Goal: Task Accomplishment & Management: Manage account settings

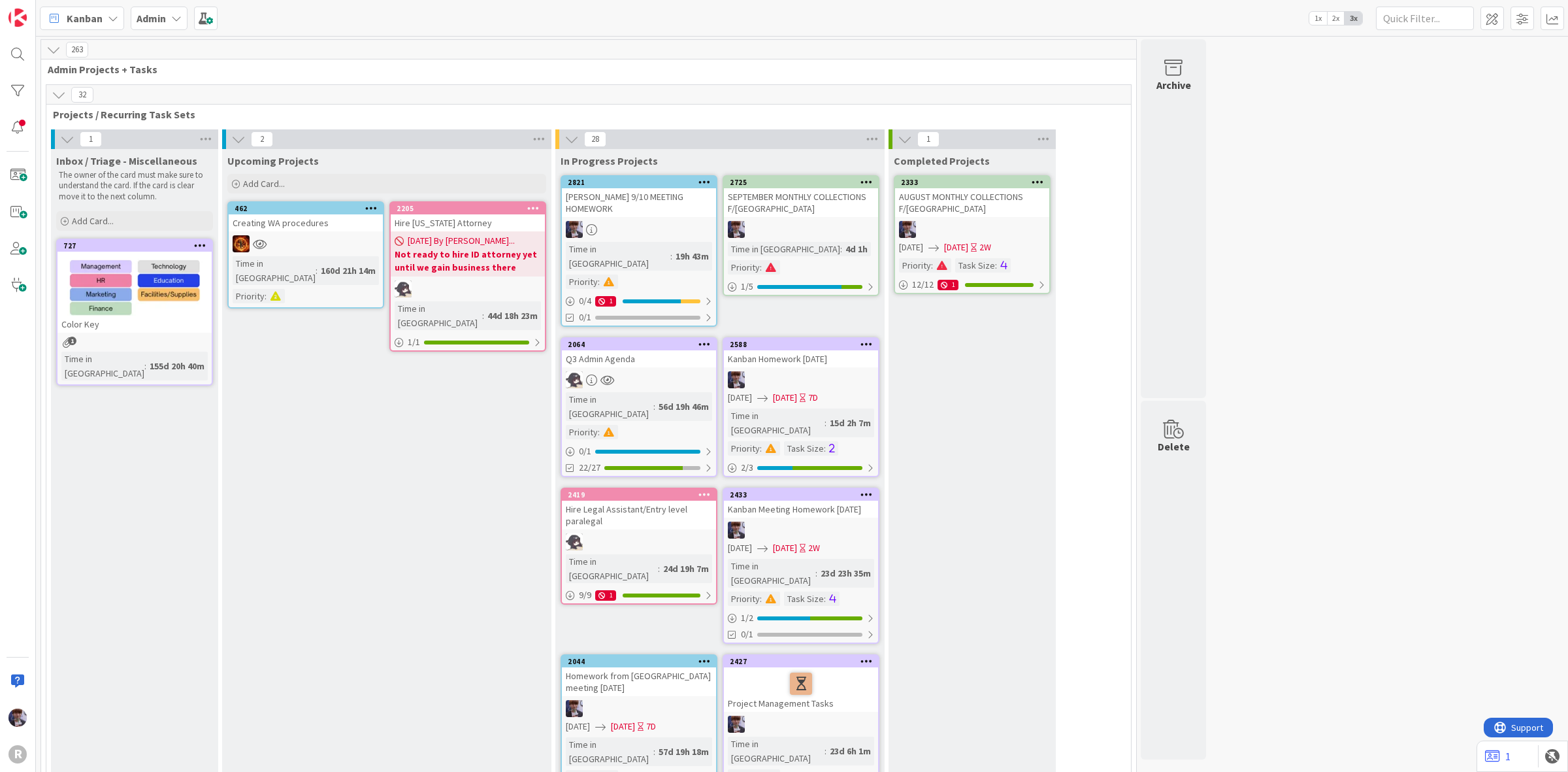
scroll to position [4231, 0]
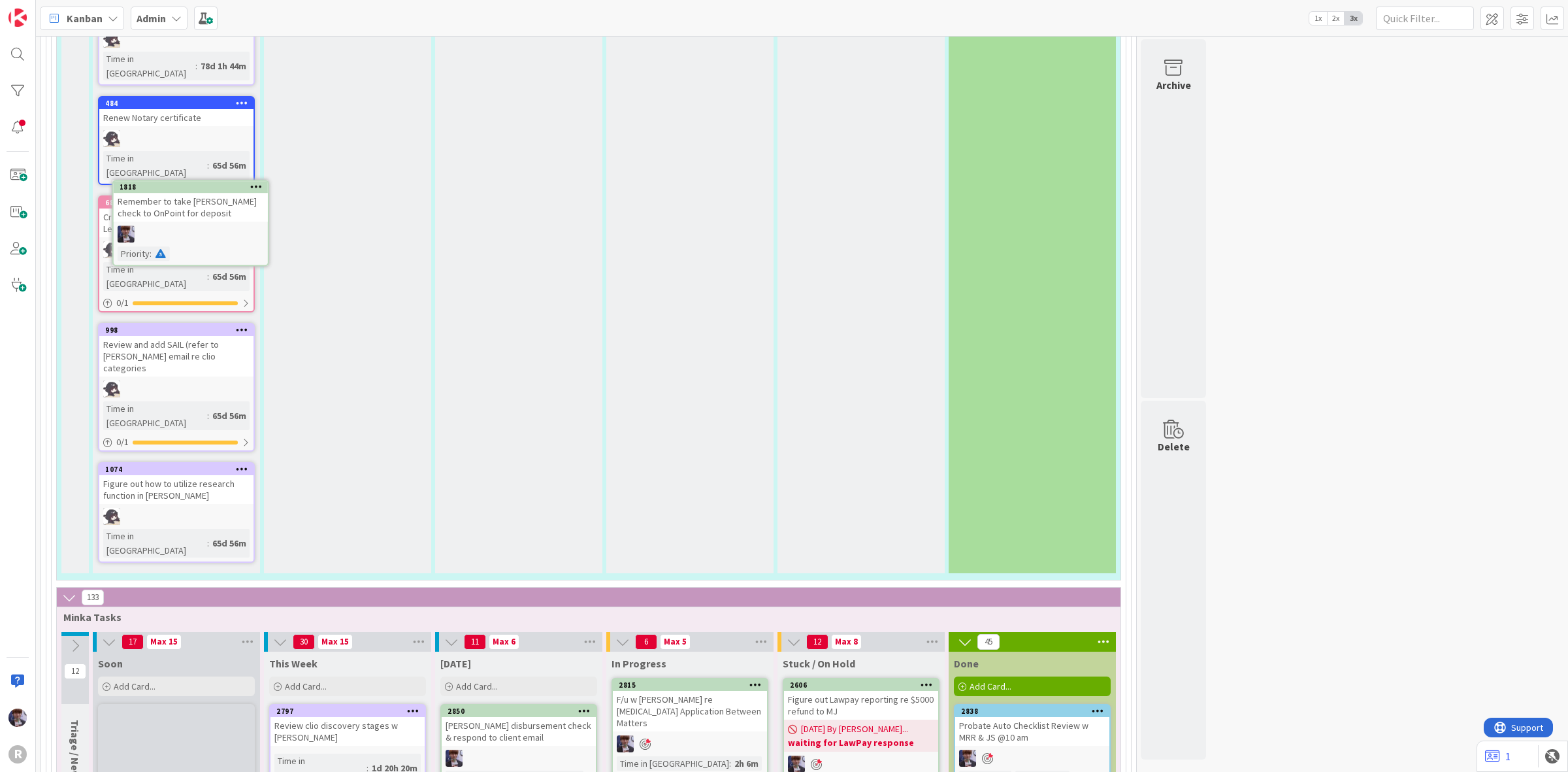
scroll to position [4329, 0]
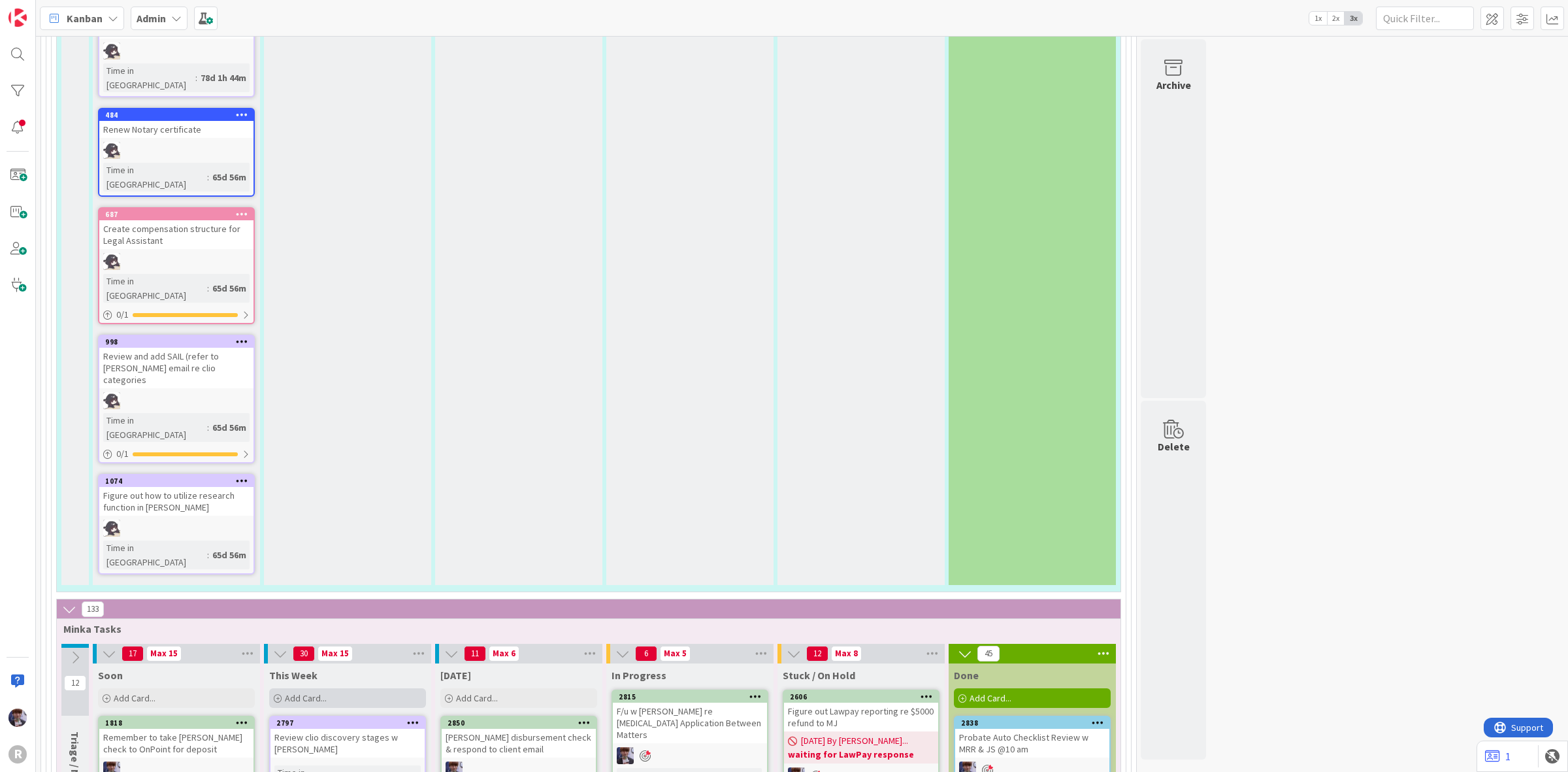
click at [292, 689] on div "Add Card..." at bounding box center [348, 699] width 157 height 20
click at [188, 689] on div "Add Card..." at bounding box center [176, 699] width 157 height 20
type textarea "x"
type textarea "M"
type textarea "x"
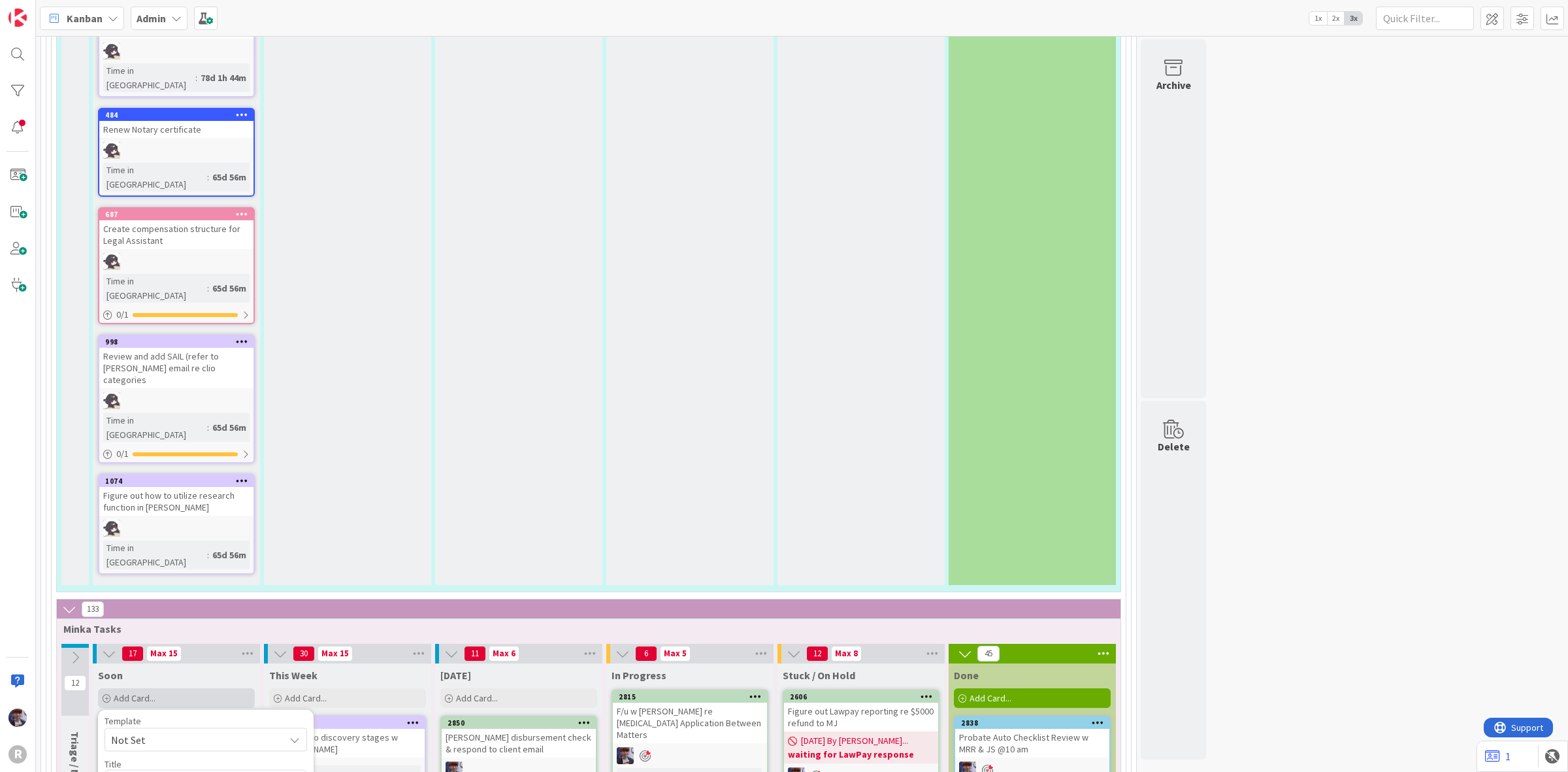
type textarea "Ma"
type textarea "x"
type textarea "Max"
type textarea "x"
type textarea "Max"
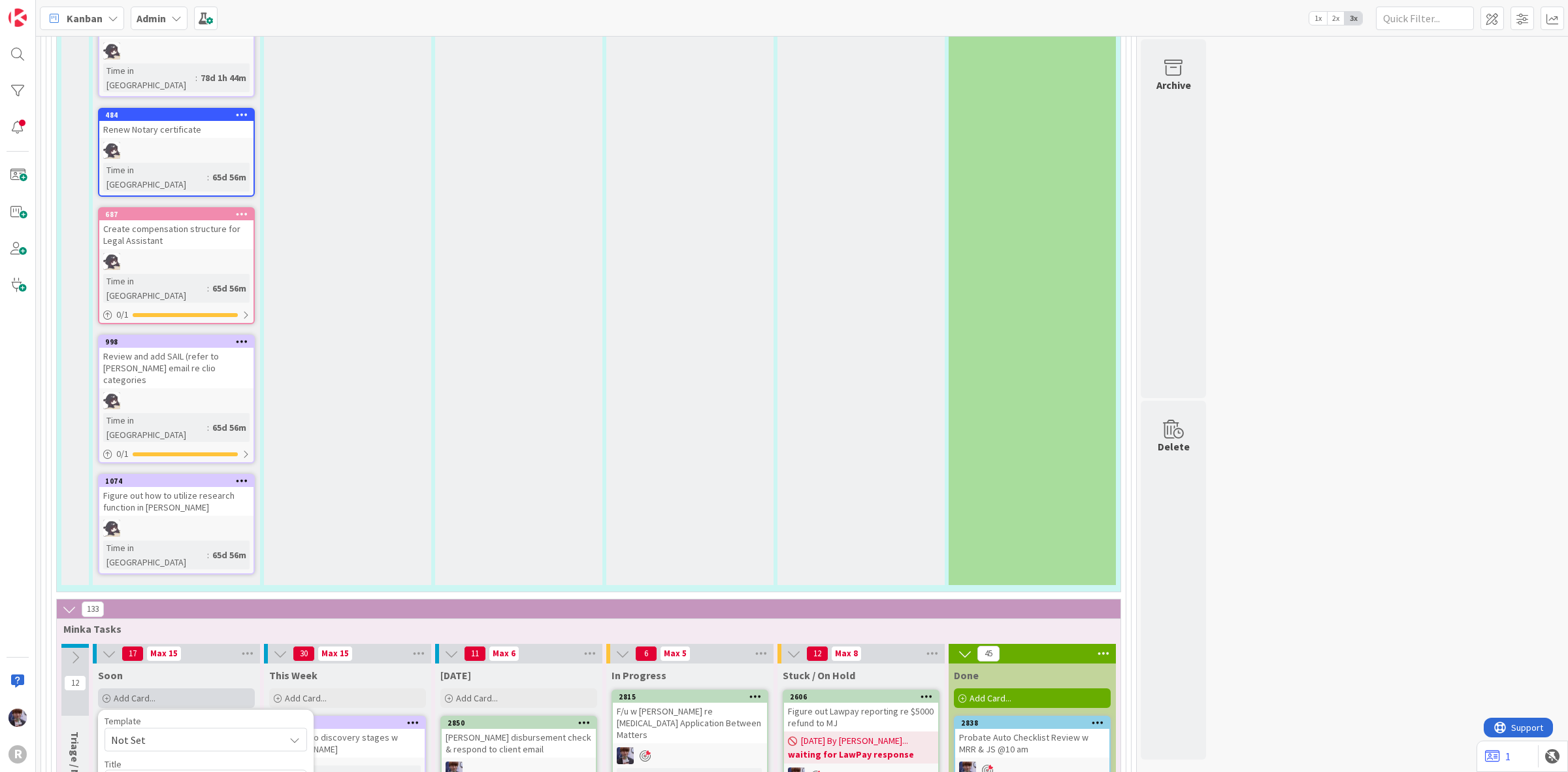
type textarea "x"
type textarea "Max &"
type textarea "x"
type textarea "Max &"
type textarea "x"
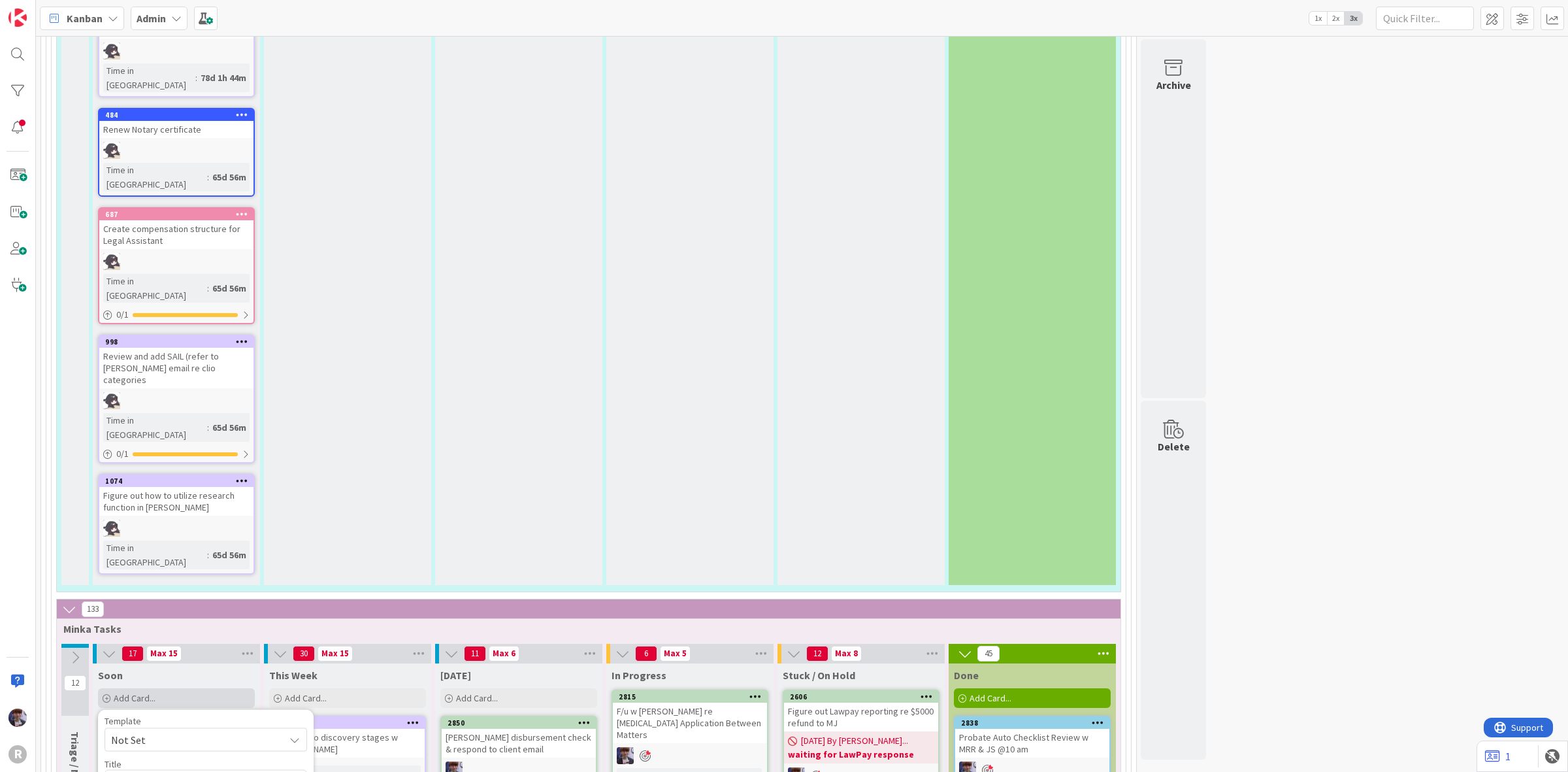
type textarea "Max & J"
type textarea "x"
type textarea "Max & Je"
type textarea "x"
type textarea "Max & Jef"
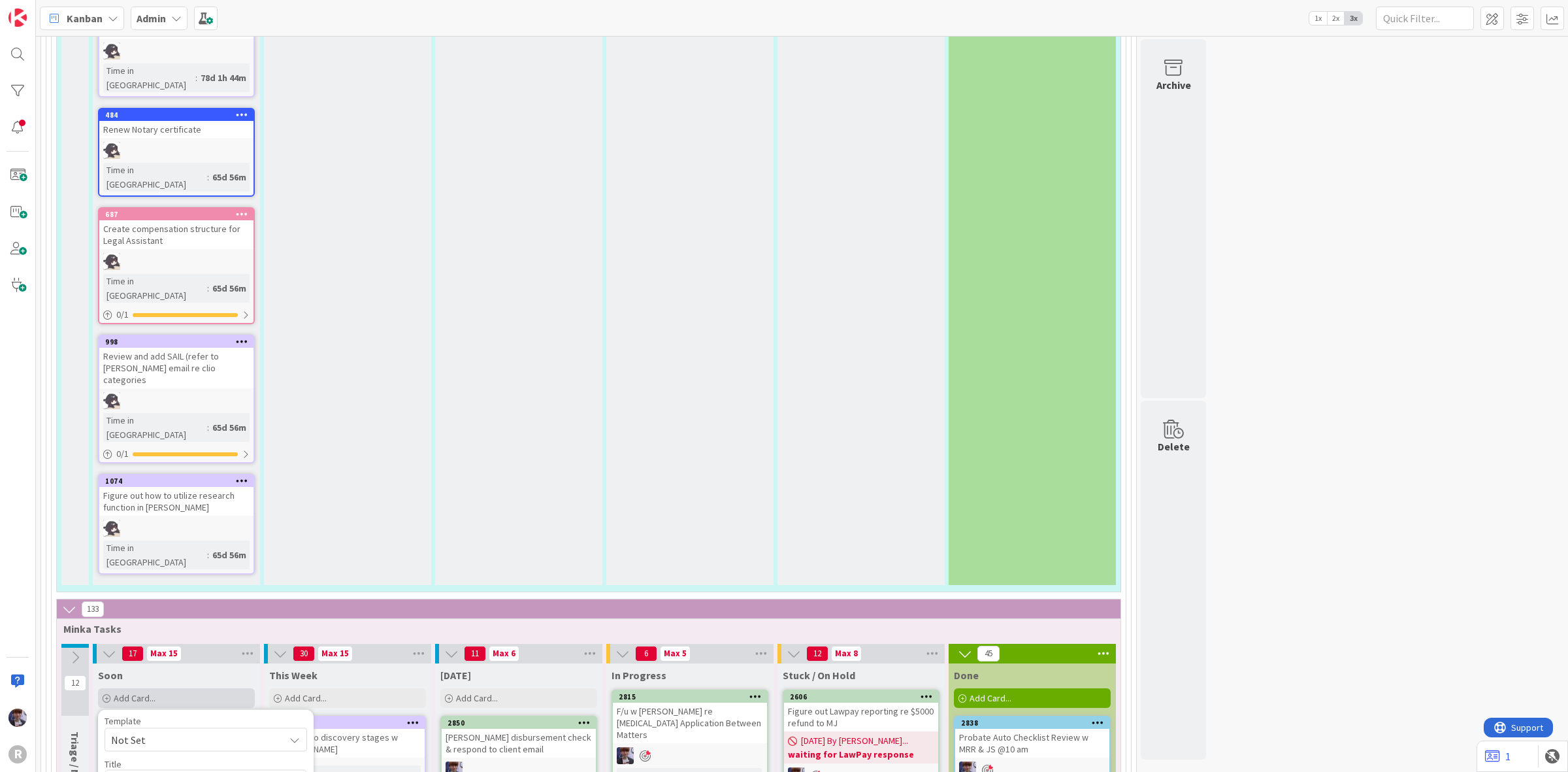
type textarea "x"
type textarea "Max & Jeff"
type textarea "x"
type textarea "Max & Jeff W"
type textarea "x"
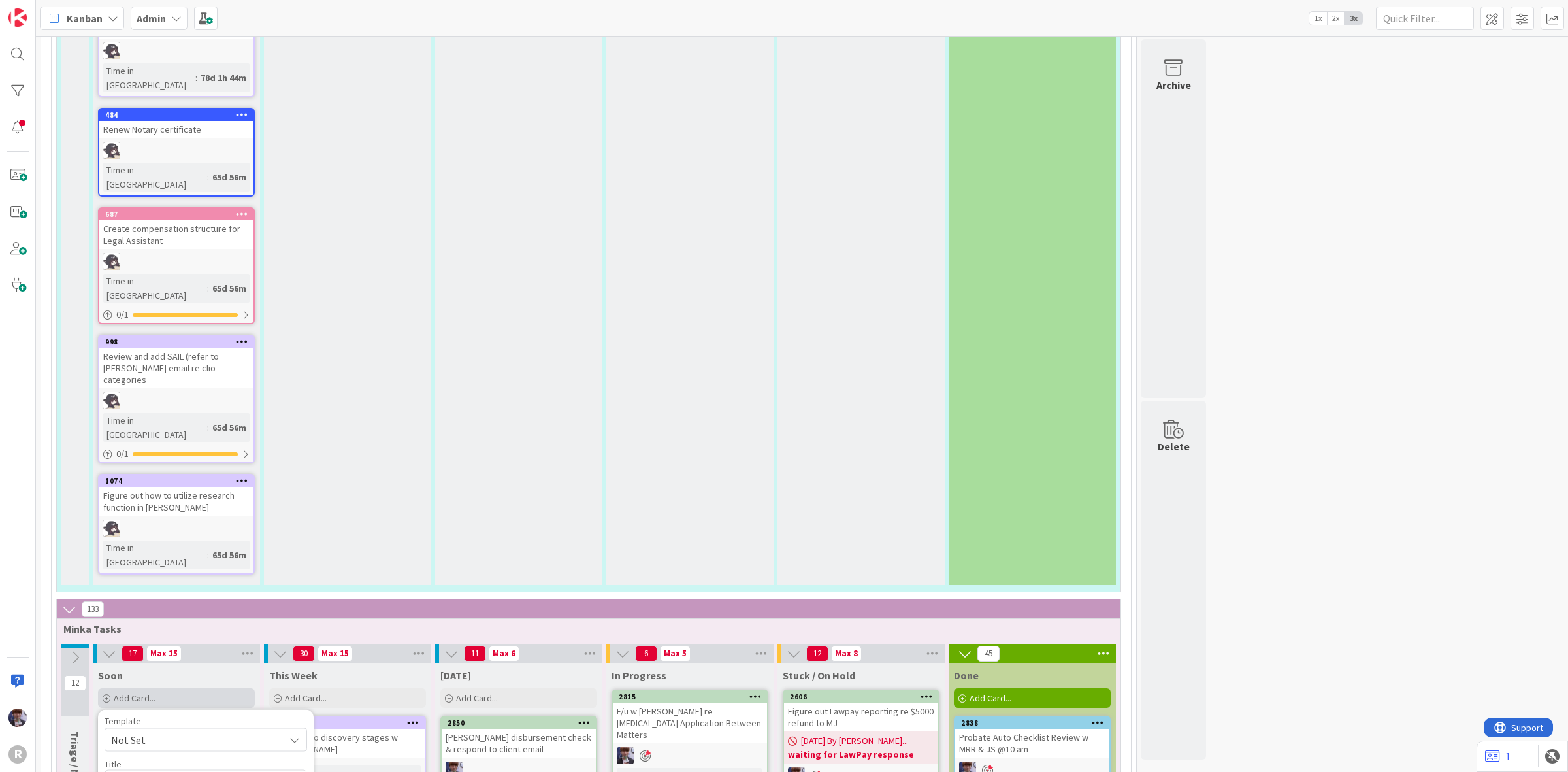
type textarea "Max & Jeff WA"
type textarea "x"
type textarea "Max & Jeff WA"
type textarea "x"
type textarea "Max & Jeff WA a"
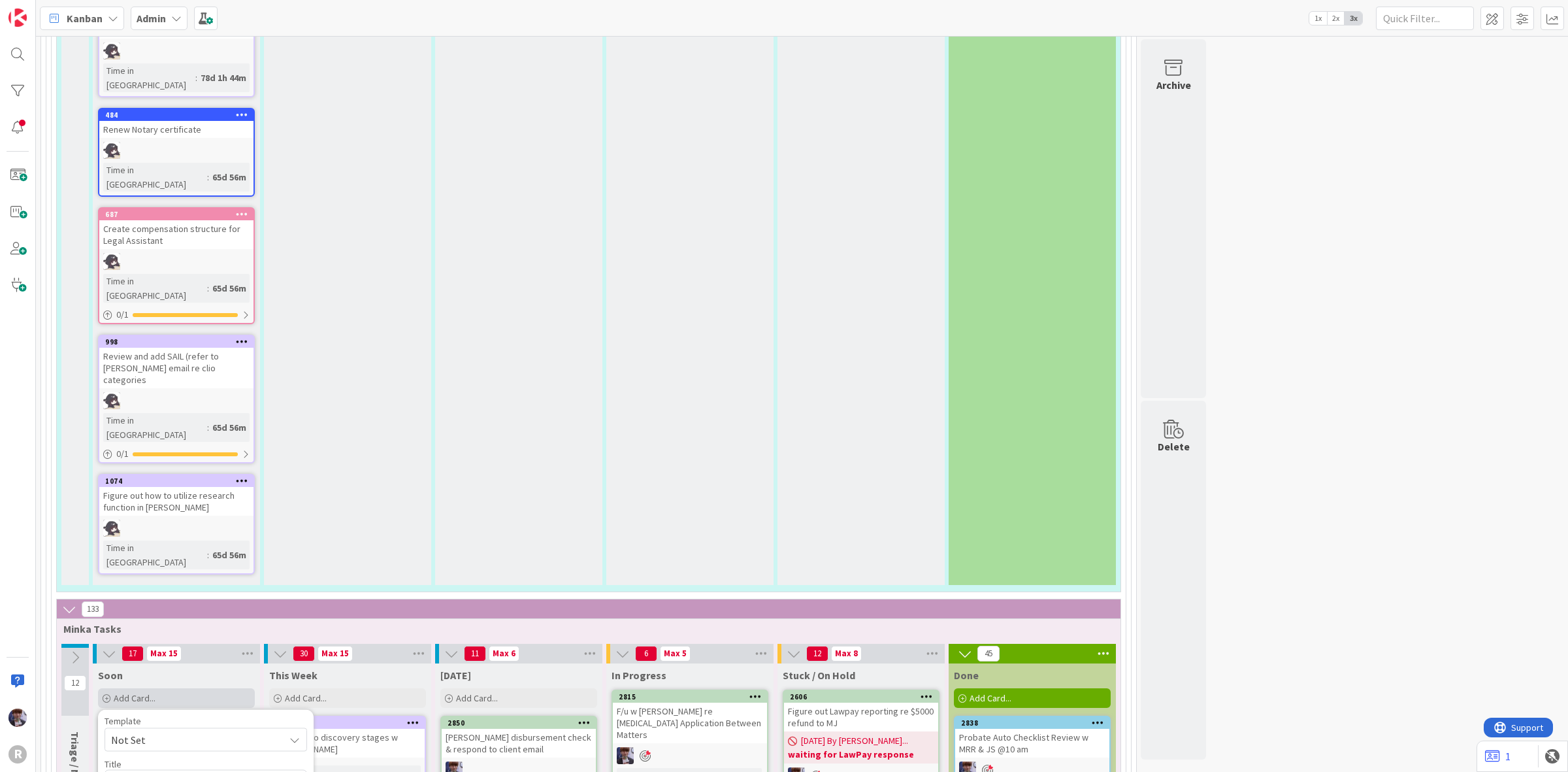
type textarea "x"
type textarea "Max & Jeff WA ap"
type textarea "x"
type textarea "Max & Jeff WA apl"
type textarea "x"
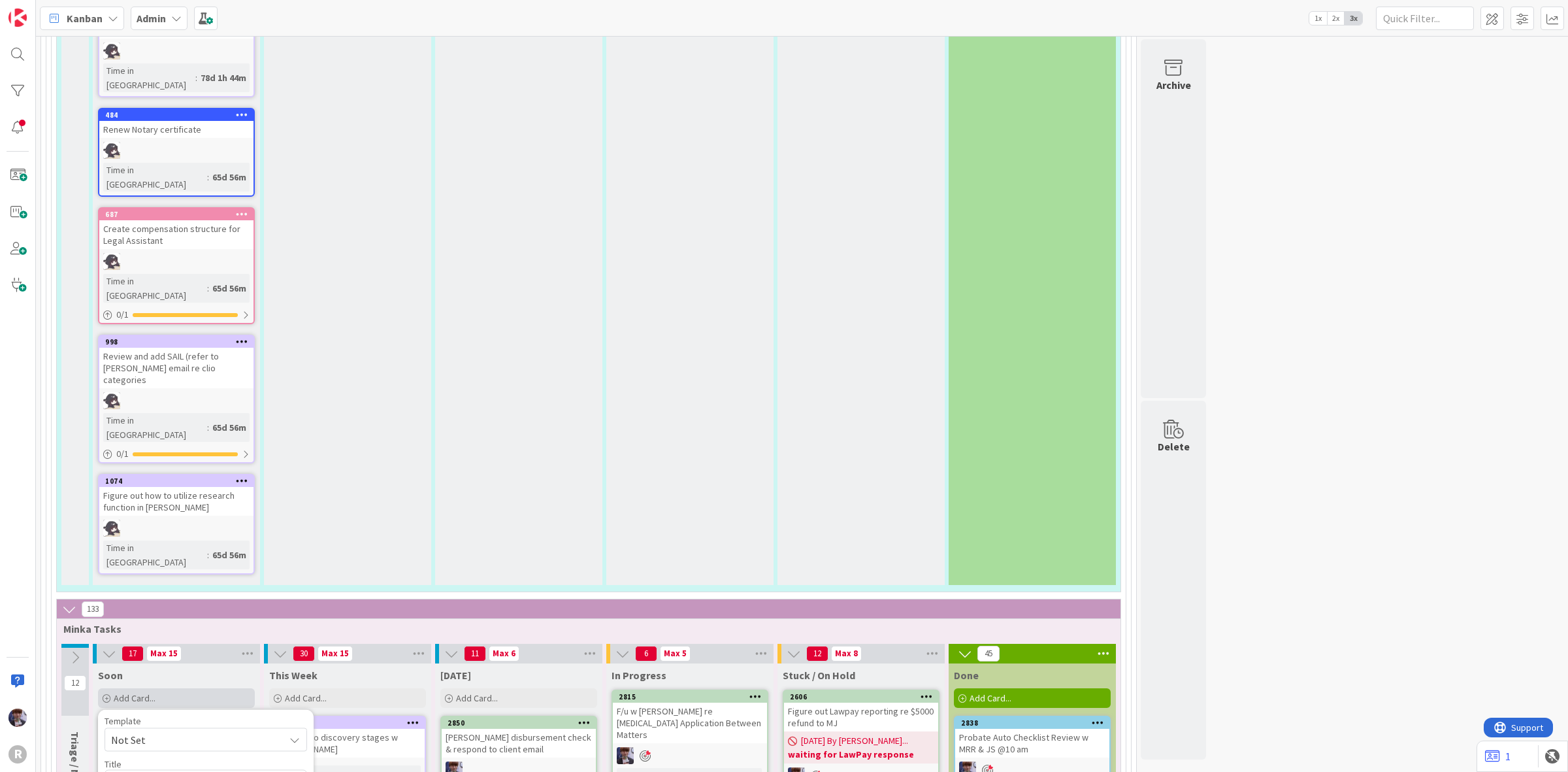
type textarea "Max & Jeff WA apli"
type textarea "x"
type textarea "Max & Jeff WA aplic"
type textarea "x"
type textarea "Max & Jeff WA aplica"
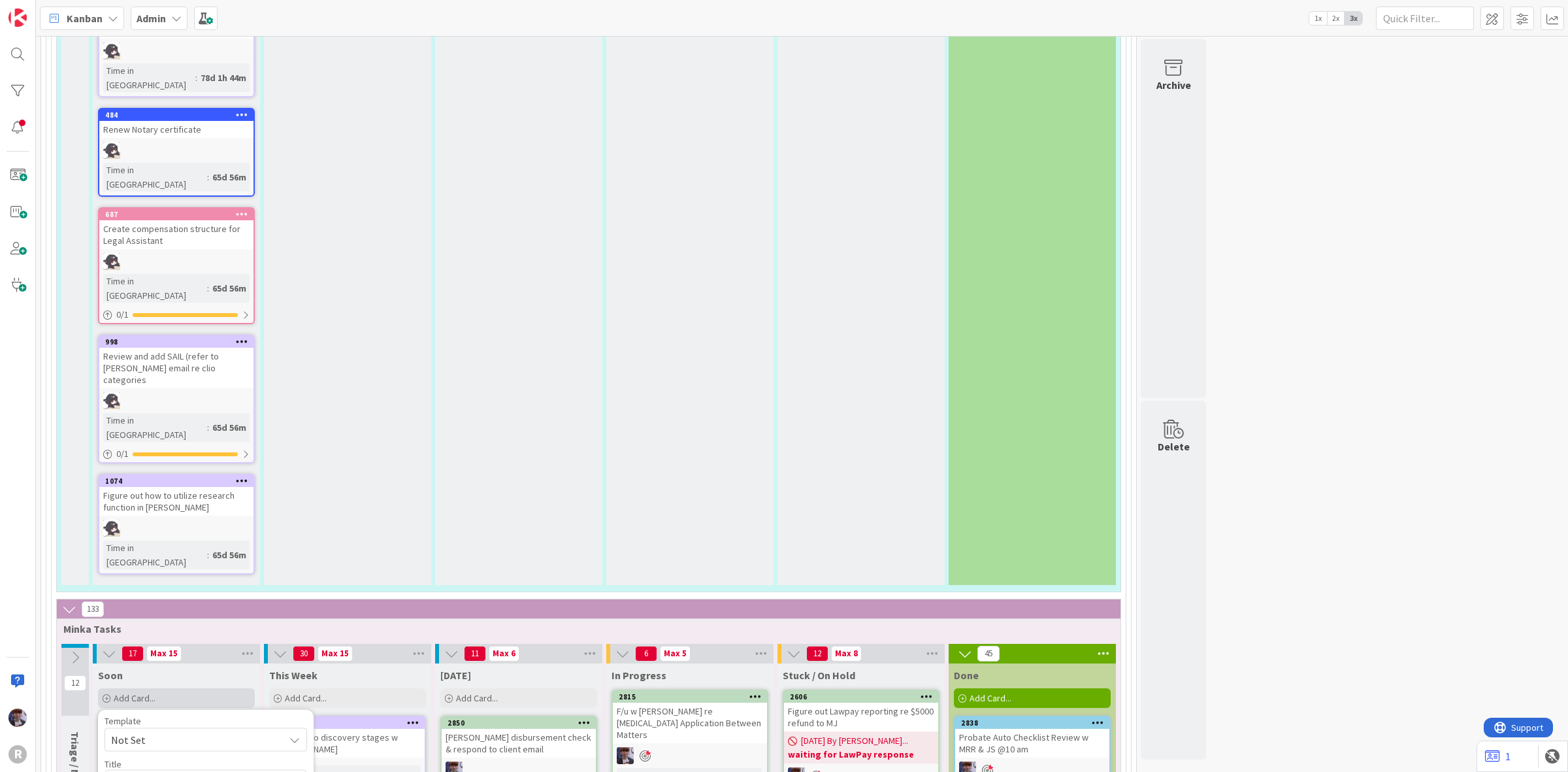
type textarea "x"
type textarea "Max & Jeff WA aplicat"
type textarea "x"
type textarea "Max & Jeff WA aplicati"
type textarea "x"
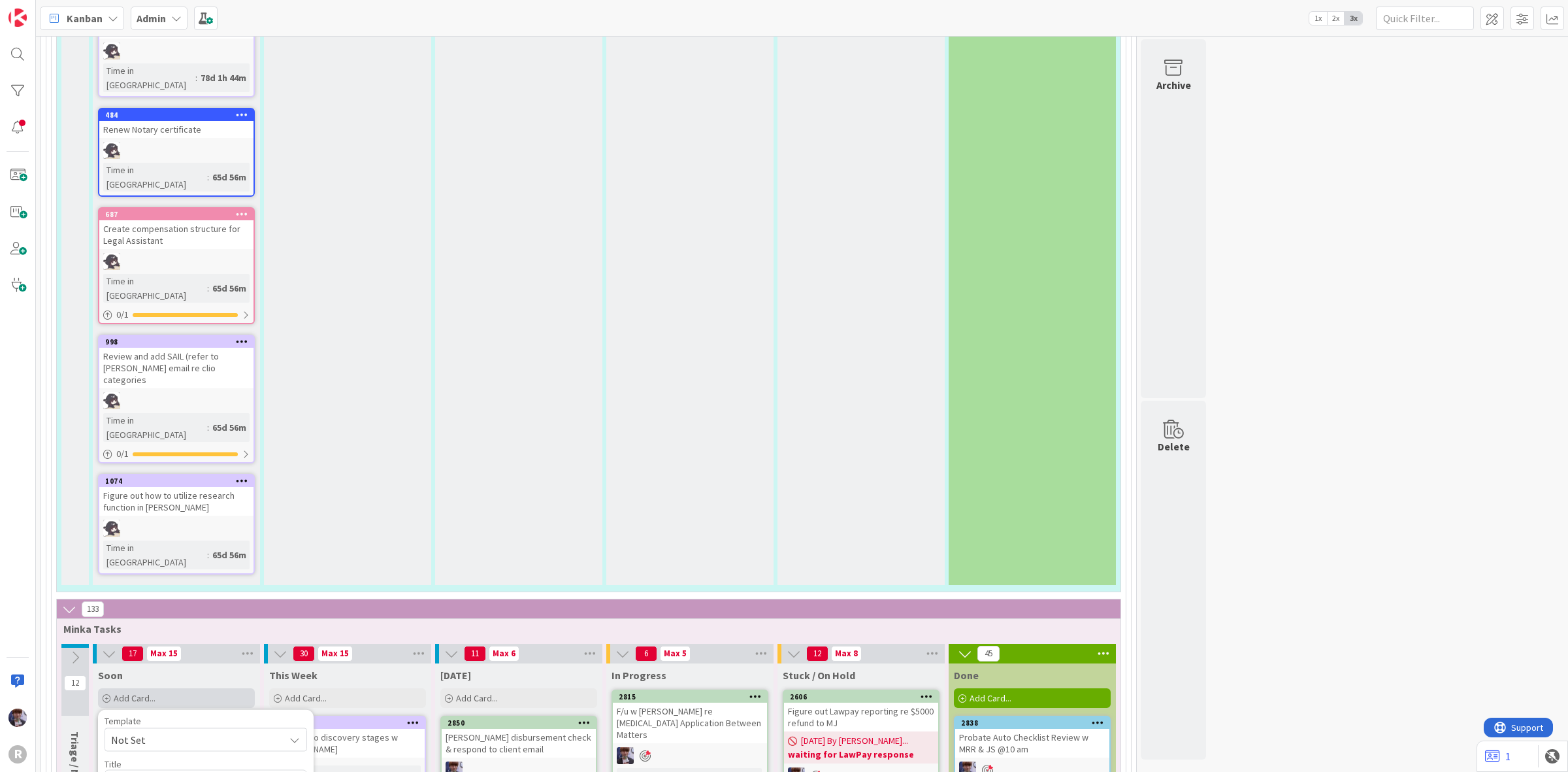
type textarea "Max & Jeff WA aplicatio"
type textarea "x"
type textarea "Max & Jeff WA aplication"
type textarea "x"
type textarea "Max & Jeff WA aplications"
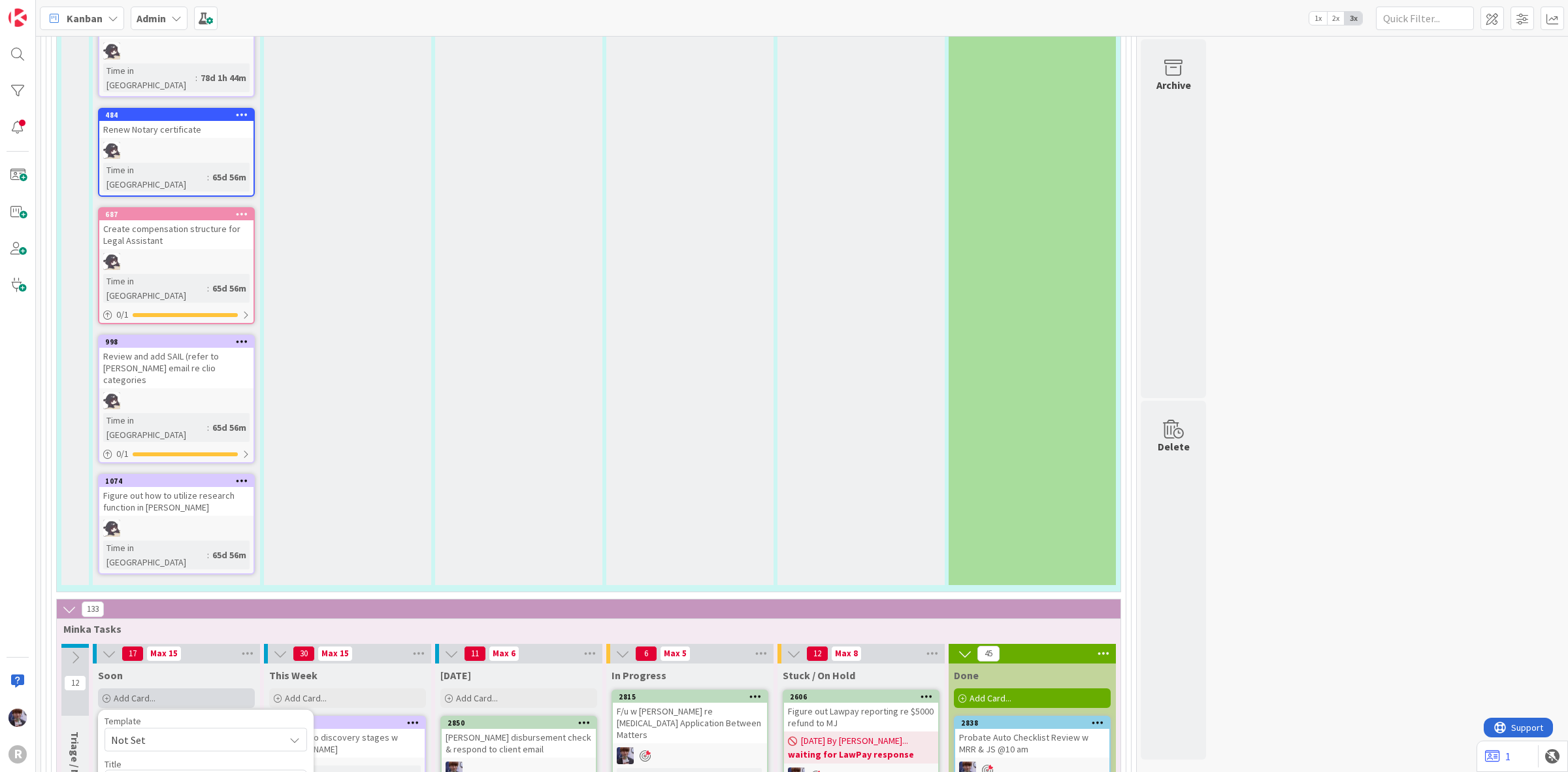
type textarea "x"
type textarea "Max & Jeff WA aplications"
drag, startPoint x: 235, startPoint y: 233, endPoint x: 180, endPoint y: 236, distance: 55.1
click at [180, 770] on textarea "Max & Jeff WA aplications" at bounding box center [206, 782] width 203 height 24
type textarea "x"
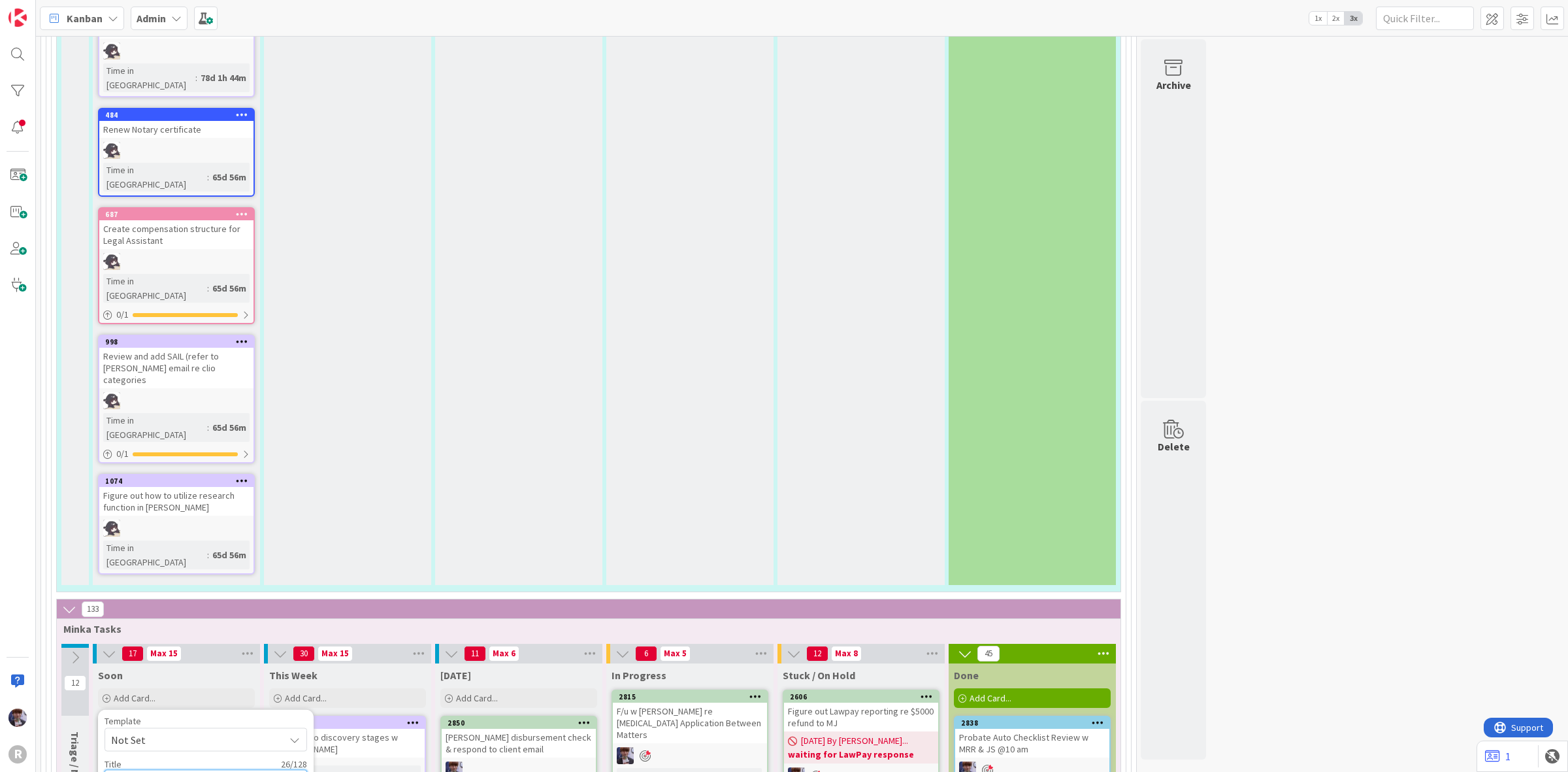
type textarea "Max & Jeff WA ap"
type textarea "x"
type textarea "Max & Jeff WA app"
type textarea "x"
type textarea "Max & Jeff WA appl"
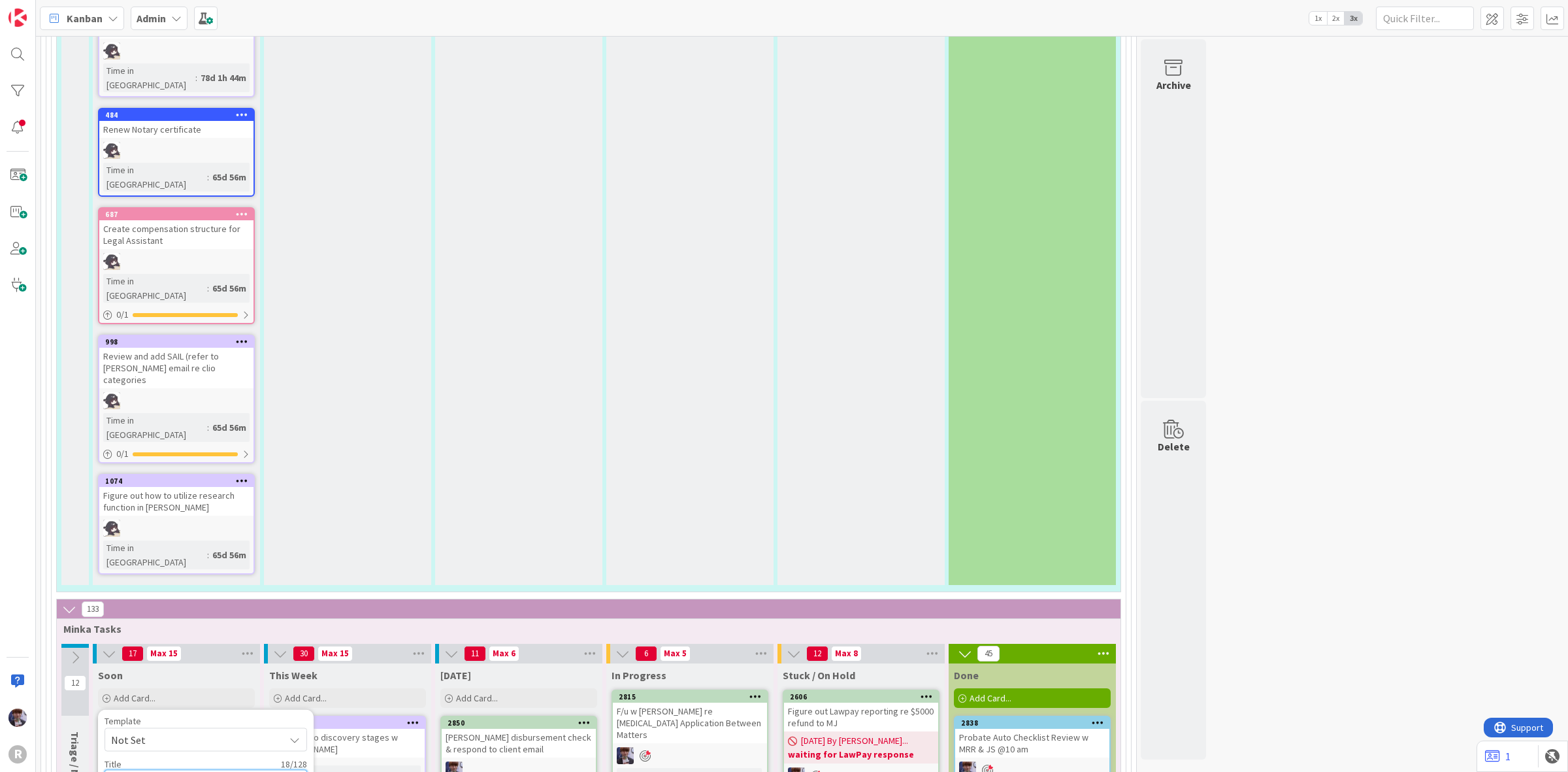
type textarea "x"
type textarea "Max & Jeff WA appli"
type textarea "x"
type textarea "Max & Jeff WA applic"
type textarea "x"
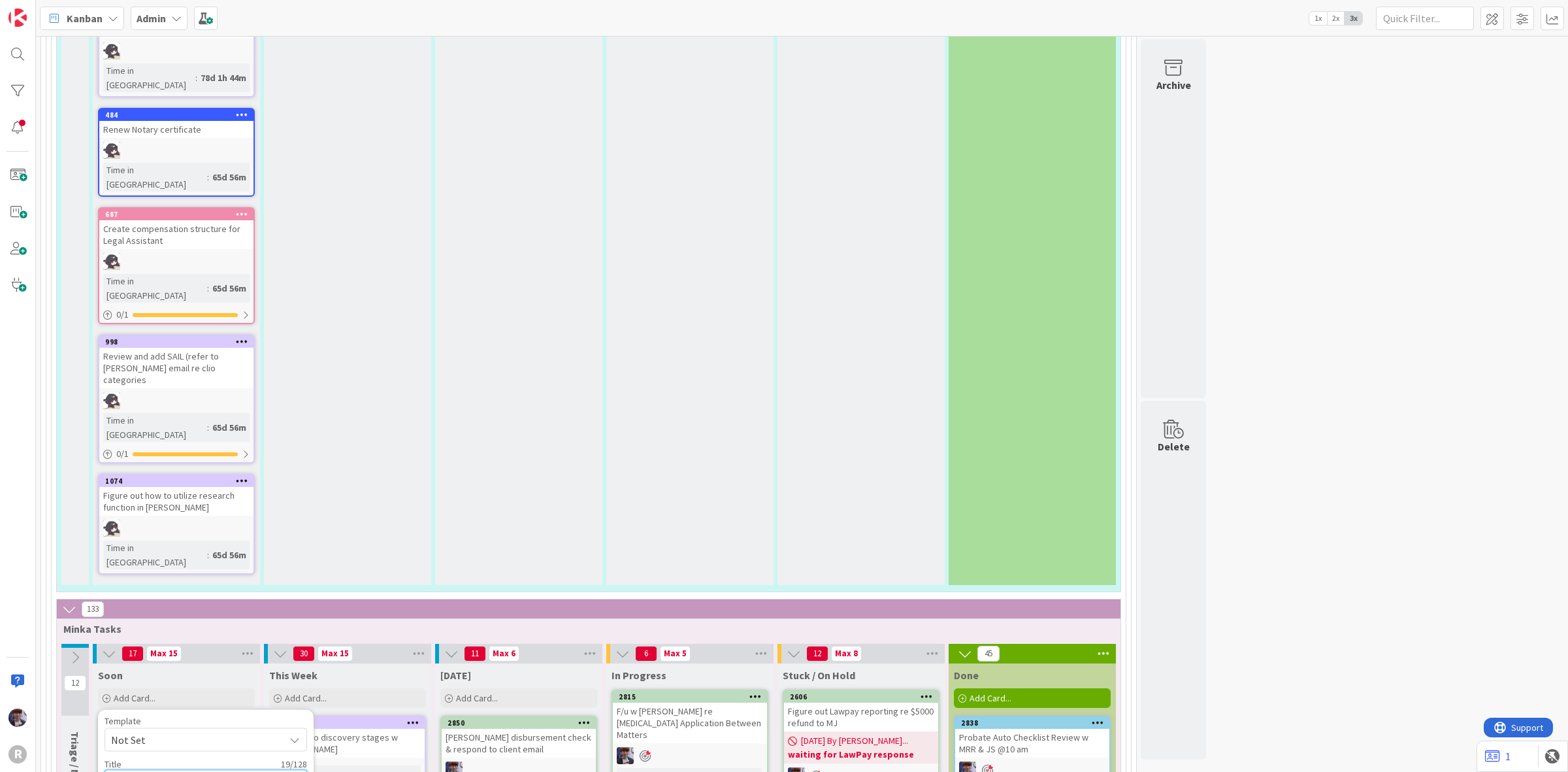
type textarea "Max & Jeff WA applica"
type textarea "x"
type textarea "Max & Jeff WA applicat"
type textarea "x"
type textarea "Max & Jeff WA applicati"
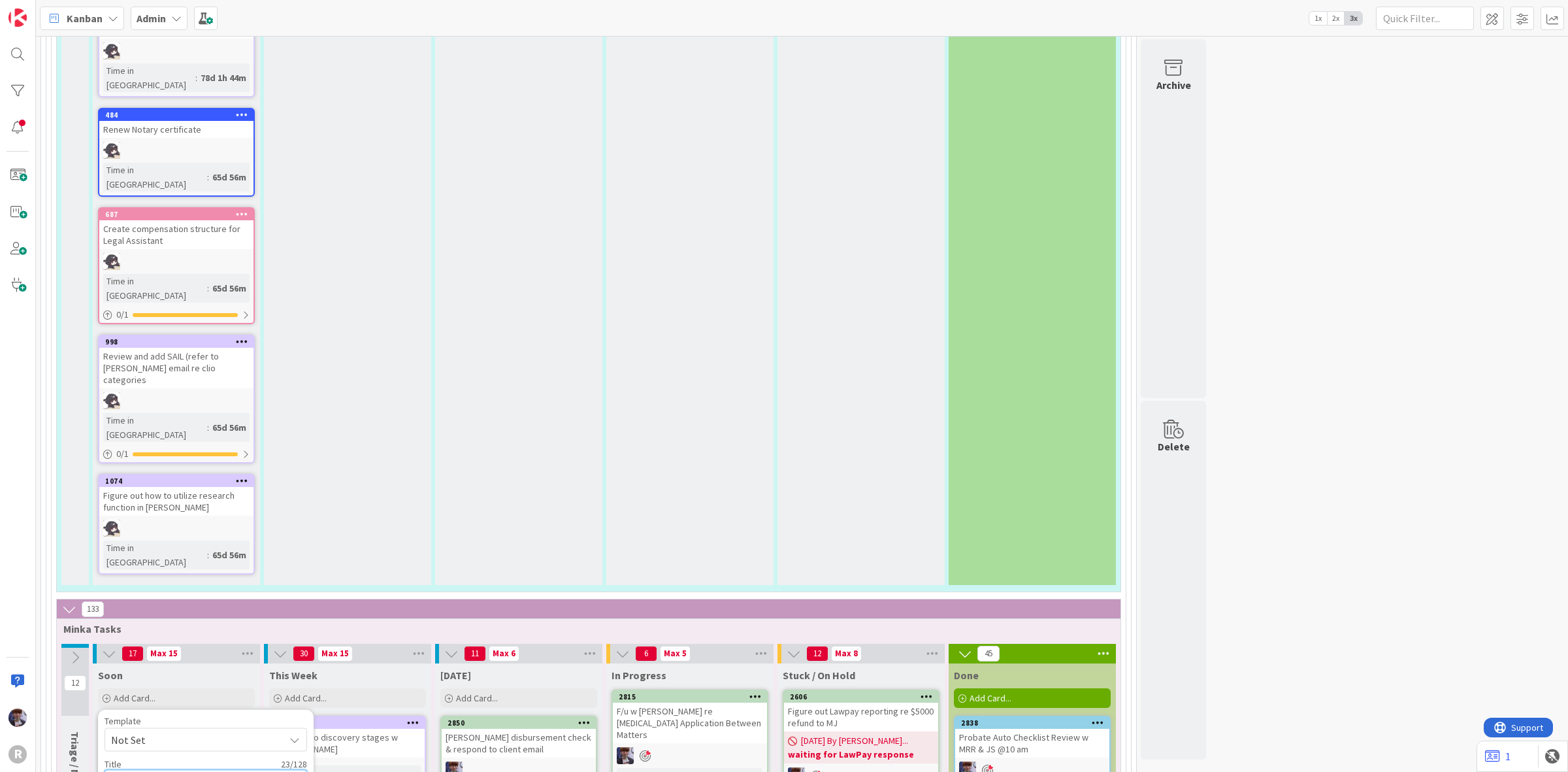
type textarea "x"
type textarea "Max & Jeff WA applicatio"
type textarea "x"
type textarea "Max & Jeff WA application"
type textarea "x"
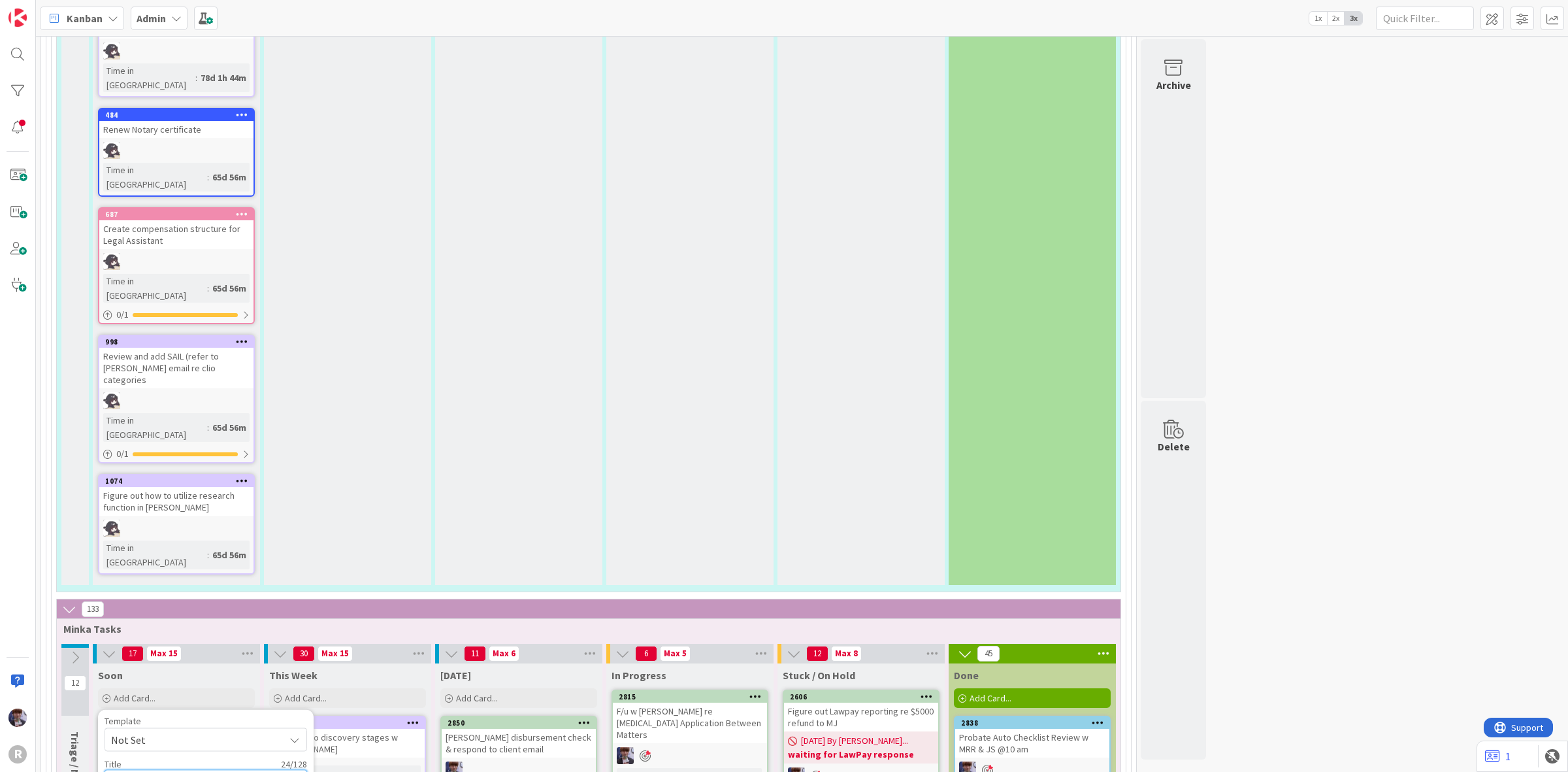
type textarea "Max & Jeff WA applications"
click at [177, 770] on textarea "Max & Jeff WA applications" at bounding box center [206, 782] width 203 height 24
type textarea "x"
type textarea "Max & Jeff WA/ applications"
type textarea "x"
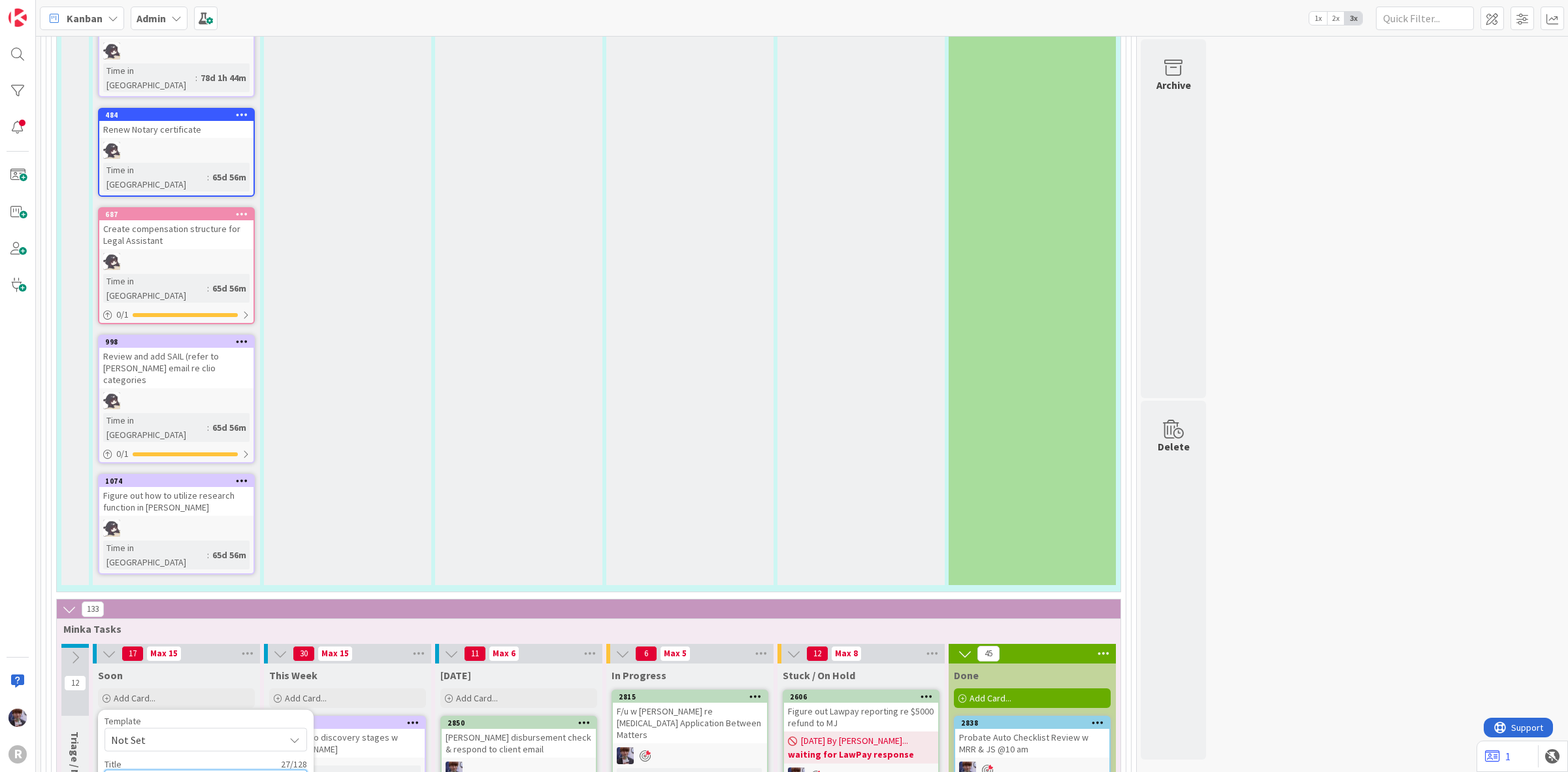
type textarea "Max & Jeff WA/I applications"
type textarea "x"
type textarea "Max & Jeff WA/ID applications"
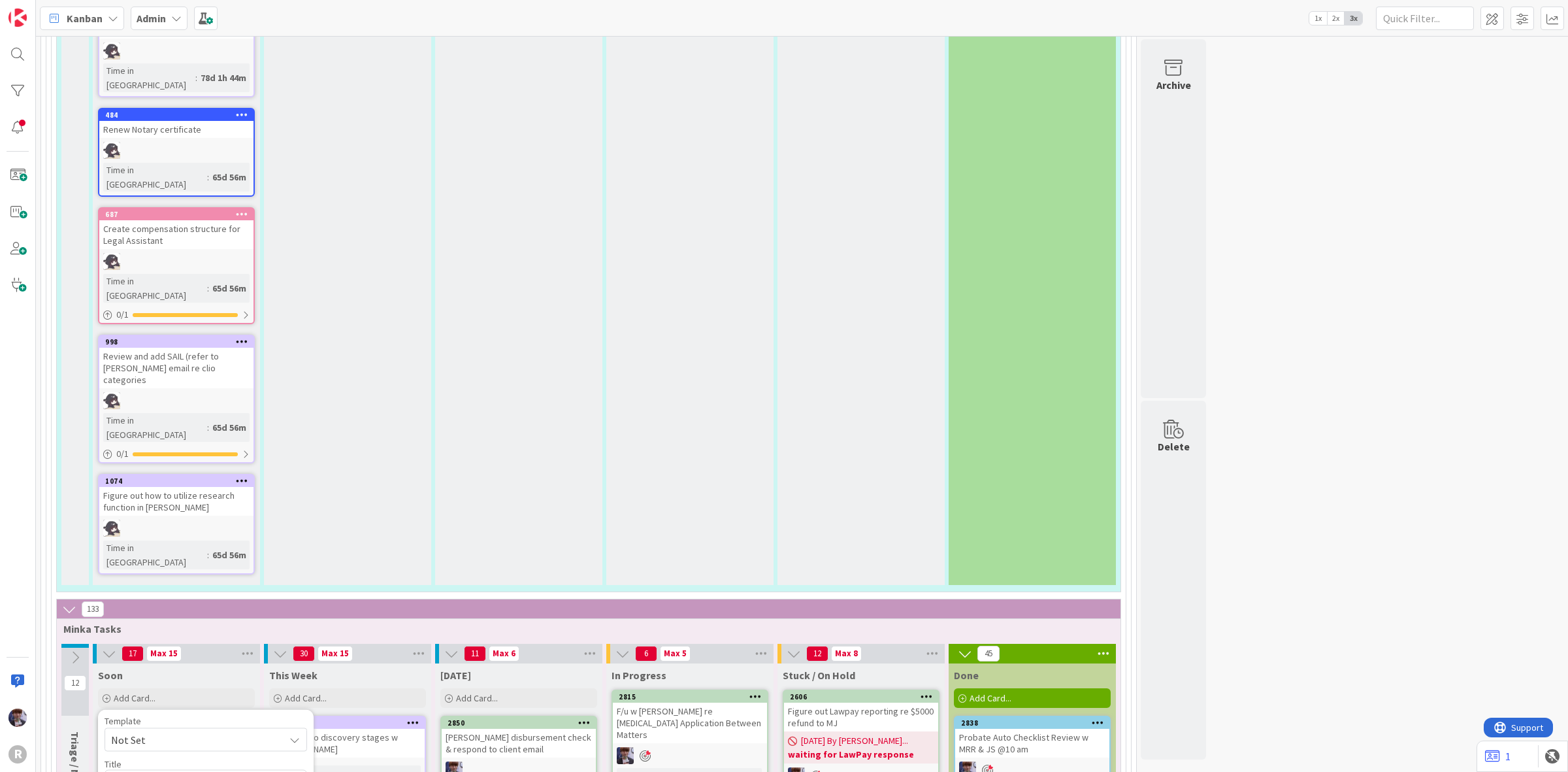
click at [183, 770] on div "Override WIP Limit" at bounding box center [157, 782] width 104 height 24
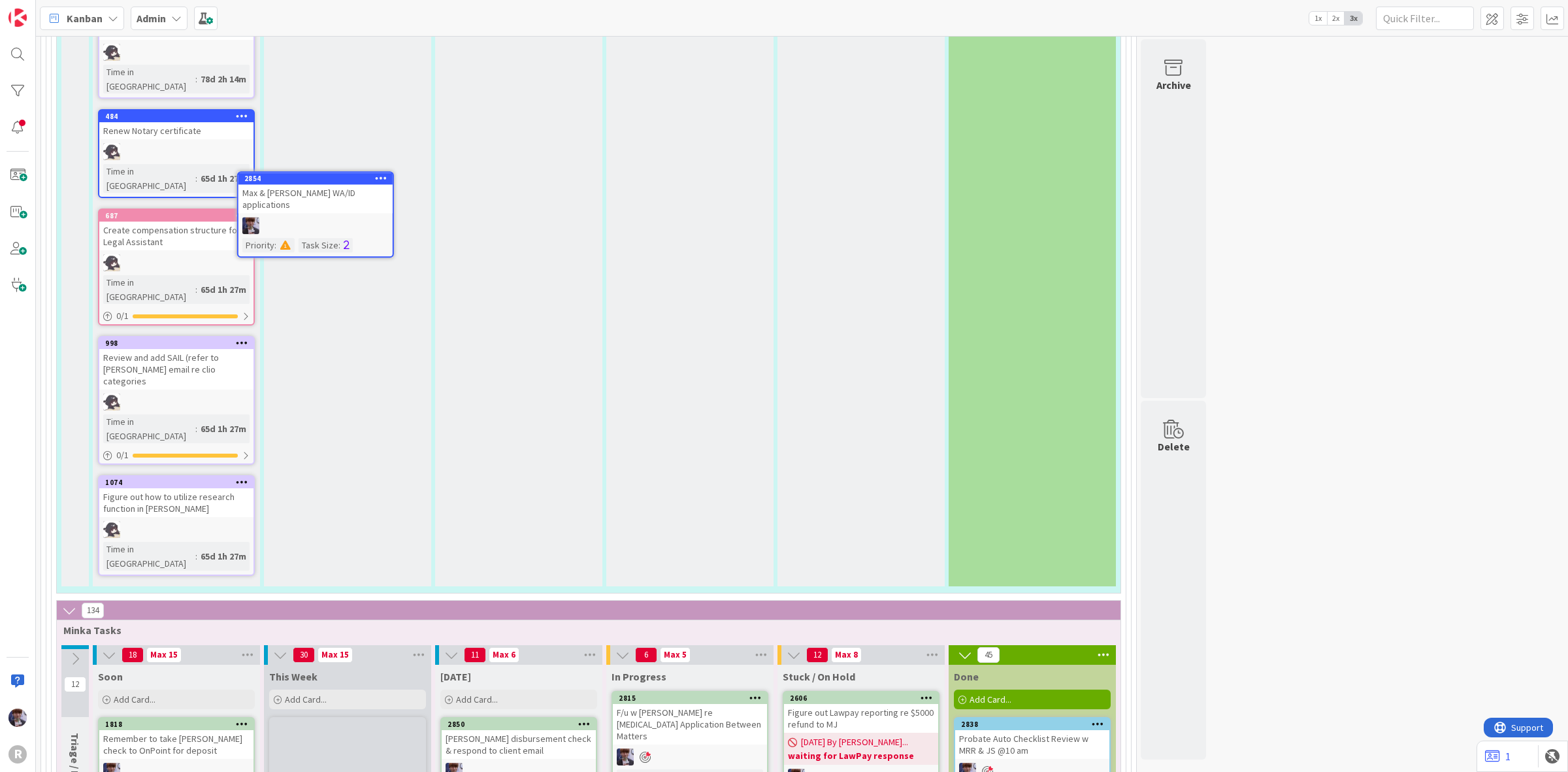
scroll to position [4326, 0]
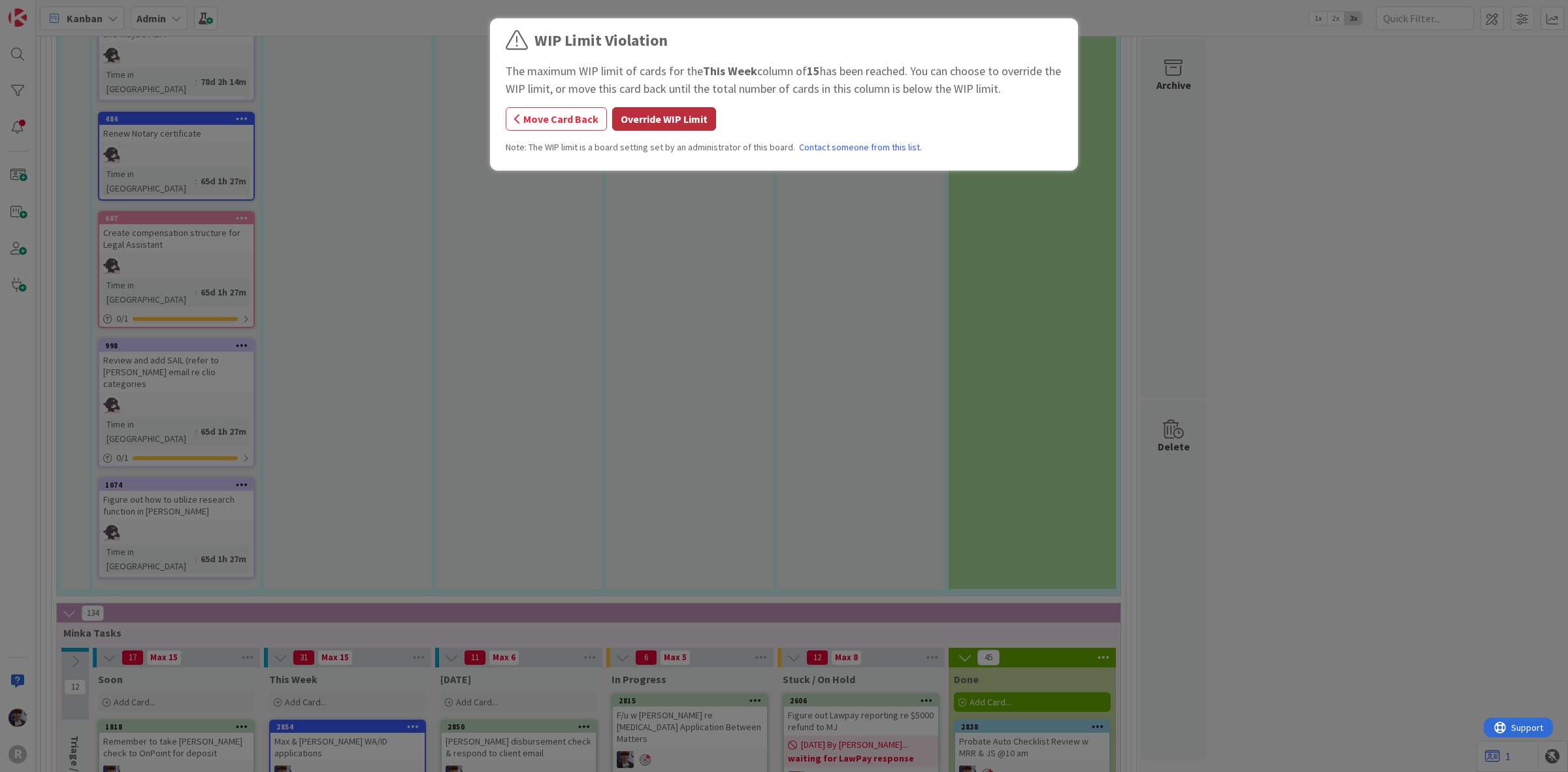
click at [654, 118] on button "Override WIP Limit" at bounding box center [664, 119] width 104 height 24
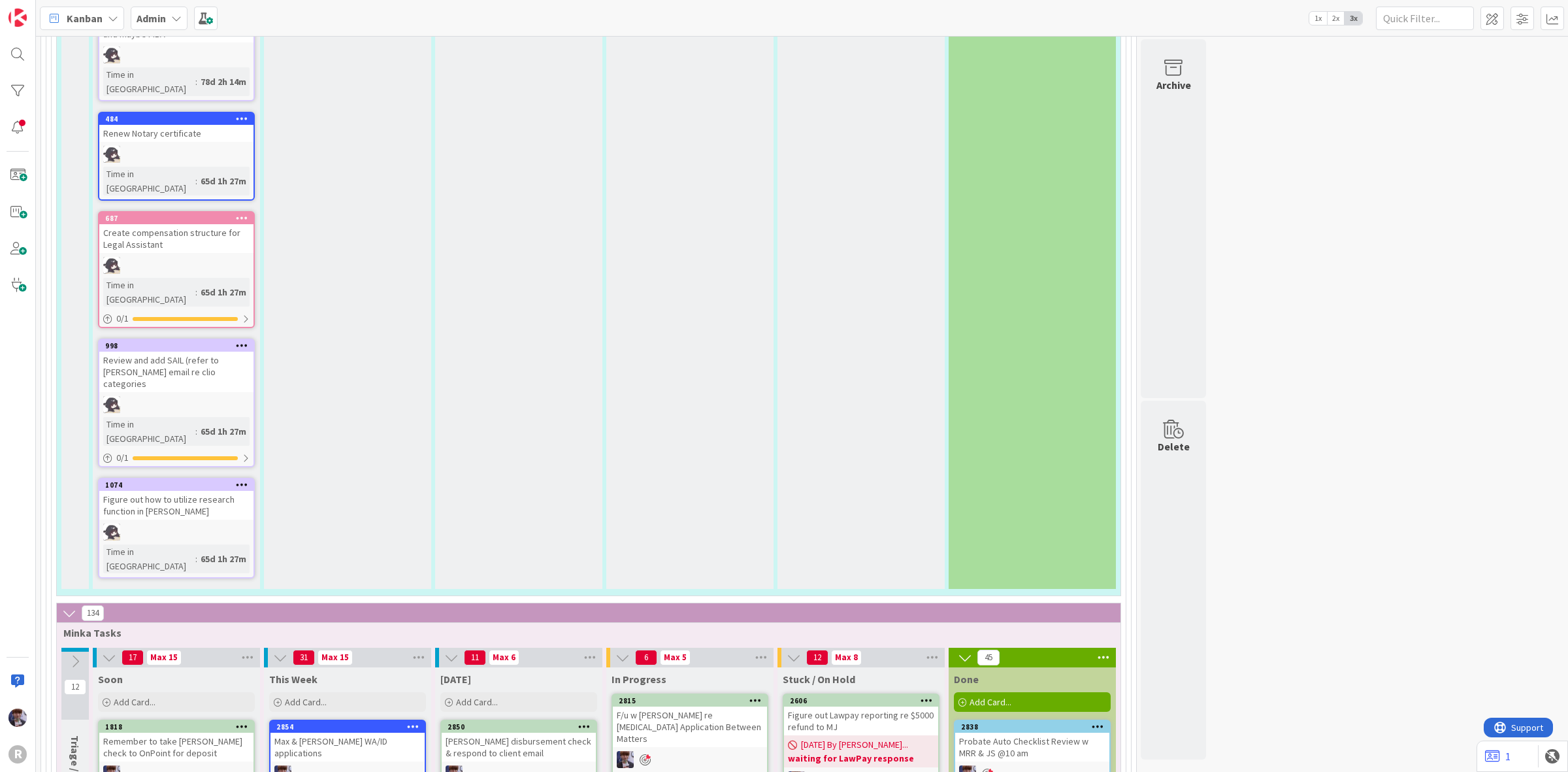
click at [376, 765] on div at bounding box center [347, 774] width 154 height 17
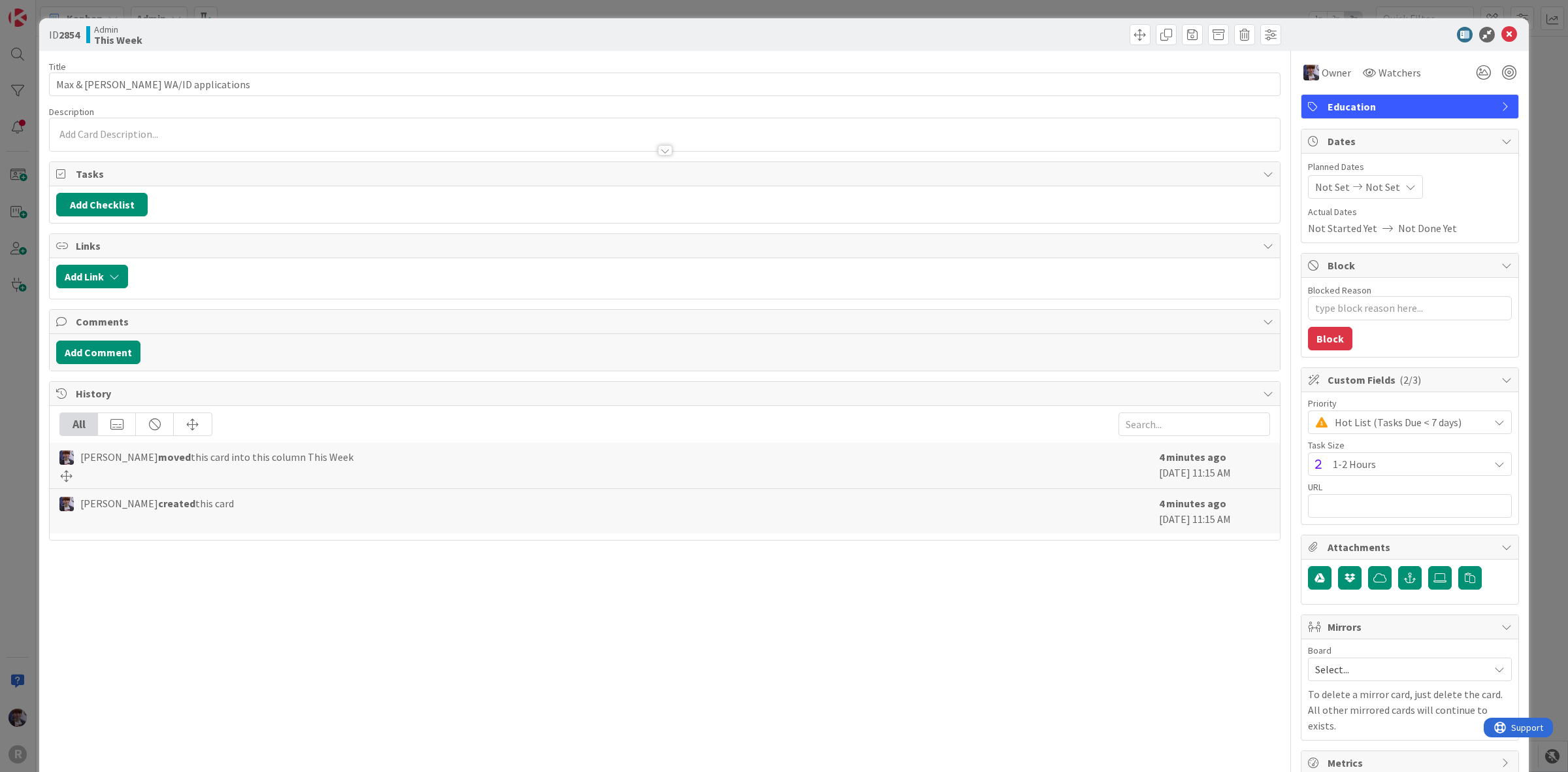
type textarea "x"
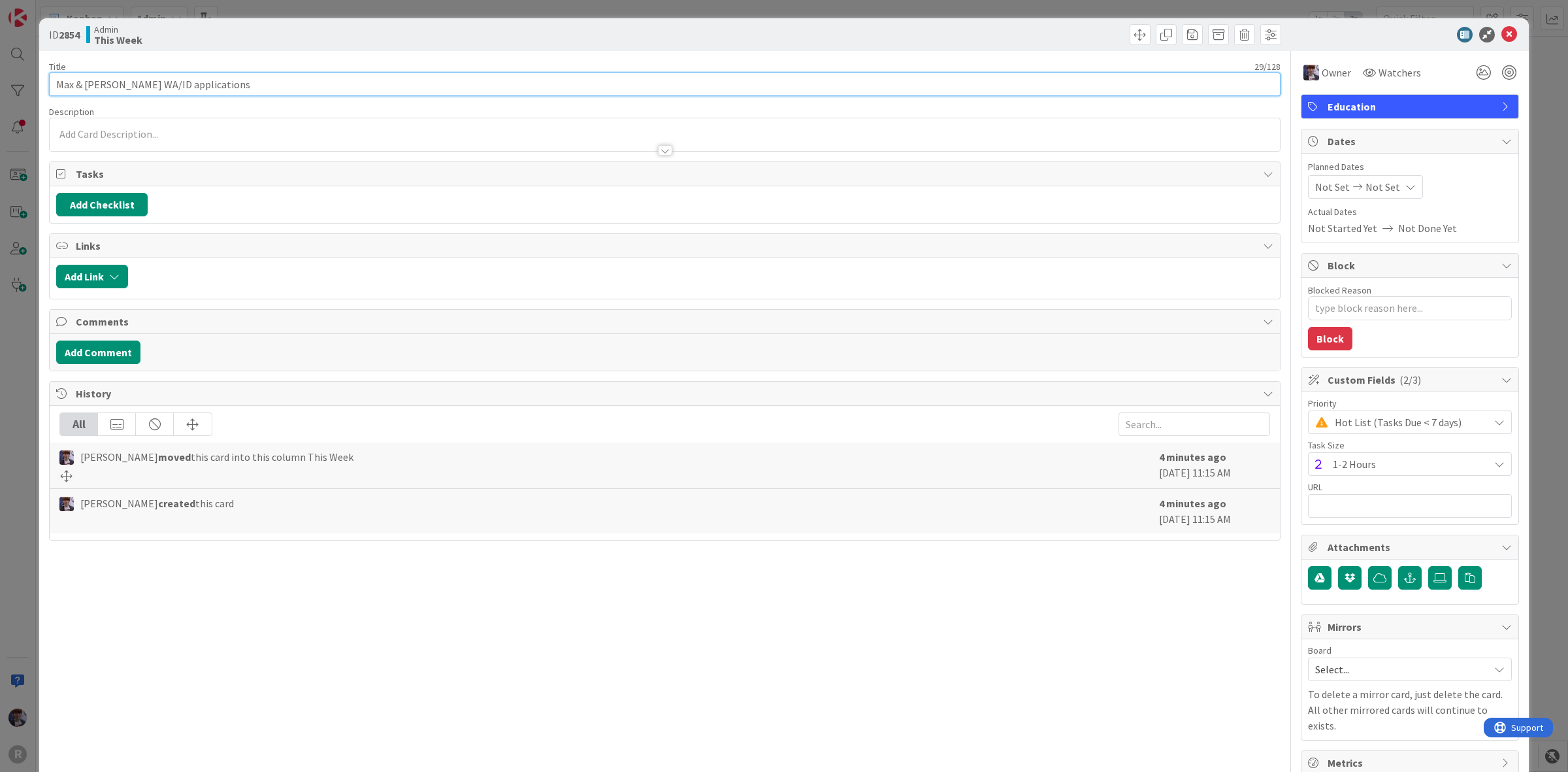
click at [317, 90] on input "Max & Jeff WA/ID applications" at bounding box center [664, 84] width 1232 height 24
type input "Max & Jeff WA/ID applications w KA"
type textarea "x"
type input "Max & Jeff WA/ID applications w KA"
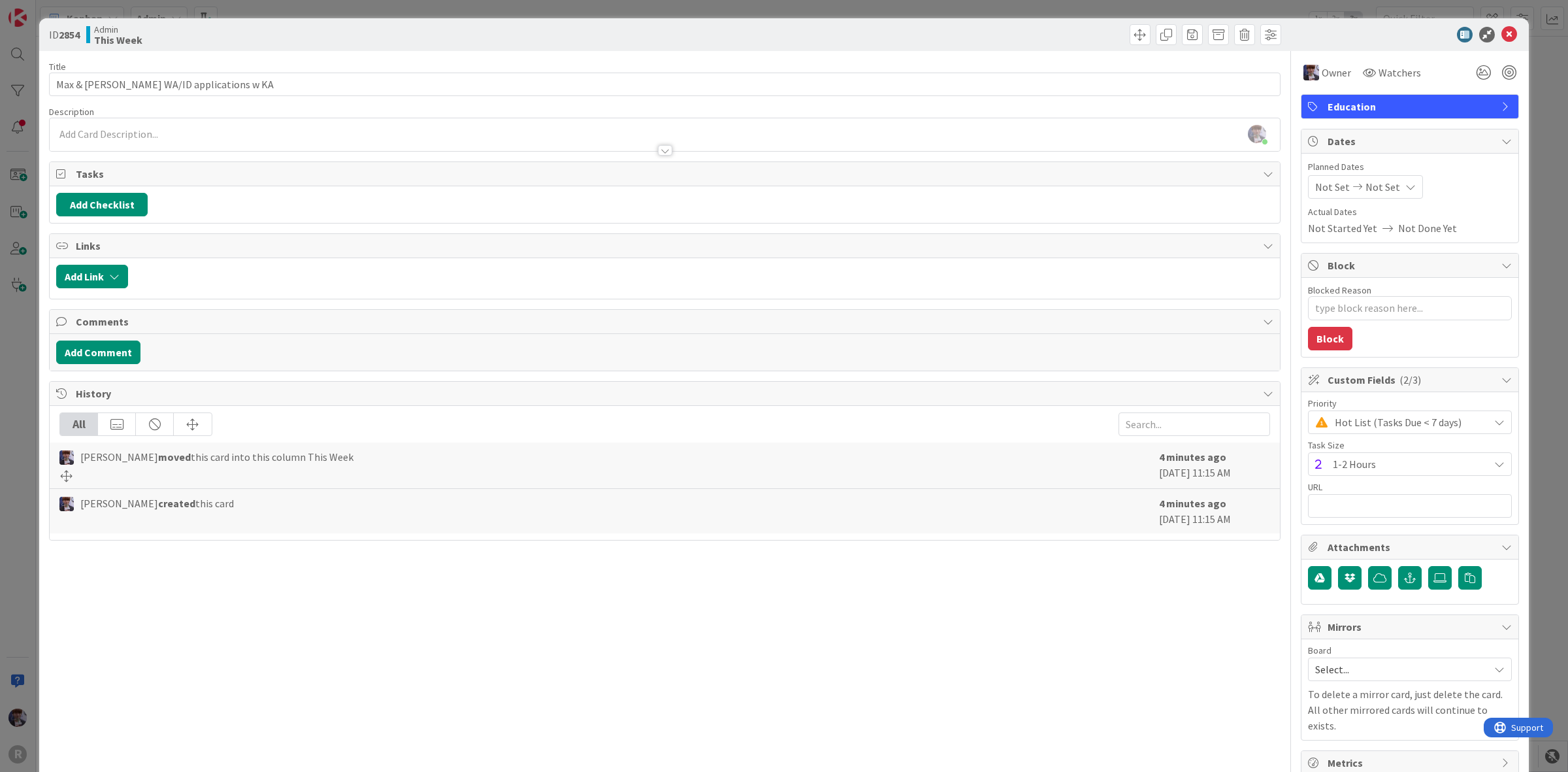
click at [18, 419] on div "ID 2854 Admin This Week Title 34 / 128 Max & Jeff WA/ID applications w KA Descr…" at bounding box center [784, 386] width 1568 height 772
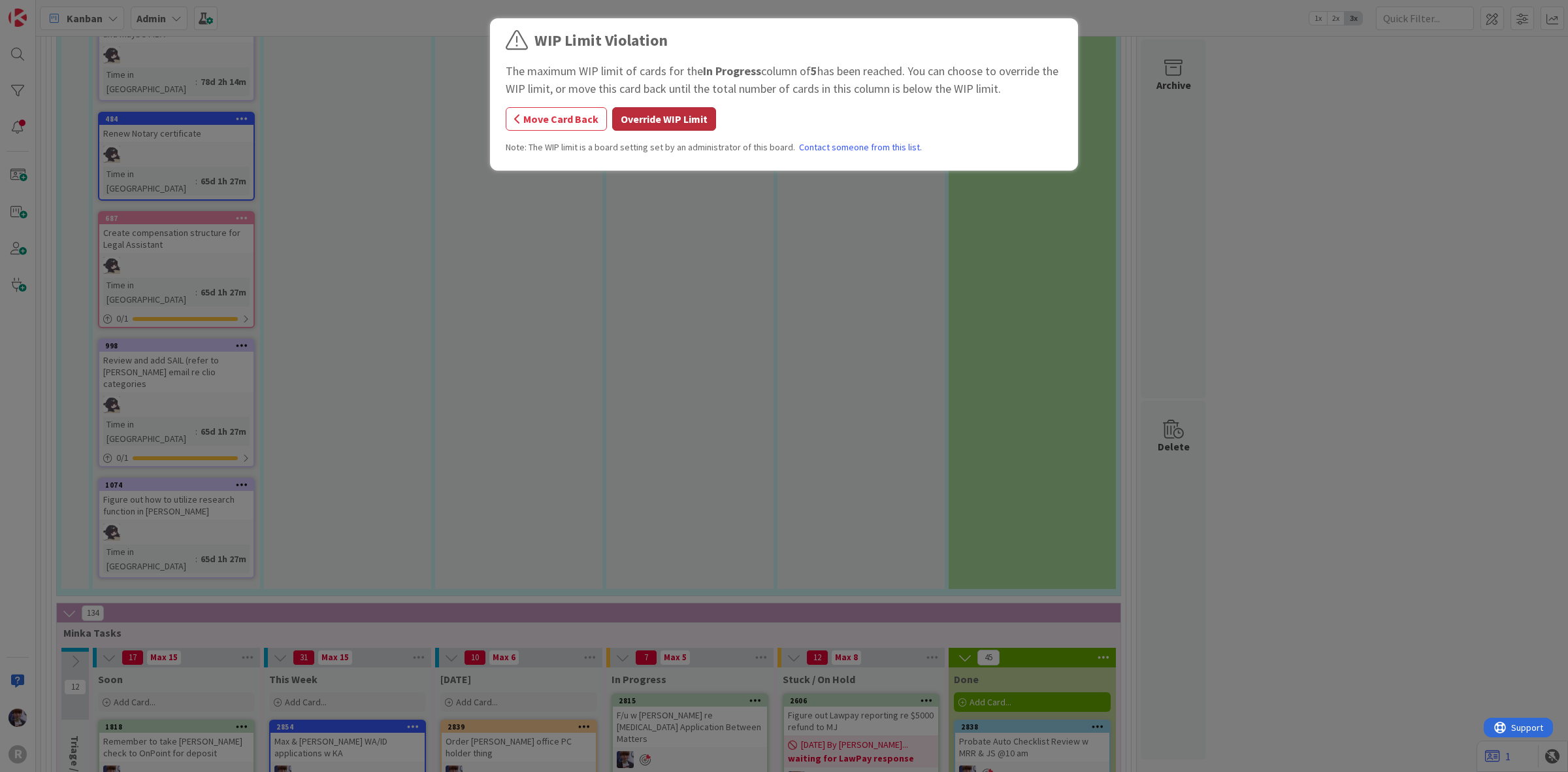
click at [675, 115] on button "Override WIP Limit" at bounding box center [664, 119] width 104 height 24
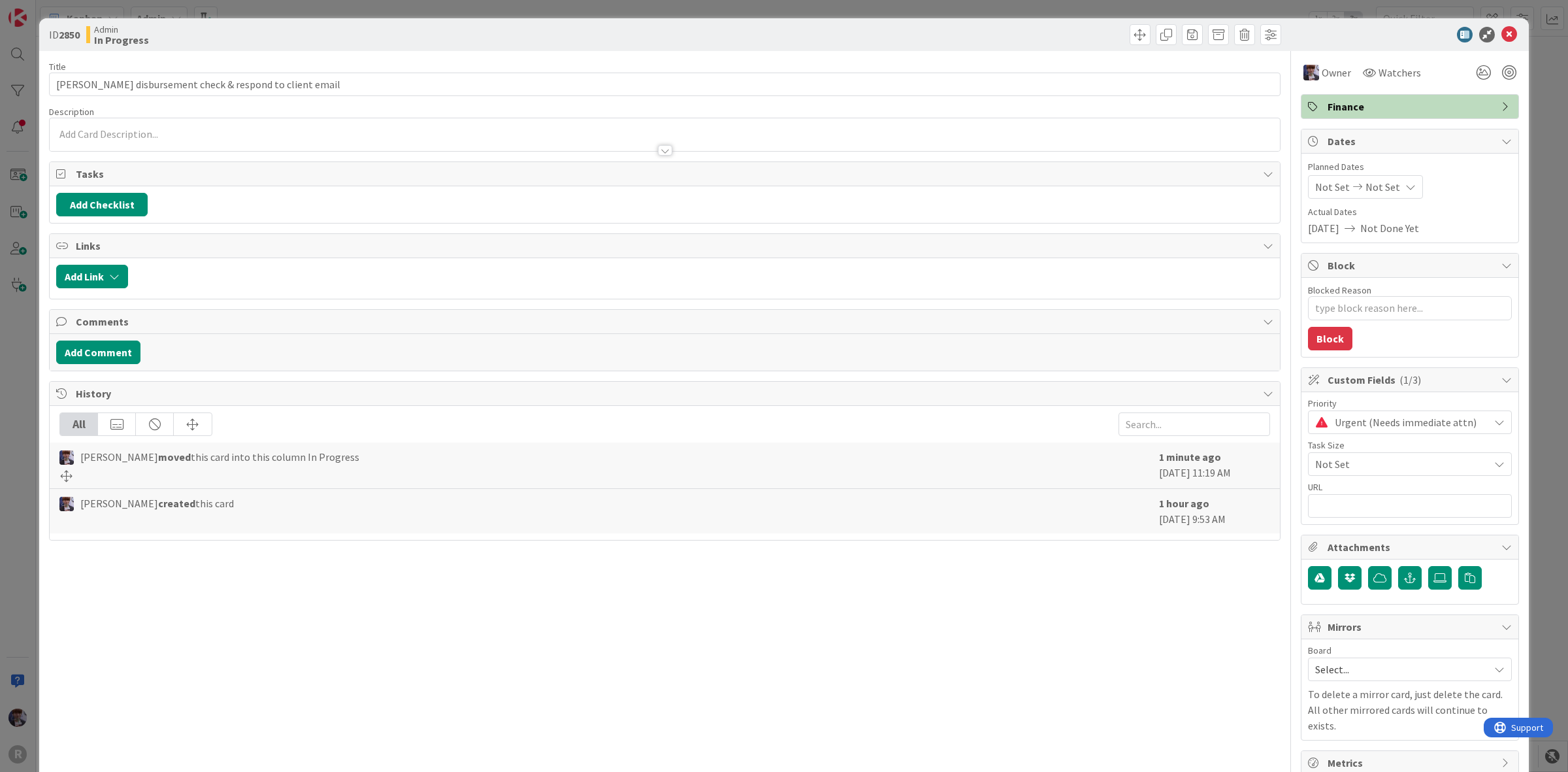
click at [21, 351] on div "ID 2850 Admin In Progress Title 50 / 128 Beebe disbursement check & respond to …" at bounding box center [784, 386] width 1568 height 772
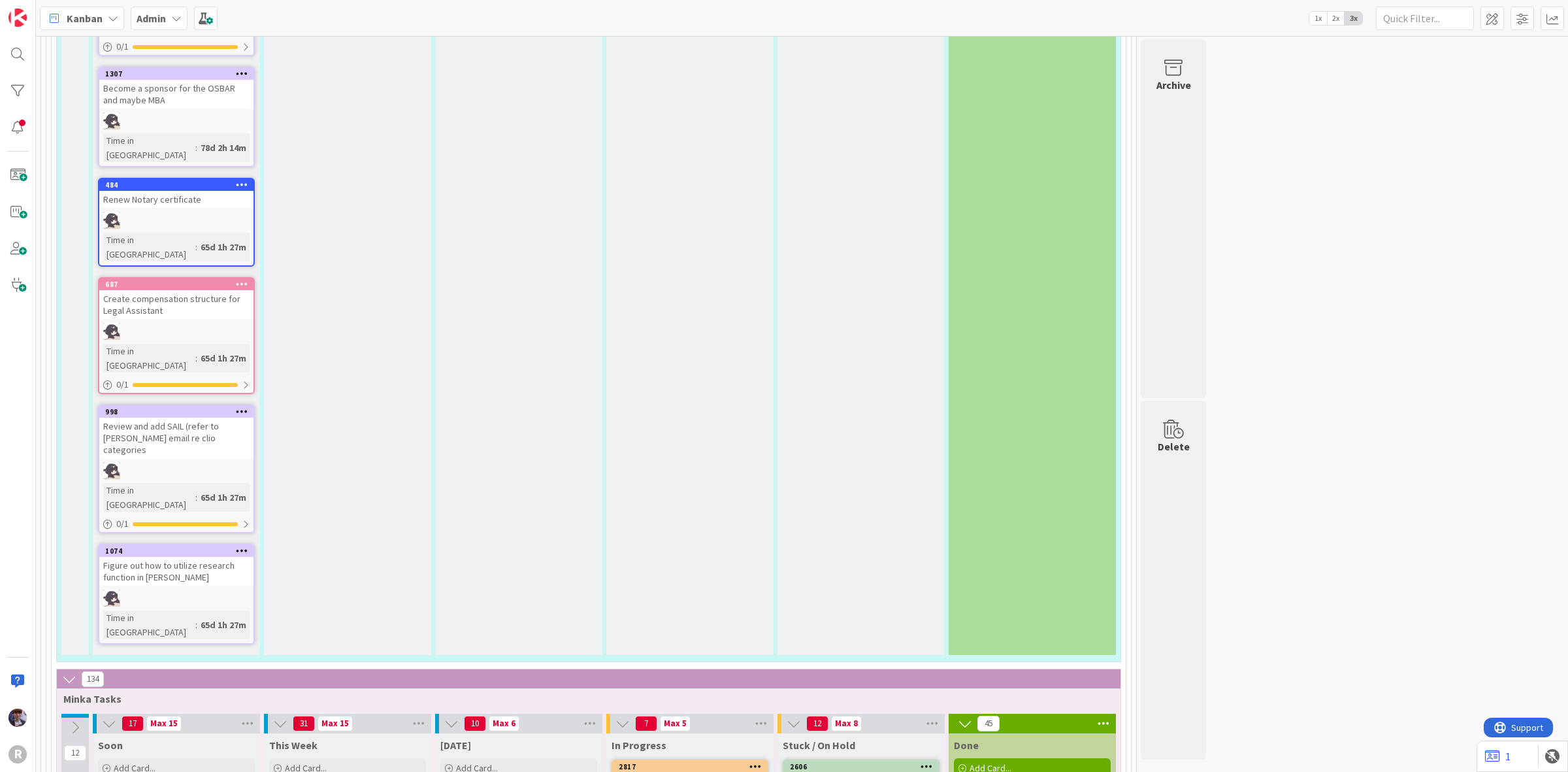
scroll to position [4248, 0]
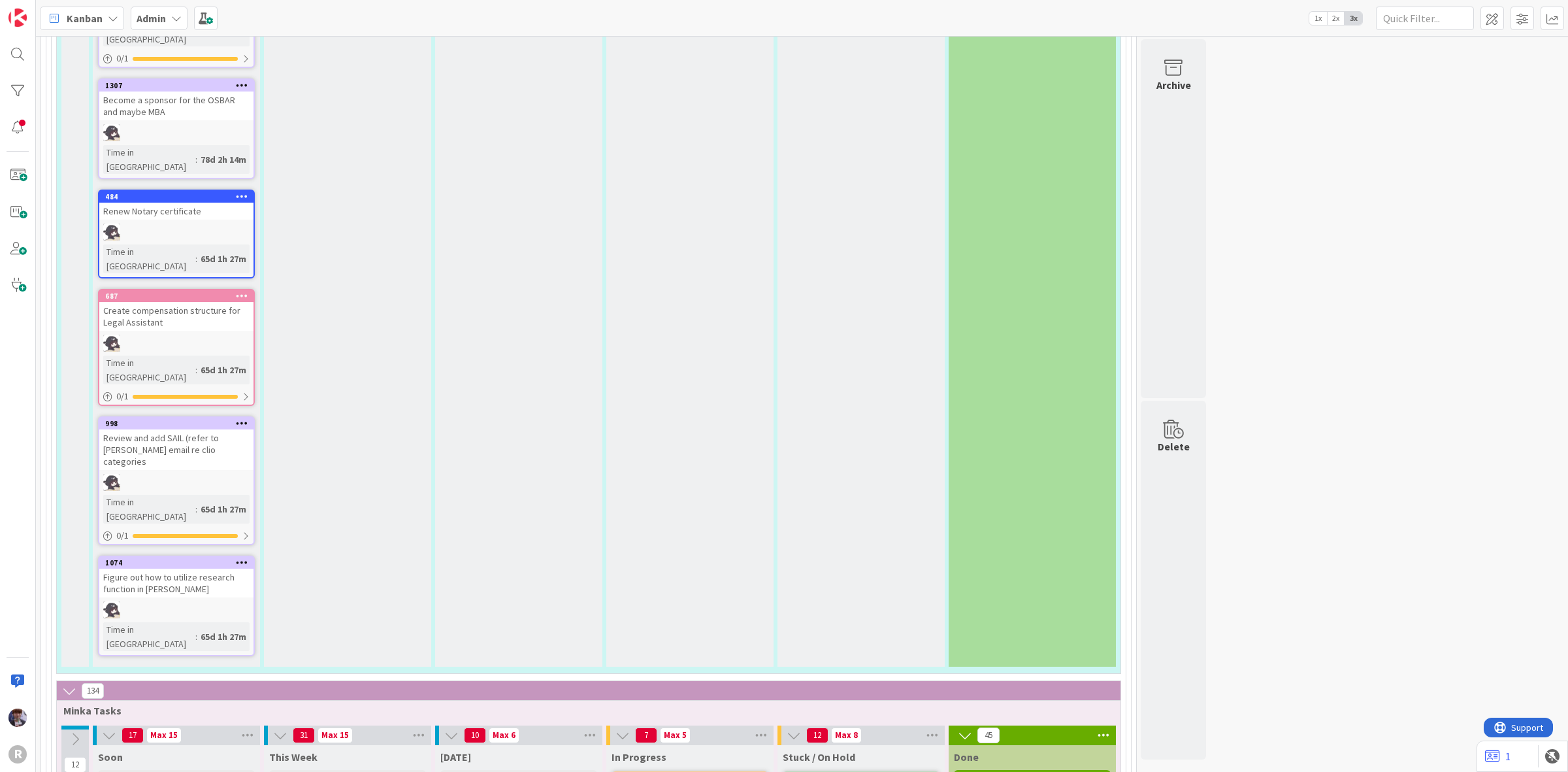
click at [73, 682] on button at bounding box center [69, 690] width 17 height 17
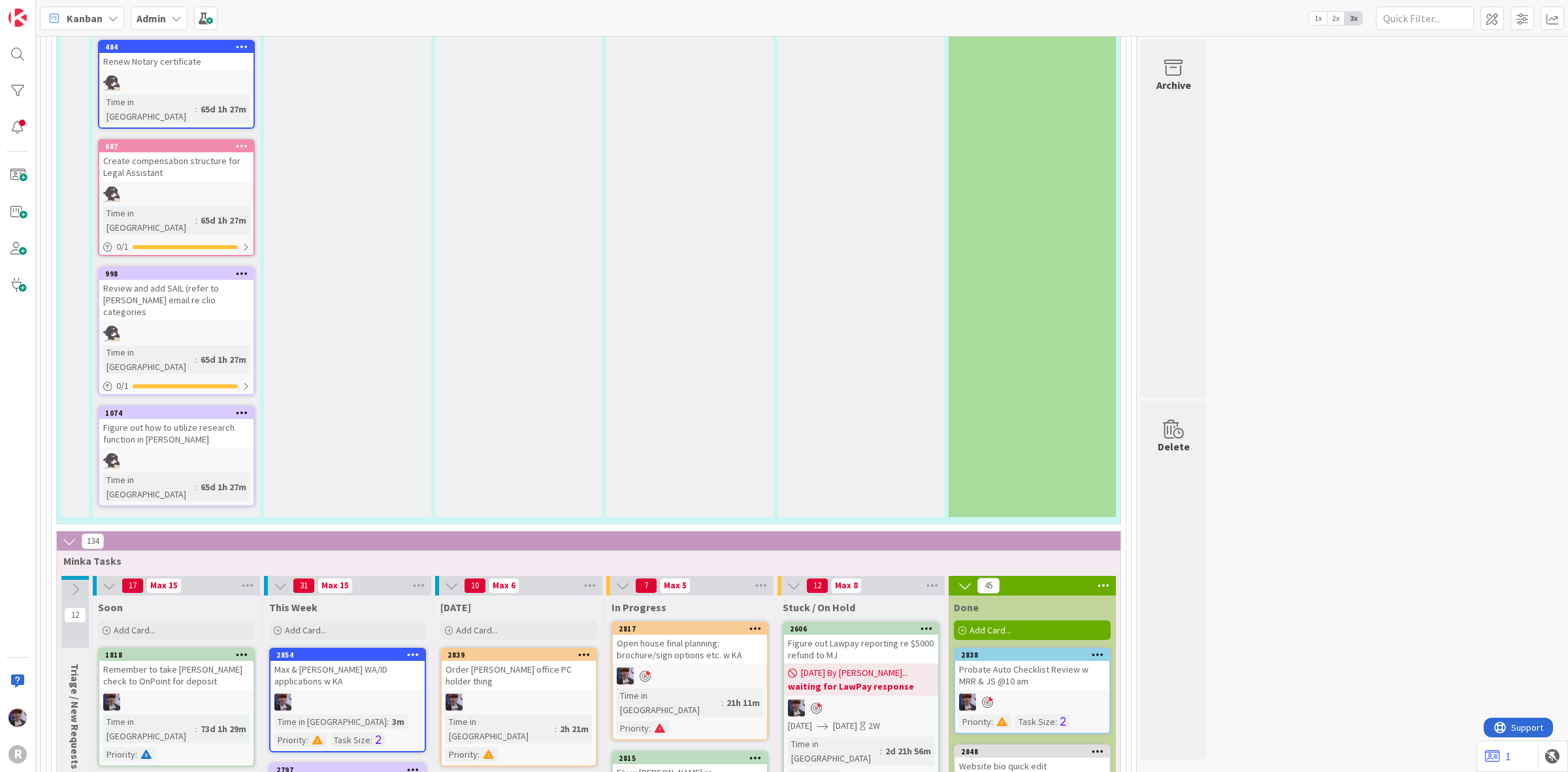
scroll to position [4332, 0]
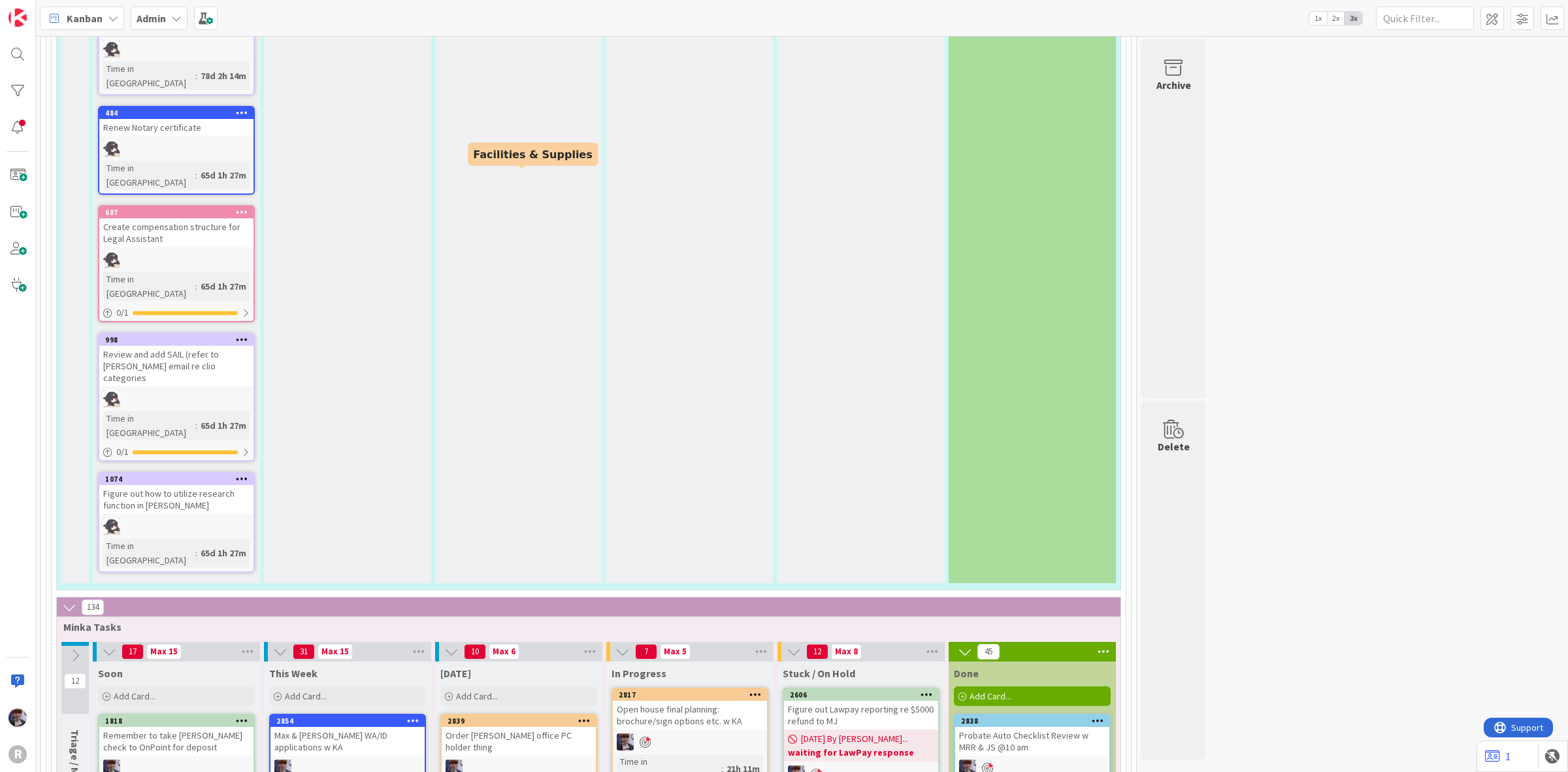
click at [543, 727] on div "Order Kelly office PC holder thing" at bounding box center [519, 741] width 154 height 29
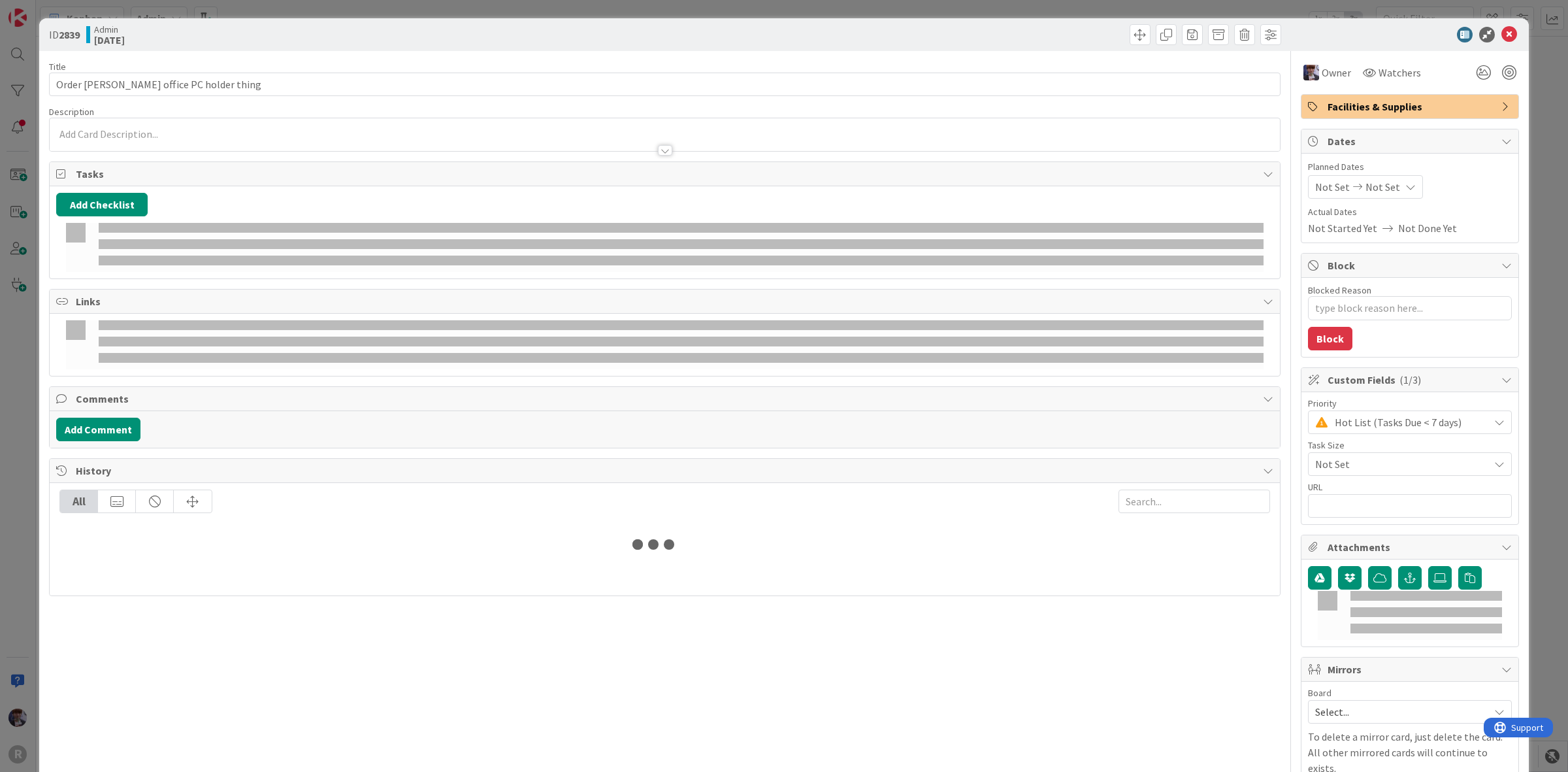
type textarea "x"
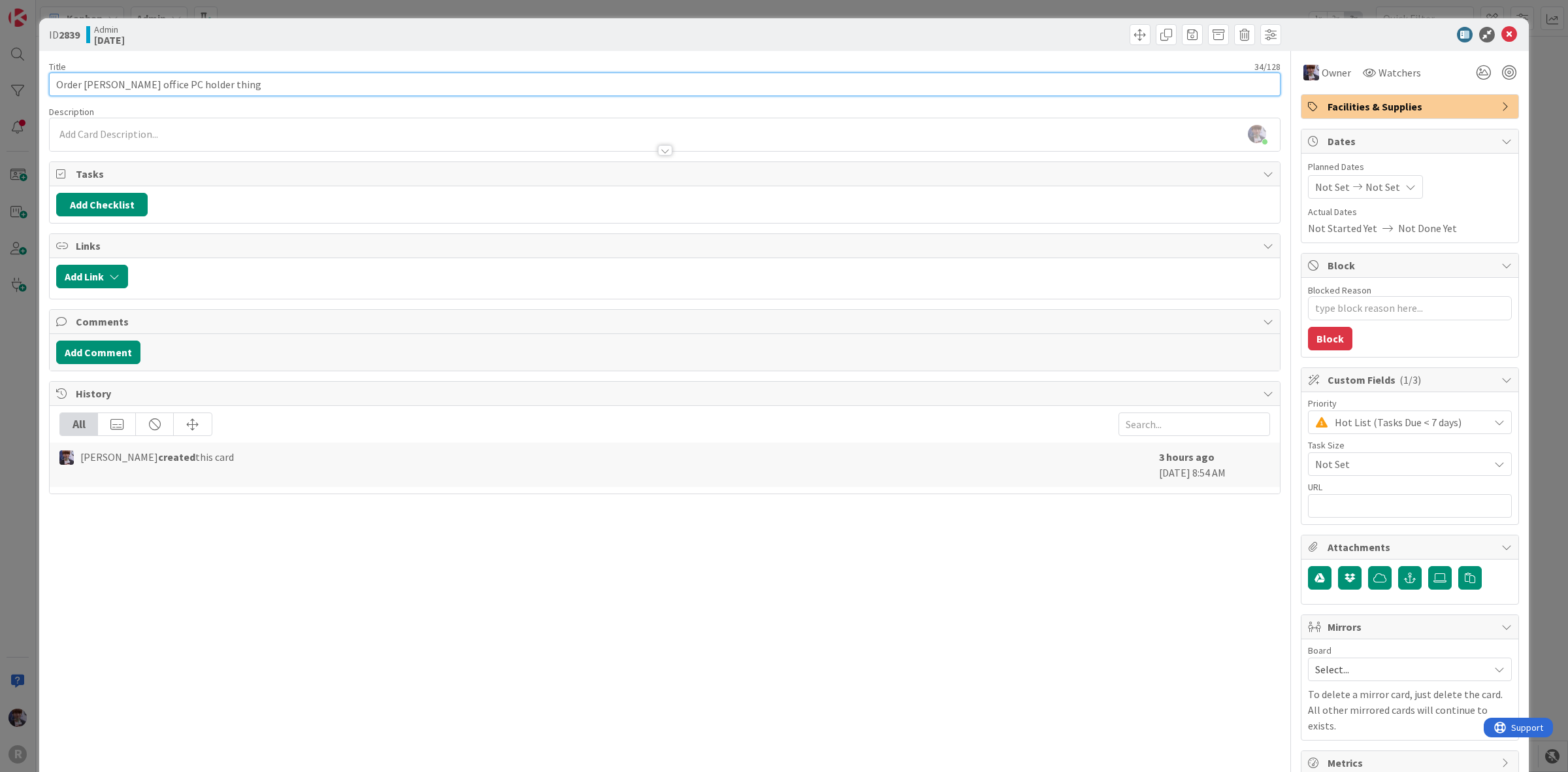
drag, startPoint x: 219, startPoint y: 82, endPoint x: 173, endPoint y: 82, distance: 46.0
click at [173, 82] on input "Order Kelly office PC holder thing" at bounding box center [664, 84] width 1232 height 24
type input "Order Kelly office PC holde"
type textarea "x"
type input "Order Kelly office PC holder"
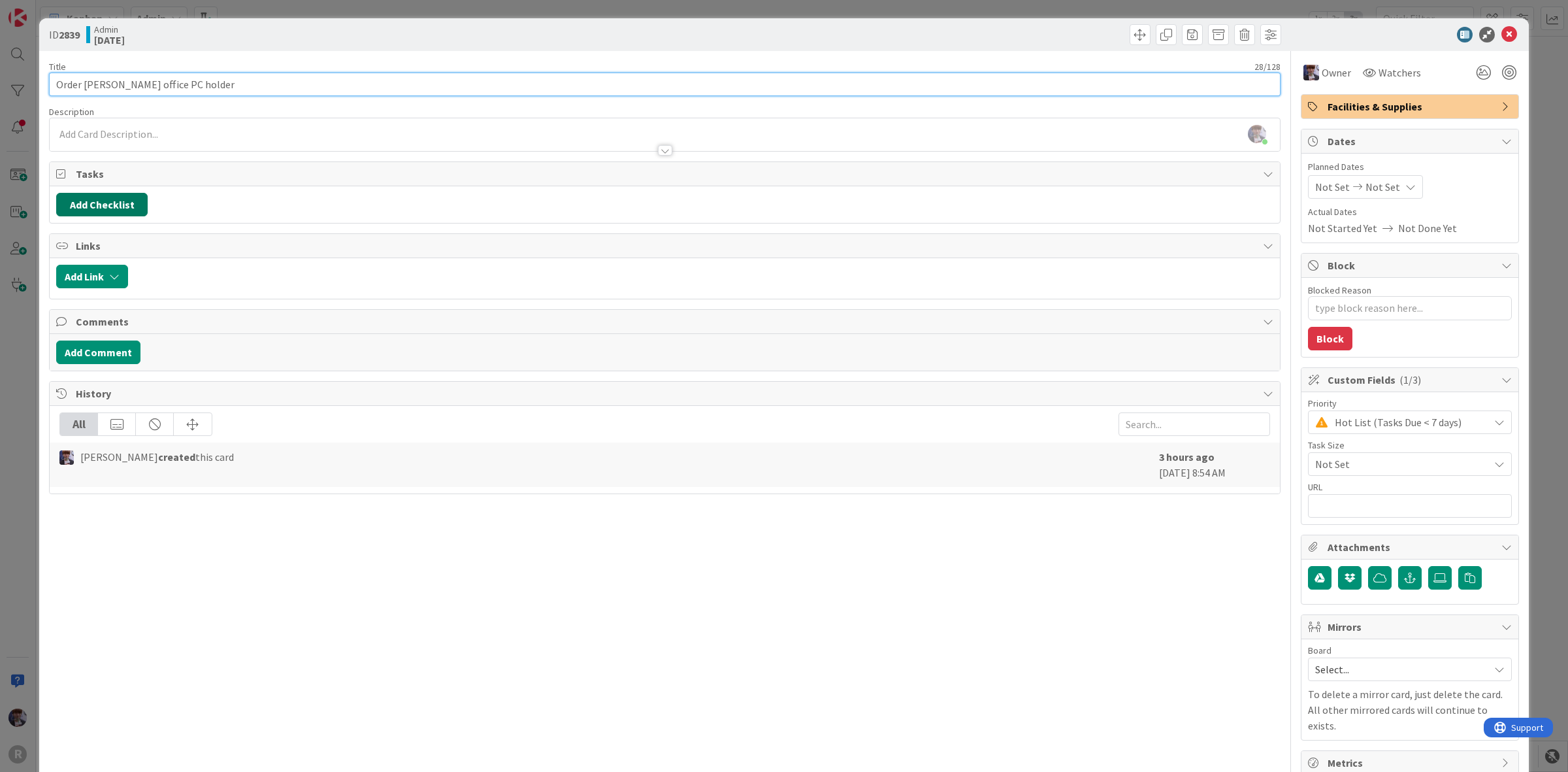
type textarea "x"
click at [102, 78] on input "Order Kelly office PC holder" at bounding box center [664, 84] width 1232 height 24
click at [102, 80] on input "Order Kelly office PC holder" at bounding box center [664, 84] width 1232 height 24
type input "Order Kelly under desk office PC holder"
type textarea "x"
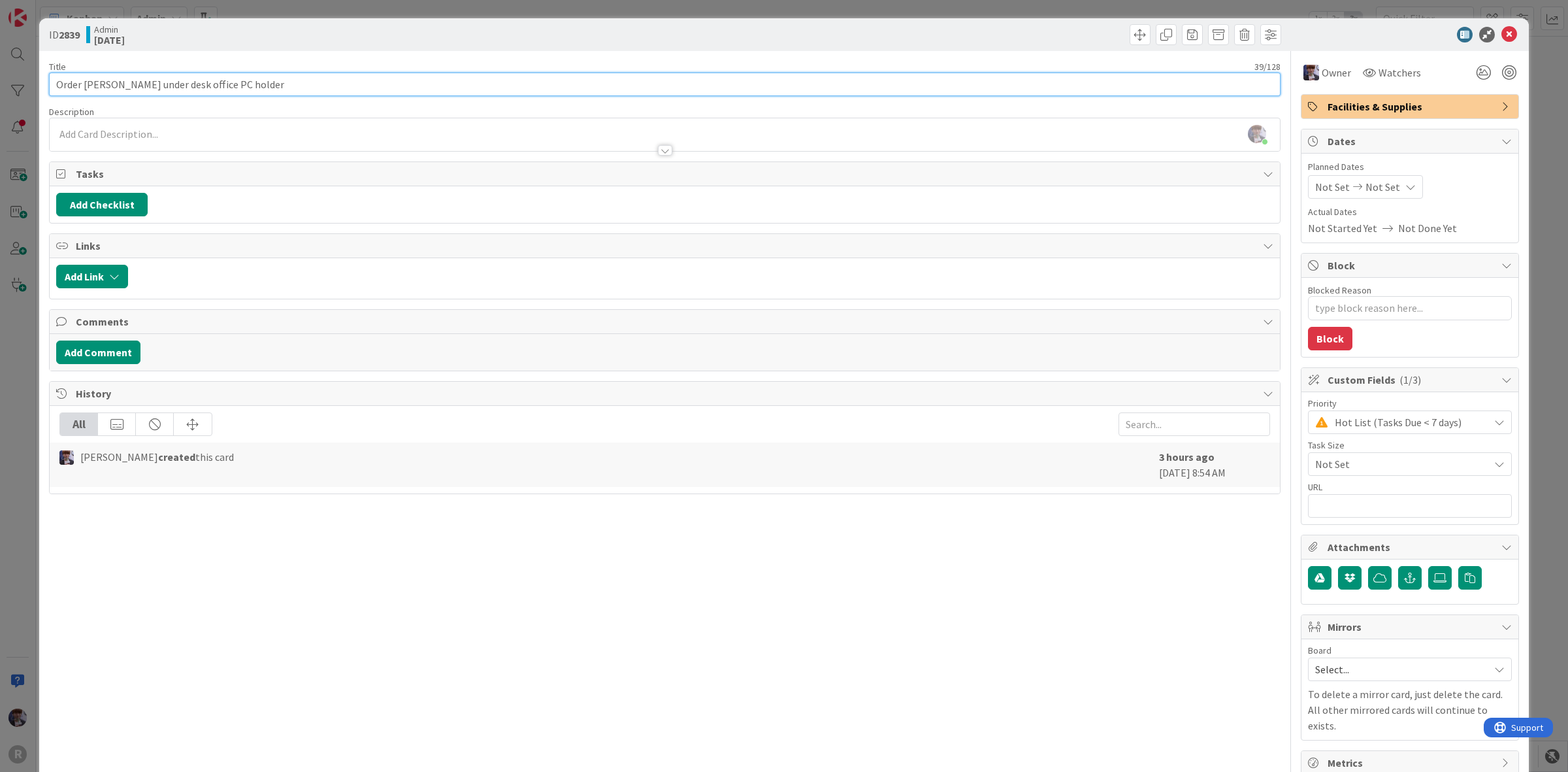
type input "Order Kelly under desk office PC holder"
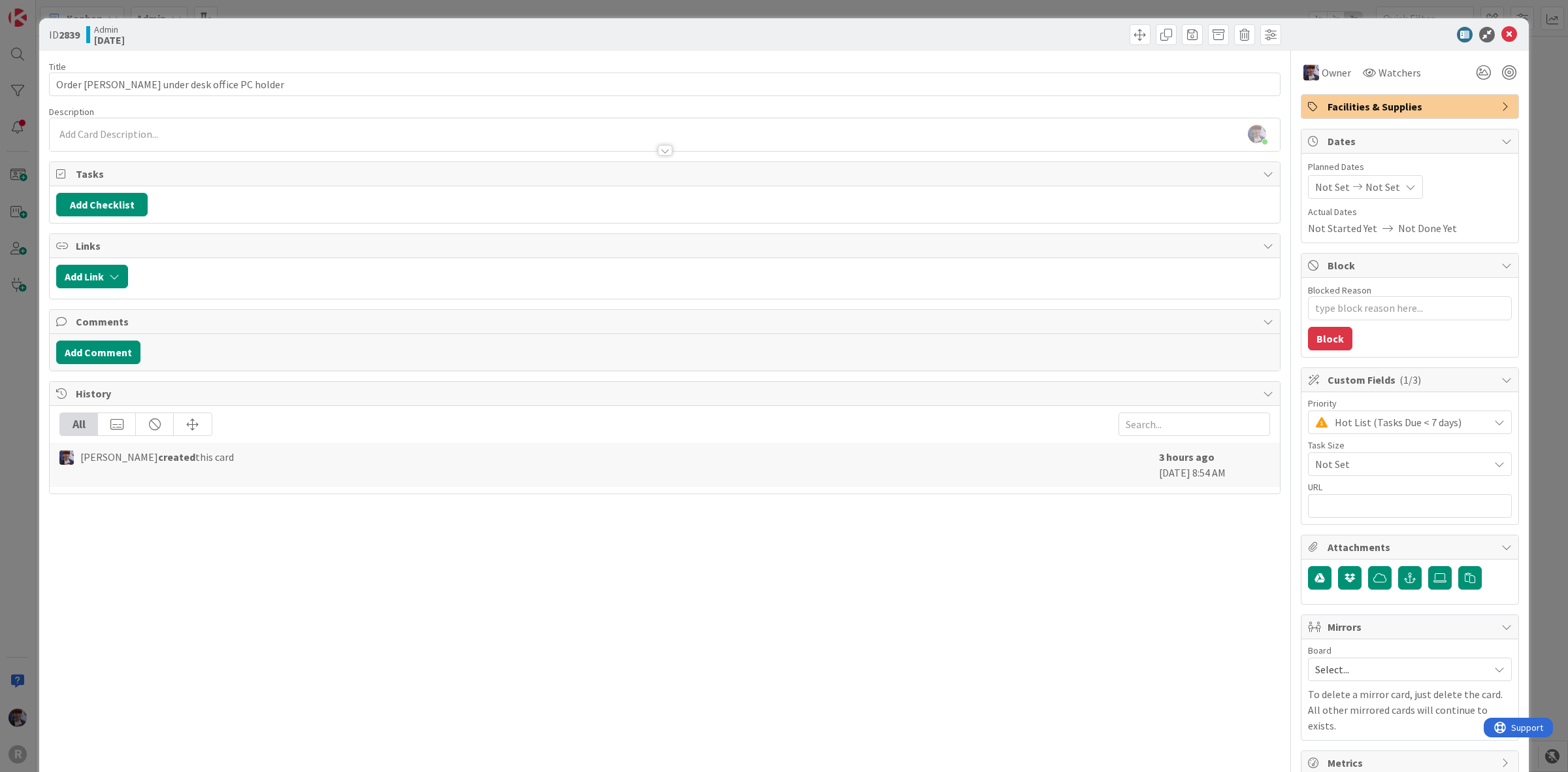
click at [25, 380] on div "ID 2839 Admin Today Title 39 / 128 Order Kelly under desk office PC holder Desc…" at bounding box center [784, 386] width 1568 height 772
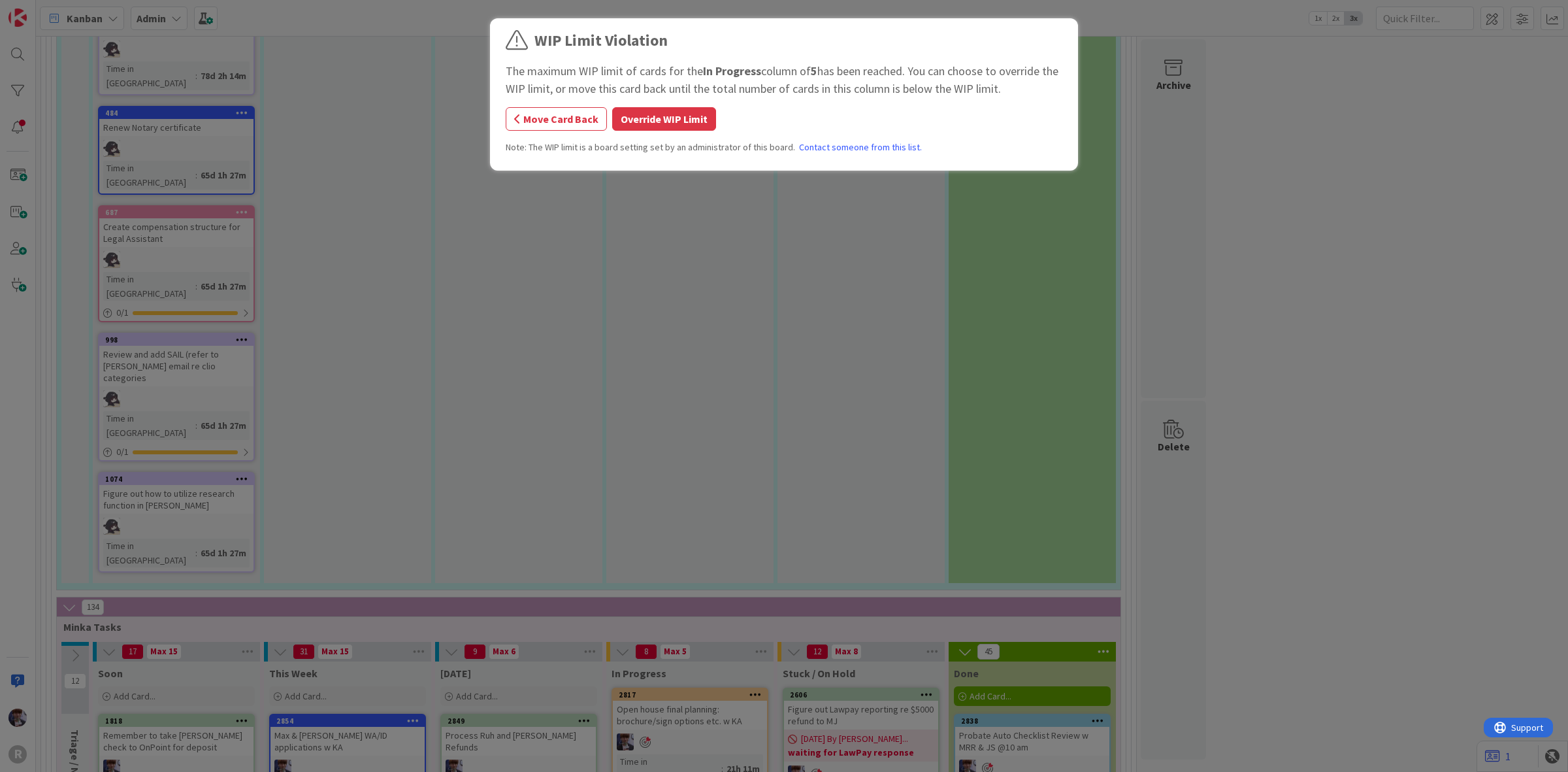
click at [669, 131] on button "Override WIP Limit" at bounding box center [664, 119] width 104 height 24
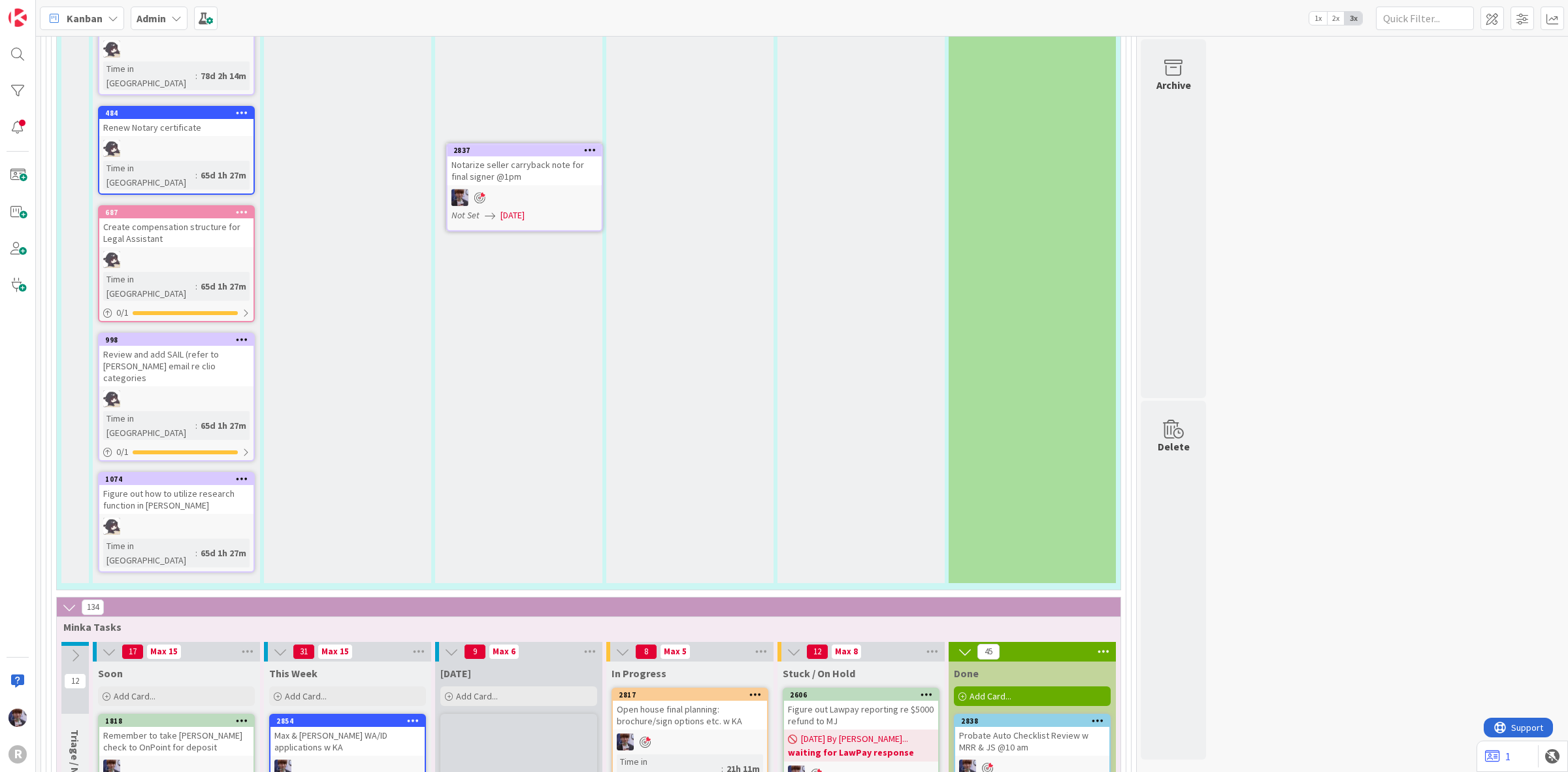
scroll to position [4319, 0]
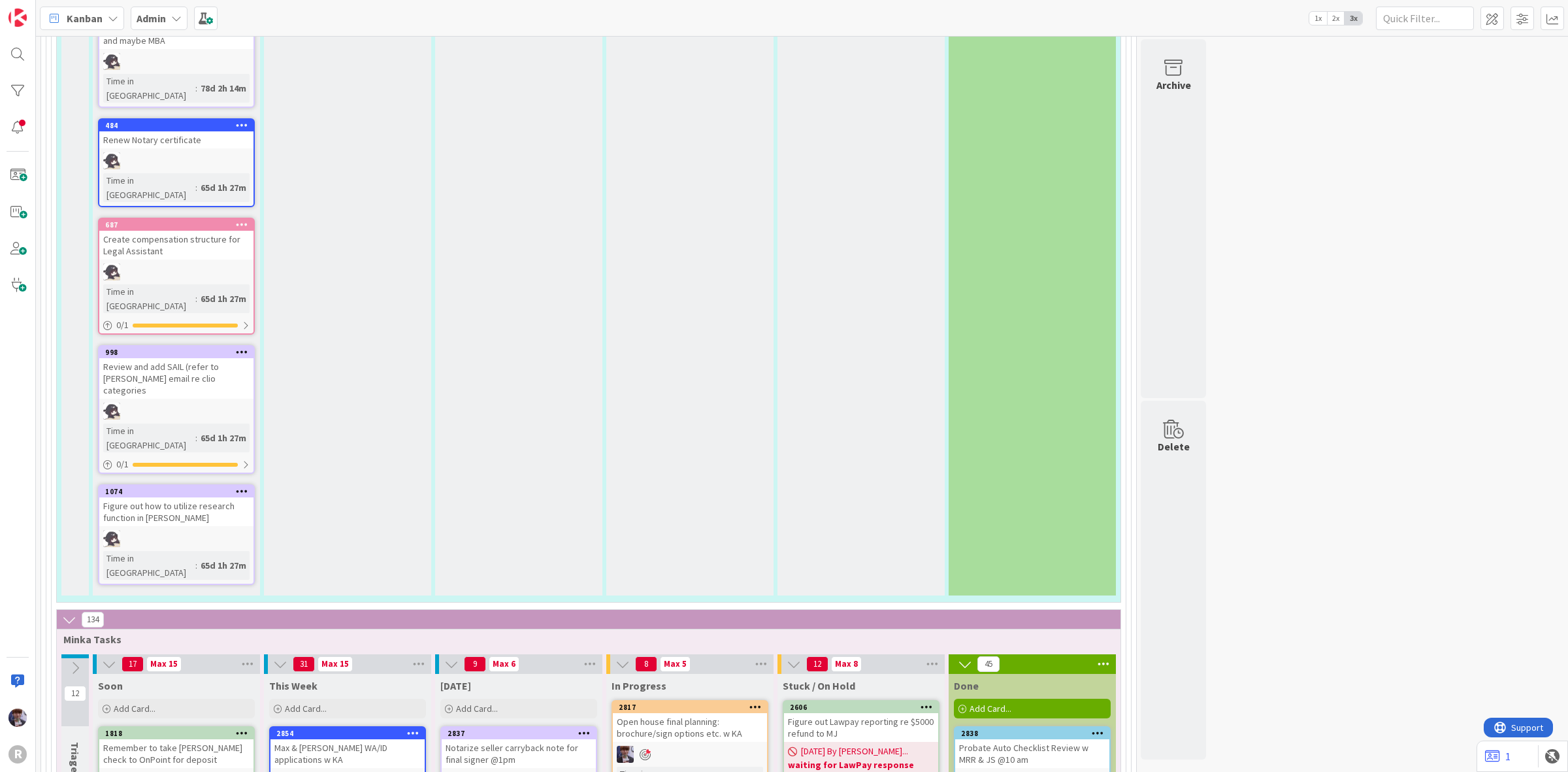
click at [77, 20] on span "Kanban" at bounding box center [85, 18] width 36 height 16
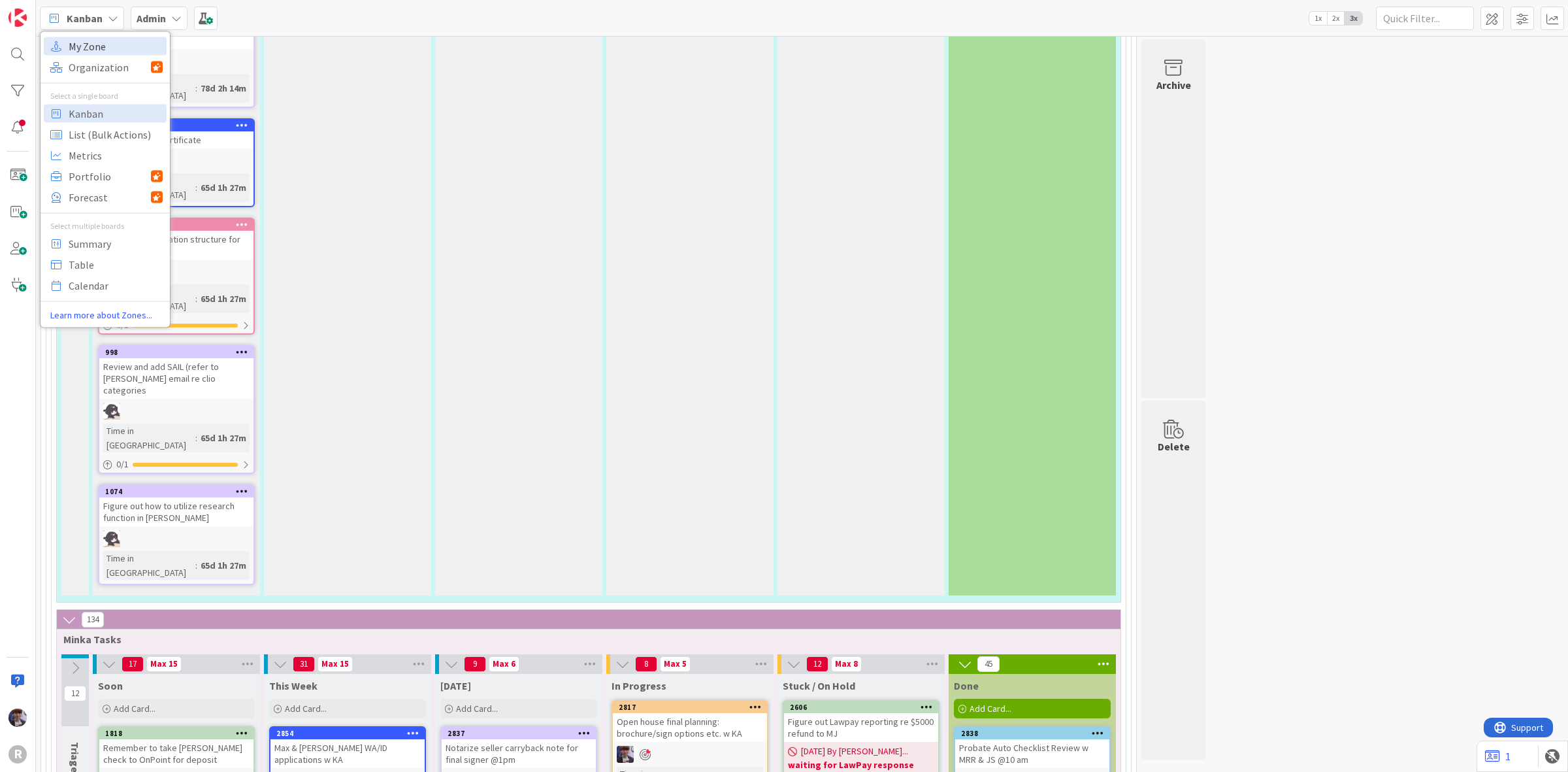
click at [92, 48] on span "My Zone" at bounding box center [115, 46] width 94 height 20
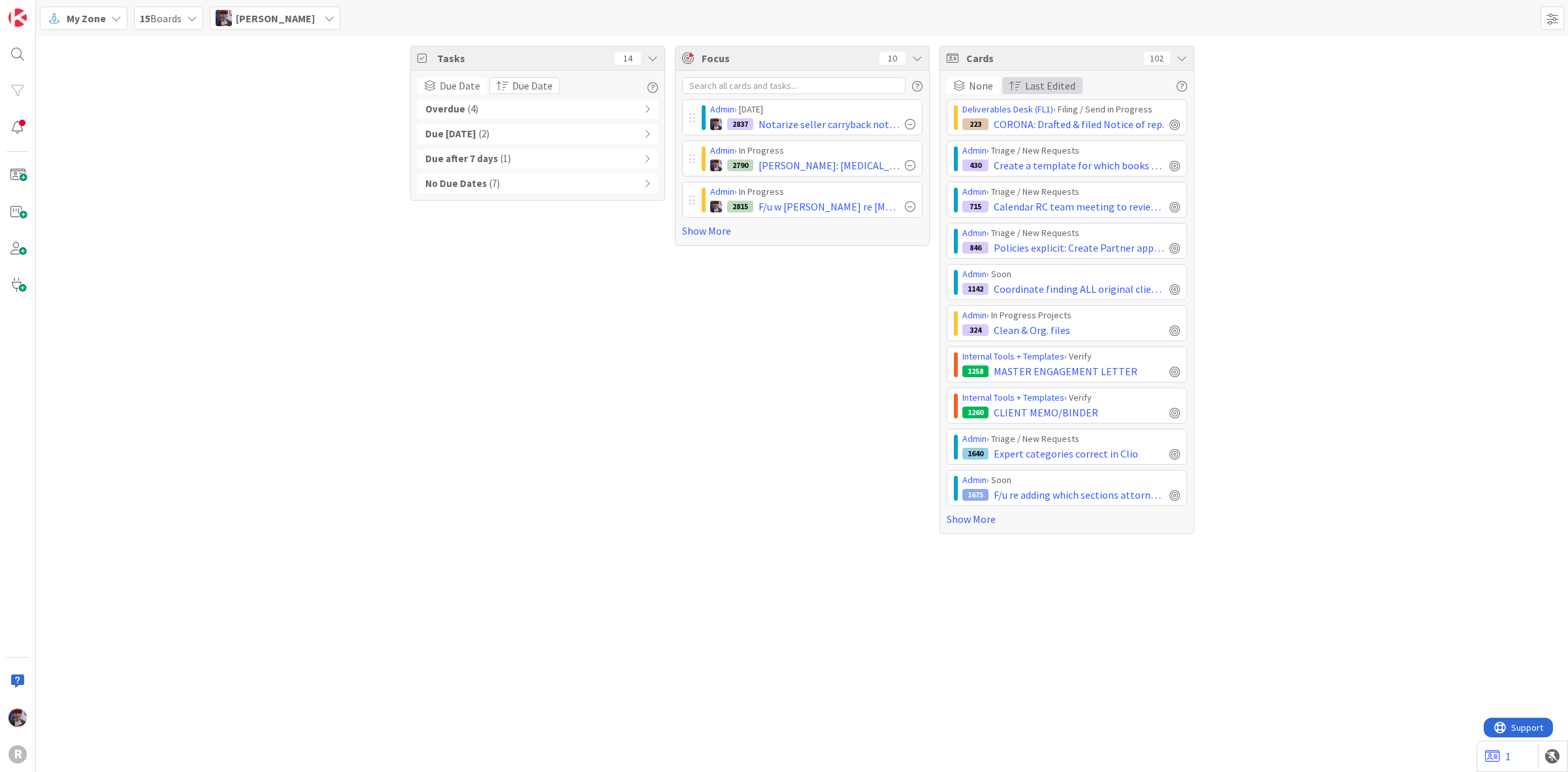
click at [1060, 88] on span "Last Edited" at bounding box center [1050, 85] width 50 height 16
click at [1073, 152] on link "Due Date" at bounding box center [1054, 151] width 103 height 24
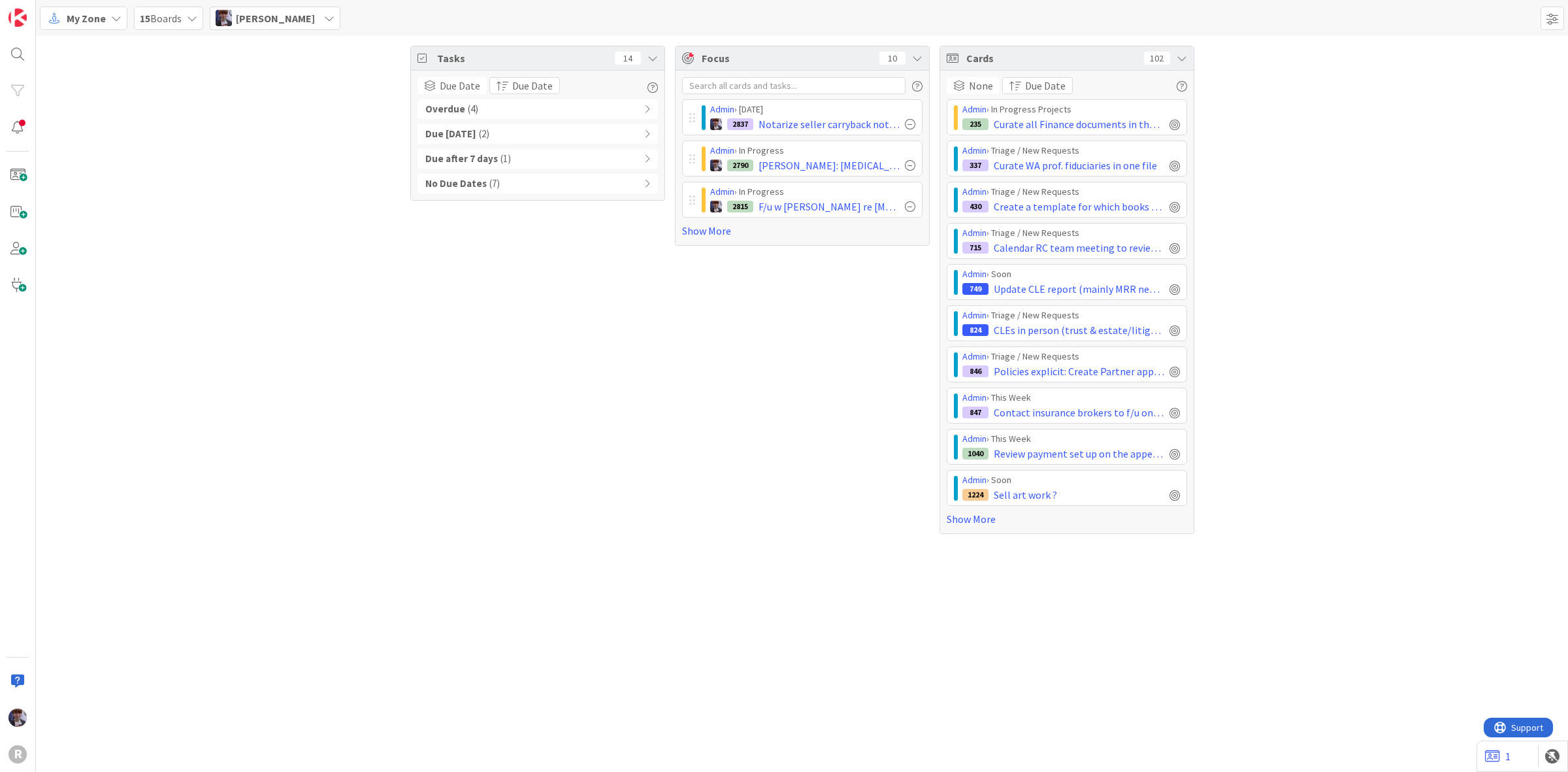
click at [1537, 185] on div "Tasks 14 Due Date Due Date Overdue ( 4 ) Due Today ( 2 ) Due after 7 days ( 1 )…" at bounding box center [802, 290] width 1533 height 508
click at [716, 234] on link "Show More" at bounding box center [802, 230] width 241 height 16
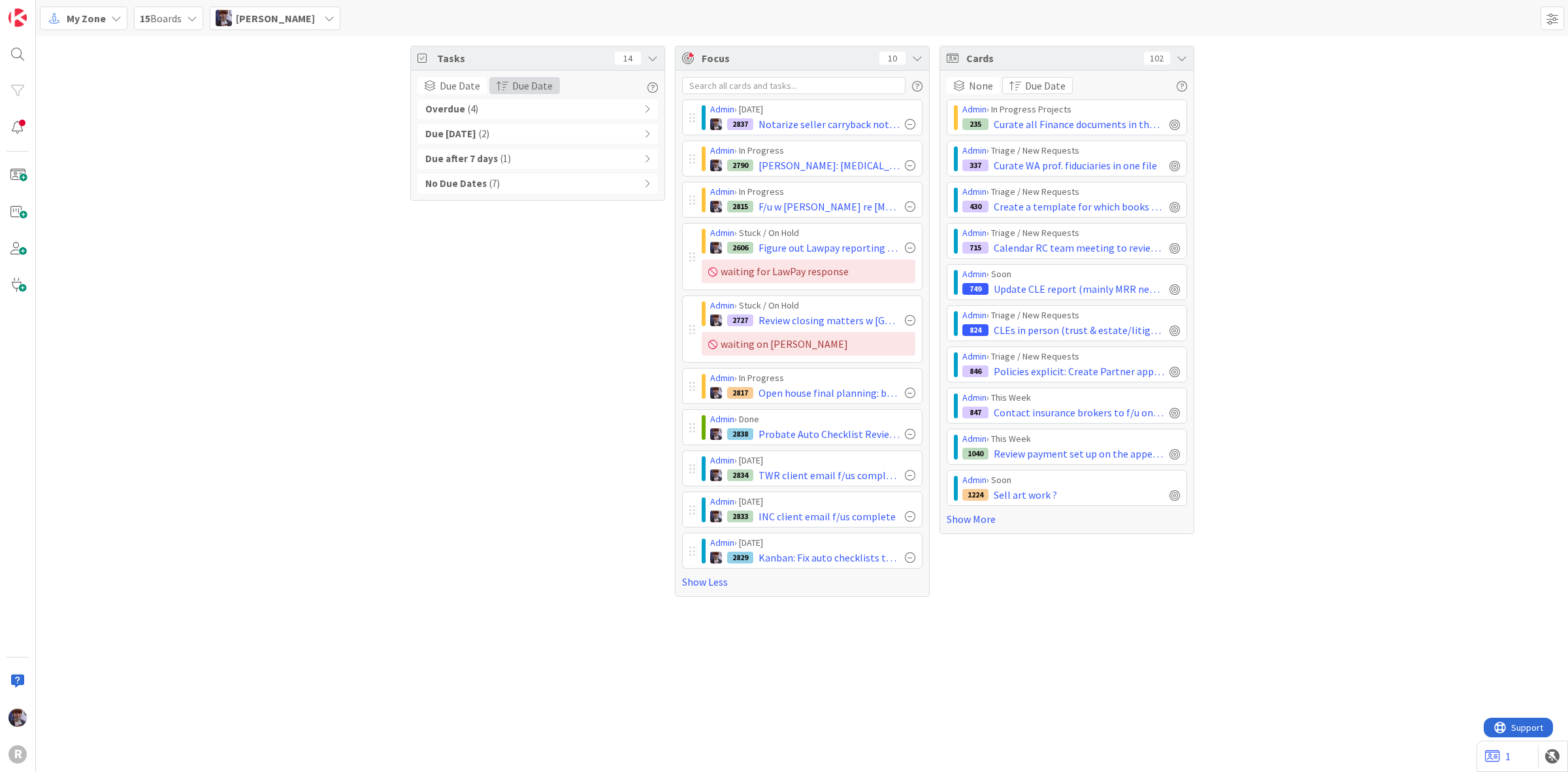
click at [516, 87] on span "Due Date" at bounding box center [532, 85] width 40 height 16
click at [465, 206] on div "Tasks 14 Due Date Due Date Sort By Last Edited Due Date Oldest First Newest Fir…" at bounding box center [538, 321] width 255 height 551
click at [1239, 327] on div "Tasks 14 Due Date Due Date Sort By Last Edited Due Date Oldest First Newest Fir…" at bounding box center [802, 322] width 1533 height 571
click at [991, 520] on link "Show More" at bounding box center [1067, 519] width 241 height 16
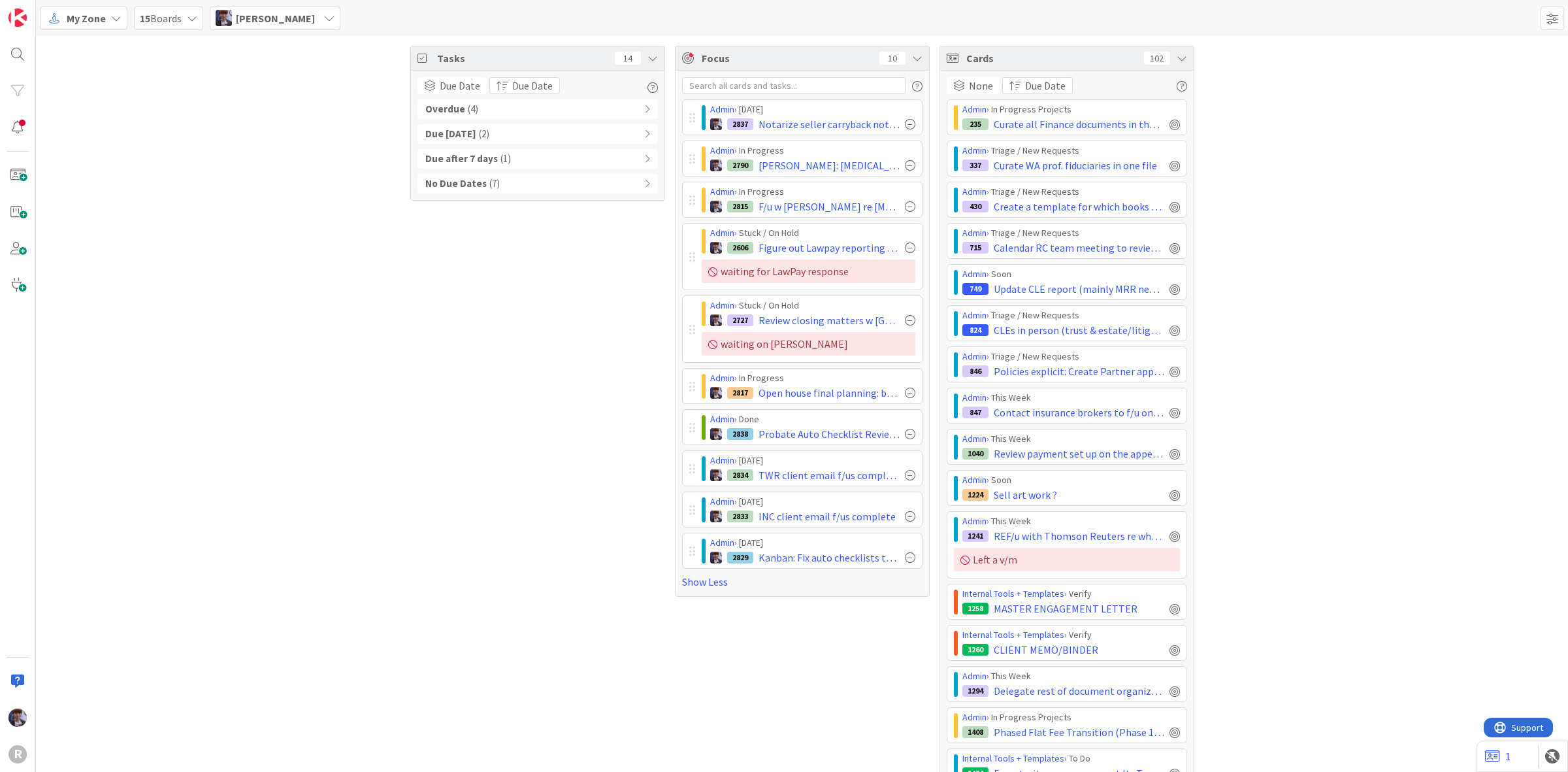
click at [1176, 80] on div at bounding box center [1181, 86] width 11 height 13
click at [1178, 87] on icon "button" at bounding box center [1181, 86] width 11 height 11
click at [1566, 20] on div "My Zone 15 Boards Minka Laine Friesen" at bounding box center [802, 18] width 1533 height 36
click at [1556, 21] on span at bounding box center [1552, 18] width 24 height 24
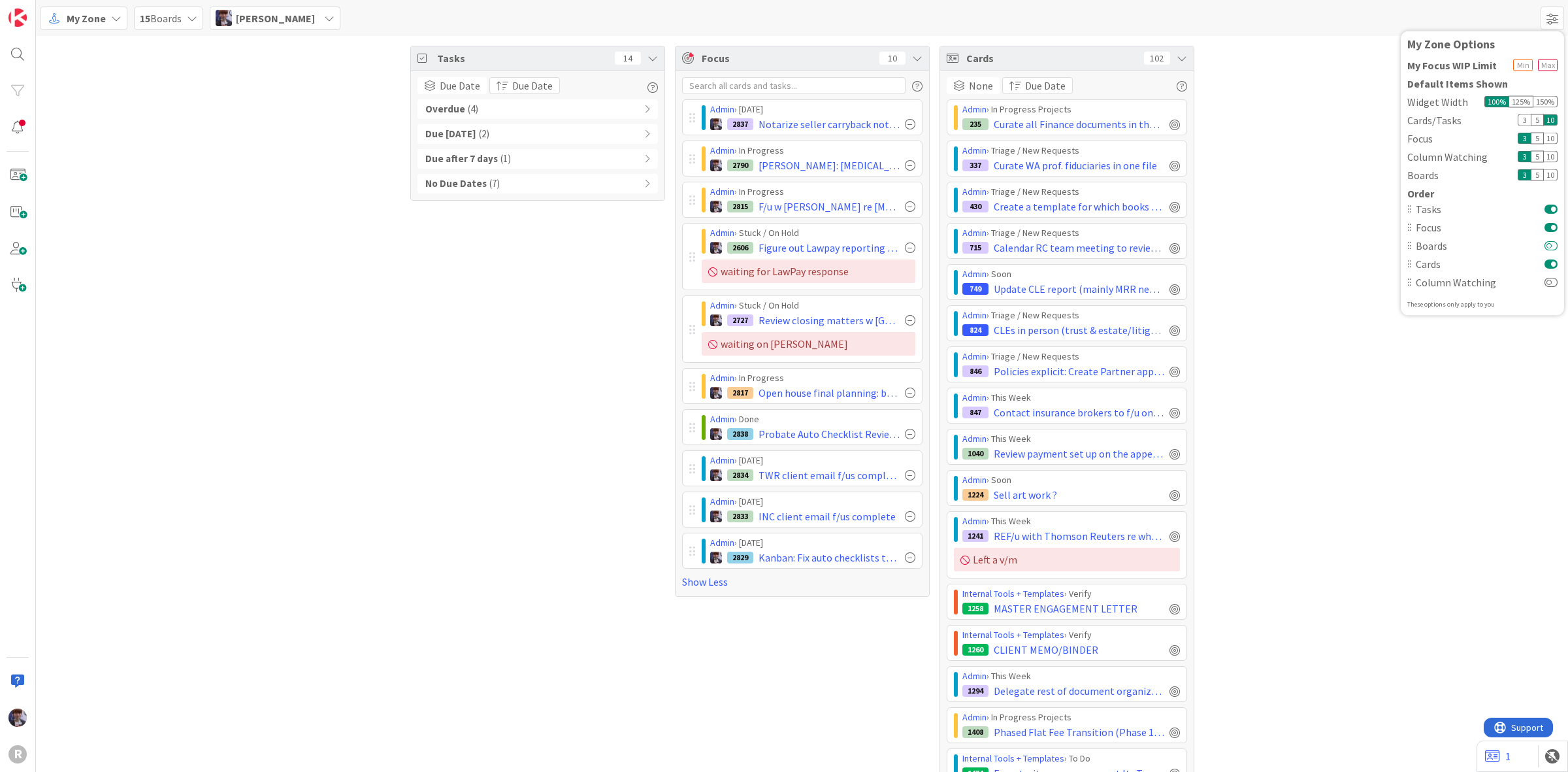
click at [1553, 245] on button at bounding box center [1552, 245] width 13 height 11
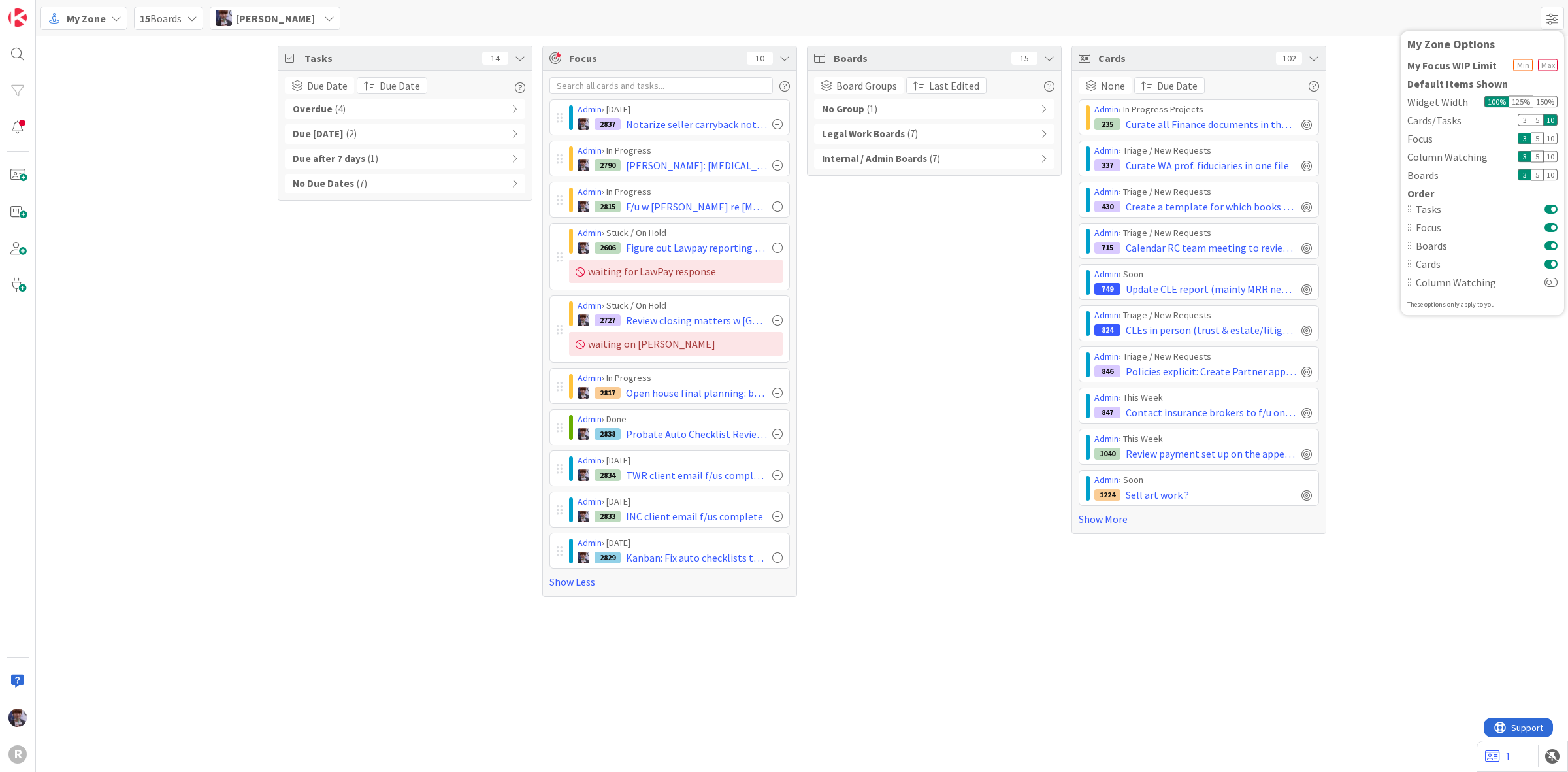
click at [1001, 160] on div "Internal / Admin Boards ( 7 )" at bounding box center [935, 159] width 241 height 20
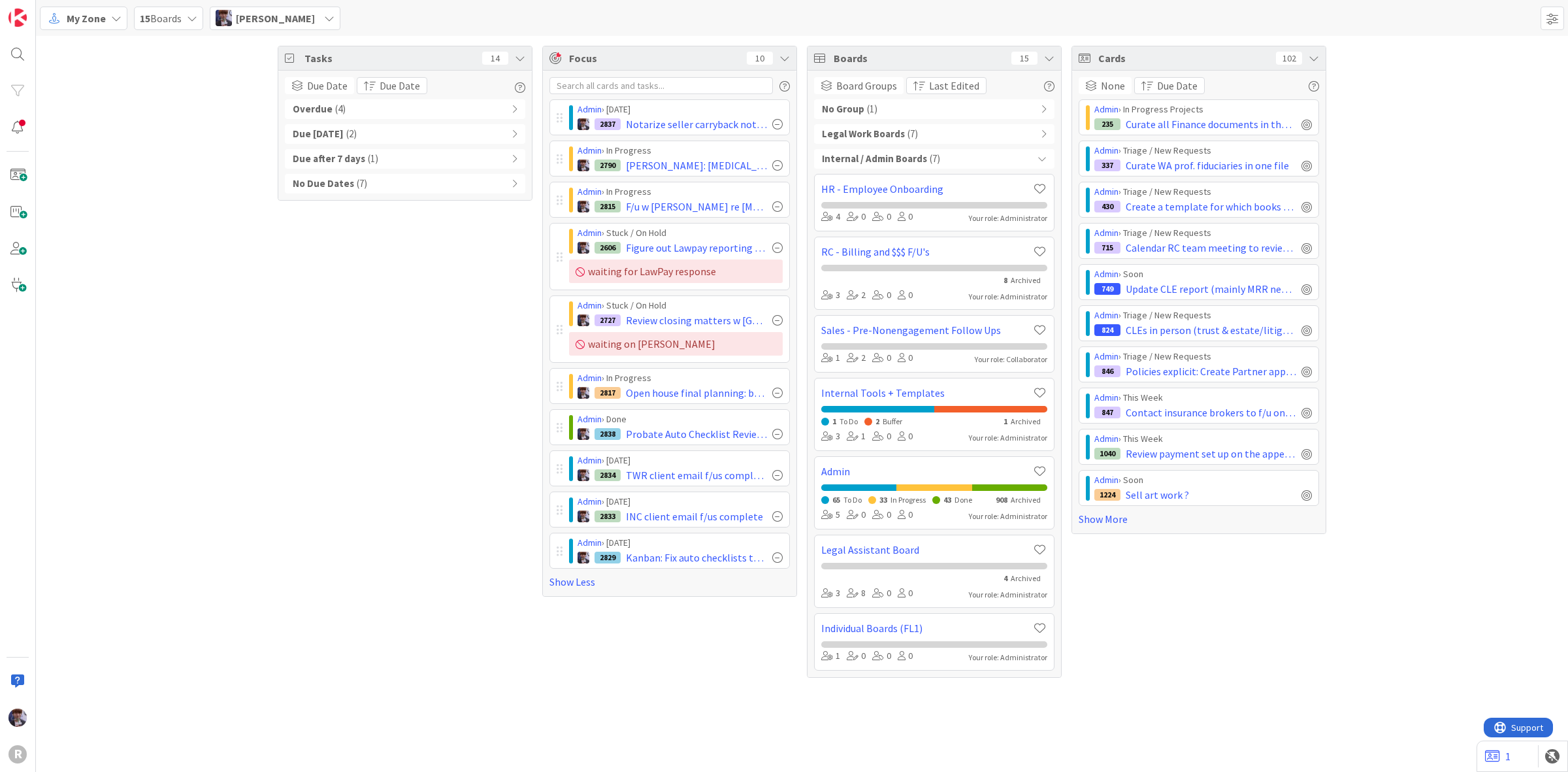
click at [1043, 163] on icon at bounding box center [1042, 158] width 9 height 9
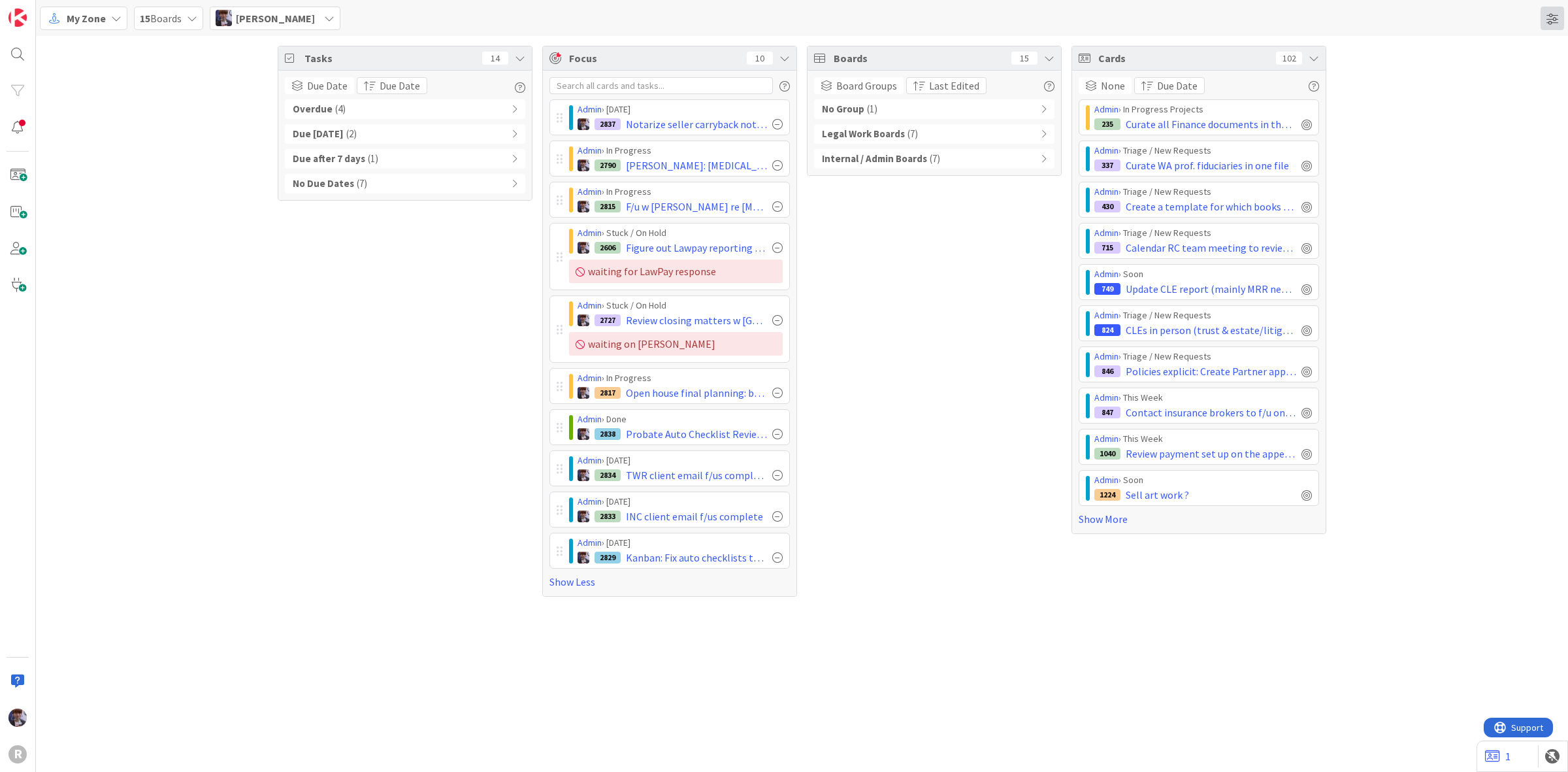
click at [1560, 23] on span at bounding box center [1552, 18] width 24 height 24
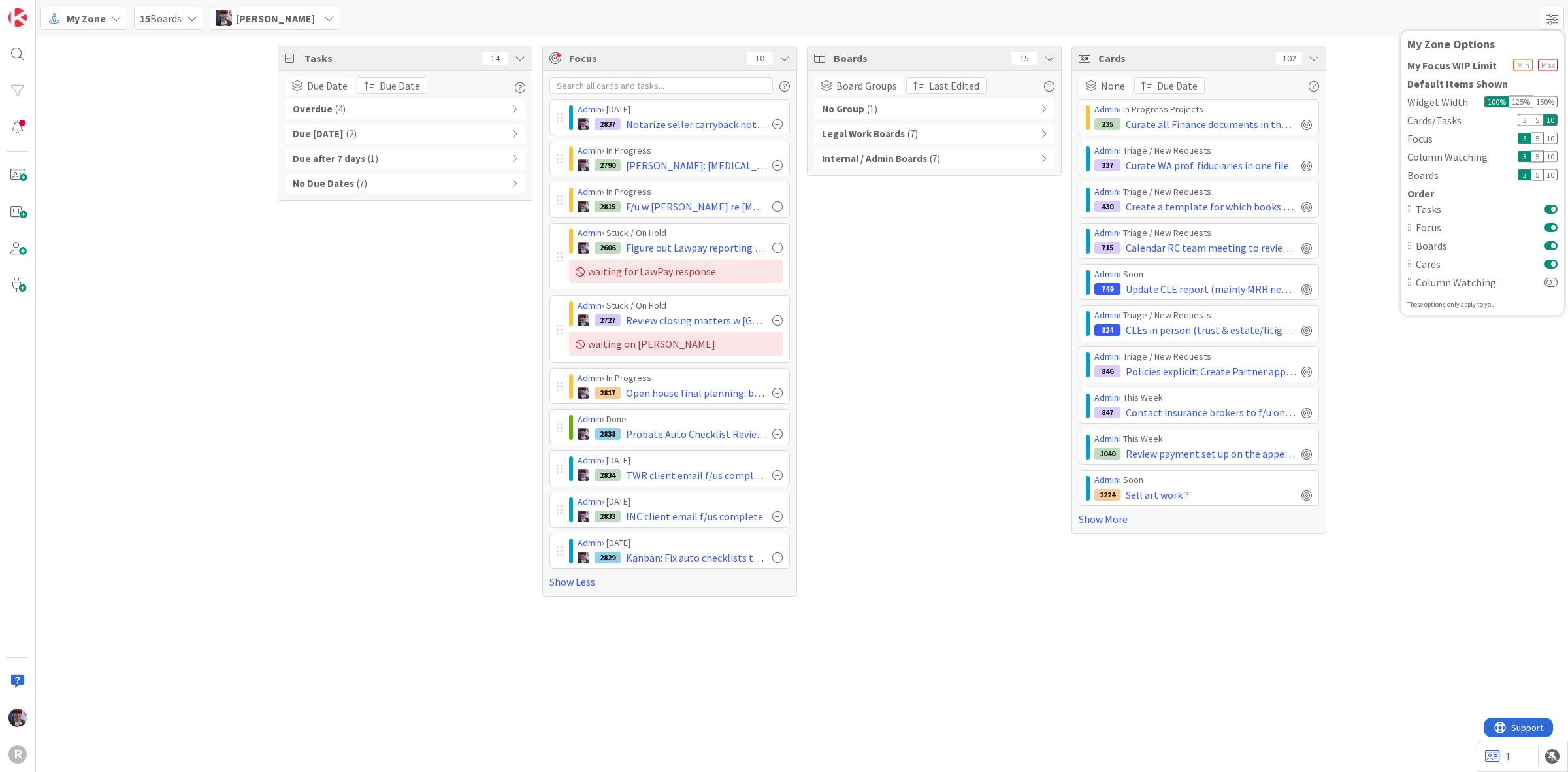
click at [1553, 242] on button at bounding box center [1552, 245] width 13 height 11
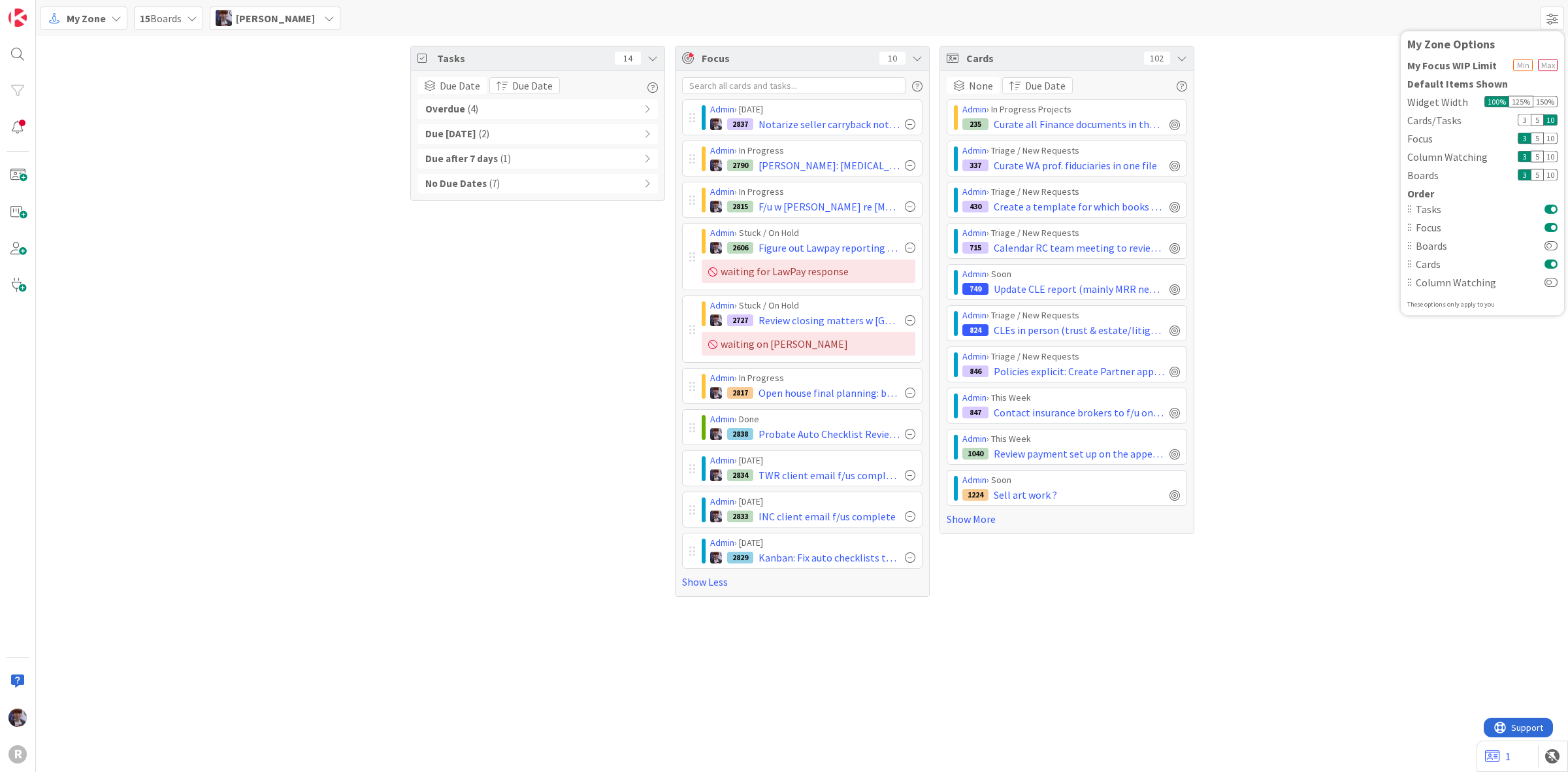
click at [1233, 111] on div "Tasks 14 Due Date Due Date Sort By Last Edited Due Date Oldest First Newest Fir…" at bounding box center [802, 322] width 1533 height 571
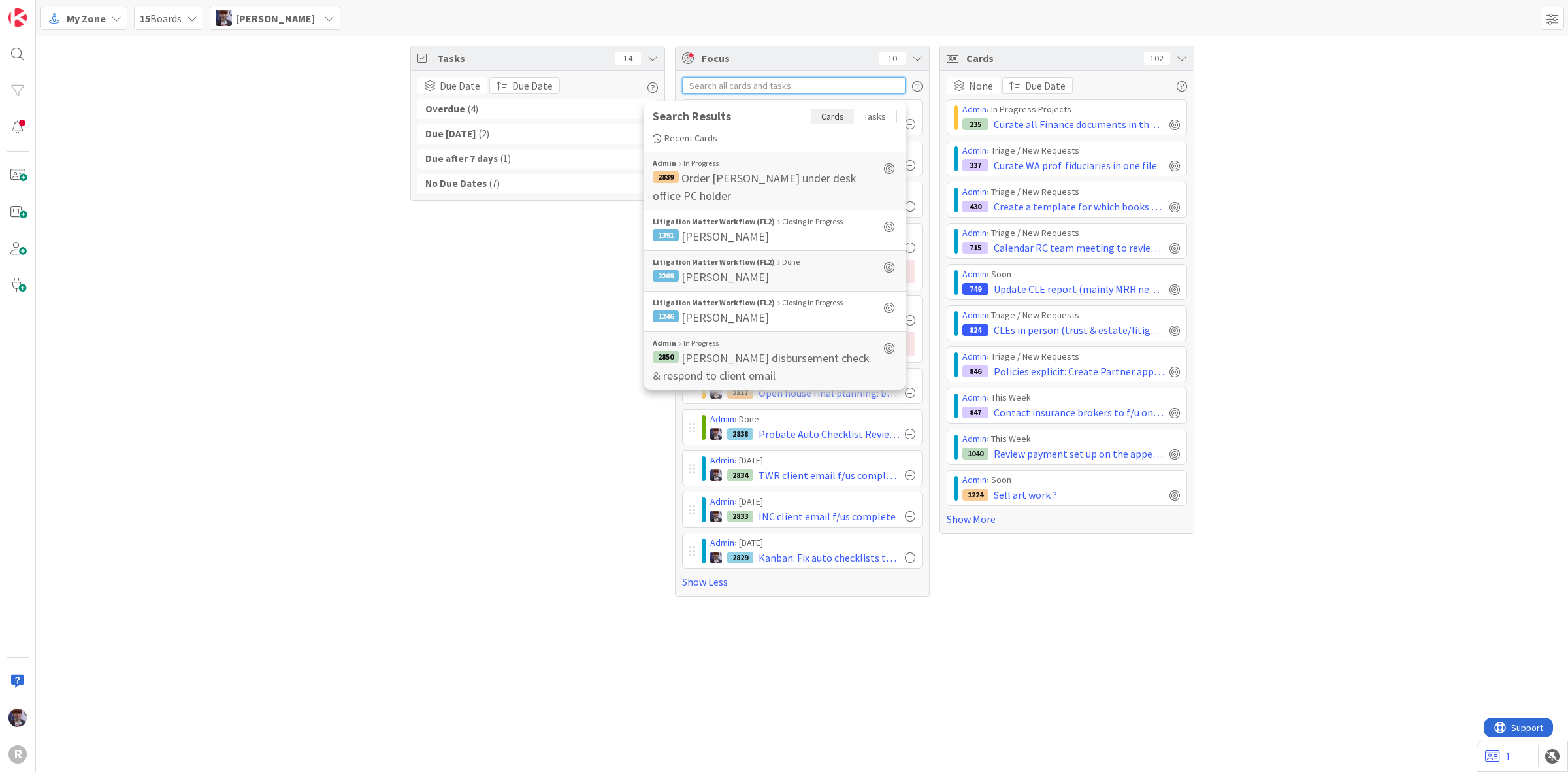
click at [786, 83] on input "text" at bounding box center [793, 86] width 223 height 17
click at [863, 115] on div "Tasks" at bounding box center [876, 115] width 43 height 14
click at [512, 273] on div "Tasks 14 Due Date Due Date Sort By Last Edited Due Date Oldest First Newest Fir…" at bounding box center [538, 321] width 255 height 551
click at [887, 87] on input "text" at bounding box center [793, 86] width 223 height 17
click at [833, 121] on div "Cards" at bounding box center [833, 115] width 43 height 14
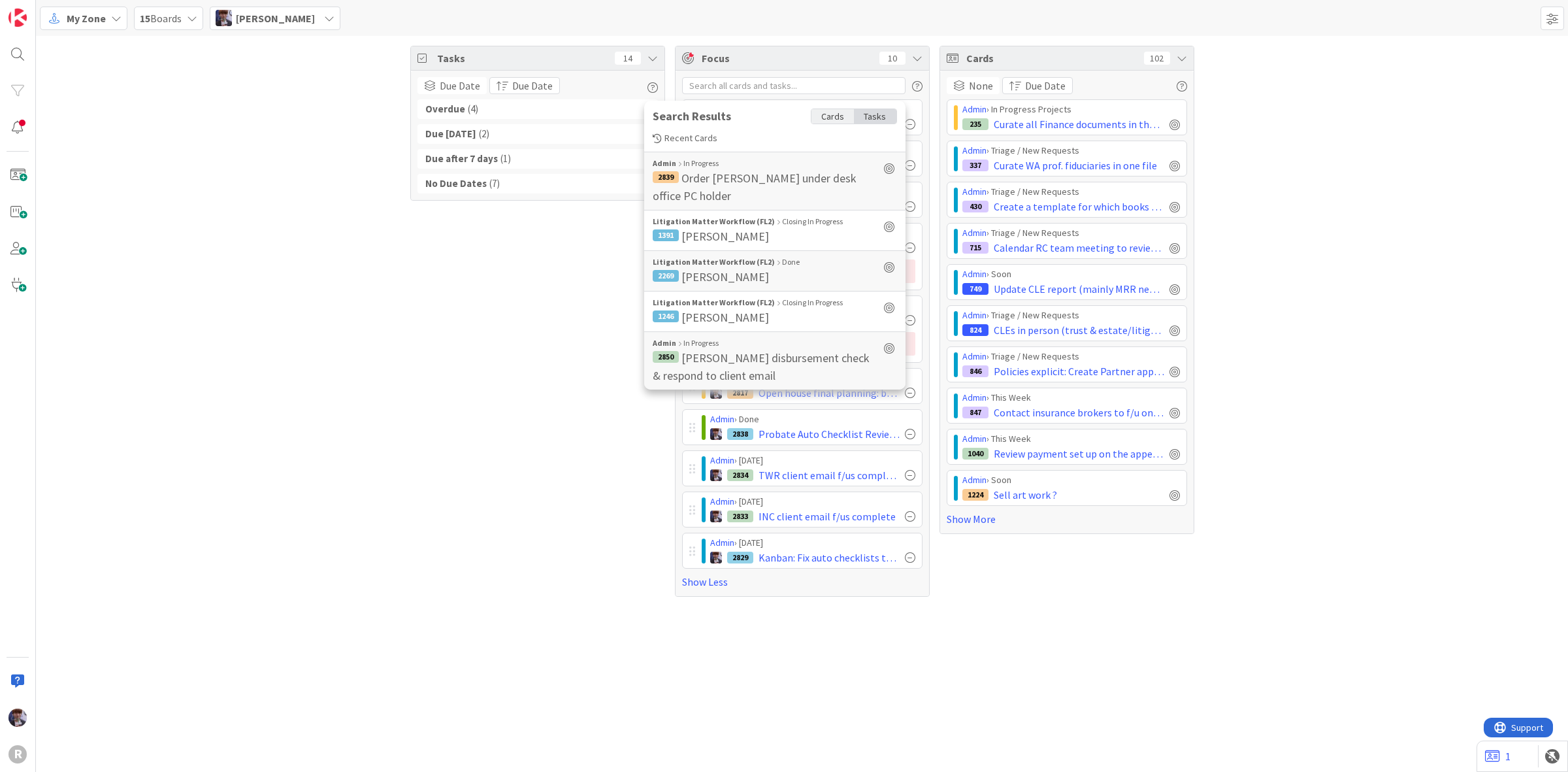
click at [876, 115] on div "Tasks" at bounding box center [876, 115] width 43 height 14
click at [446, 279] on div "Tasks 14 Due Date Due Date Sort By Last Edited Due Date Oldest First Newest Fir…" at bounding box center [538, 321] width 255 height 551
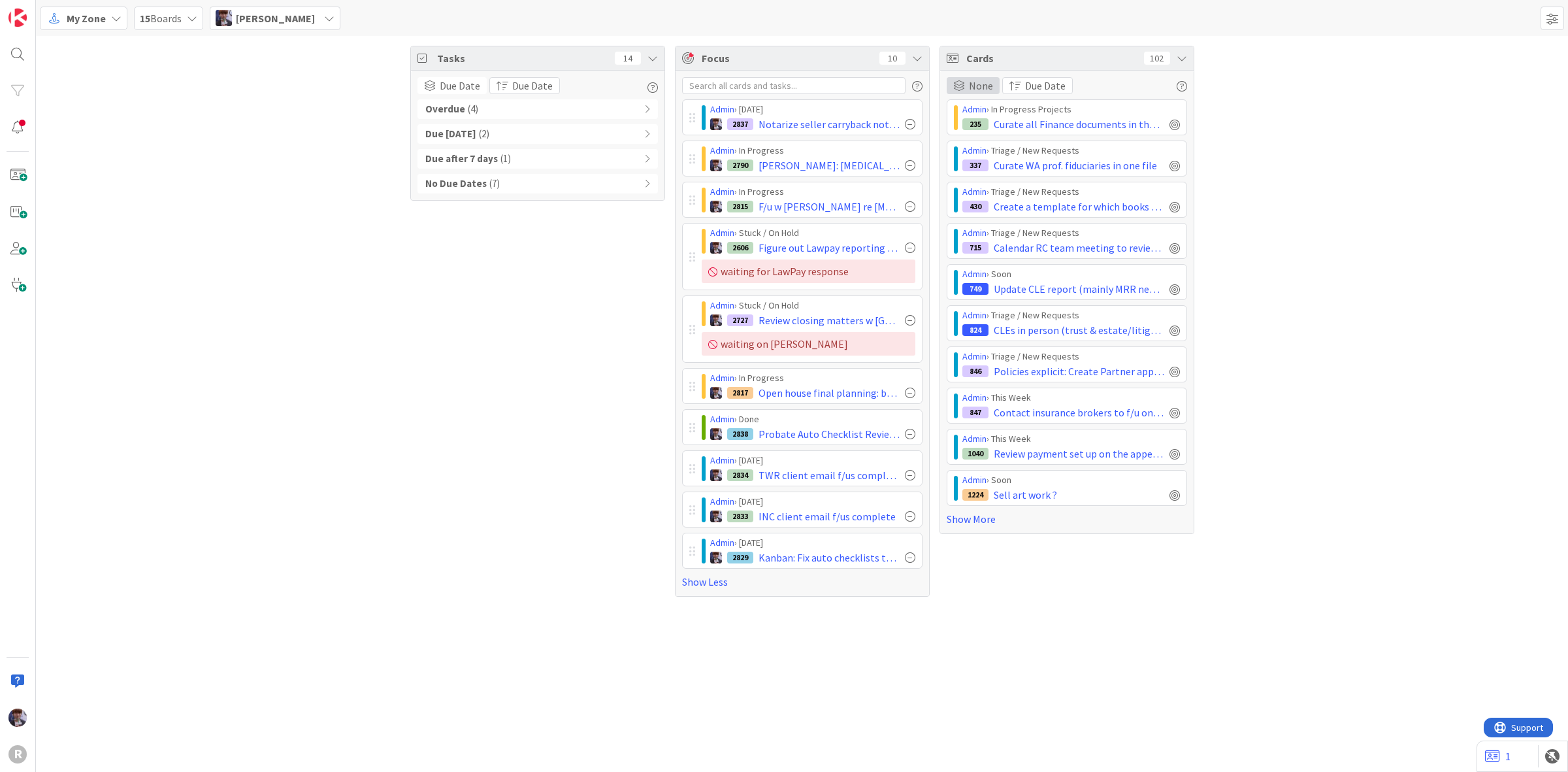
click at [968, 85] on div "None" at bounding box center [973, 86] width 53 height 17
click at [981, 121] on span "None" at bounding box center [1030, 128] width 119 height 20
click at [477, 80] on span "Due Date" at bounding box center [459, 85] width 40 height 16
click at [467, 128] on span "None" at bounding box center [501, 128] width 119 height 20
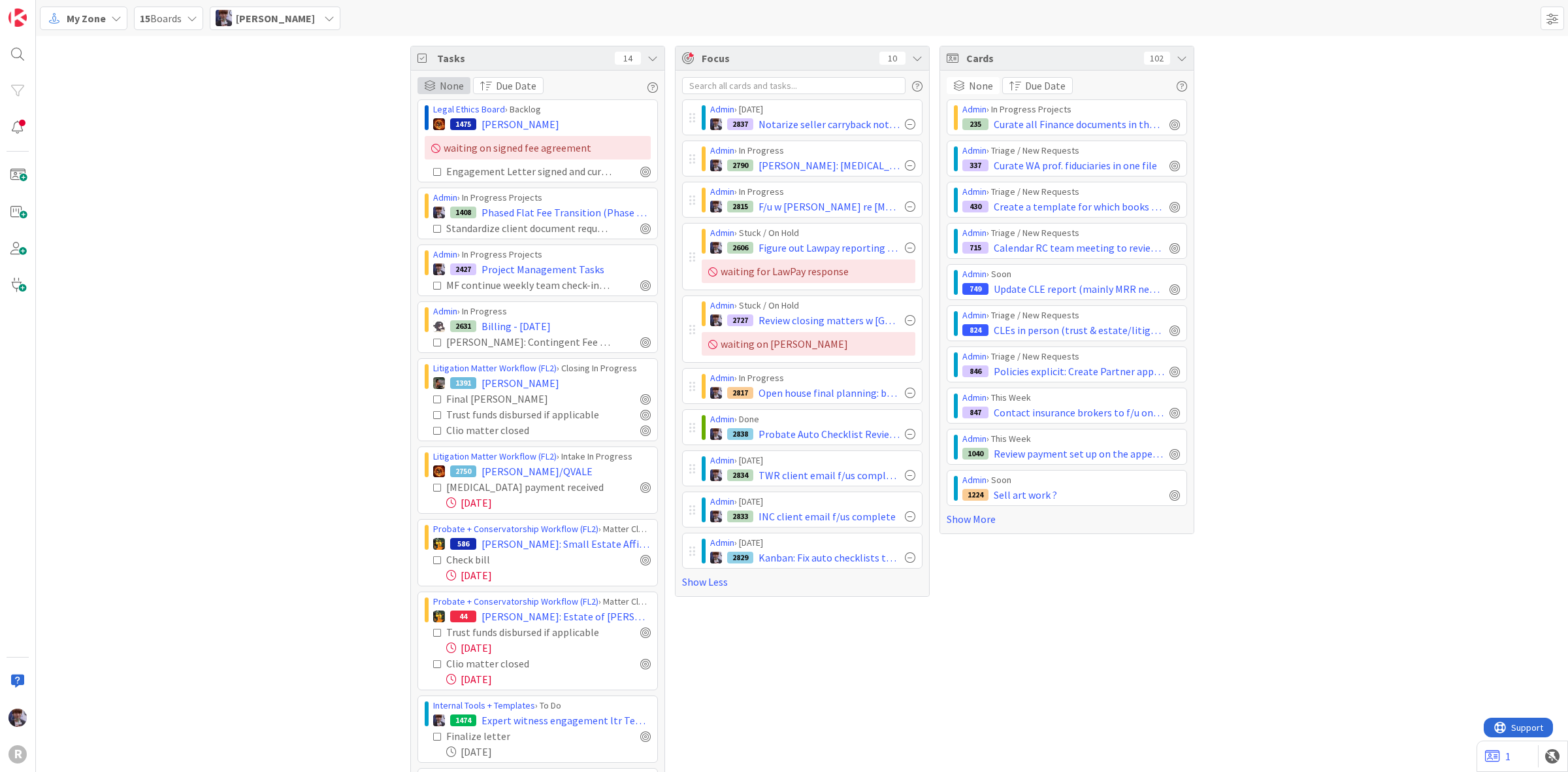
click at [424, 90] on span at bounding box center [430, 85] width 12 height 11
click at [468, 195] on span "Due Date" at bounding box center [501, 198] width 119 height 20
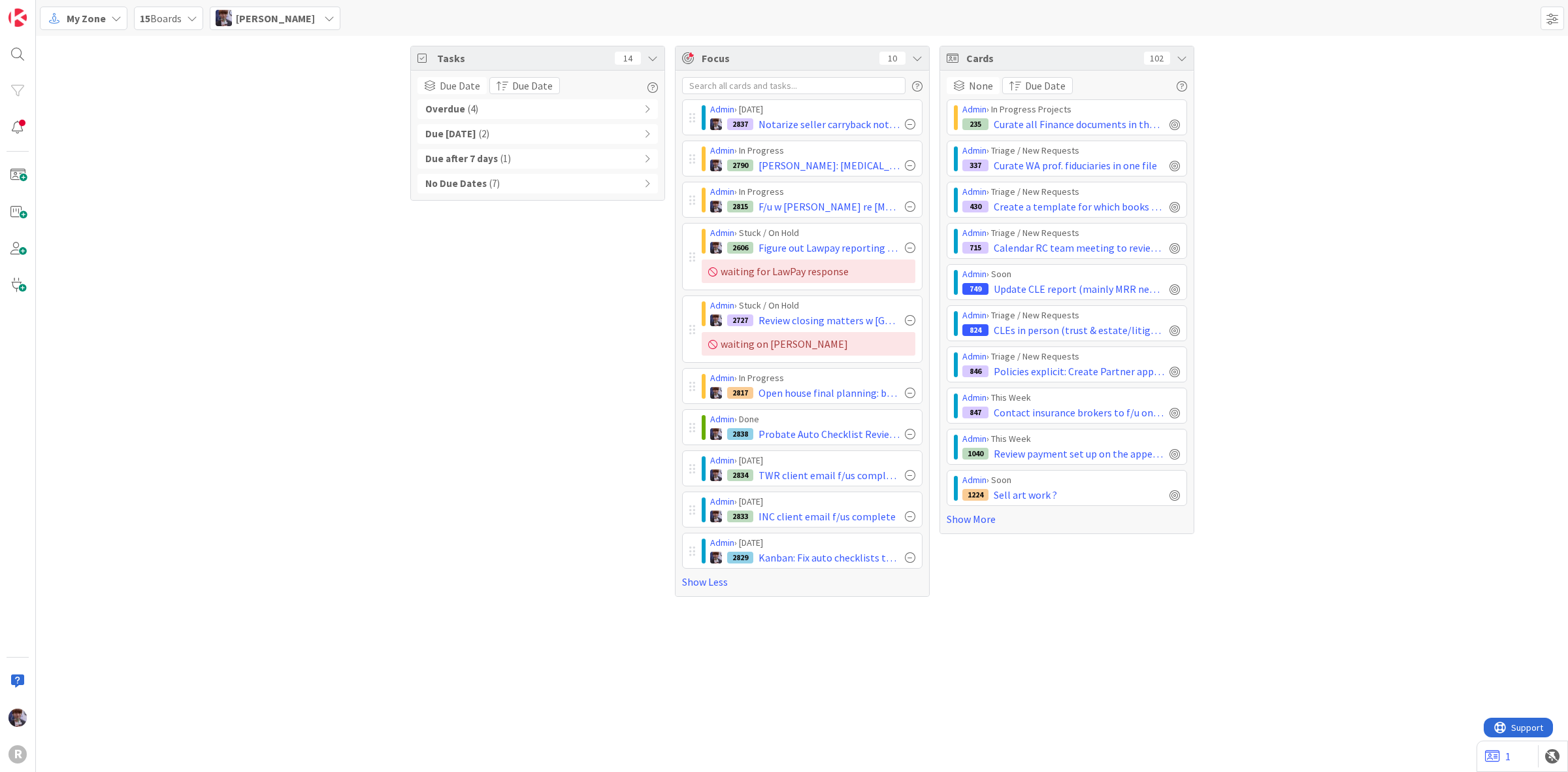
click at [364, 213] on div "Tasks 14 Due Date Group By None Board Column State Due Date Due Date Sort By La…" at bounding box center [802, 322] width 1533 height 571
click at [915, 86] on icon "button" at bounding box center [917, 86] width 11 height 11
click at [980, 80] on span "None" at bounding box center [980, 85] width 24 height 16
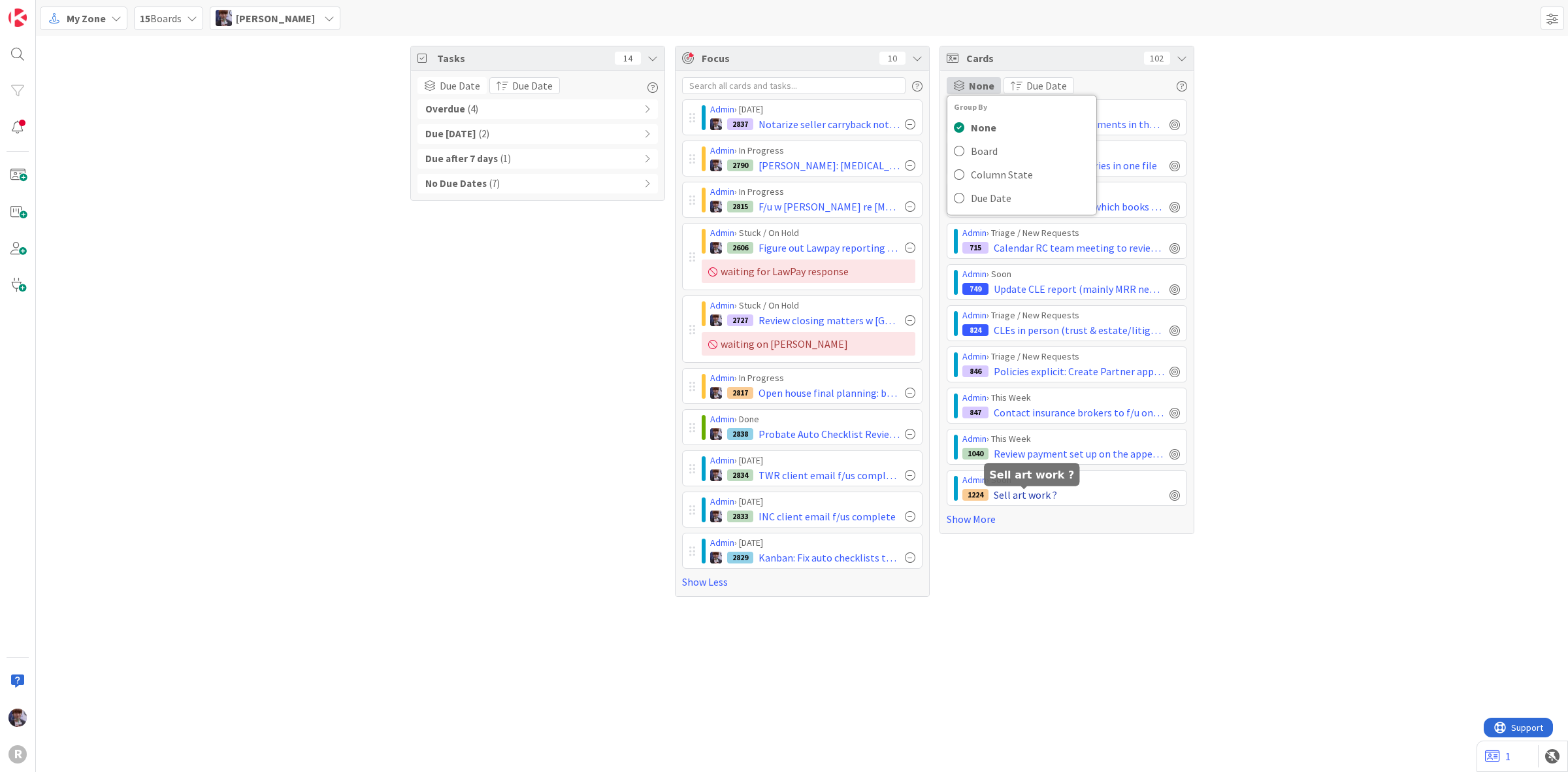
click at [1045, 492] on span "Sell art work ?" at bounding box center [1026, 494] width 63 height 16
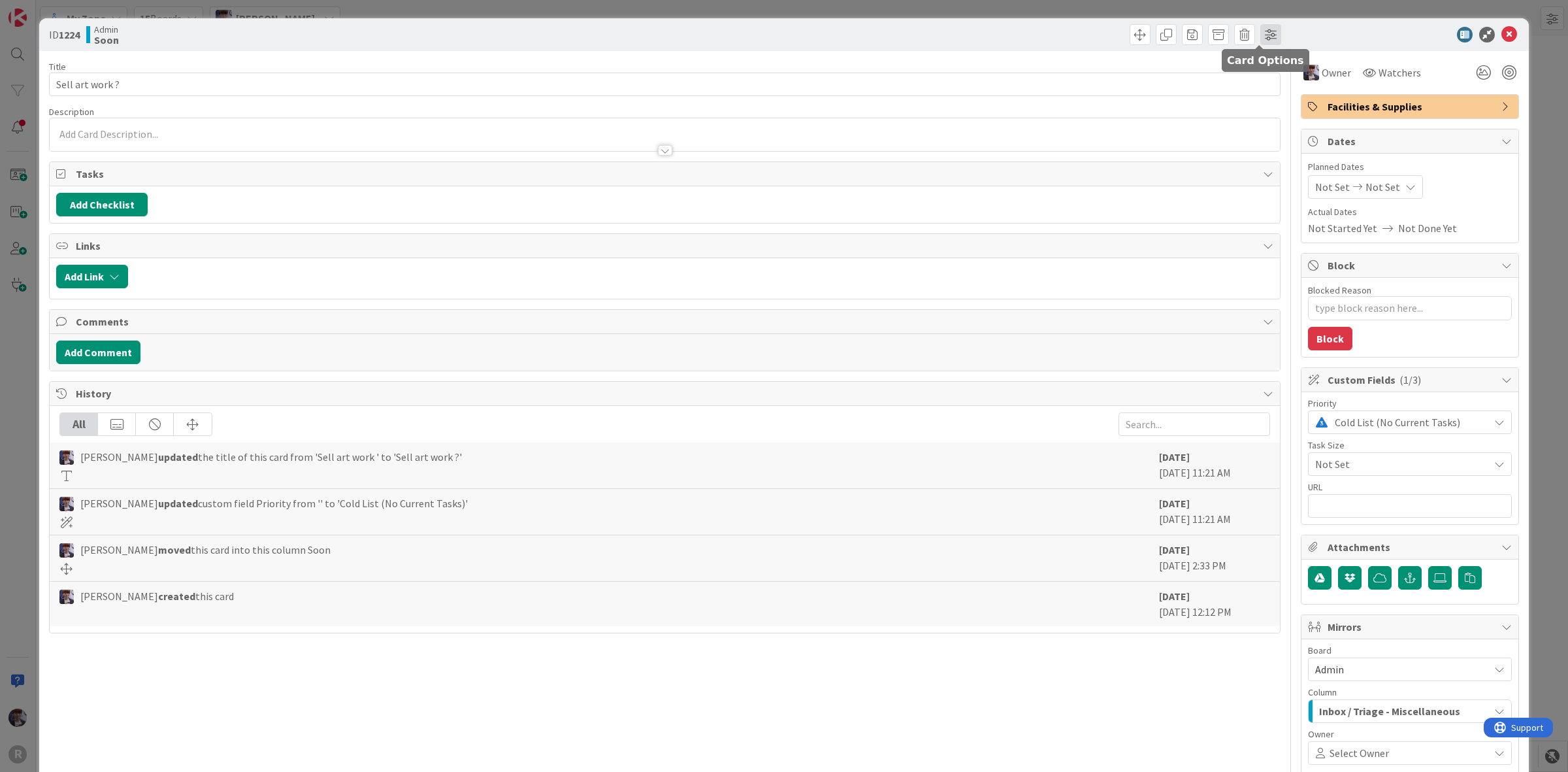
click at [1268, 33] on span at bounding box center [1270, 34] width 21 height 21
click at [1300, 46] on div "ID 1224 Admin Soon Card Options Large (on Full view) Tasks Links Comments Histo…" at bounding box center [784, 35] width 1490 height 33
click at [1234, 36] on span at bounding box center [1244, 34] width 21 height 21
click at [1251, 102] on button "Delete" at bounding box center [1265, 96] width 49 height 24
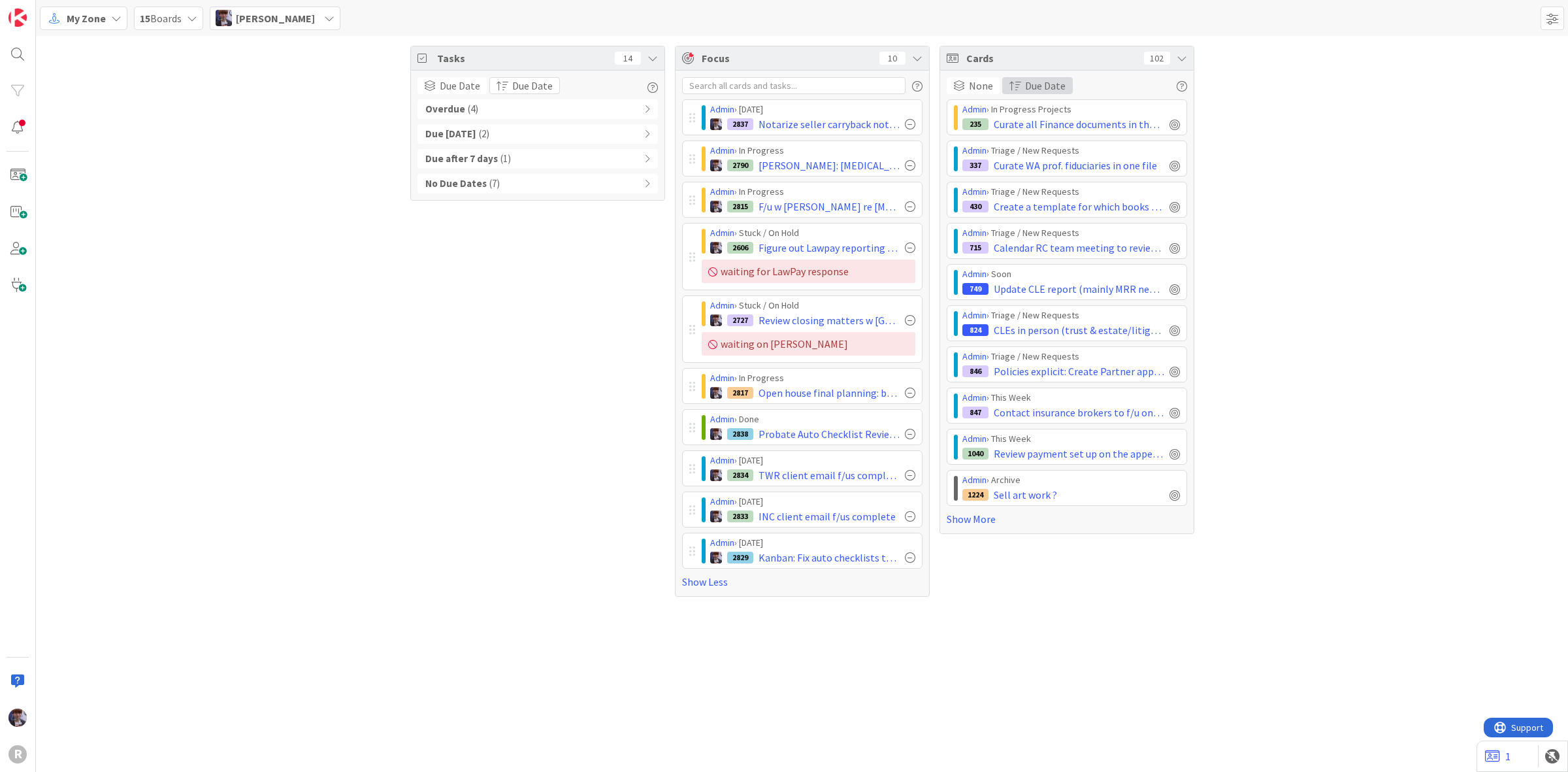
click at [1027, 93] on button "Due Date" at bounding box center [1038, 86] width 71 height 17
click at [1050, 148] on span "Due Date" at bounding box center [1048, 151] width 43 height 16
click at [1322, 123] on div "Tasks 14 Due Date Group By None Board Column State Due Date Due Date Sort By La…" at bounding box center [802, 322] width 1533 height 571
click at [80, 25] on span "My Zone" at bounding box center [87, 18] width 40 height 16
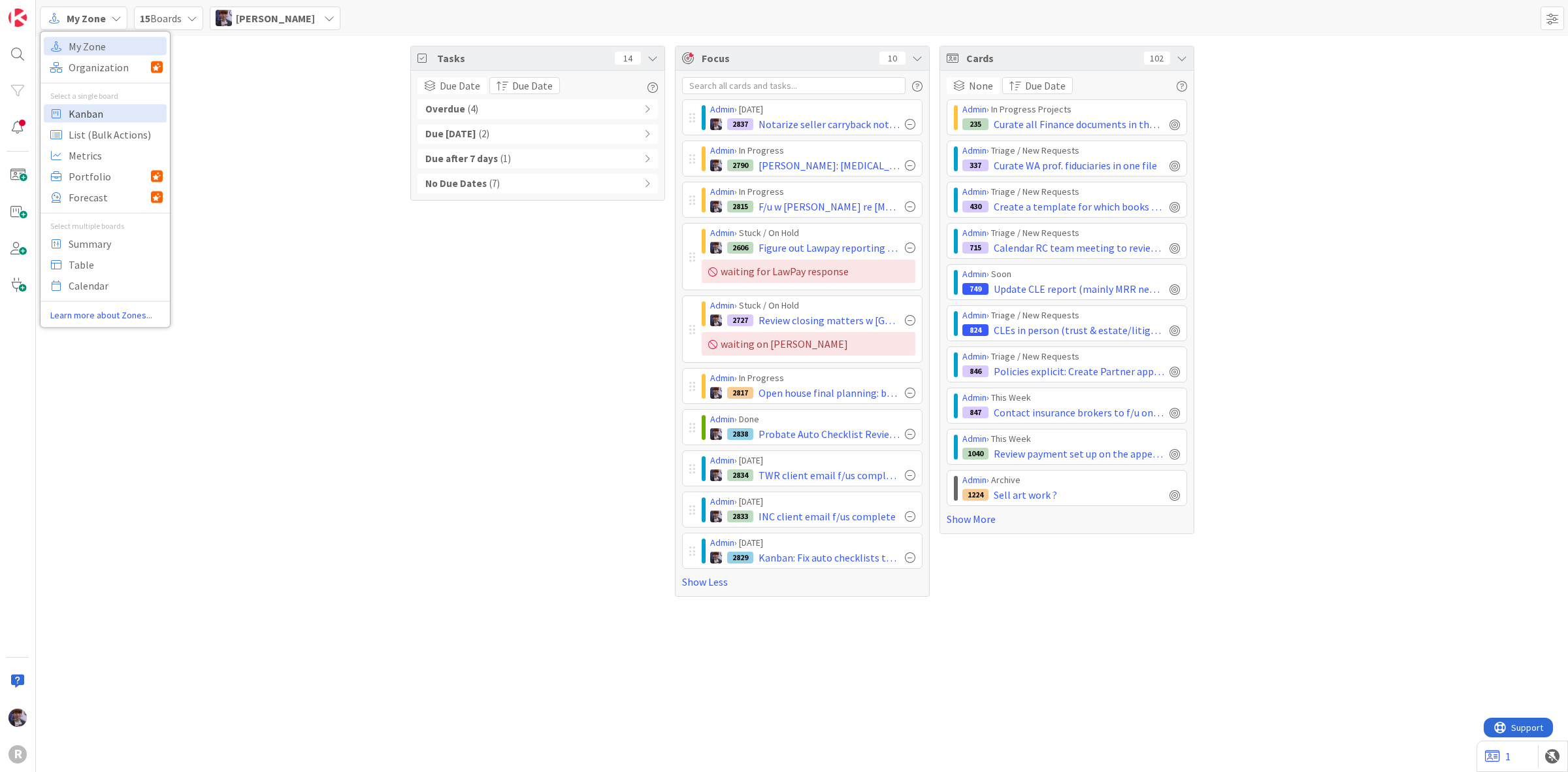
click at [113, 110] on span "Kanban" at bounding box center [115, 113] width 94 height 20
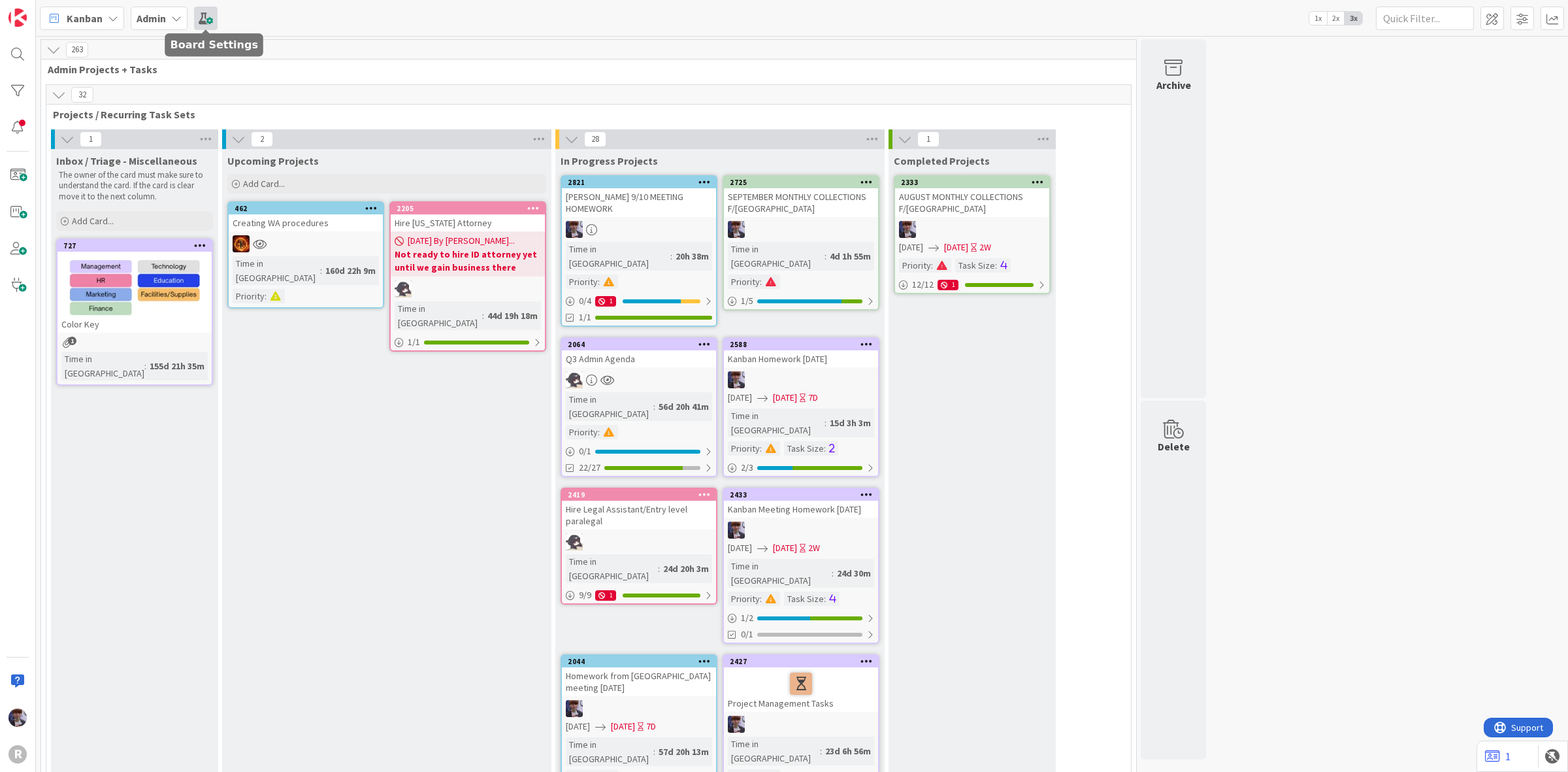
click at [206, 24] on span at bounding box center [205, 18] width 24 height 24
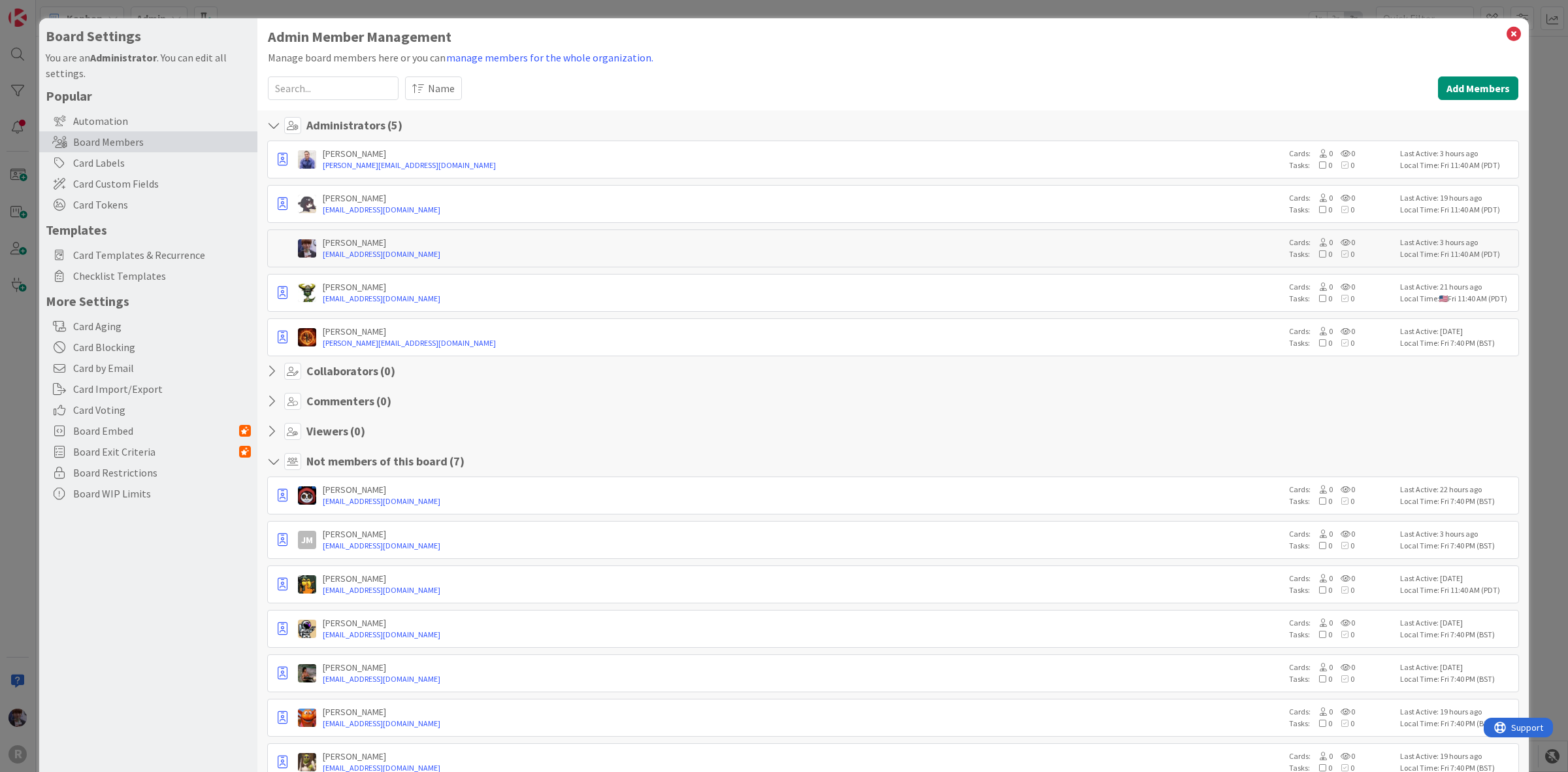
click at [163, 23] on div "Board Settings You are an Administrator . You can edit all settings. Popular Au…" at bounding box center [148, 406] width 218 height 776
click at [175, 11] on div "Board Settings You are an Administrator . You can edit all settings. Popular Au…" at bounding box center [784, 386] width 1568 height 772
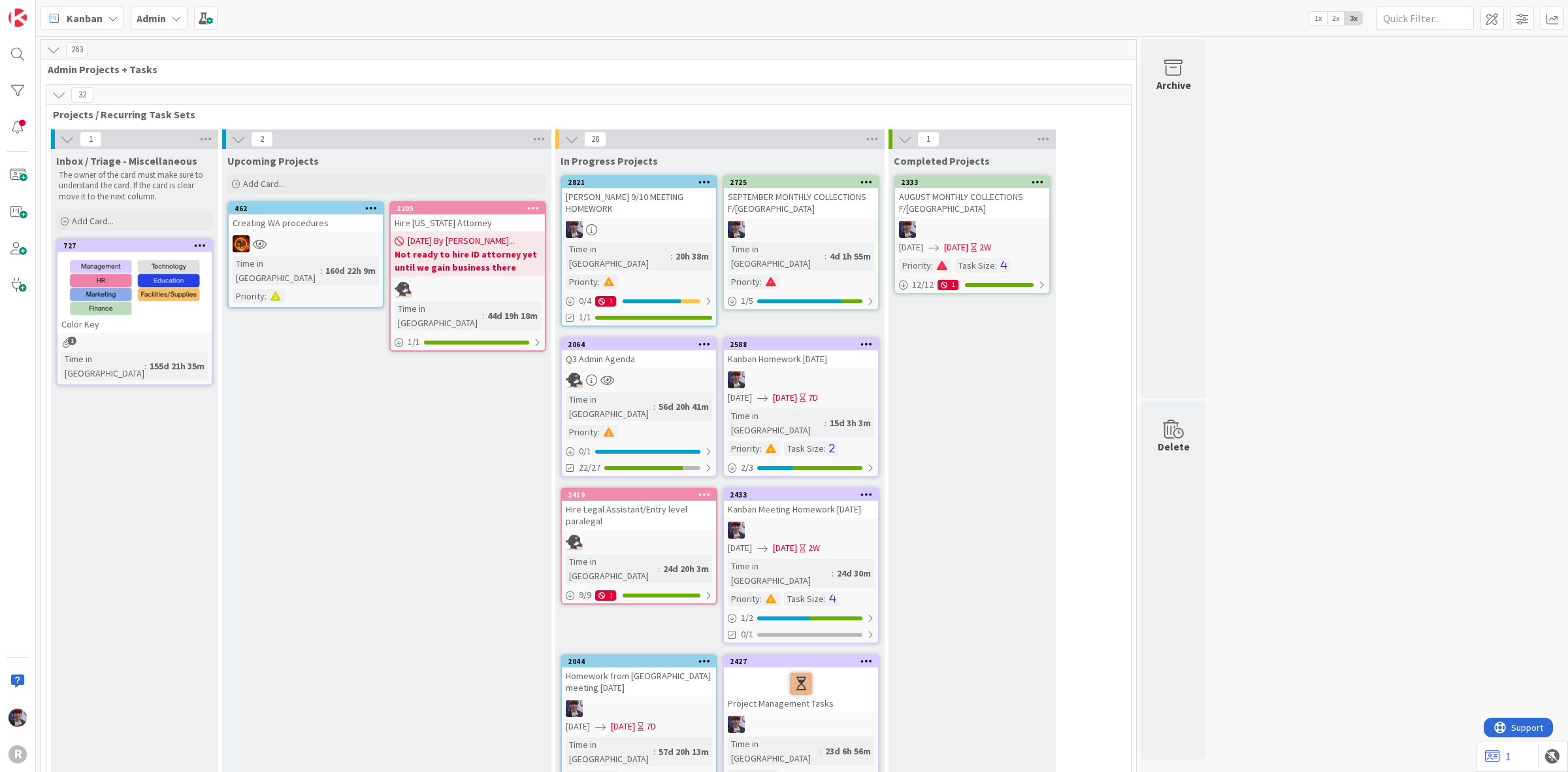
click at [155, 16] on b "Admin" at bounding box center [152, 18] width 30 height 13
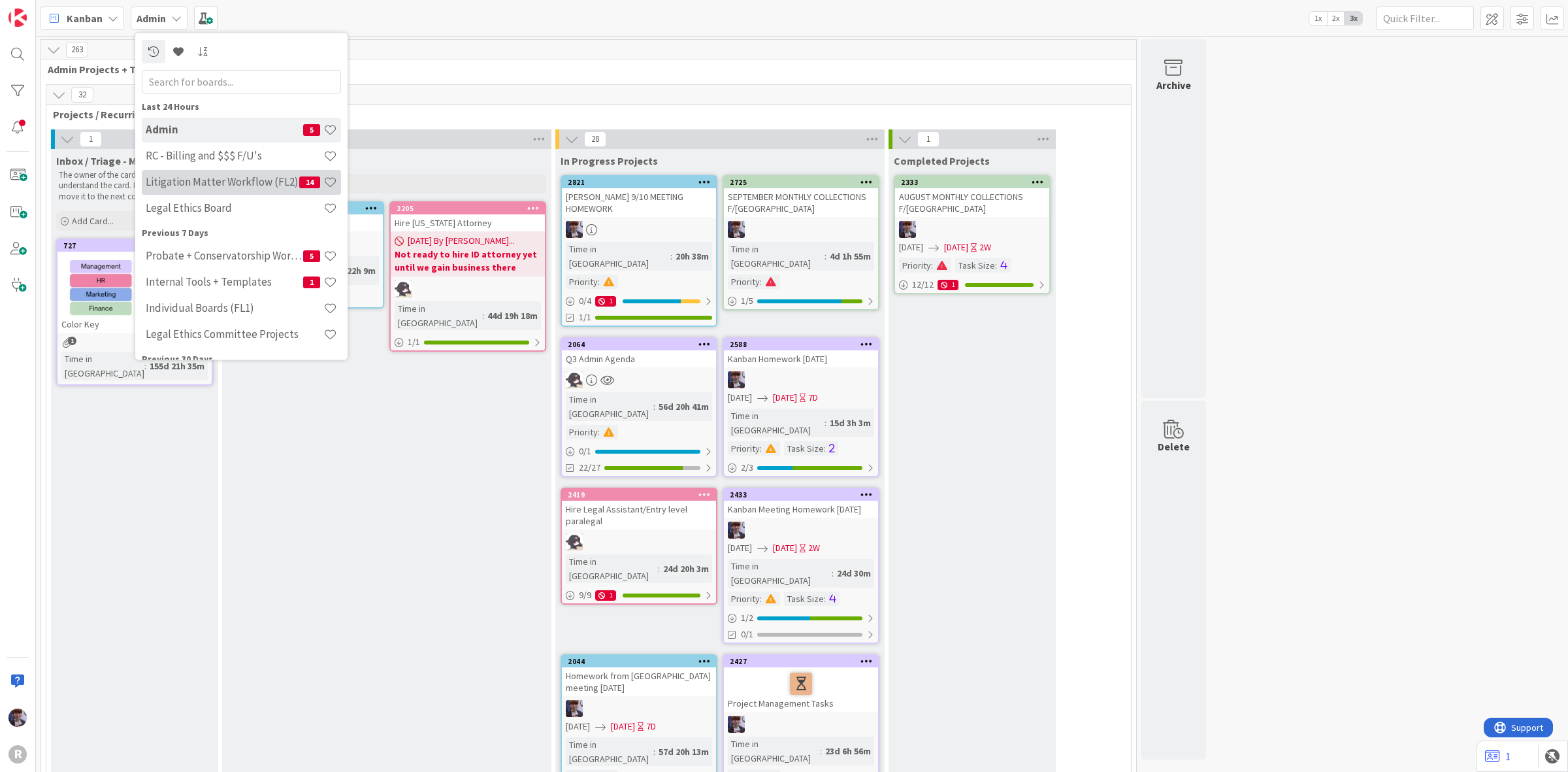
click at [197, 177] on h4 "Litigation Matter Workflow (FL2)" at bounding box center [223, 181] width 153 height 13
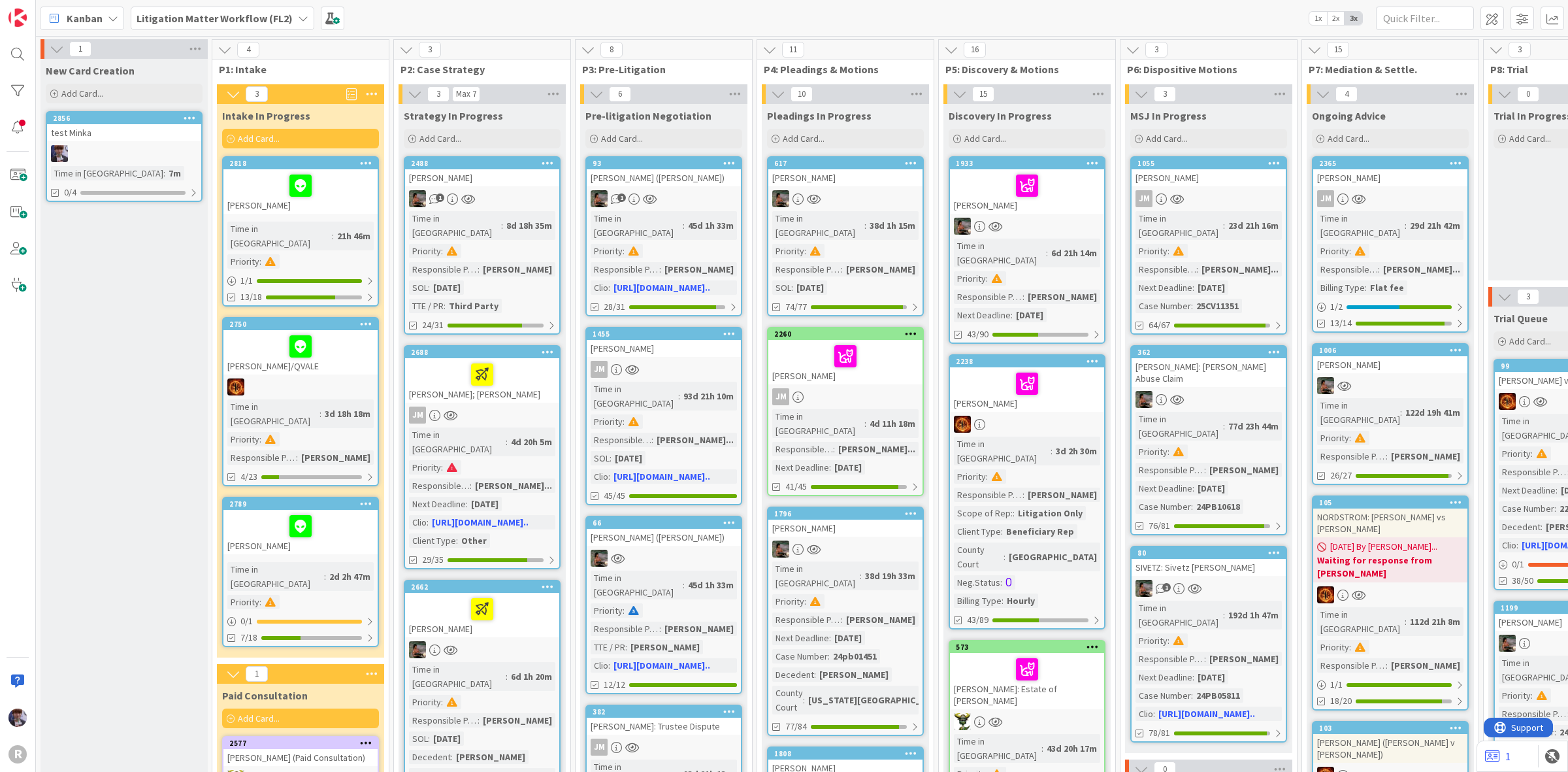
click at [195, 118] on icon at bounding box center [190, 117] width 12 height 9
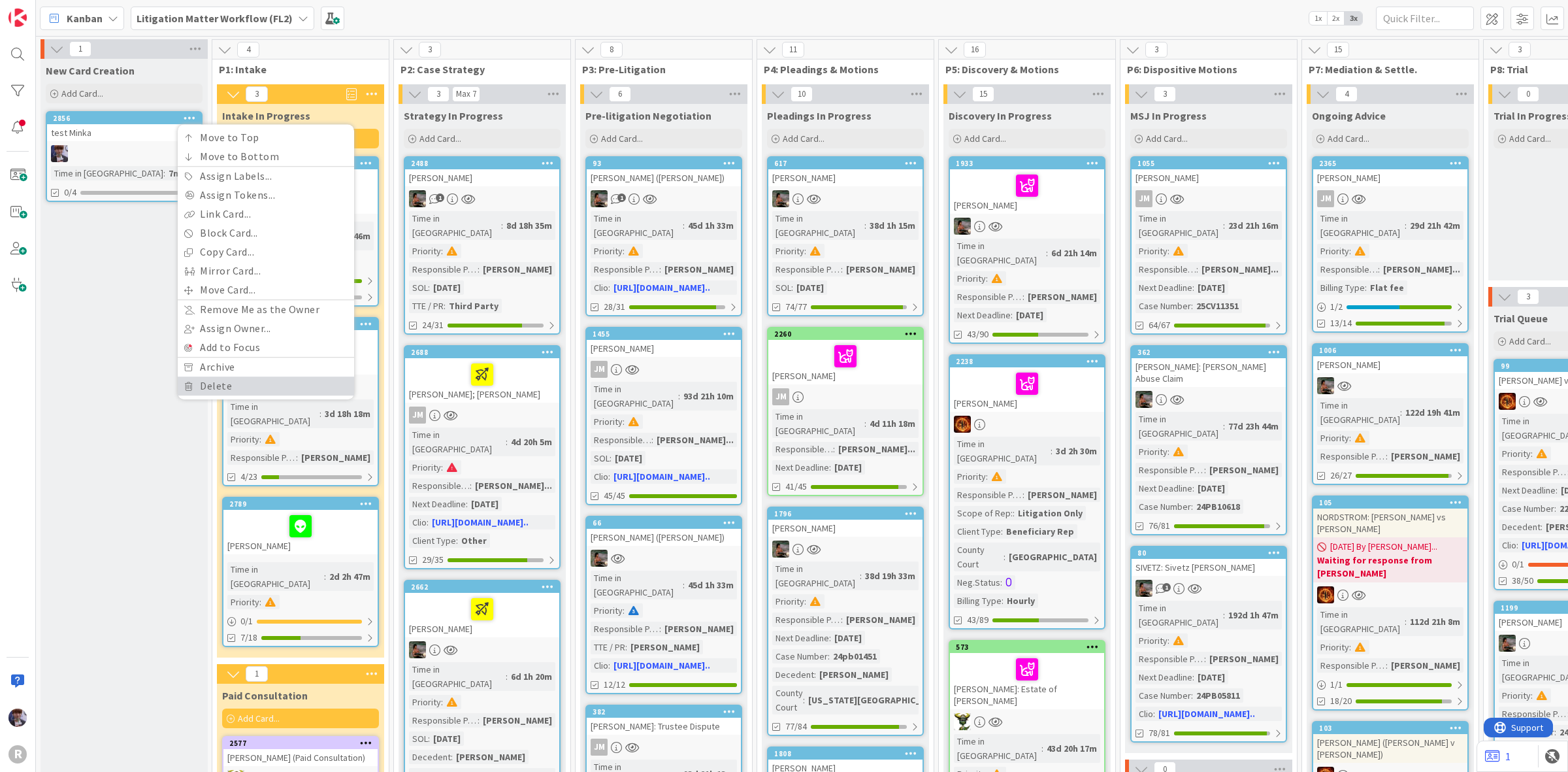
click at [237, 387] on link "Delete" at bounding box center [266, 386] width 176 height 19
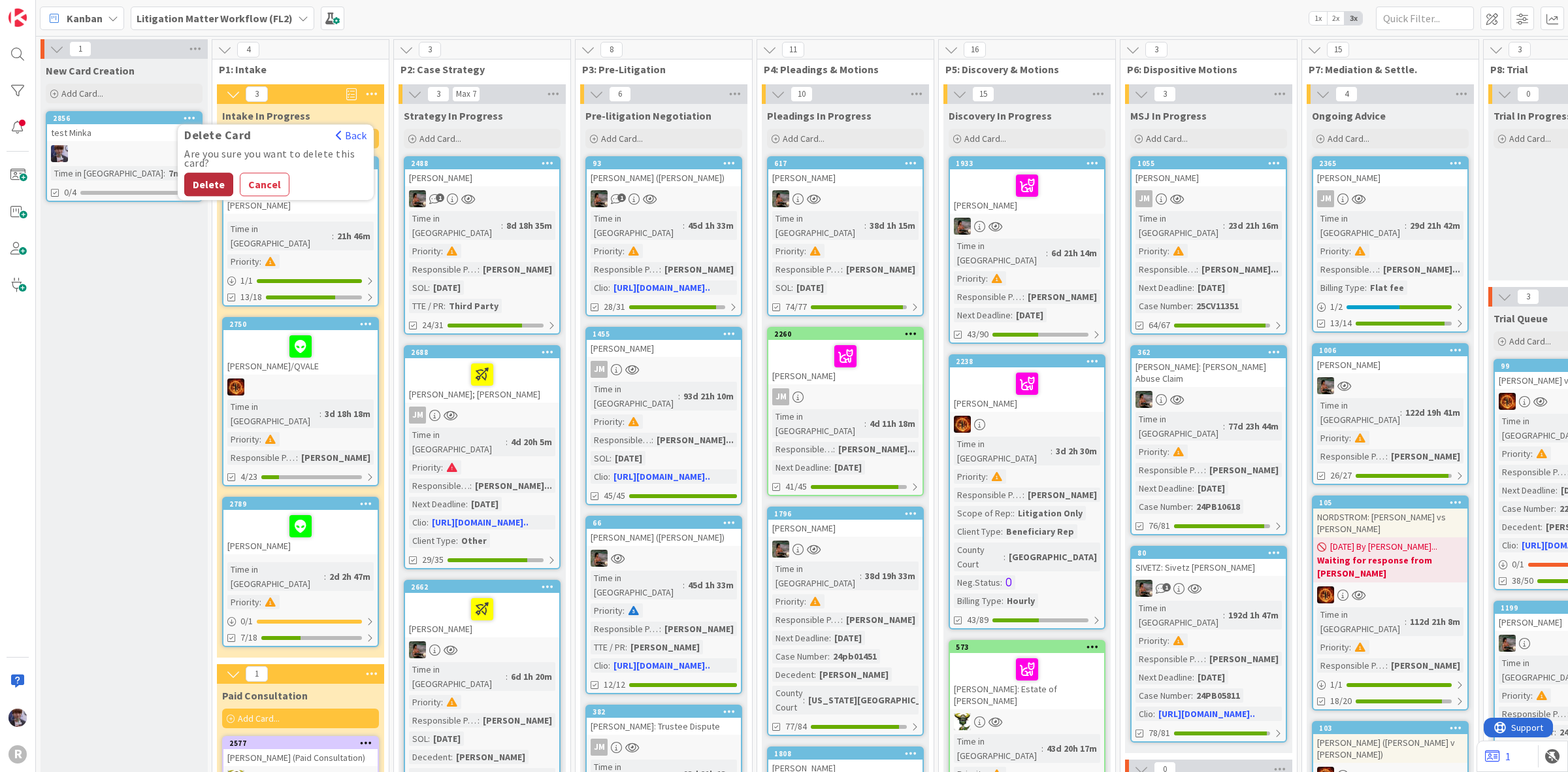
click at [201, 175] on button "Delete" at bounding box center [209, 184] width 49 height 24
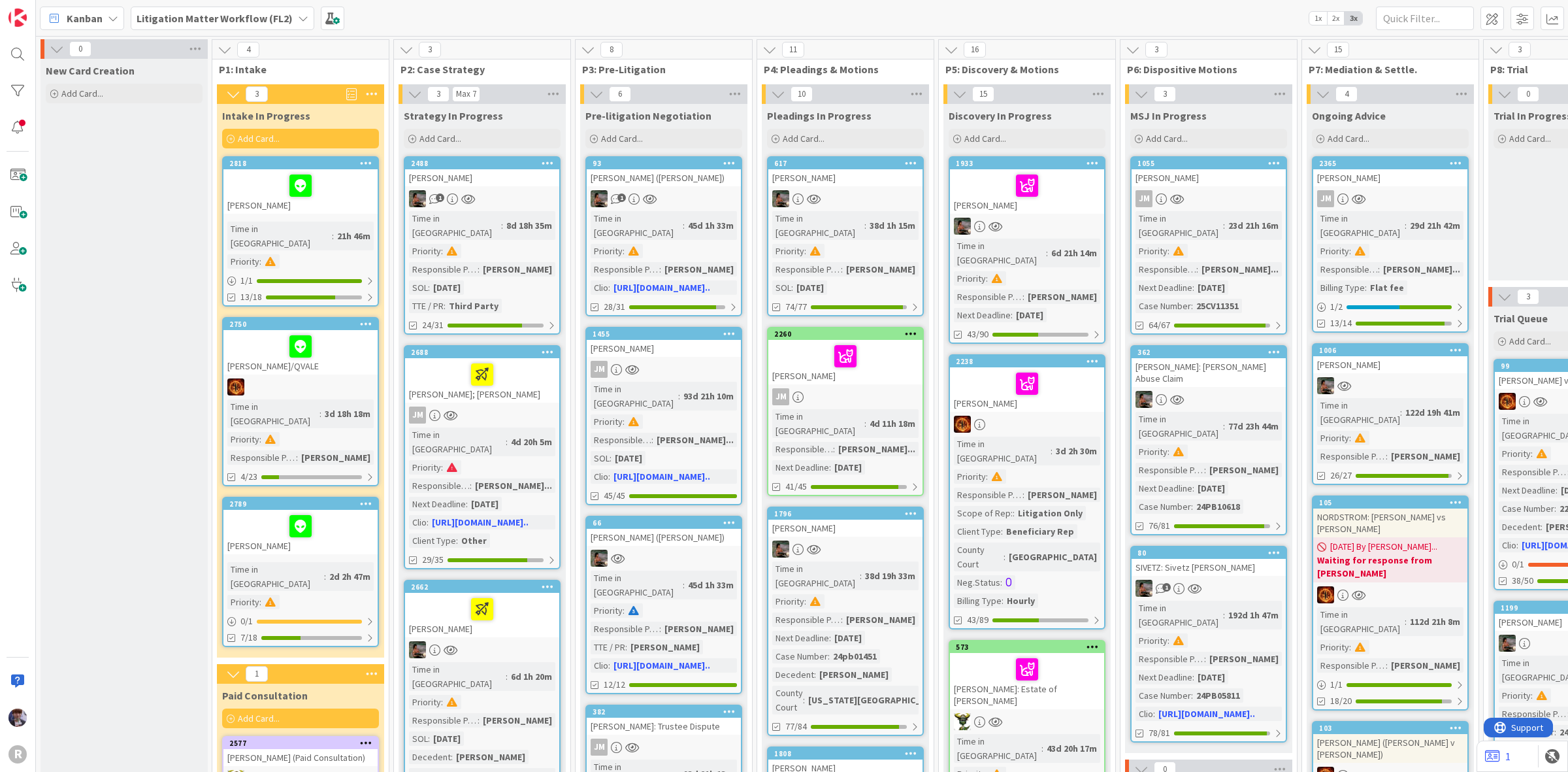
click at [246, 24] on span "Litigation Matter Workflow (FL2)" at bounding box center [214, 18] width 156 height 16
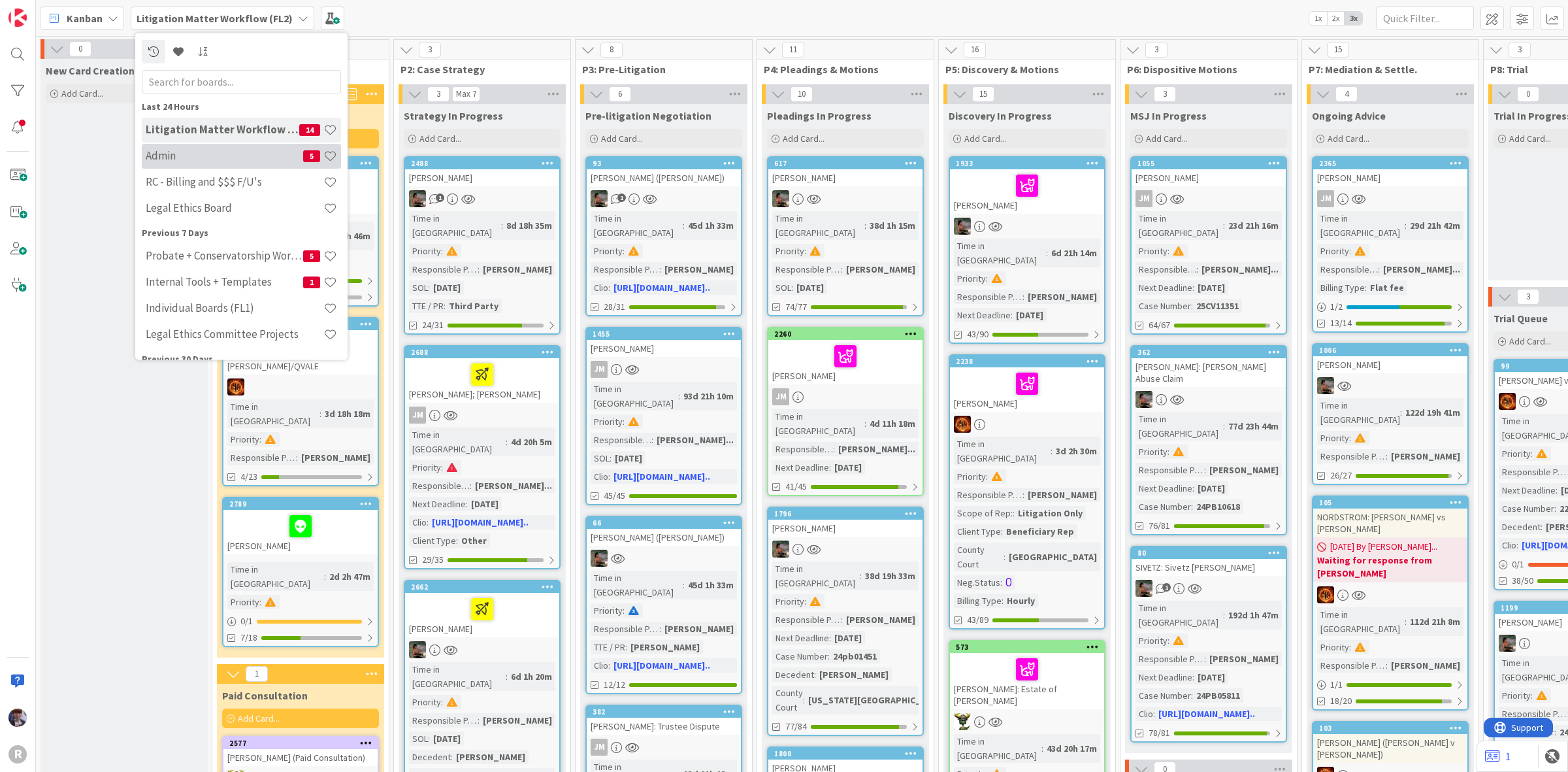
click at [203, 153] on h4 "Admin" at bounding box center [224, 156] width 157 height 13
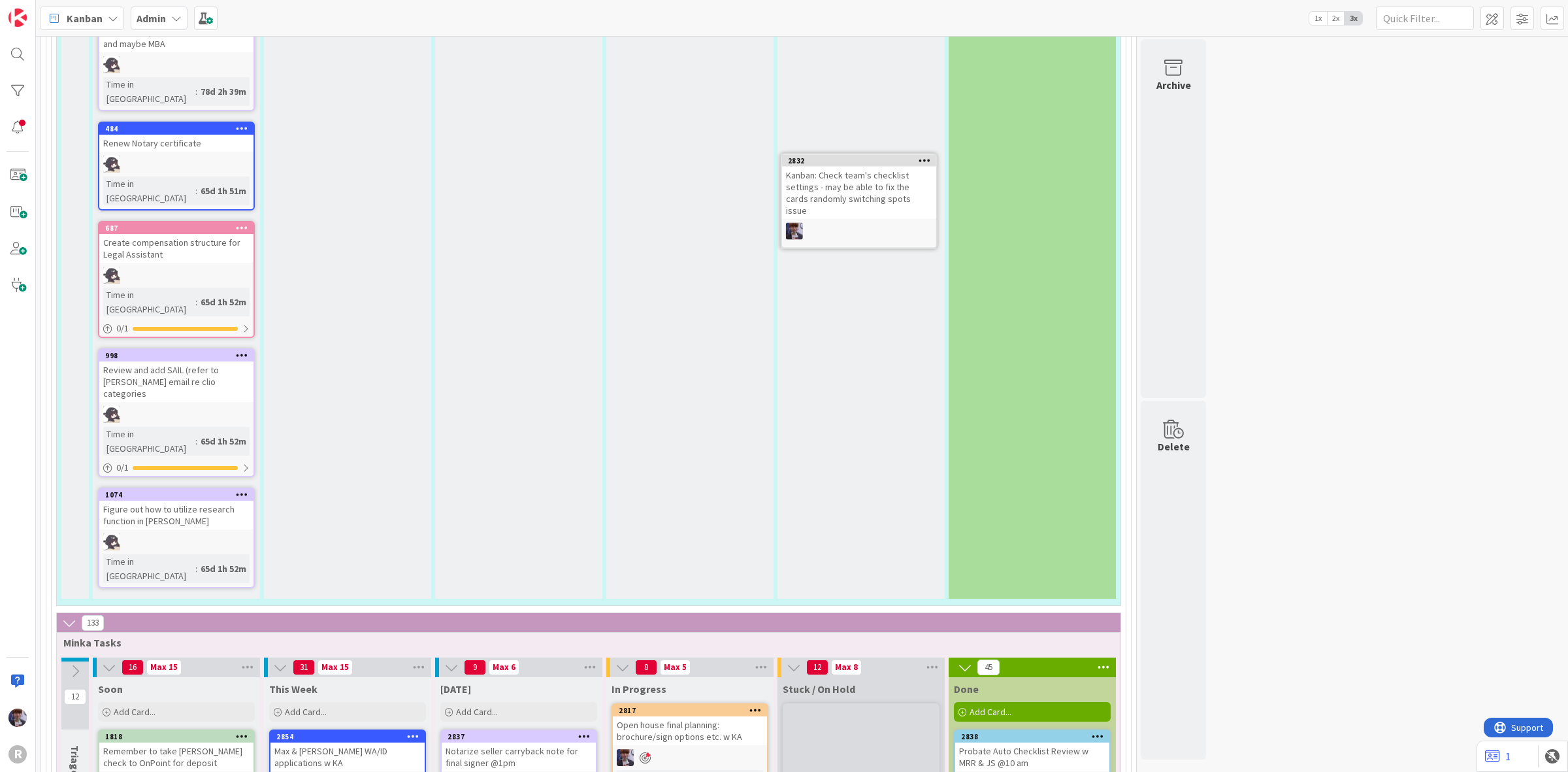
scroll to position [4312, 0]
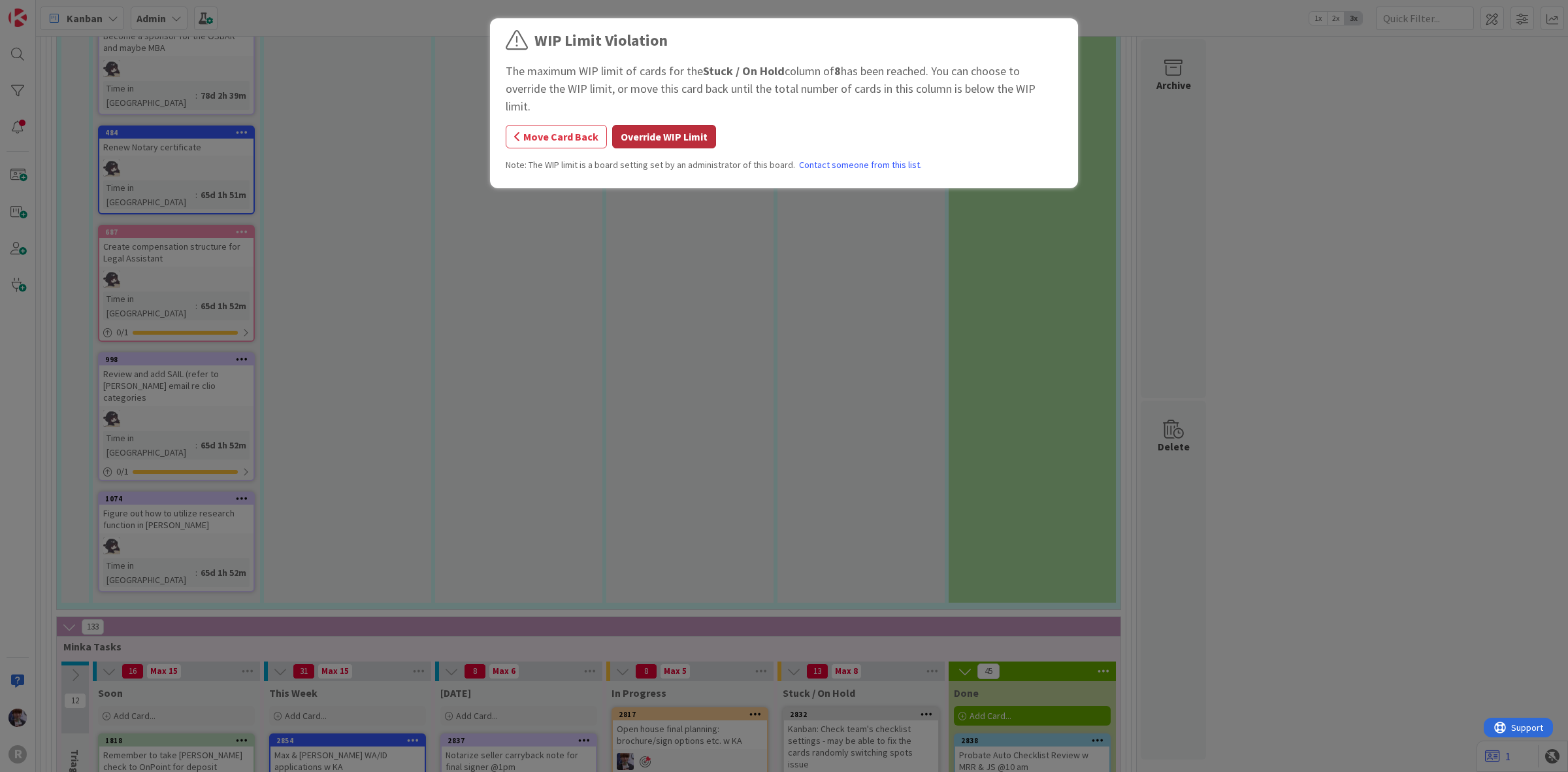
click at [699, 125] on button "Override WIP Limit" at bounding box center [664, 136] width 104 height 24
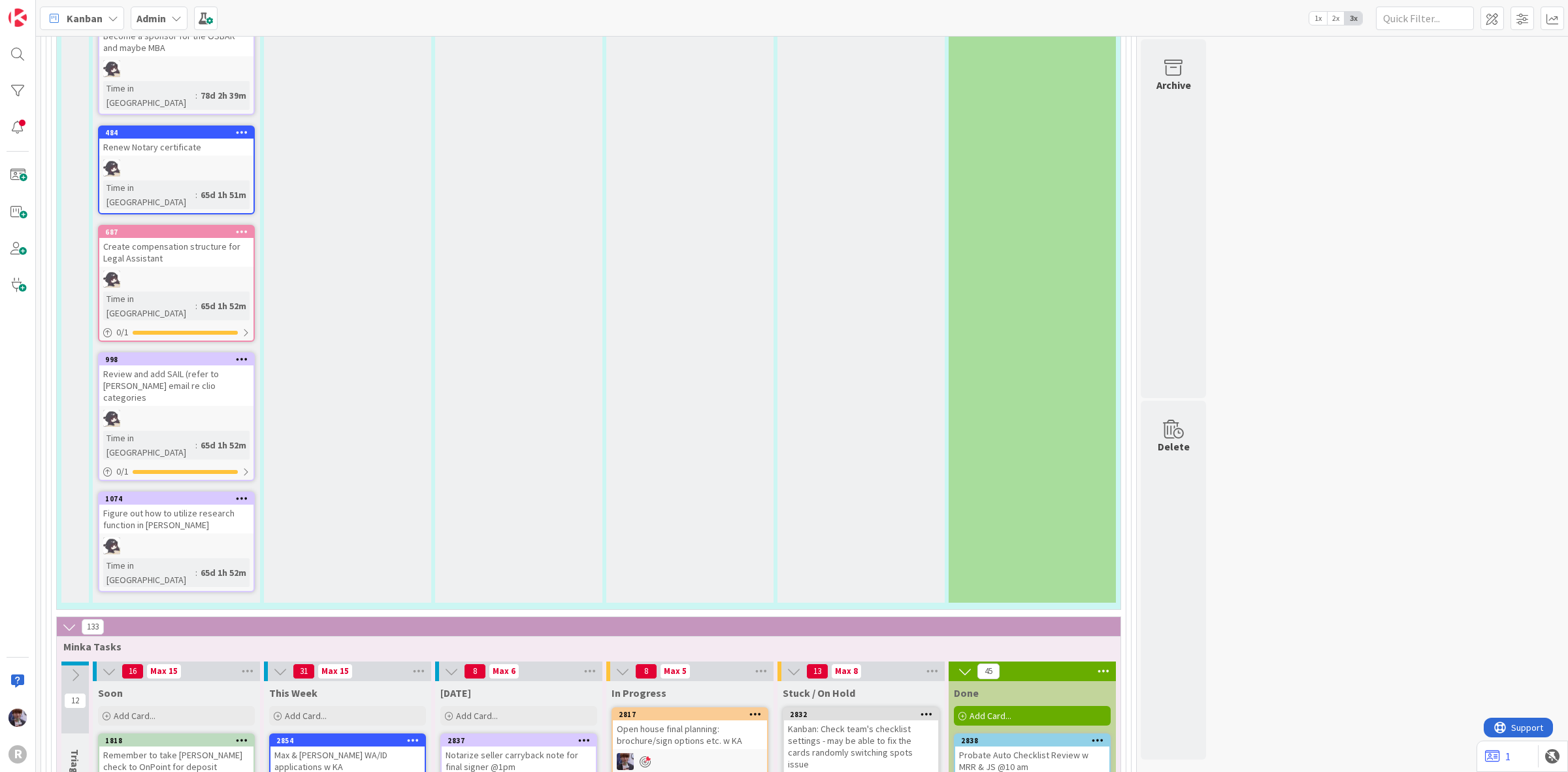
click at [894, 720] on div "Kanban: Check team's checklist settings - may be able to fix the cards randomly…" at bounding box center [861, 746] width 154 height 52
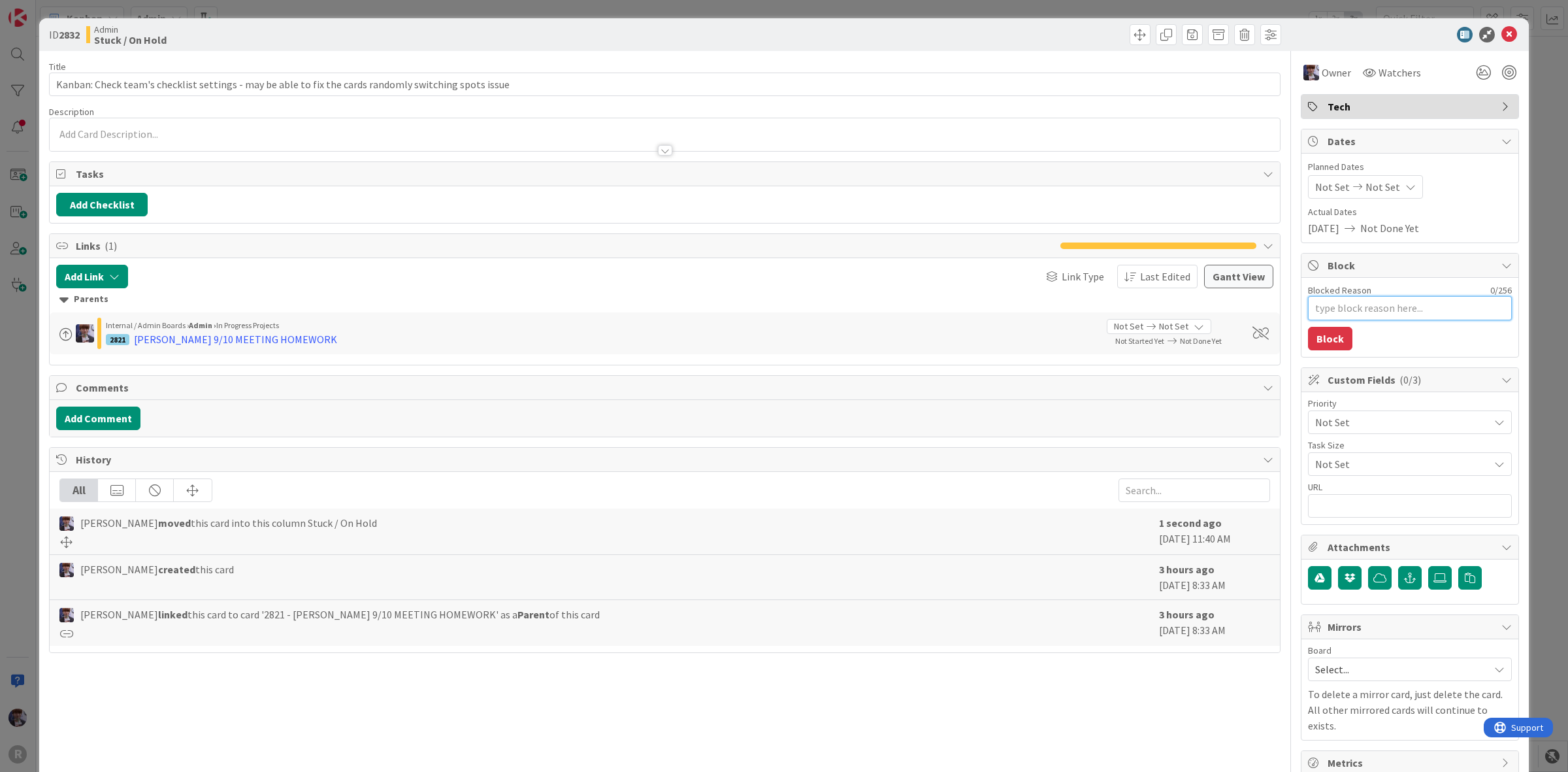
click at [1364, 312] on textarea "Blocked Reason" at bounding box center [1410, 308] width 204 height 24
type textarea "x"
type textarea "N"
type textarea "x"
type textarea "Ne"
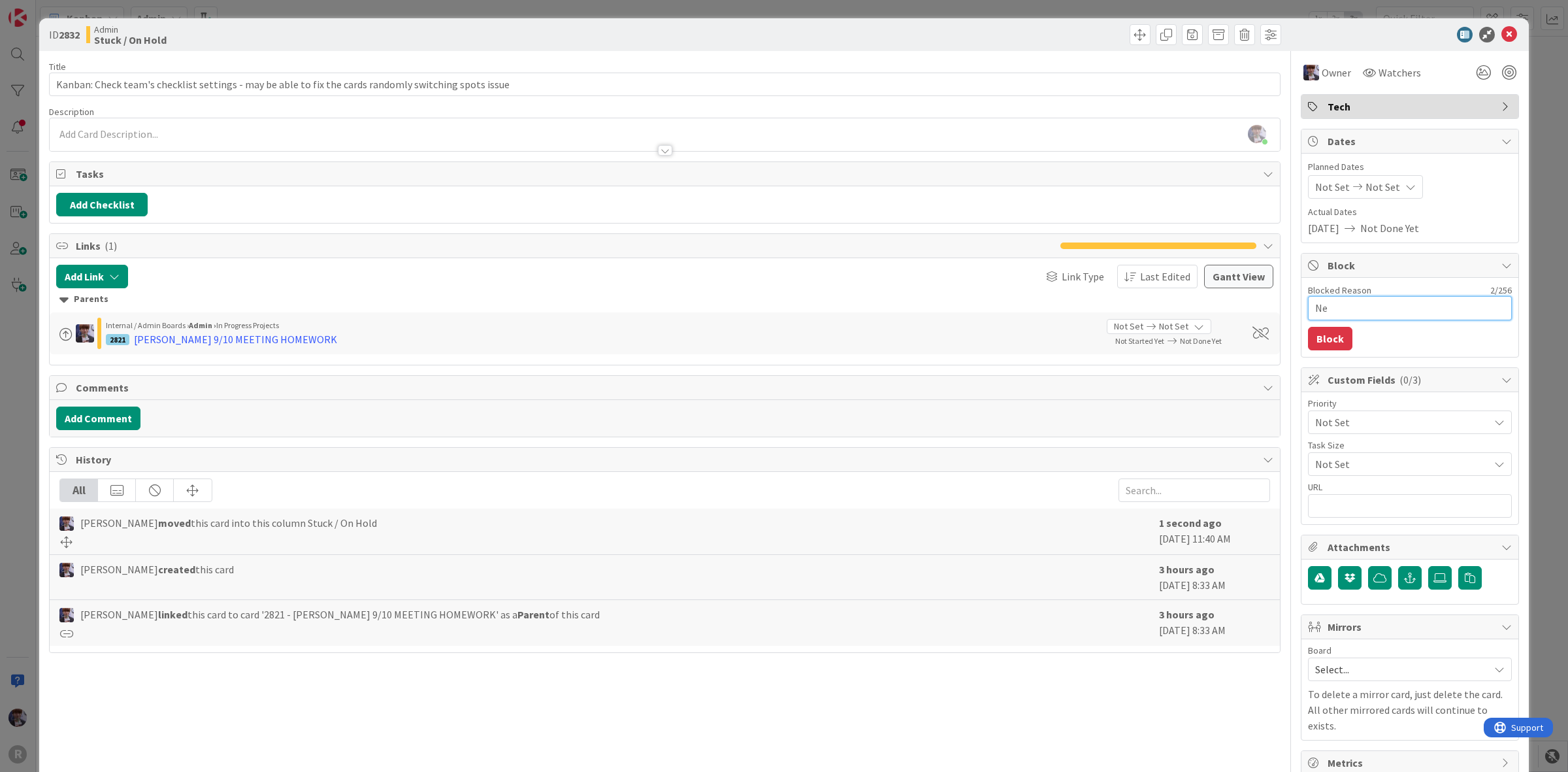
type textarea "x"
type textarea "Nee"
type textarea "x"
type textarea "Need"
type textarea "x"
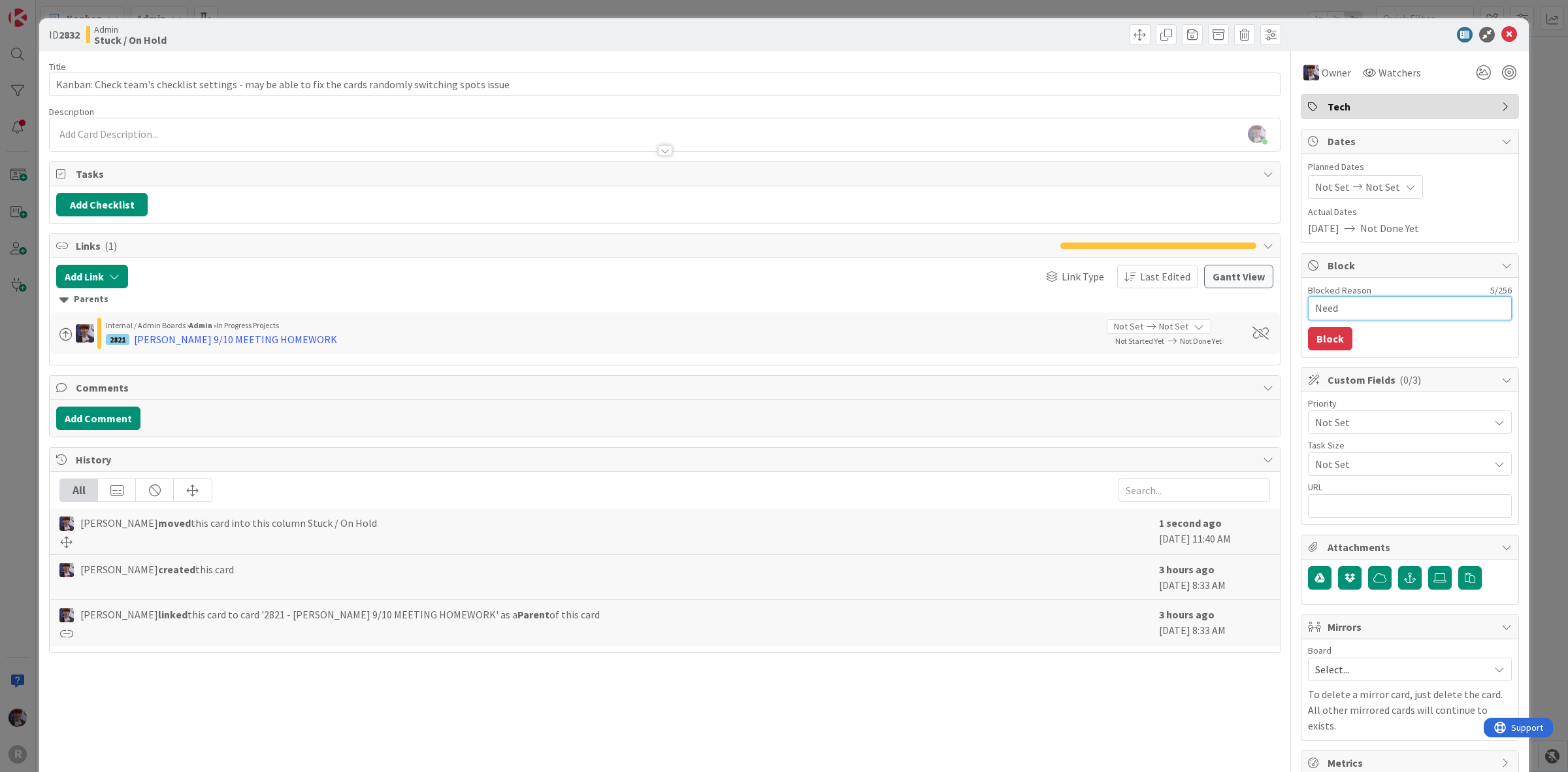
type textarea "Need t"
type textarea "x"
type textarea "Need to"
type textarea "x"
type textarea "Need to"
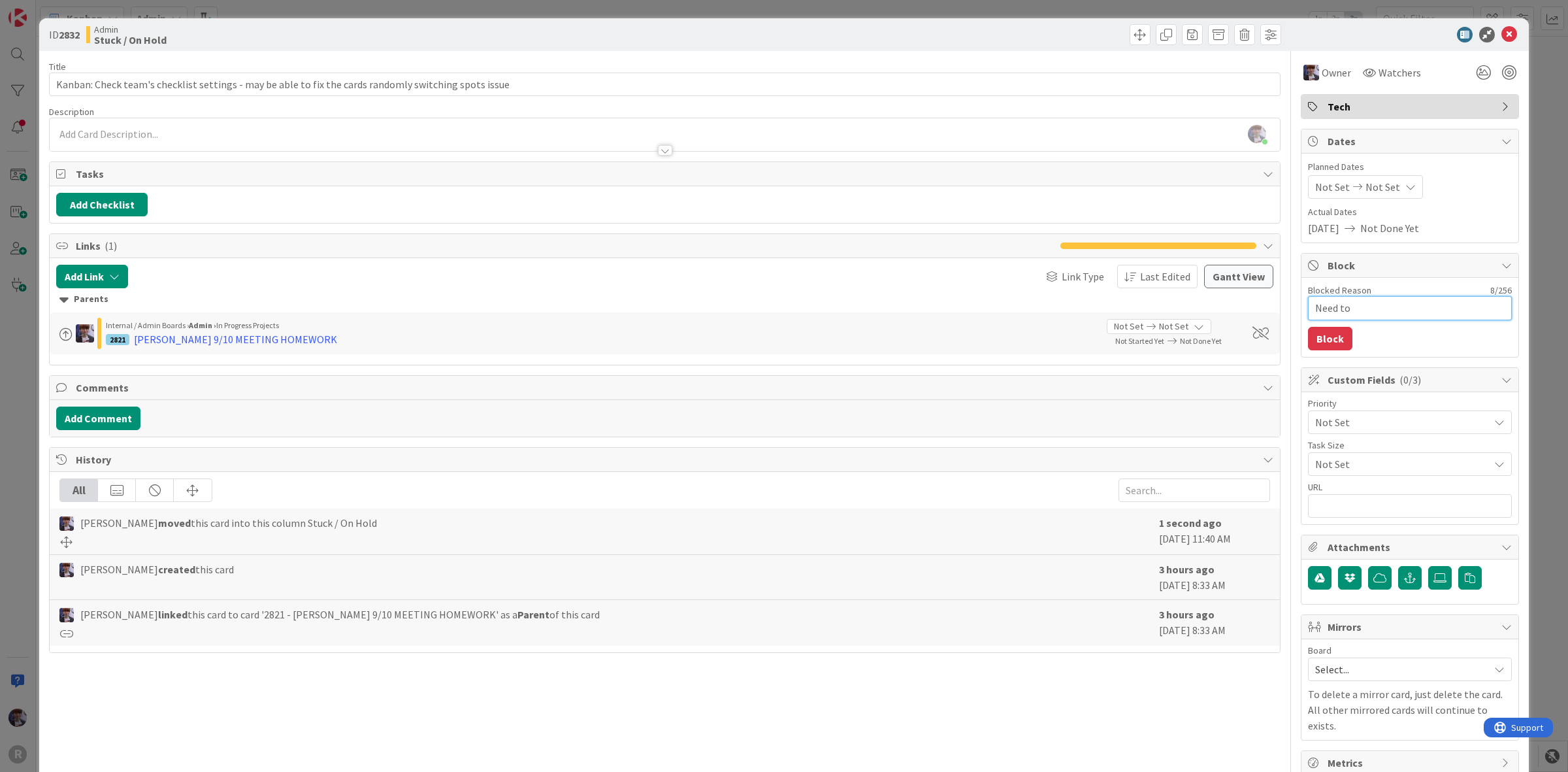
type textarea "x"
type textarea "Need to a"
type textarea "x"
type textarea "Need to as"
type textarea "x"
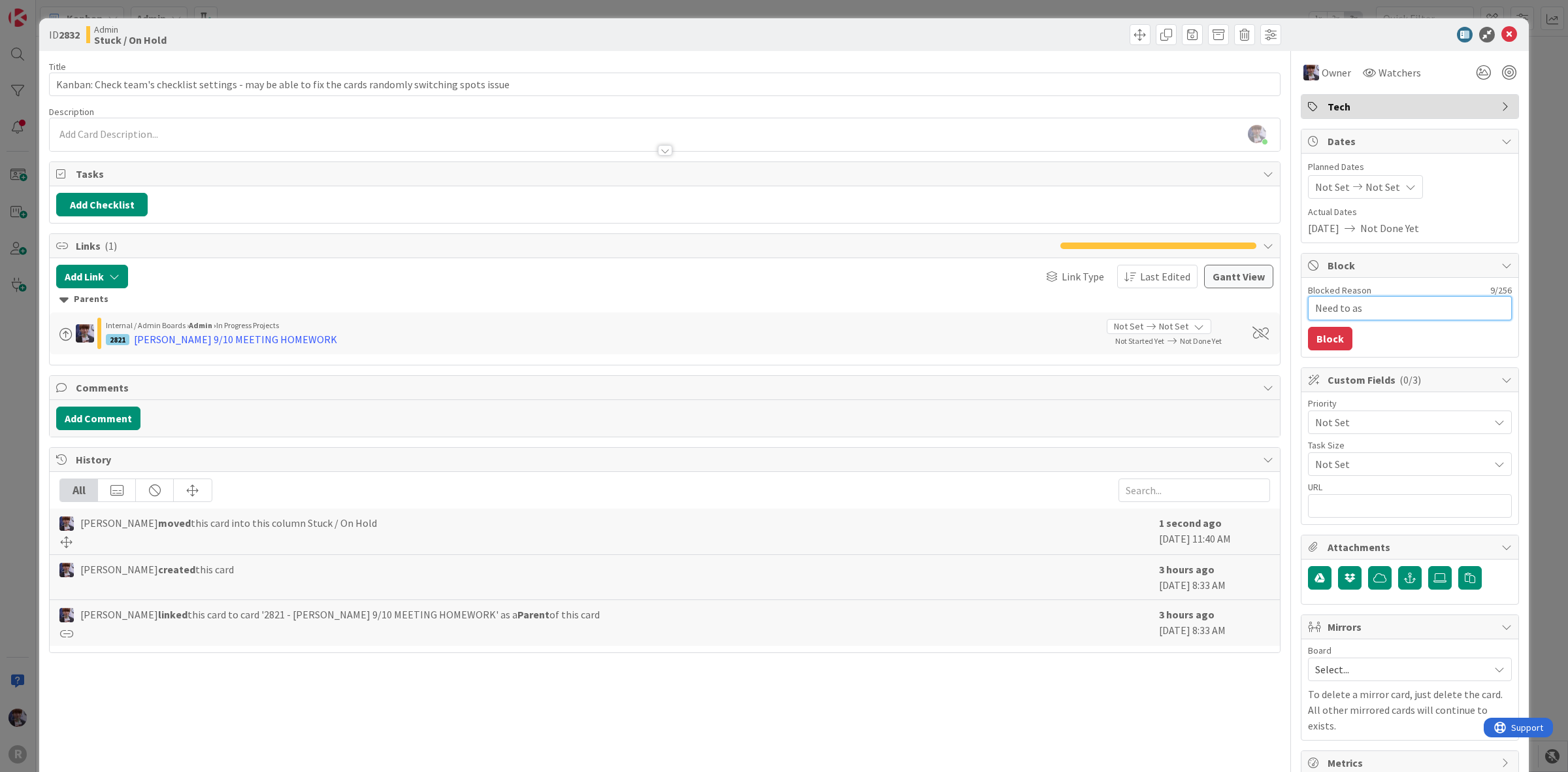
type textarea "Need to ask"
type textarea "x"
type textarea "Need to ask"
type textarea "x"
type textarea "Need to ask J"
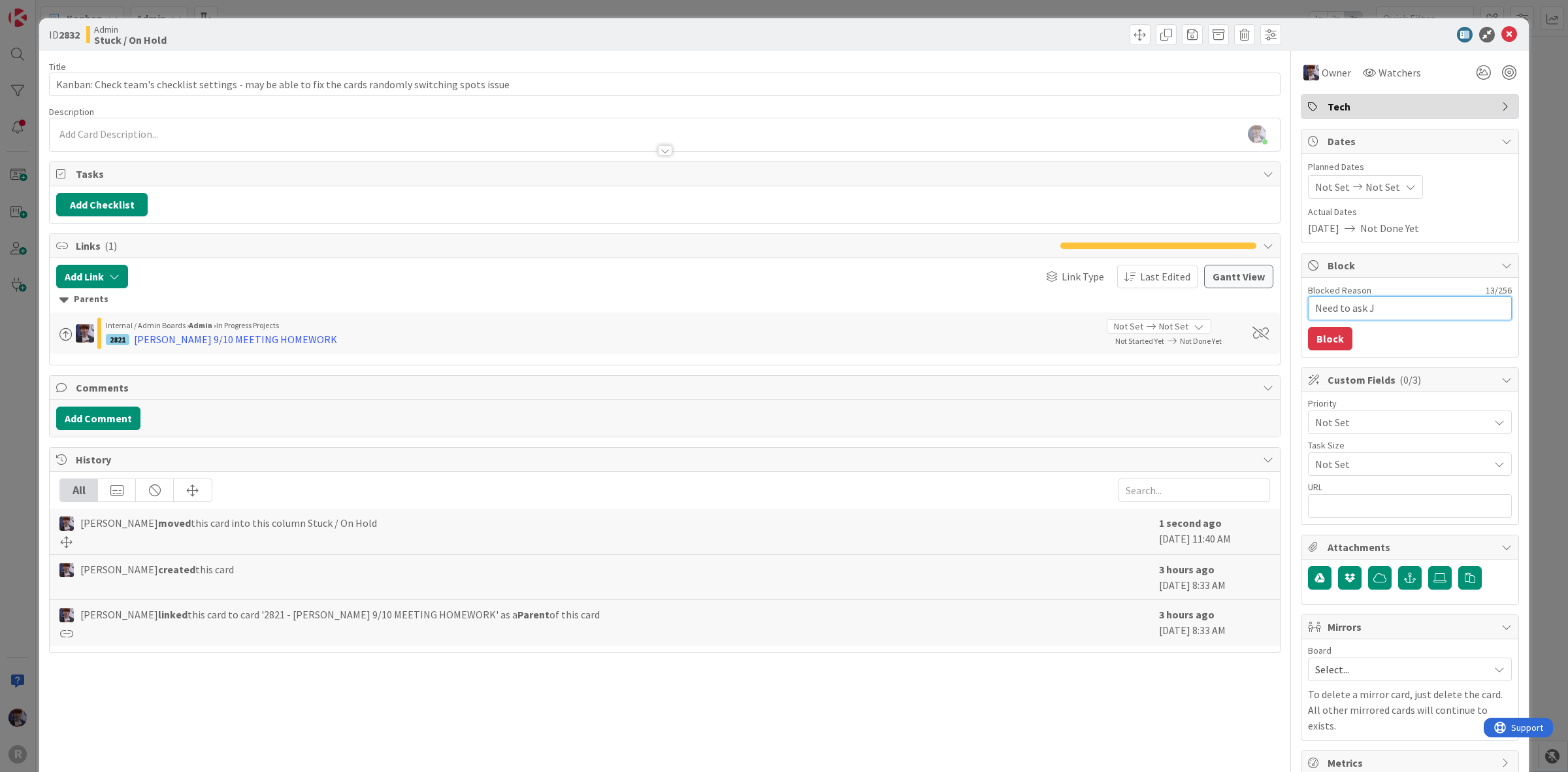
type textarea "x"
type textarea "Need to ask Jo"
type textarea "x"
type textarea "Need to ask Joh"
type textarea "x"
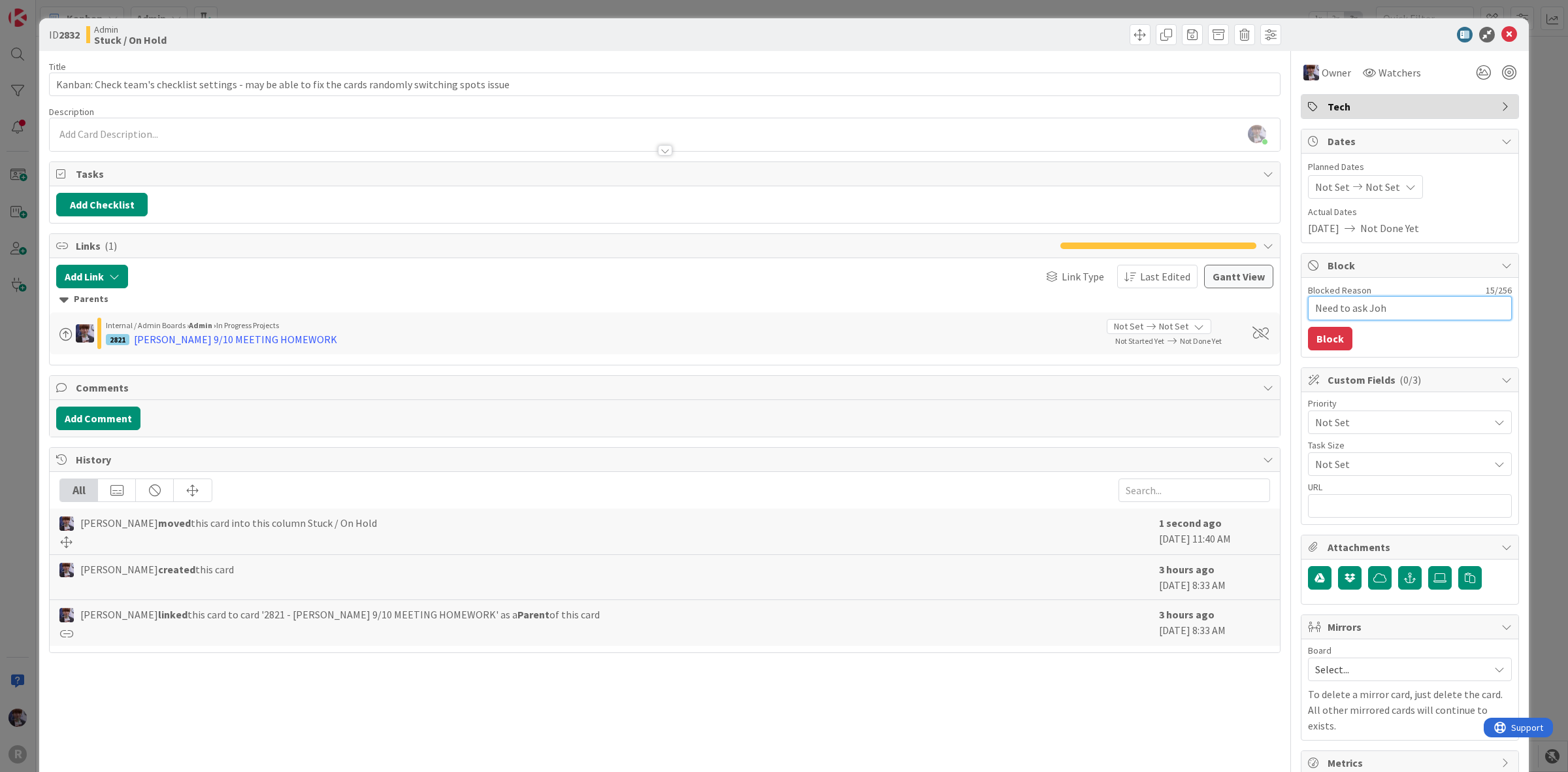
type textarea "Need to ask John"
type textarea "x"
type textarea "Need to ask John"
type textarea "x"
type textarea "Need to ask John -"
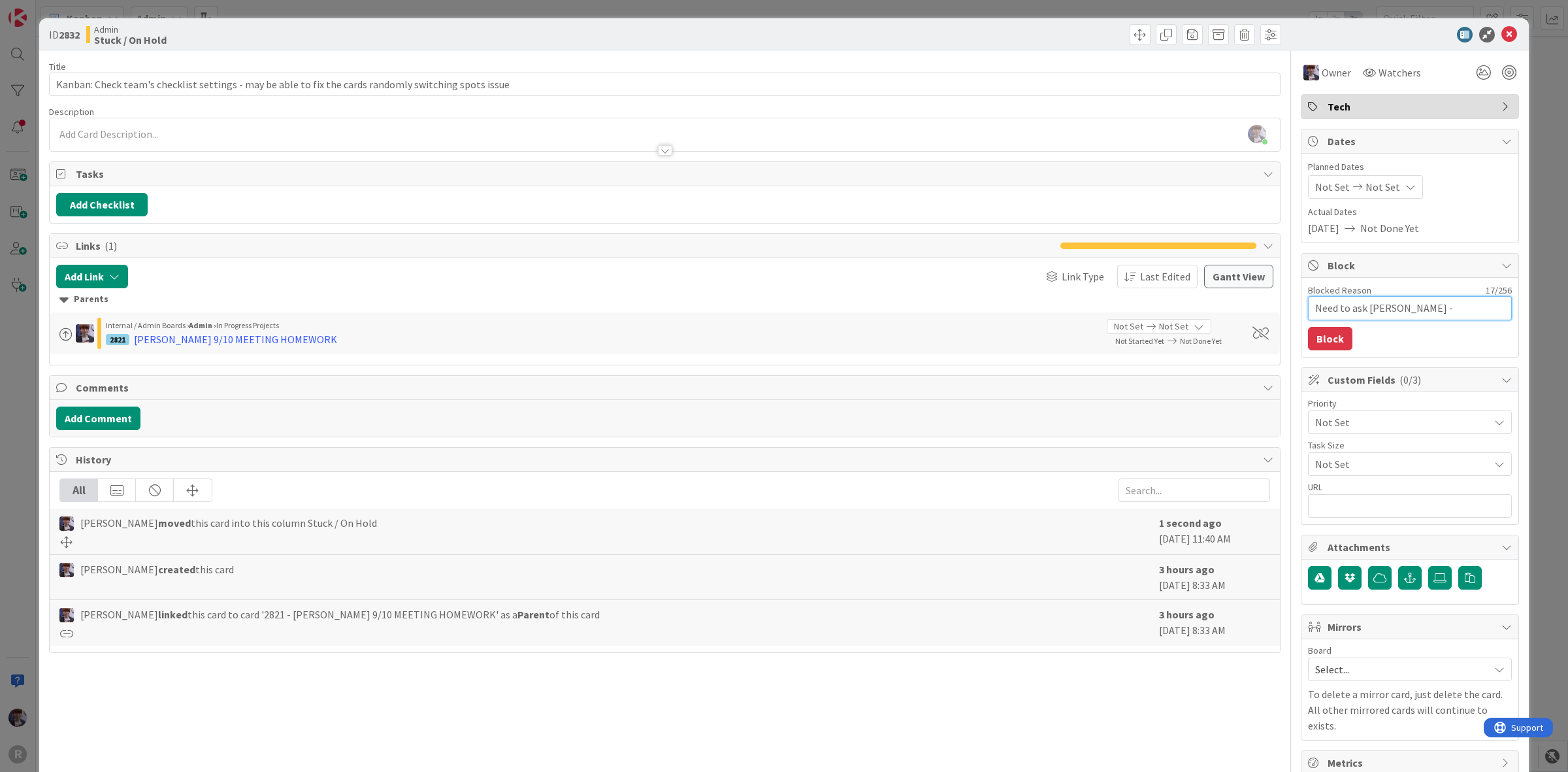
type textarea "x"
type textarea "Need to ask John -"
type textarea "x"
type textarea "Need to ask John - n"
type textarea "x"
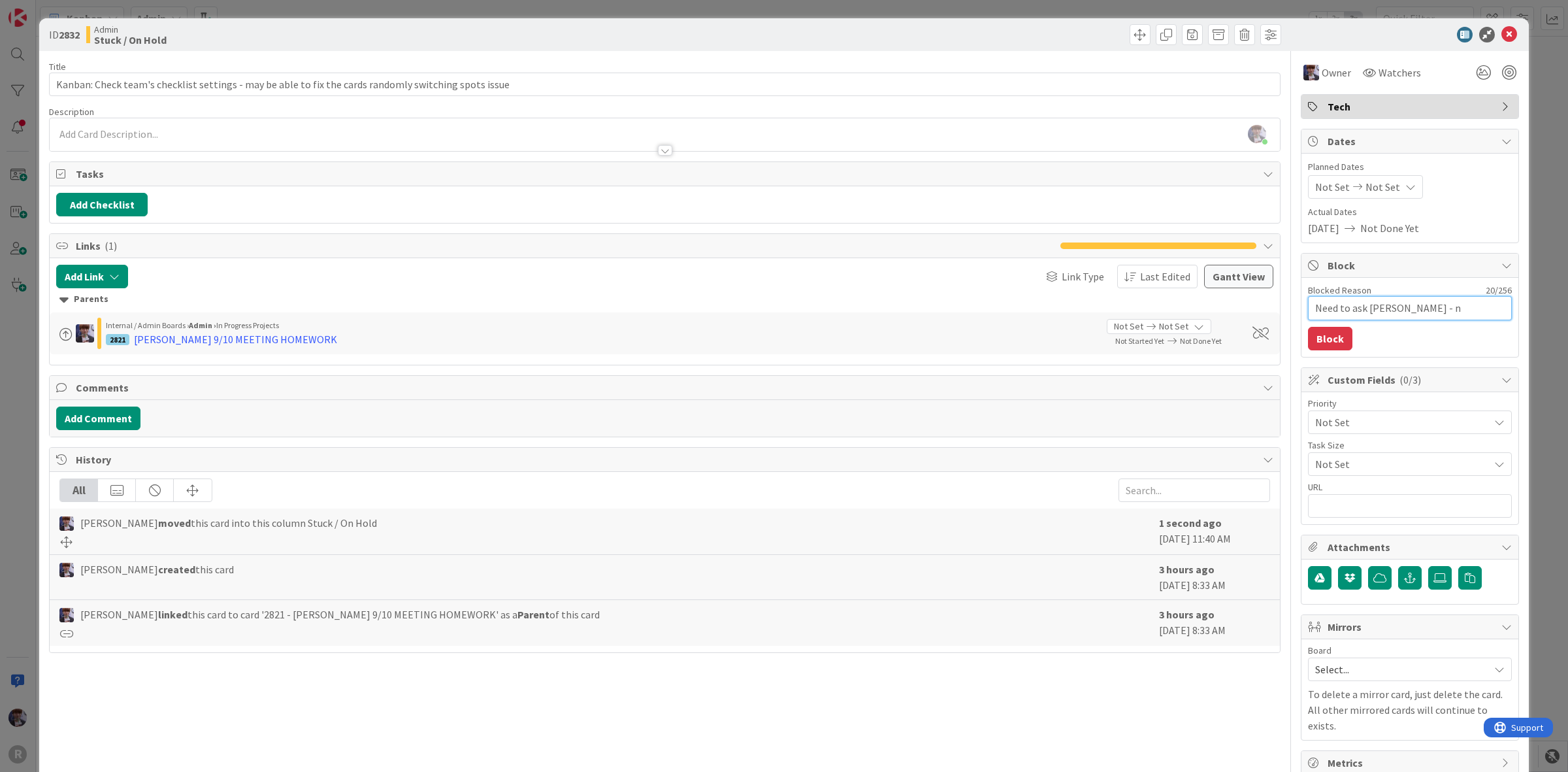
type textarea "Need to ask John - no"
type textarea "x"
type textarea "Need to ask John - no"
type textarea "x"
type textarea "Need to ask John - no t"
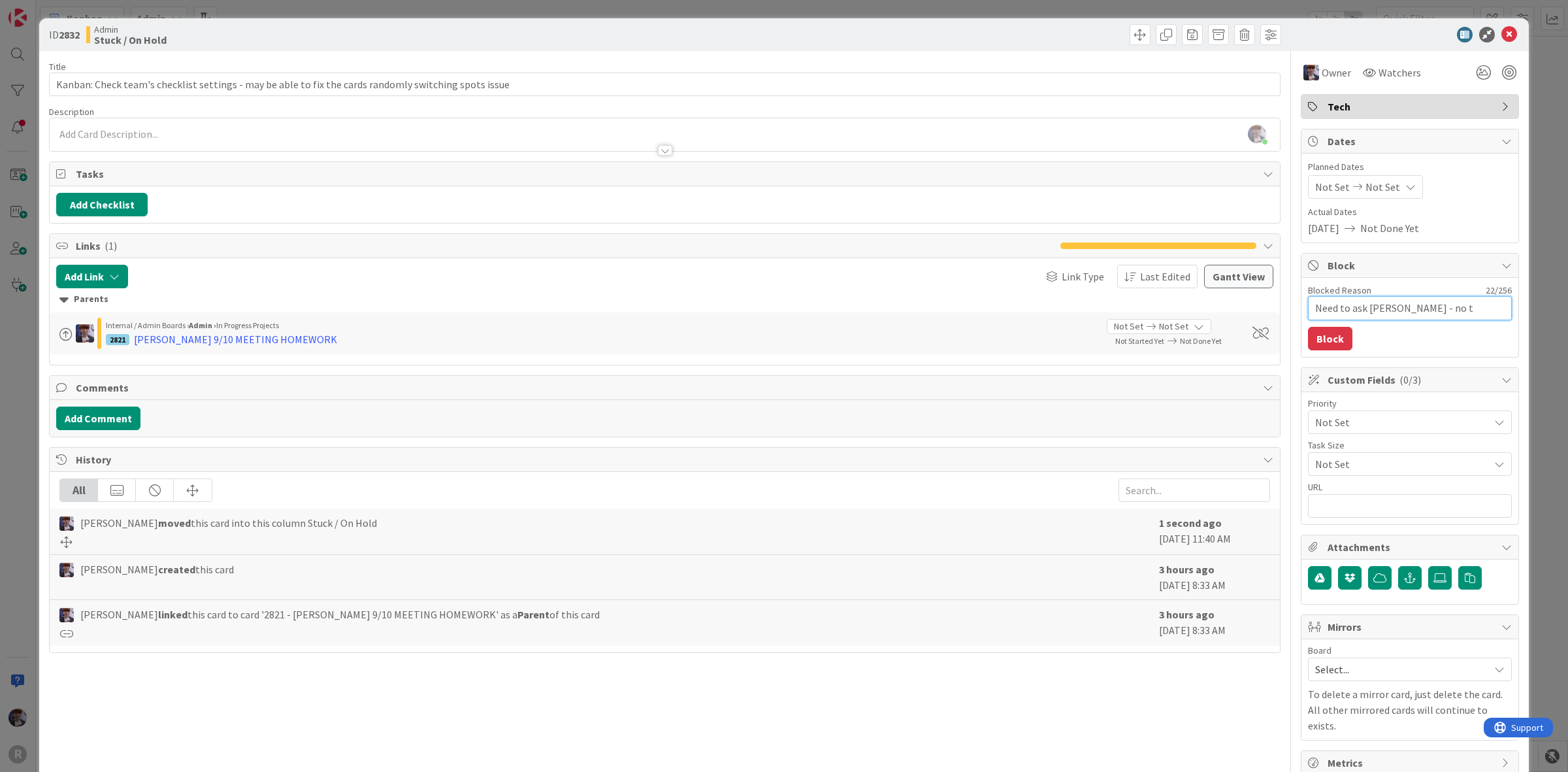
type textarea "x"
type textarea "Need to ask John - no te"
type textarea "x"
type textarea "Need to ask John - no tes"
type textarea "x"
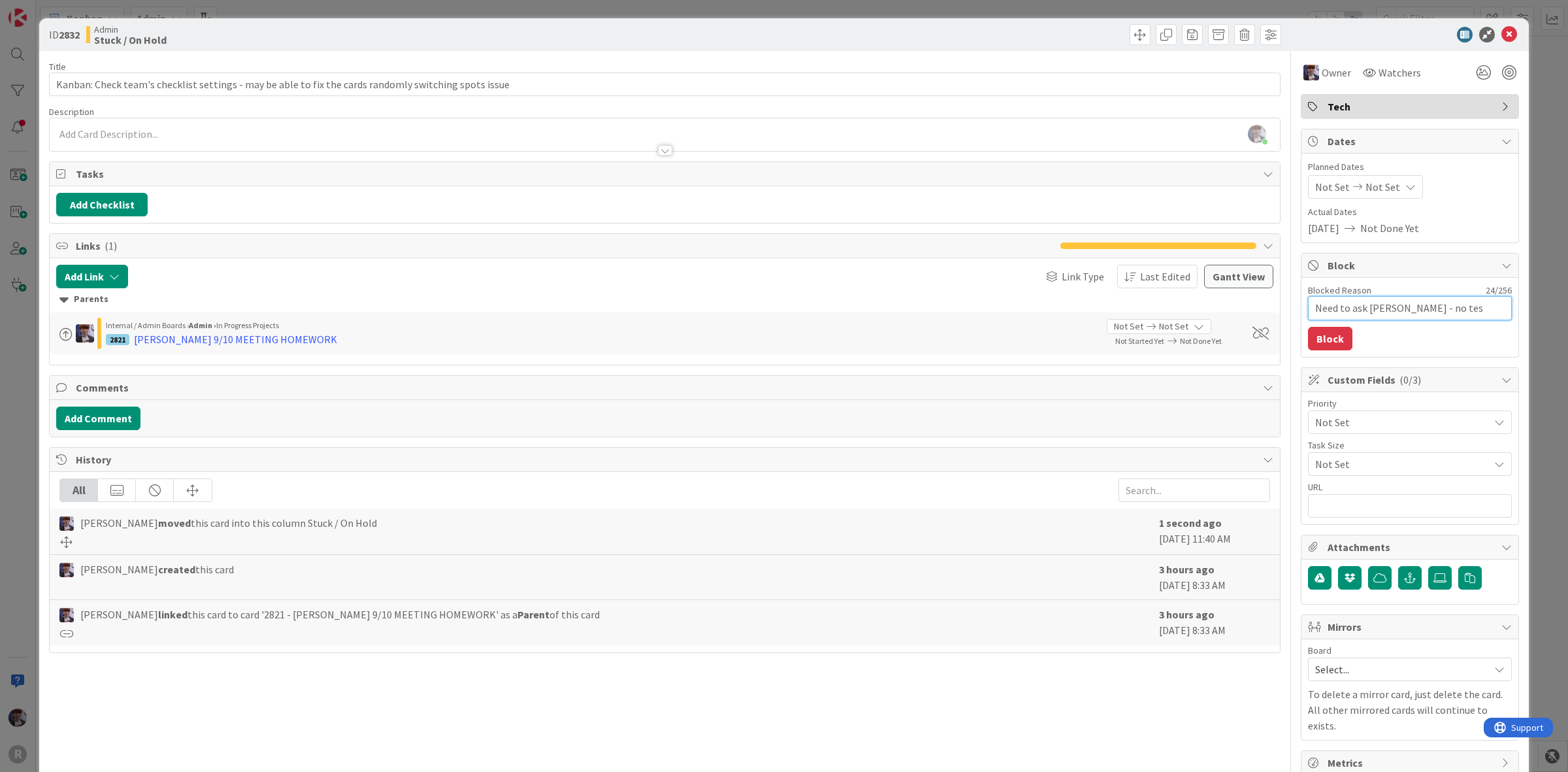
type textarea "Need to ask John - no test"
type textarea "x"
type textarea "Need to ask John - no tests"
type textarea "x"
type textarea "Need to ask John - no tests"
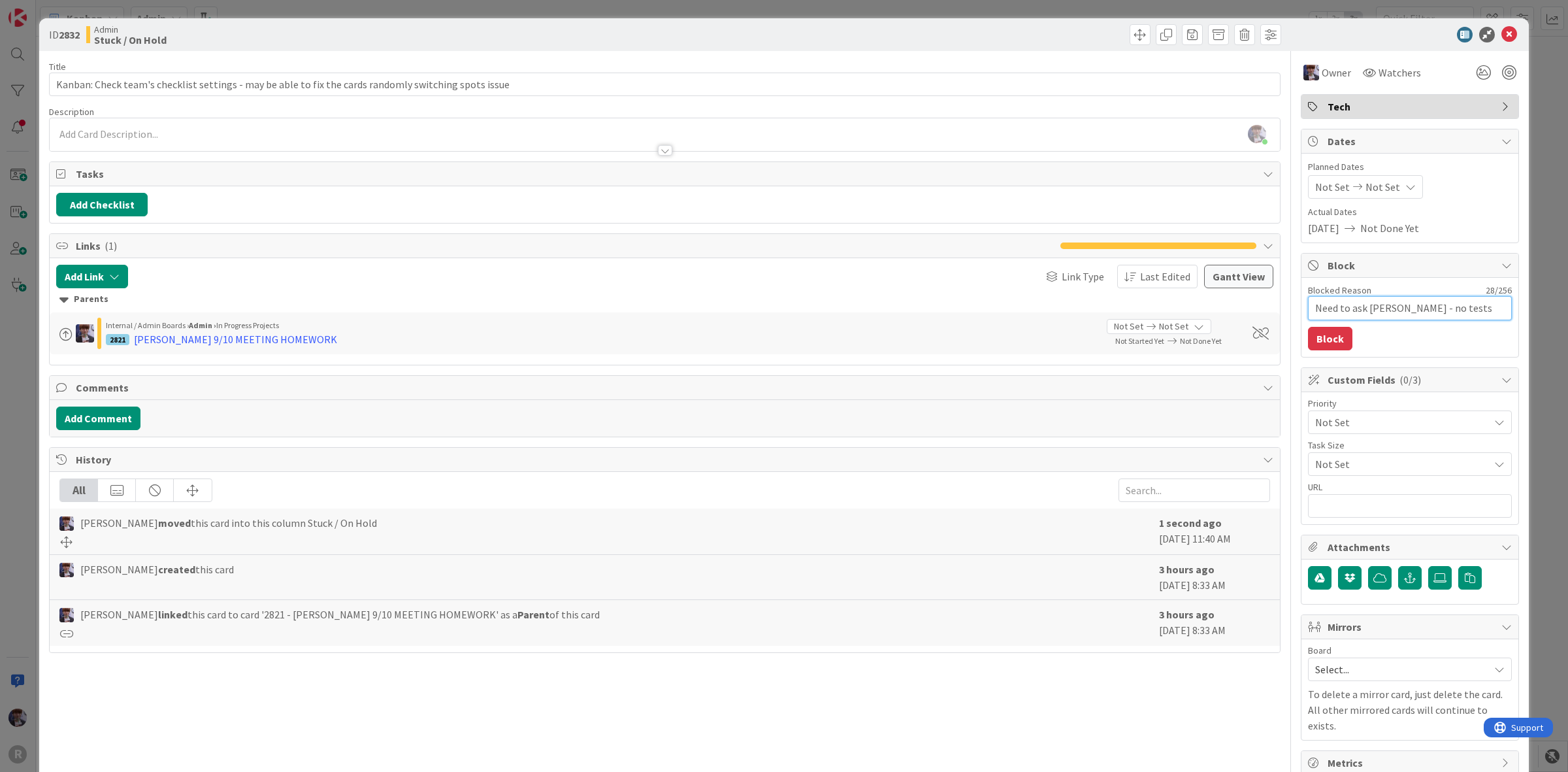
type textarea "x"
type textarea "Need to ask John - no tests wo"
type textarea "x"
type textarea "Need to ask John - no tests wor"
type textarea "x"
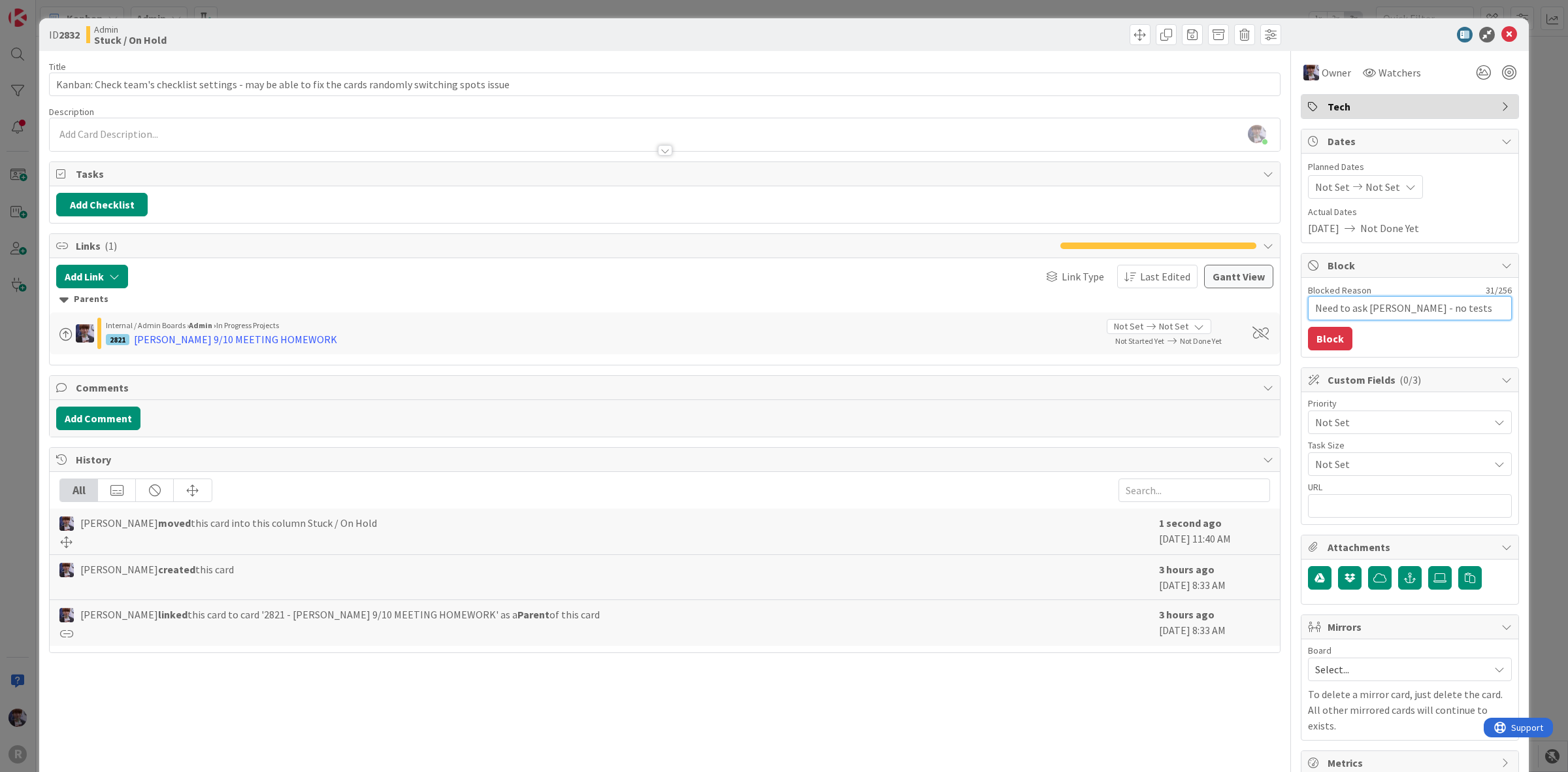
type textarea "Need to ask John - no tests work"
type textarea "x"
type textarea "Need to ask John - no tests worke"
type textarea "x"
type textarea "Need to ask John - no tests worked"
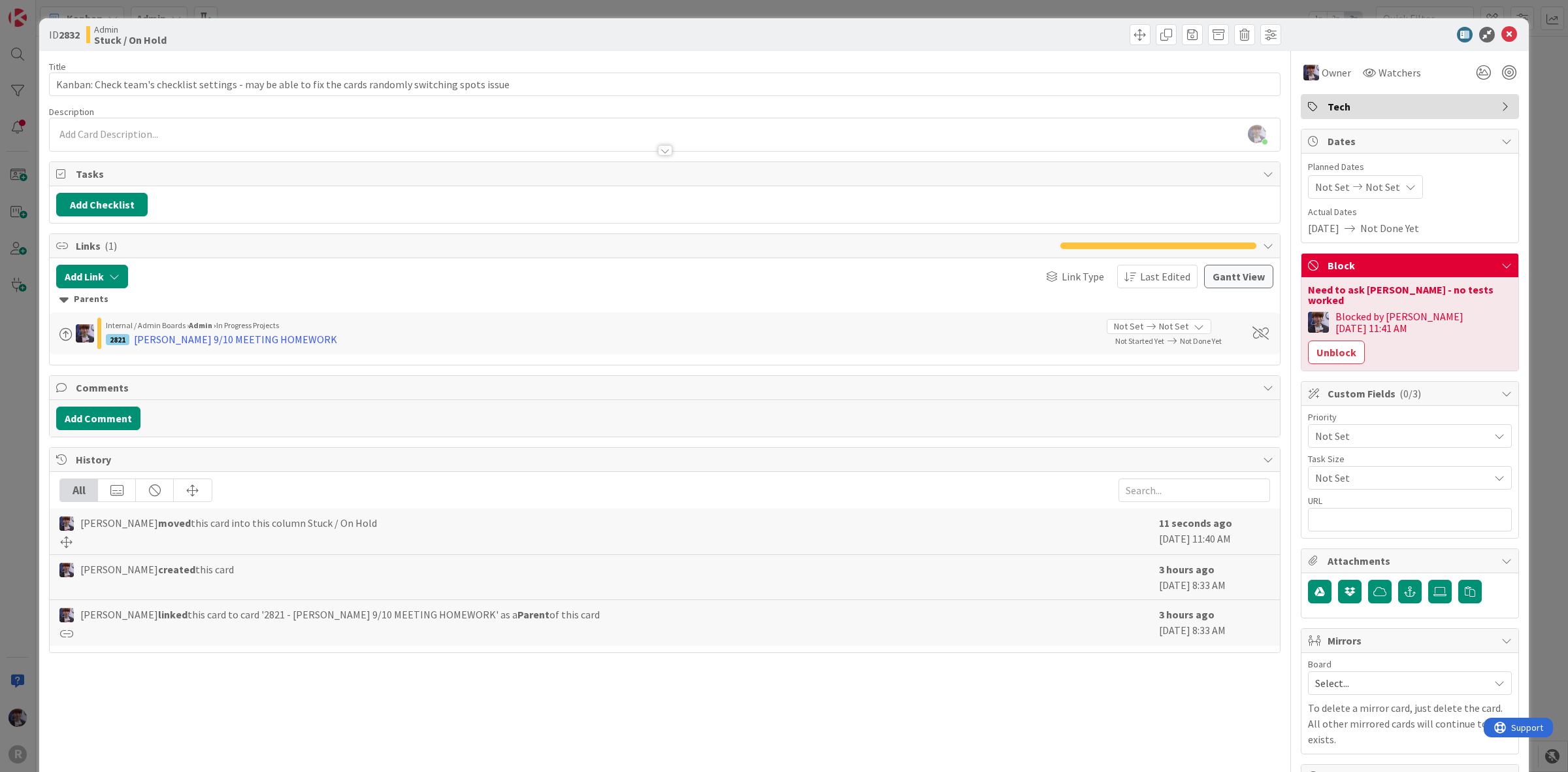
click at [1541, 228] on div "ID 2832 Admin Stuck / On Hold Title 101 / 128 Kanban: Check team's checklist se…" at bounding box center [784, 386] width 1568 height 772
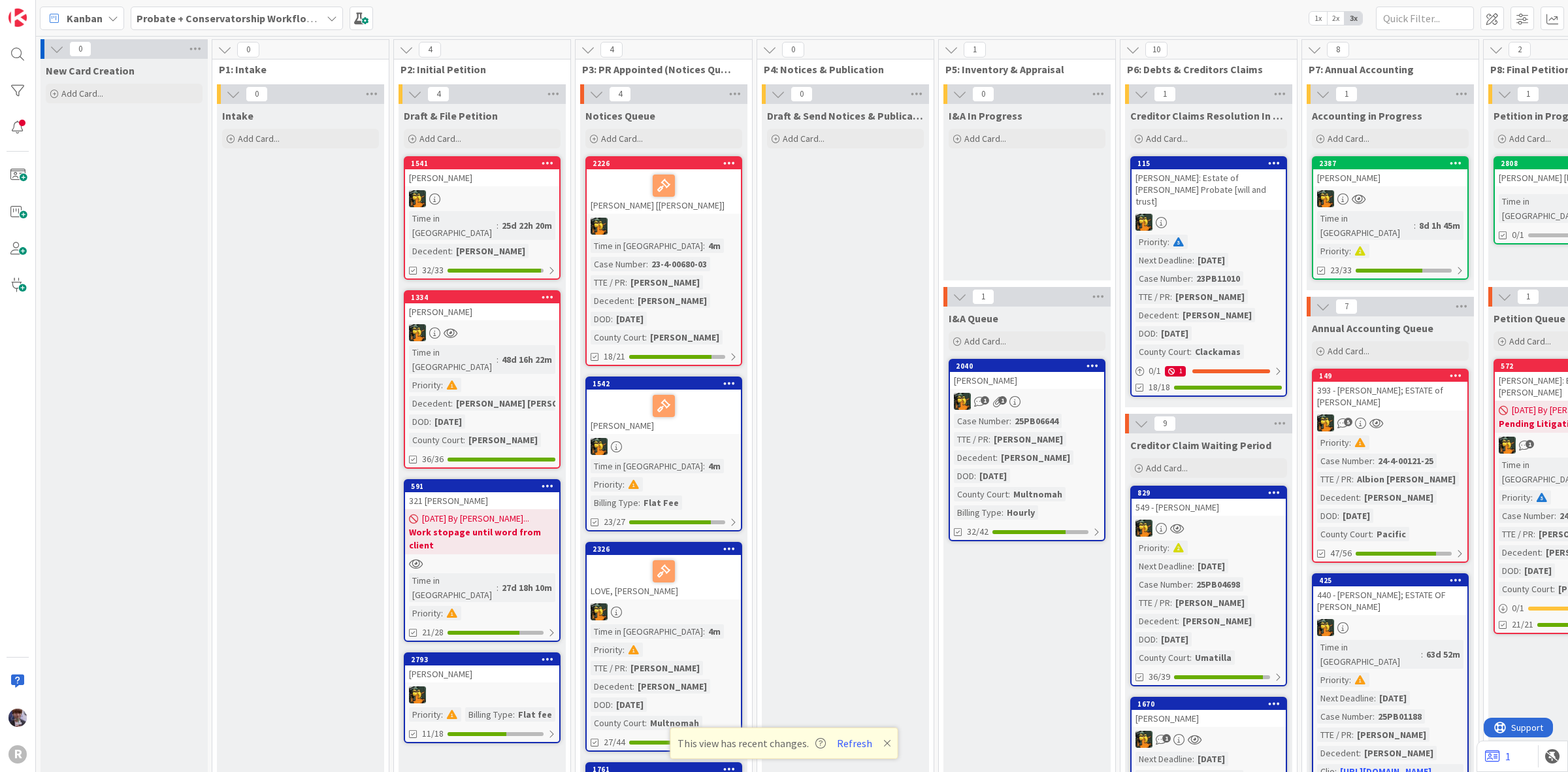
scroll to position [0, 1079]
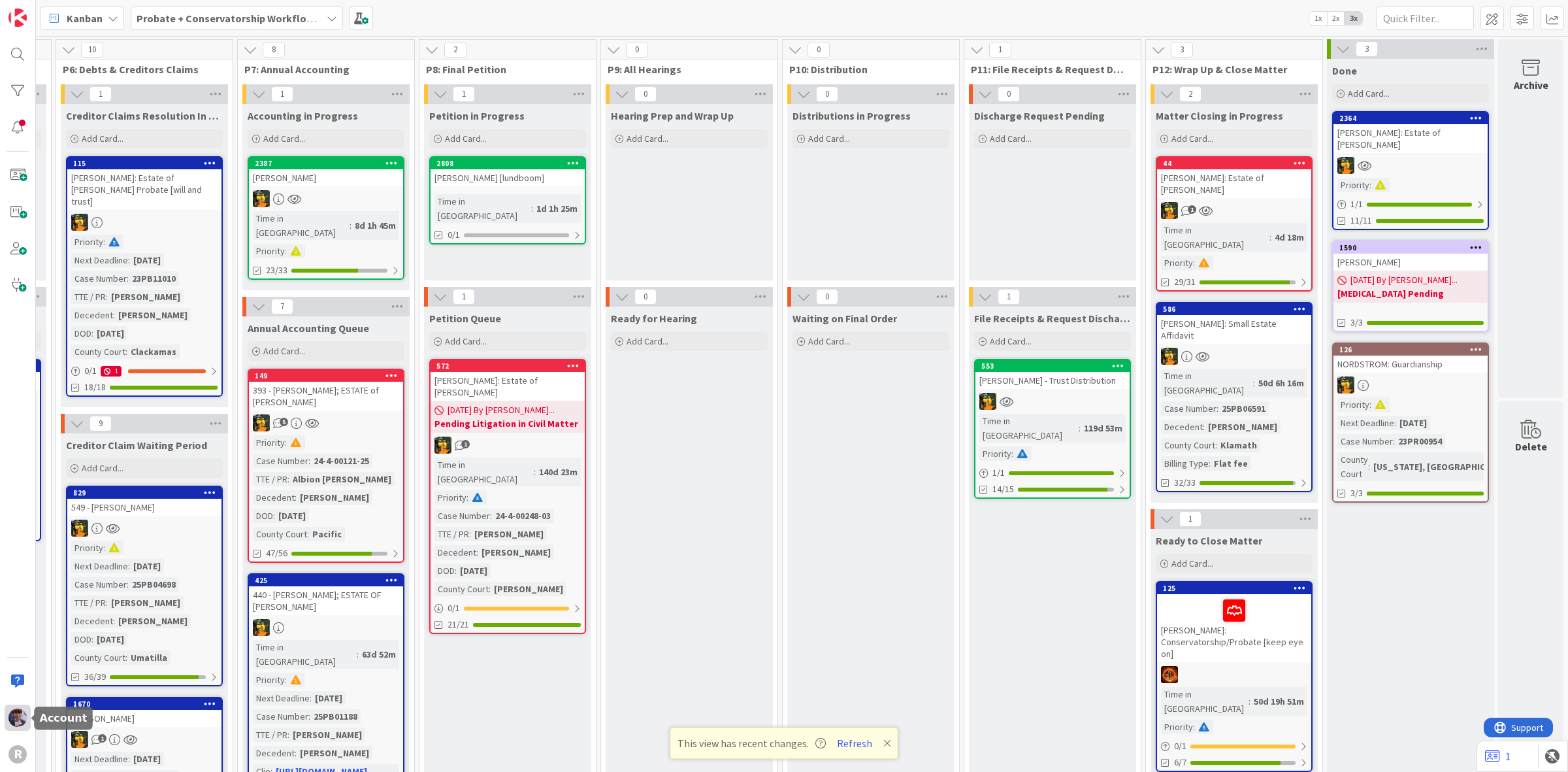
click at [23, 723] on img at bounding box center [17, 718] width 18 height 18
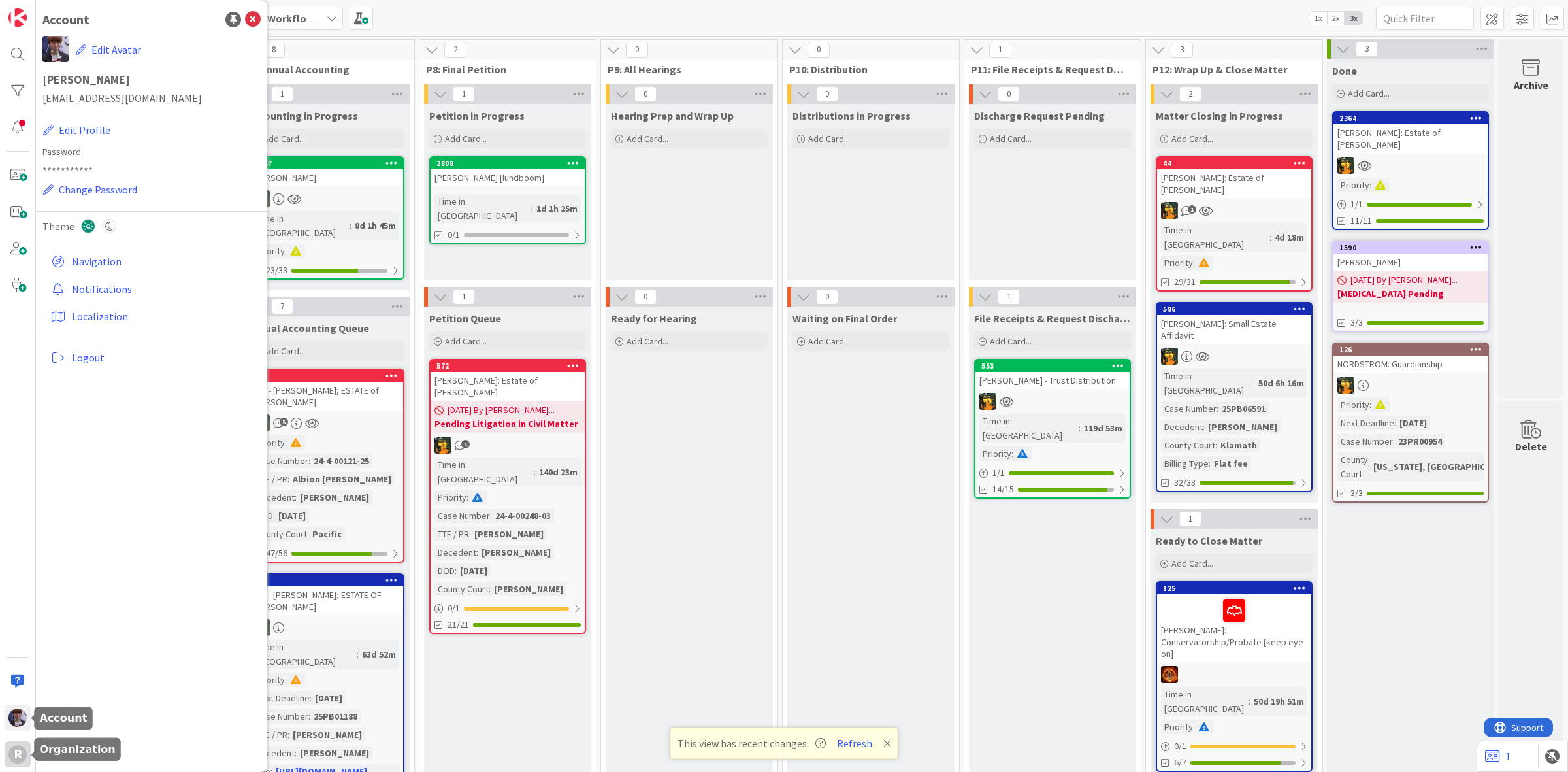
click at [16, 756] on div "R" at bounding box center [17, 755] width 18 height 18
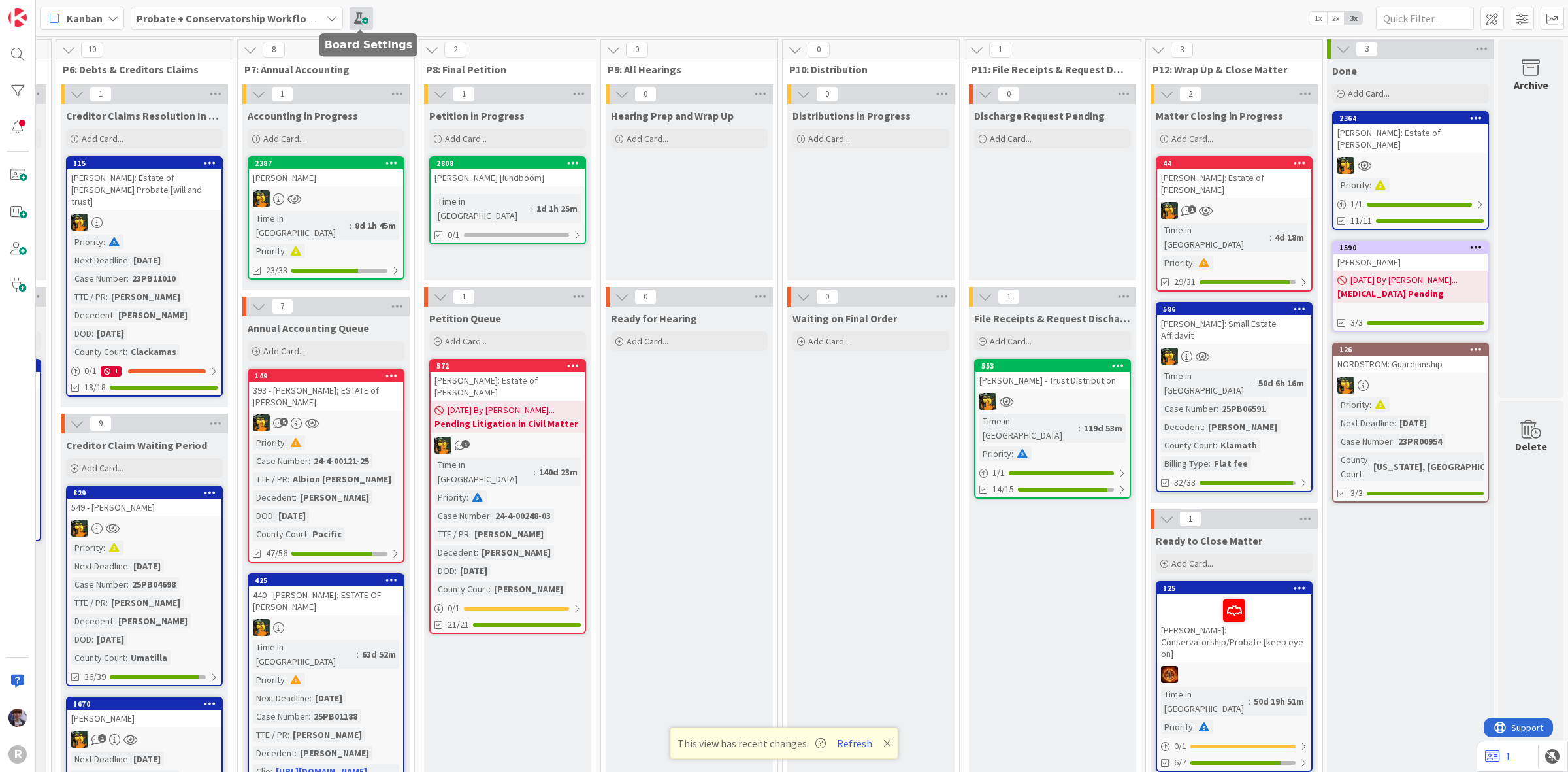
click at [368, 15] on span at bounding box center [361, 18] width 24 height 24
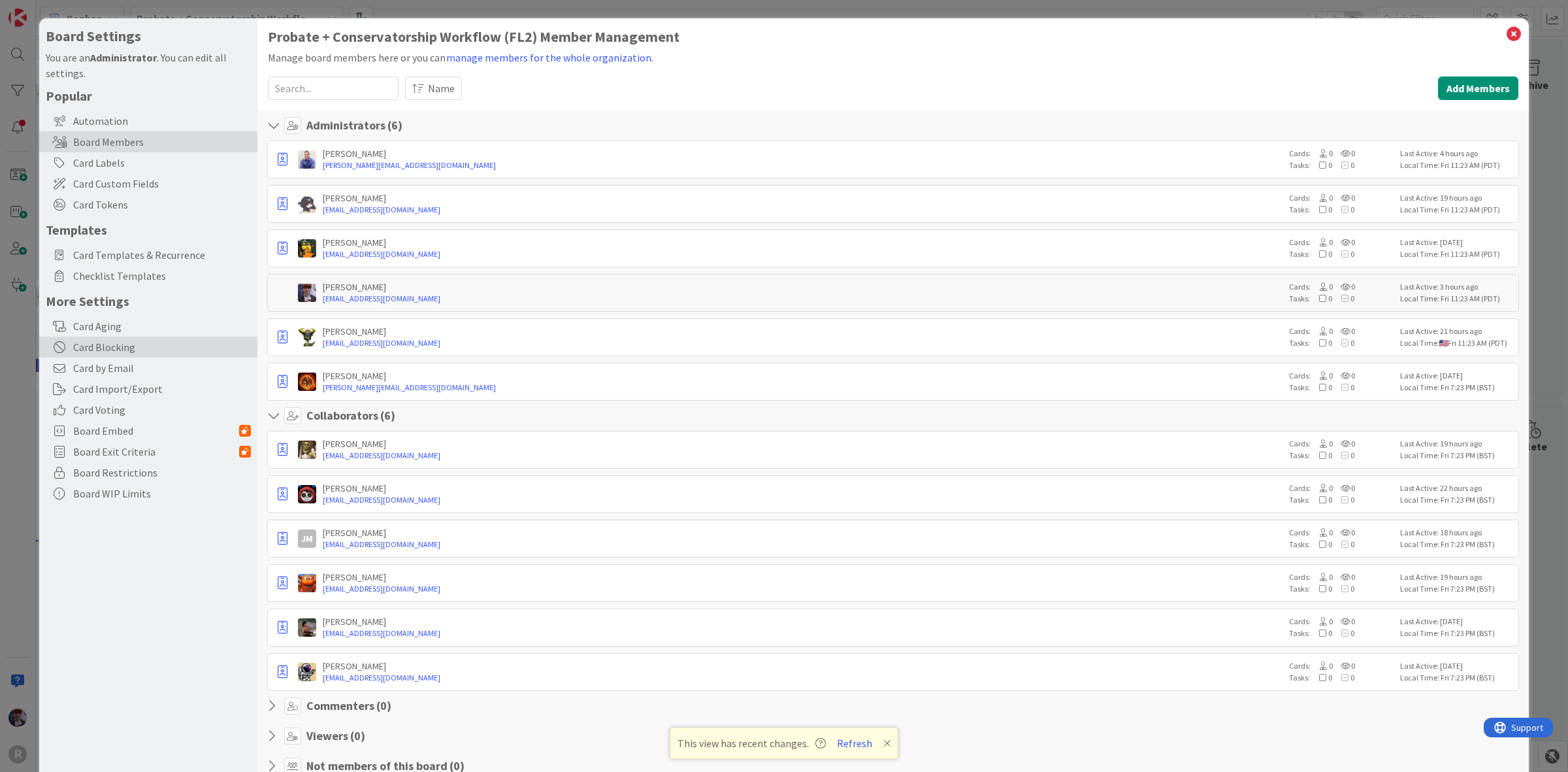
click at [134, 347] on div "Card Blocking" at bounding box center [148, 346] width 218 height 21
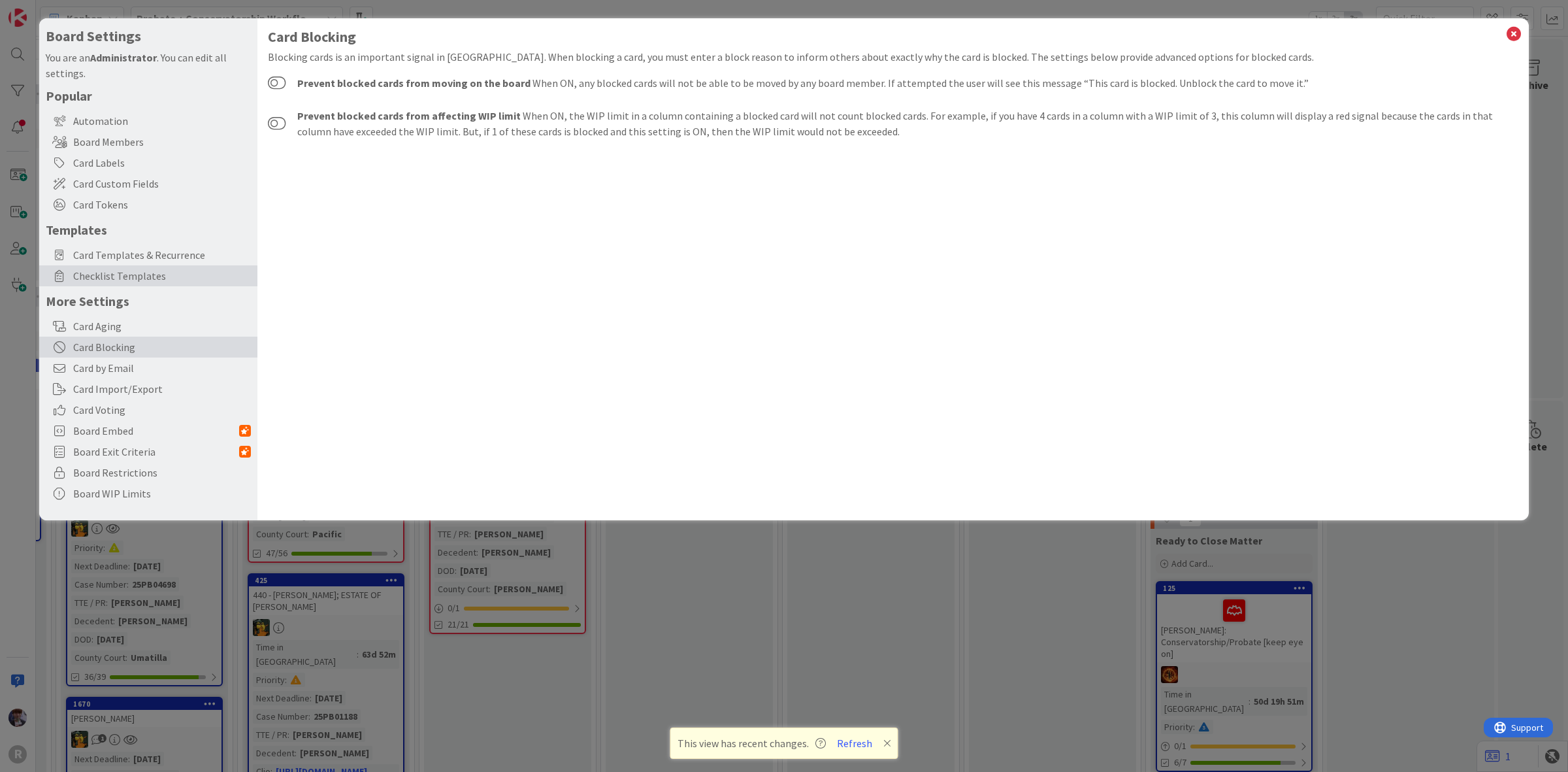
click at [155, 273] on span "Checklist Templates" at bounding box center [162, 275] width 178 height 16
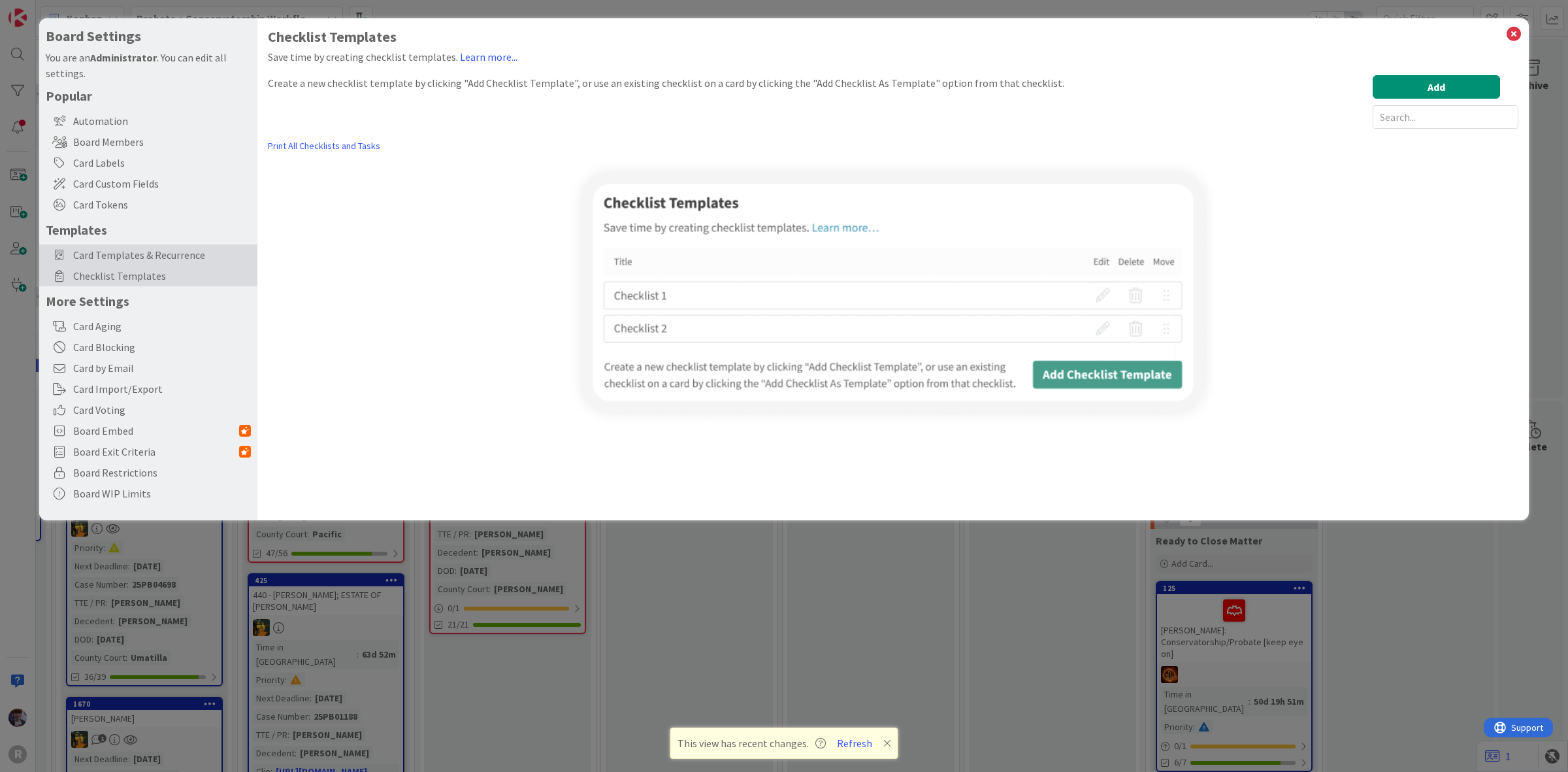
click at [166, 255] on span "Card Templates & Recurrence" at bounding box center [162, 255] width 178 height 16
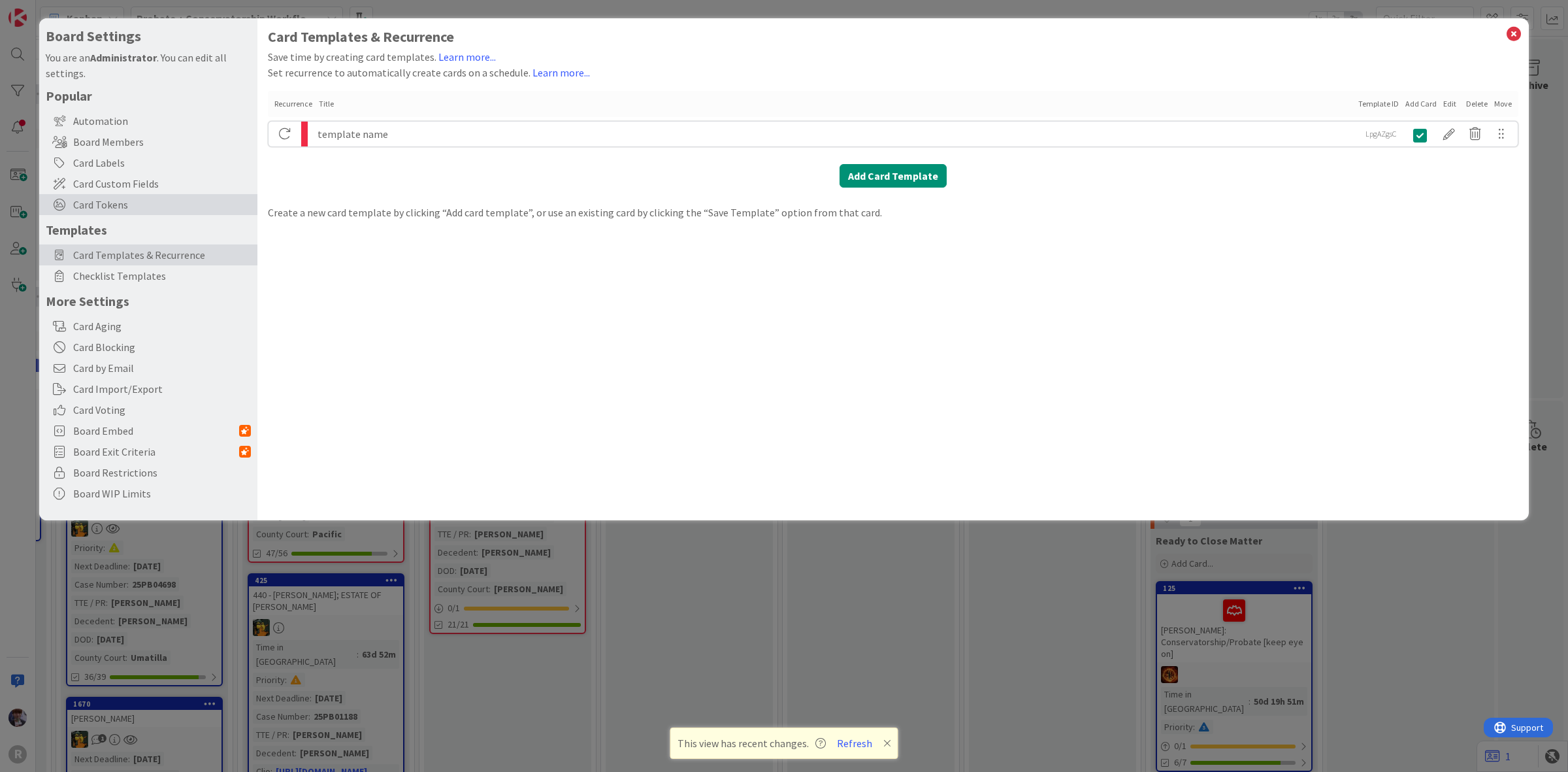
click at [148, 206] on span "Card Tokens" at bounding box center [162, 205] width 178 height 16
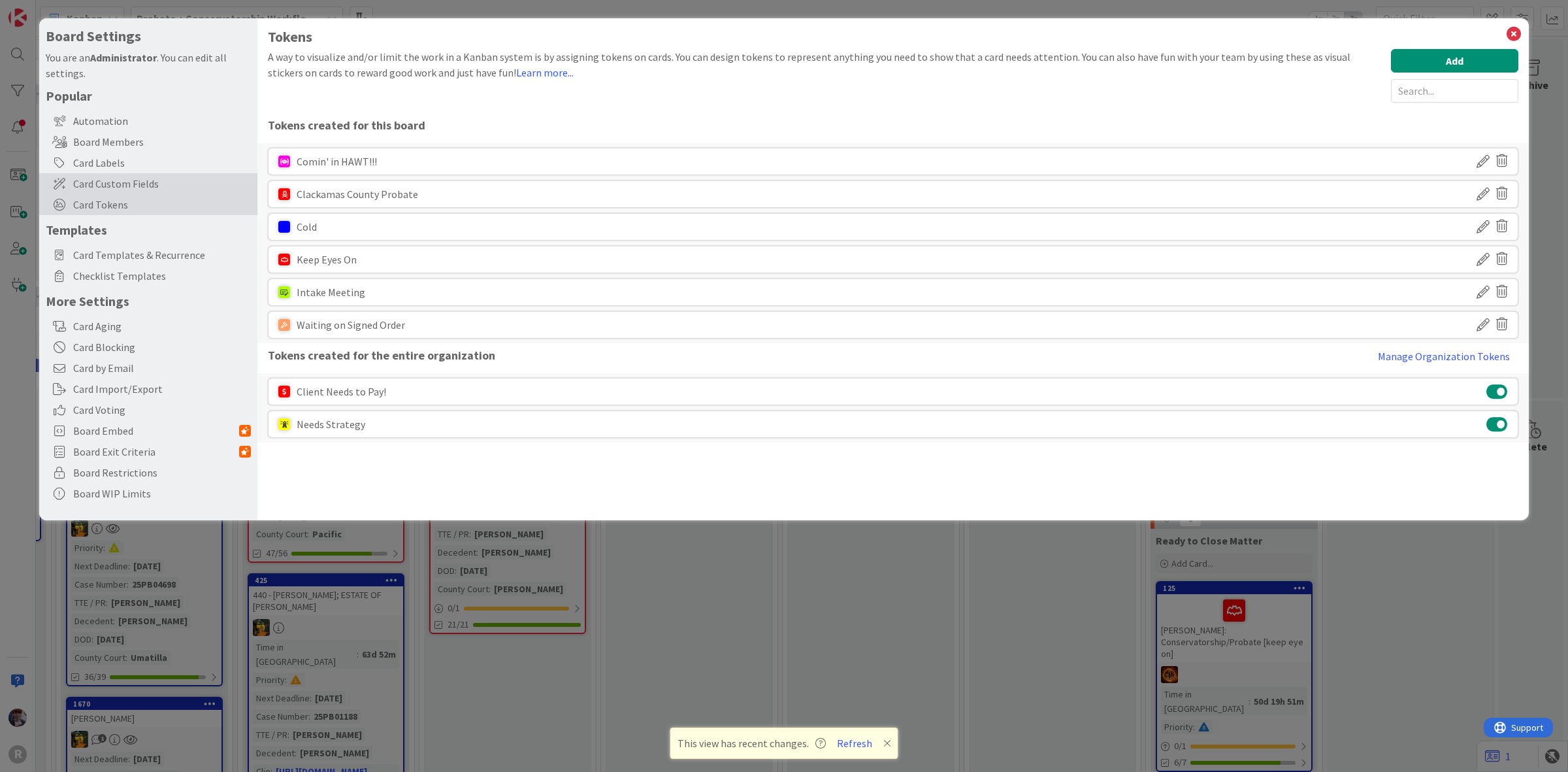
click at [157, 177] on span "Card Custom Fields" at bounding box center [162, 183] width 178 height 16
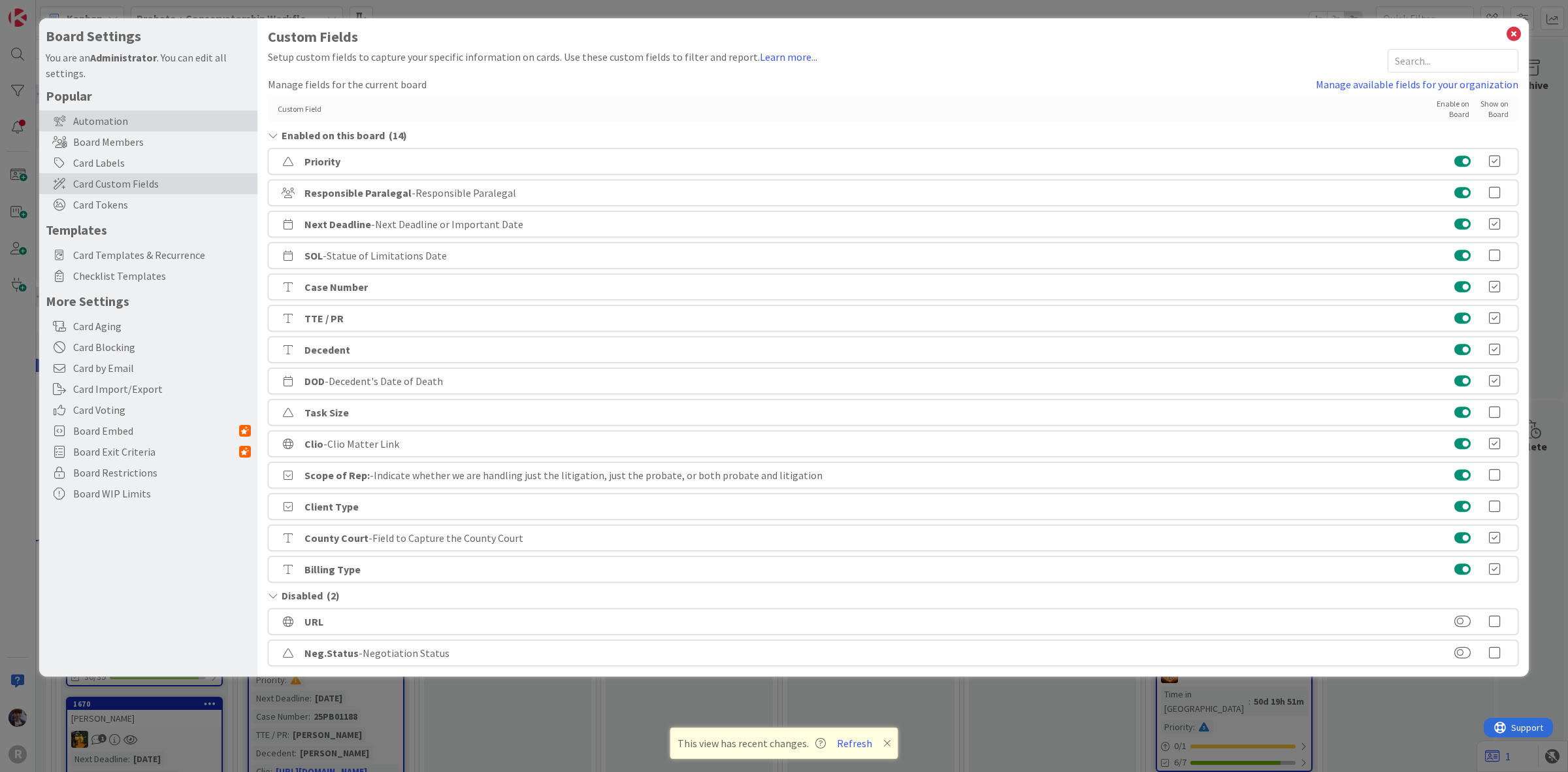
click at [141, 125] on div "Automation" at bounding box center [148, 120] width 218 height 21
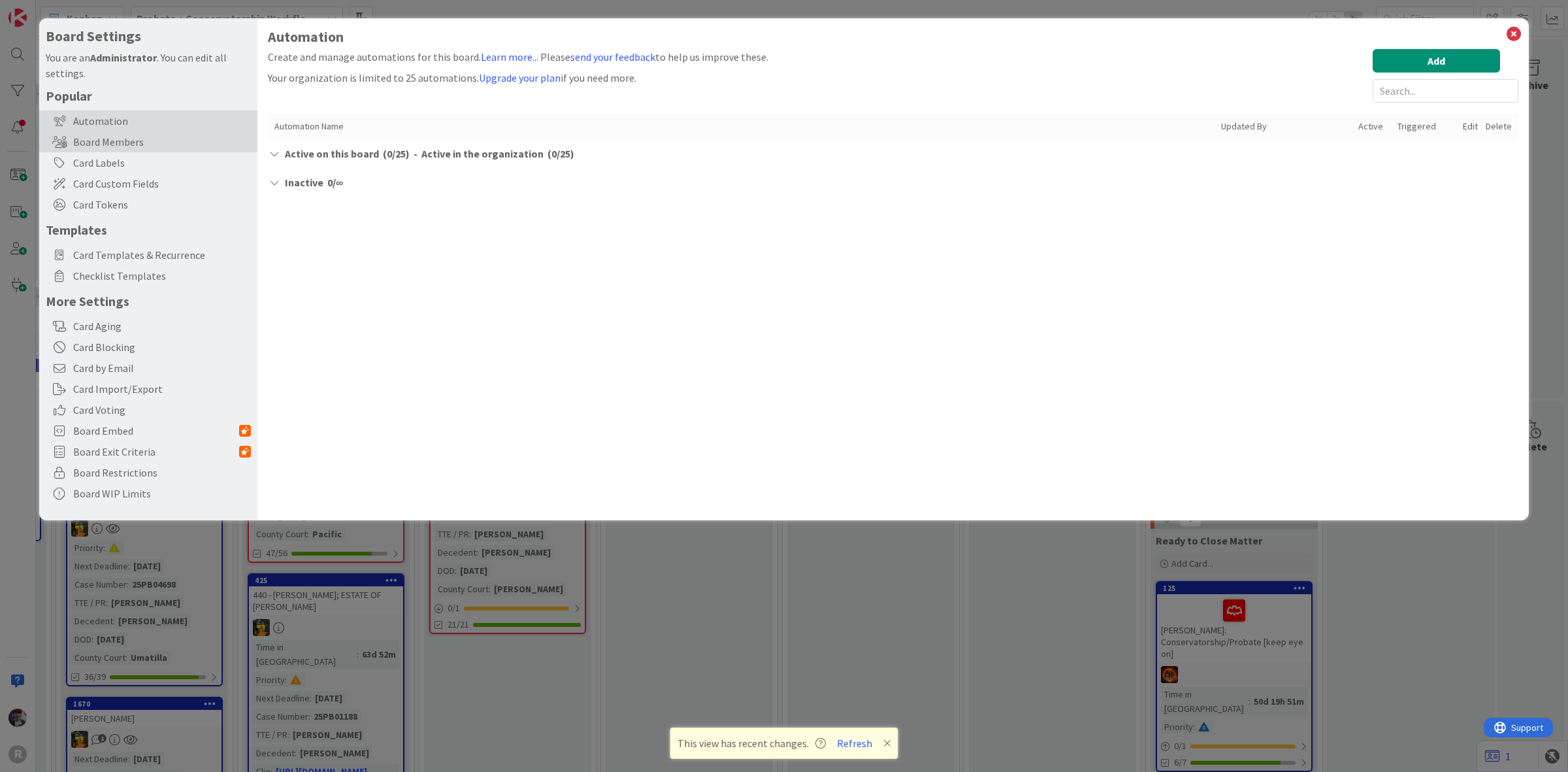
click at [139, 144] on div "Board Members" at bounding box center [148, 141] width 218 height 21
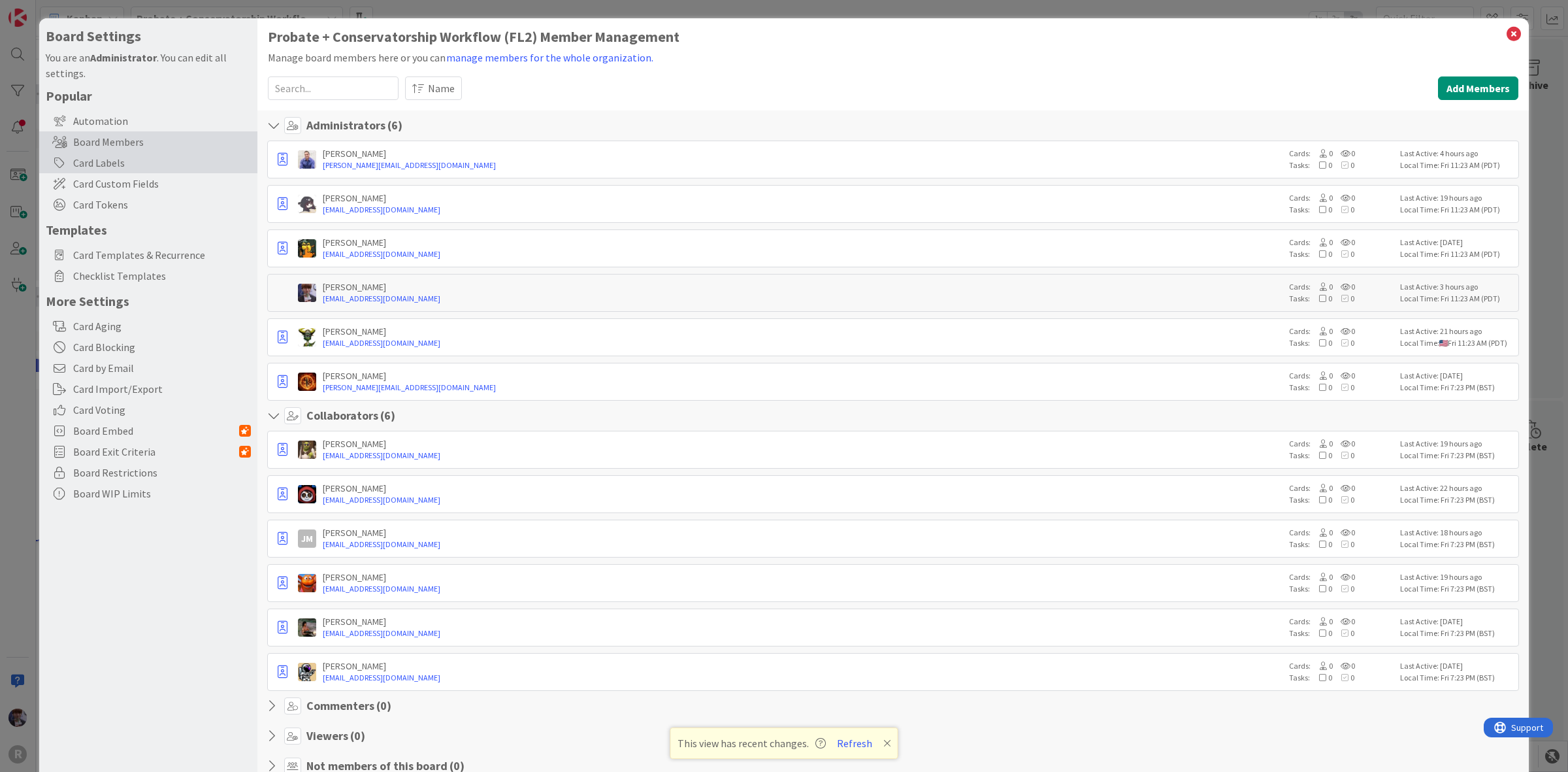
click at [135, 166] on div "Card Labels" at bounding box center [148, 162] width 218 height 21
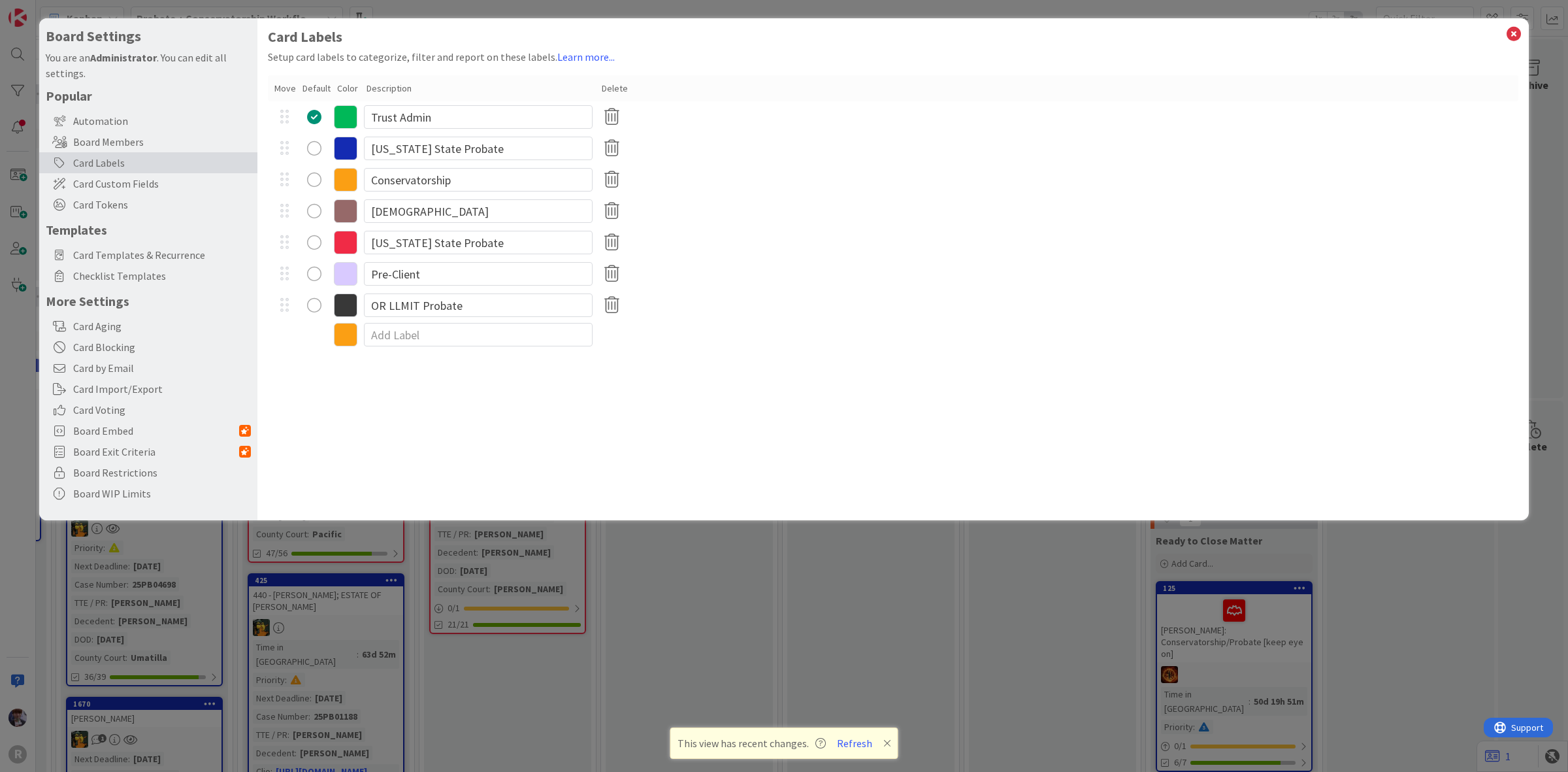
click at [26, 341] on div "Board Settings You are an Administrator . You can edit all settings. Popular Au…" at bounding box center [784, 386] width 1568 height 772
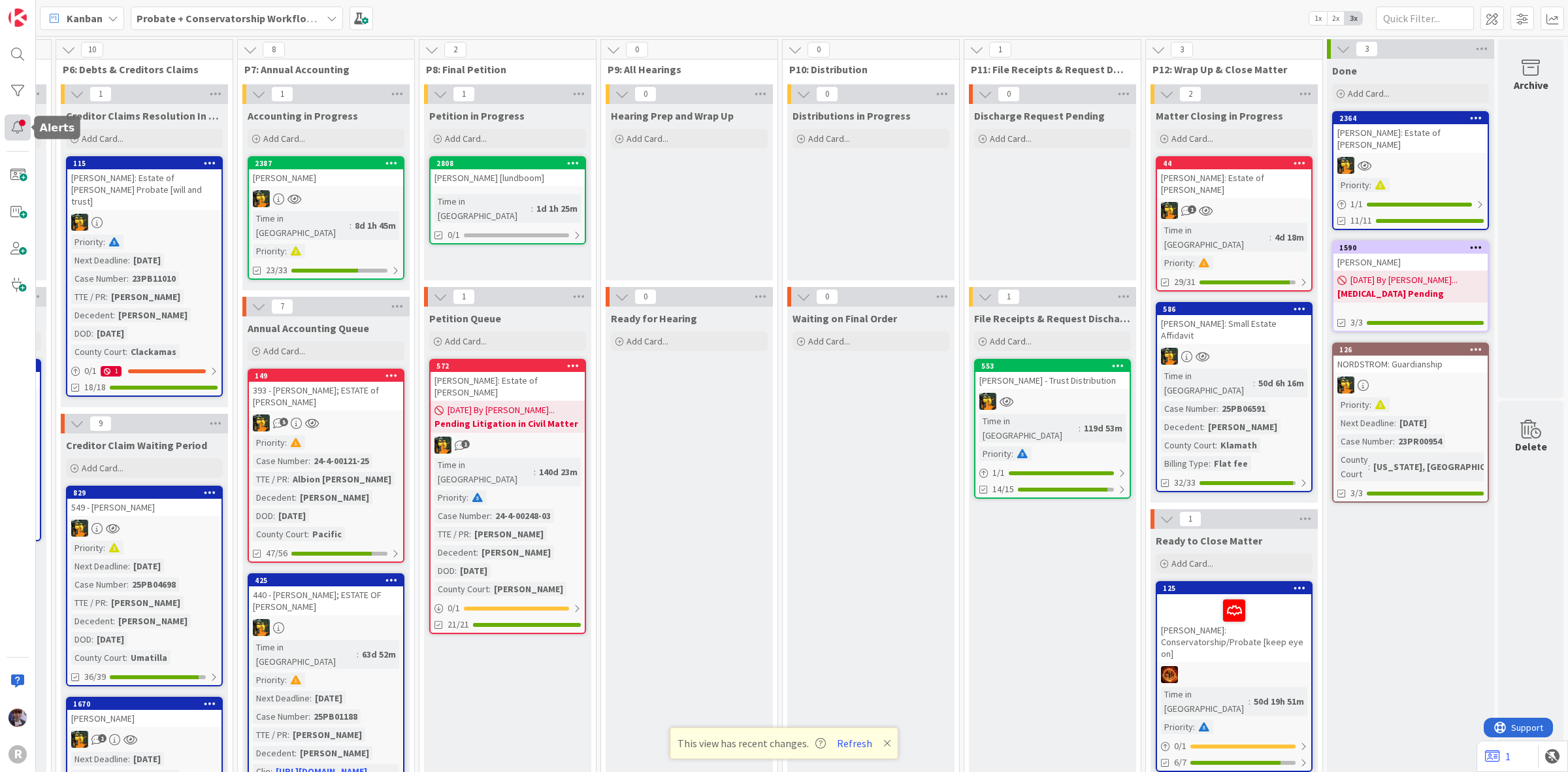
click at [21, 134] on div at bounding box center [18, 128] width 26 height 26
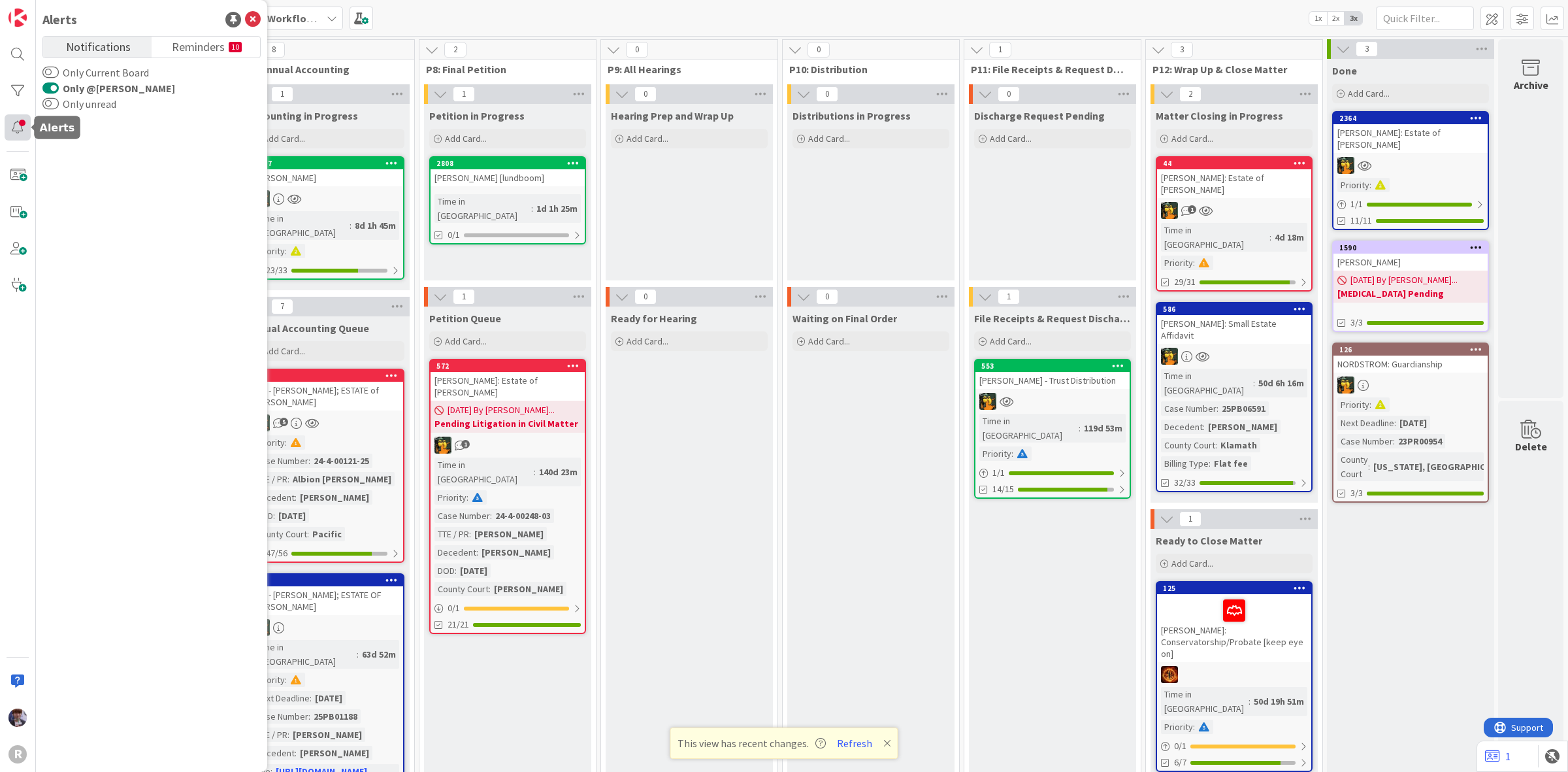
click at [21, 134] on div at bounding box center [18, 128] width 26 height 26
drag, startPoint x: 474, startPoint y: 11, endPoint x: 425, endPoint y: 11, distance: 49.0
click at [474, 11] on div "Kanban Probate + Conservatorship Workflow (FL2) 1x 2x 3x" at bounding box center [802, 18] width 1533 height 36
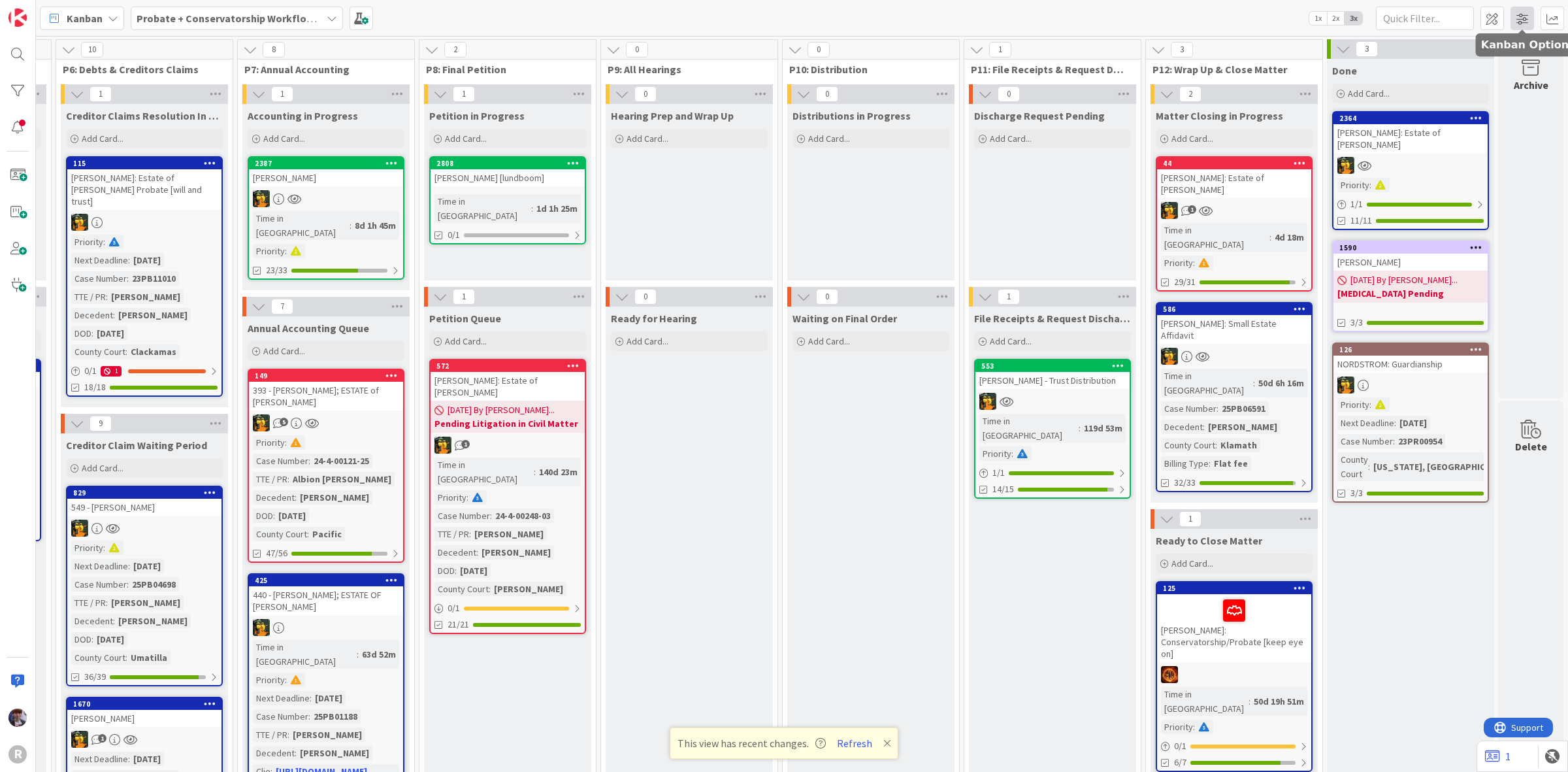
click at [1523, 21] on span at bounding box center [1523, 18] width 24 height 24
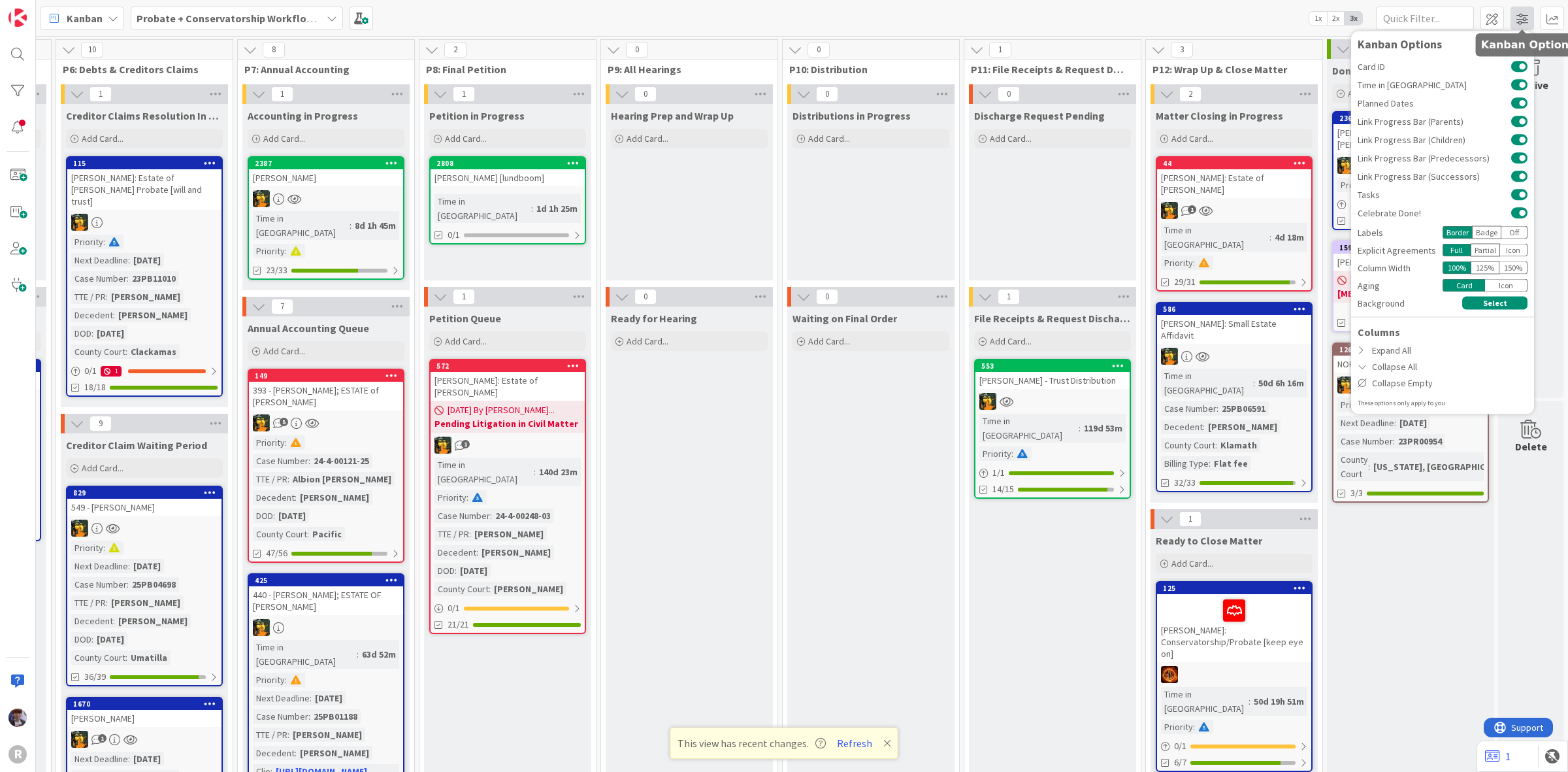
click at [1523, 17] on span at bounding box center [1523, 18] width 24 height 24
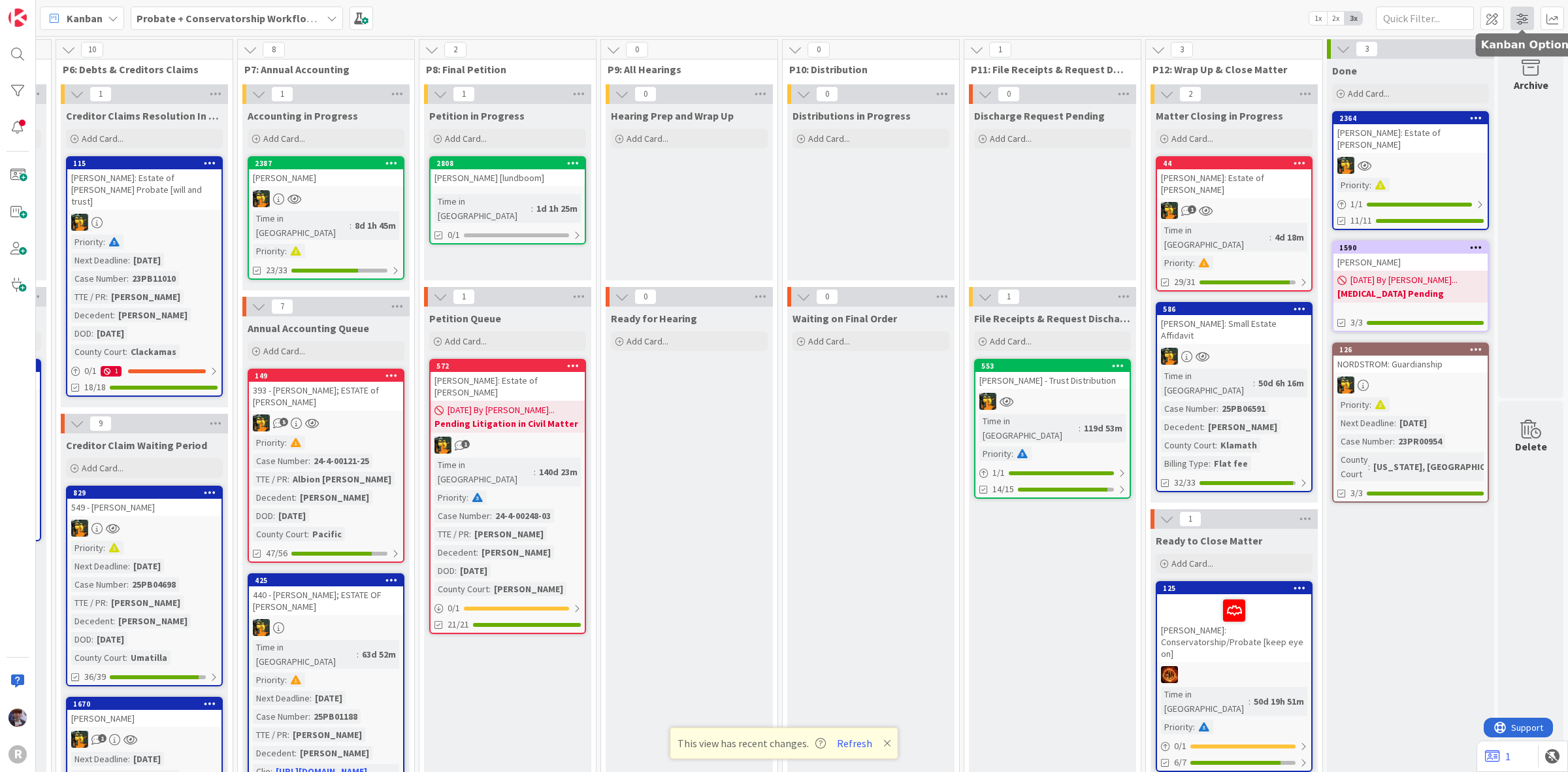
click at [1523, 17] on span at bounding box center [1523, 18] width 24 height 24
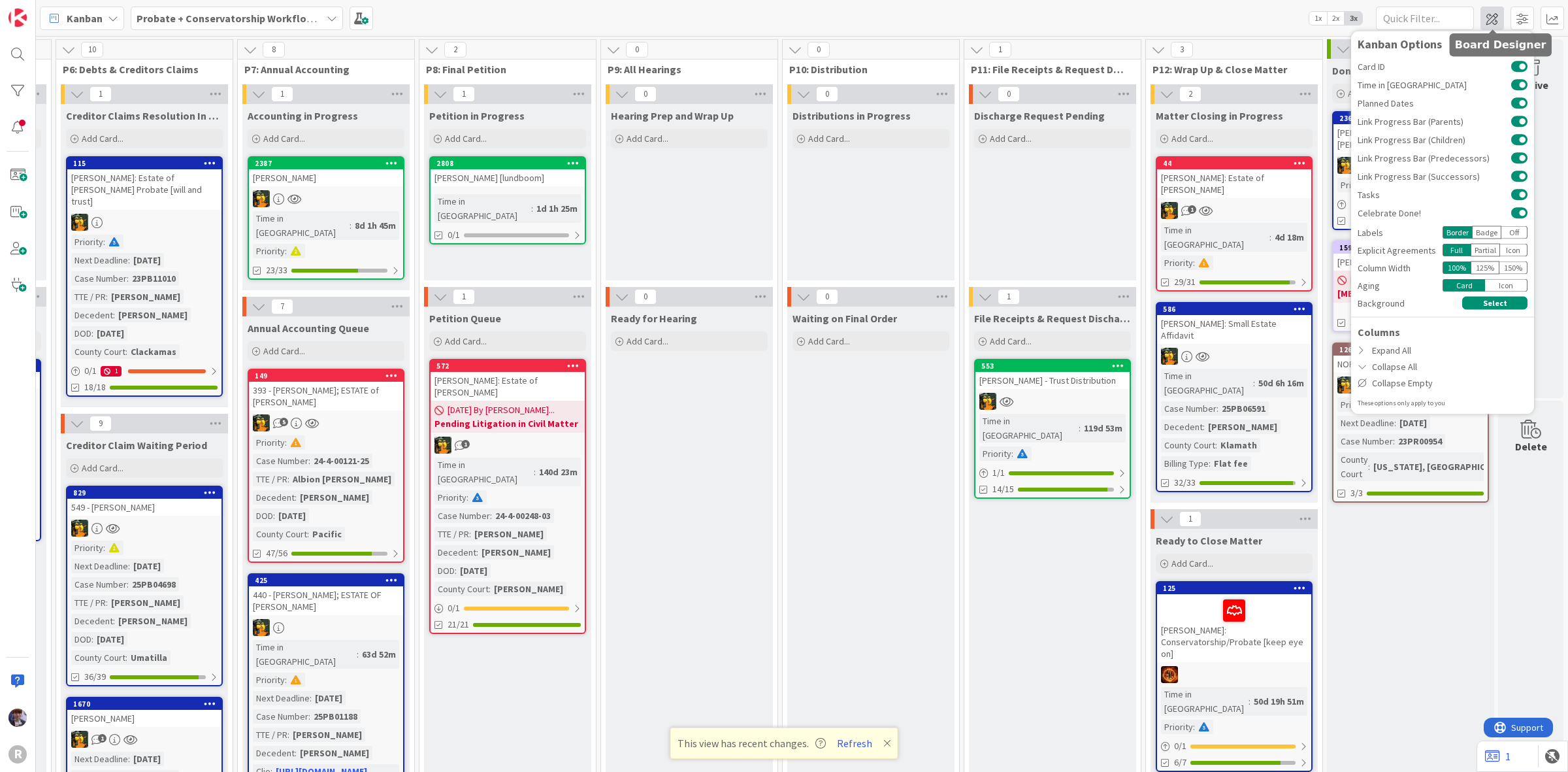
click at [1481, 21] on span at bounding box center [1492, 18] width 24 height 24
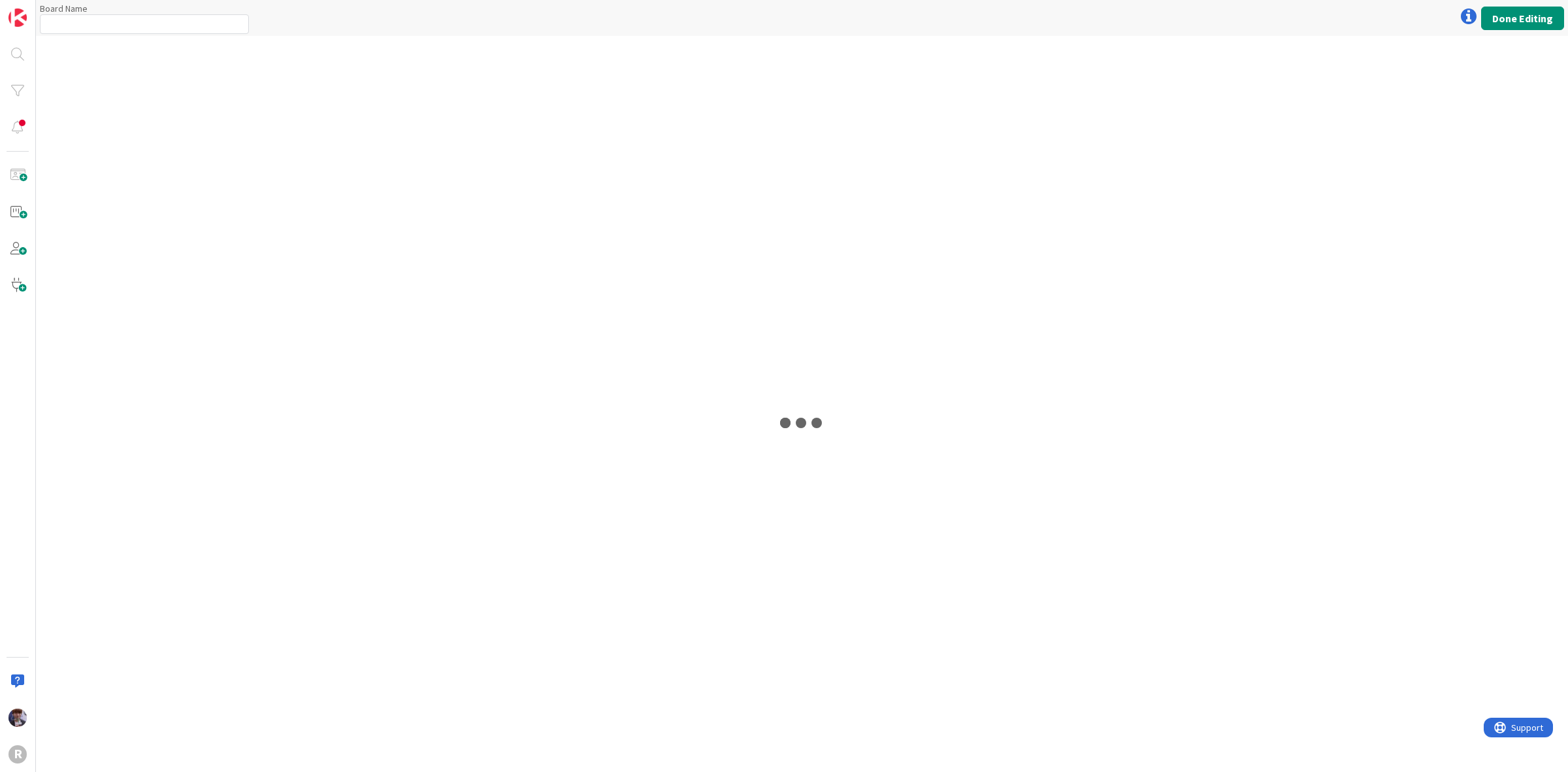
click at [1544, 5] on div "Board Name 0 / 64 Done Editing" at bounding box center [802, 18] width 1533 height 36
click at [1527, 13] on button "Done Editing" at bounding box center [1523, 18] width 83 height 24
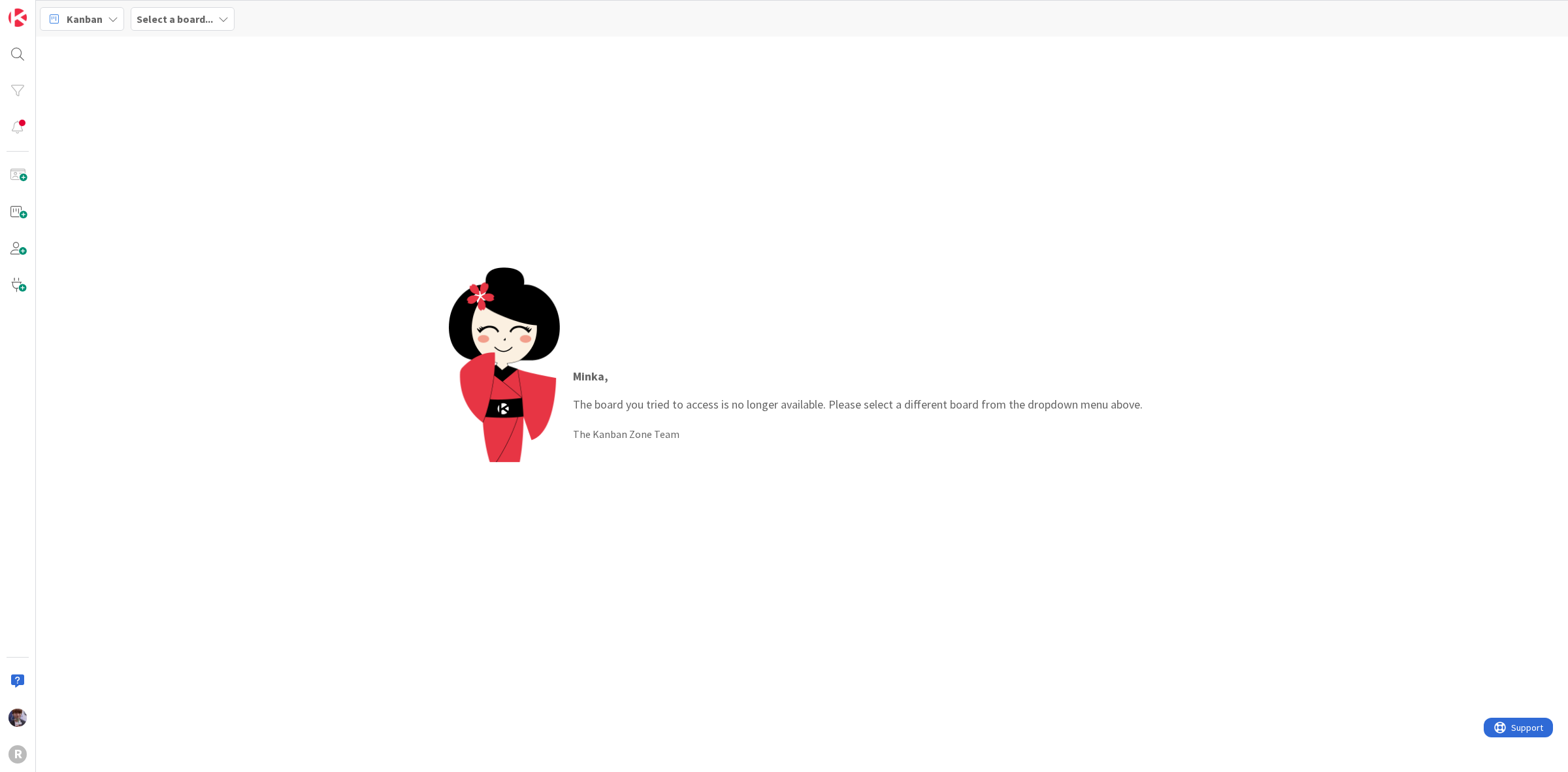
click at [178, 21] on b "Select a board..." at bounding box center [175, 19] width 77 height 13
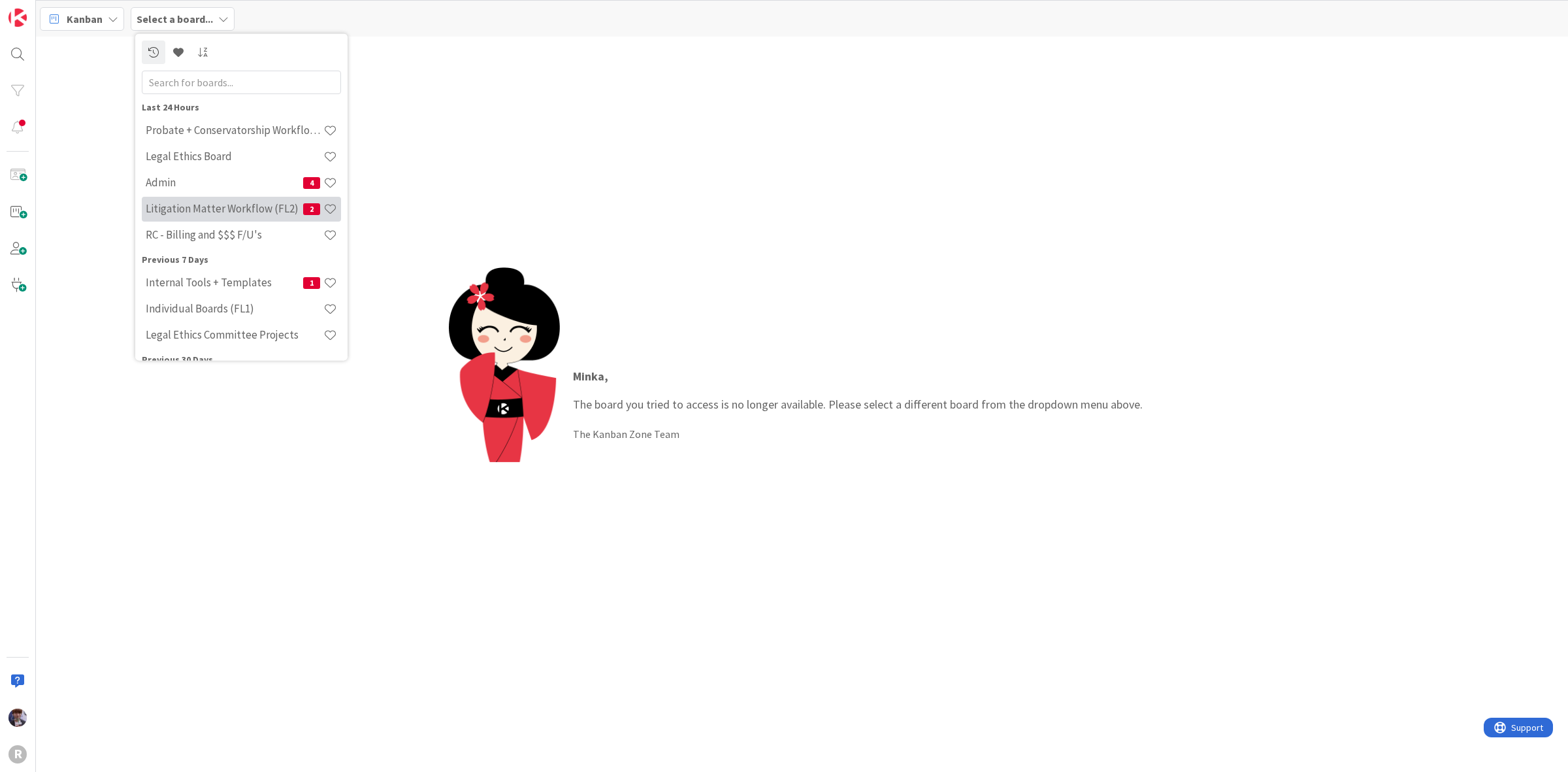
click at [183, 207] on h4 "Litigation Matter Workflow (FL2)" at bounding box center [224, 209] width 157 height 13
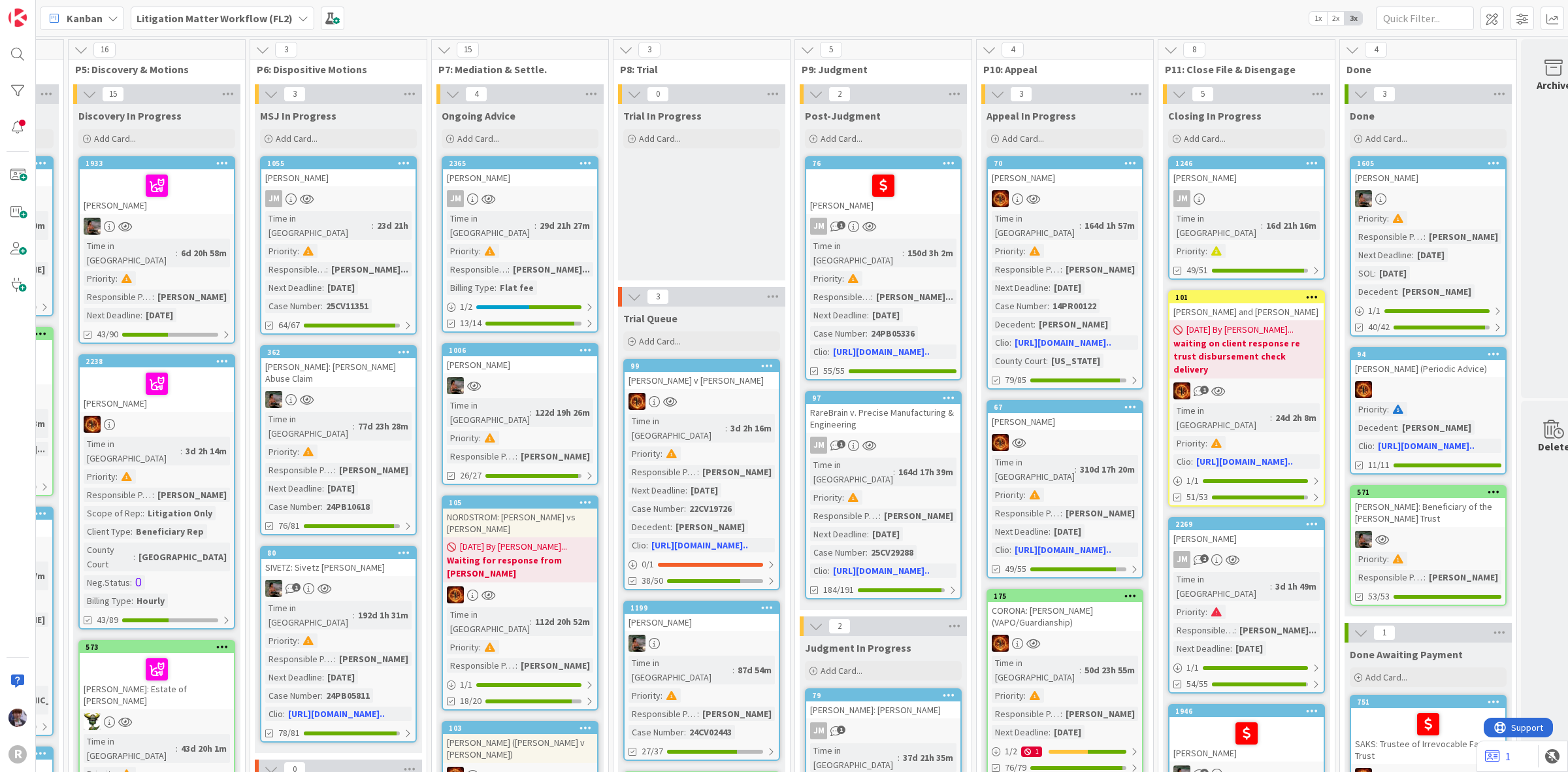
scroll to position [0, 866]
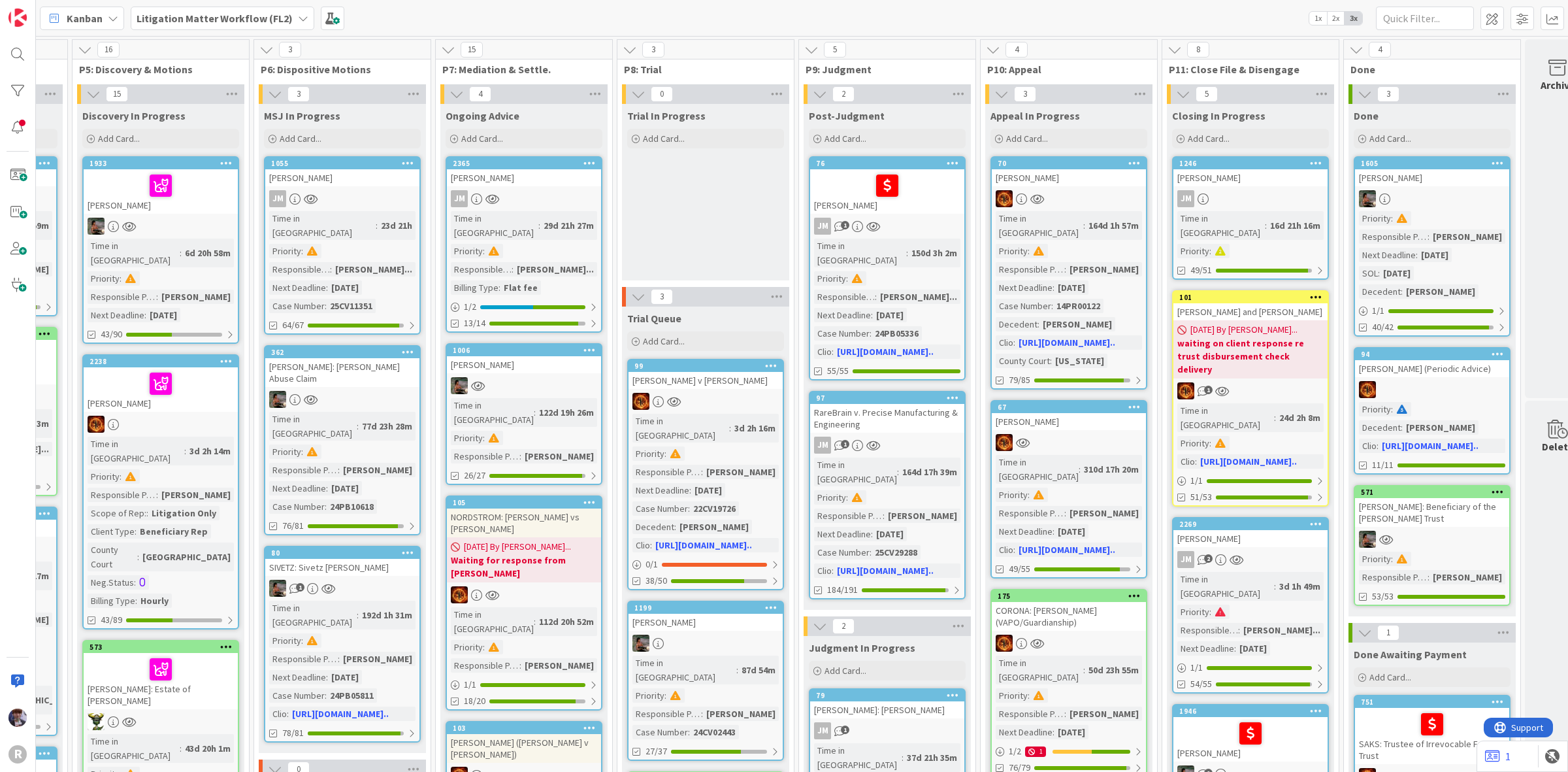
click at [1261, 181] on div "MATTSON, Doug" at bounding box center [1251, 177] width 154 height 17
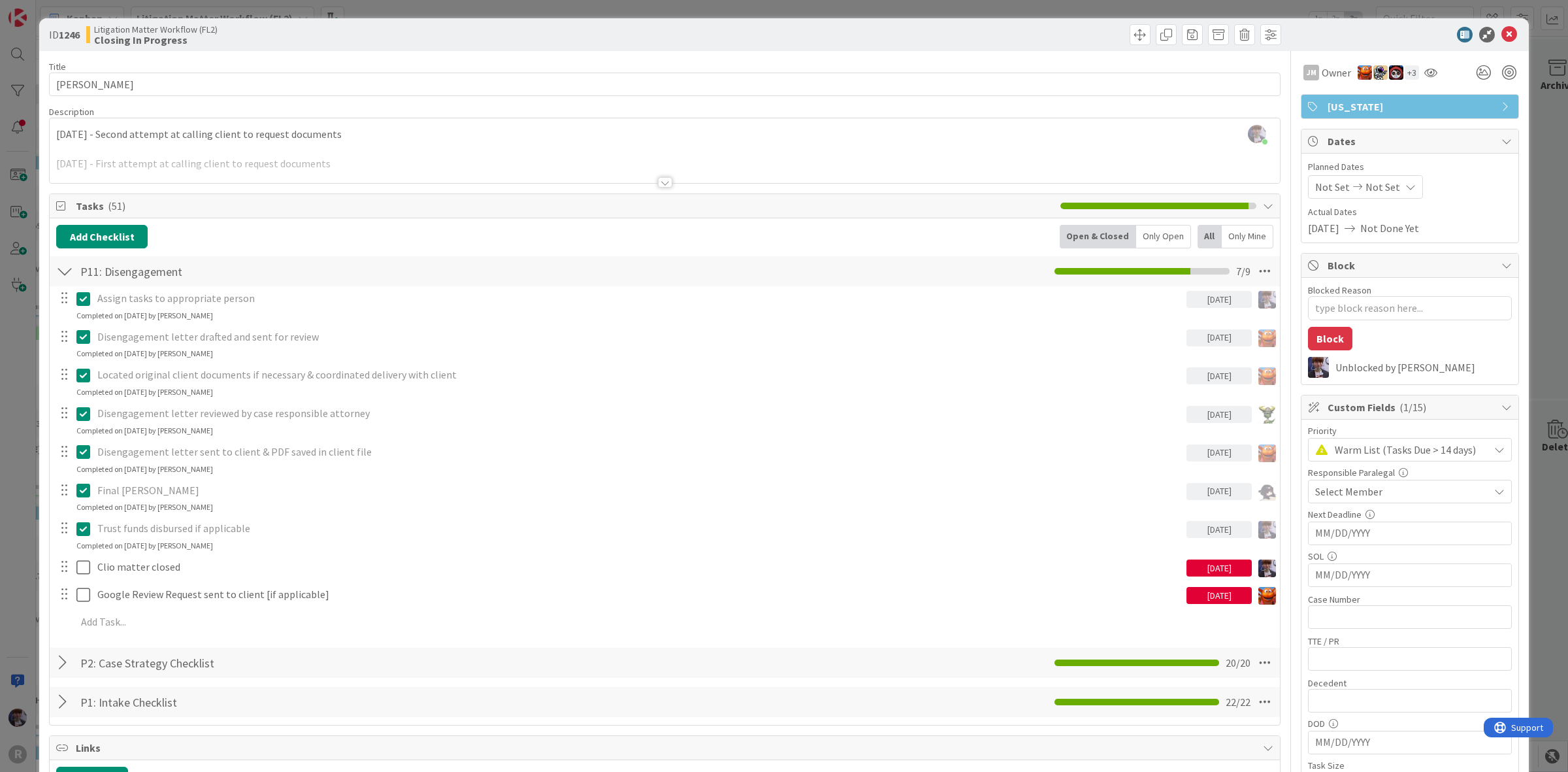
click at [16, 494] on div "ID 1246 Litigation Matter Workflow (FL2) Closing In Progress Title 13 / 128 MAT…" at bounding box center [784, 386] width 1568 height 772
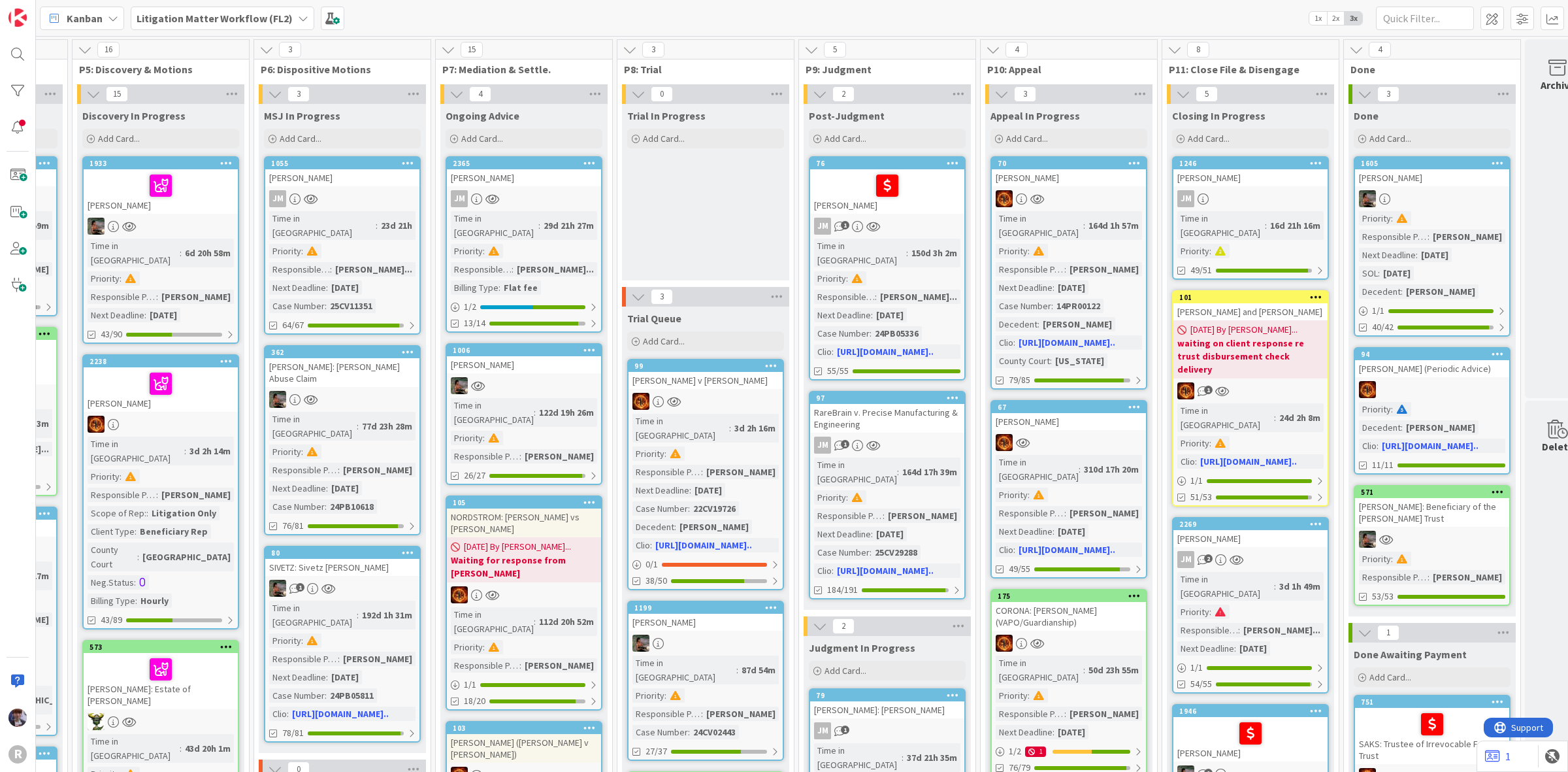
click at [1278, 175] on div "MATTSON, Doug" at bounding box center [1251, 177] width 154 height 17
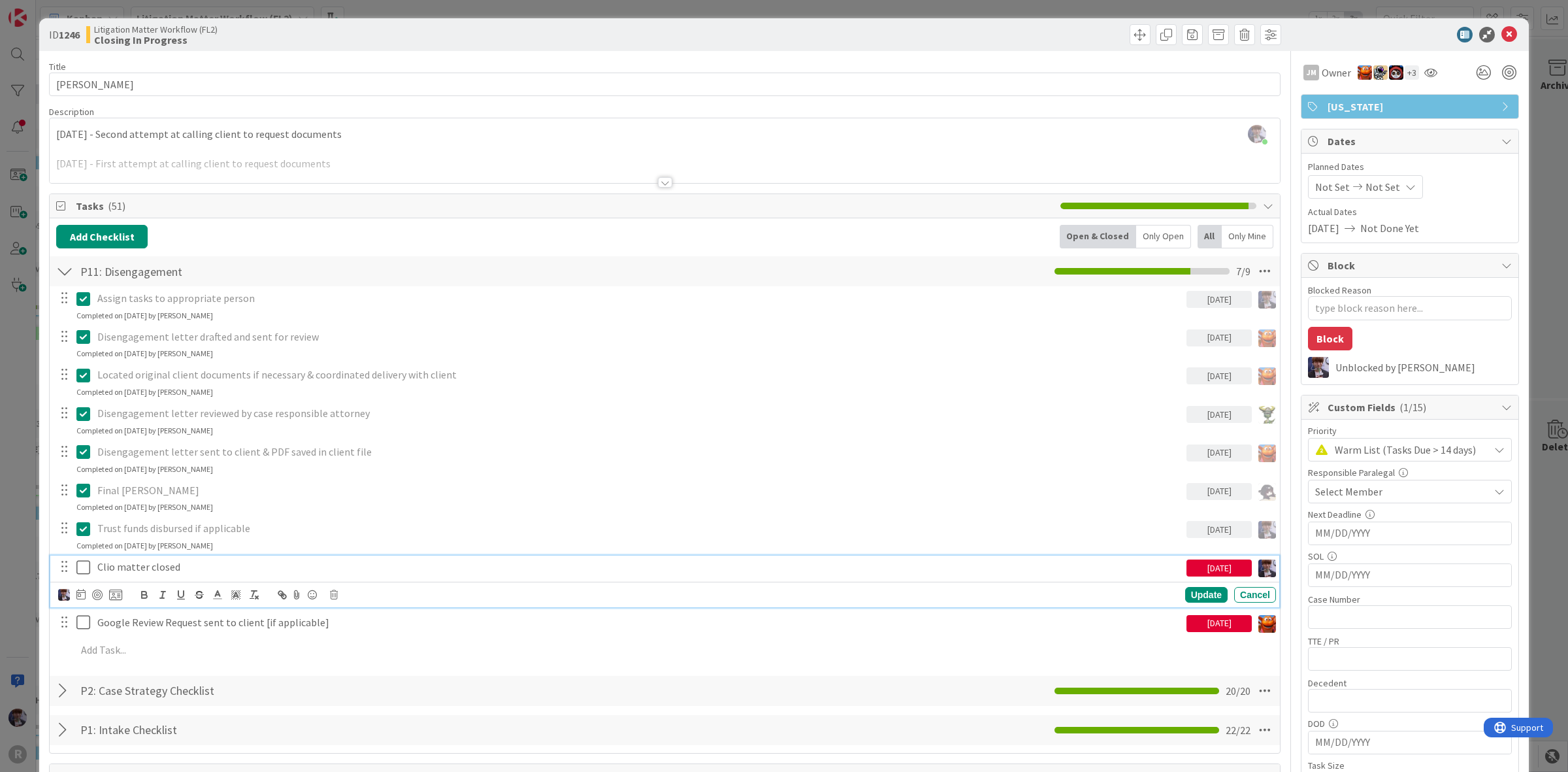
click at [85, 569] on icon at bounding box center [83, 567] width 14 height 16
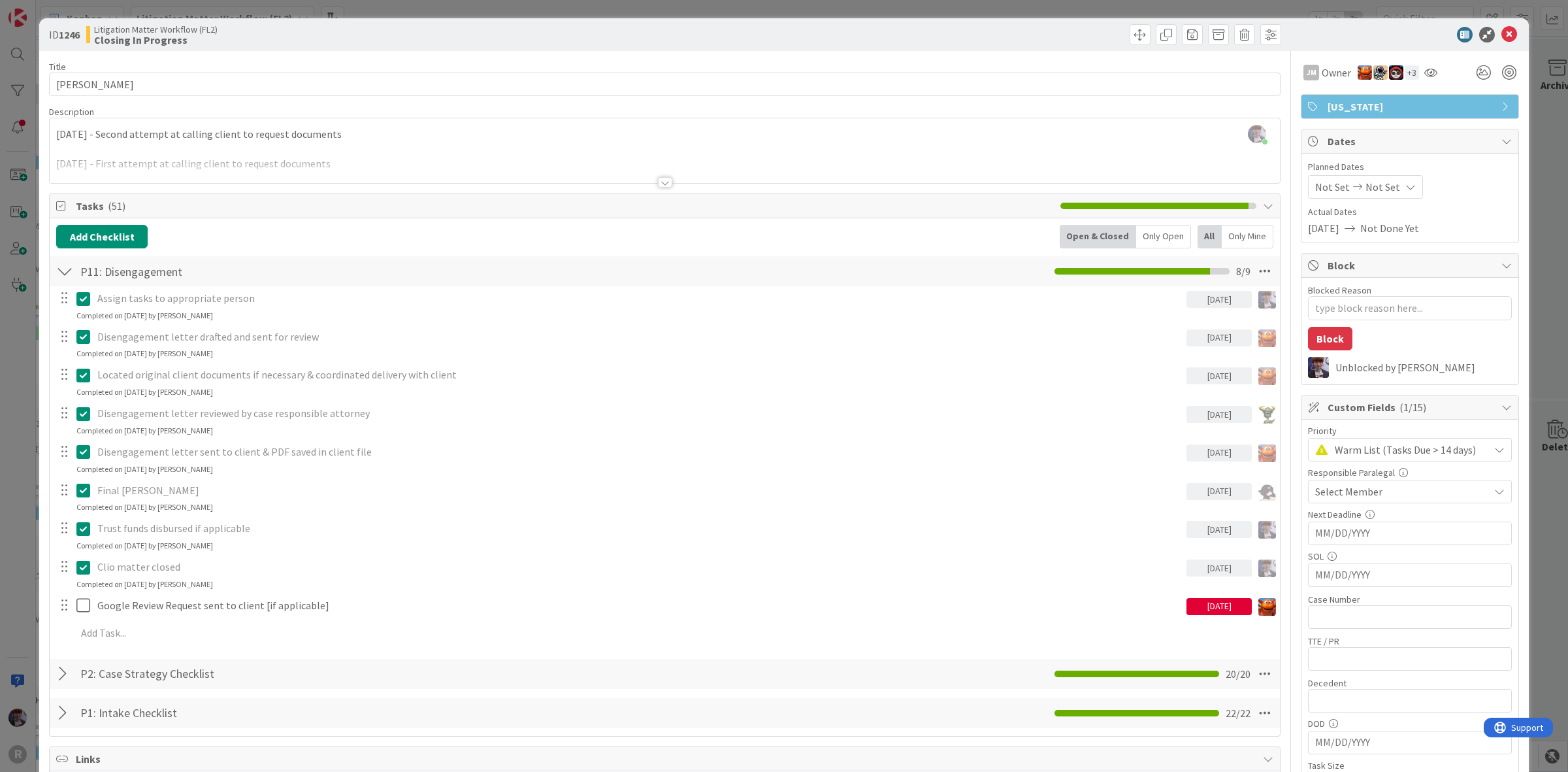
type textarea "x"
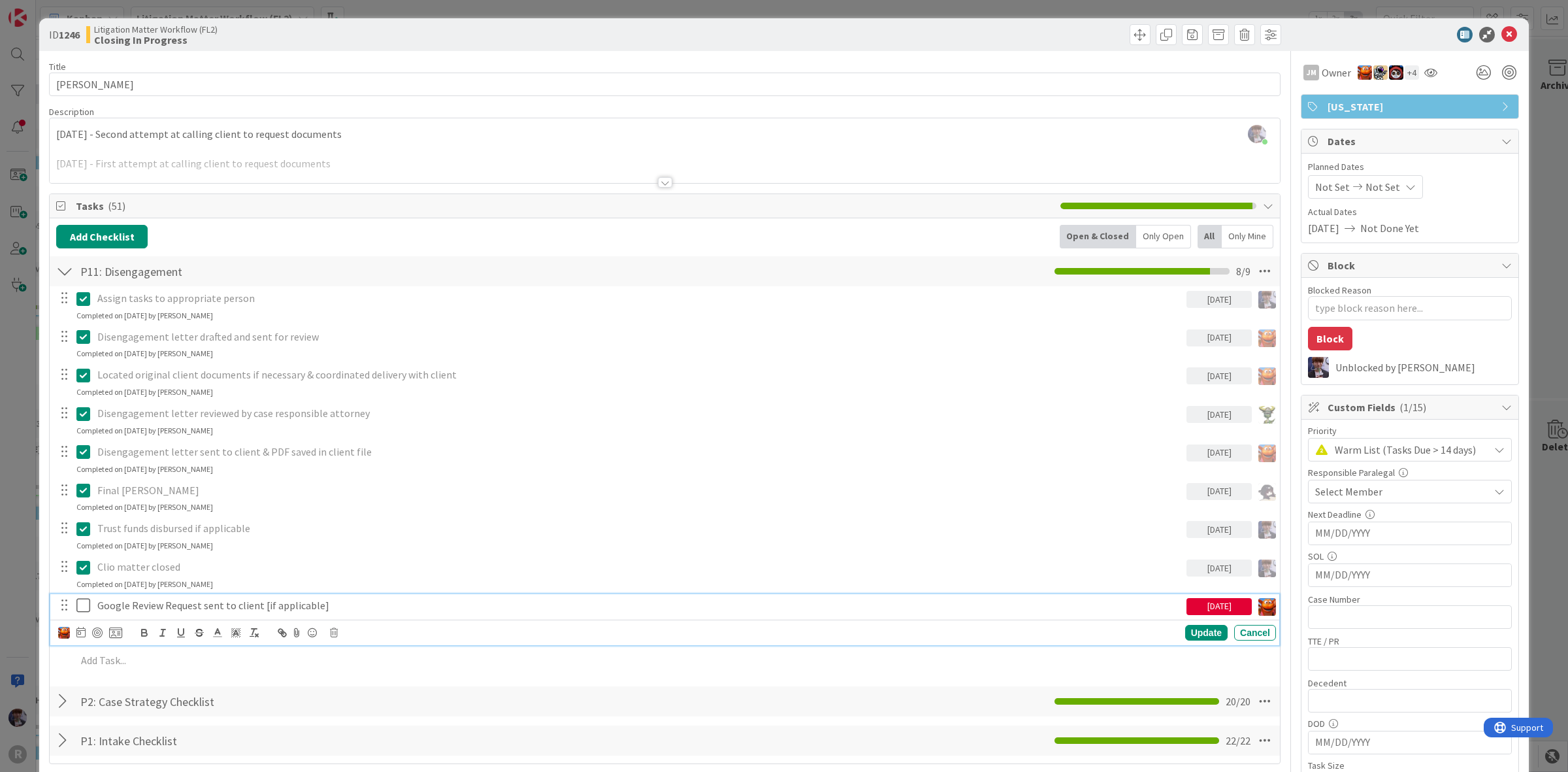
click at [122, 600] on p "Google Review Request sent to client [if applicable]" at bounding box center [639, 605] width 1084 height 15
click at [80, 626] on div at bounding box center [81, 633] width 9 height 16
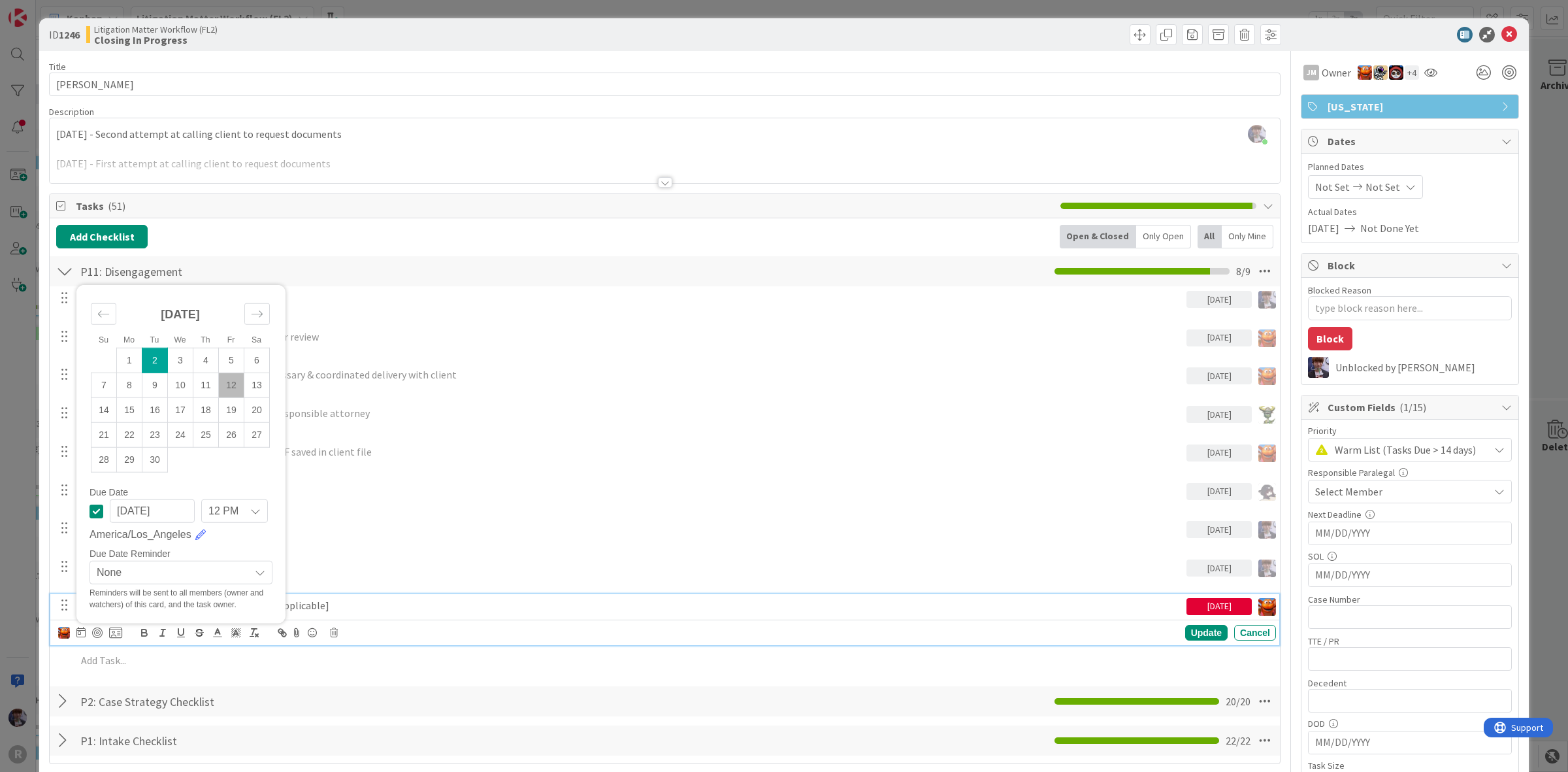
click at [231, 381] on td "12" at bounding box center [232, 386] width 26 height 25
type input "09/12/2025"
click at [1188, 631] on div "Update" at bounding box center [1207, 633] width 43 height 16
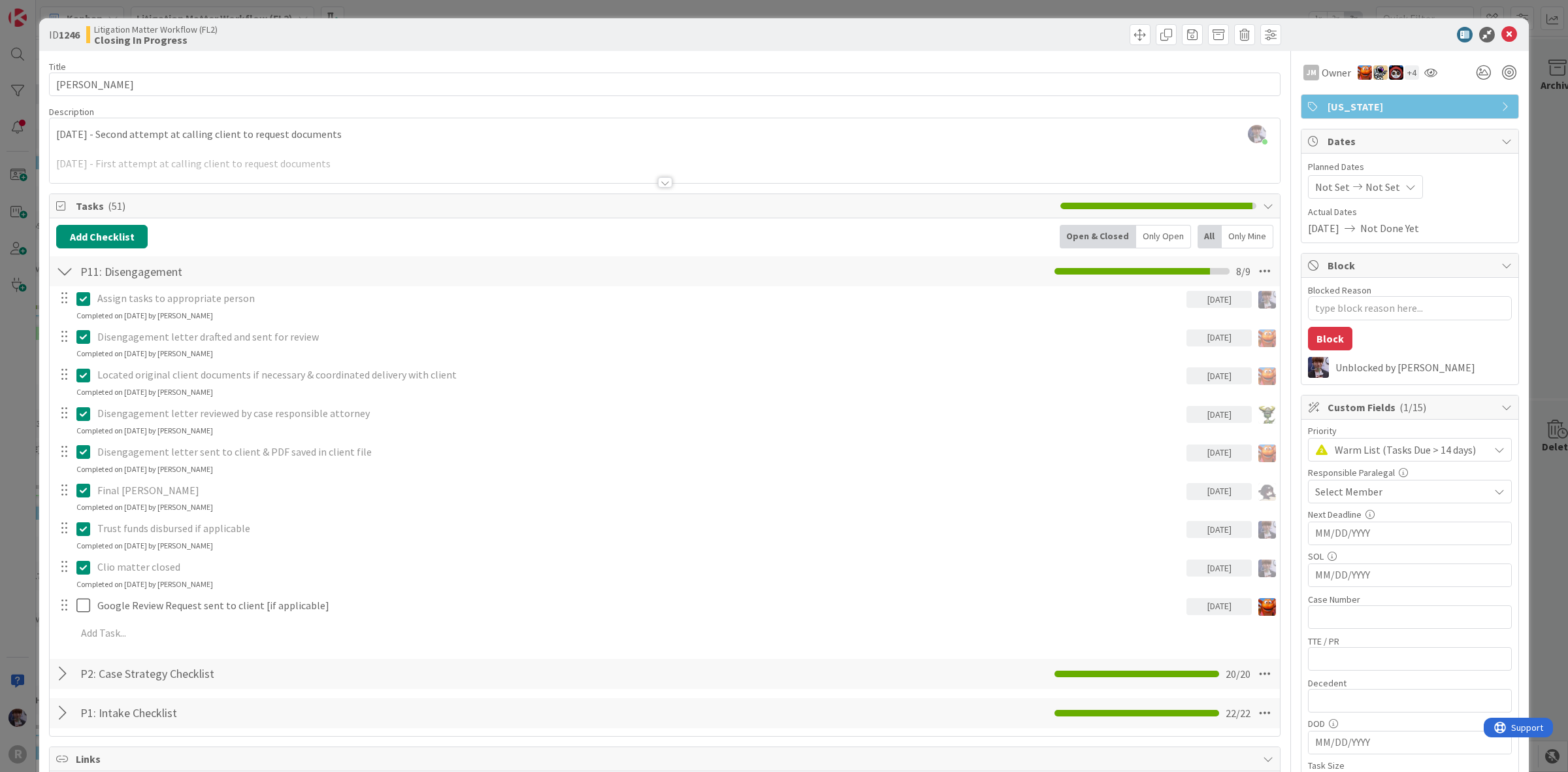
click at [1446, 452] on span "Warm List (Tasks Due > 14 days)" at bounding box center [1408, 450] width 148 height 18
click at [1392, 519] on link "Hot List (Tasks Due < 7 days)" at bounding box center [1410, 528] width 201 height 24
click at [1533, 347] on div "ID 1246 Litigation Matter Workflow (FL2) Closing In Progress Title 13 / 128 MAT…" at bounding box center [784, 386] width 1568 height 772
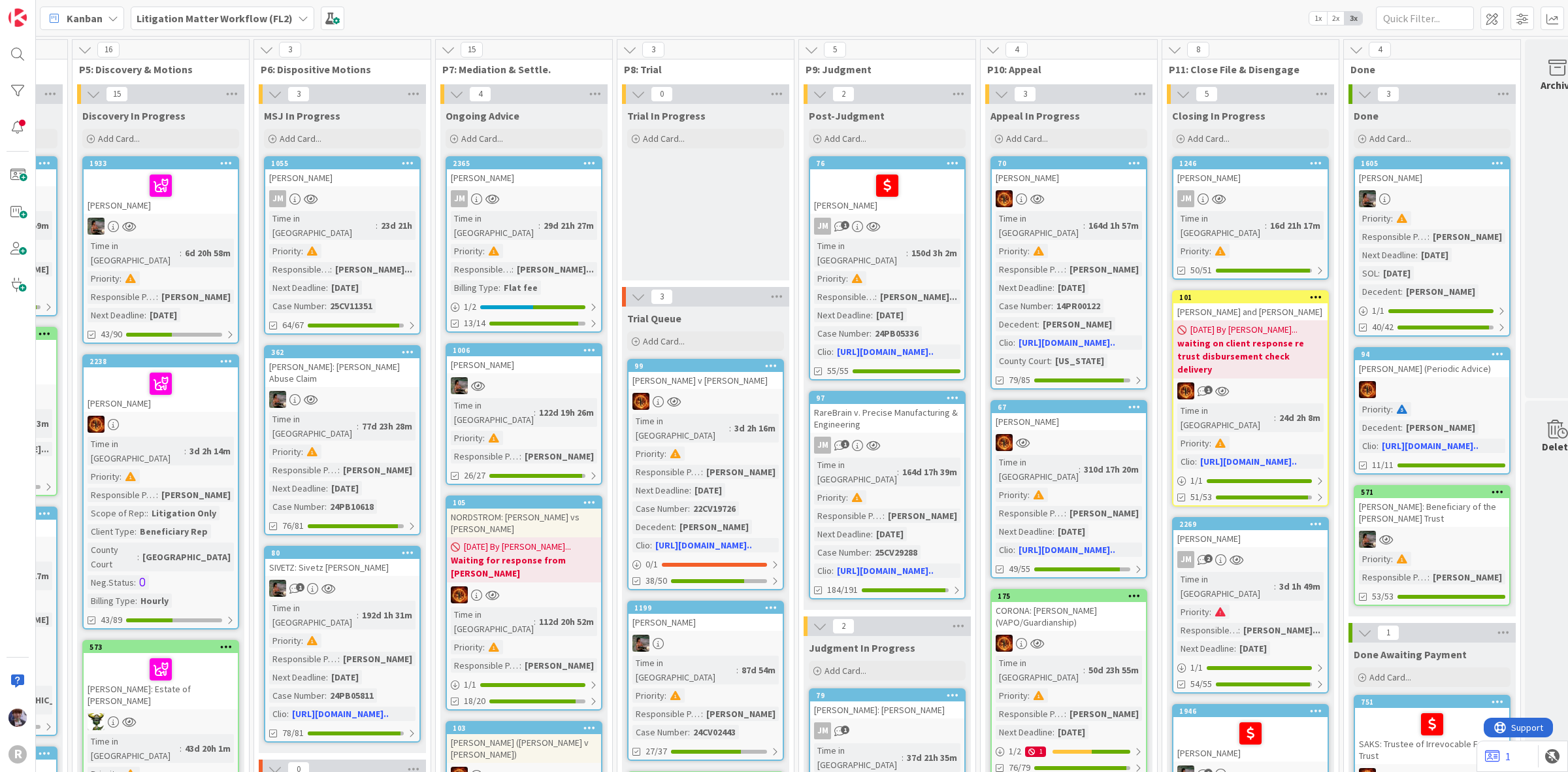
click at [1270, 530] on div "TISIOT, Sandra" at bounding box center [1251, 539] width 154 height 17
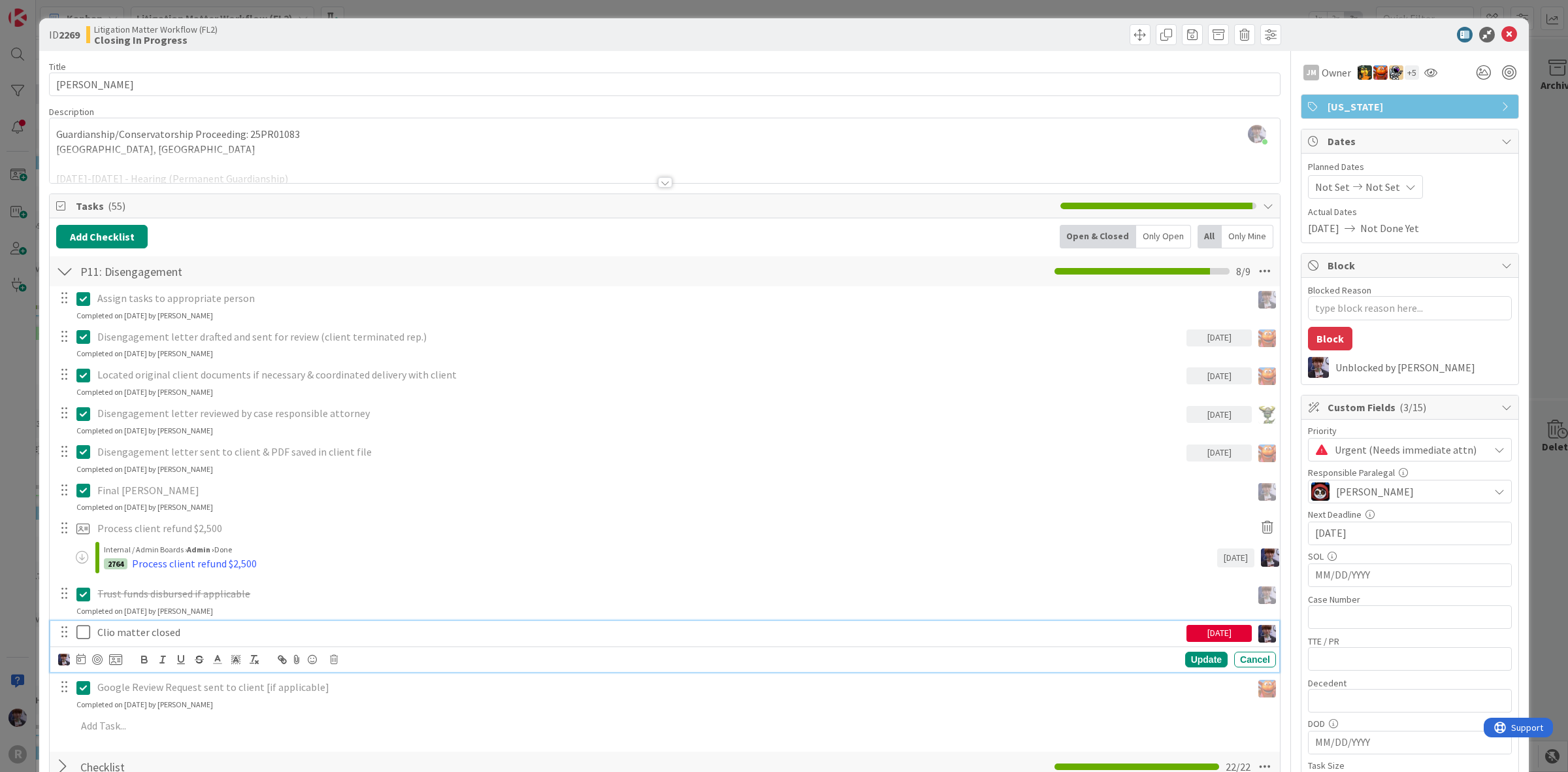
click at [77, 632] on icon at bounding box center [83, 632] width 14 height 16
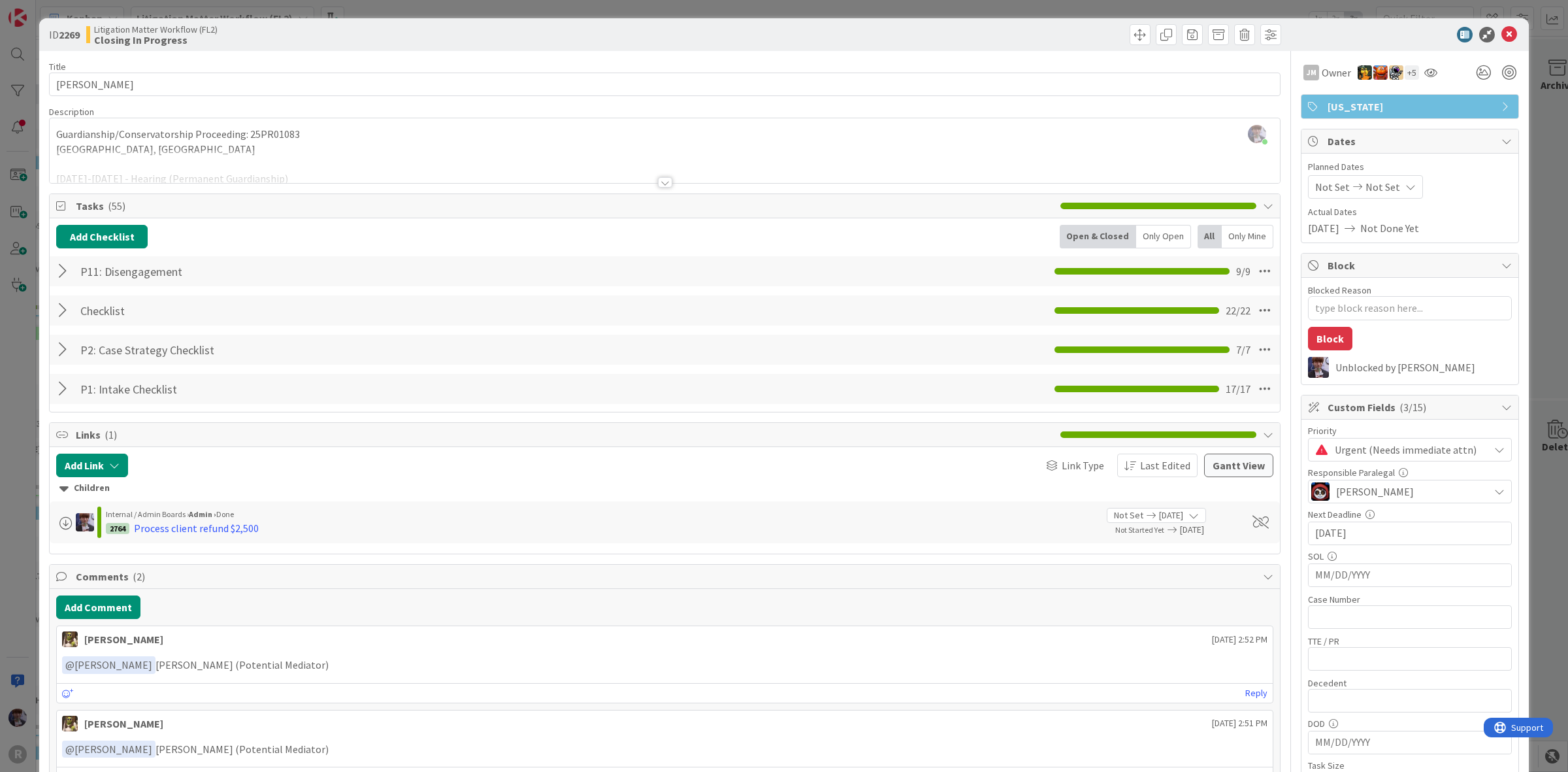
click at [21, 493] on div "ID 2269 Litigation Matter Workflow (FL2) Closing In Progress Title 14 / 128 TIS…" at bounding box center [784, 386] width 1568 height 772
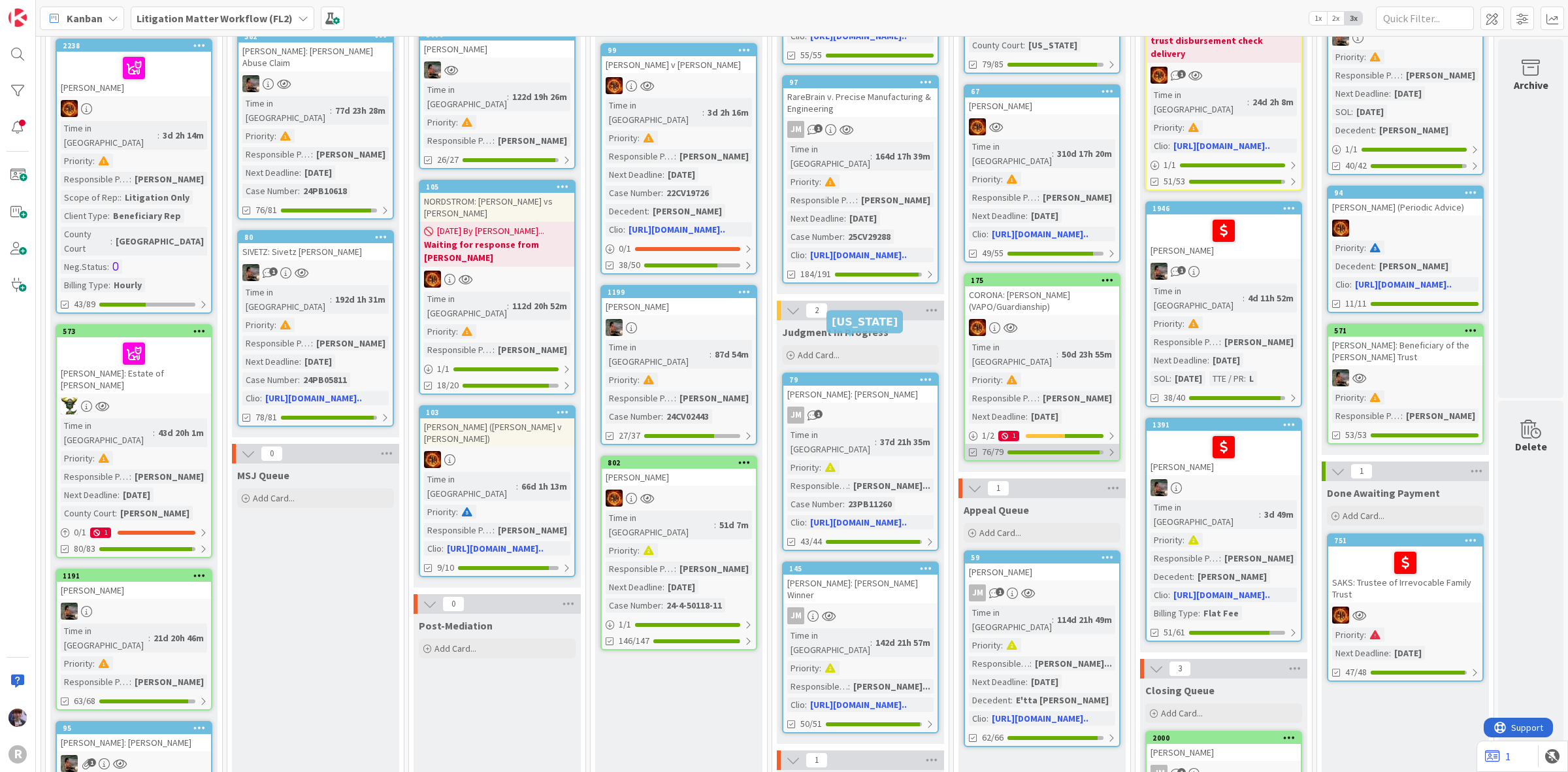
scroll to position [327, 909]
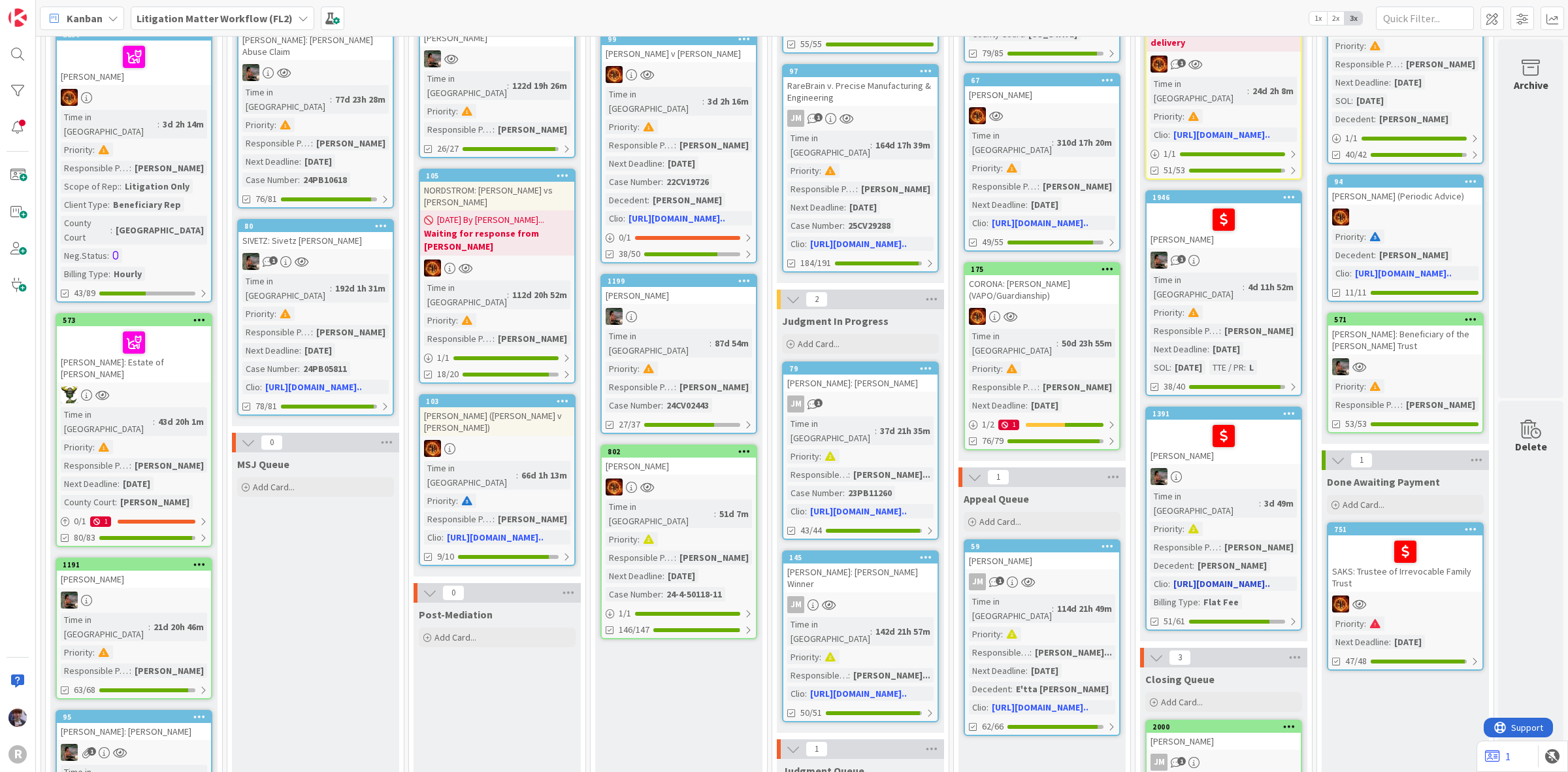
click at [1162, 422] on div at bounding box center [1224, 435] width 147 height 27
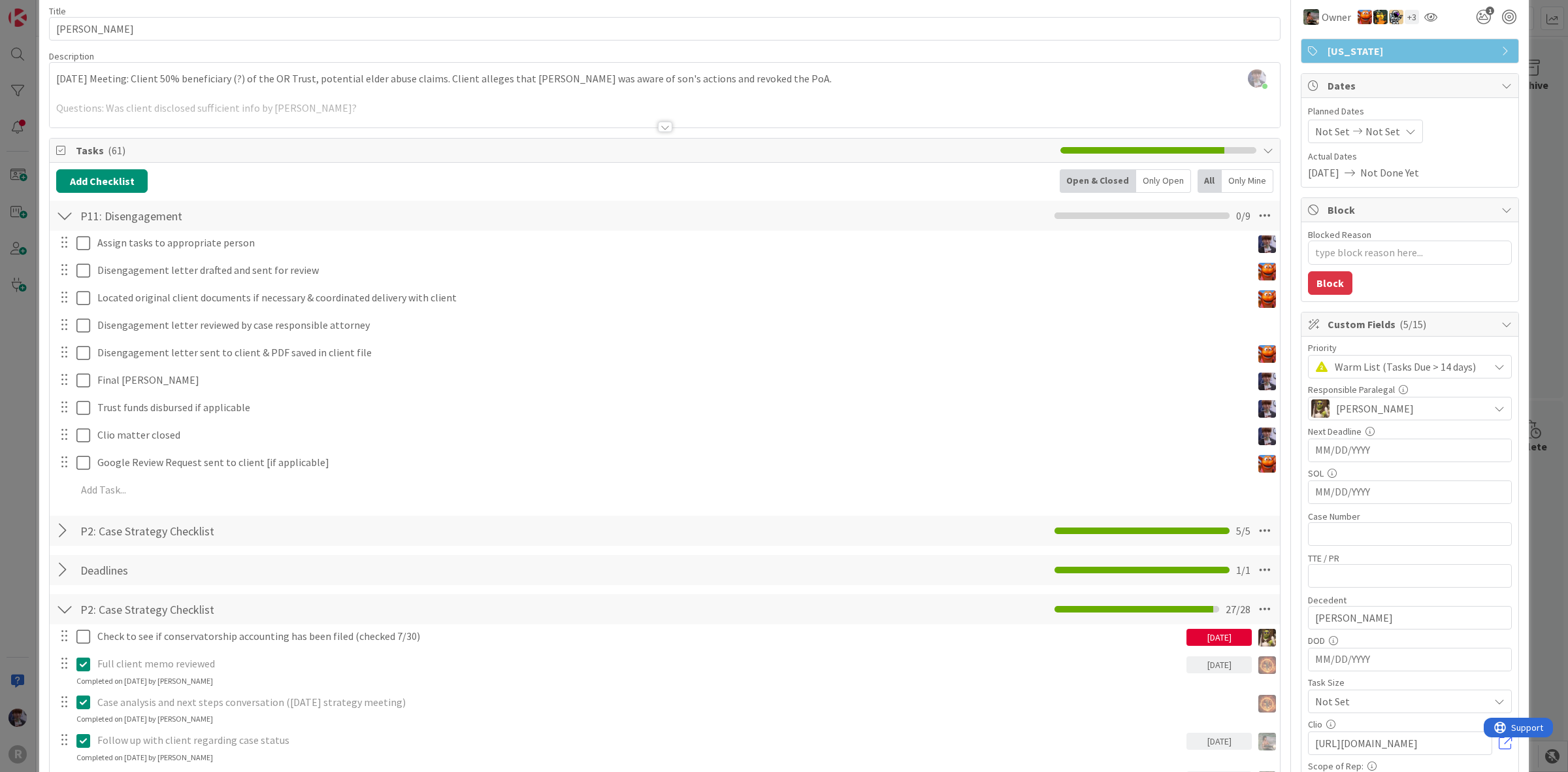
scroll to position [82, 0]
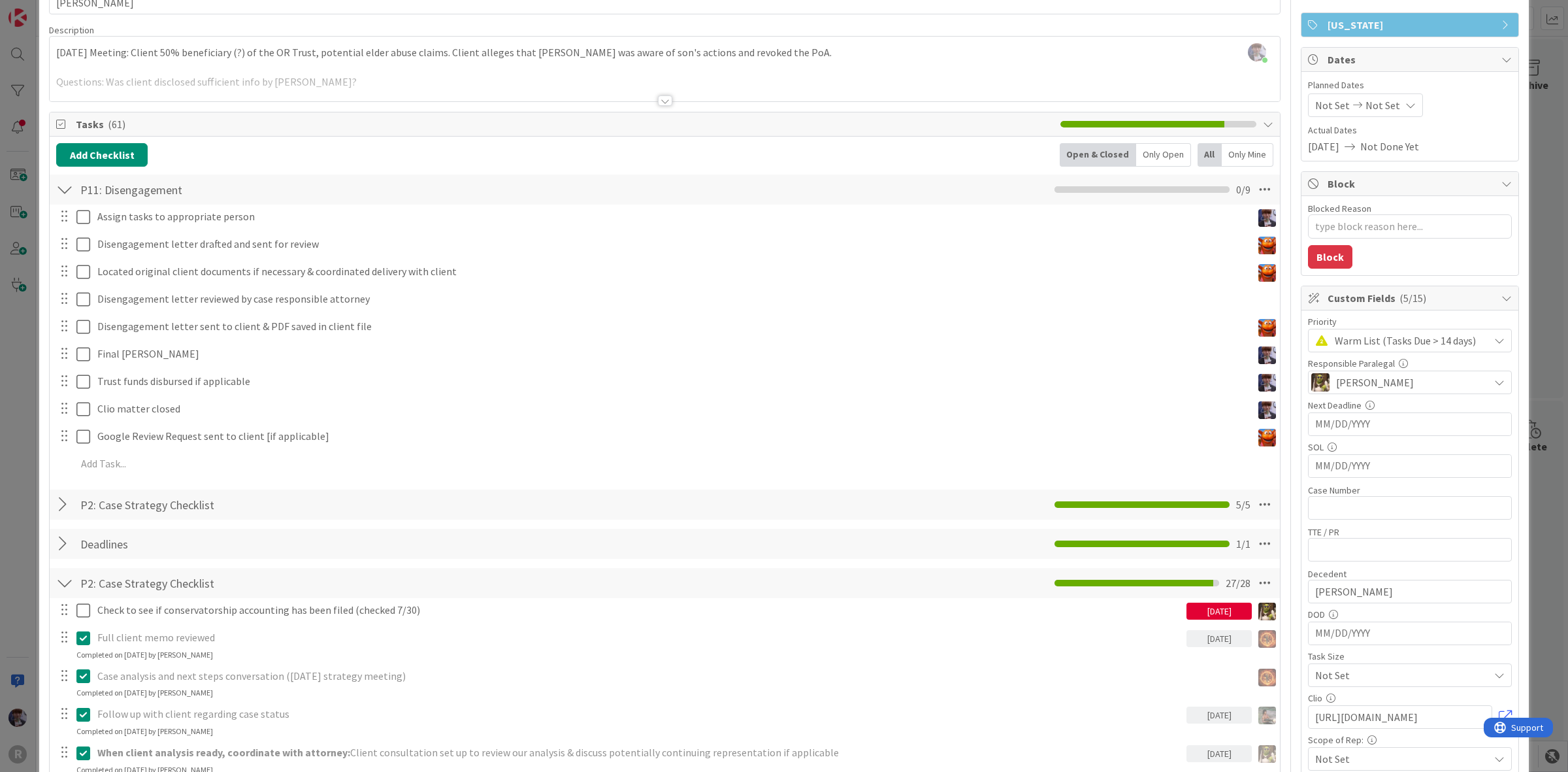
click at [1160, 153] on div "Only Open" at bounding box center [1163, 155] width 55 height 24
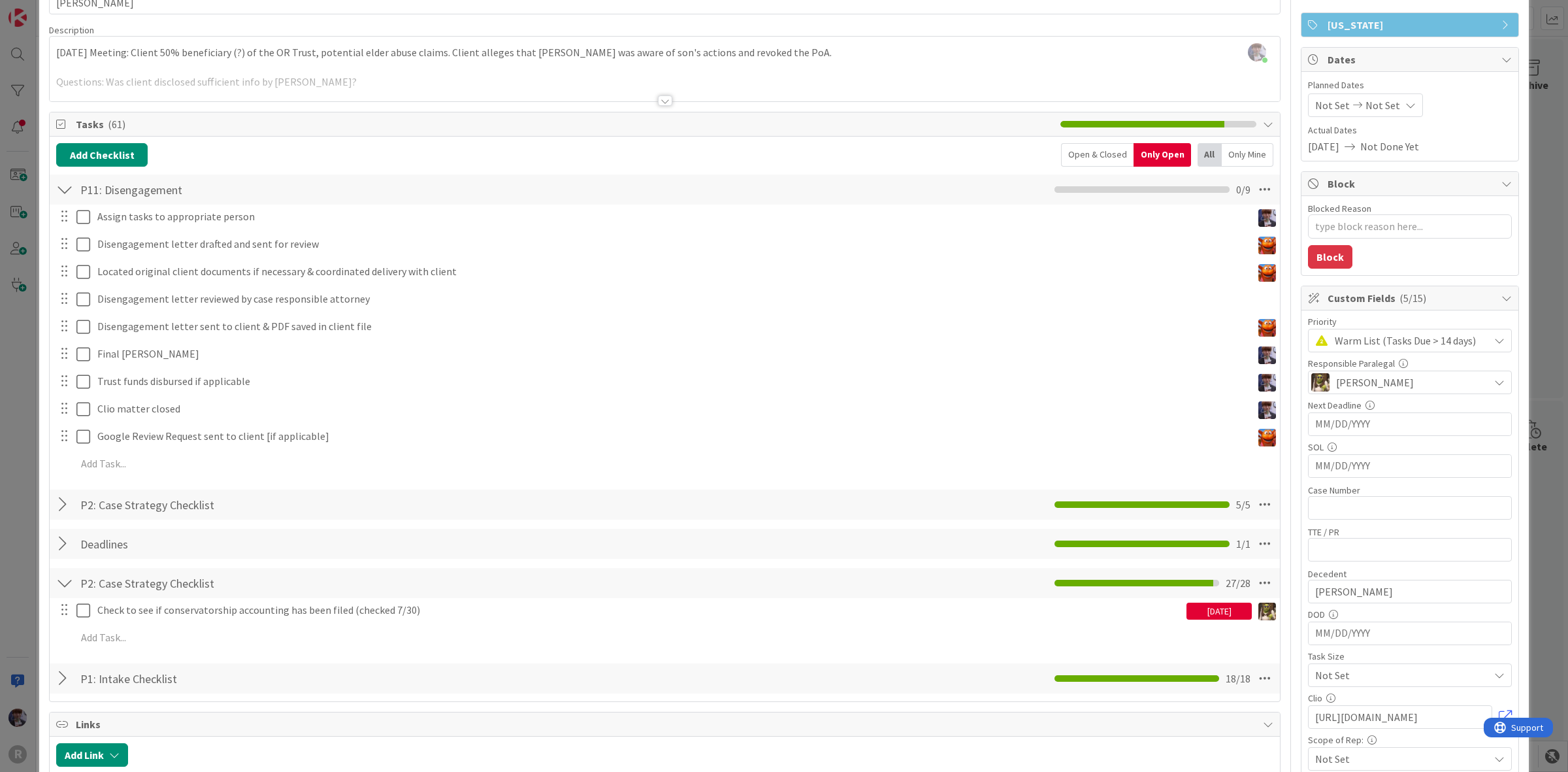
click at [1368, 342] on span "Warm List (Tasks Due > 14 days)" at bounding box center [1408, 341] width 148 height 18
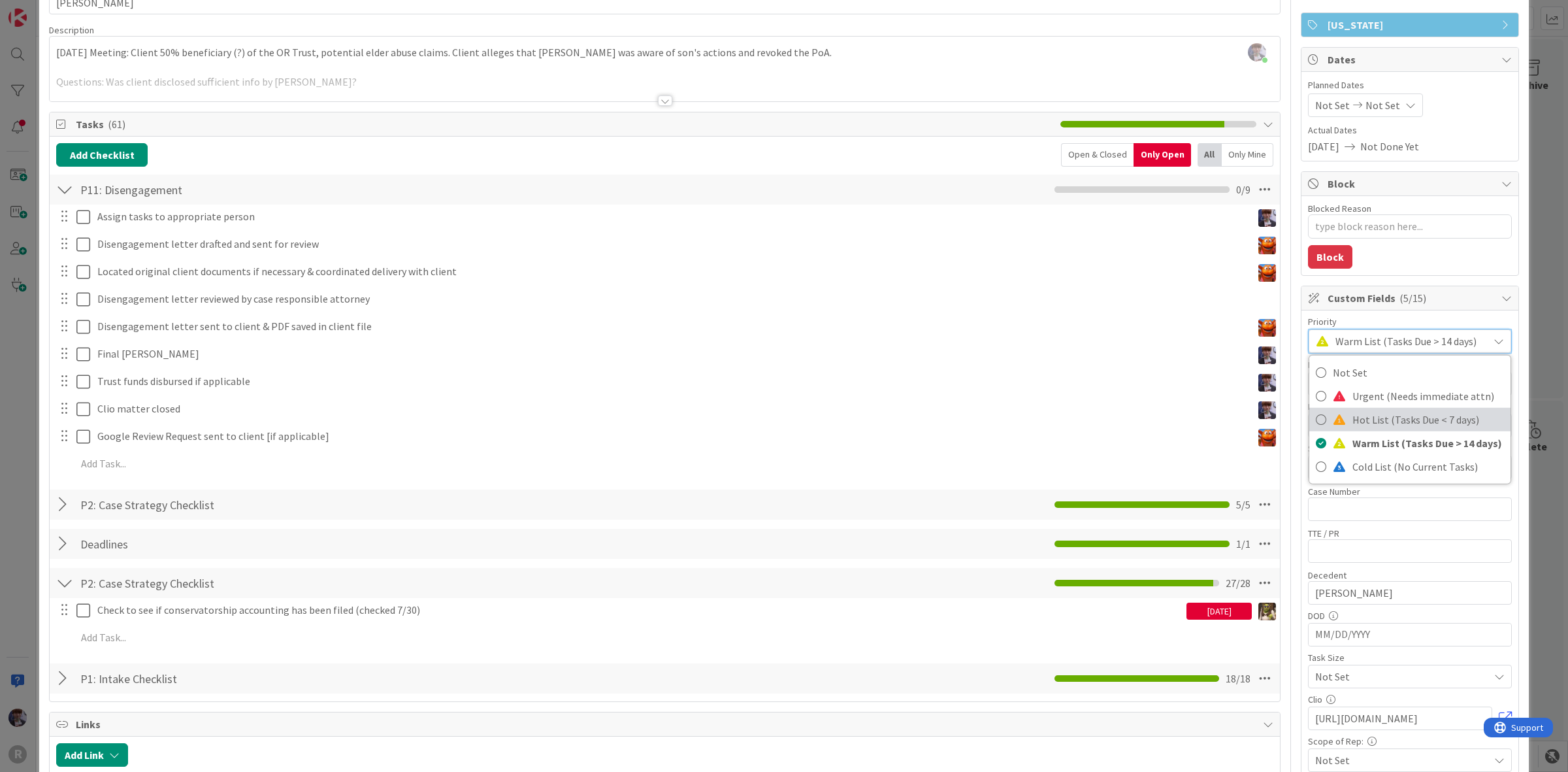
click at [1356, 420] on span "Hot List (Tasks Due < 7 days)" at bounding box center [1429, 419] width 152 height 20
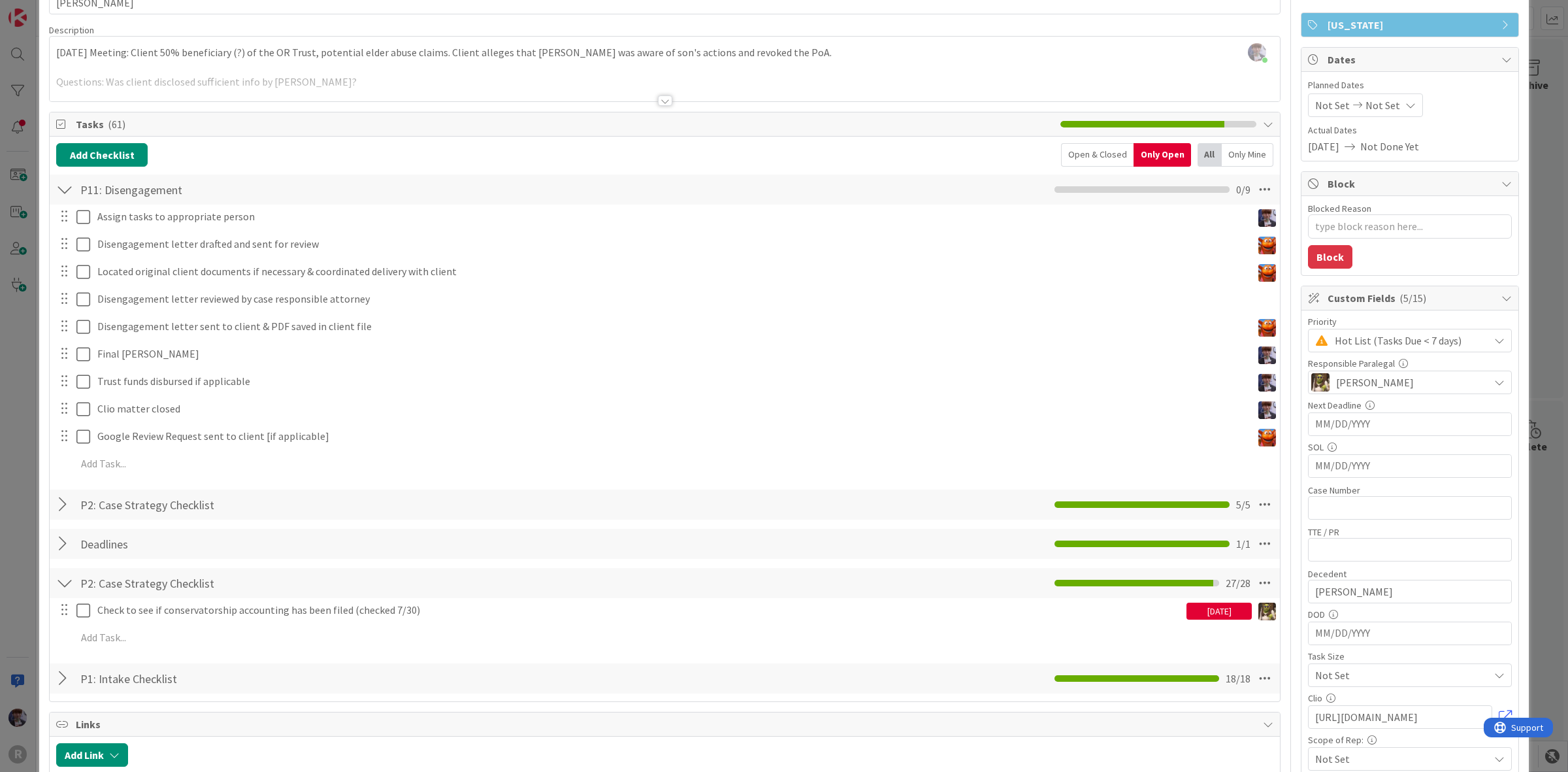
type textarea "x"
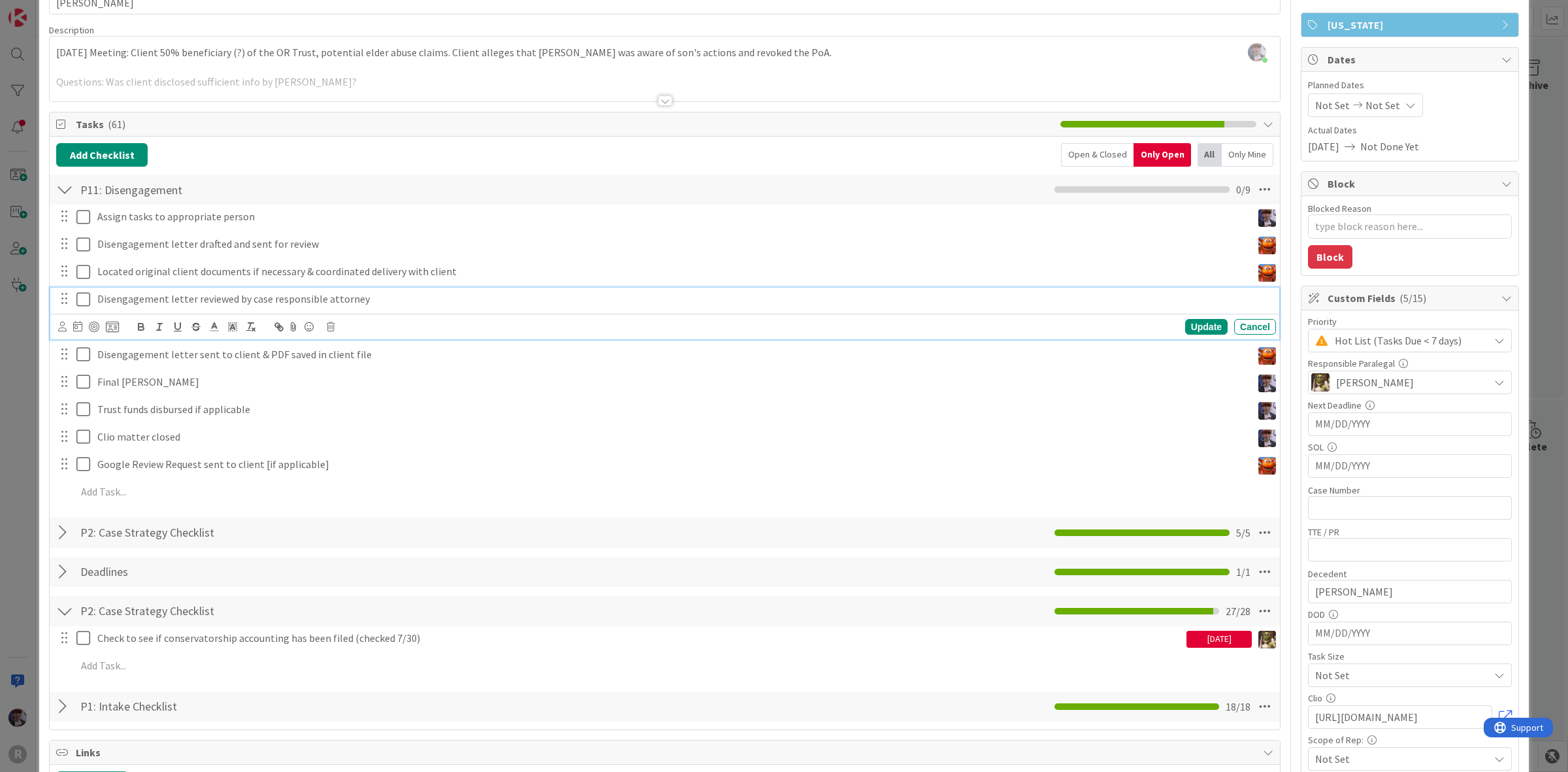
click at [406, 295] on p "Disengagement letter reviewed by case responsible attorney" at bounding box center [684, 299] width 1174 height 15
click at [62, 327] on icon at bounding box center [63, 327] width 8 height 10
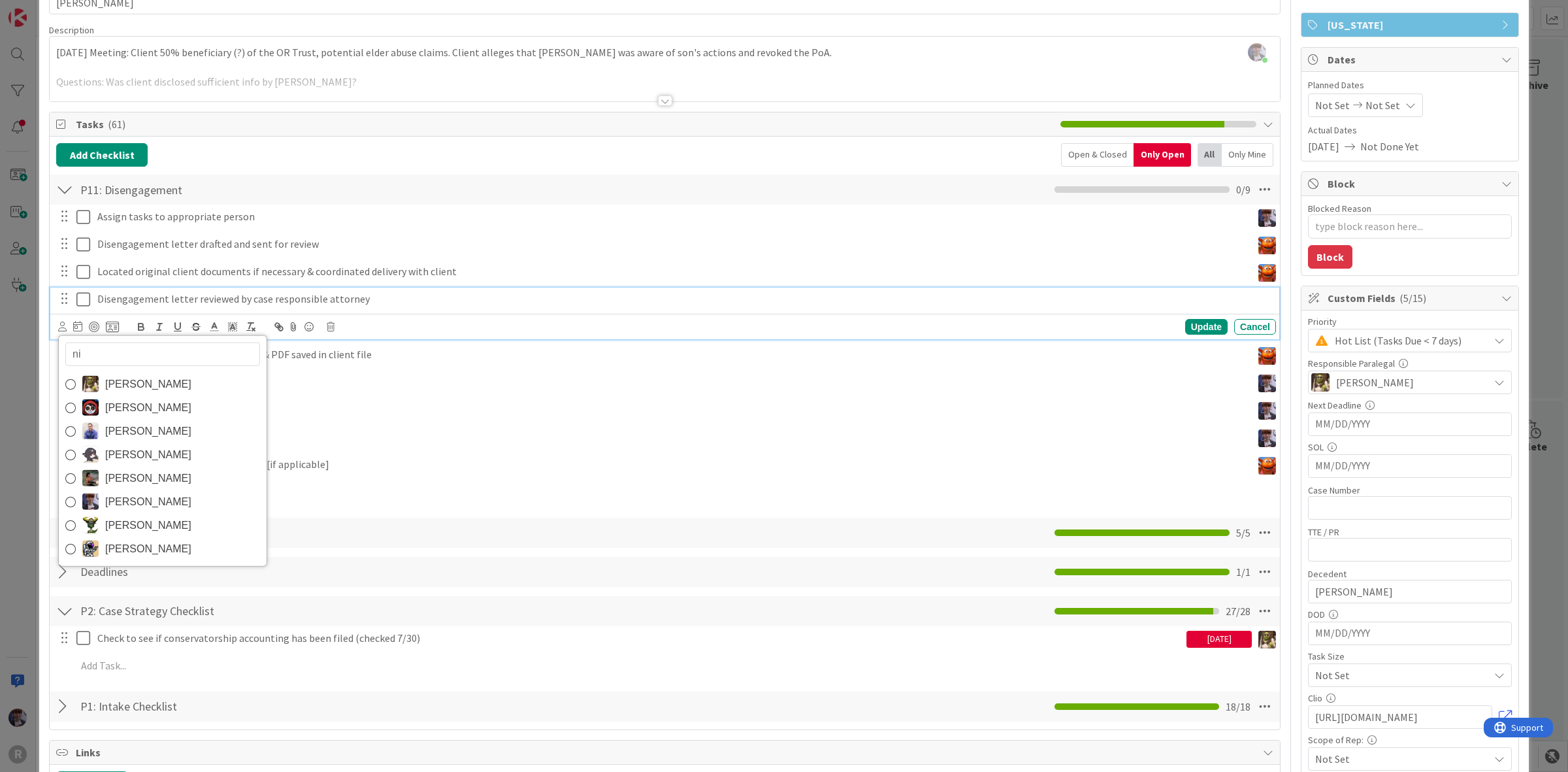
type input "nic"
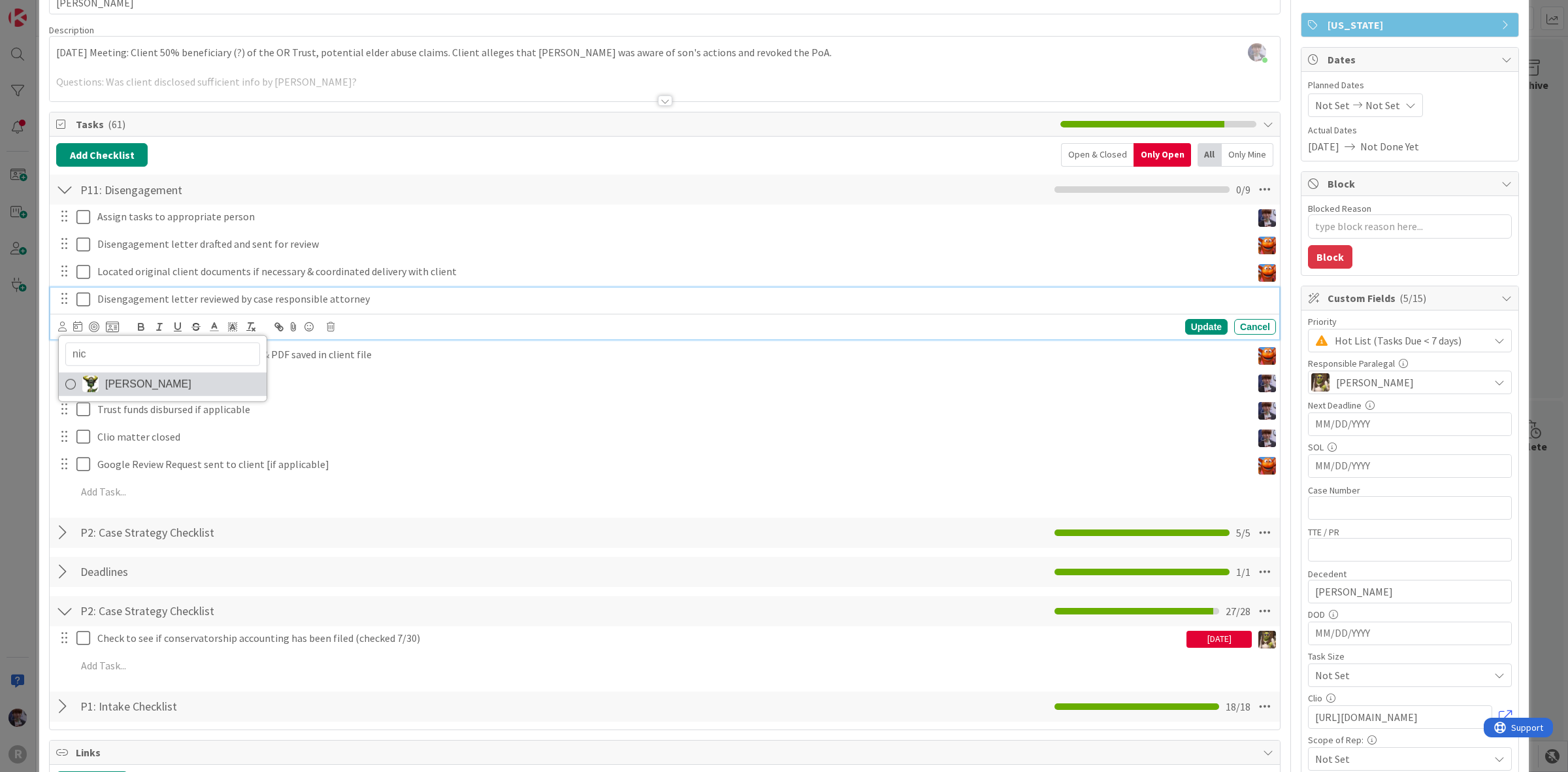
click at [116, 378] on span "Nic Corbett" at bounding box center [148, 384] width 87 height 20
click at [1185, 321] on div "Update" at bounding box center [1207, 327] width 43 height 16
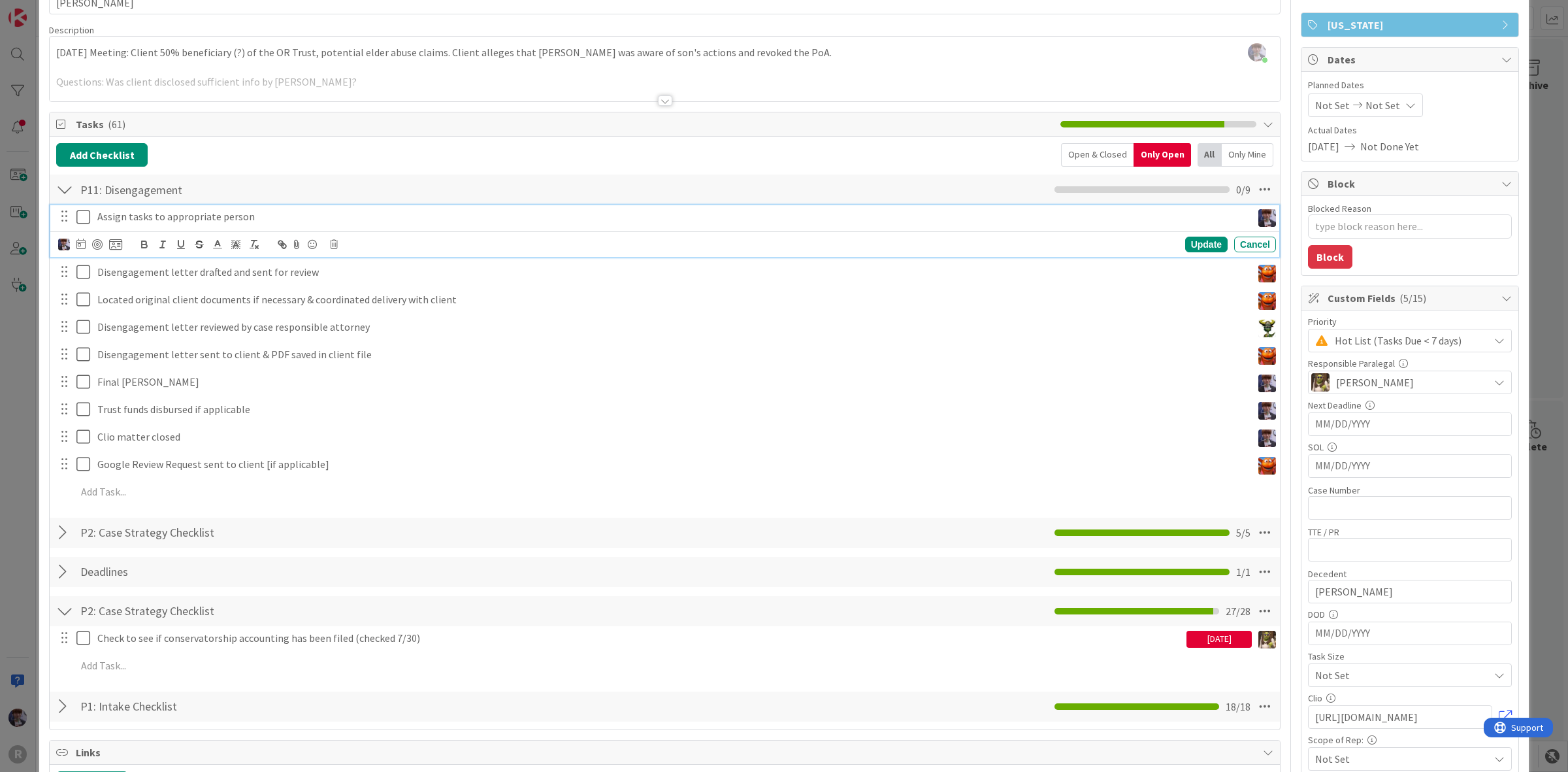
click at [87, 213] on icon at bounding box center [83, 217] width 14 height 16
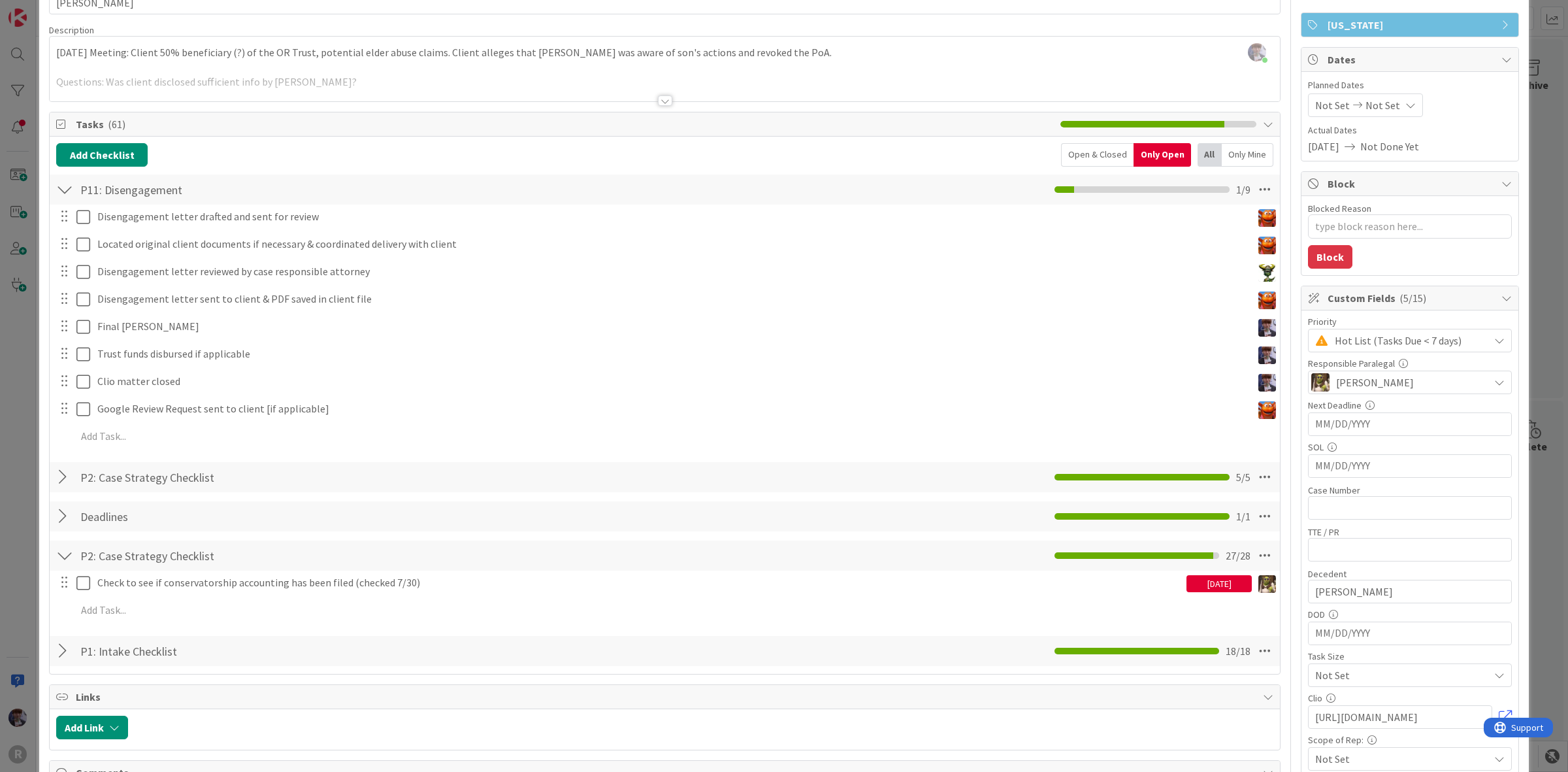
type textarea "x"
click at [24, 345] on div "ID 1391 Litigation Matter Workflow (FL2) Closing In Progress Title 14 / 128 FIN…" at bounding box center [784, 386] width 1568 height 772
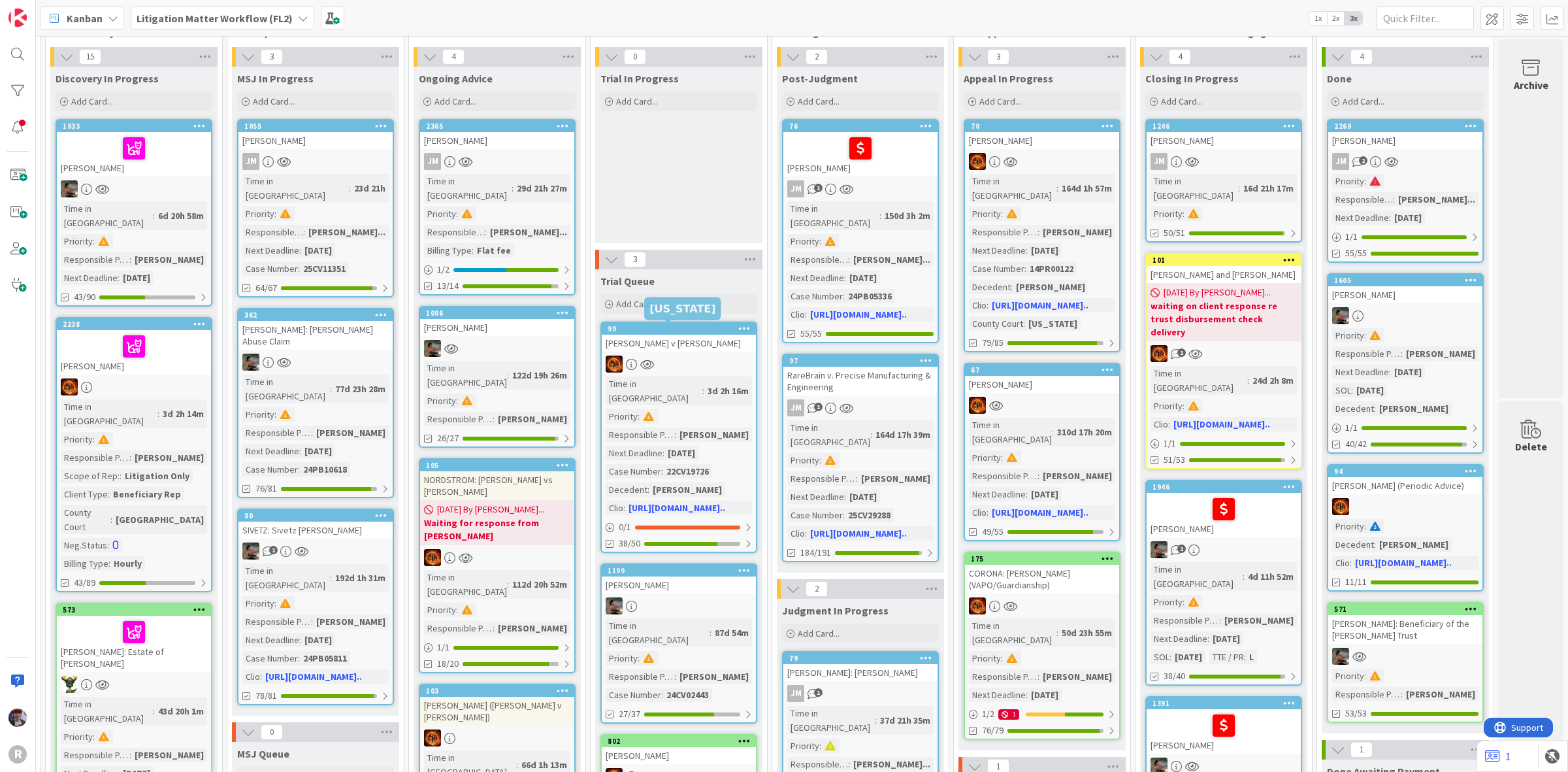
scroll to position [0, 909]
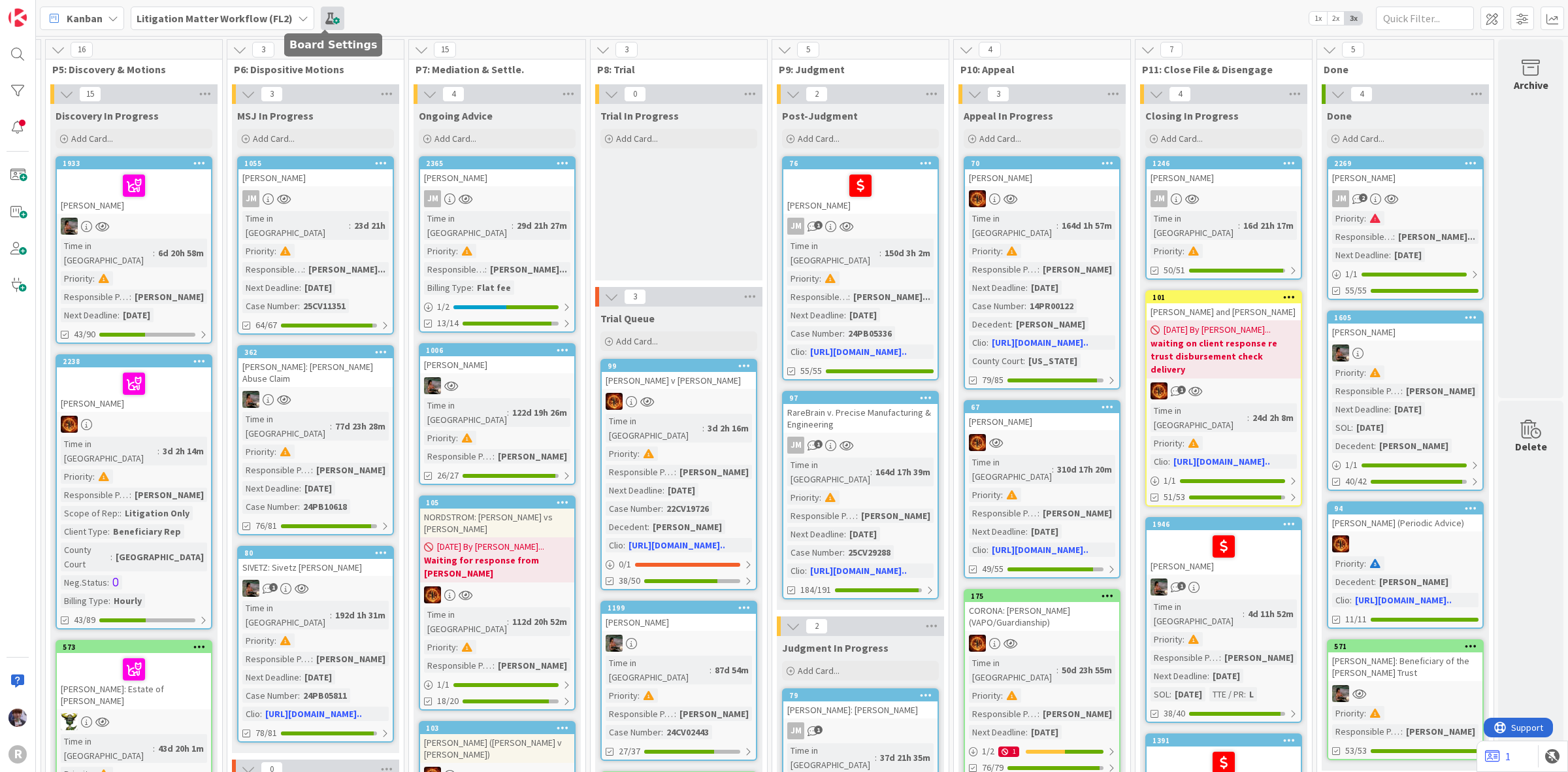
click at [335, 17] on span at bounding box center [332, 18] width 24 height 24
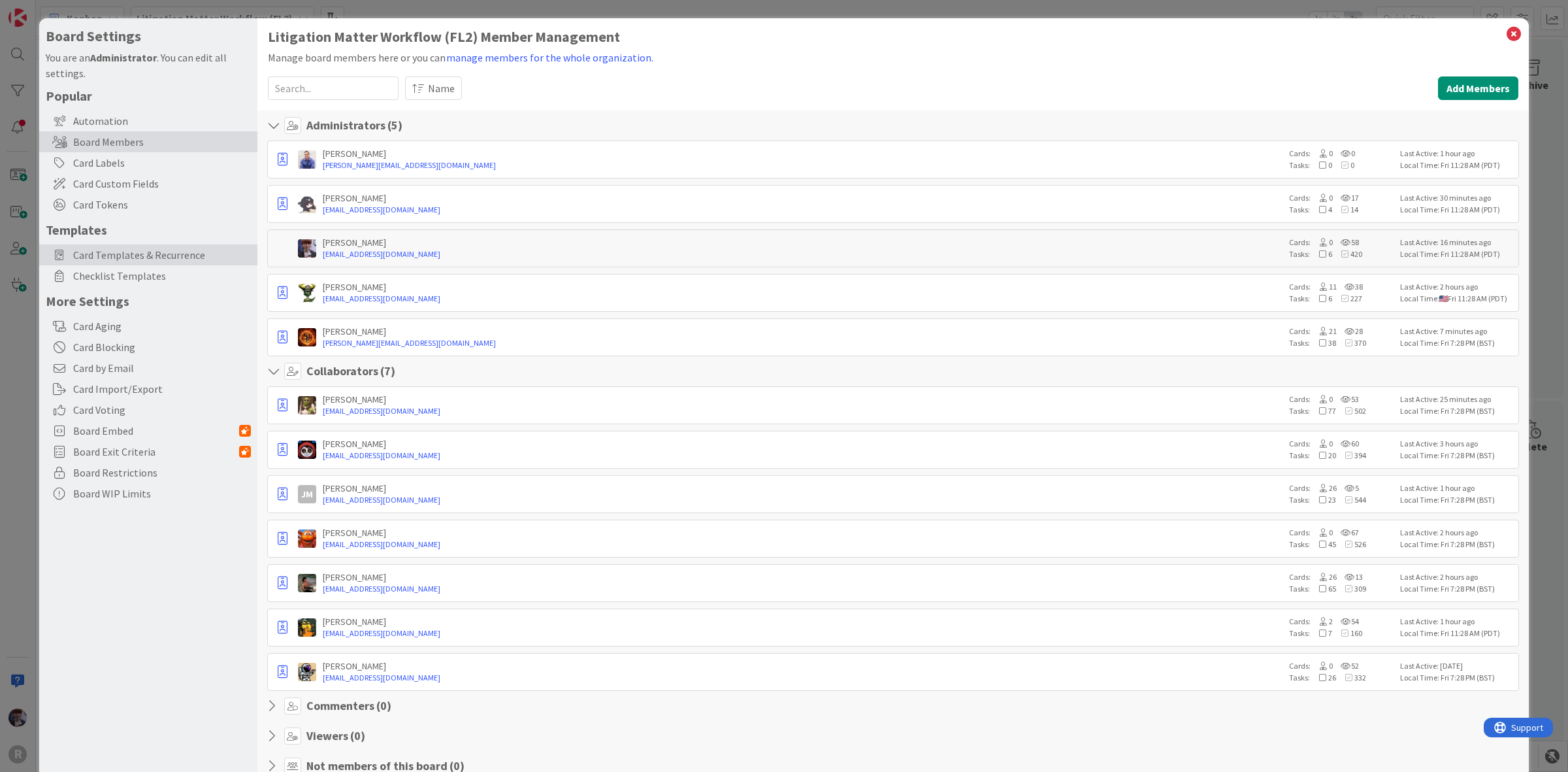
click at [185, 245] on div "Card Templates & Recurrence" at bounding box center [148, 254] width 218 height 21
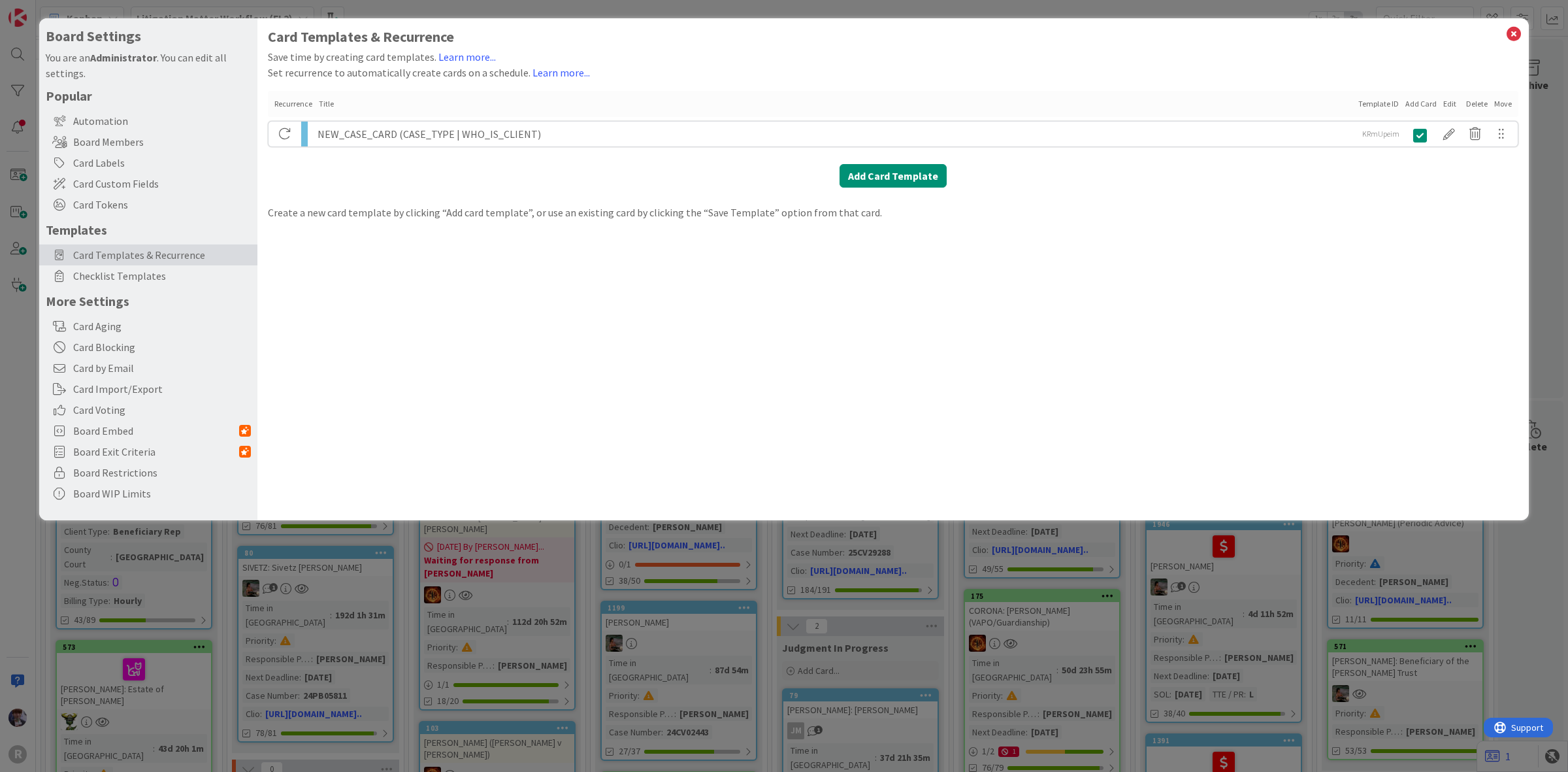
drag, startPoint x: 190, startPoint y: 278, endPoint x: 190, endPoint y: 294, distance: 16.0
click at [168, 286] on div "Popular Automation Board Members Card Labels Card Custom Fields Card Tokens Tem…" at bounding box center [148, 295] width 205 height 417
click at [129, 325] on div "Card Aging" at bounding box center [148, 326] width 218 height 21
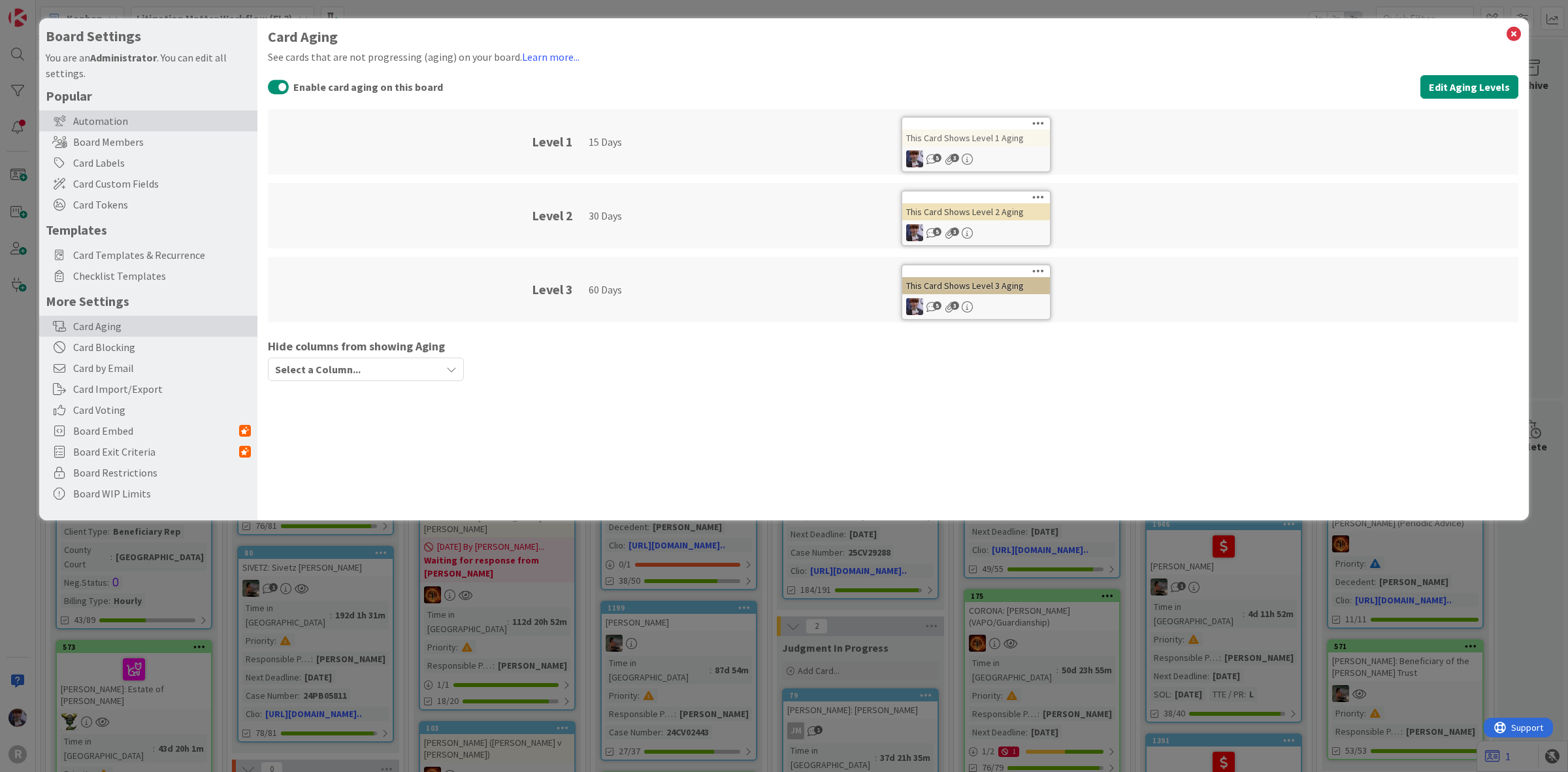
click at [124, 129] on div "Automation" at bounding box center [148, 120] width 218 height 21
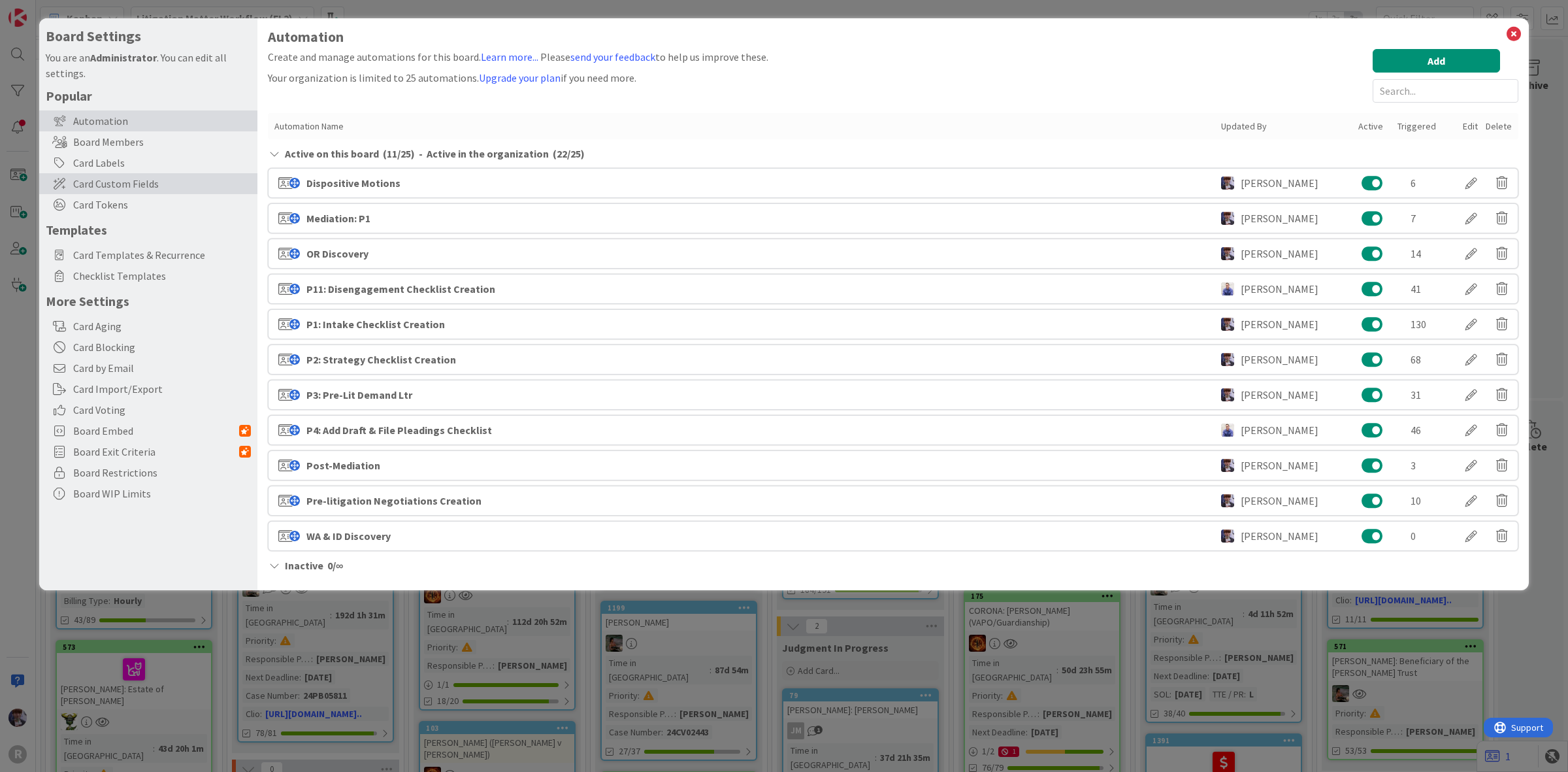
click at [137, 188] on span "Card Custom Fields" at bounding box center [162, 183] width 178 height 16
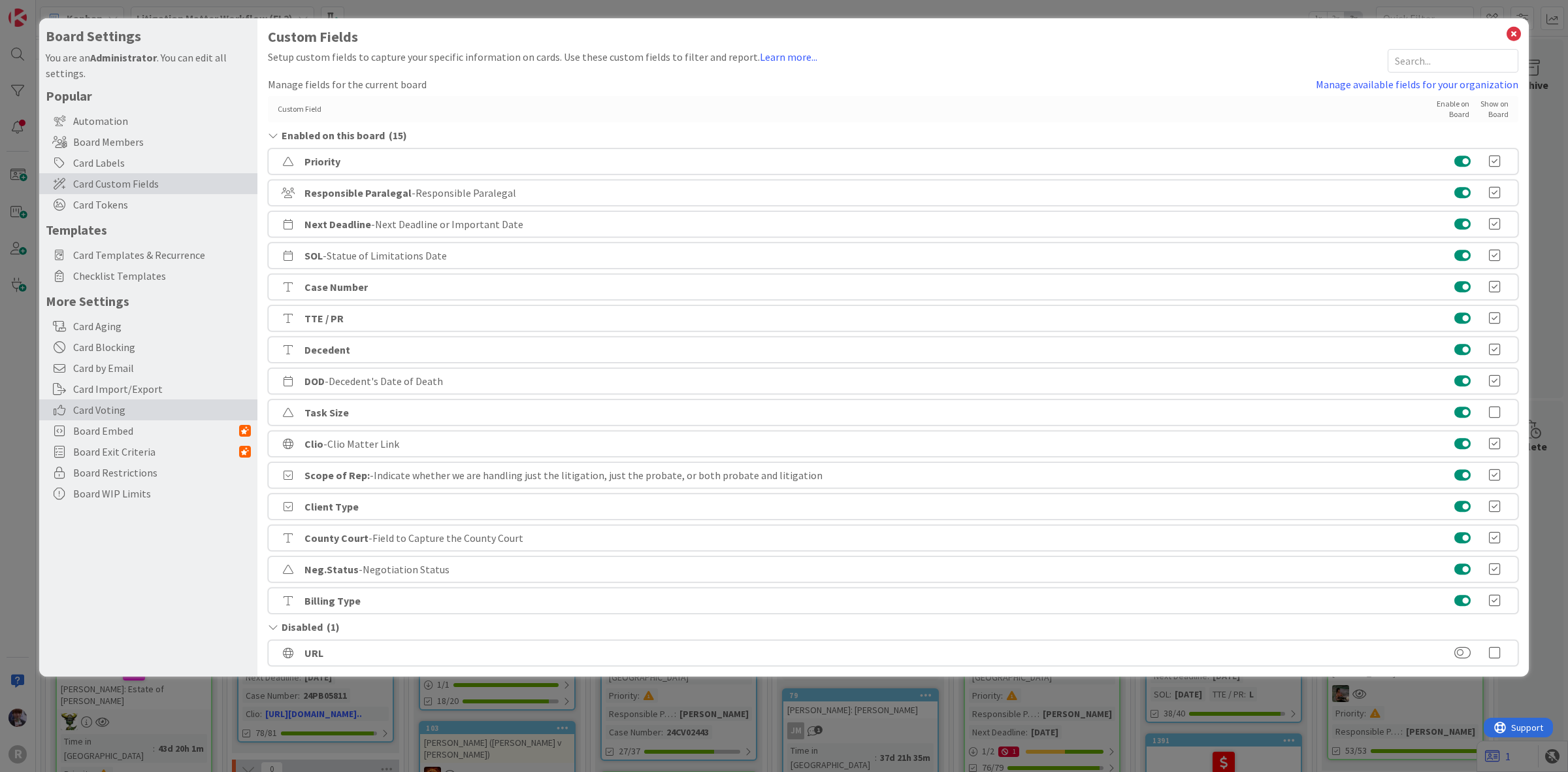
click at [116, 412] on span "Card Voting" at bounding box center [162, 409] width 178 height 16
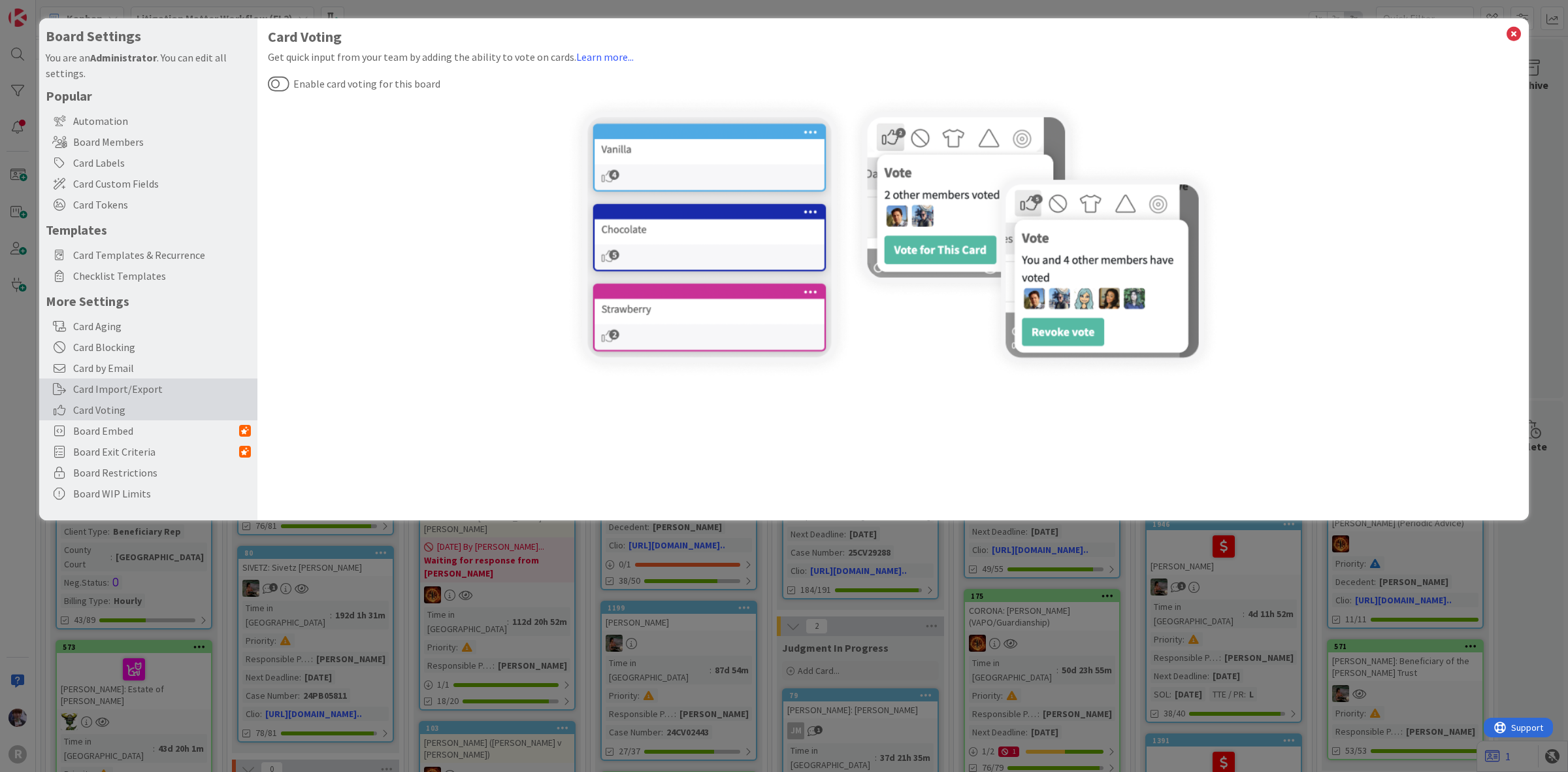
click at [115, 383] on div "Card Import/Export" at bounding box center [148, 388] width 218 height 21
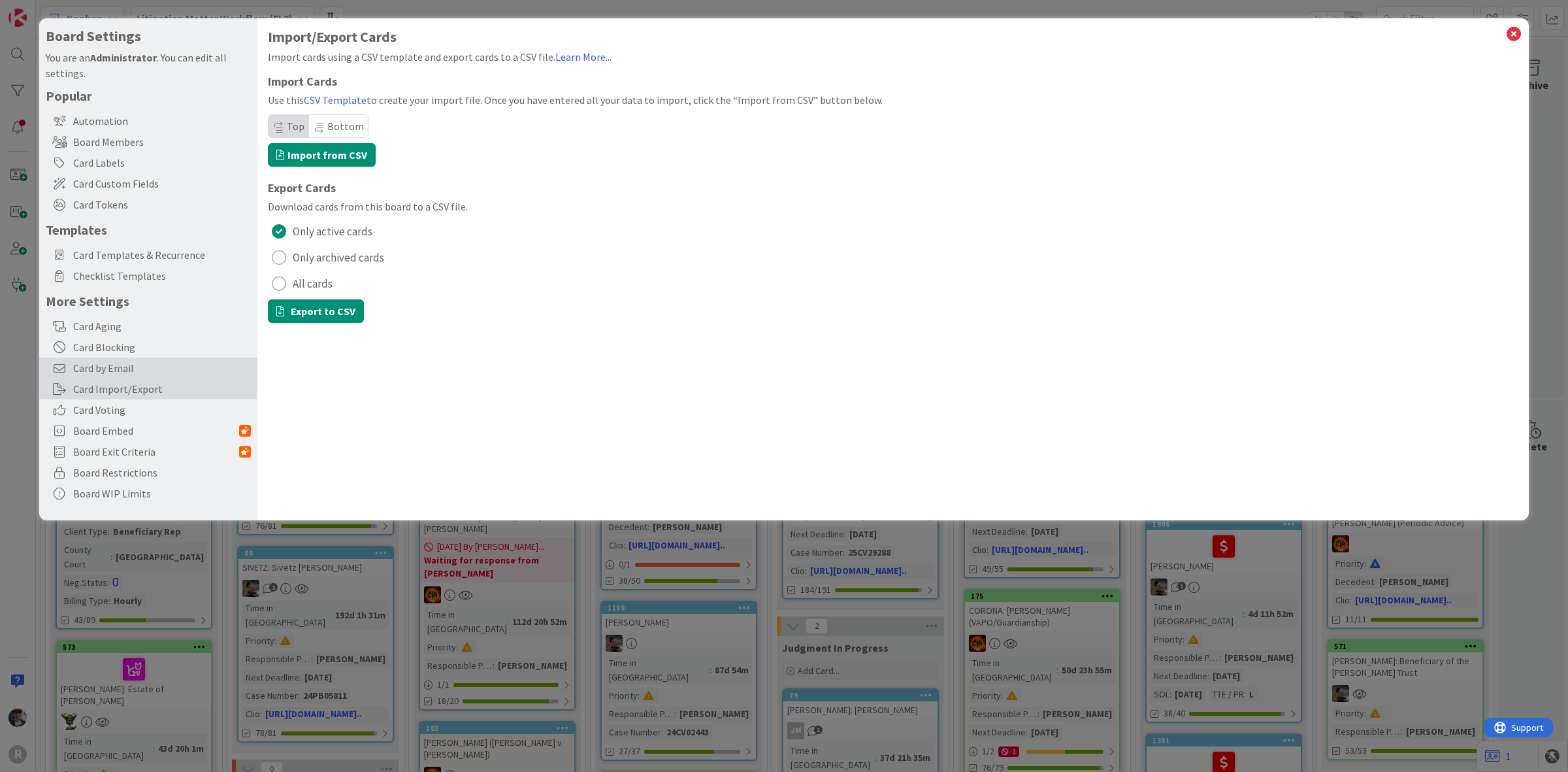
click at [123, 361] on span "Card by Email" at bounding box center [162, 368] width 178 height 16
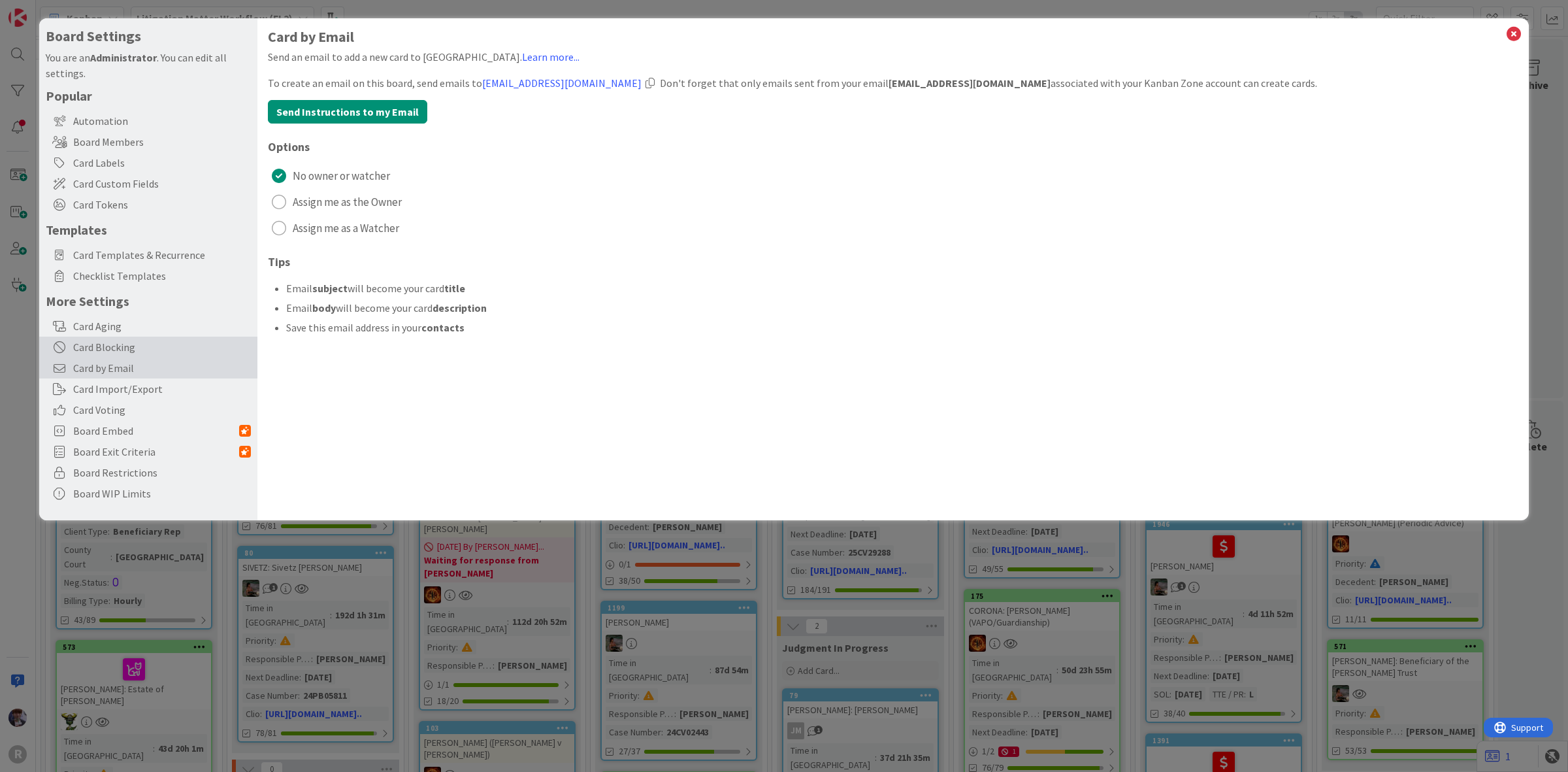
click at [142, 351] on div "Card Blocking" at bounding box center [148, 346] width 218 height 21
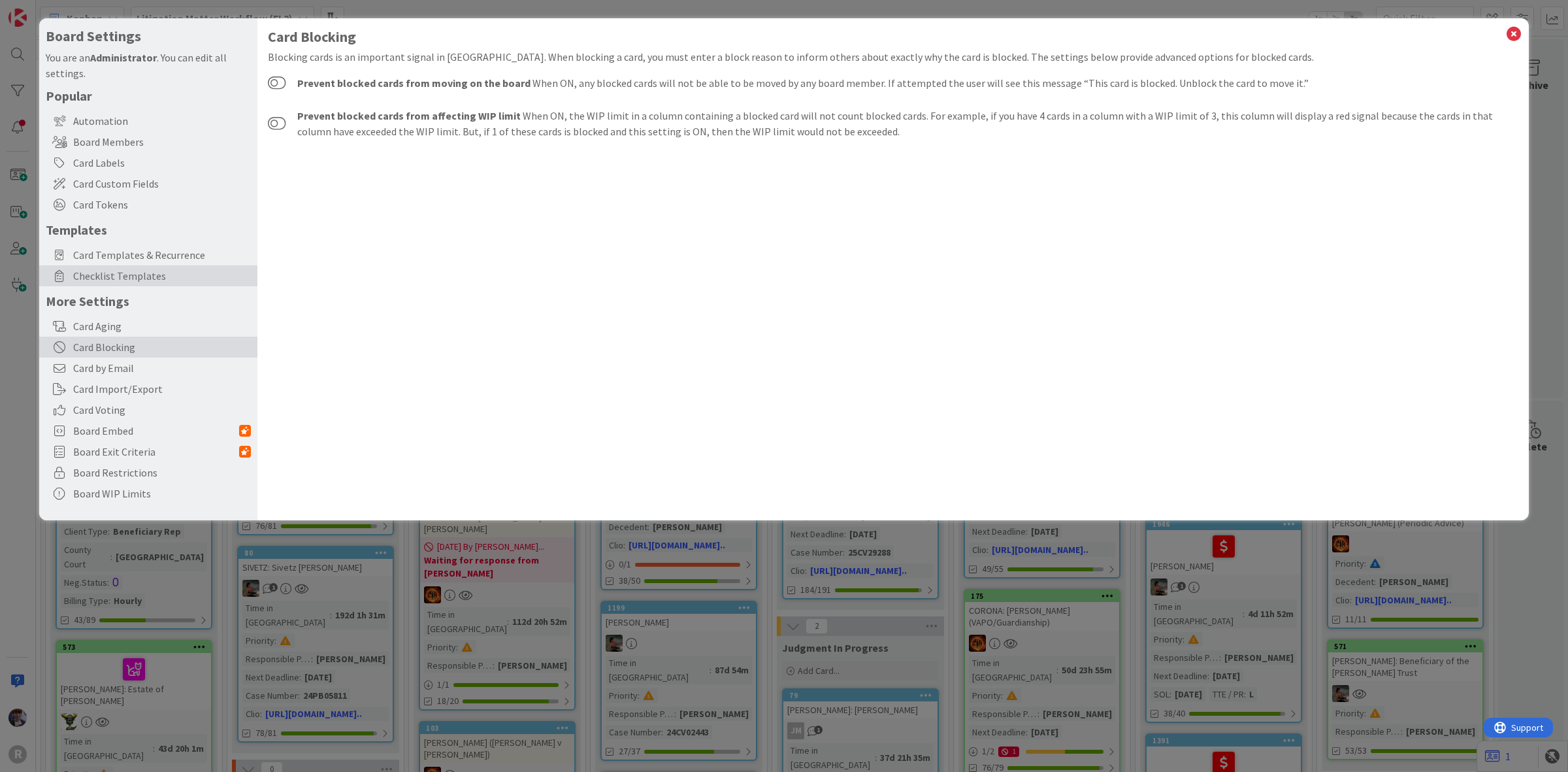
click at [161, 272] on span "Checklist Templates" at bounding box center [162, 275] width 178 height 16
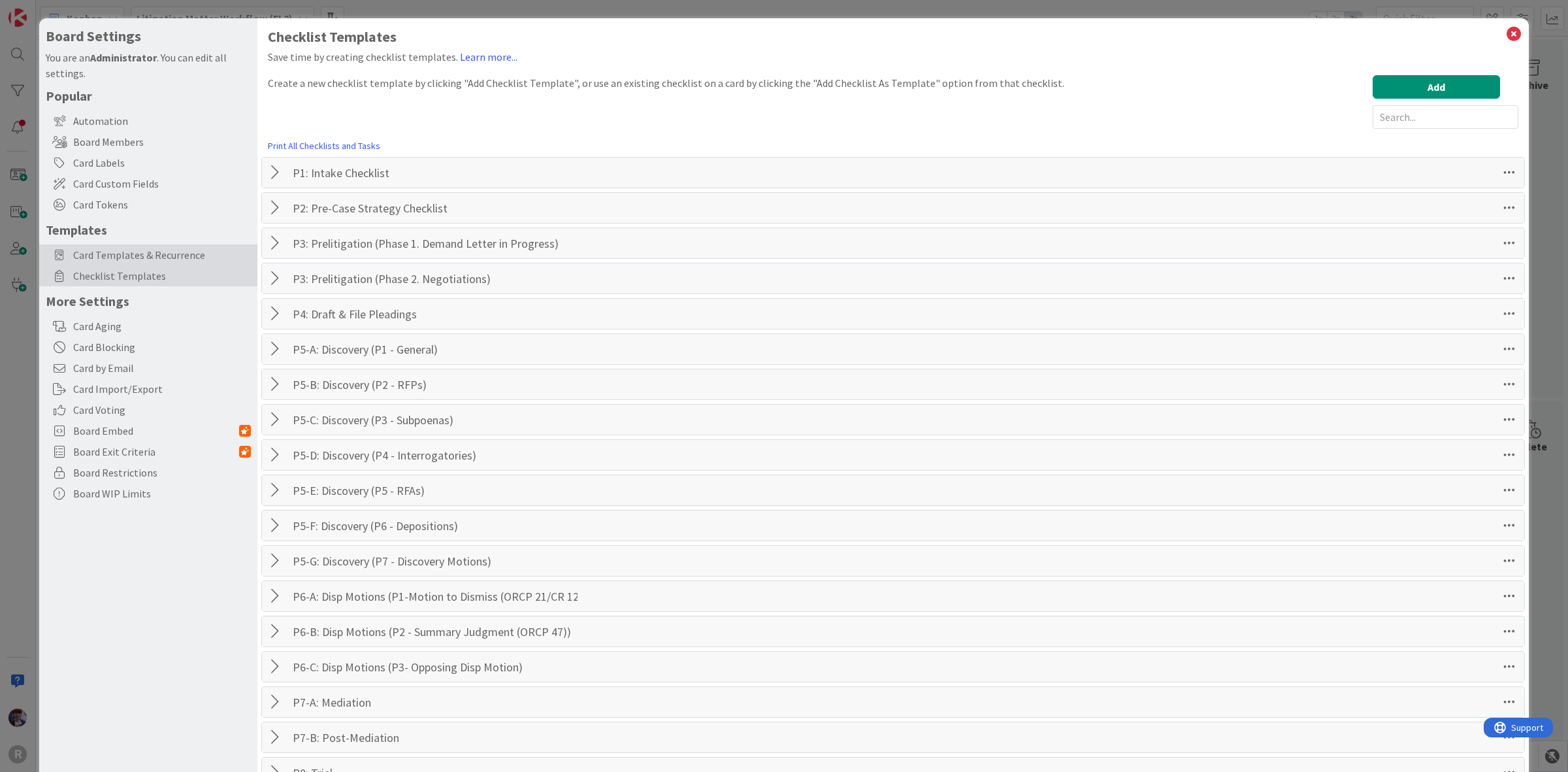
click at [167, 254] on span "Card Templates & Recurrence" at bounding box center [162, 255] width 178 height 16
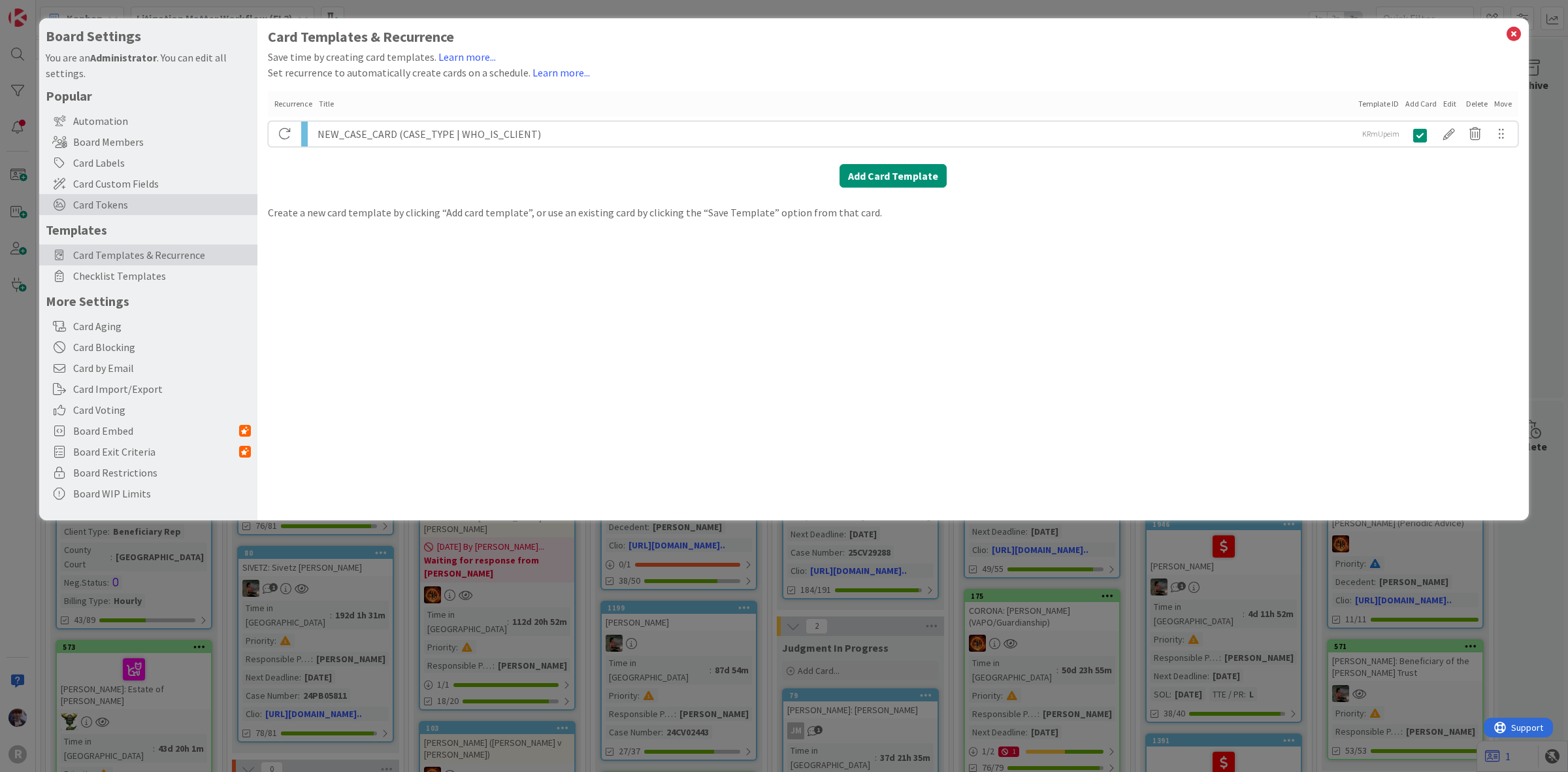
click at [102, 206] on span "Card Tokens" at bounding box center [162, 205] width 178 height 16
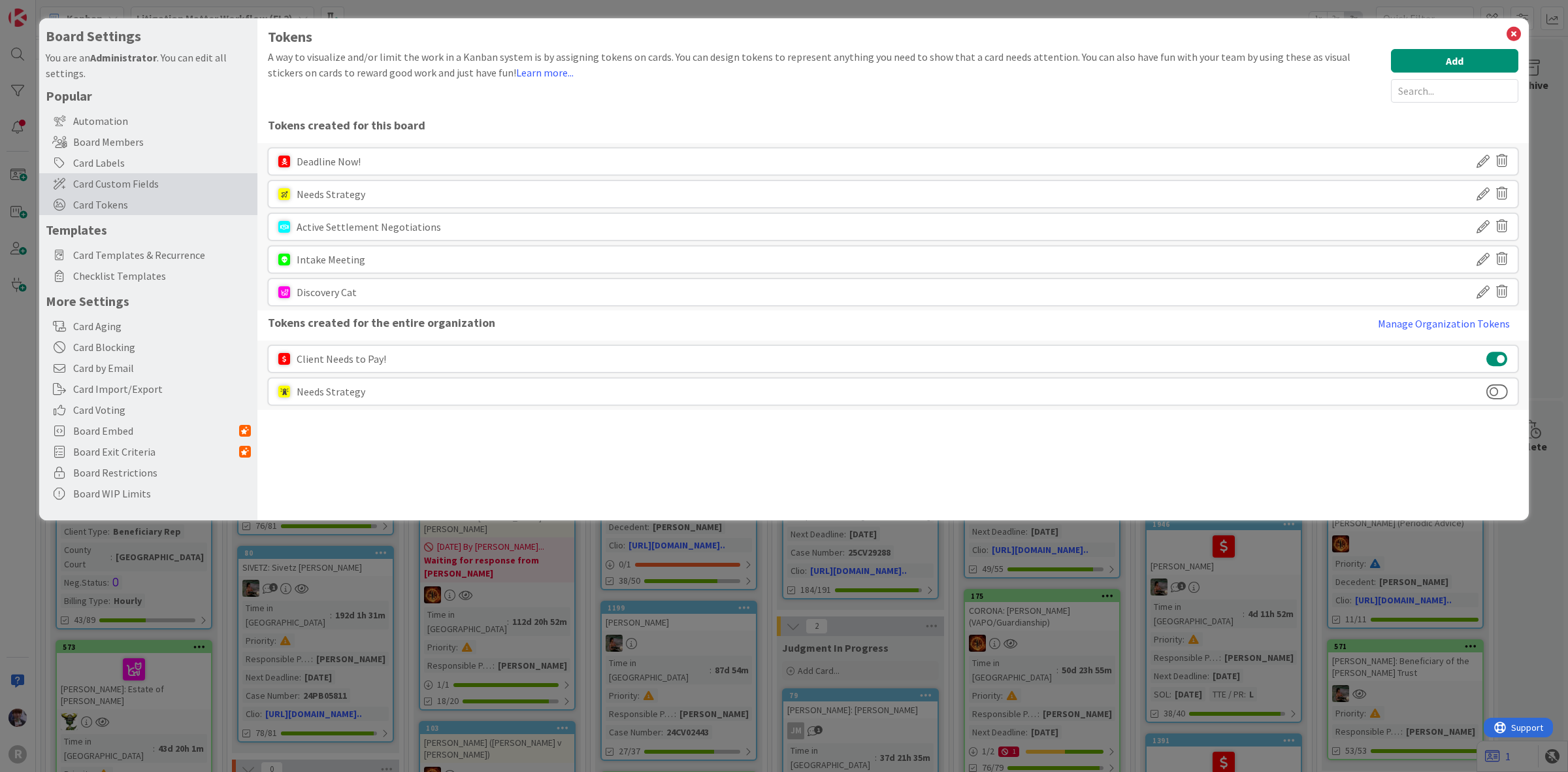
click at [133, 174] on div "Card Custom Fields" at bounding box center [148, 183] width 218 height 21
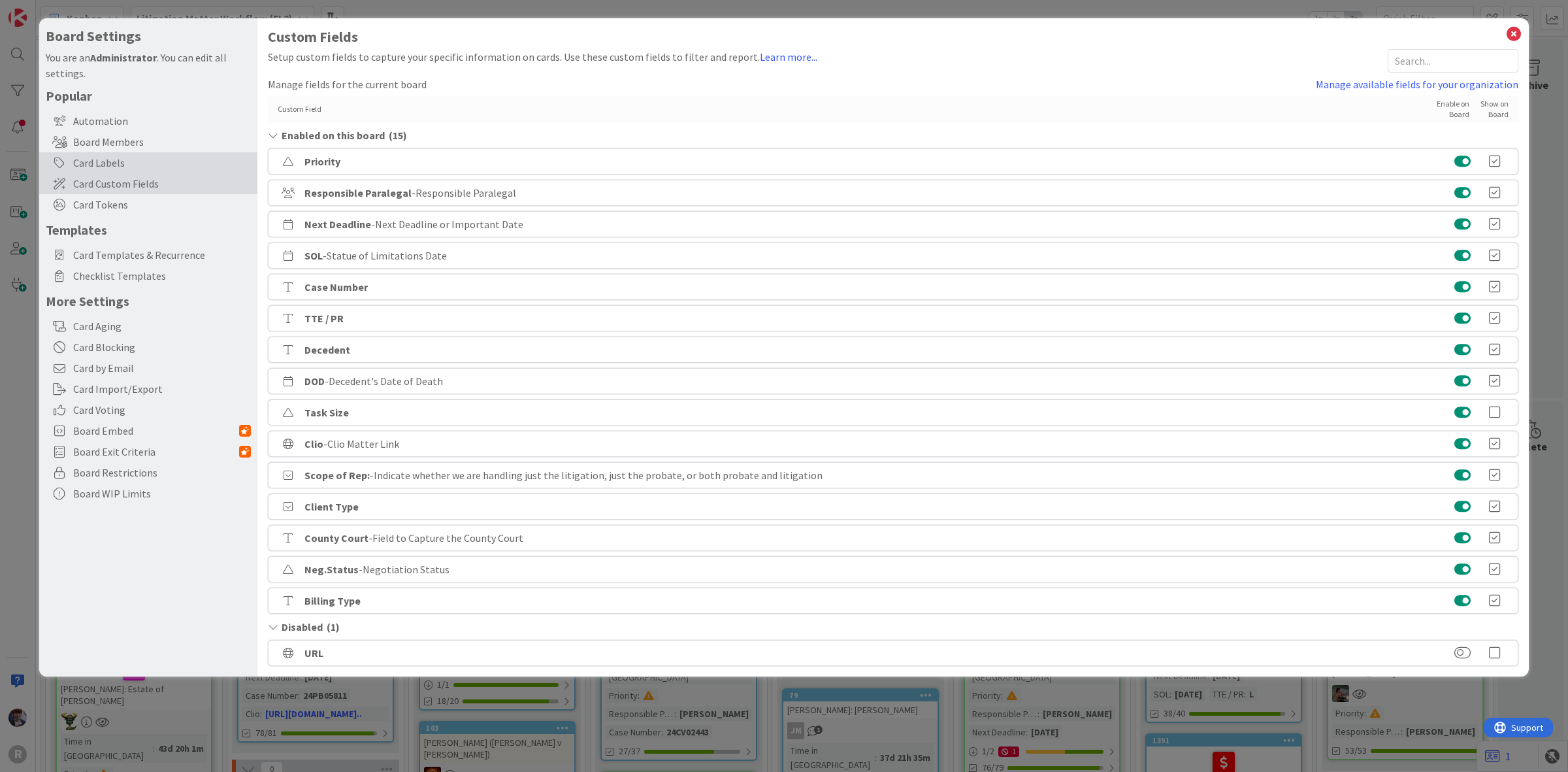
click at [124, 164] on div "Card Labels" at bounding box center [148, 162] width 218 height 21
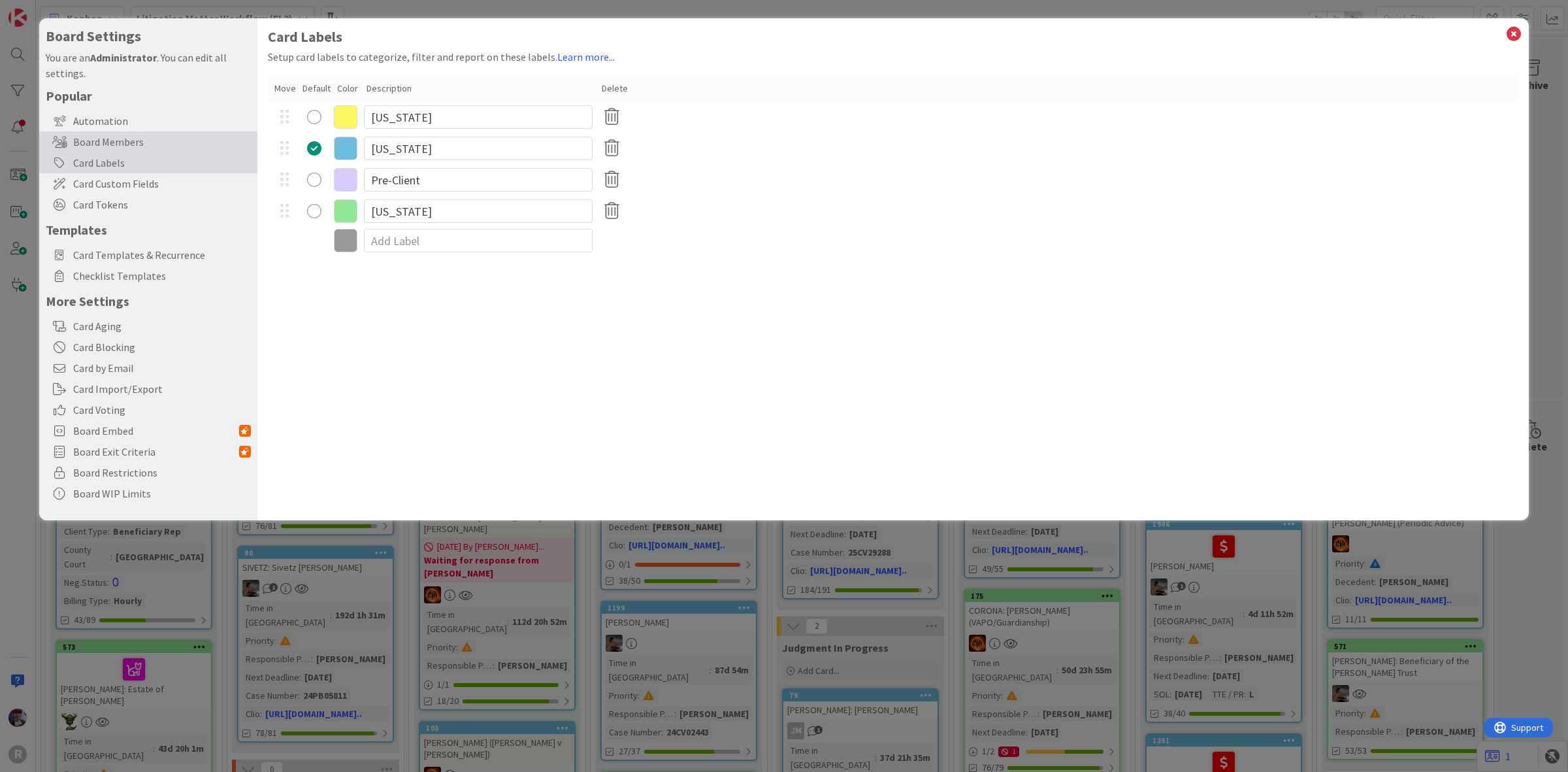
click at [136, 148] on div "Board Members" at bounding box center [148, 141] width 218 height 21
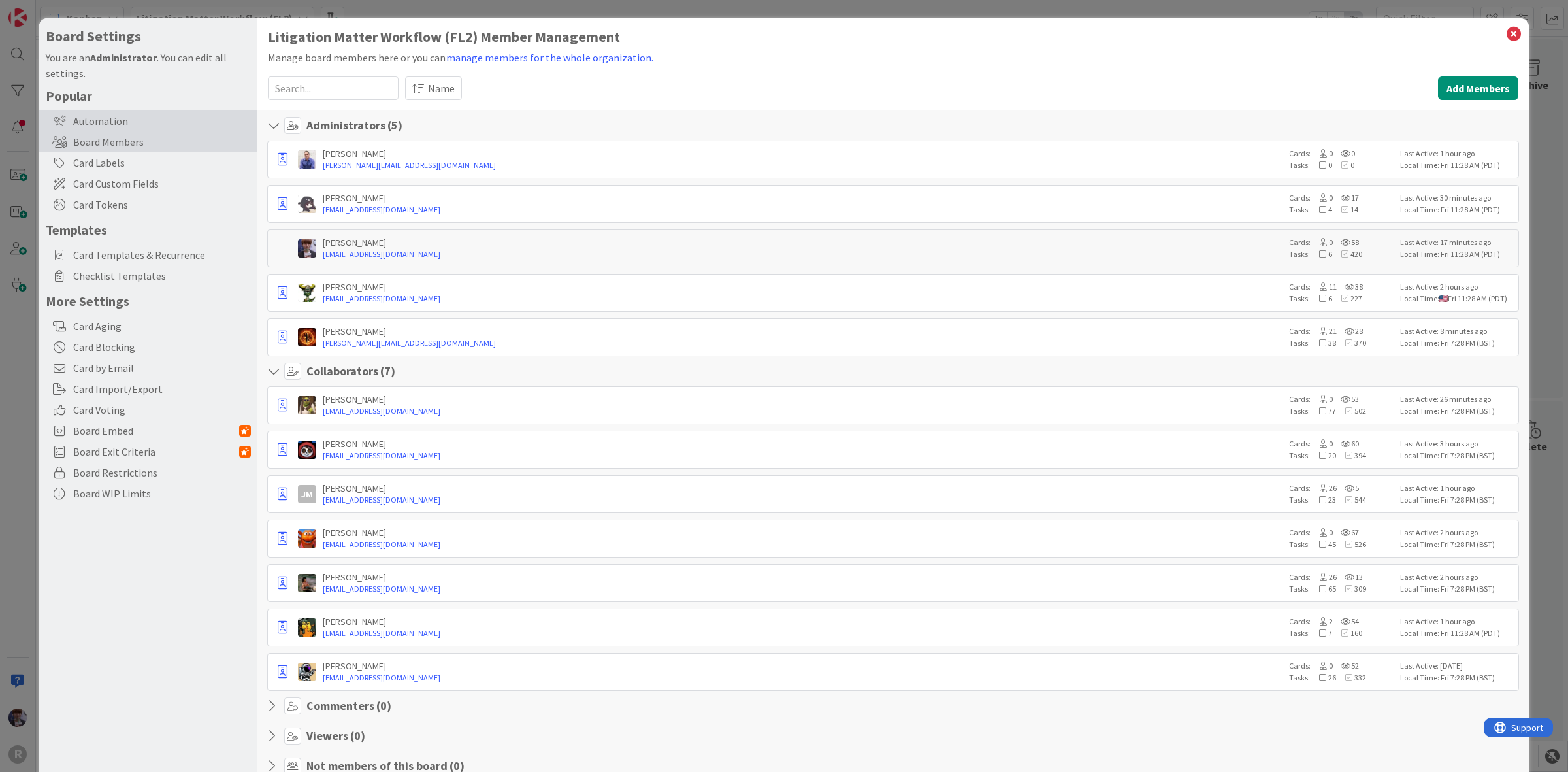
click at [112, 123] on div "Automation" at bounding box center [148, 120] width 218 height 21
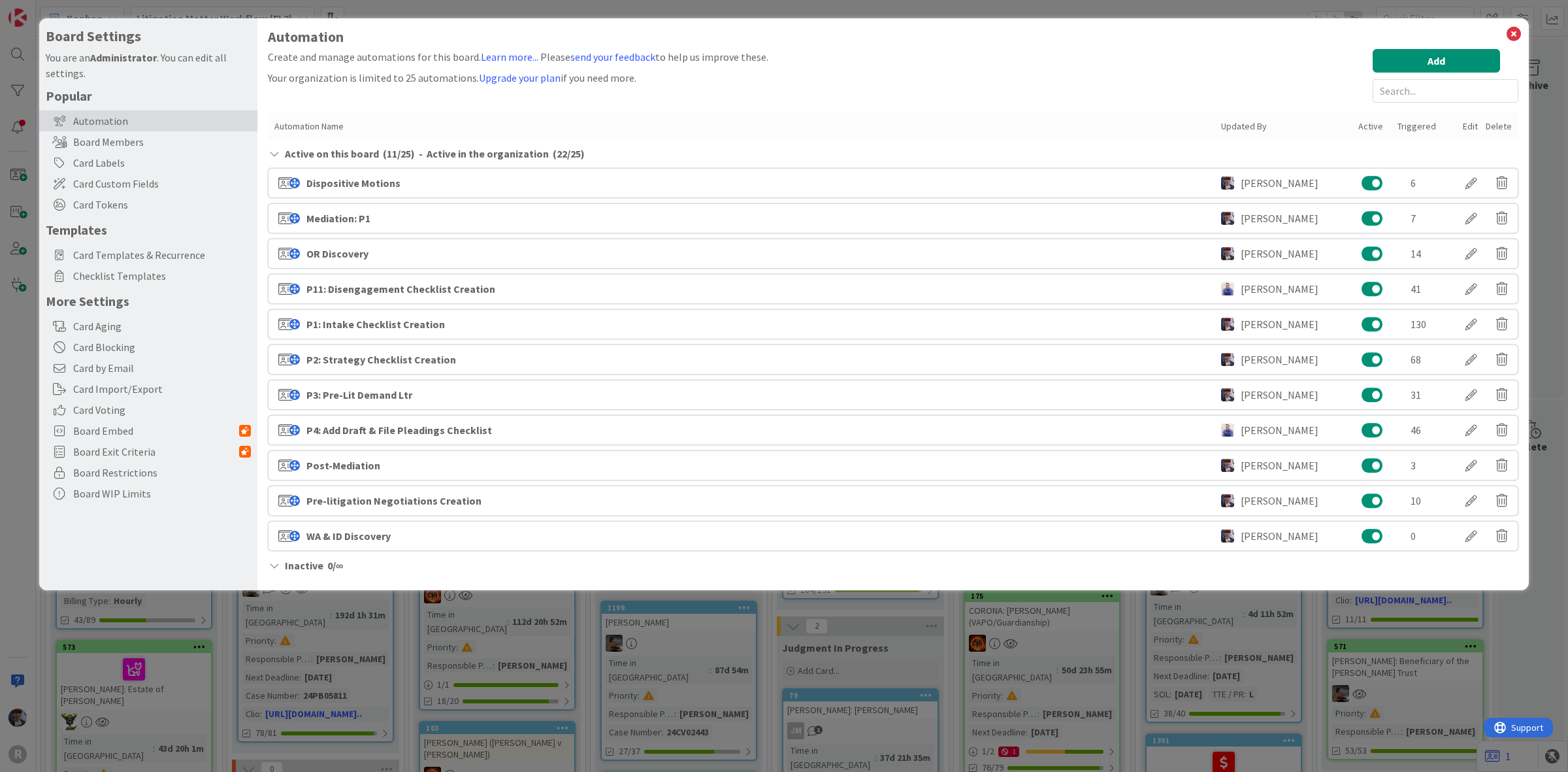
click at [16, 364] on div "Board Settings You are an Administrator . You can edit all settings. Popular Au…" at bounding box center [784, 386] width 1568 height 772
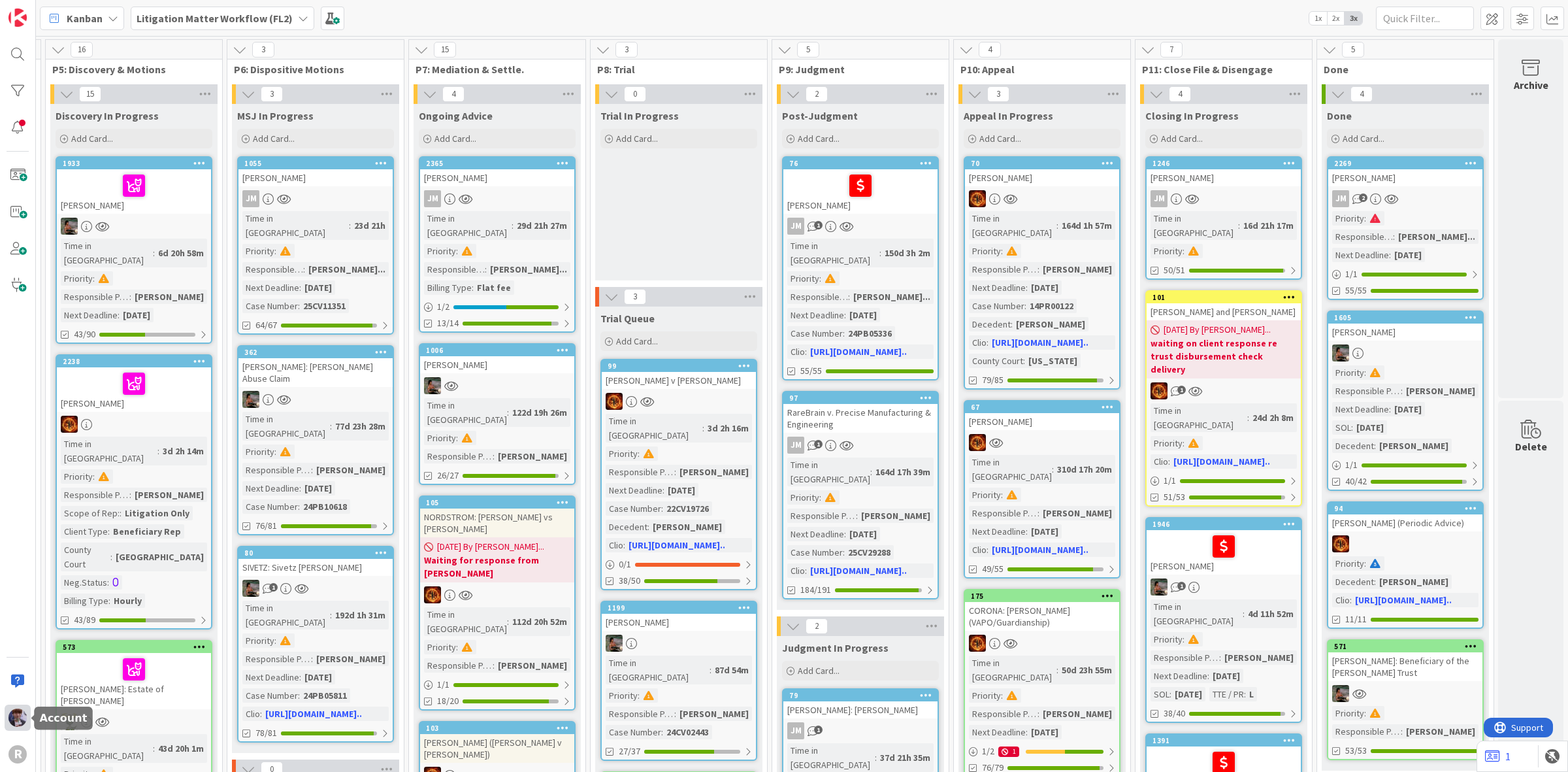
click at [20, 723] on img at bounding box center [17, 718] width 18 height 18
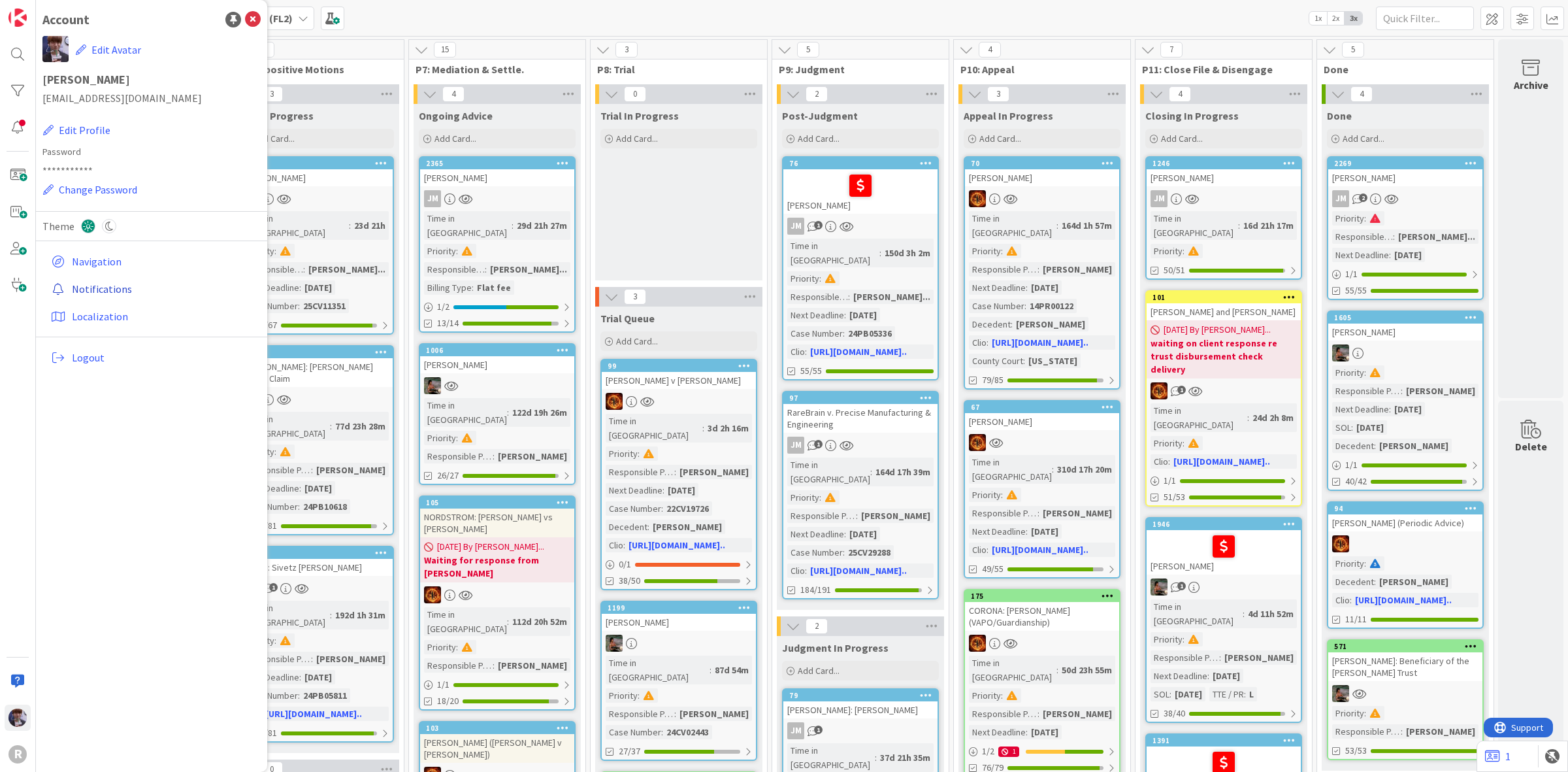
click at [98, 285] on link "Notifications" at bounding box center [153, 289] width 215 height 24
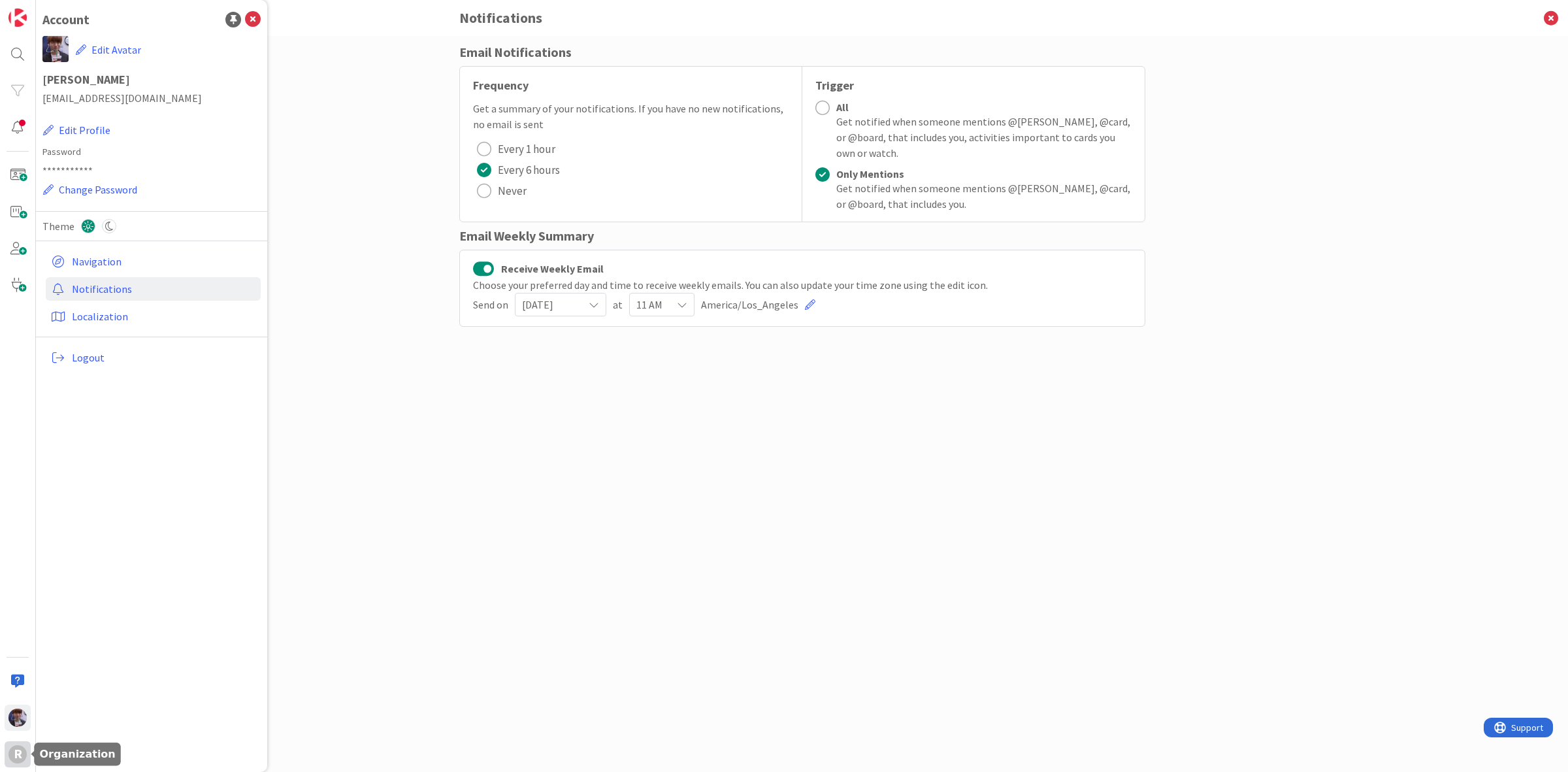
click at [7, 749] on div "R" at bounding box center [18, 755] width 26 height 26
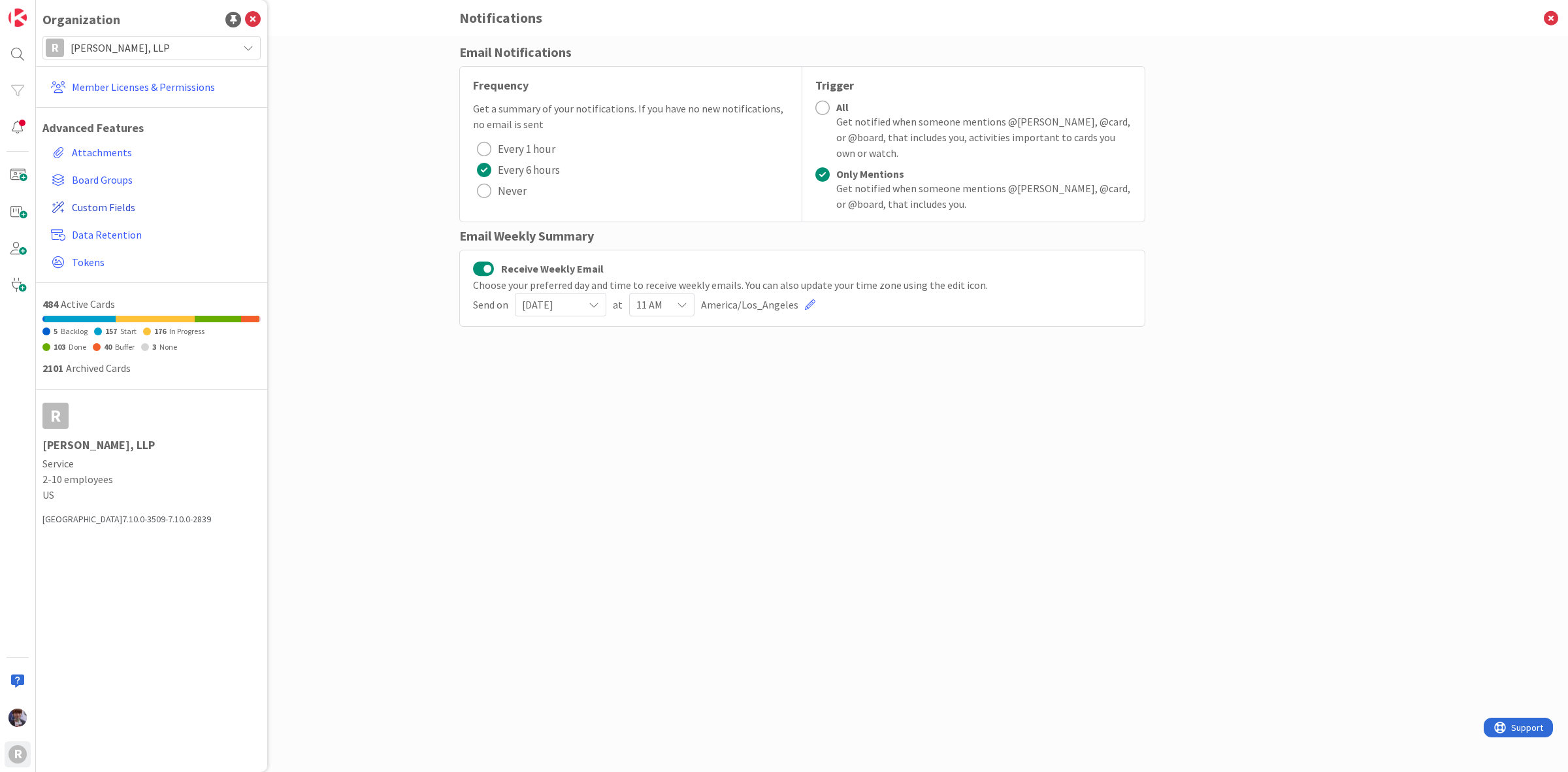
click at [115, 213] on span "Custom Fields" at bounding box center [163, 207] width 184 height 16
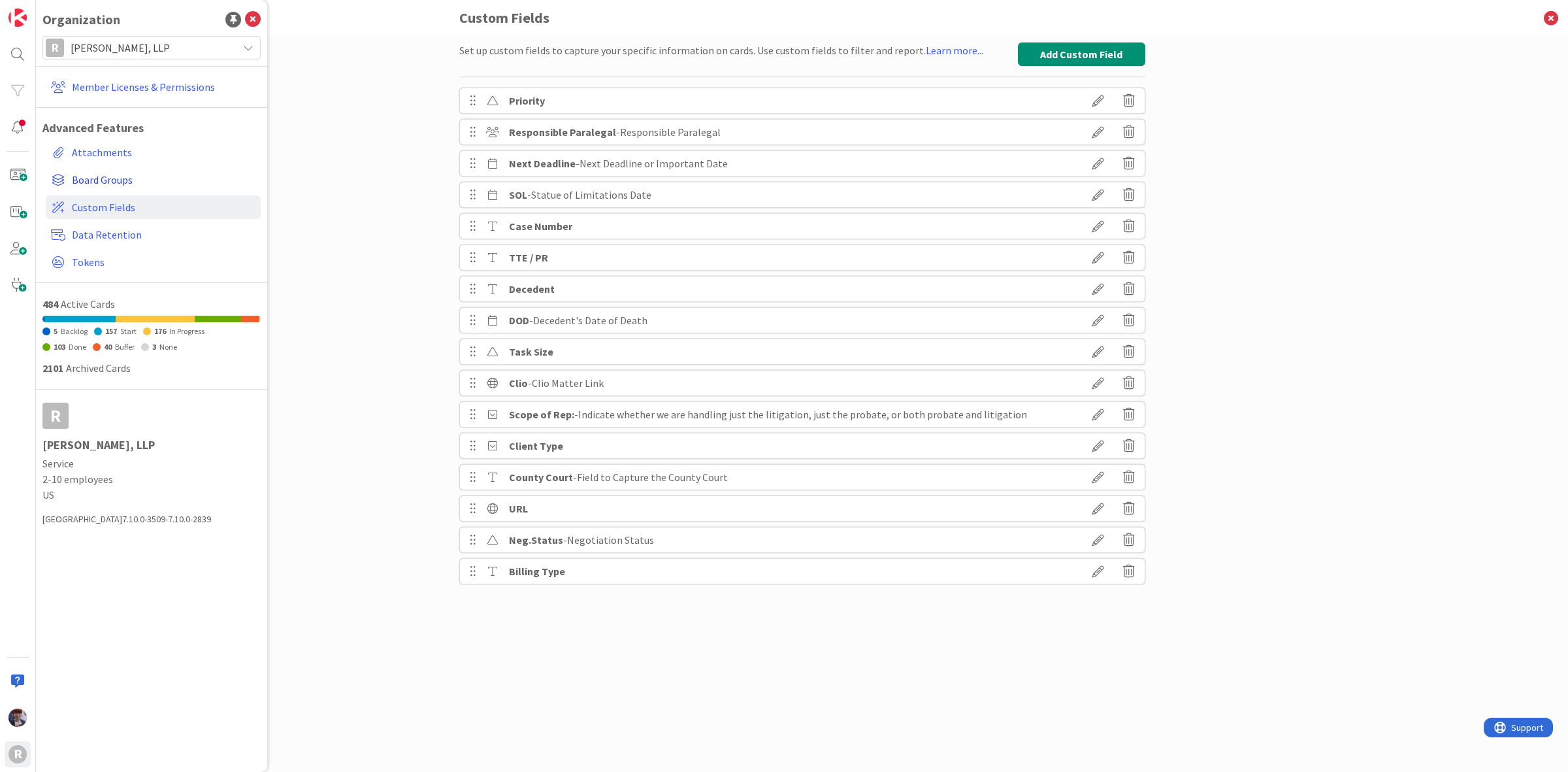
click at [86, 181] on span "Board Groups" at bounding box center [163, 179] width 184 height 16
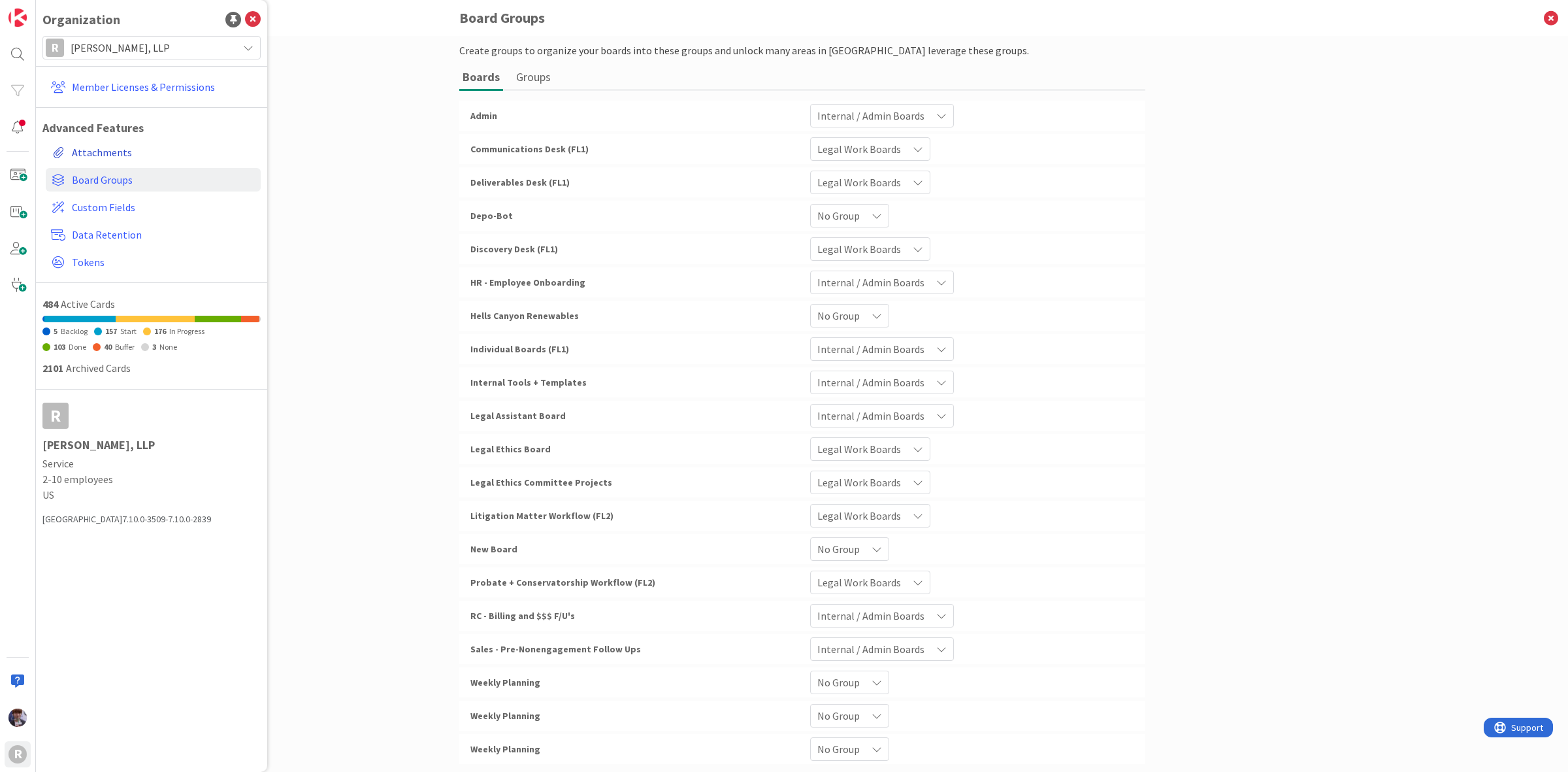
click at [90, 157] on link "Attachments" at bounding box center [153, 152] width 215 height 24
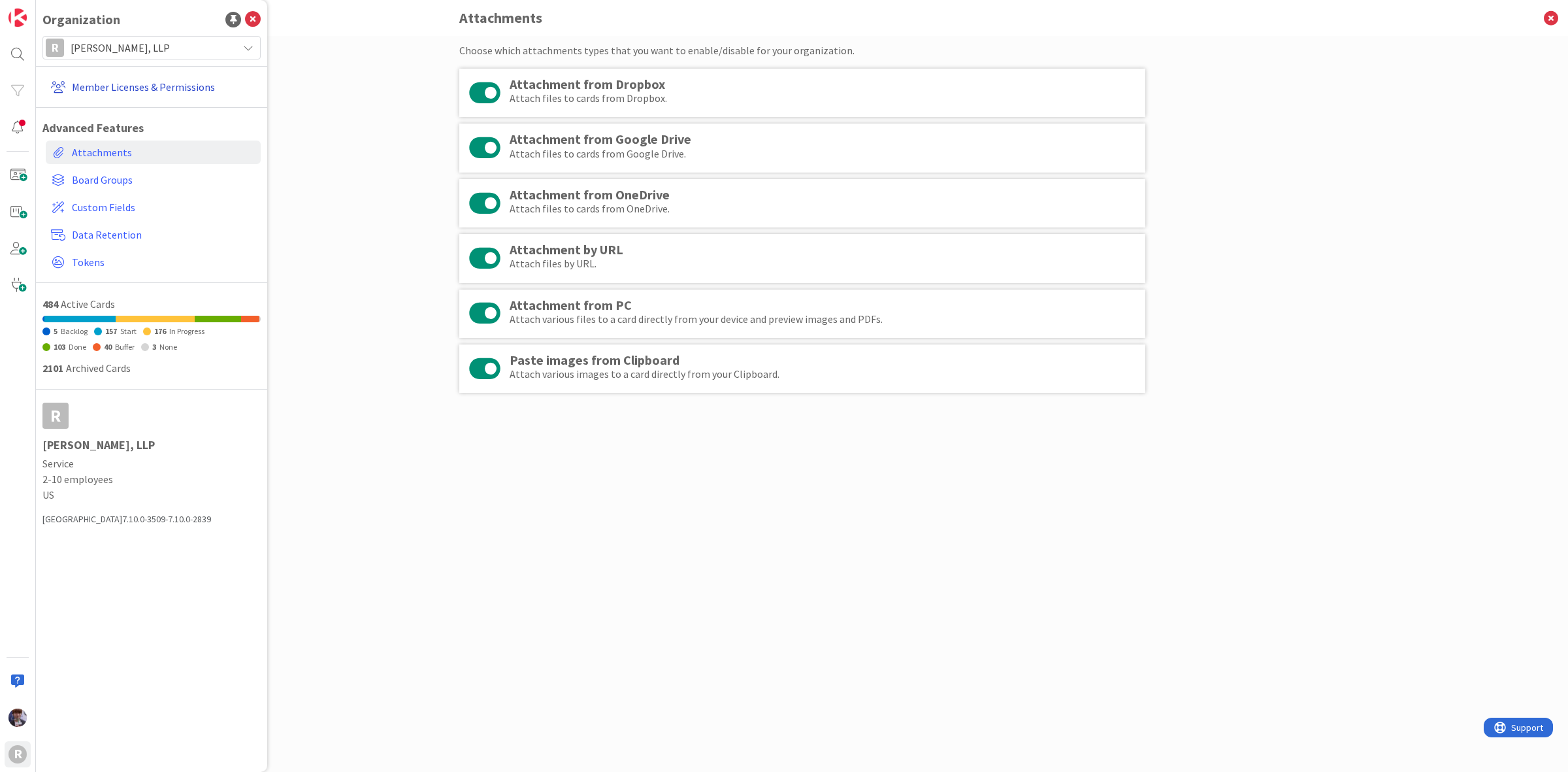
click at [156, 78] on link "Member Licenses & Permissions" at bounding box center [153, 87] width 215 height 24
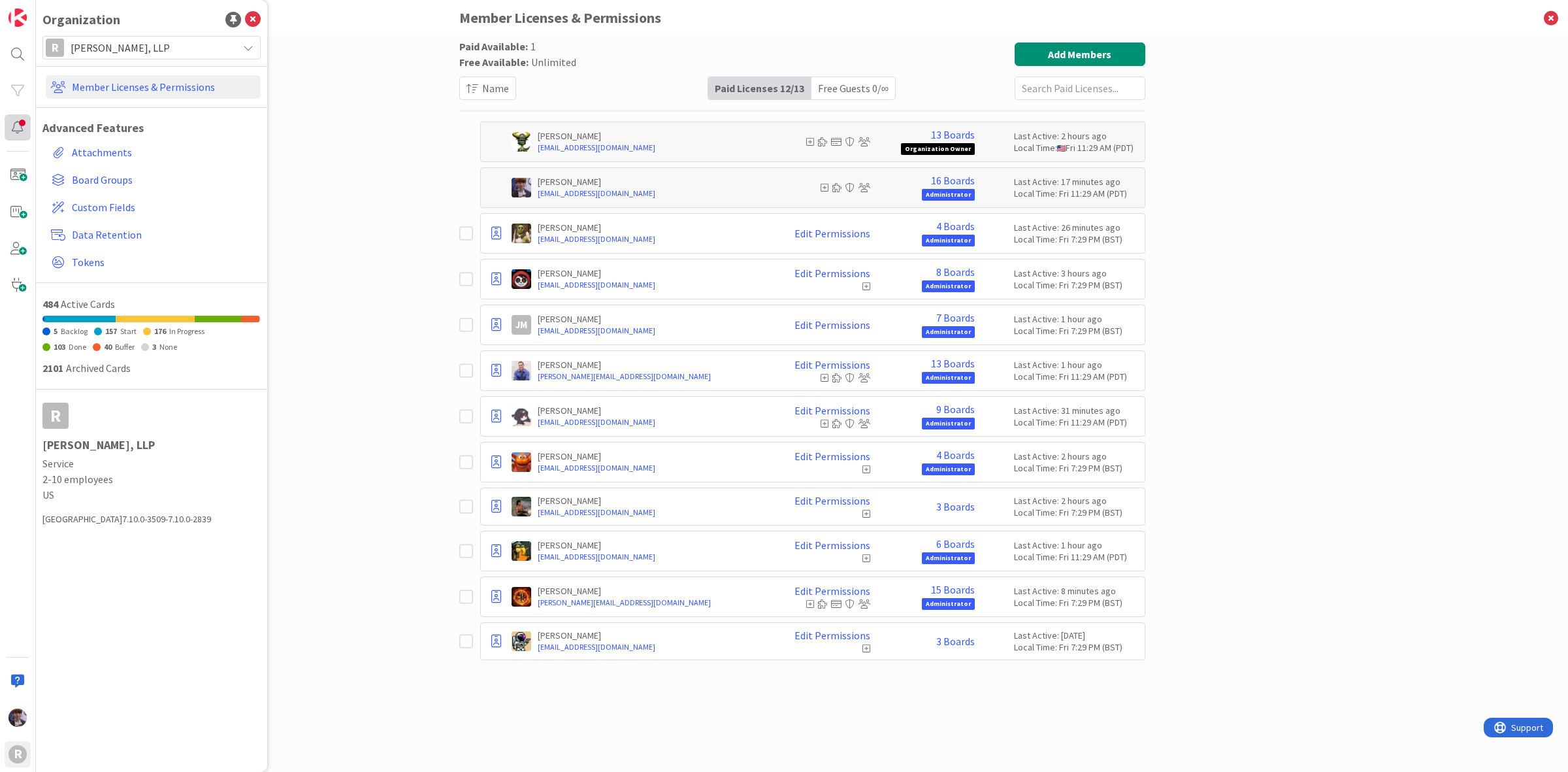
click at [25, 125] on div at bounding box center [18, 128] width 26 height 26
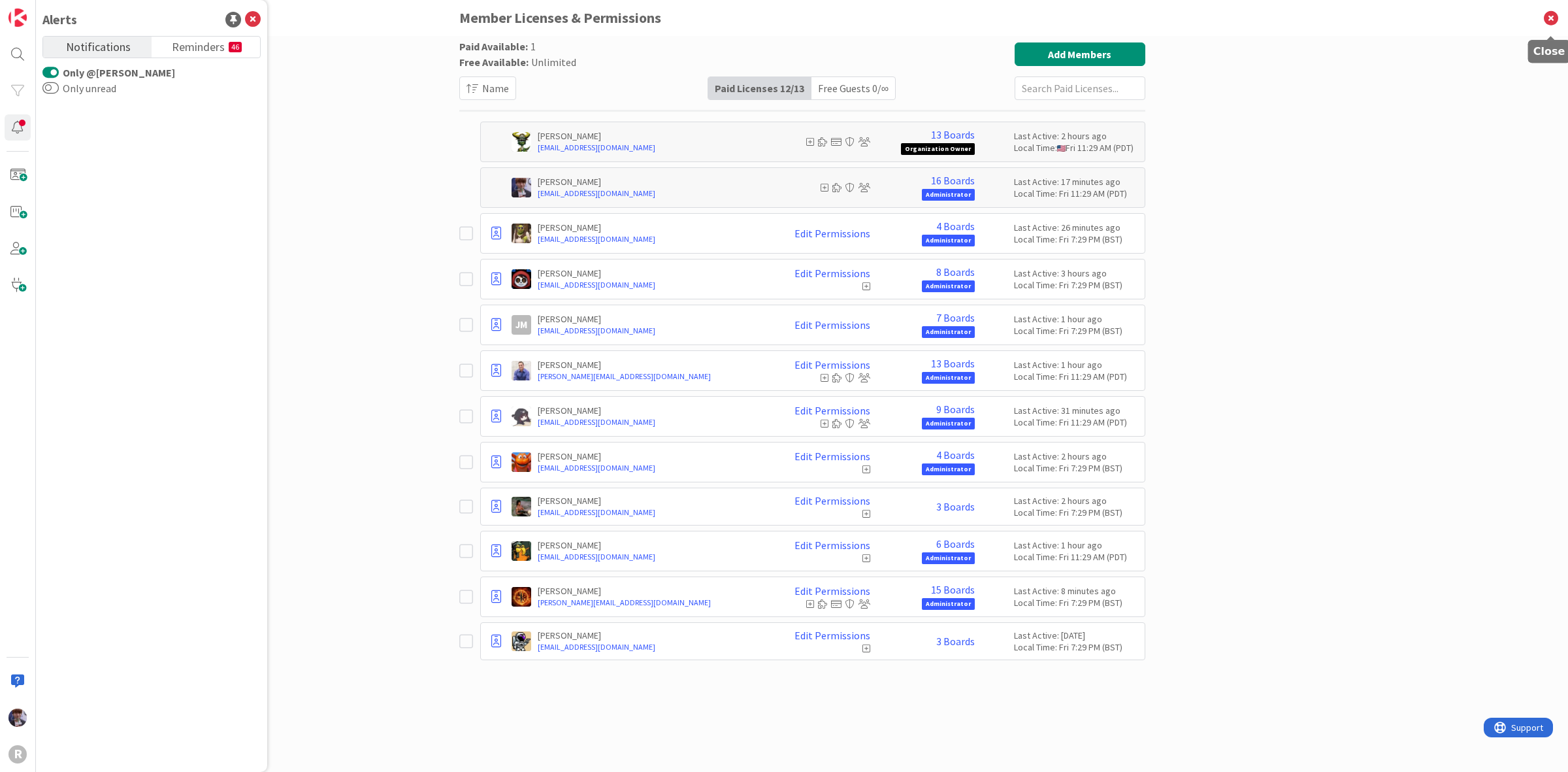
click at [1555, 24] on icon at bounding box center [1551, 18] width 34 height 36
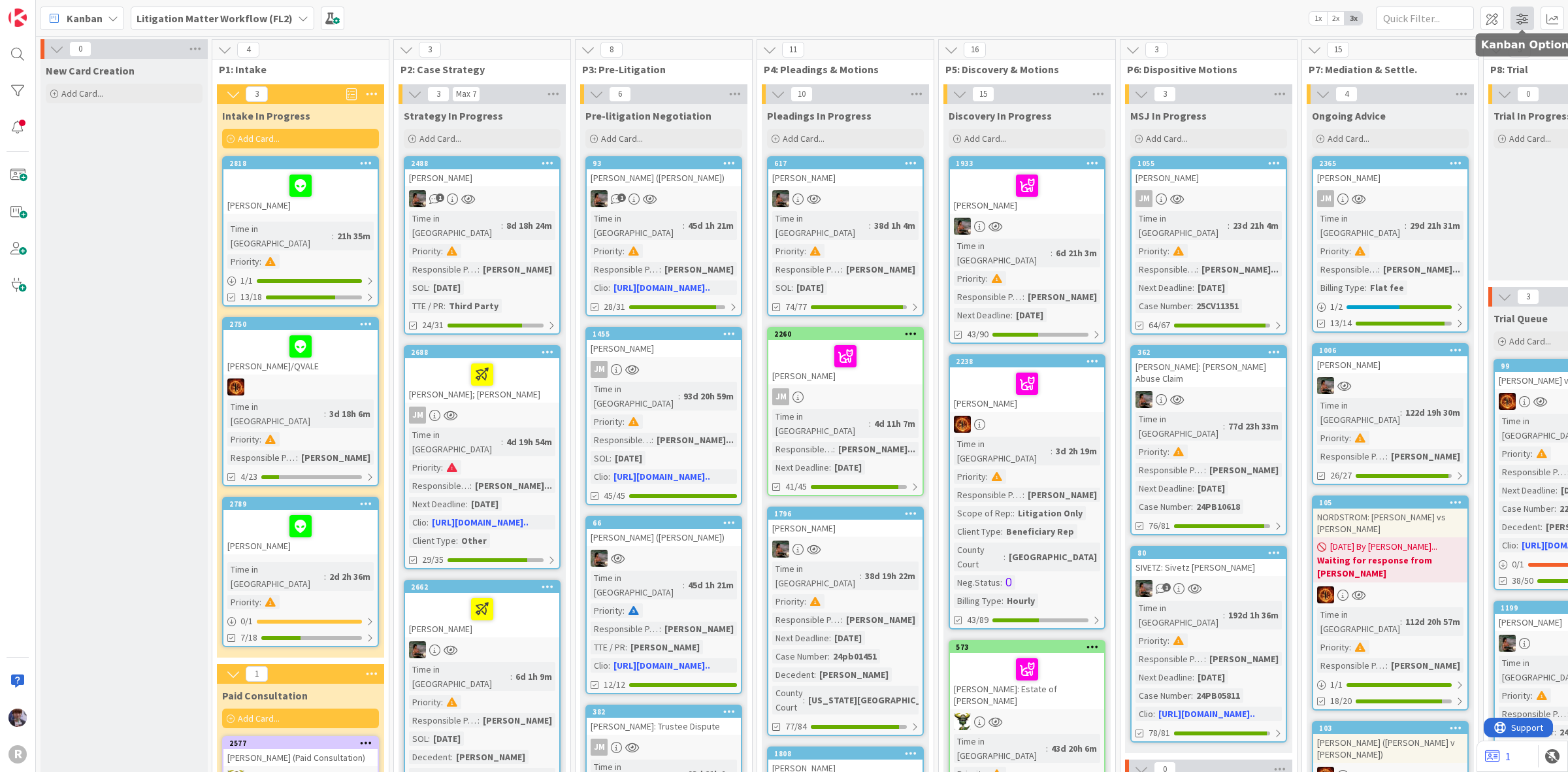
click at [1527, 14] on span at bounding box center [1523, 18] width 24 height 24
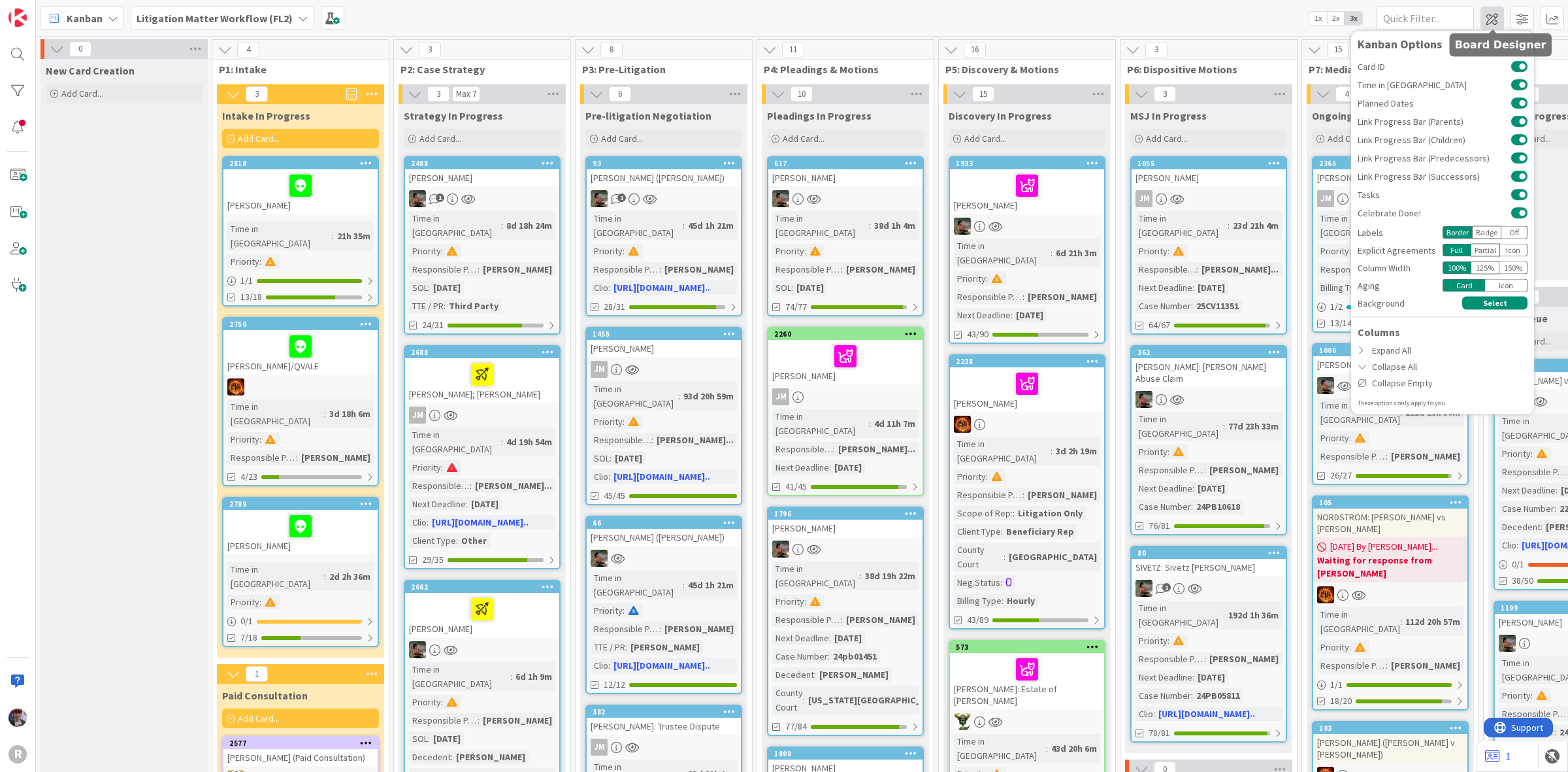
click at [1500, 21] on span at bounding box center [1492, 18] width 24 height 24
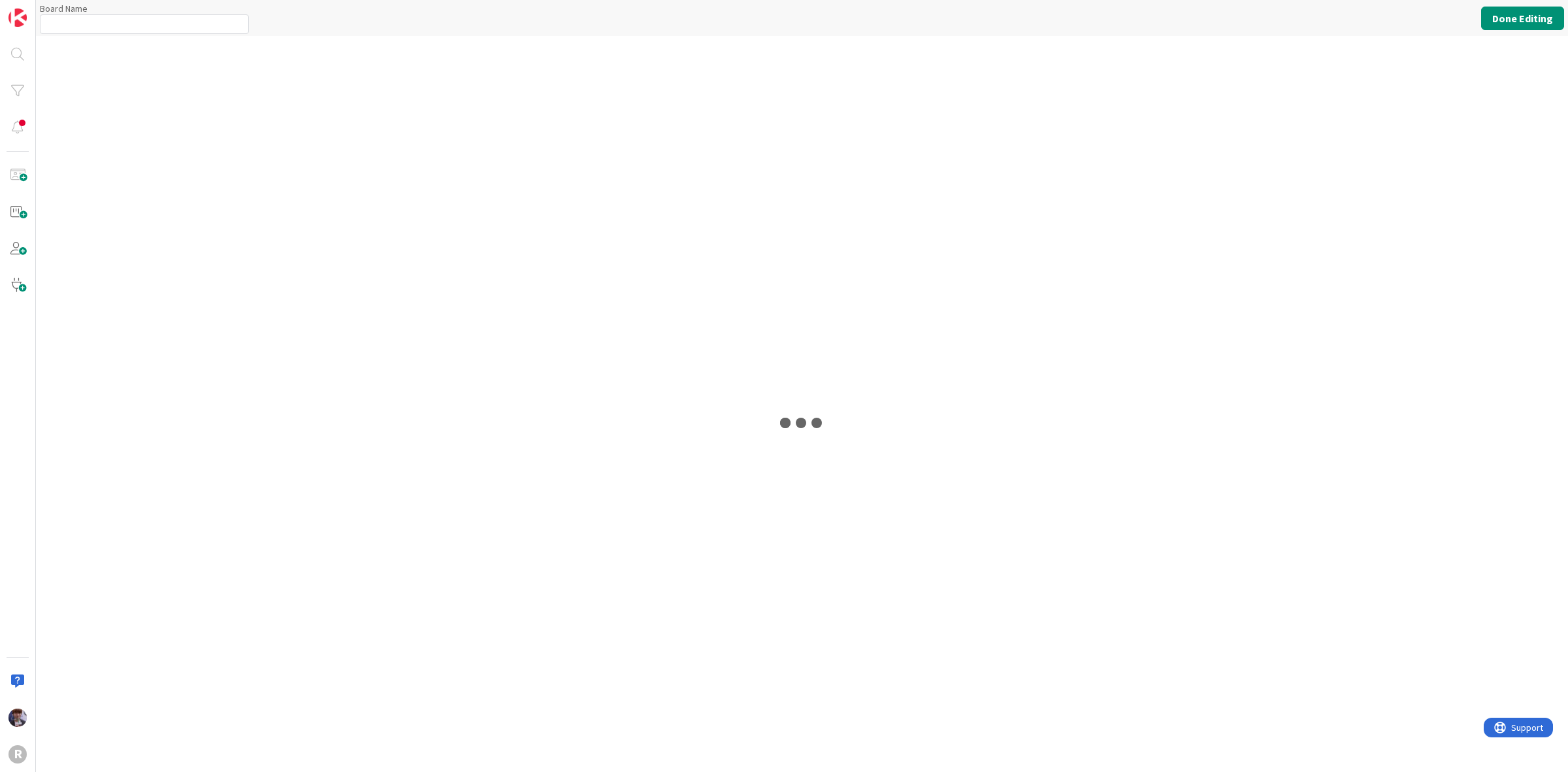
type input "Litigation Matter Workflow (FL2)"
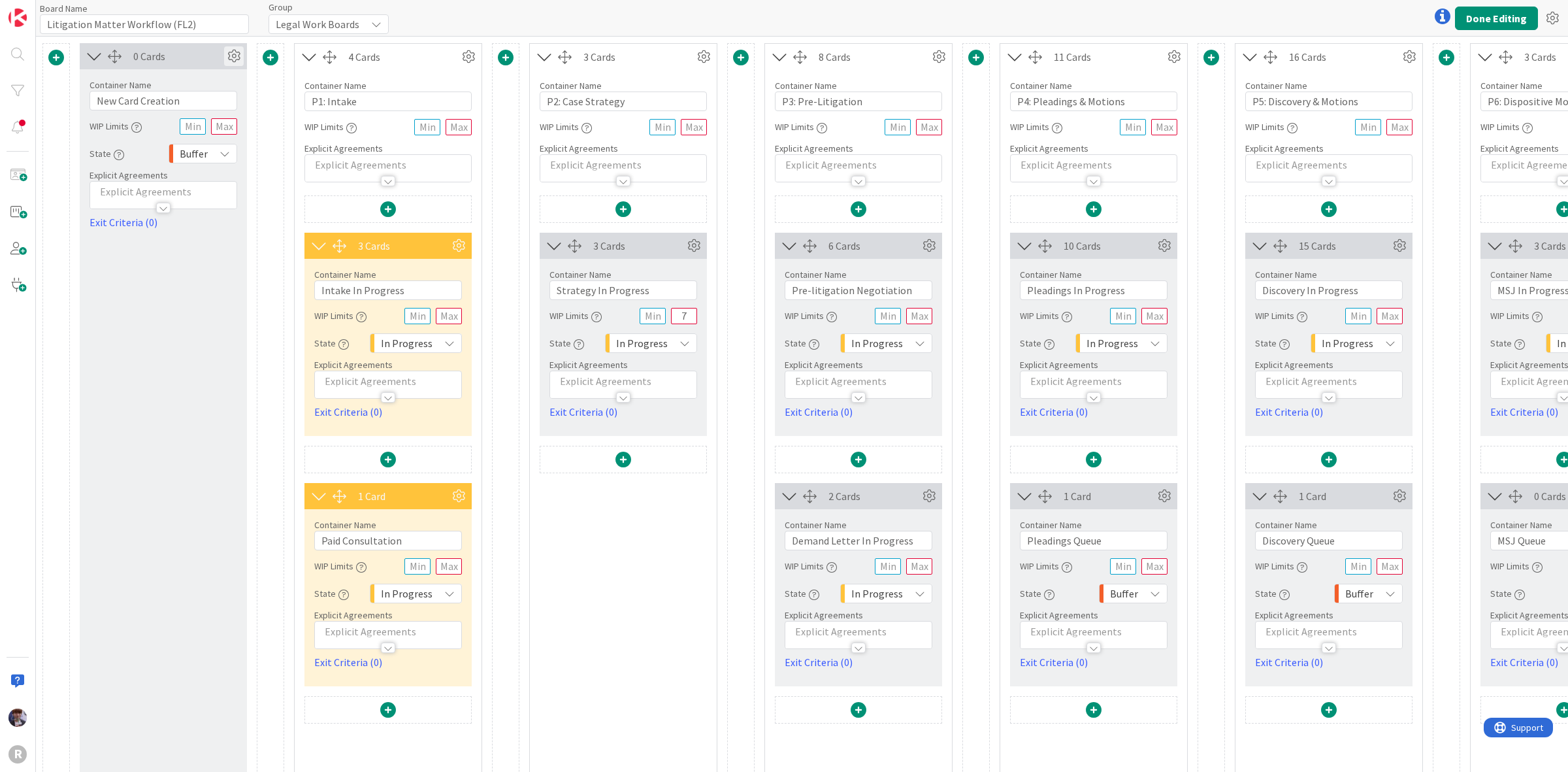
click at [234, 55] on icon at bounding box center [234, 56] width 20 height 20
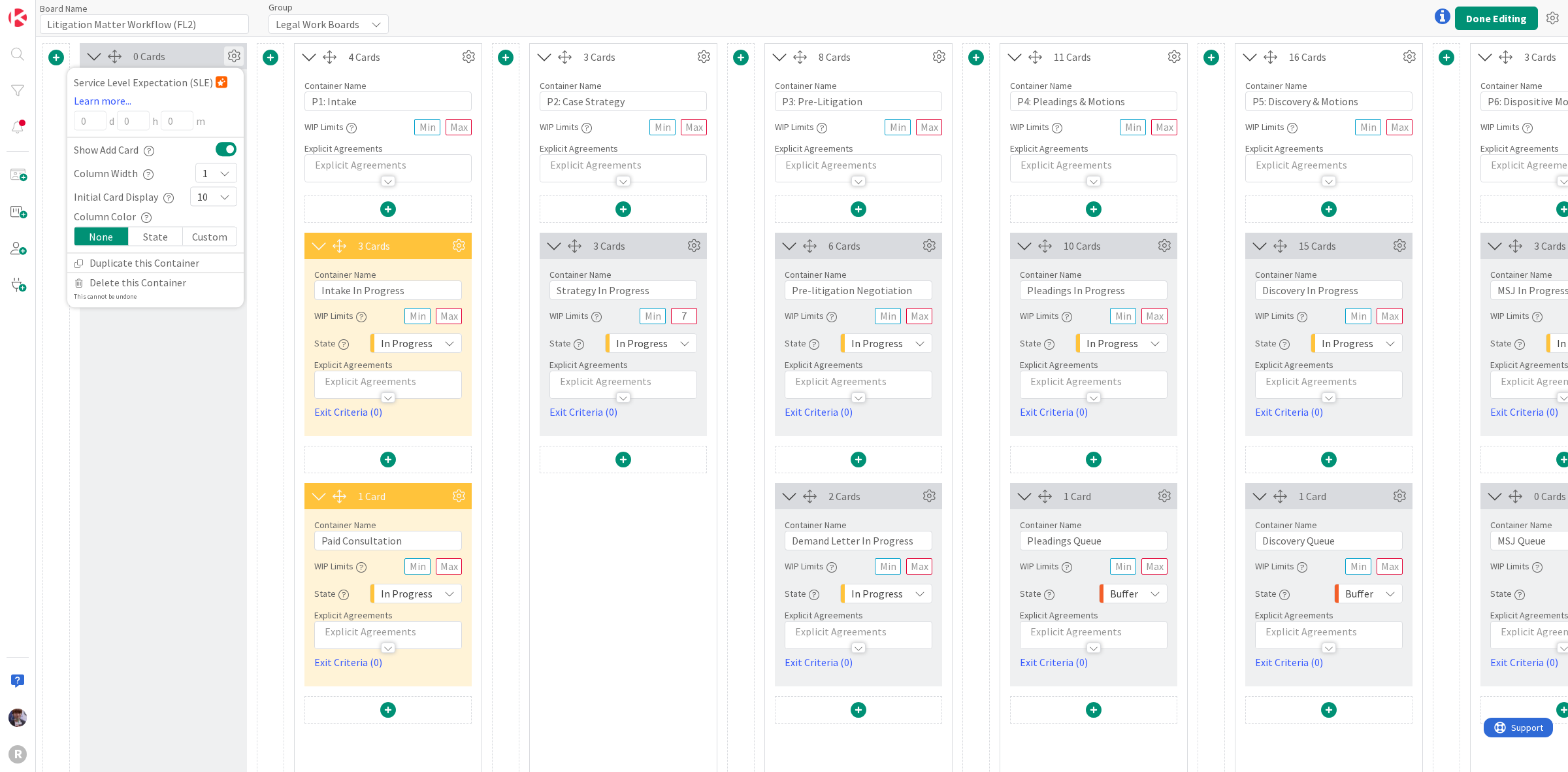
click at [190, 341] on div "0 Cards Service Level Expectation (SLE) Learn more... 0 d 0 h 0 m Show Add Card…" at bounding box center [163, 508] width 167 height 931
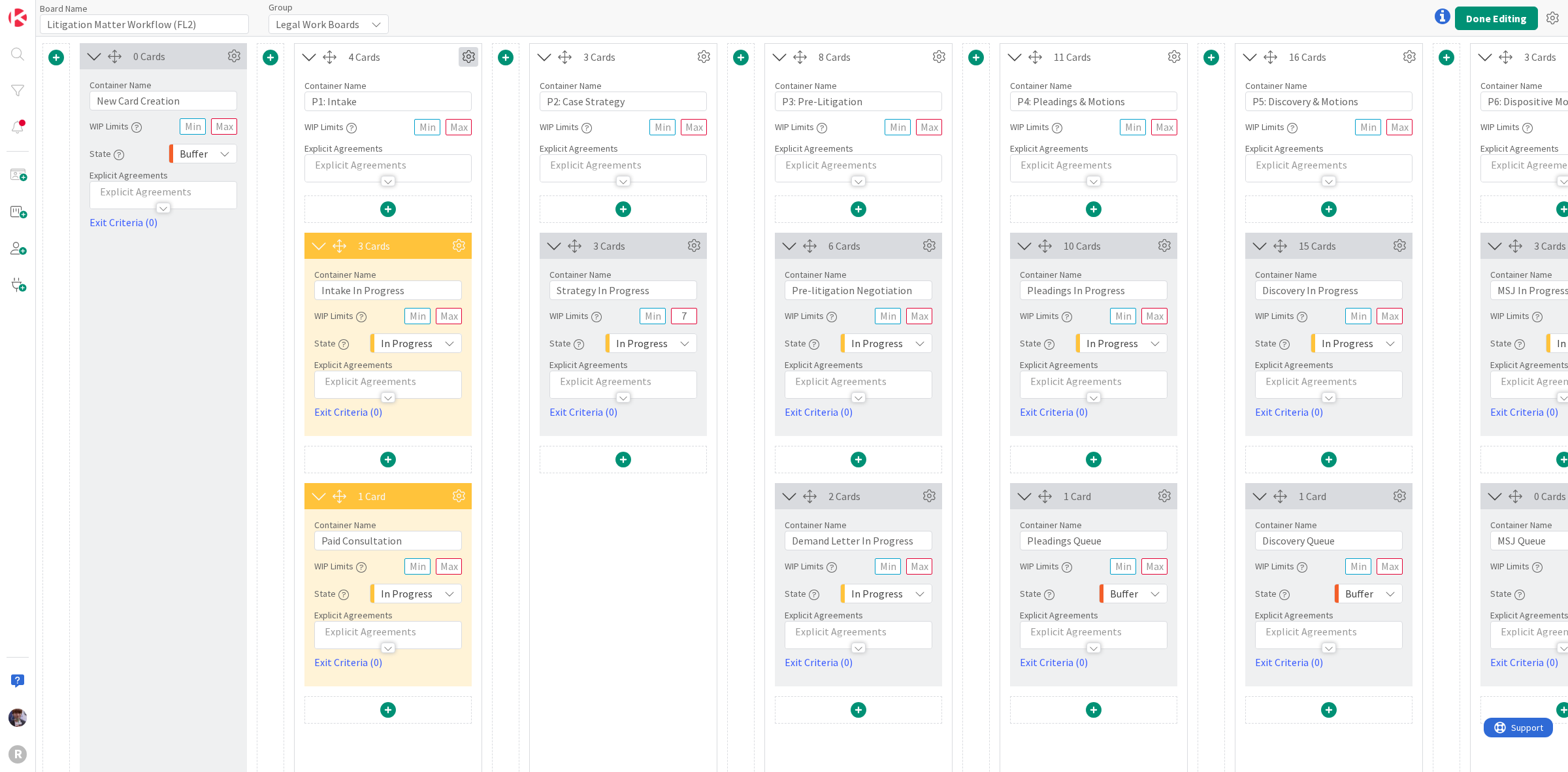
click at [464, 58] on icon at bounding box center [468, 57] width 20 height 20
drag, startPoint x: 256, startPoint y: 306, endPoint x: 301, endPoint y: 289, distance: 48.1
click at [252, 304] on div "0 Cards Service Level Expectation (SLE) Learn more... 0 d 0 h 0 m Show Add Card…" at bounding box center [1575, 508] width 3064 height 931
click at [1520, 14] on button "Done Editing" at bounding box center [1496, 18] width 83 height 24
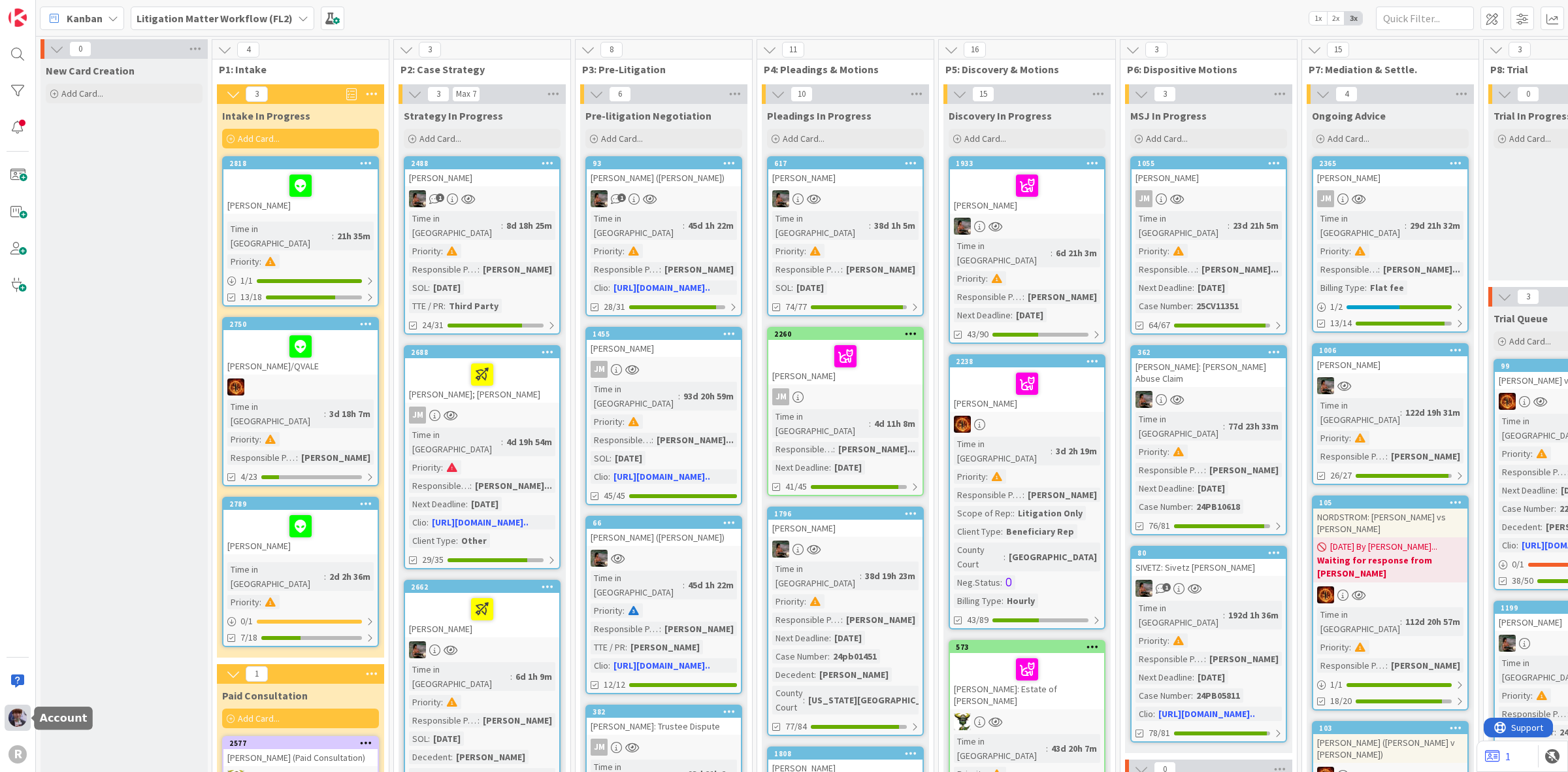
click at [26, 711] on div at bounding box center [18, 718] width 26 height 26
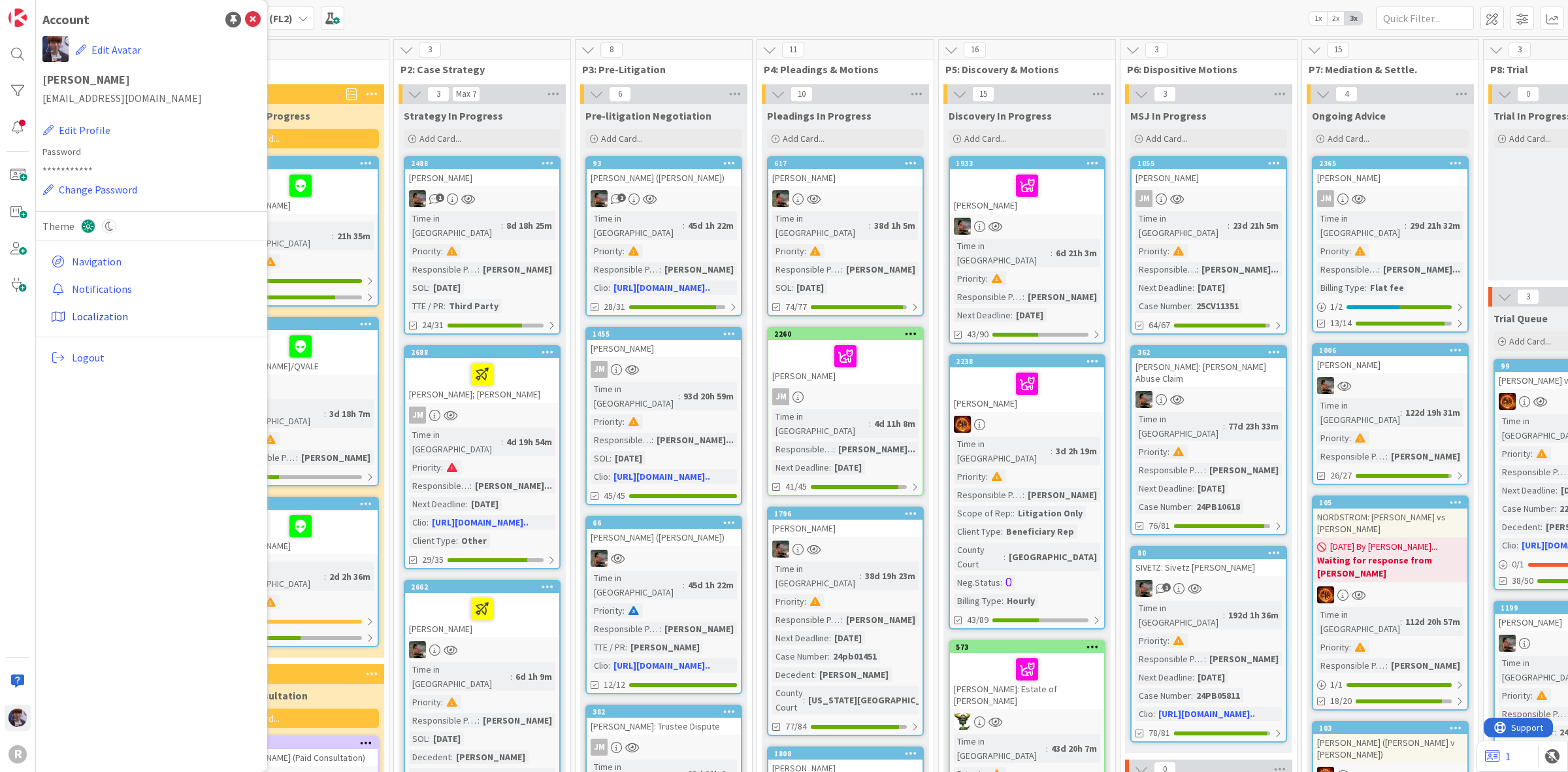
click at [115, 312] on link "Localization" at bounding box center [153, 316] width 215 height 24
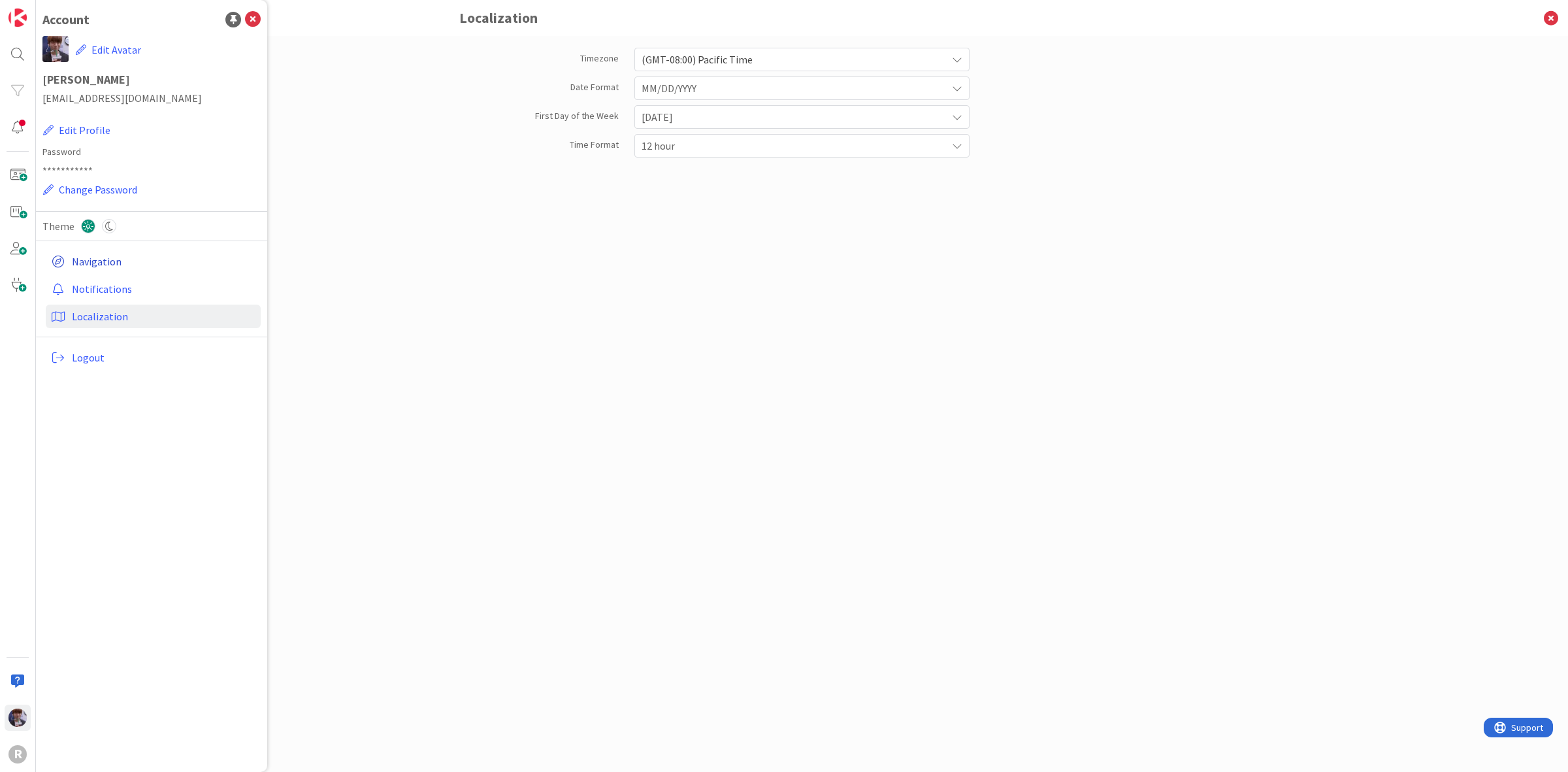
click at [115, 257] on link "Navigation" at bounding box center [153, 261] width 215 height 24
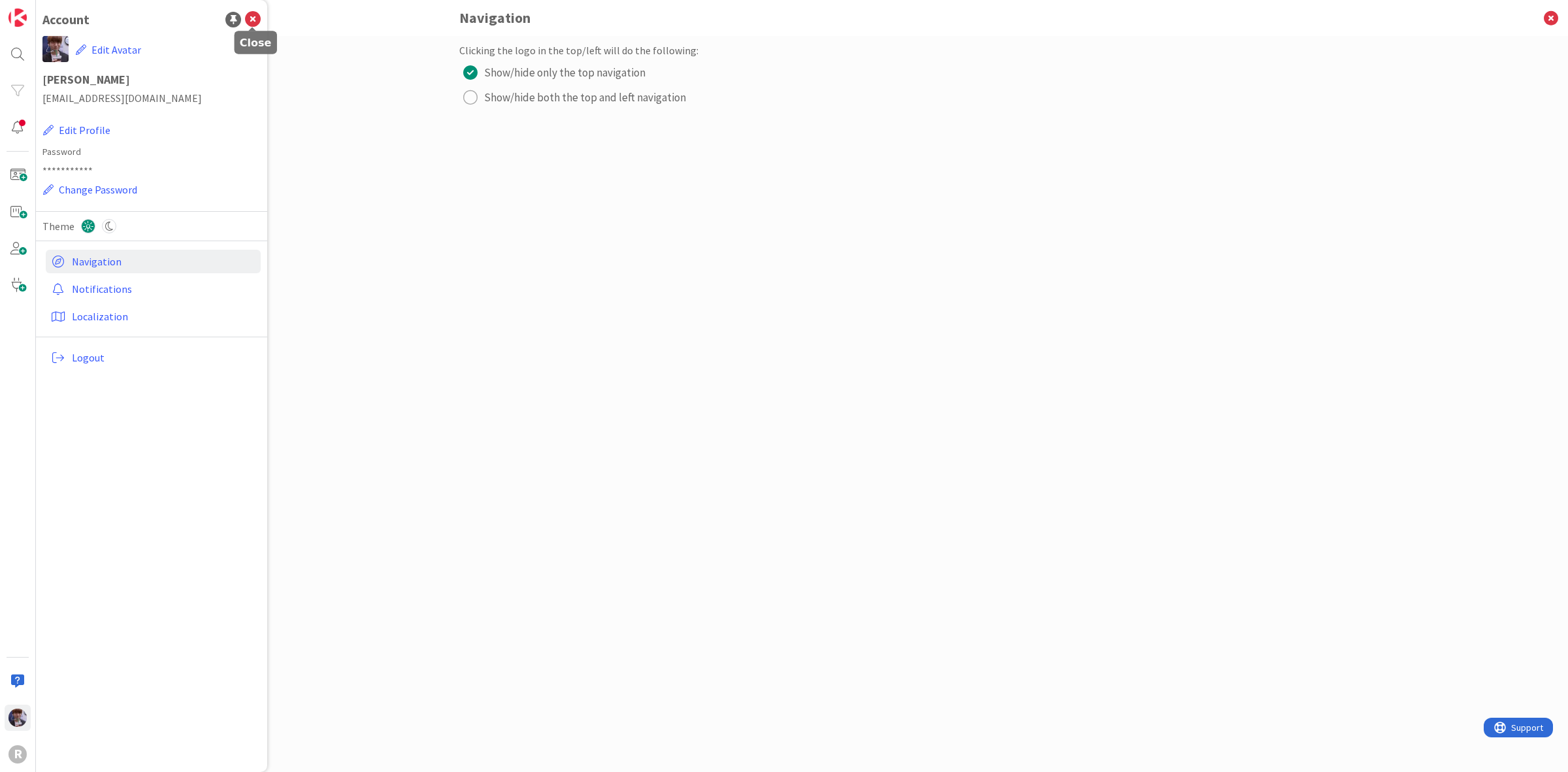
click at [253, 18] on icon at bounding box center [252, 19] width 16 height 16
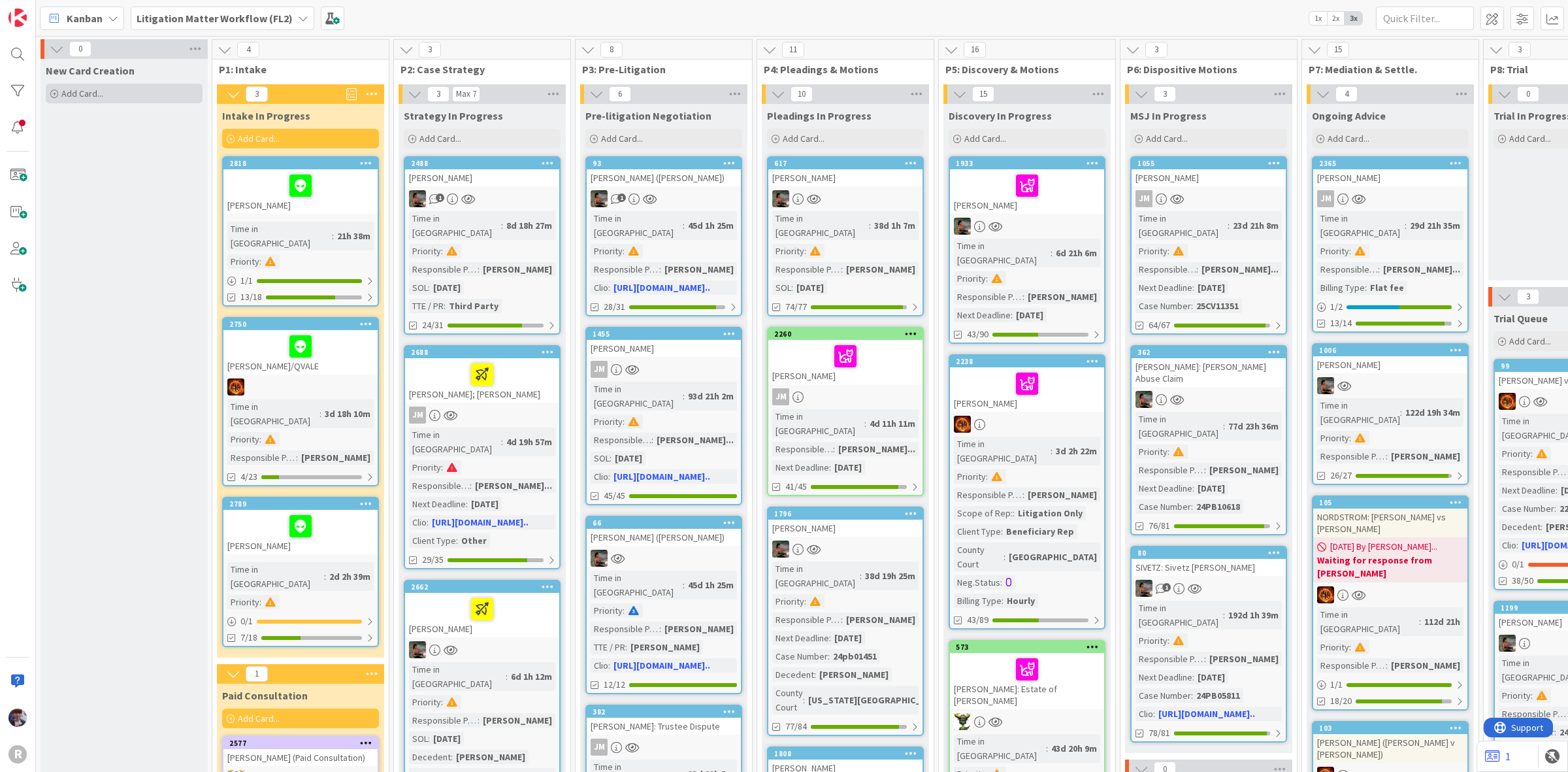
click at [88, 99] on span "Add Card..." at bounding box center [82, 93] width 42 height 12
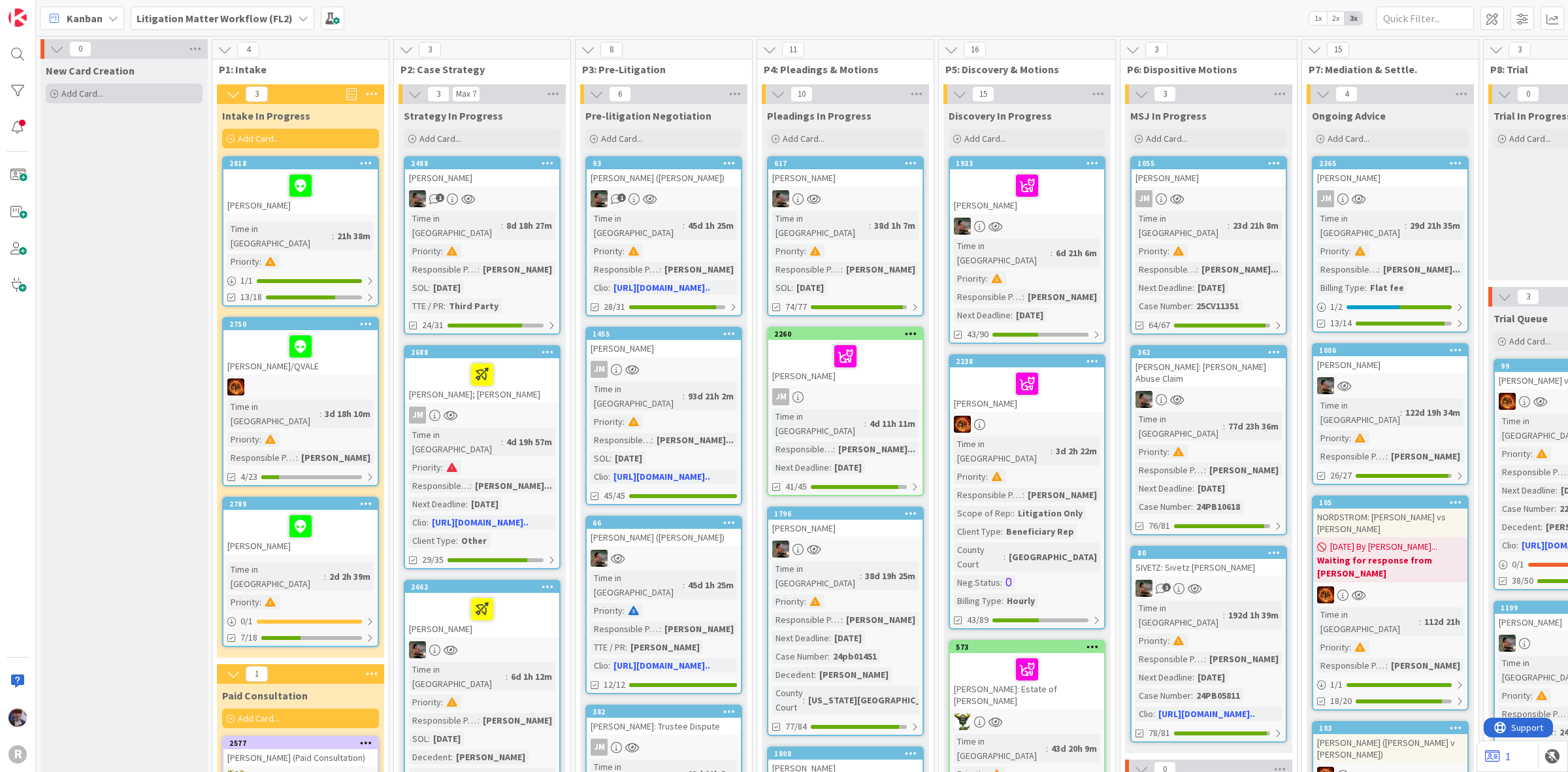
click at [157, 96] on div "Add Card..." at bounding box center [124, 93] width 157 height 20
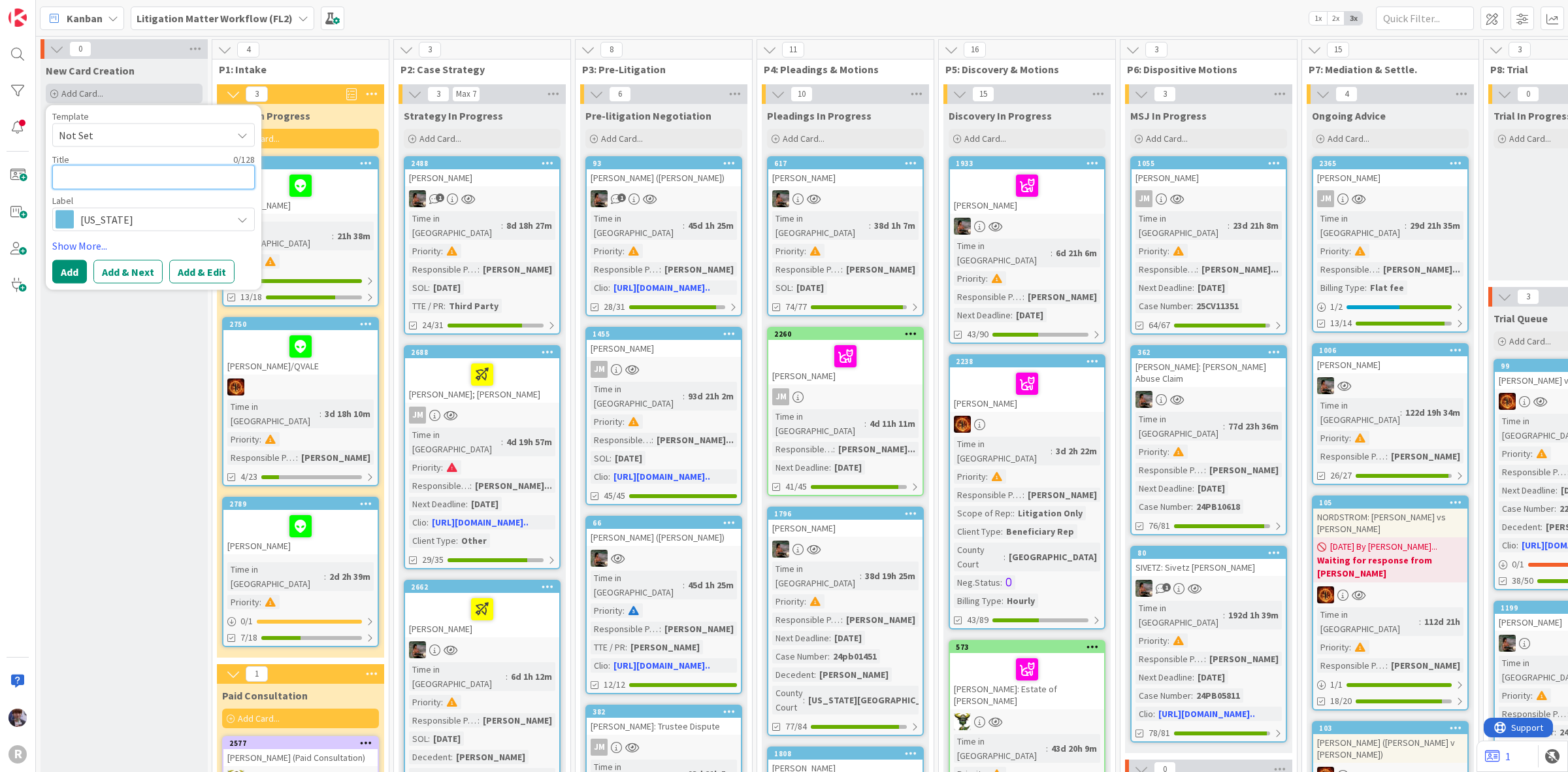
type textarea "x"
type textarea "t"
type textarea "x"
type textarea "te"
type textarea "x"
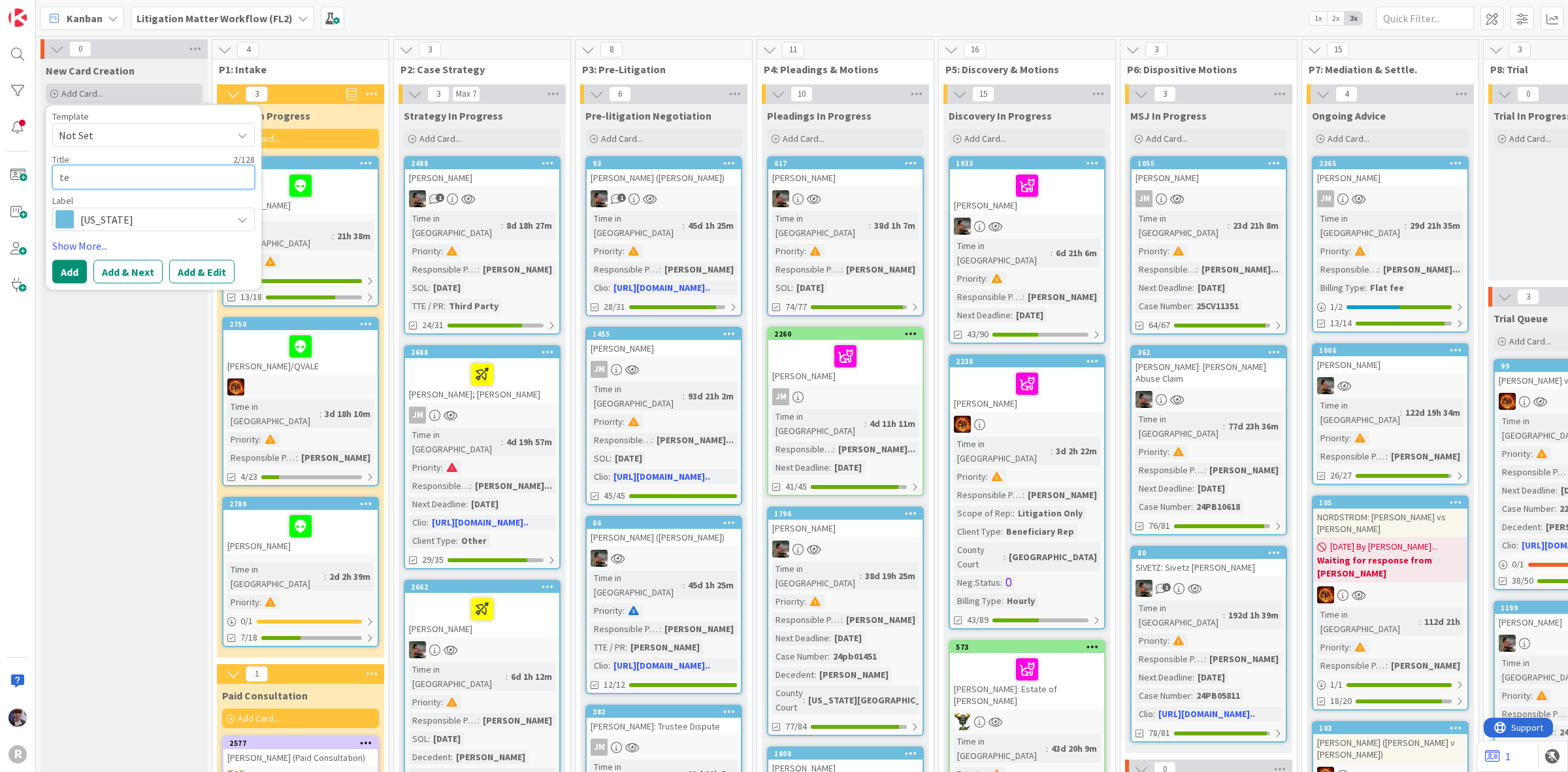
type textarea "tes"
type textarea "x"
type textarea "test"
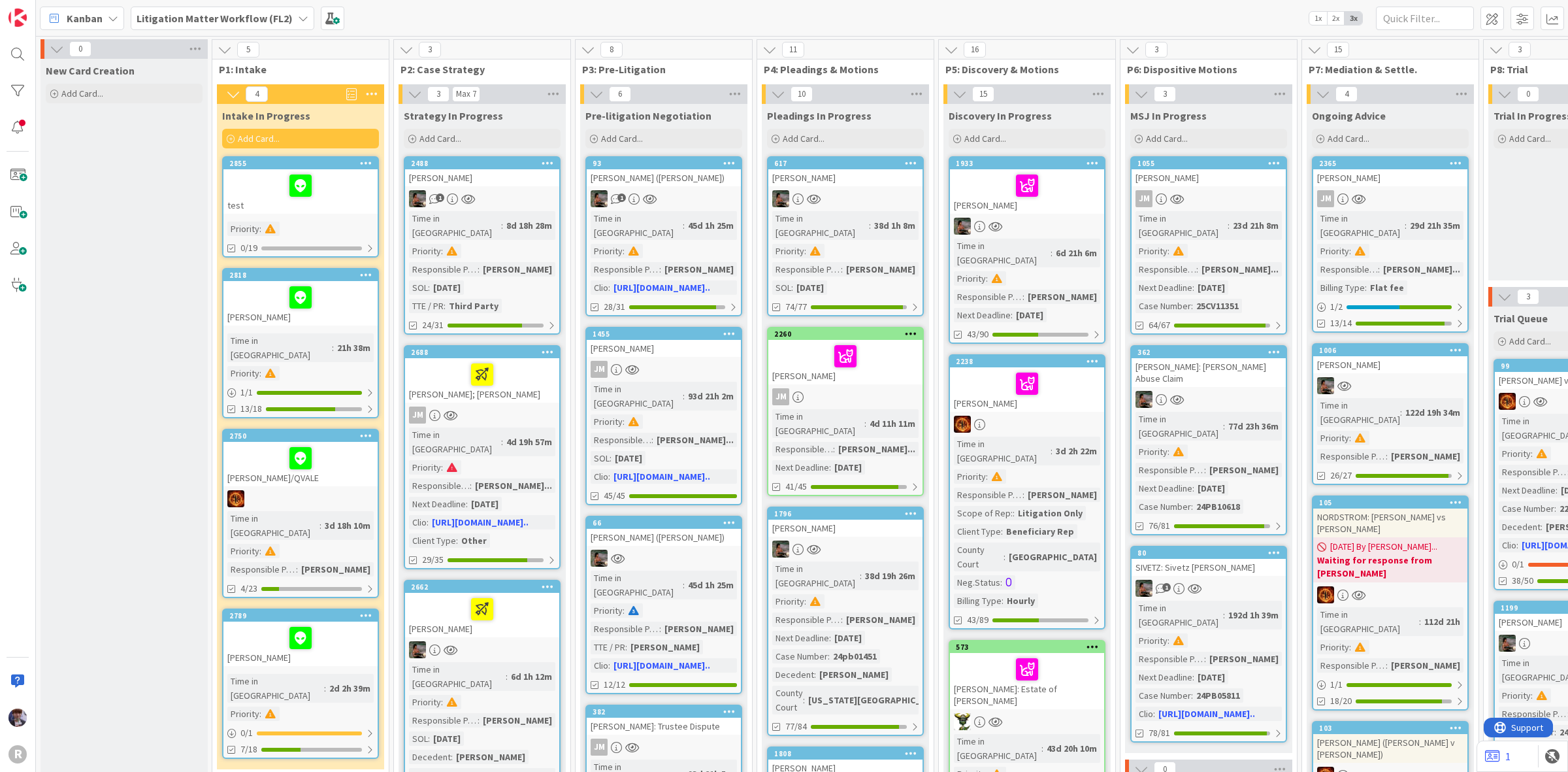
click at [324, 175] on div at bounding box center [301, 185] width 147 height 27
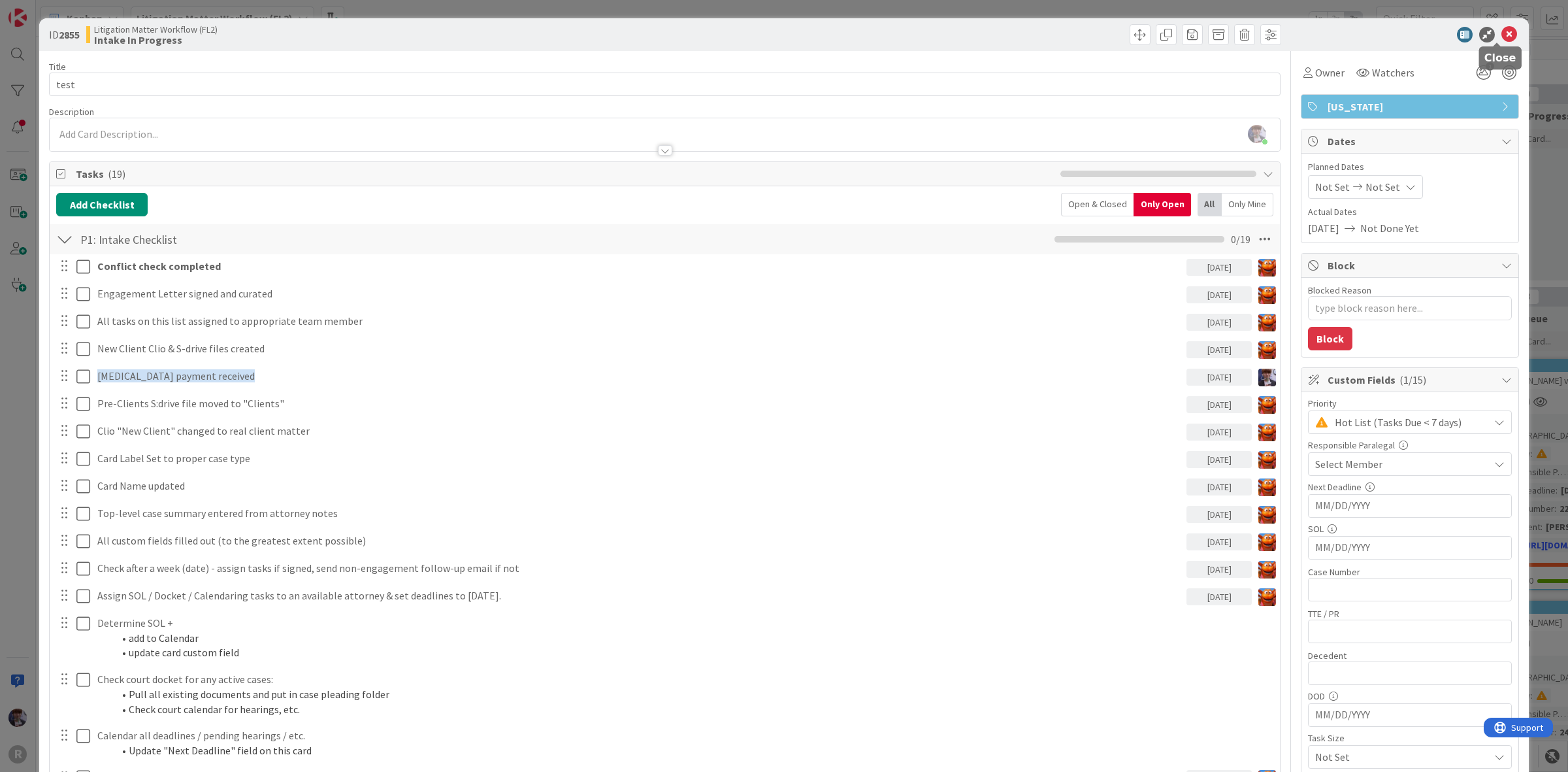
click at [1501, 34] on icon at bounding box center [1509, 34] width 16 height 16
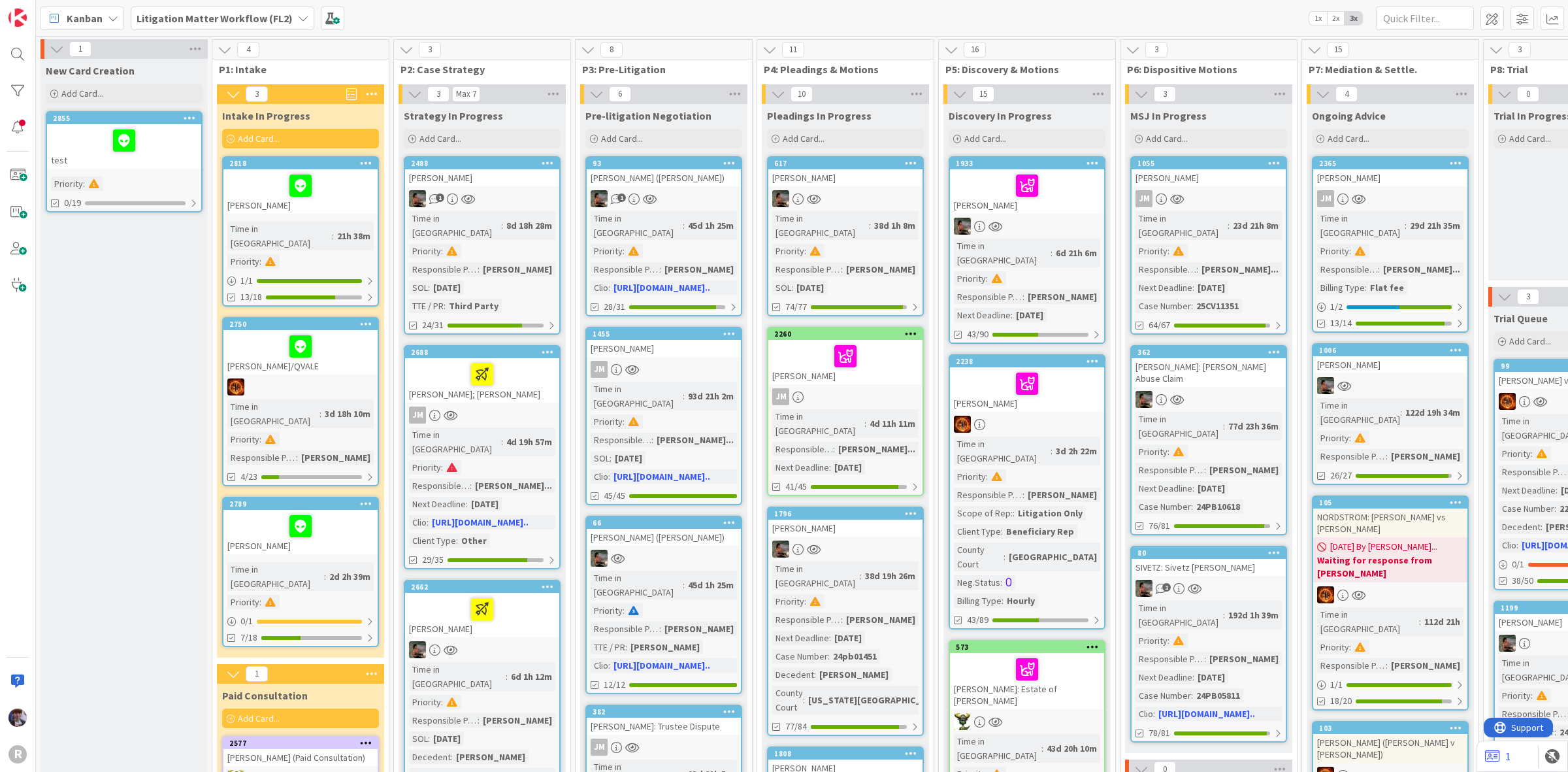
click at [200, 119] on div at bounding box center [190, 118] width 24 height 9
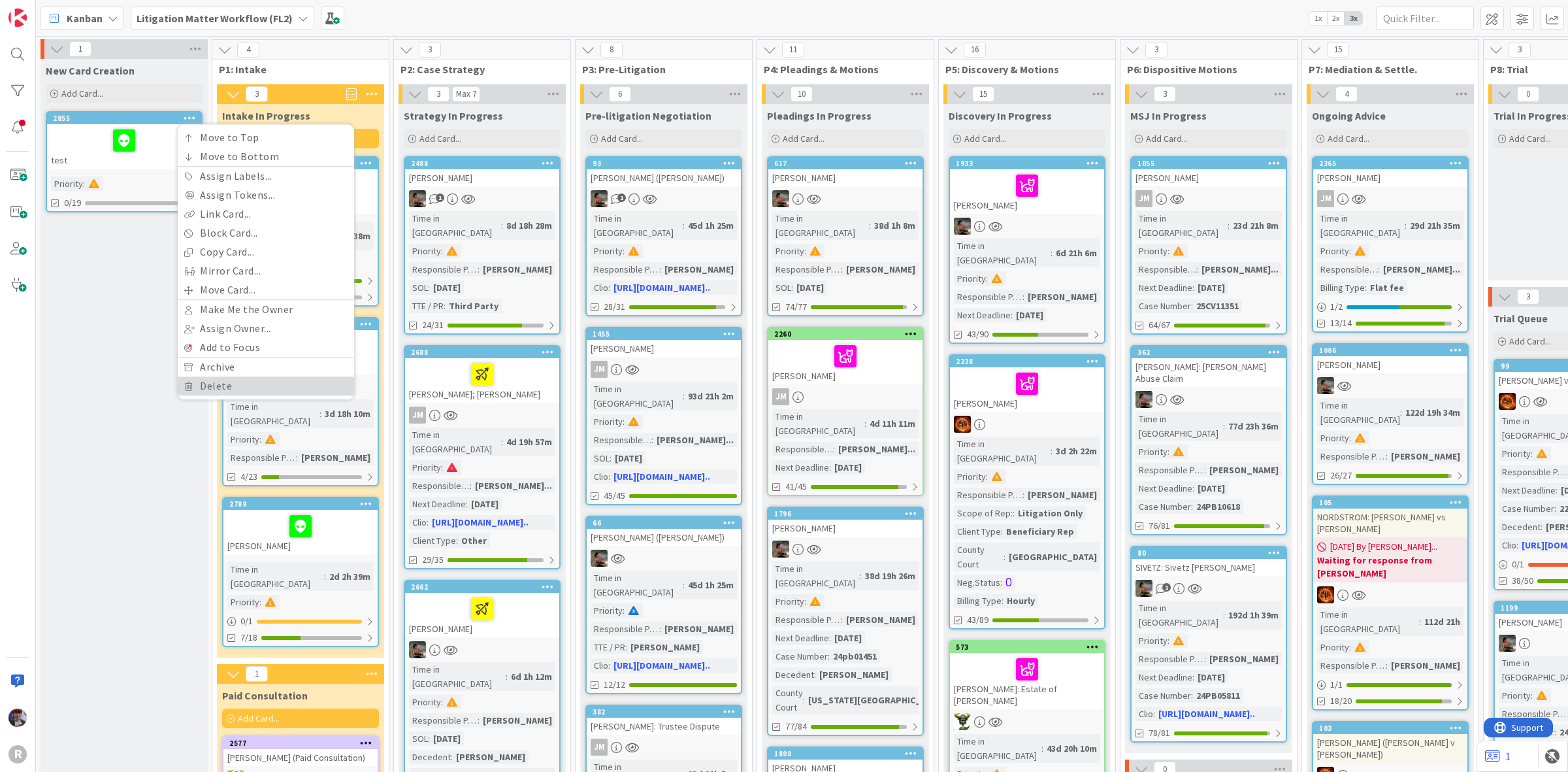
click at [221, 381] on link "Delete" at bounding box center [266, 386] width 176 height 19
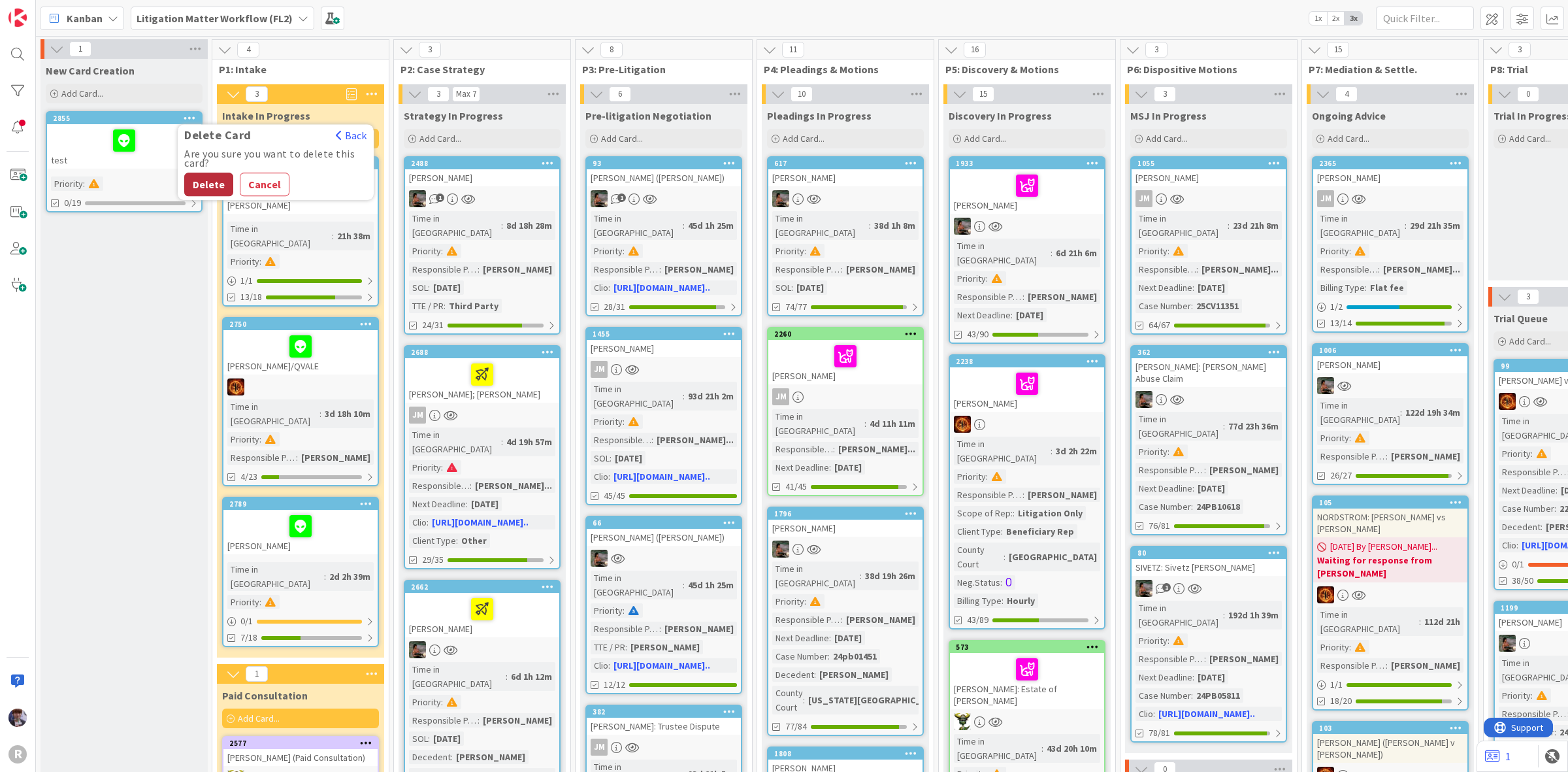
click at [207, 187] on button "Delete" at bounding box center [209, 184] width 49 height 24
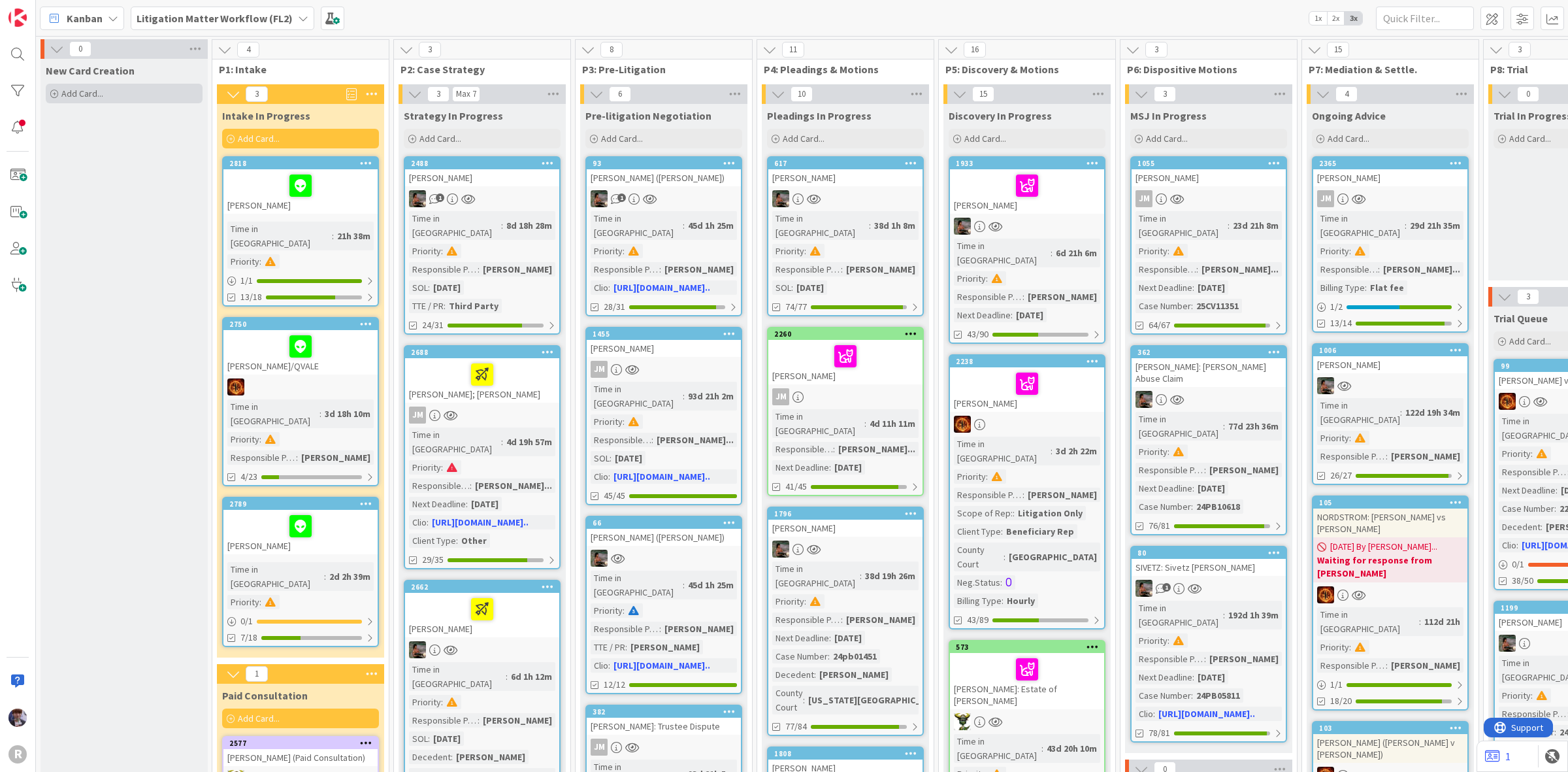
click at [124, 87] on div "Add Card..." at bounding box center [124, 93] width 157 height 20
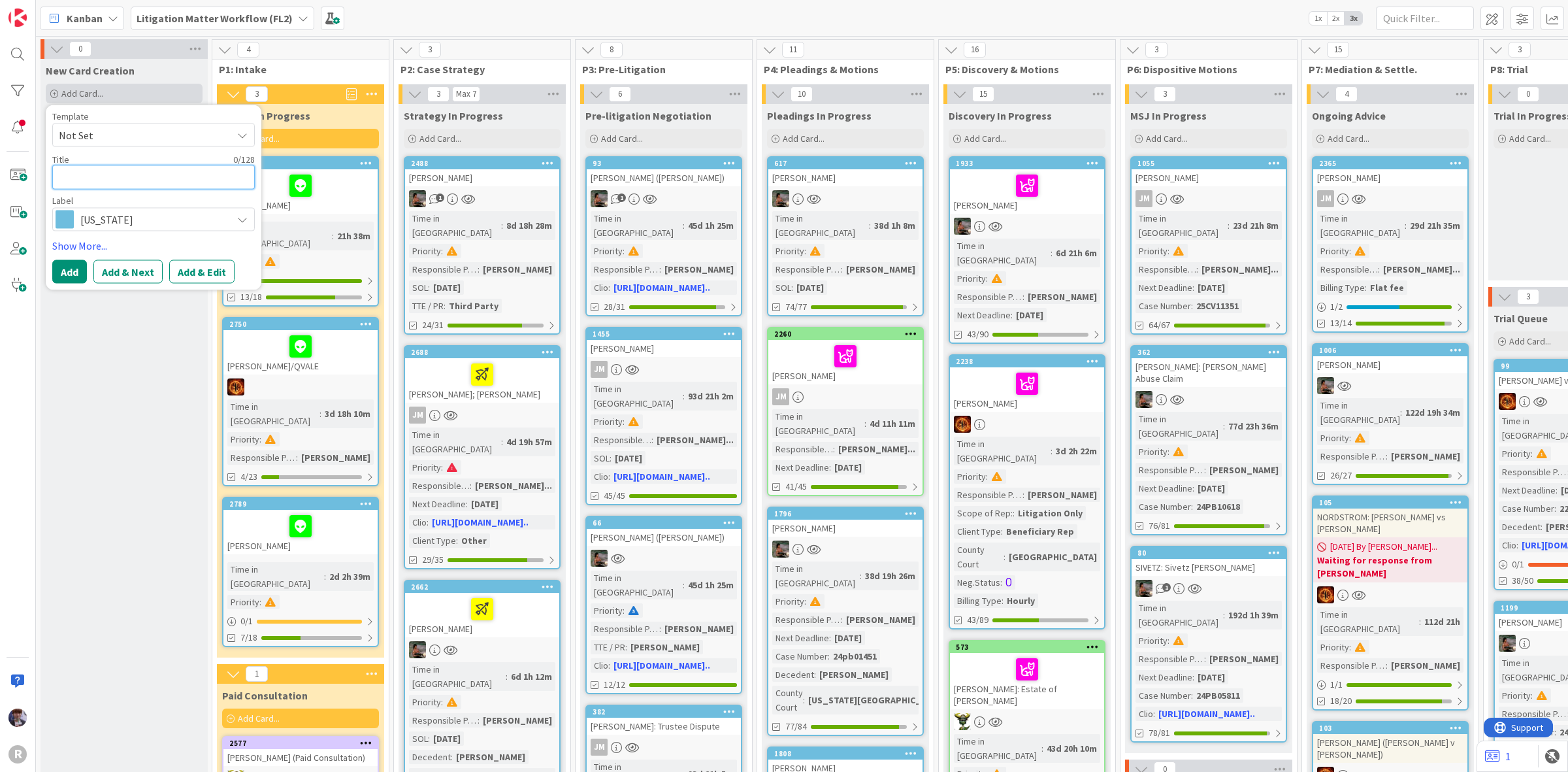
type textarea "x"
type textarea "t"
type textarea "x"
type textarea "te"
type textarea "x"
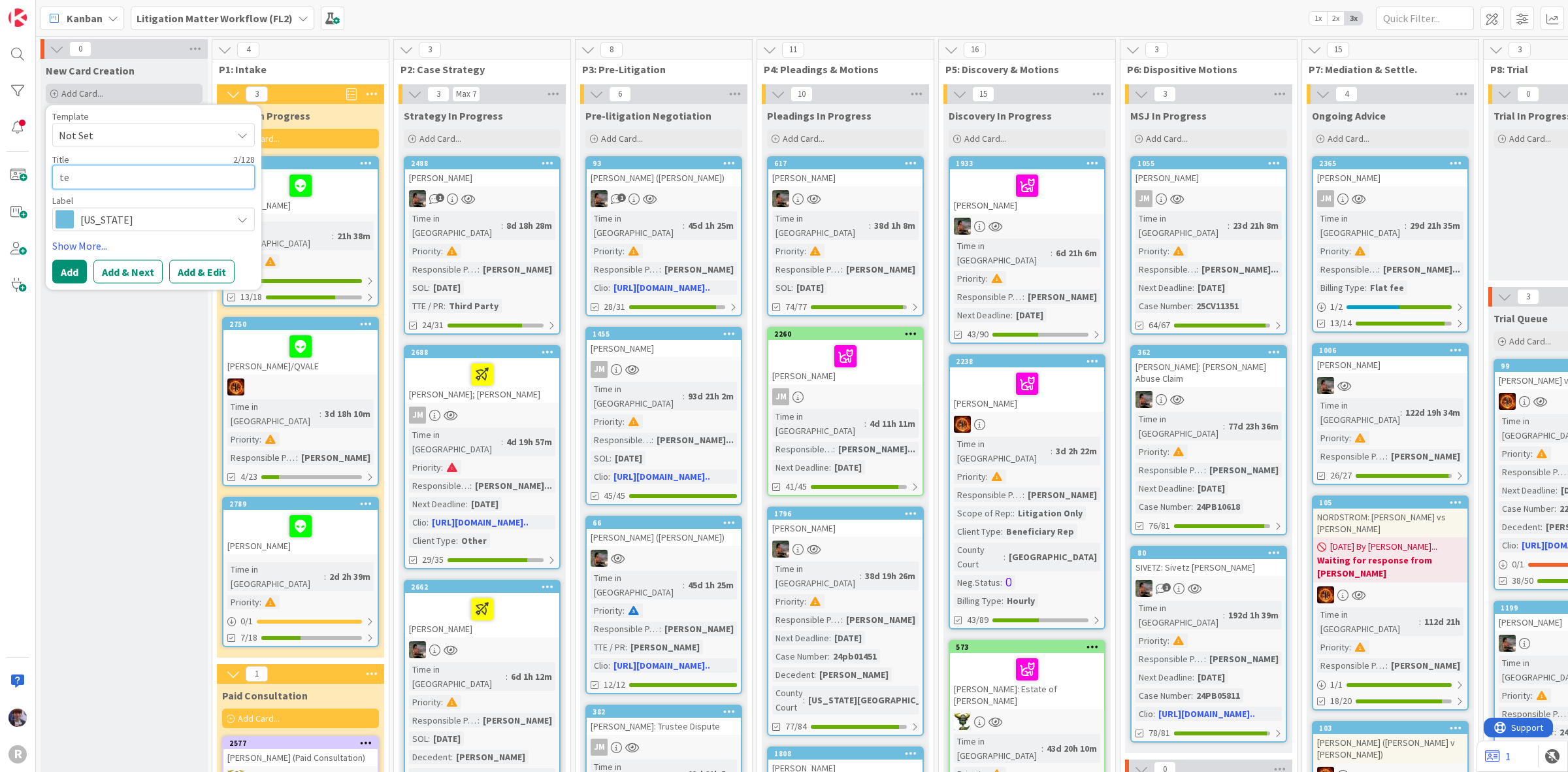
type textarea "tes"
type textarea "x"
type textarea "test"
type textarea "x"
type textarea "test"
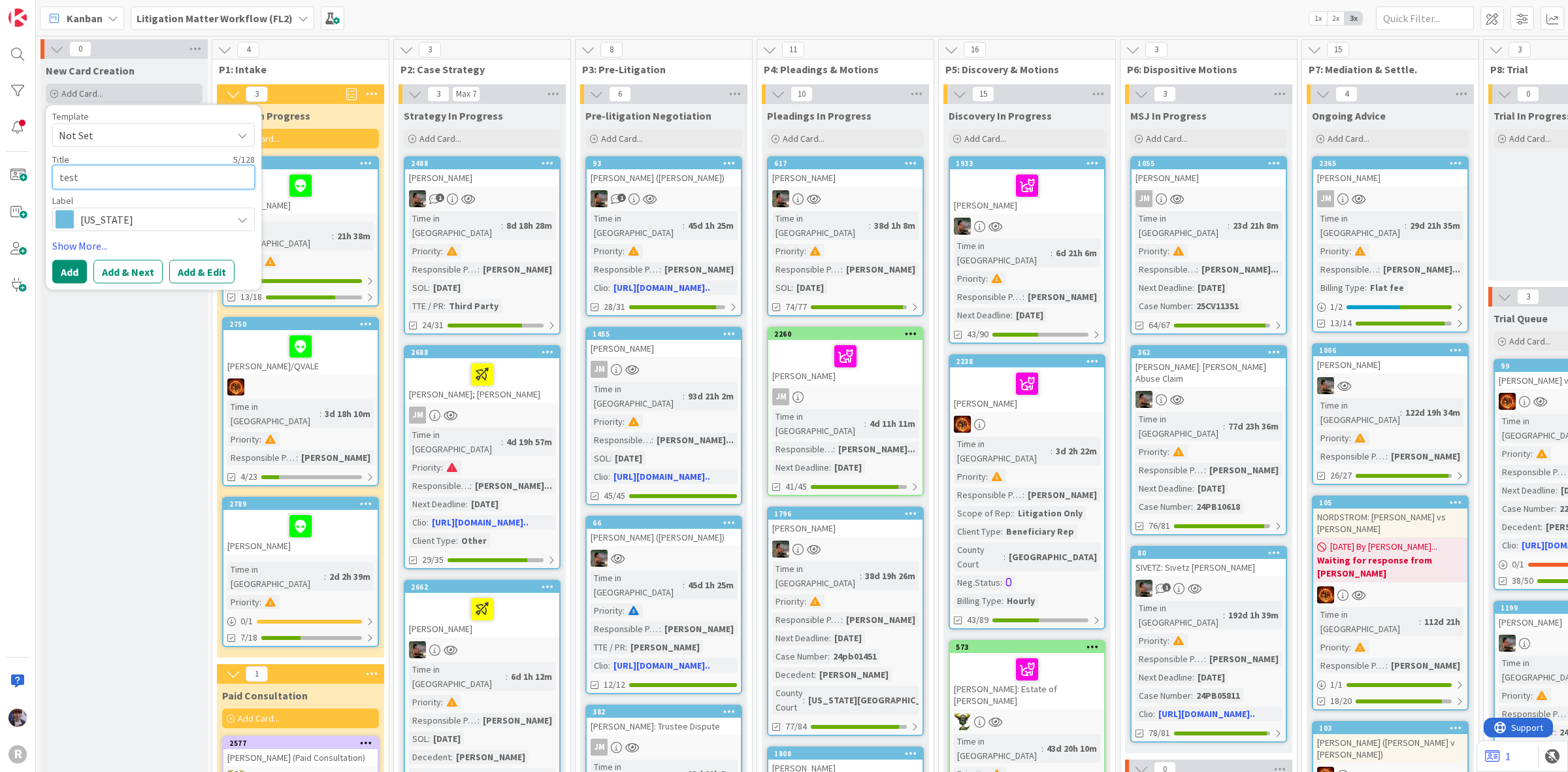
type textarea "x"
type textarea "test M"
type textarea "x"
type textarea "test Mi"
type textarea "x"
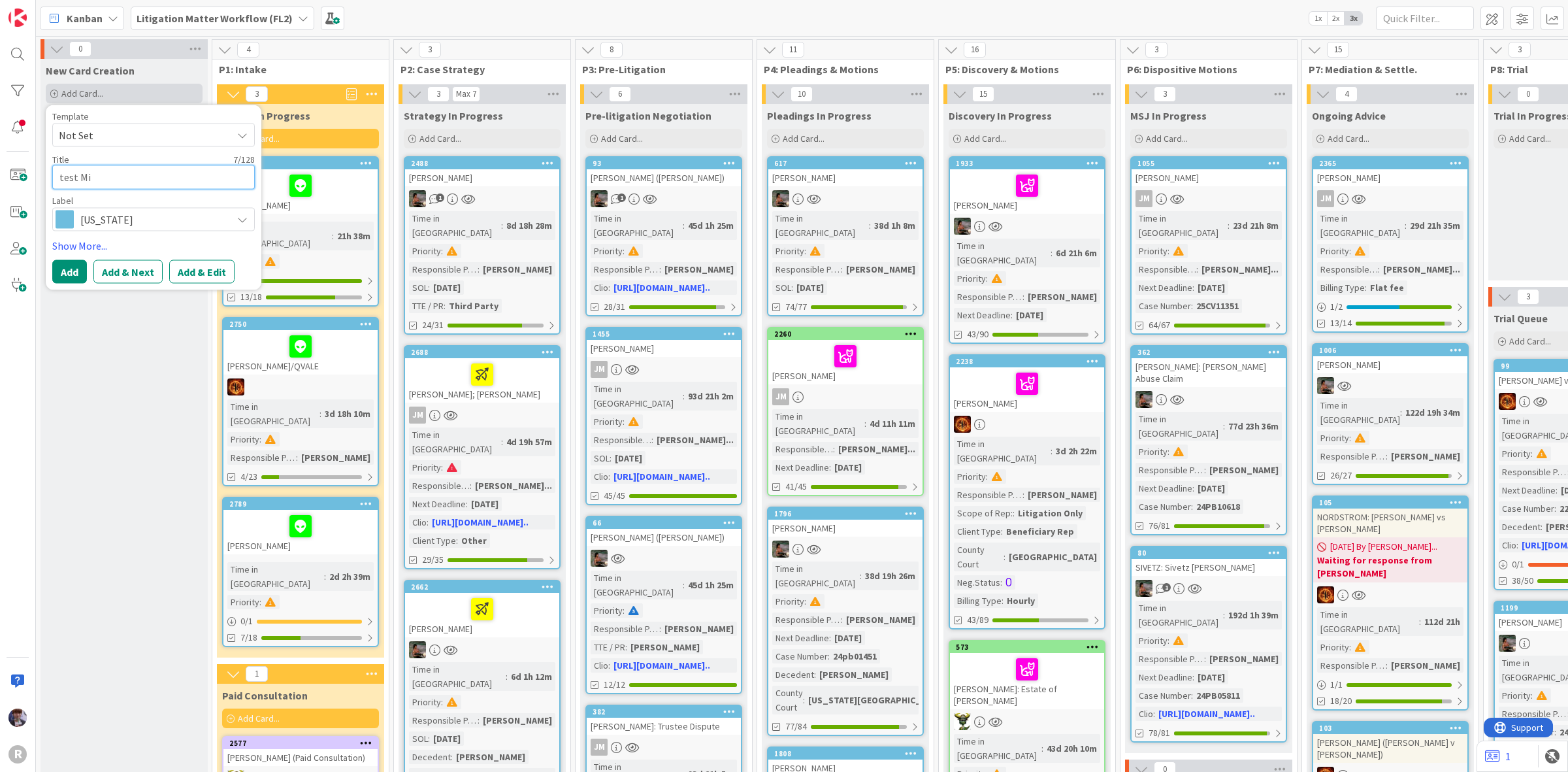
type textarea "test Min"
type textarea "x"
type textarea "test Mink"
type textarea "x"
type textarea "test Minka"
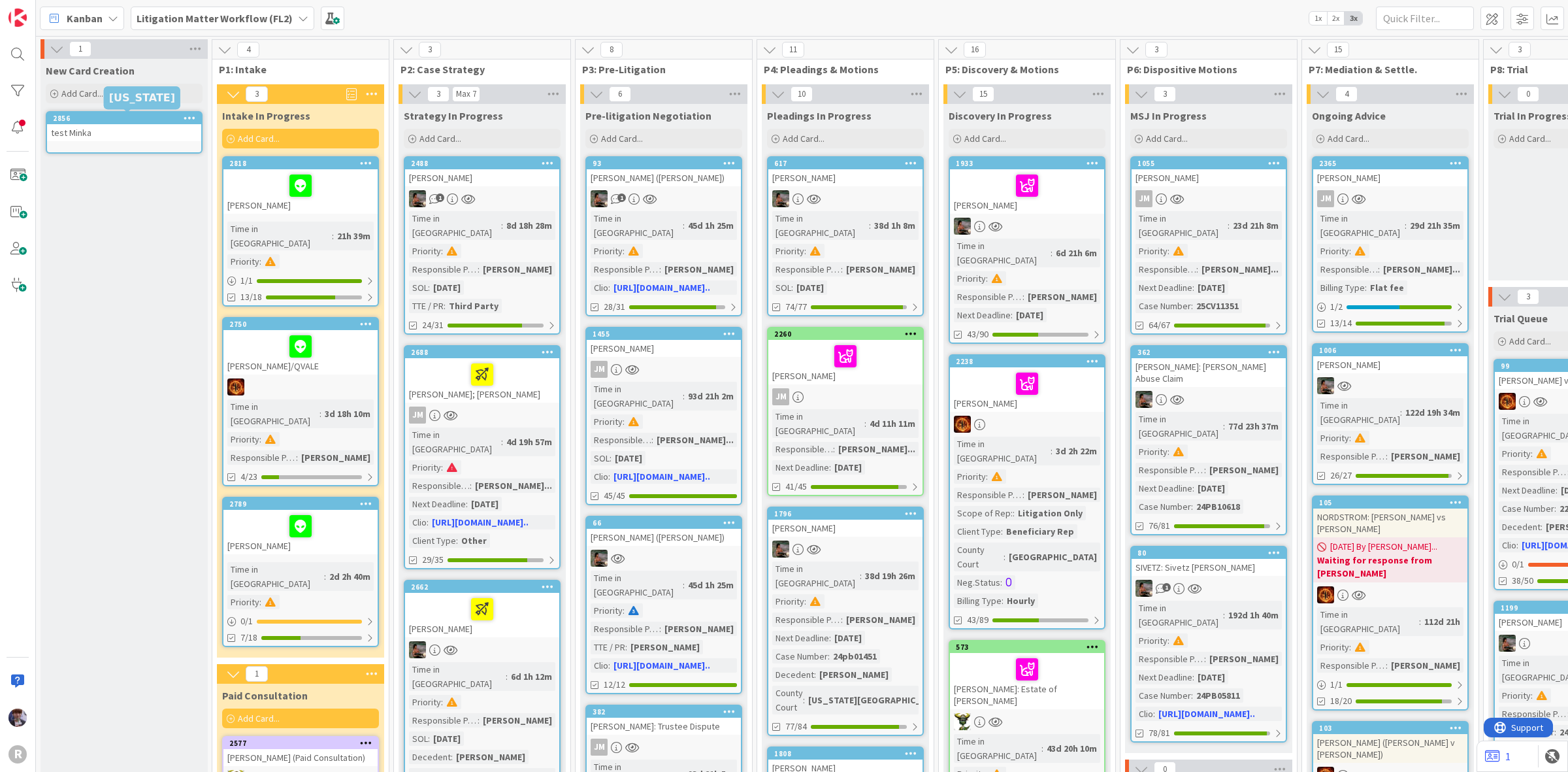
click at [75, 131] on div "test Minka" at bounding box center [124, 133] width 154 height 17
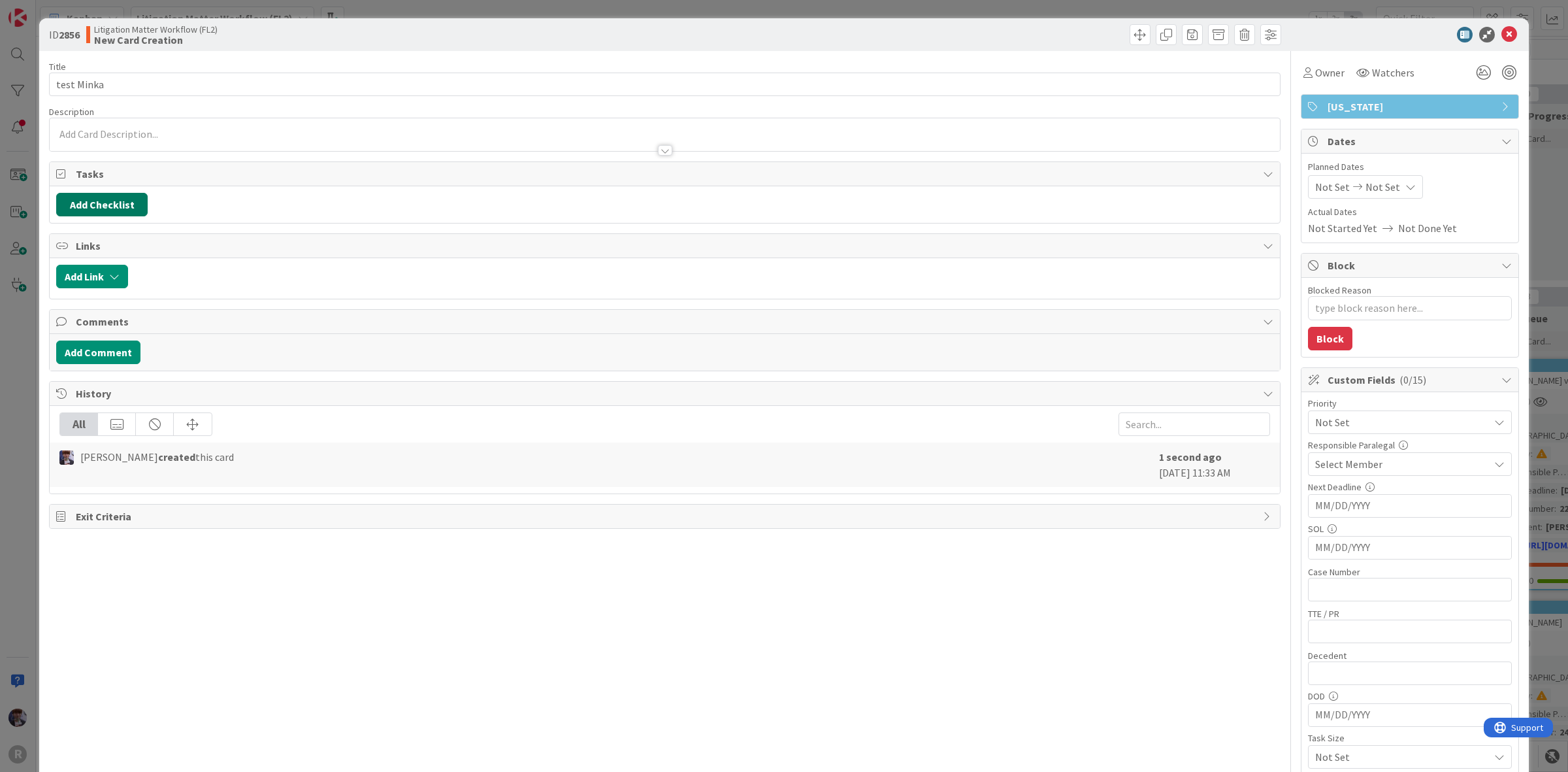
click at [105, 211] on button "Add Checklist" at bounding box center [101, 205] width 92 height 24
type textarea "x"
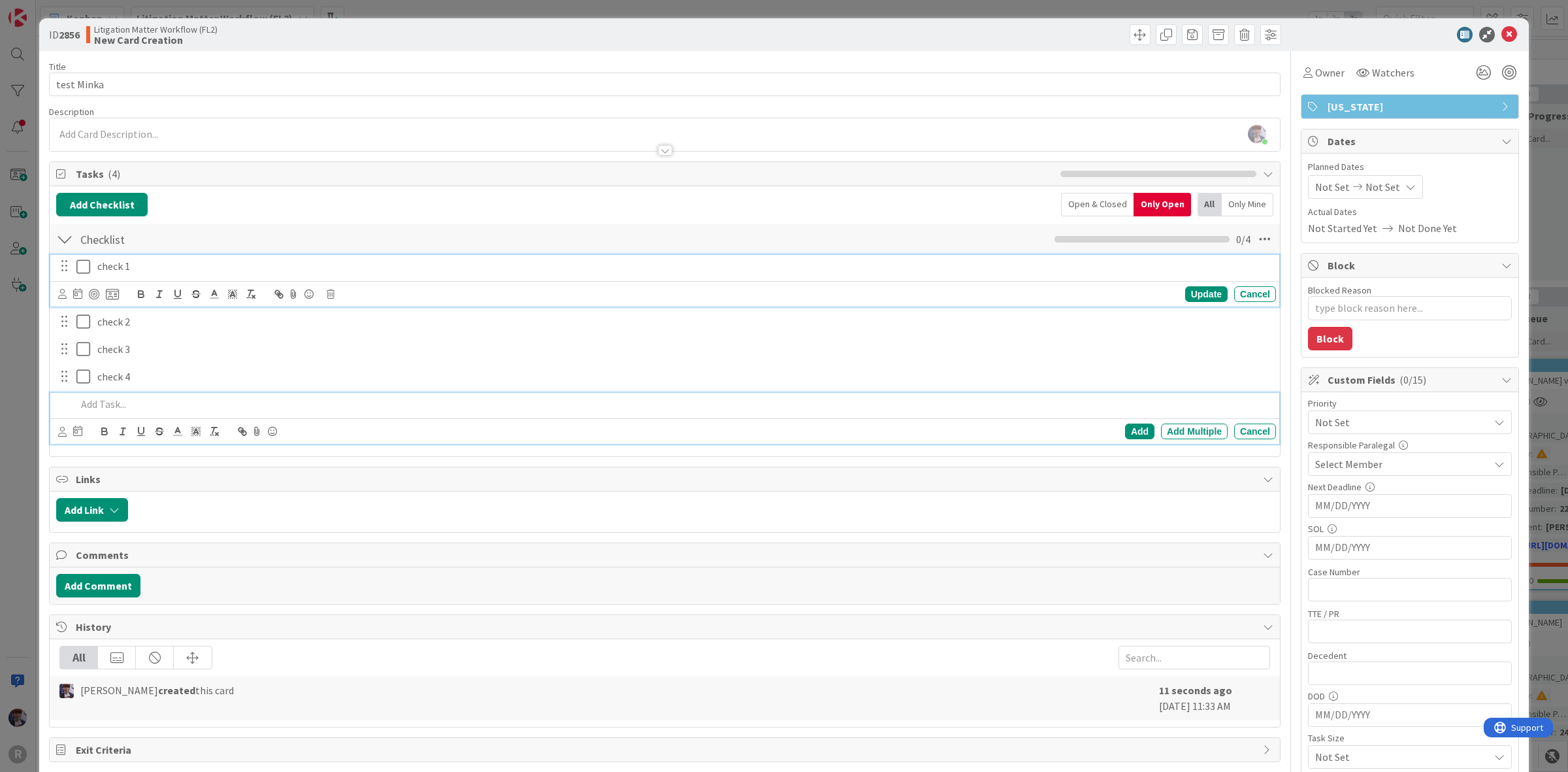
click at [137, 260] on p "check 1" at bounding box center [684, 266] width 1174 height 15
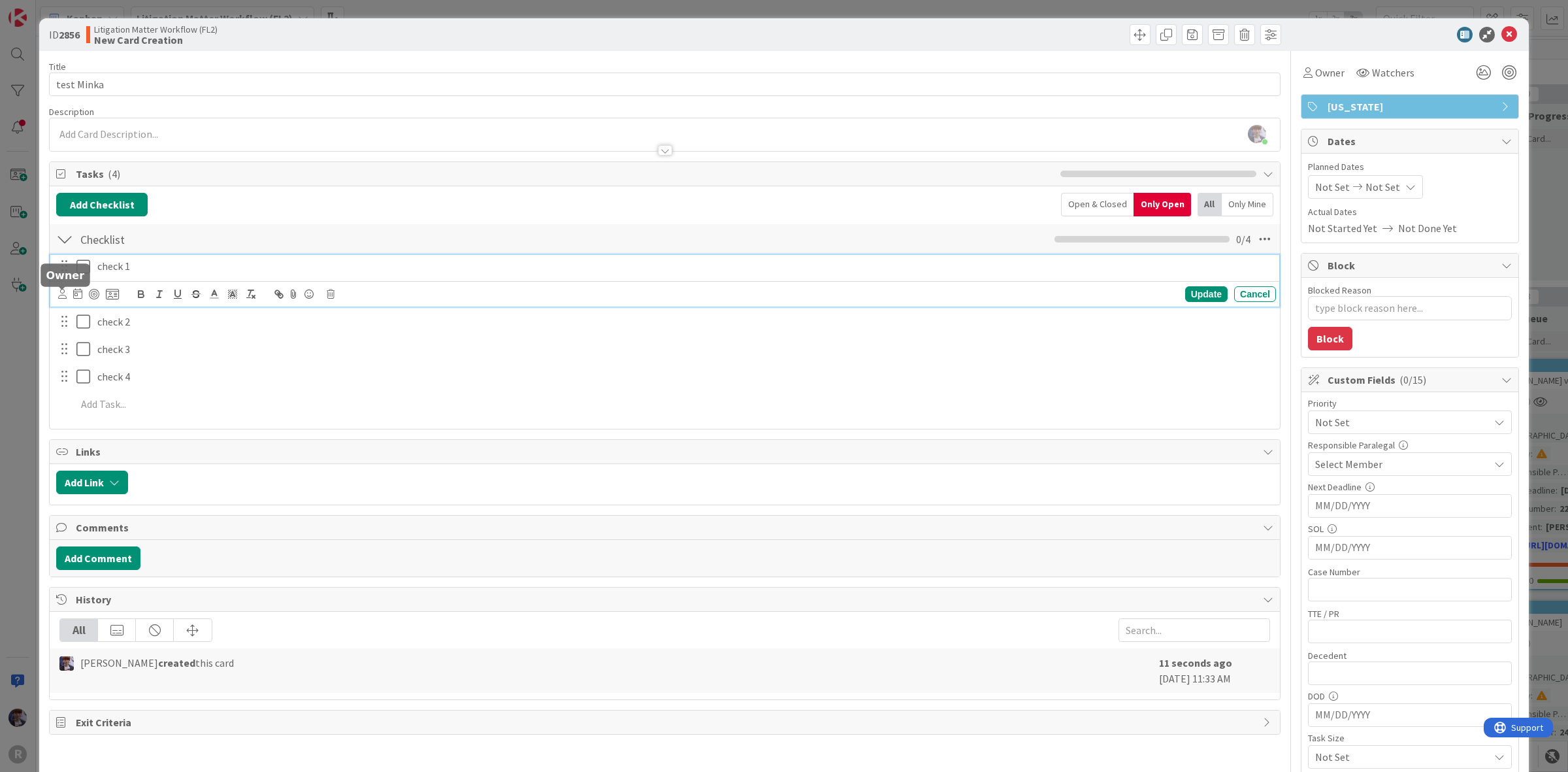
click at [62, 299] on icon at bounding box center [63, 294] width 8 height 10
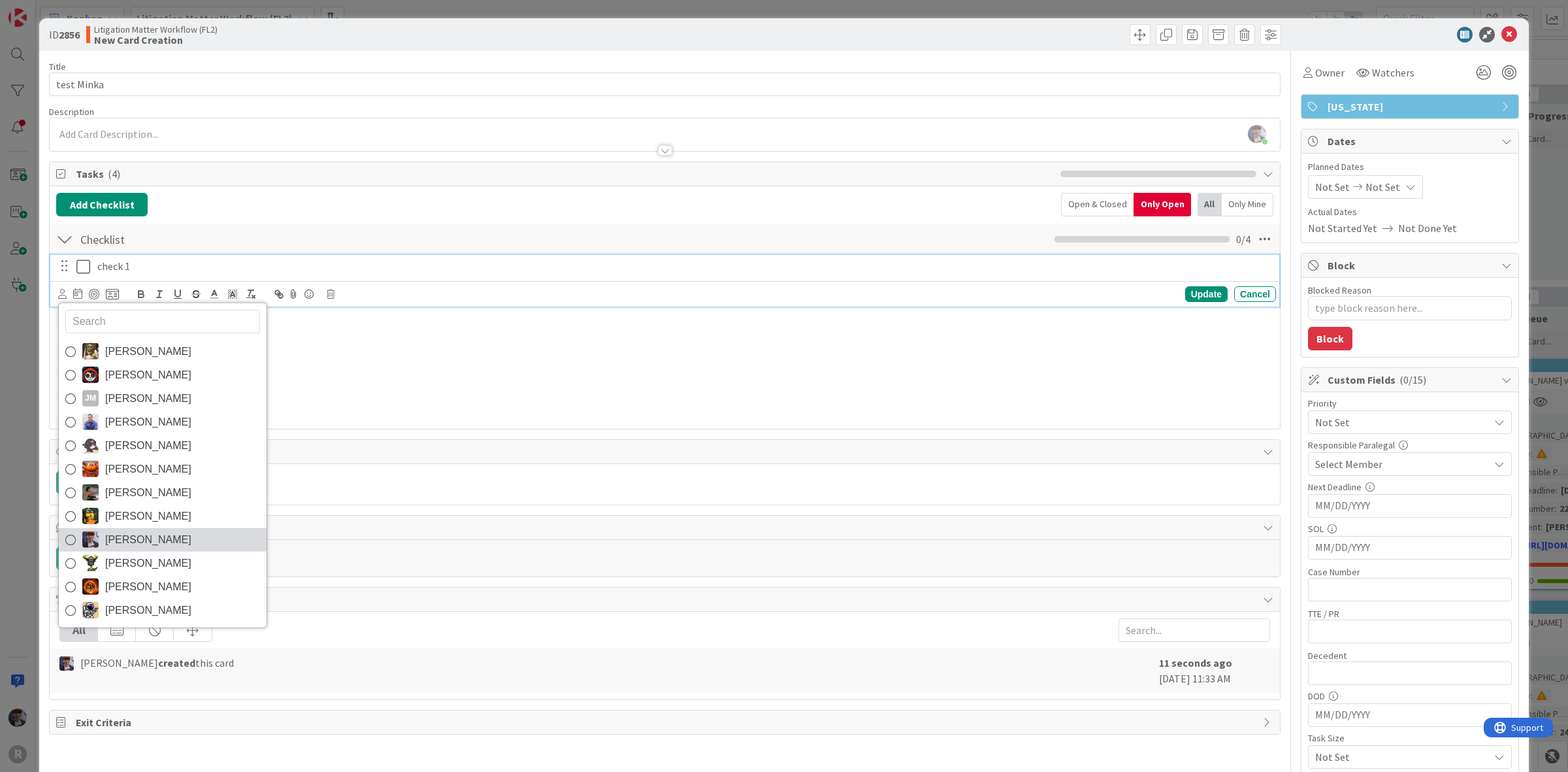
click at [144, 534] on span "Minka Laine Friesen" at bounding box center [148, 539] width 87 height 20
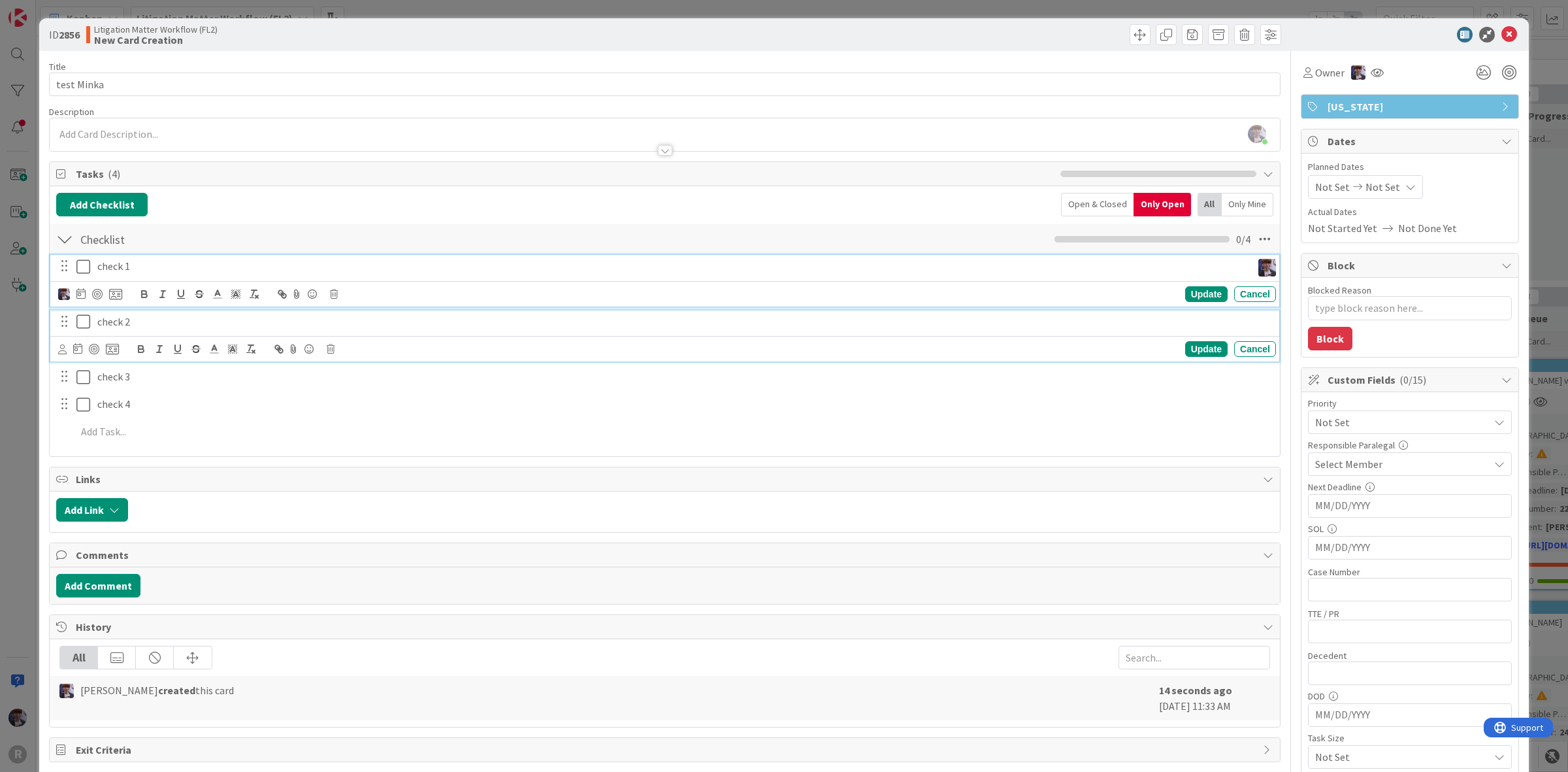
click at [119, 319] on p "check 2" at bounding box center [684, 322] width 1174 height 15
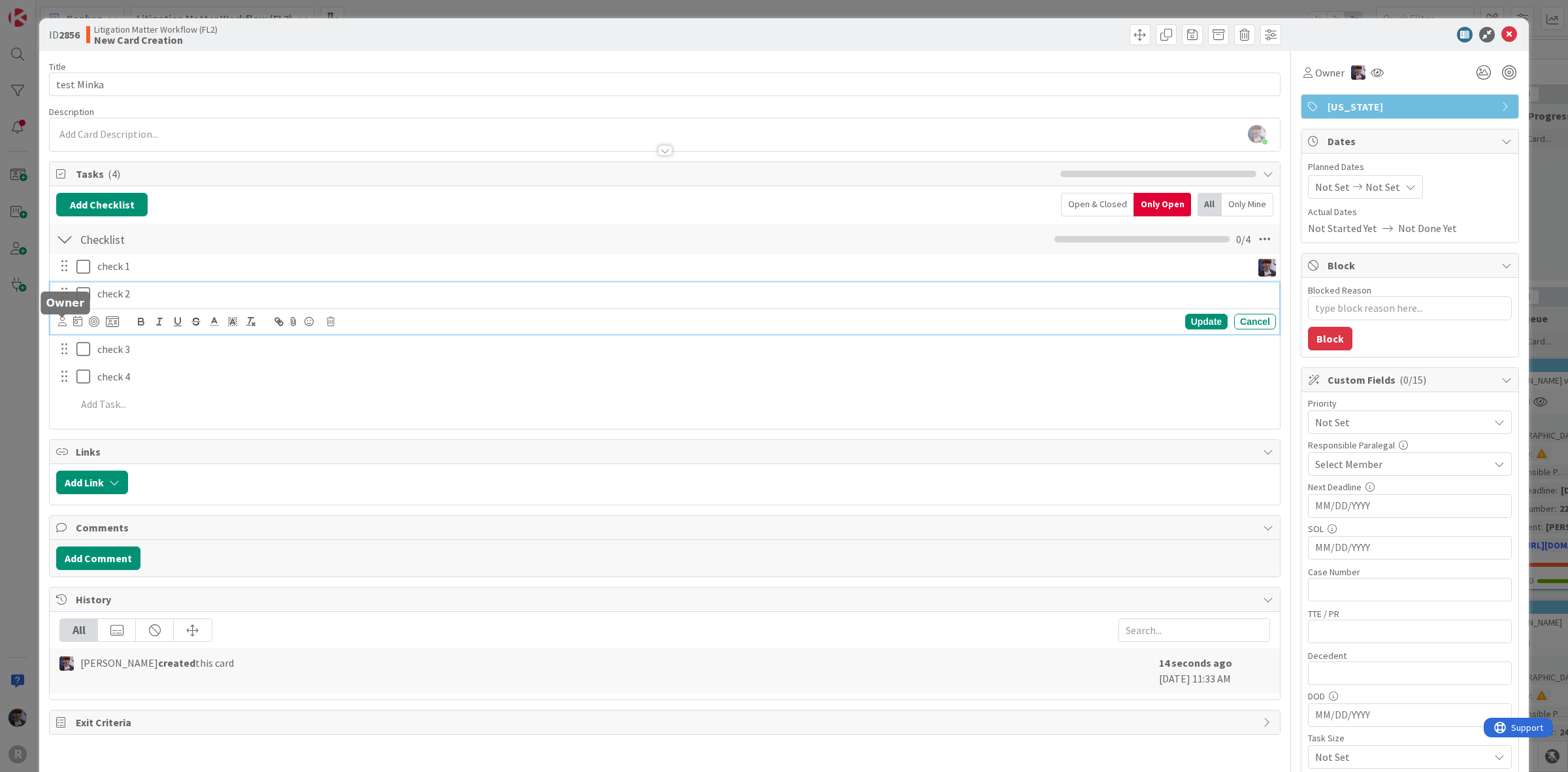
click at [59, 322] on icon at bounding box center [63, 322] width 8 height 10
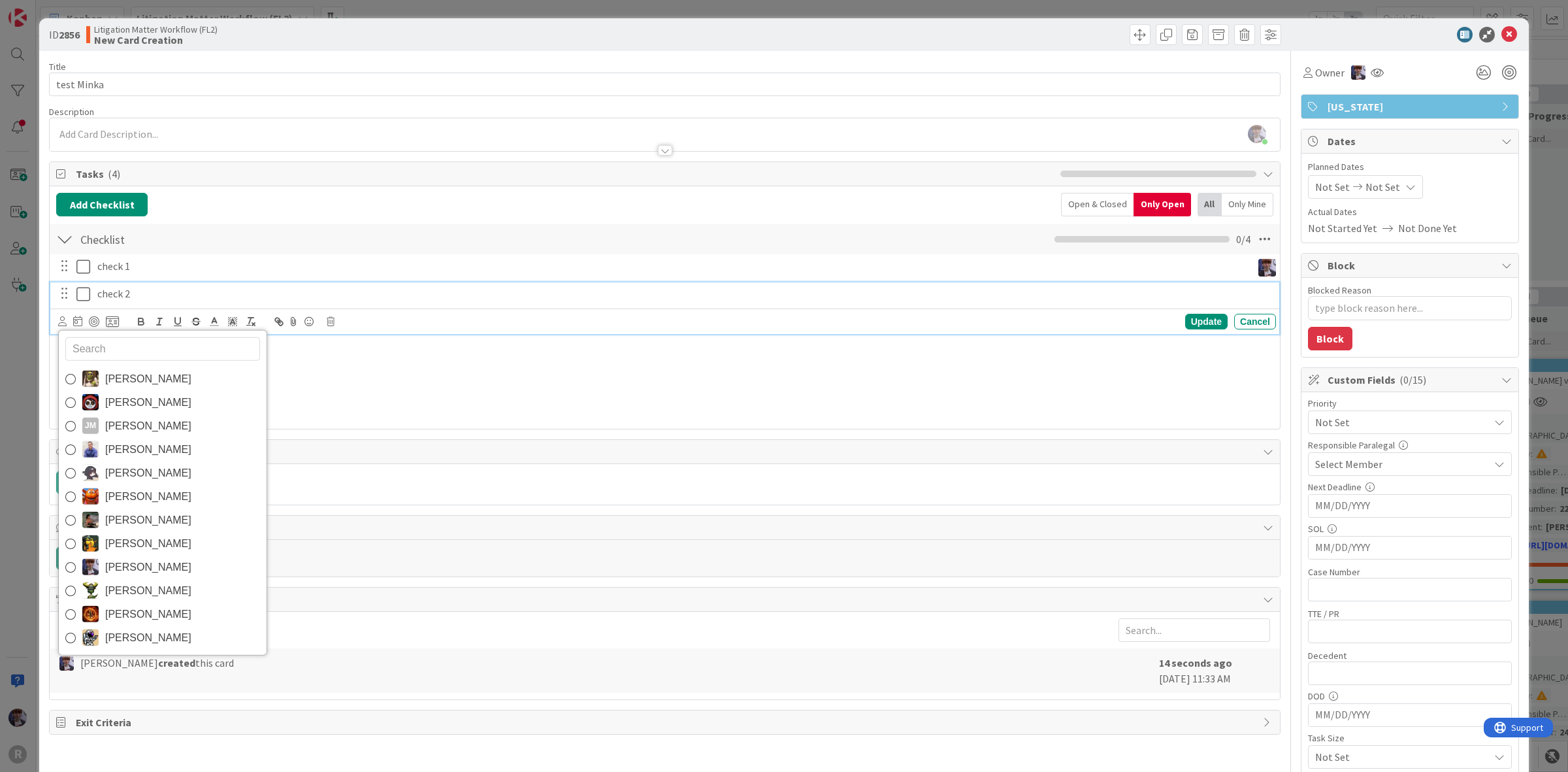
click at [129, 564] on span "Minka Laine Friesen" at bounding box center [148, 567] width 87 height 20
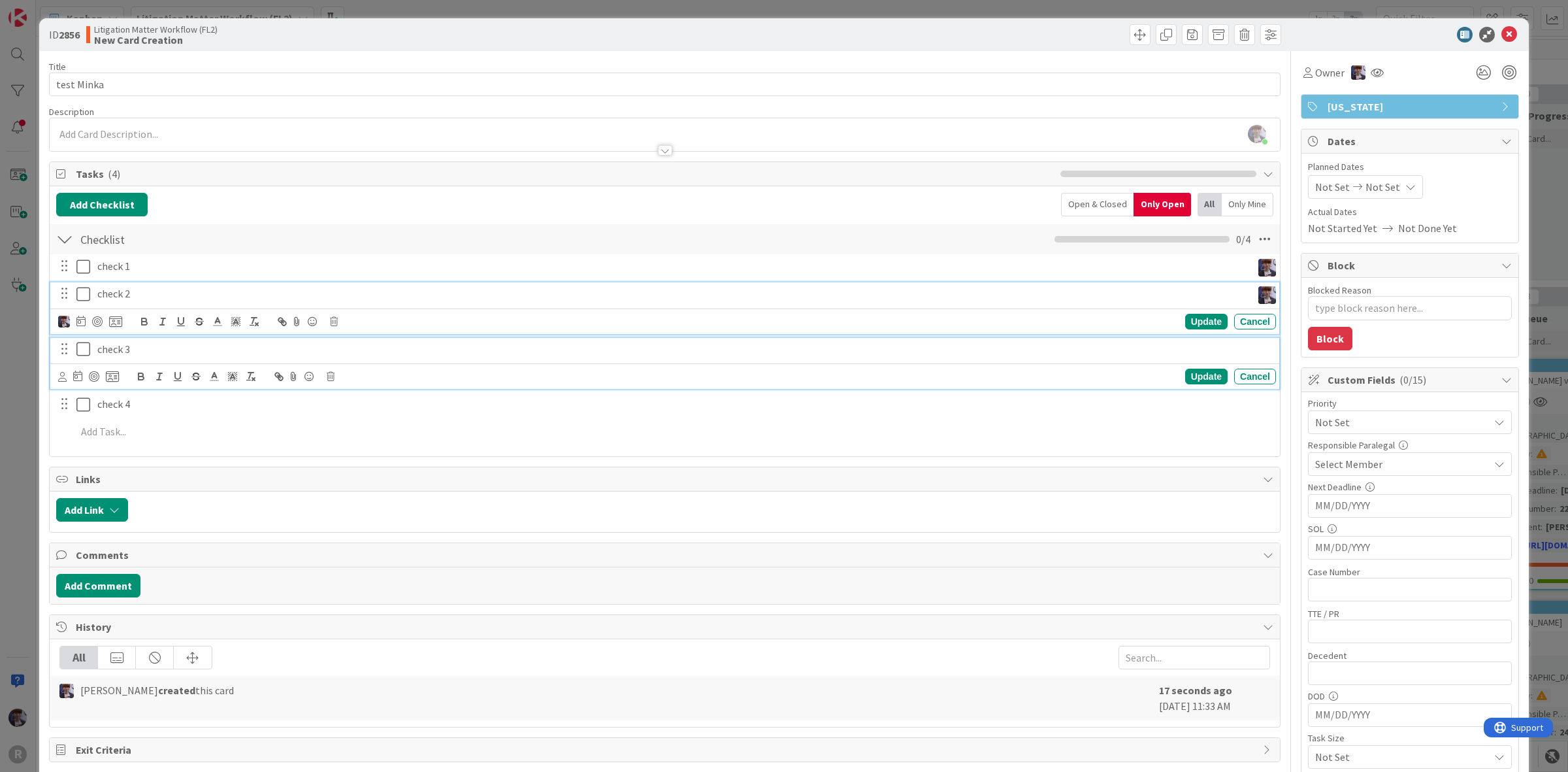
click at [115, 342] on div "check 3" at bounding box center [684, 350] width 1184 height 23
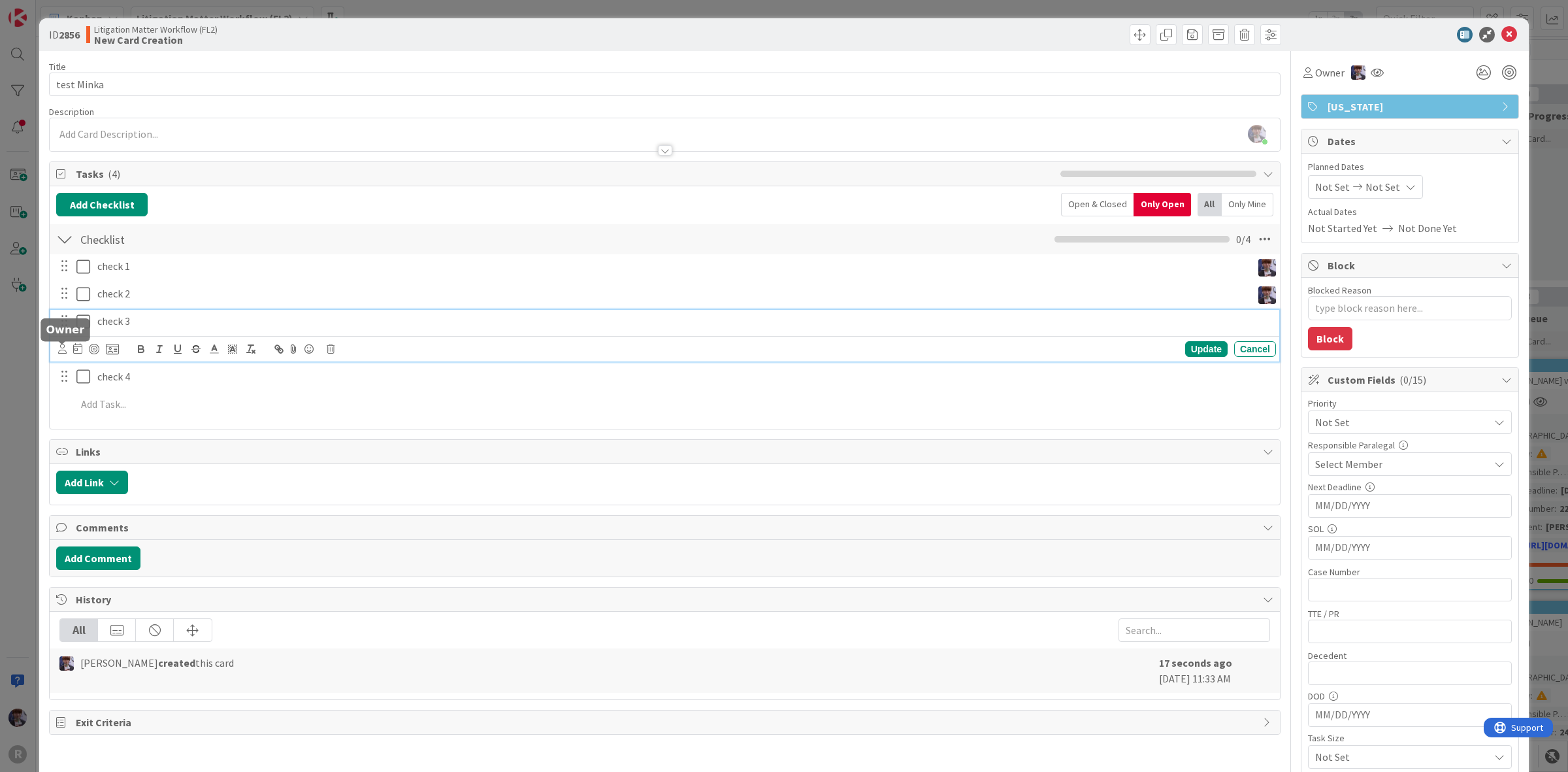
click at [61, 348] on icon at bounding box center [63, 349] width 8 height 10
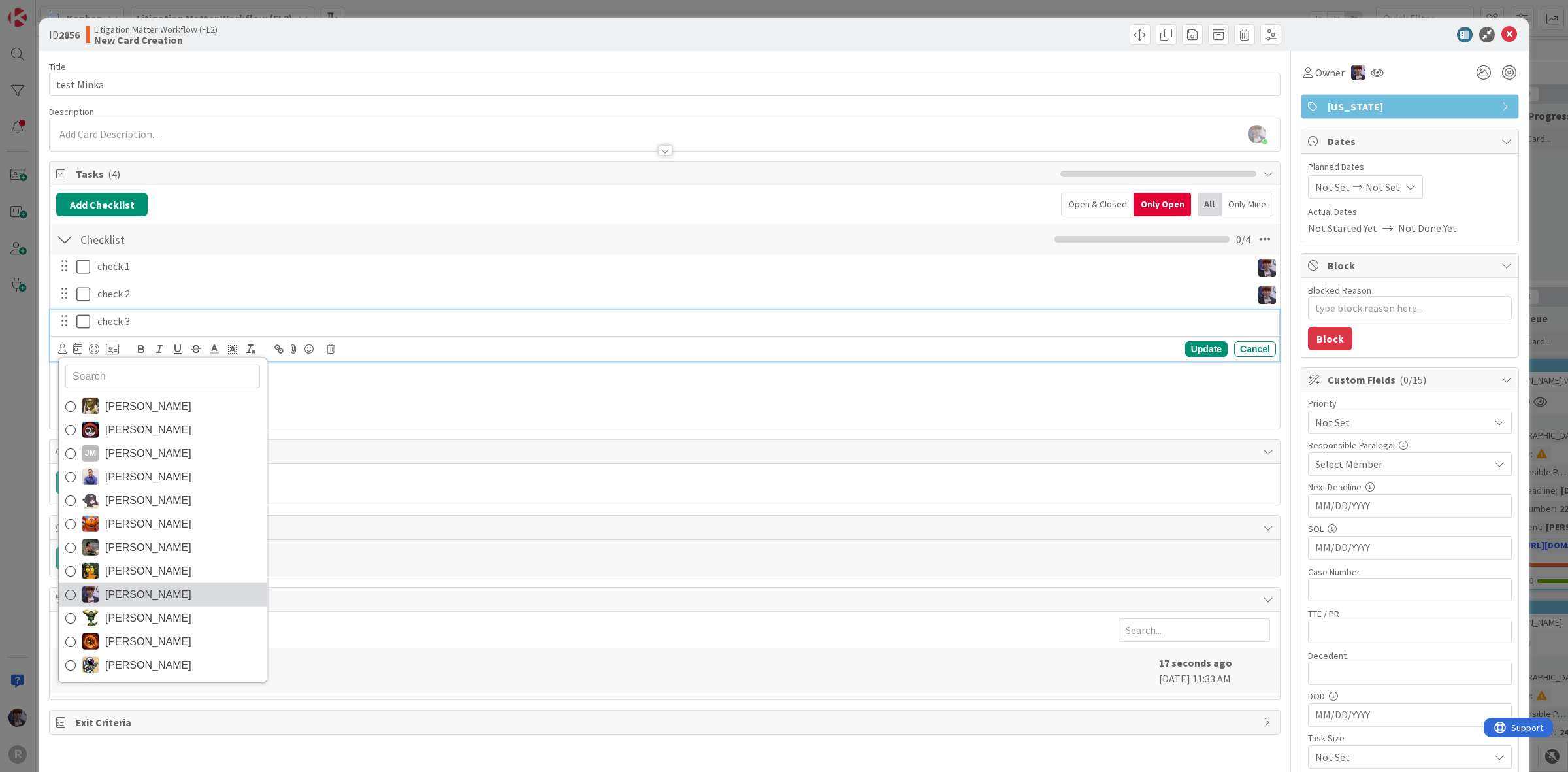
click at [122, 593] on span "Minka Laine Friesen" at bounding box center [148, 595] width 87 height 20
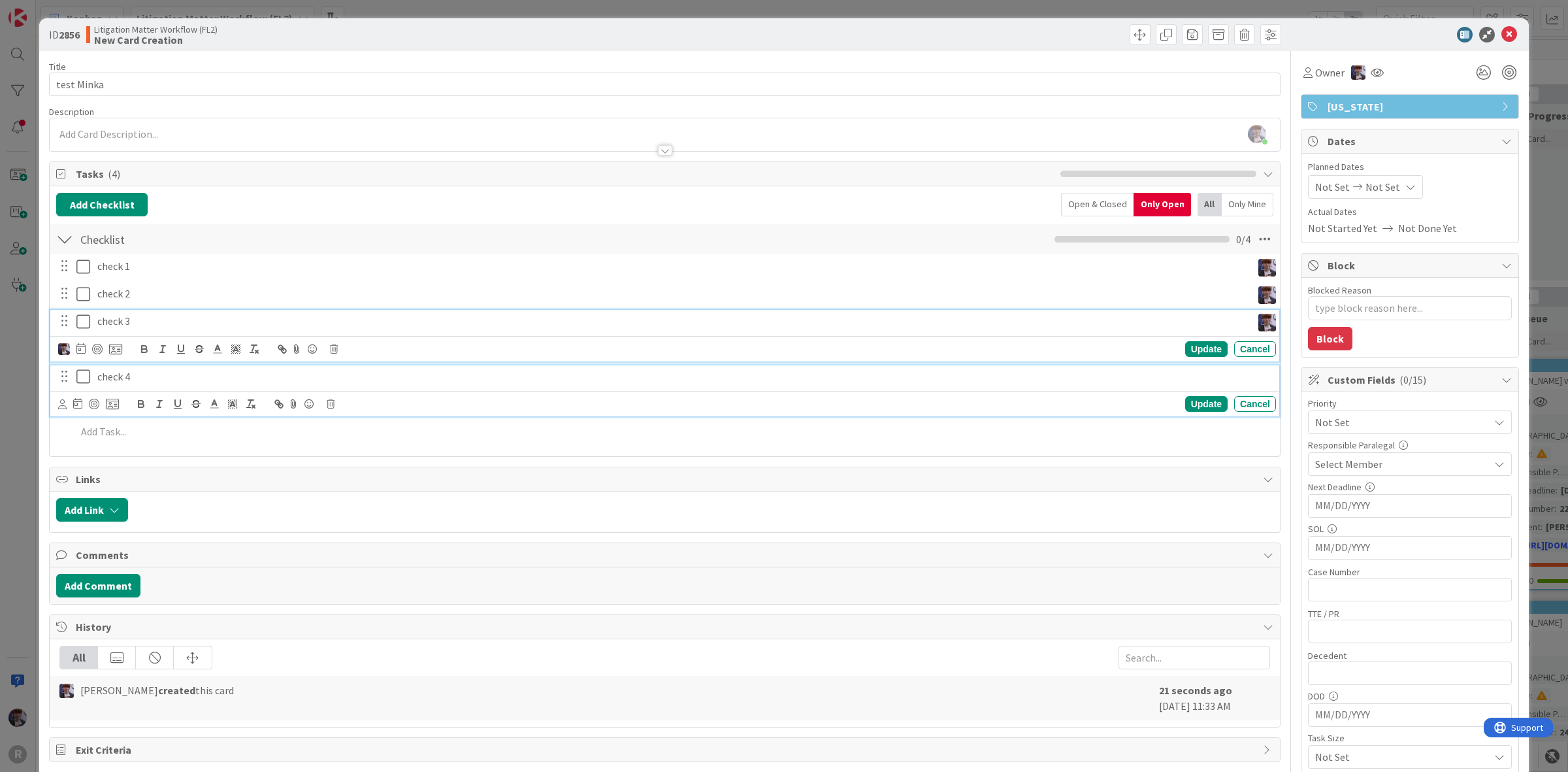
click at [134, 383] on p "check 4" at bounding box center [684, 377] width 1174 height 15
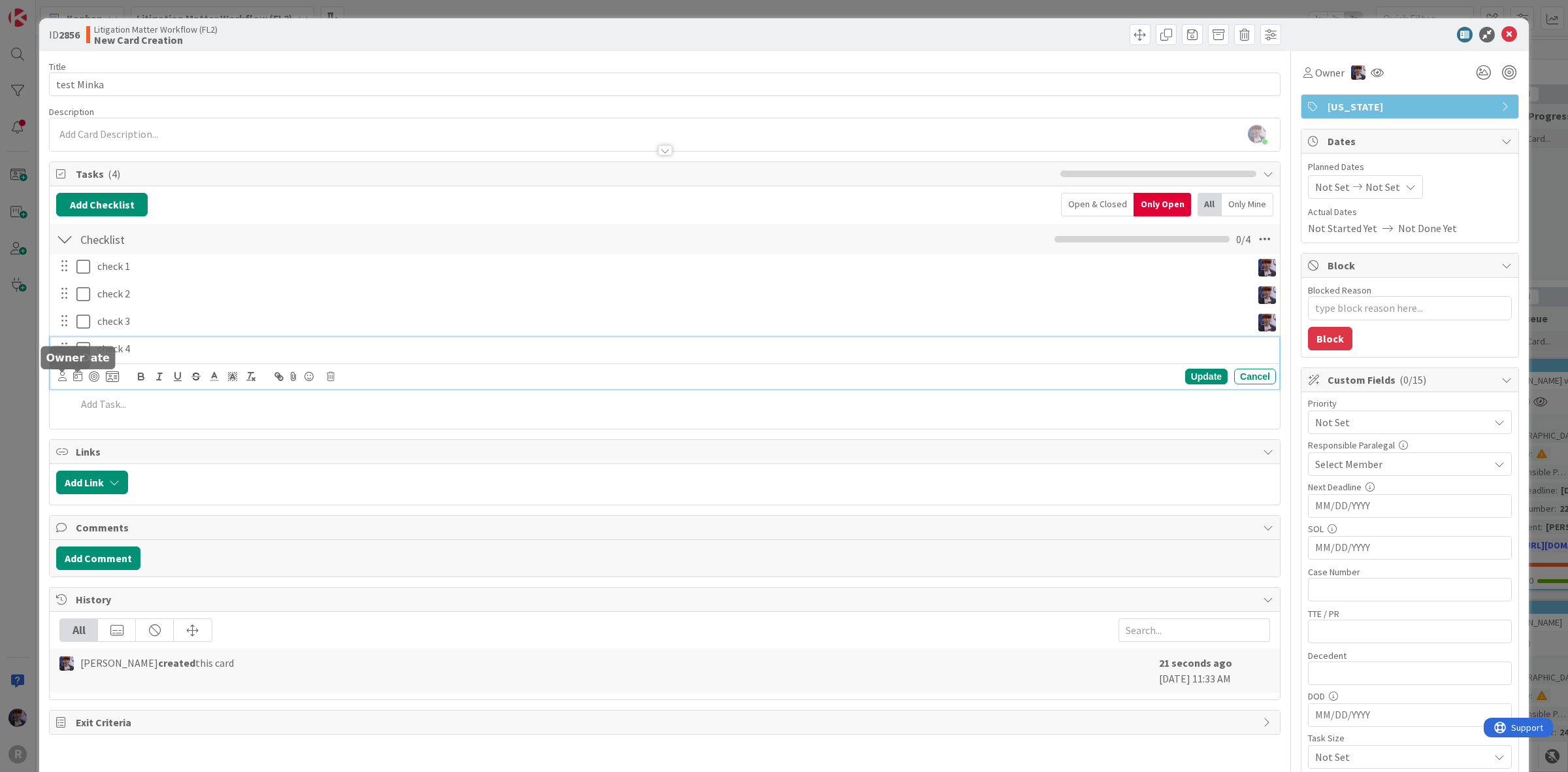
click at [54, 373] on div "Update Cancel" at bounding box center [664, 376] width 1229 height 26
click at [59, 380] on icon at bounding box center [63, 376] width 8 height 10
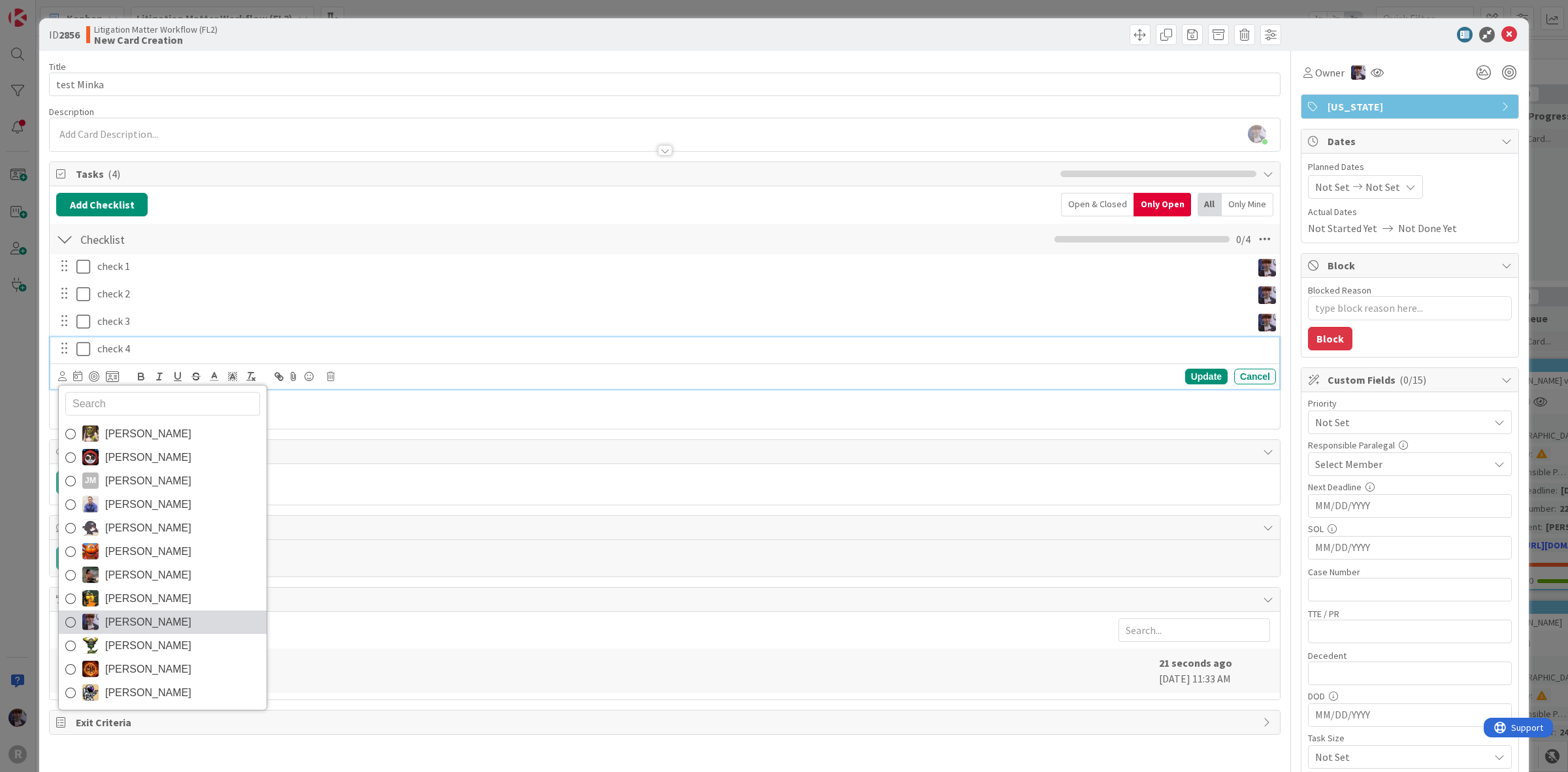
click at [143, 618] on span "Minka Laine Friesen" at bounding box center [148, 622] width 87 height 20
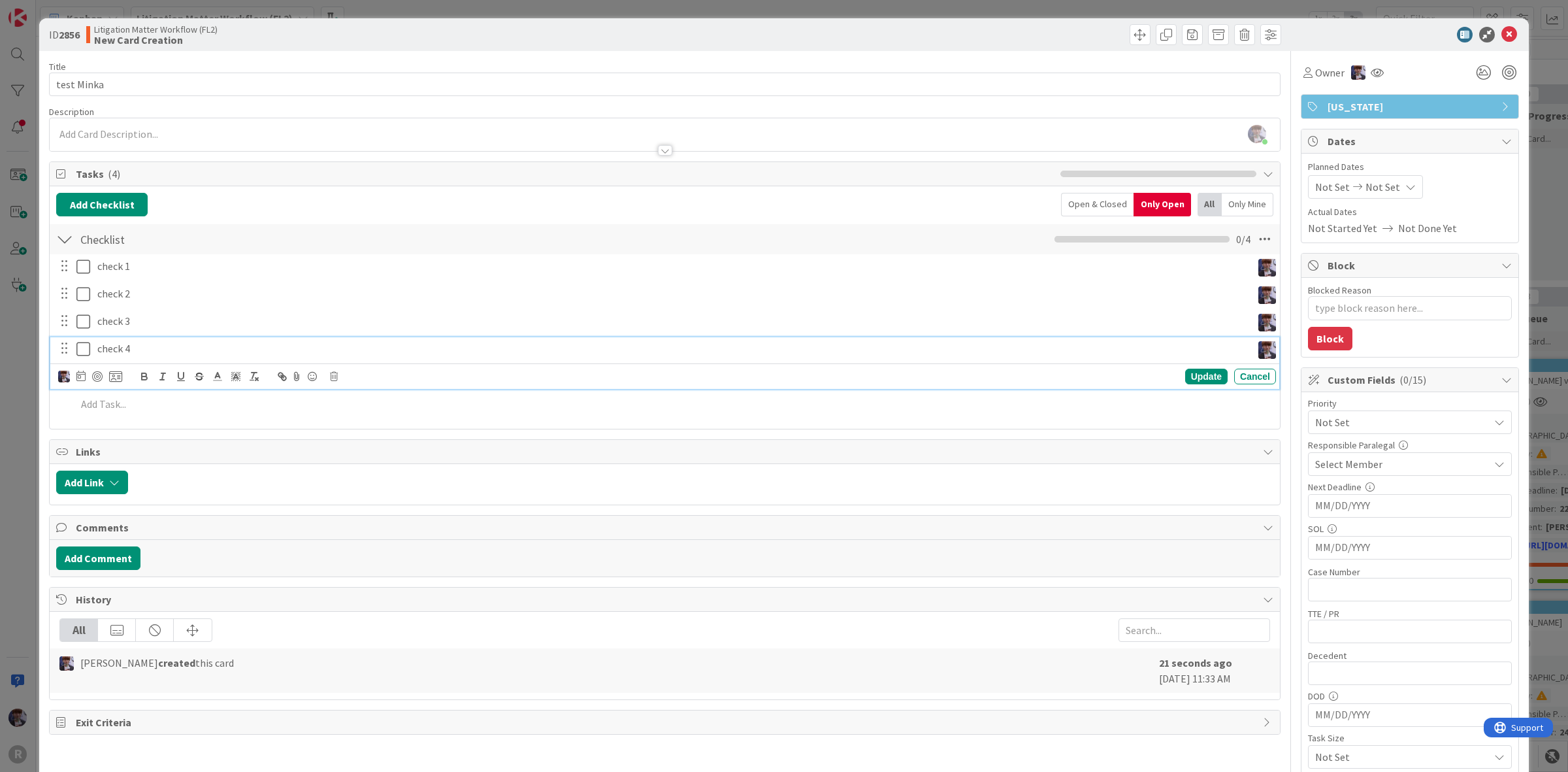
type textarea "x"
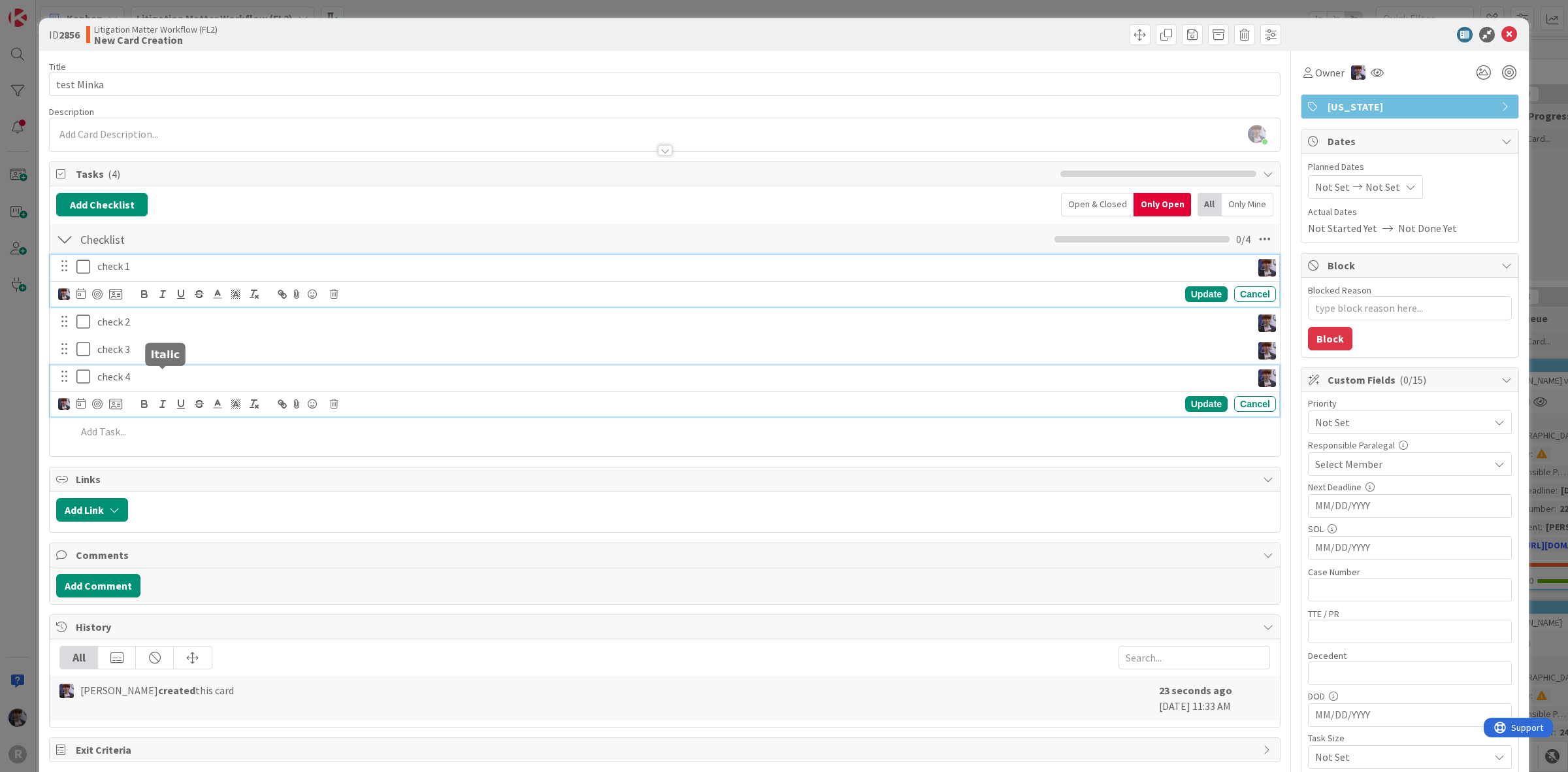
click at [142, 259] on div "check 1" at bounding box center [672, 266] width 1160 height 23
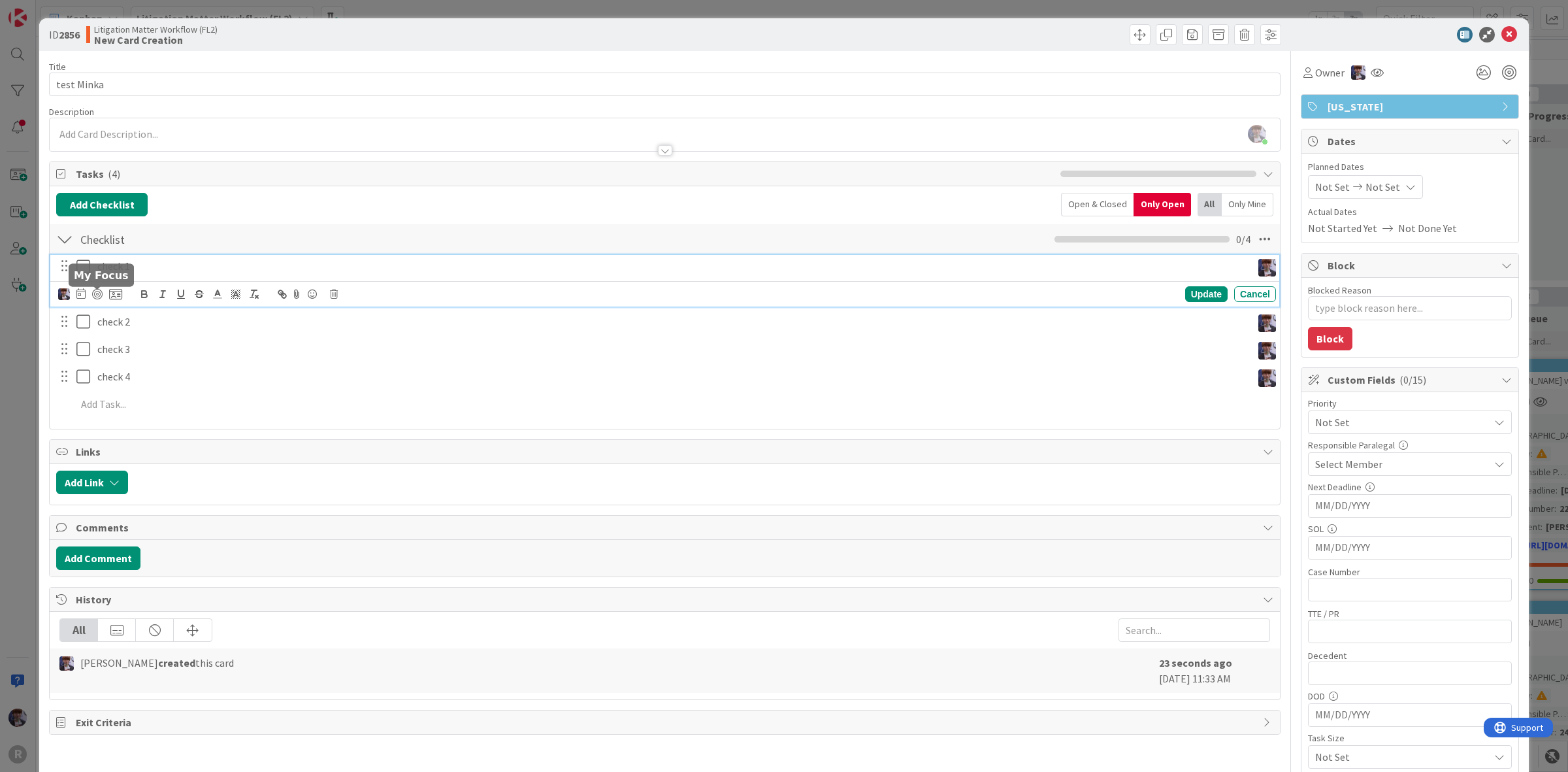
click at [86, 292] on div "Devine Gines Jasmin Sanchez JM Jeff Myers John Grant Kelly Nguyen Kiara Adams M…" at bounding box center [91, 294] width 64 height 16
click at [82, 295] on icon at bounding box center [81, 294] width 9 height 11
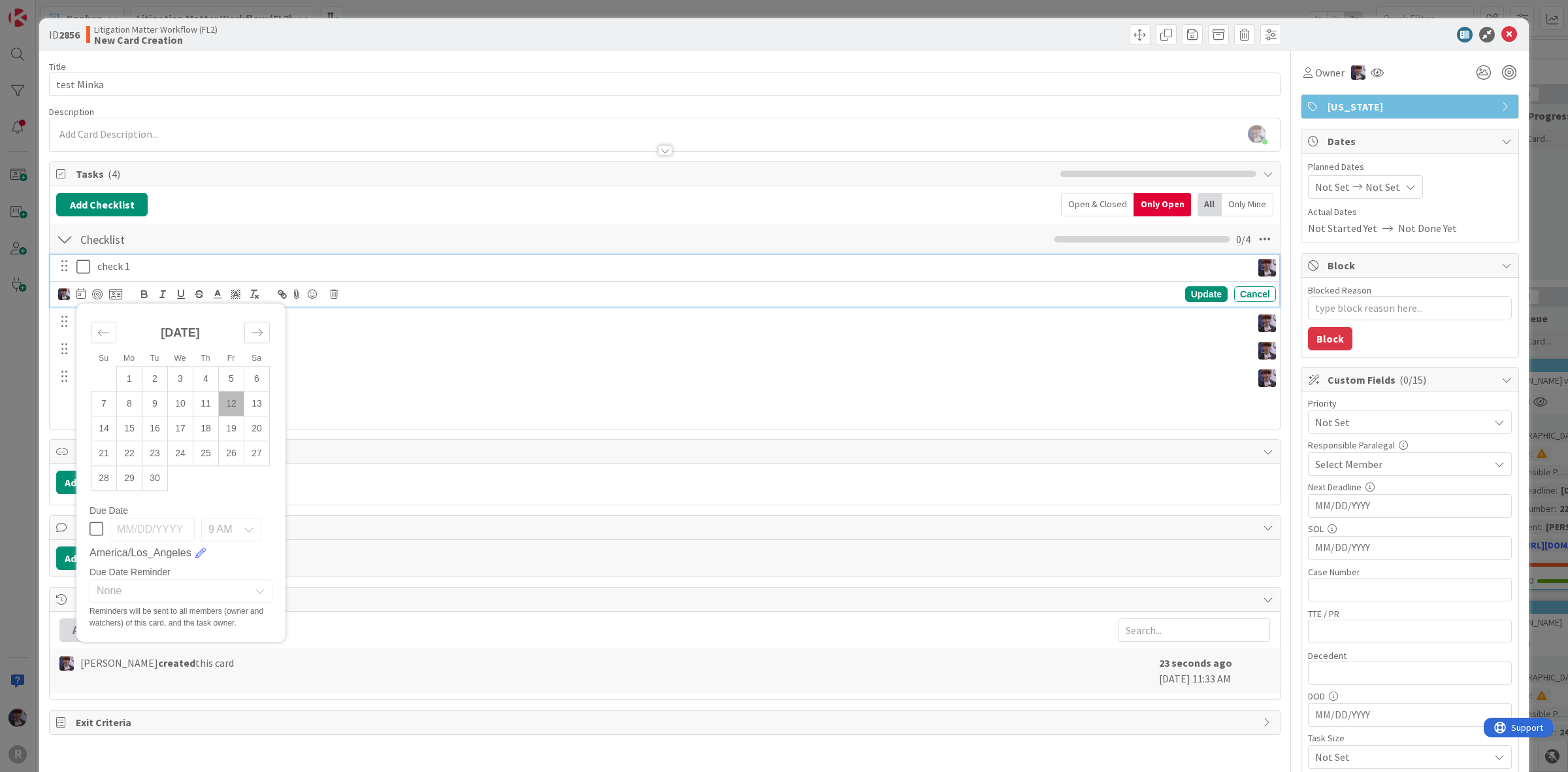
click at [228, 401] on td "12" at bounding box center [232, 403] width 26 height 25
type input "09/12/2025"
type textarea "x"
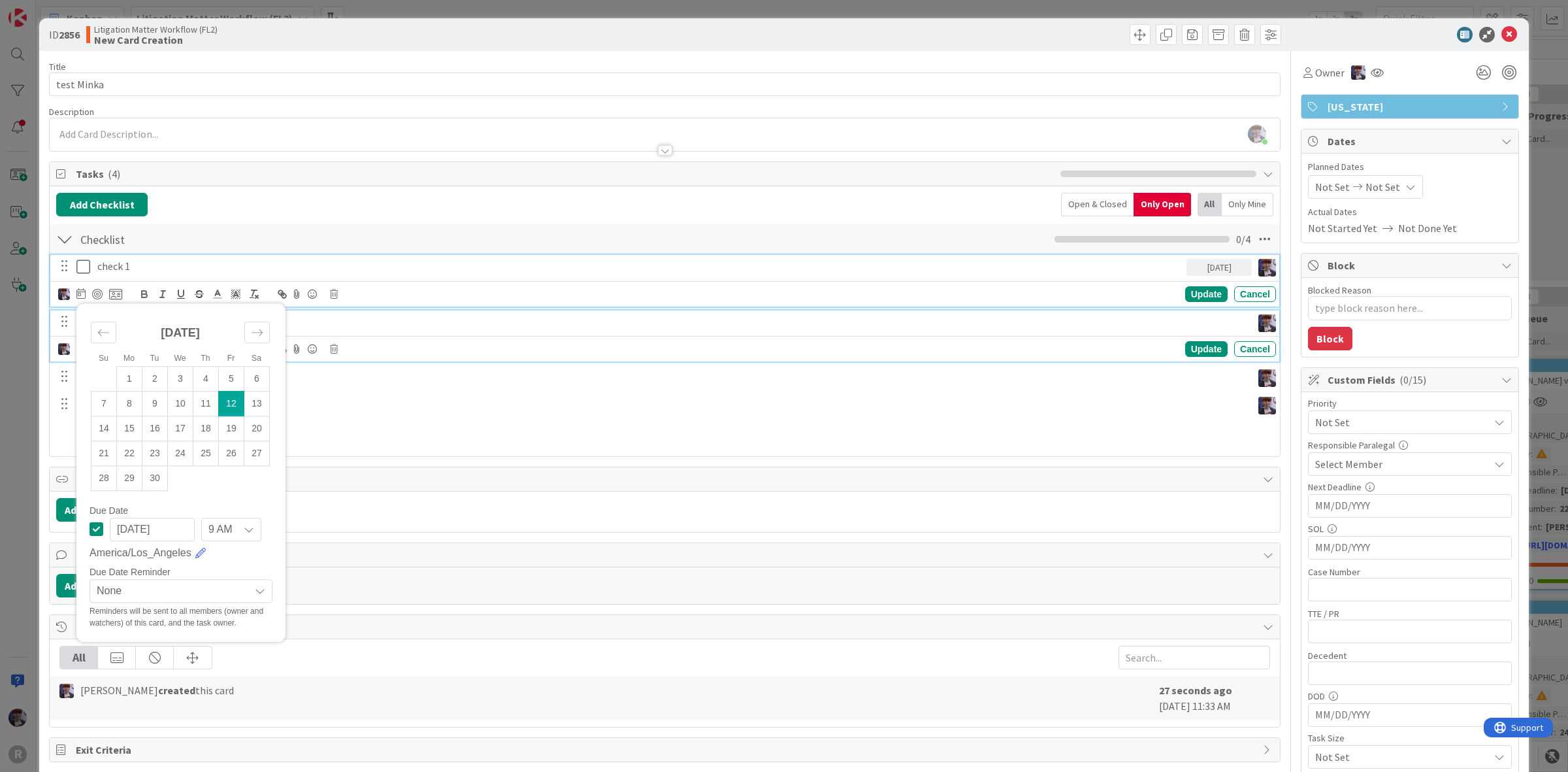
click at [340, 319] on p "check 2" at bounding box center [672, 322] width 1149 height 15
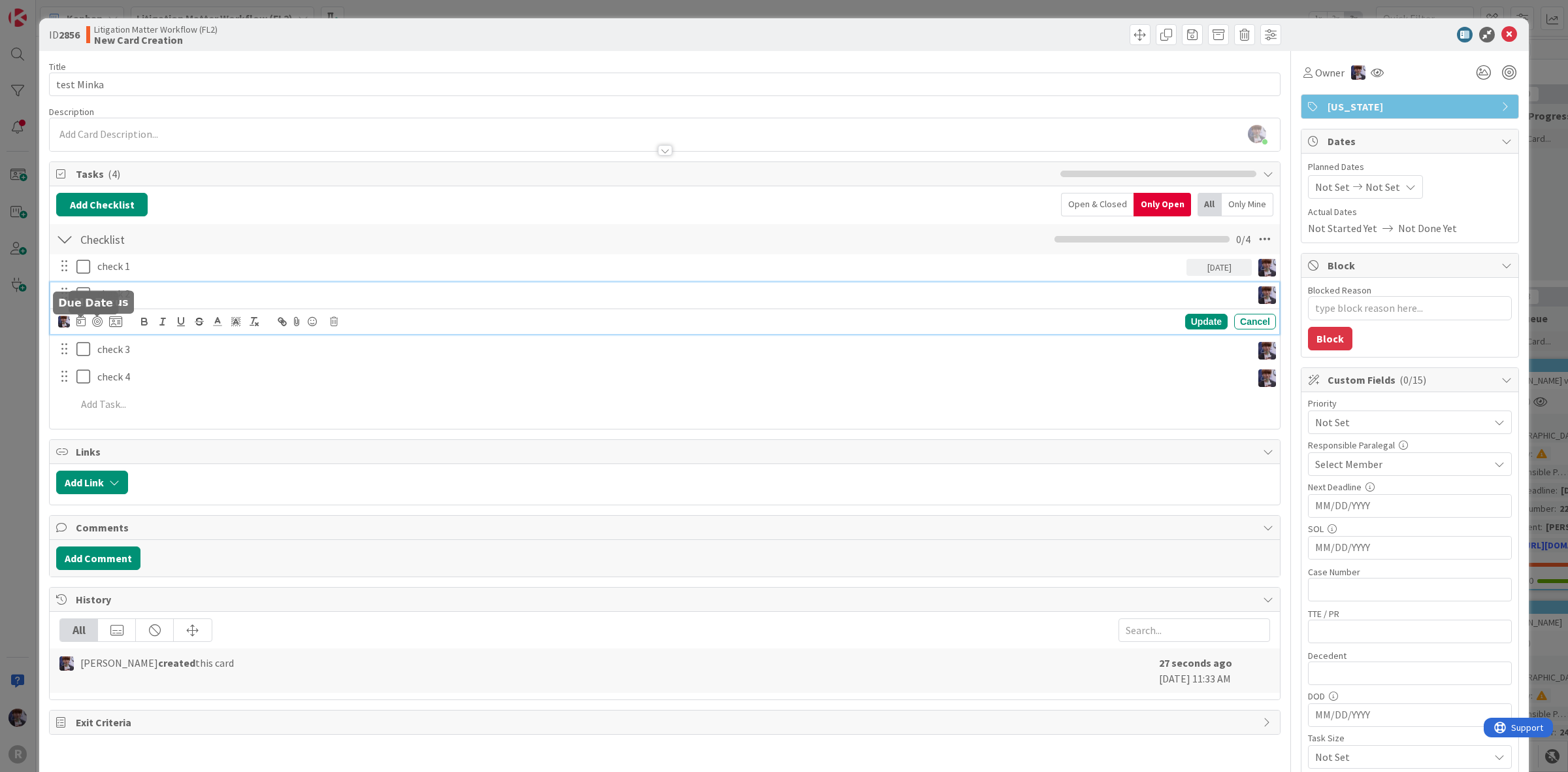
click at [83, 327] on icon at bounding box center [81, 321] width 9 height 11
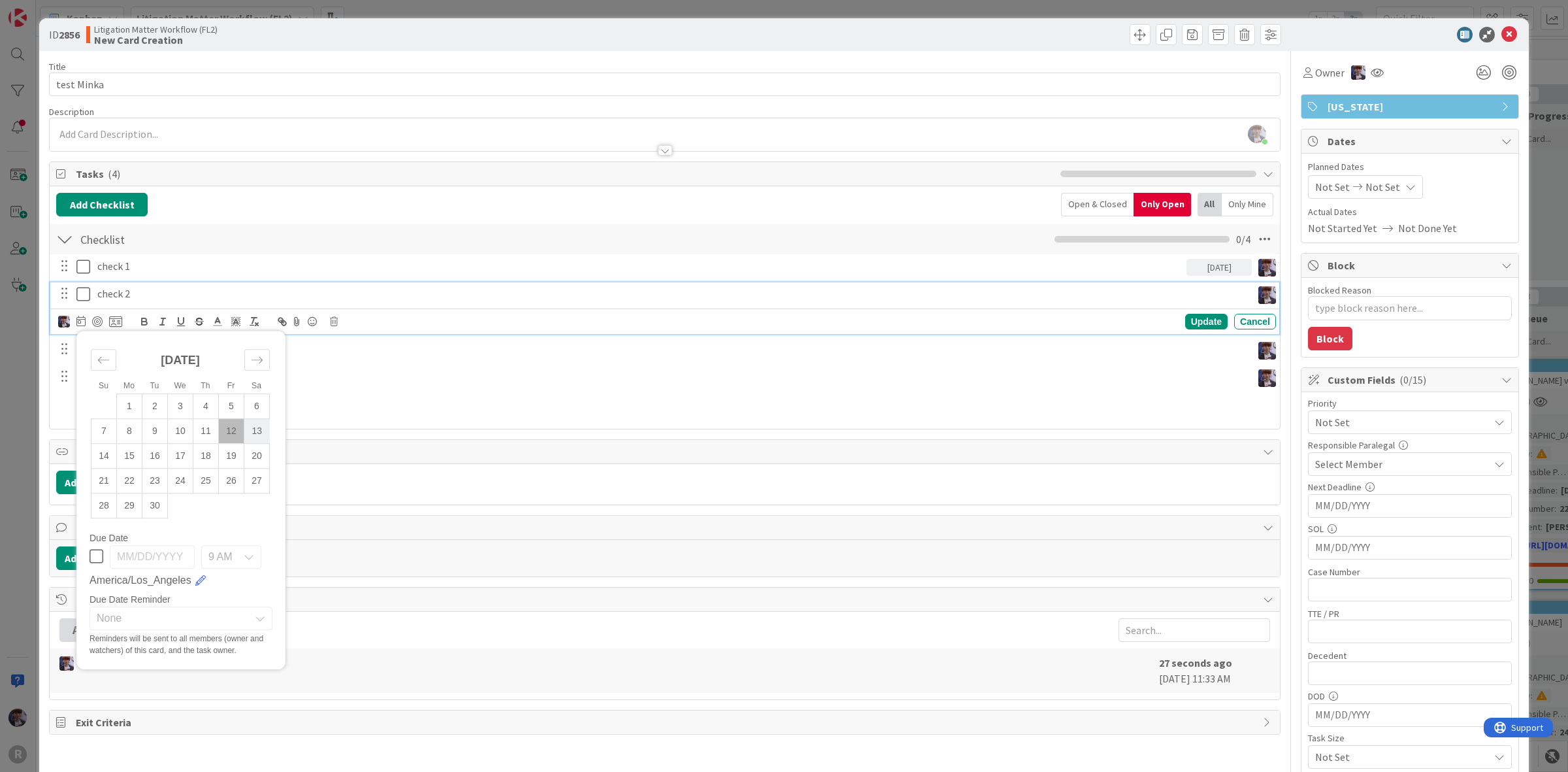
click at [256, 440] on td "13" at bounding box center [256, 431] width 26 height 25
type input "09/13/2025"
type textarea "x"
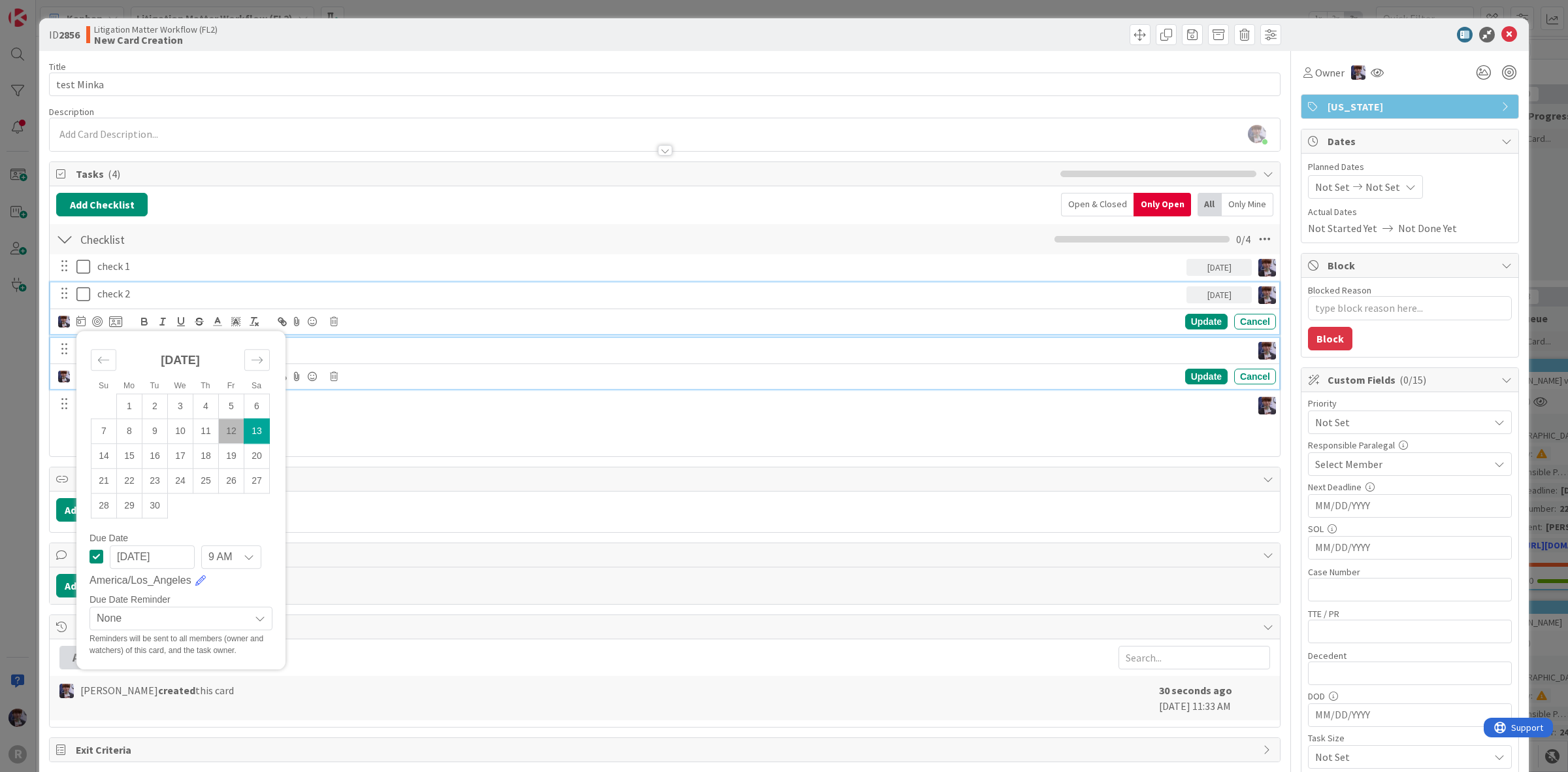
click at [305, 341] on div "check 3" at bounding box center [672, 350] width 1160 height 23
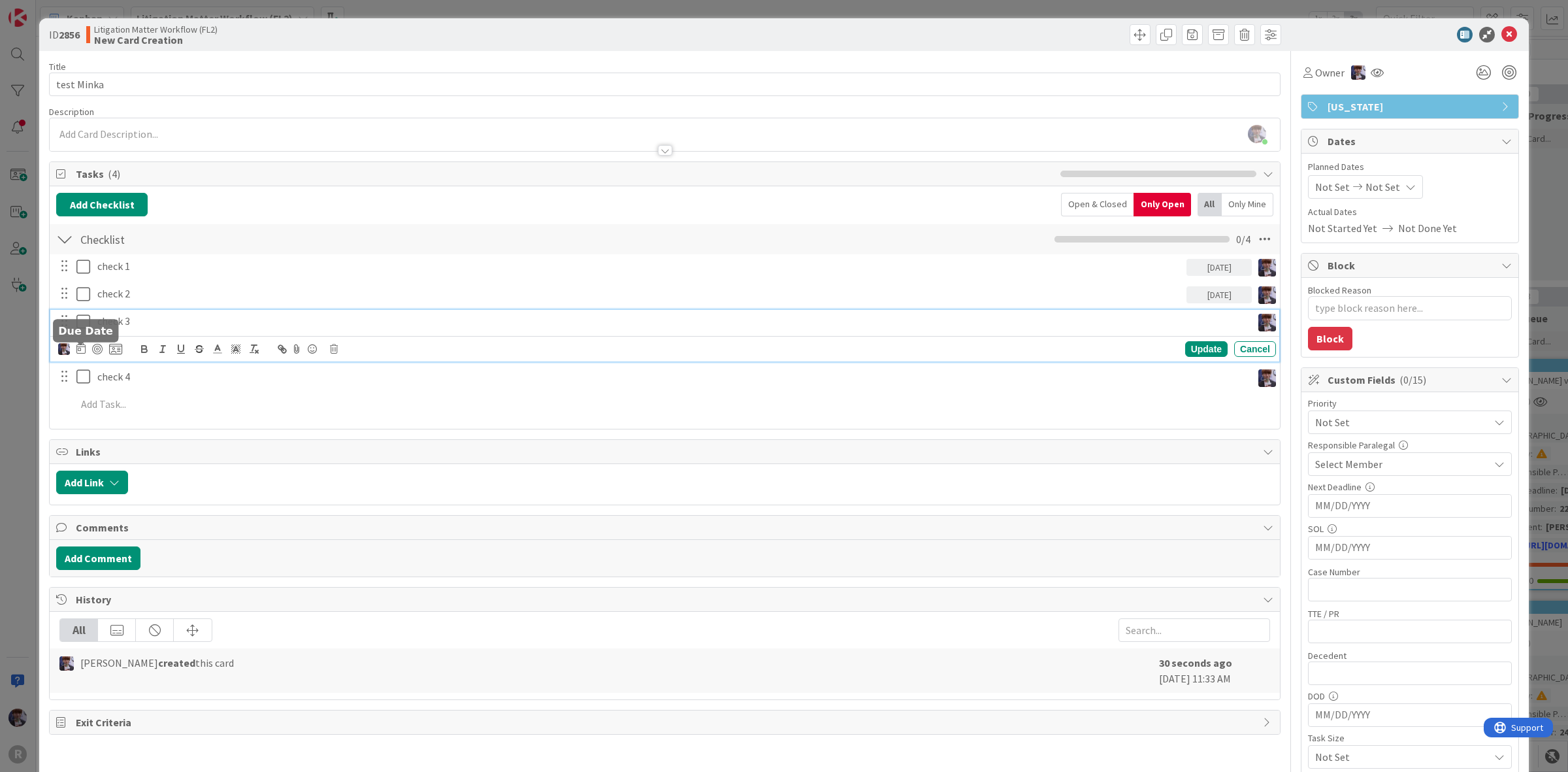
click at [83, 351] on icon at bounding box center [81, 348] width 9 height 11
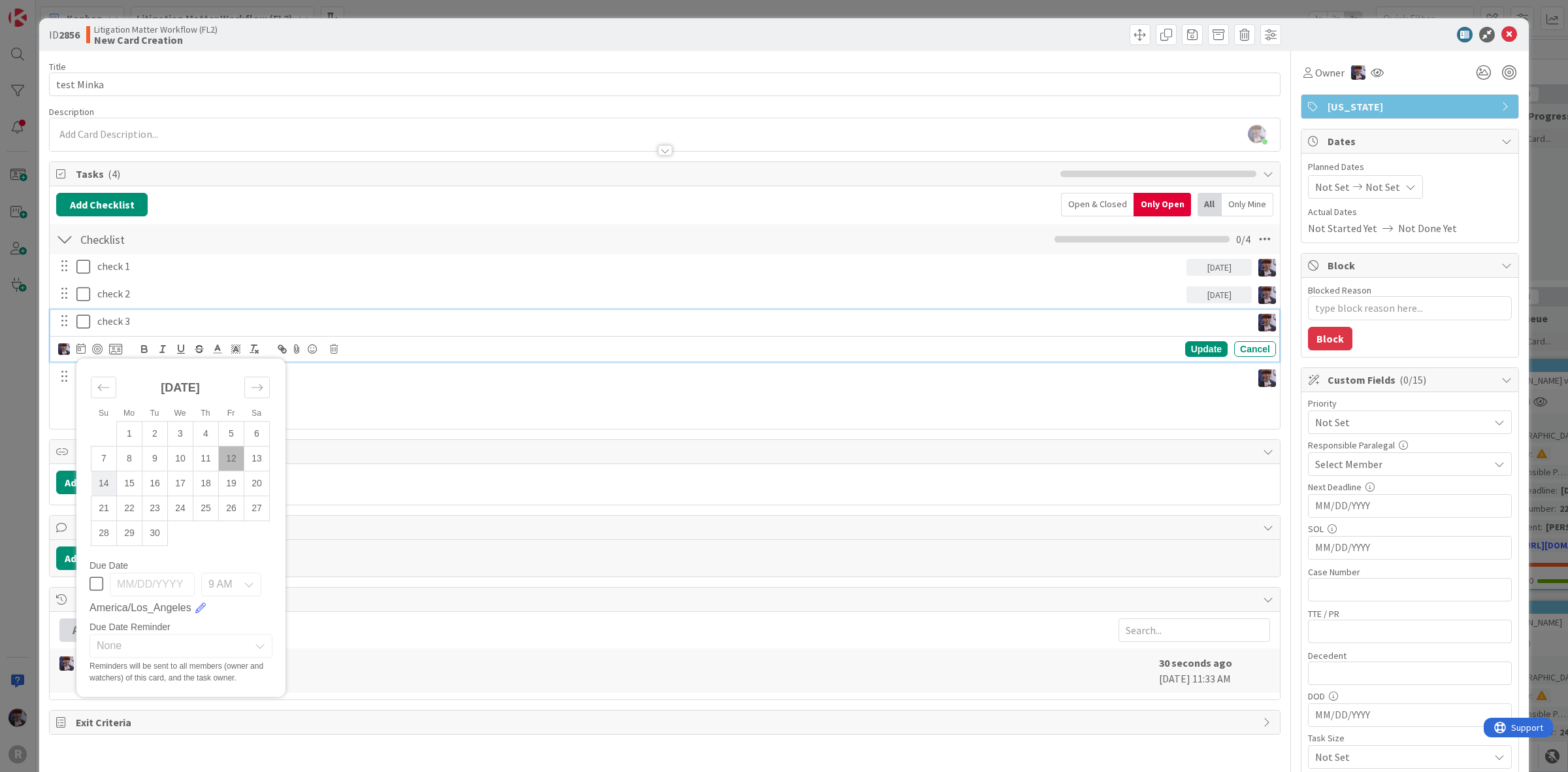
click at [109, 481] on td "14" at bounding box center [104, 483] width 26 height 25
type input "09/14/2025"
type textarea "x"
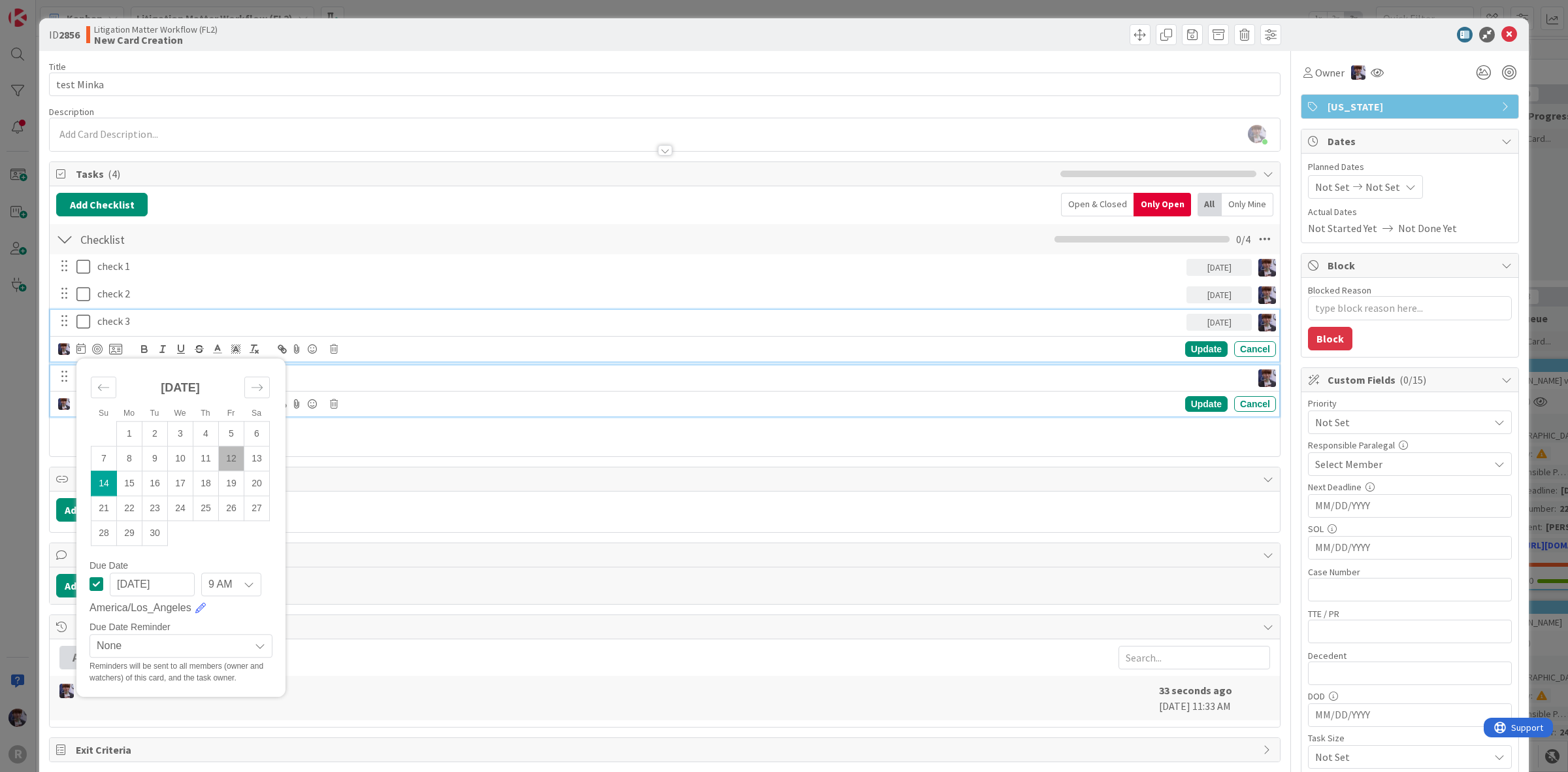
click at [348, 384] on p "check 4" at bounding box center [672, 377] width 1149 height 15
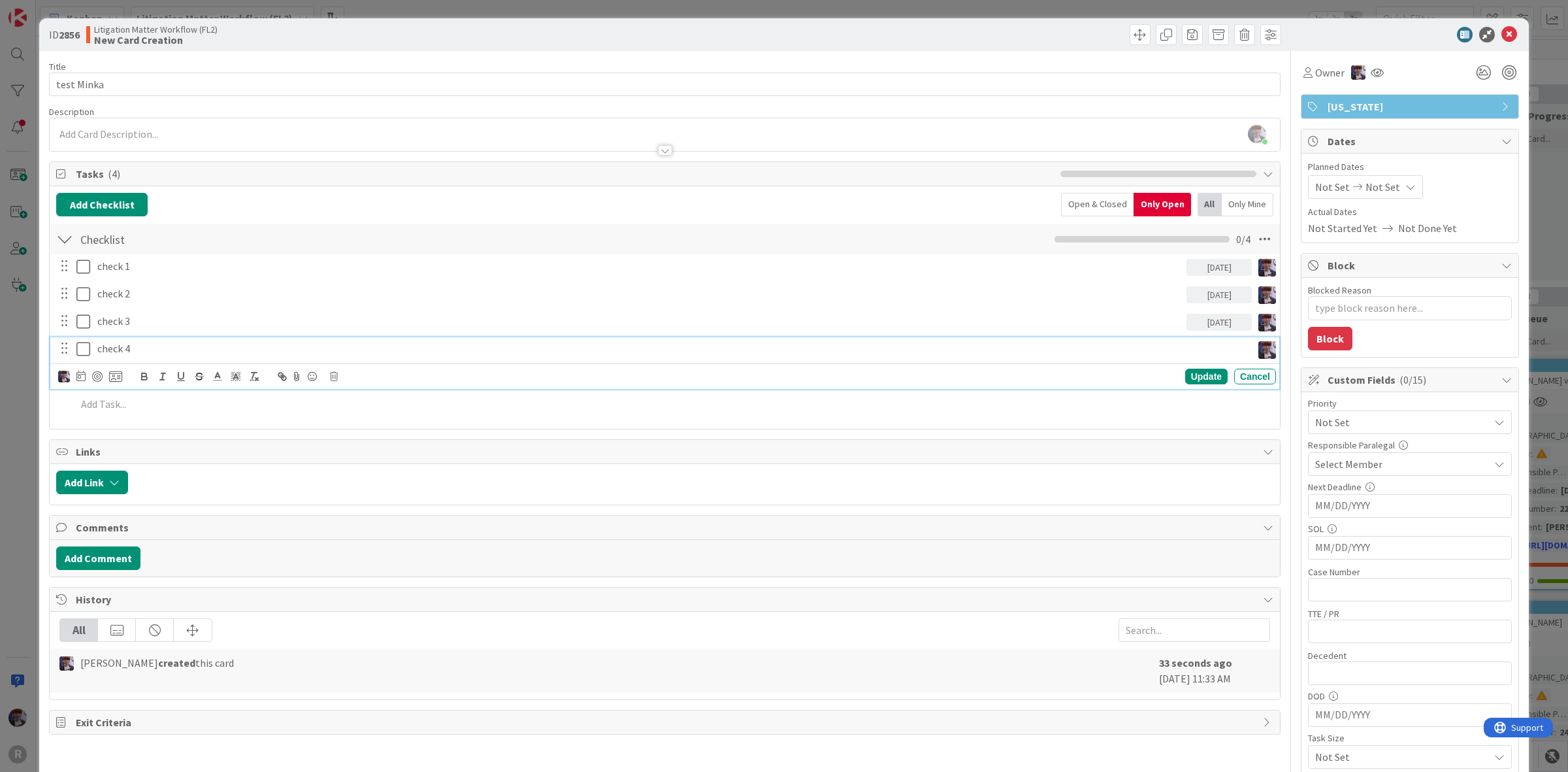
click at [79, 376] on icon at bounding box center [81, 375] width 9 height 11
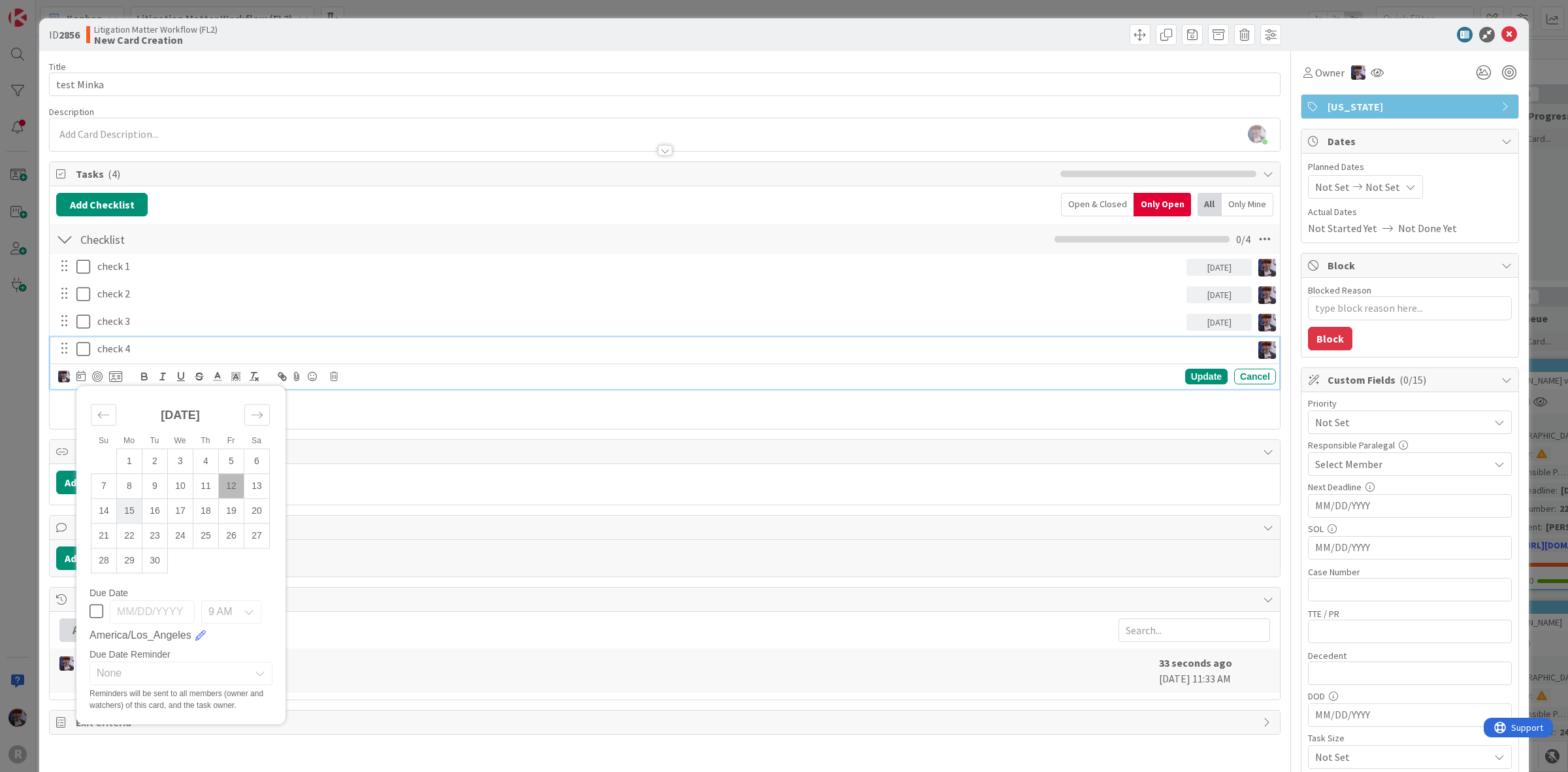
click at [132, 513] on td "15" at bounding box center [129, 511] width 26 height 25
type input "09/15/2025"
click at [21, 431] on div "ID 2856 Litigation Matter Workflow (FL2) New Card Creation Title 10 / 128 test …" at bounding box center [784, 386] width 1568 height 772
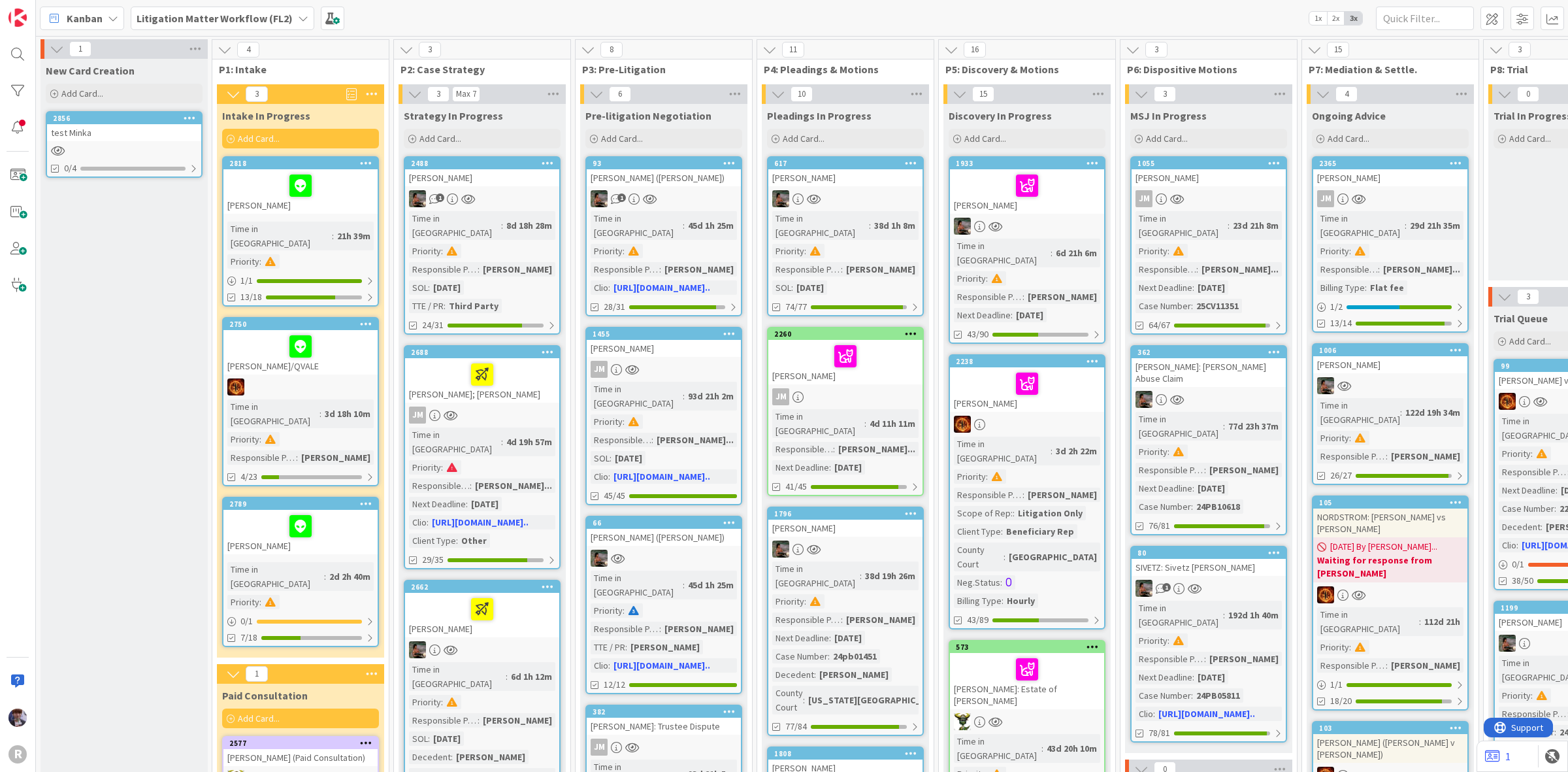
click at [137, 149] on div at bounding box center [124, 150] width 154 height 11
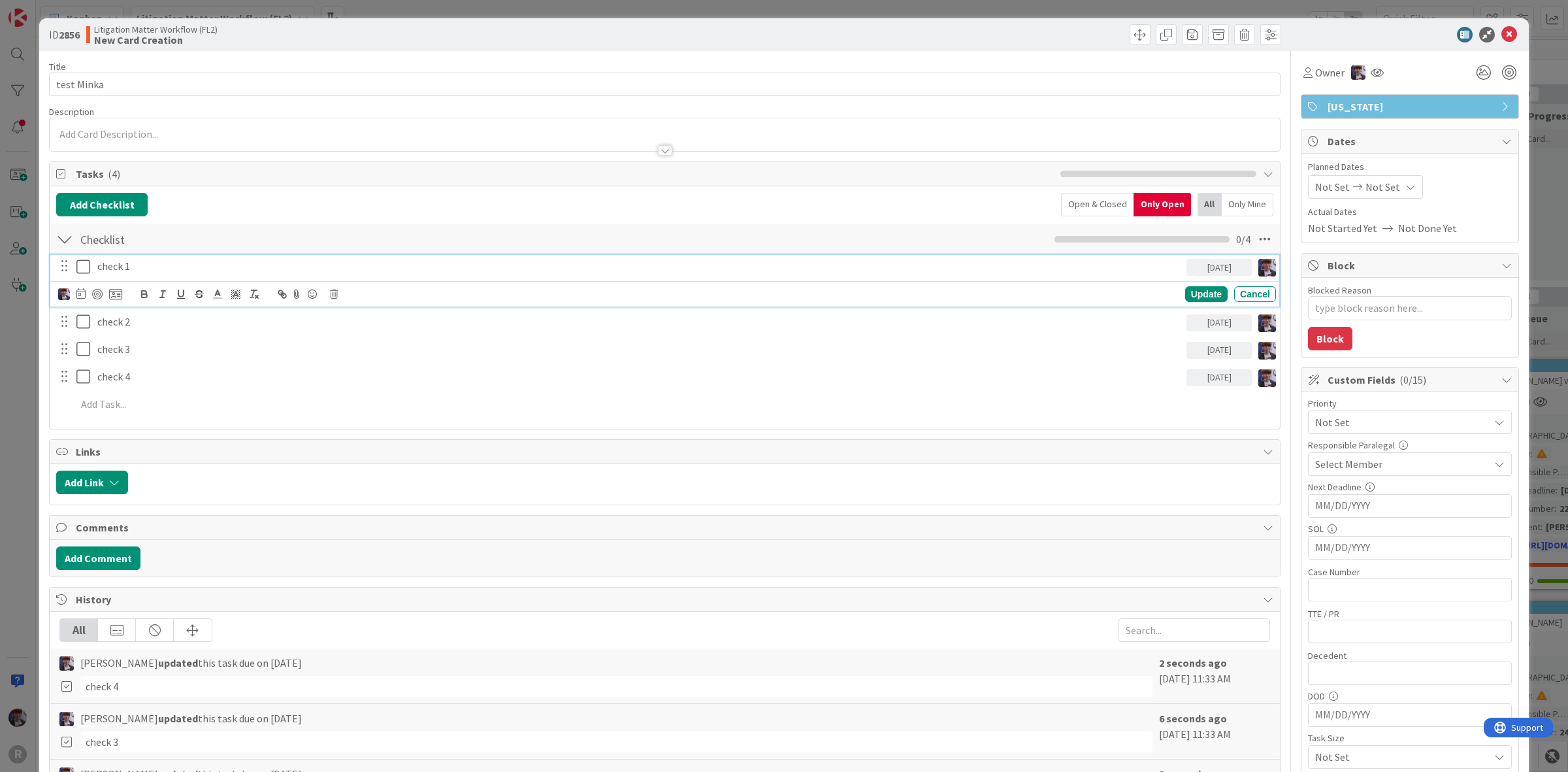
click at [126, 270] on p "check 1" at bounding box center [639, 266] width 1084 height 15
click at [96, 292] on div at bounding box center [97, 294] width 11 height 11
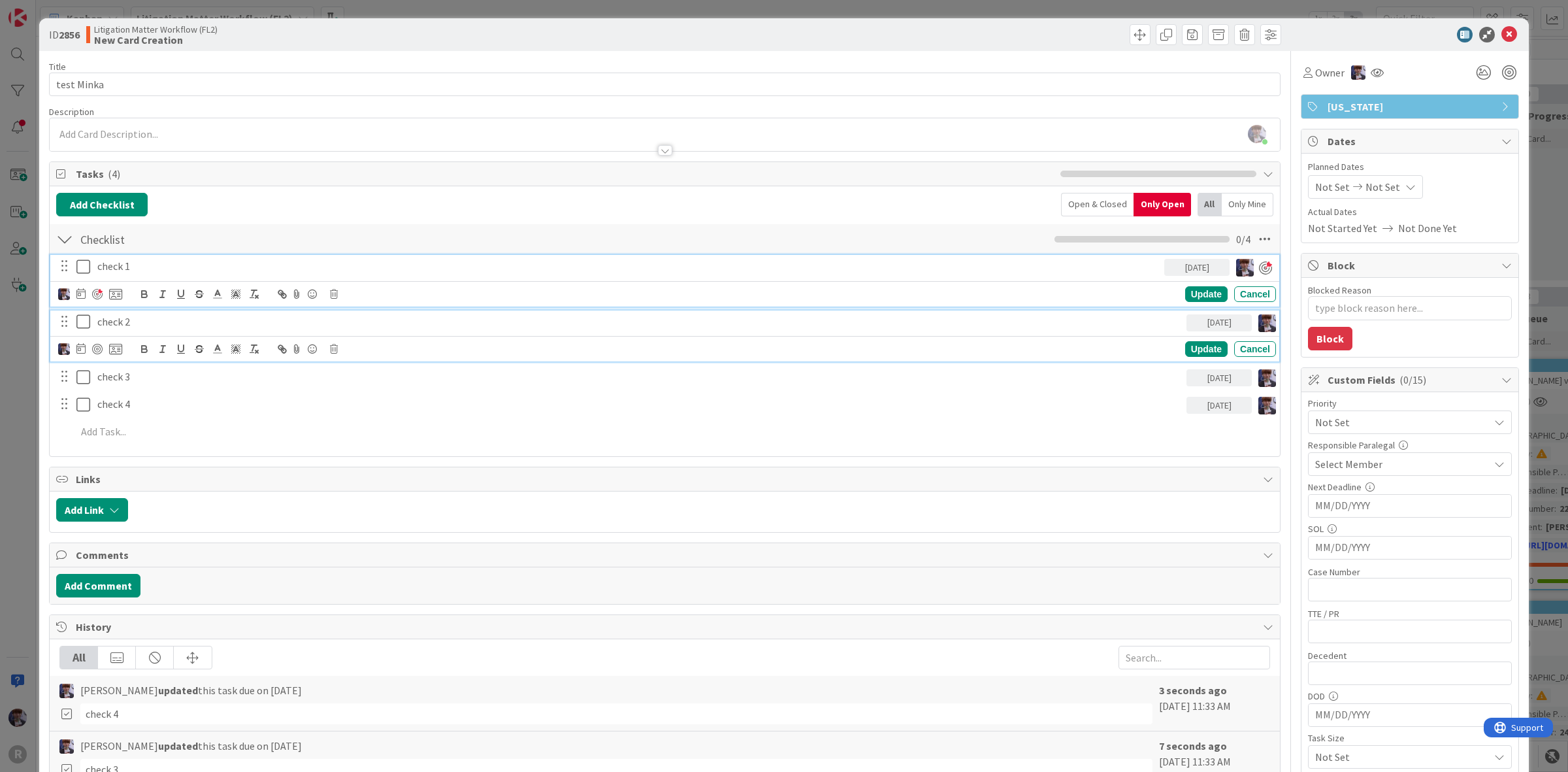
click at [115, 318] on p "check 2" at bounding box center [639, 322] width 1084 height 15
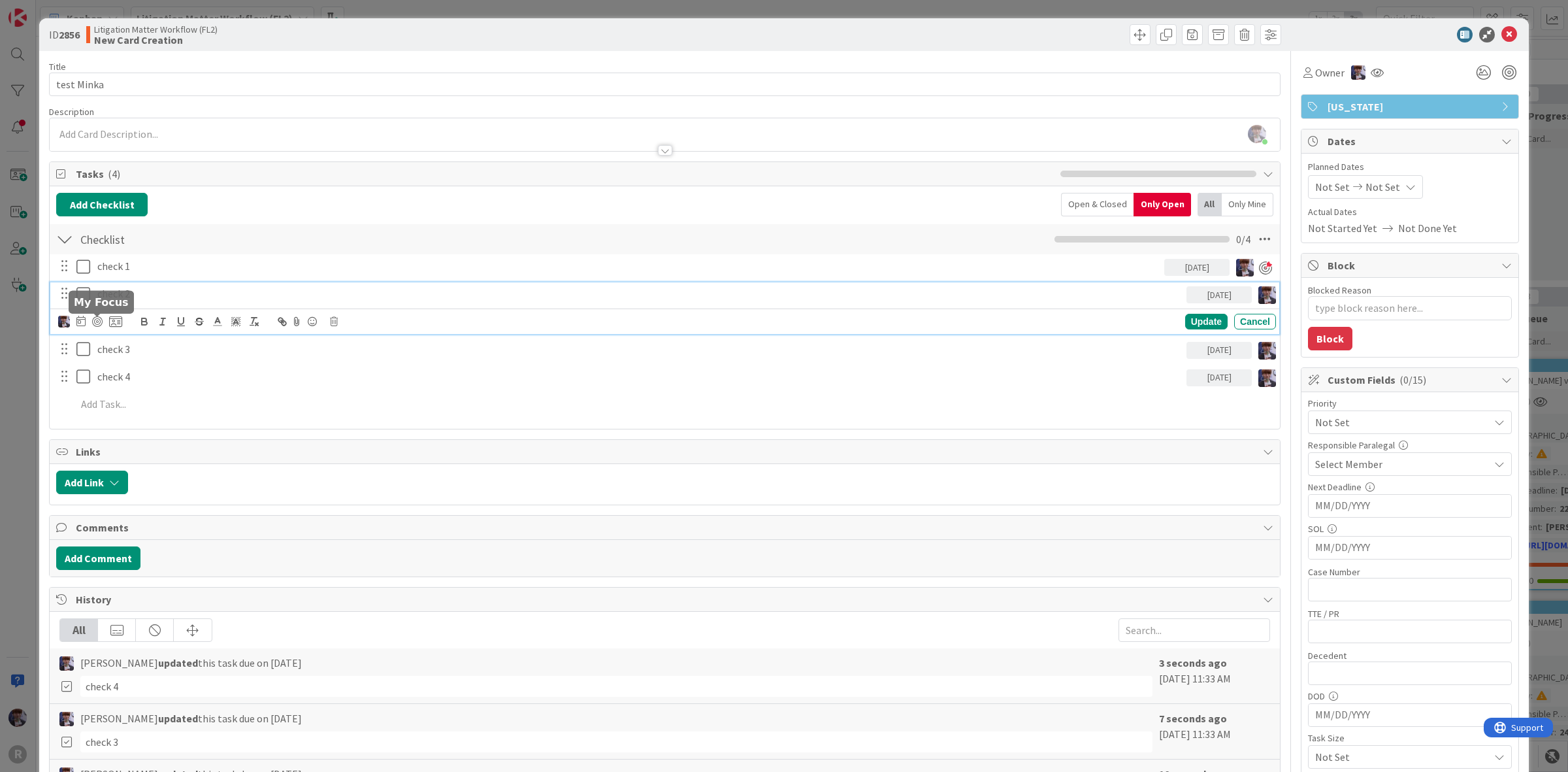
click at [100, 329] on div at bounding box center [91, 321] width 64 height 16
click at [99, 323] on div at bounding box center [97, 322] width 11 height 11
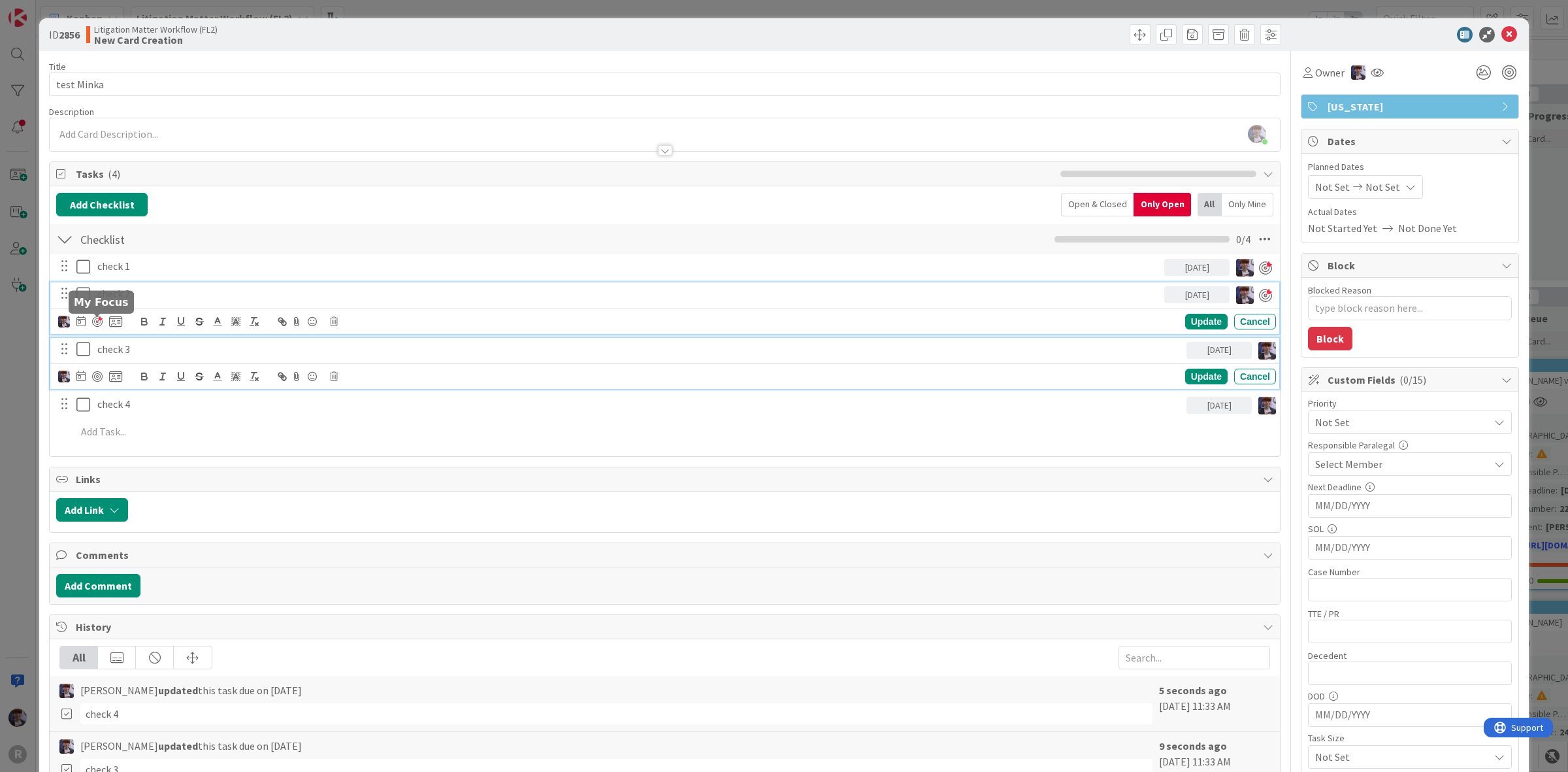
click at [115, 358] on div "check 3" at bounding box center [640, 350] width 1095 height 23
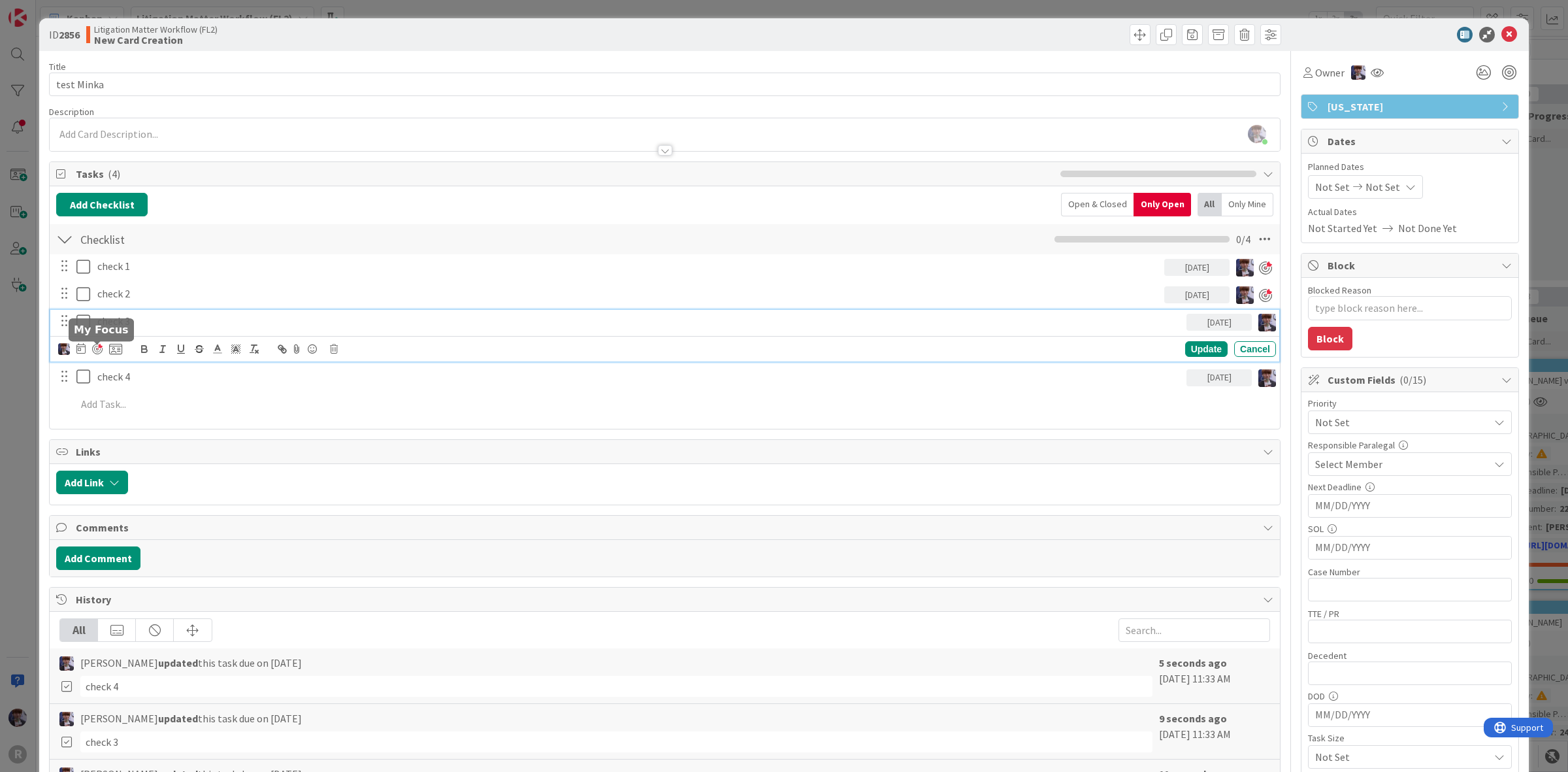
click at [96, 350] on div at bounding box center [97, 349] width 11 height 11
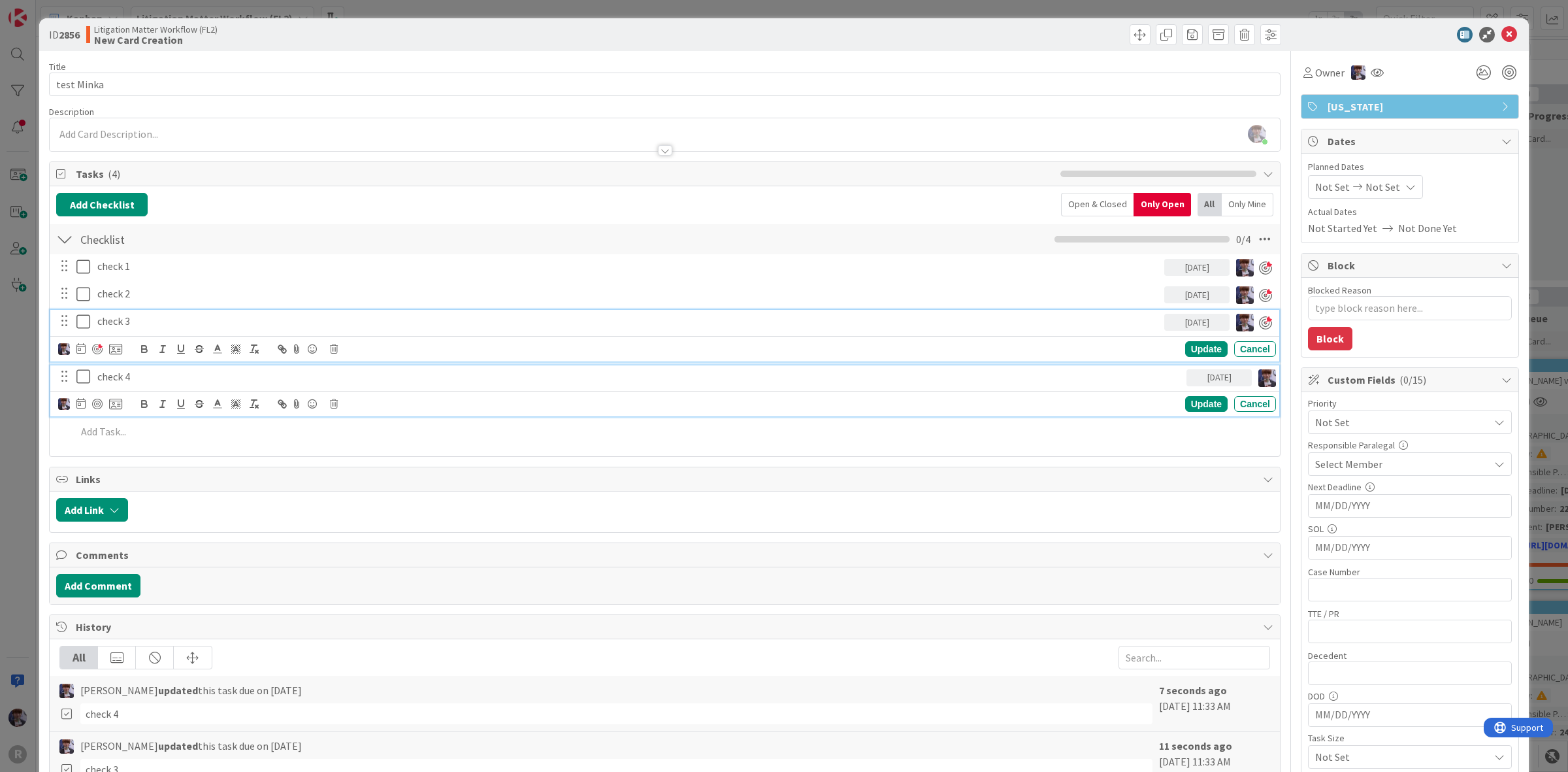
click at [106, 377] on p "check 4" at bounding box center [639, 377] width 1084 height 15
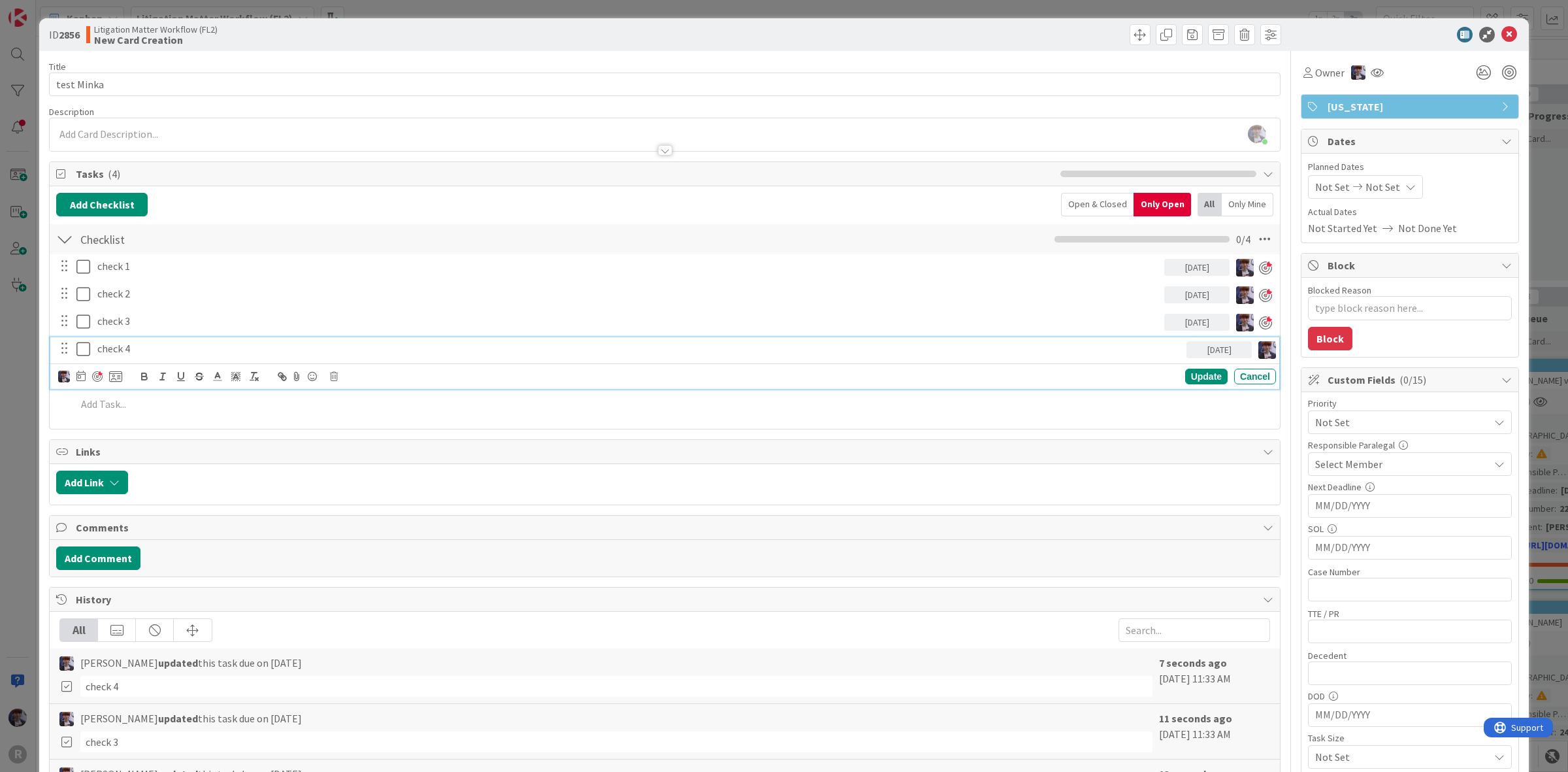
click at [95, 374] on div at bounding box center [97, 376] width 11 height 11
click at [36, 417] on div "ID 2856 Litigation Matter Workflow (FL2) New Card Creation Title 10 / 128 test …" at bounding box center [784, 386] width 1568 height 772
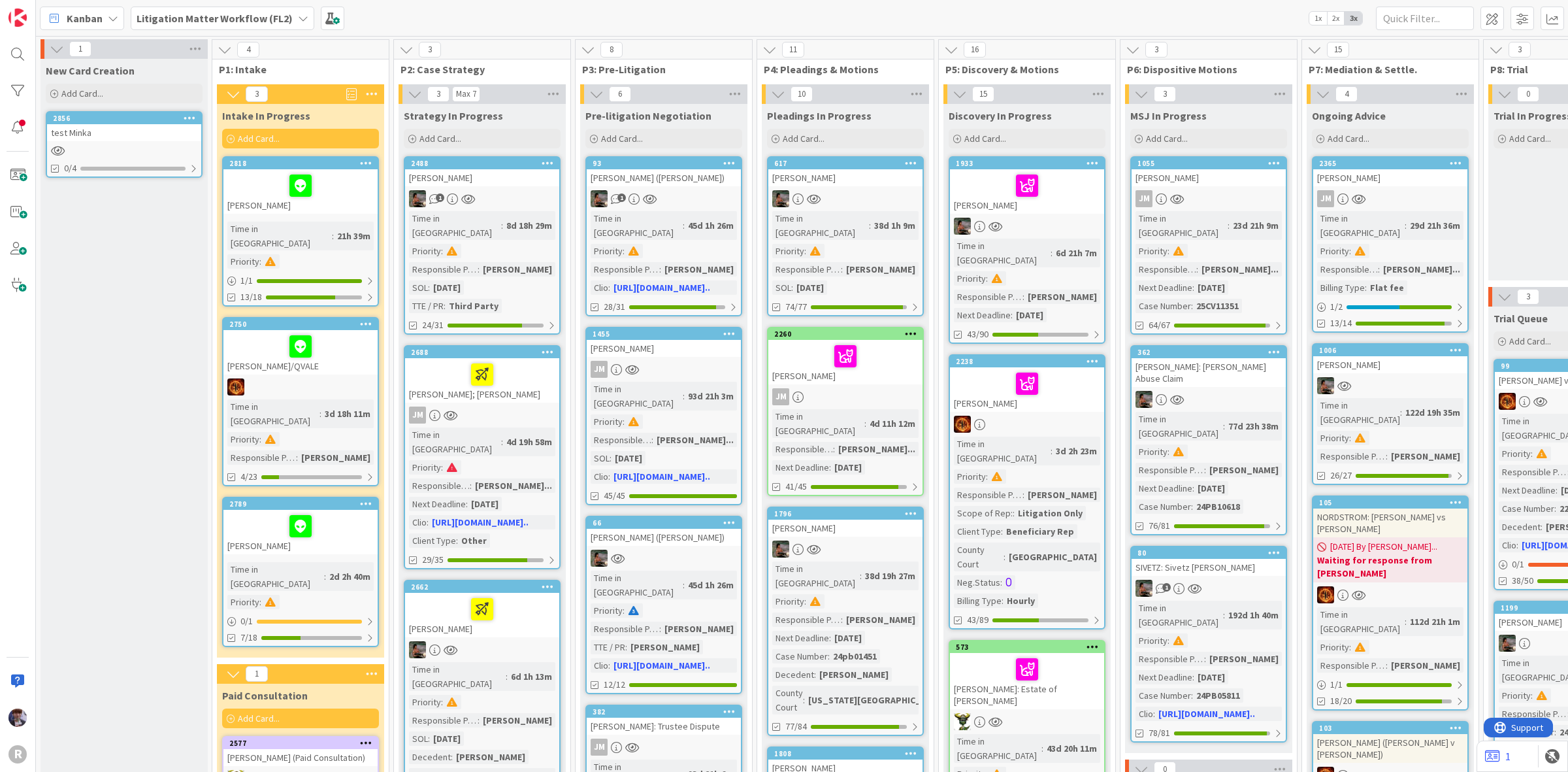
click at [106, 27] on div "Kanban" at bounding box center [82, 18] width 84 height 24
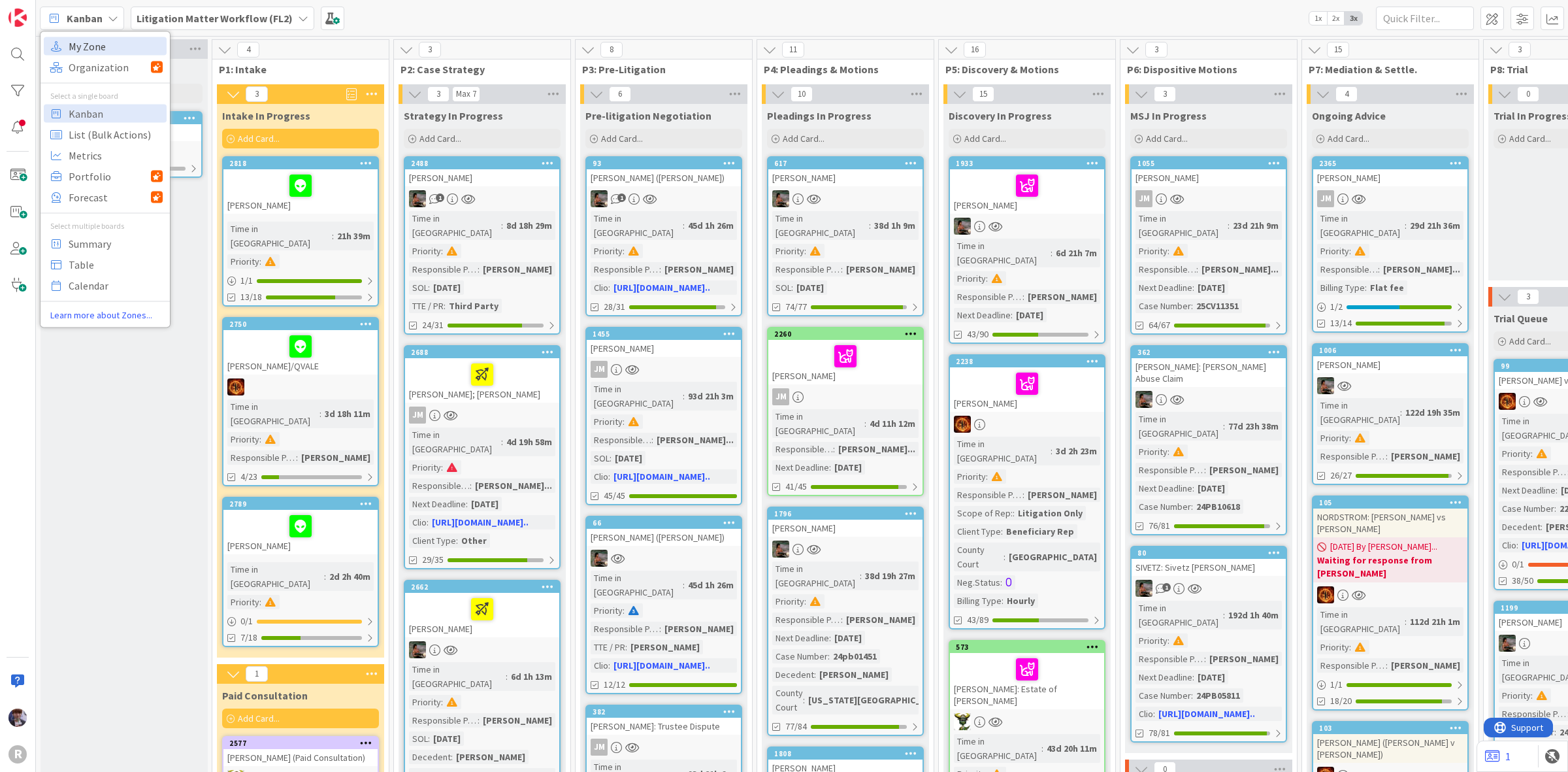
click at [121, 49] on span "My Zone" at bounding box center [115, 46] width 94 height 20
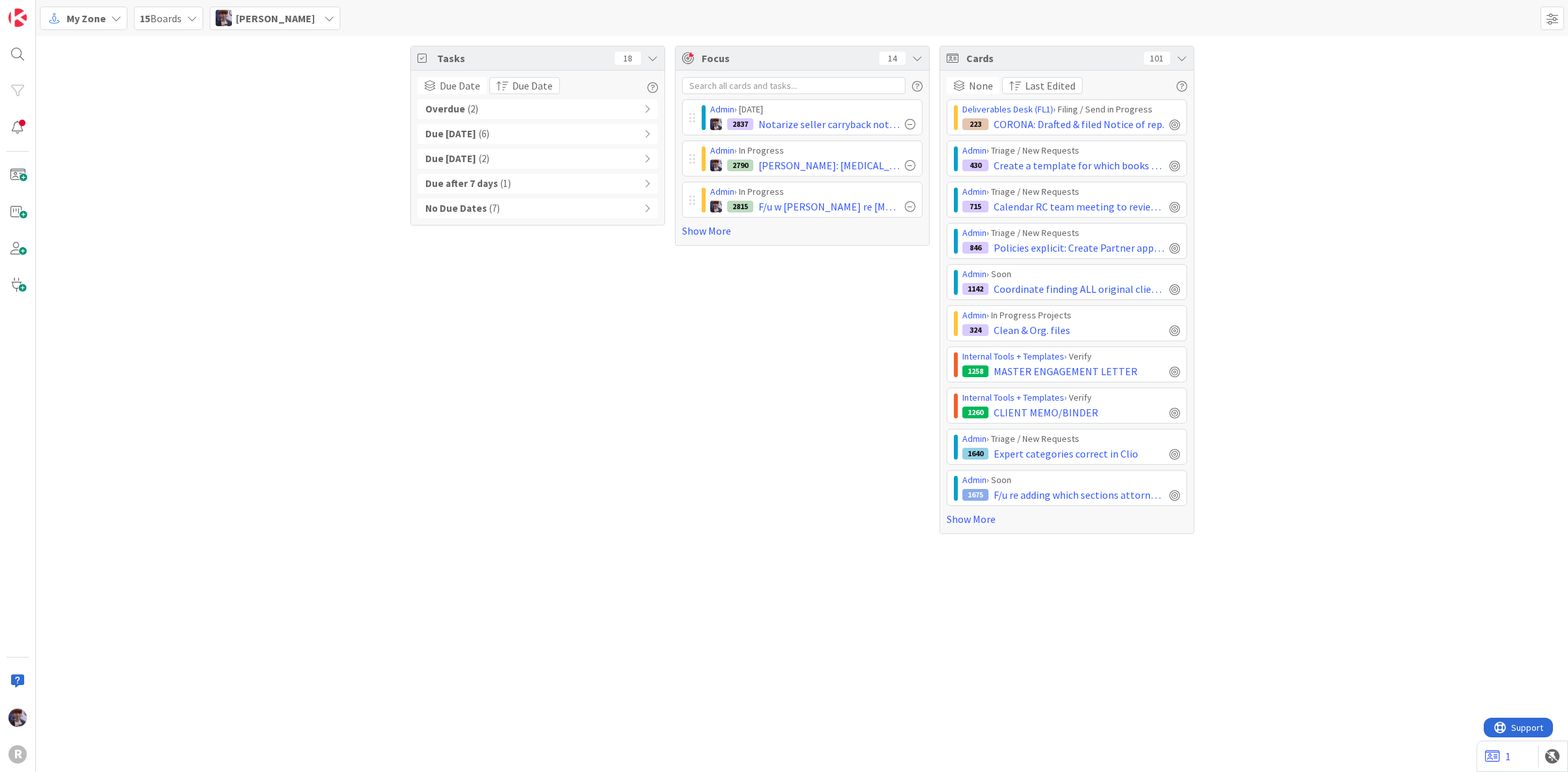
click at [712, 223] on div "Admin › Today 2837 Notarize seller carryback note for final signer @1pm Admin ›…" at bounding box center [802, 168] width 241 height 139
click at [716, 234] on link "Show More" at bounding box center [802, 230] width 241 height 16
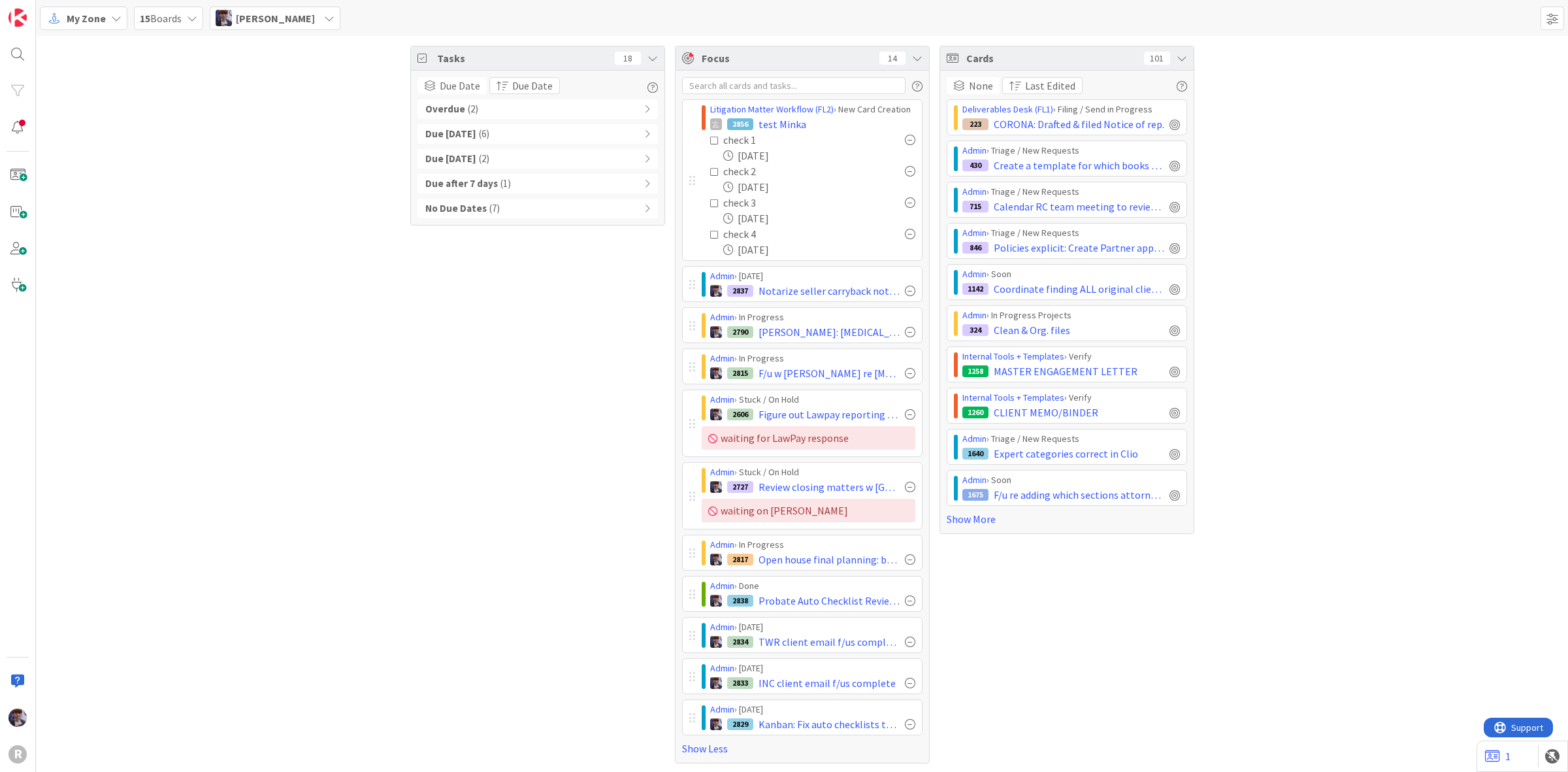
click at [711, 138] on icon at bounding box center [715, 140] width 9 height 9
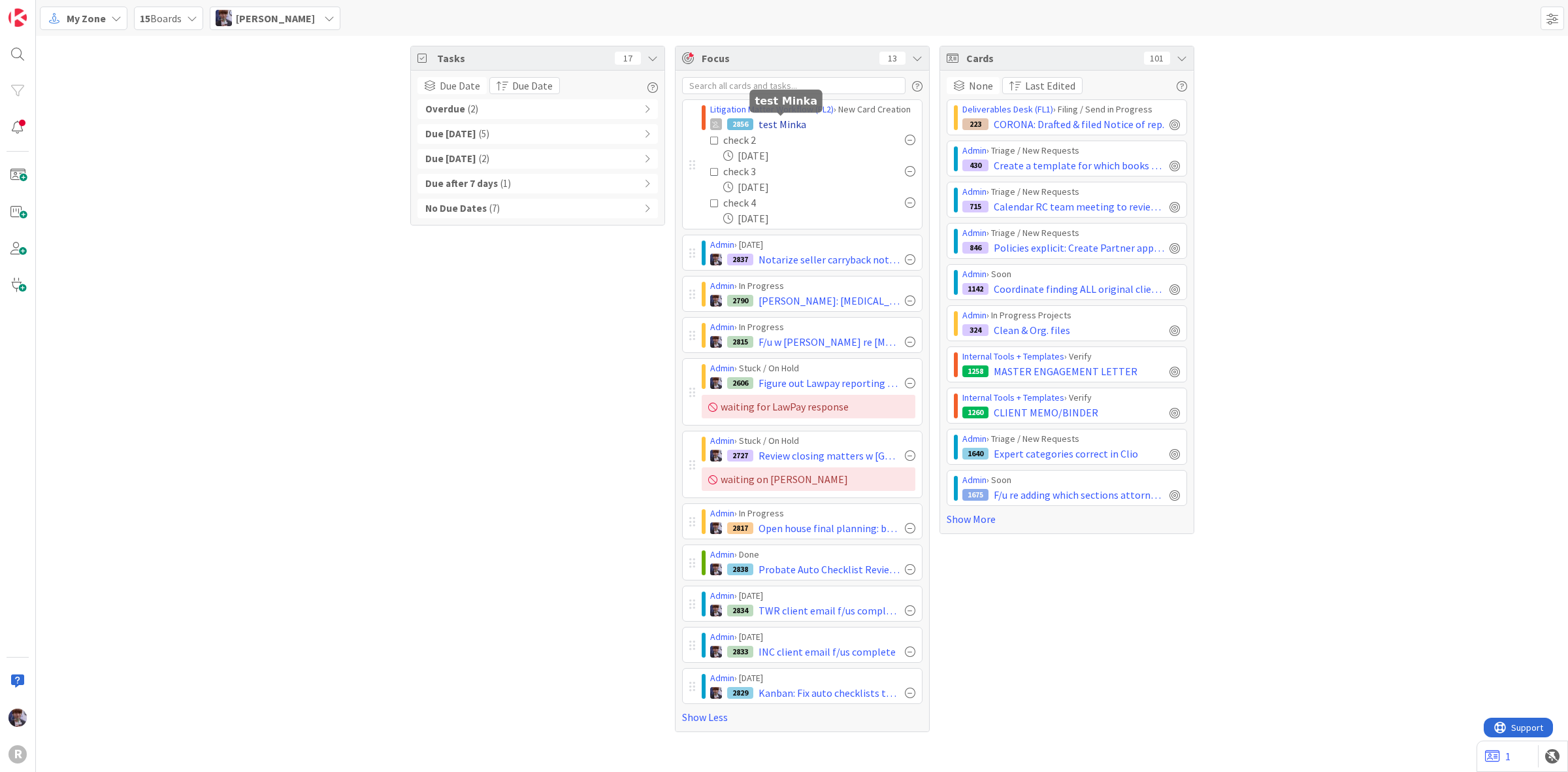
click at [796, 121] on span "test Minka" at bounding box center [782, 124] width 48 height 16
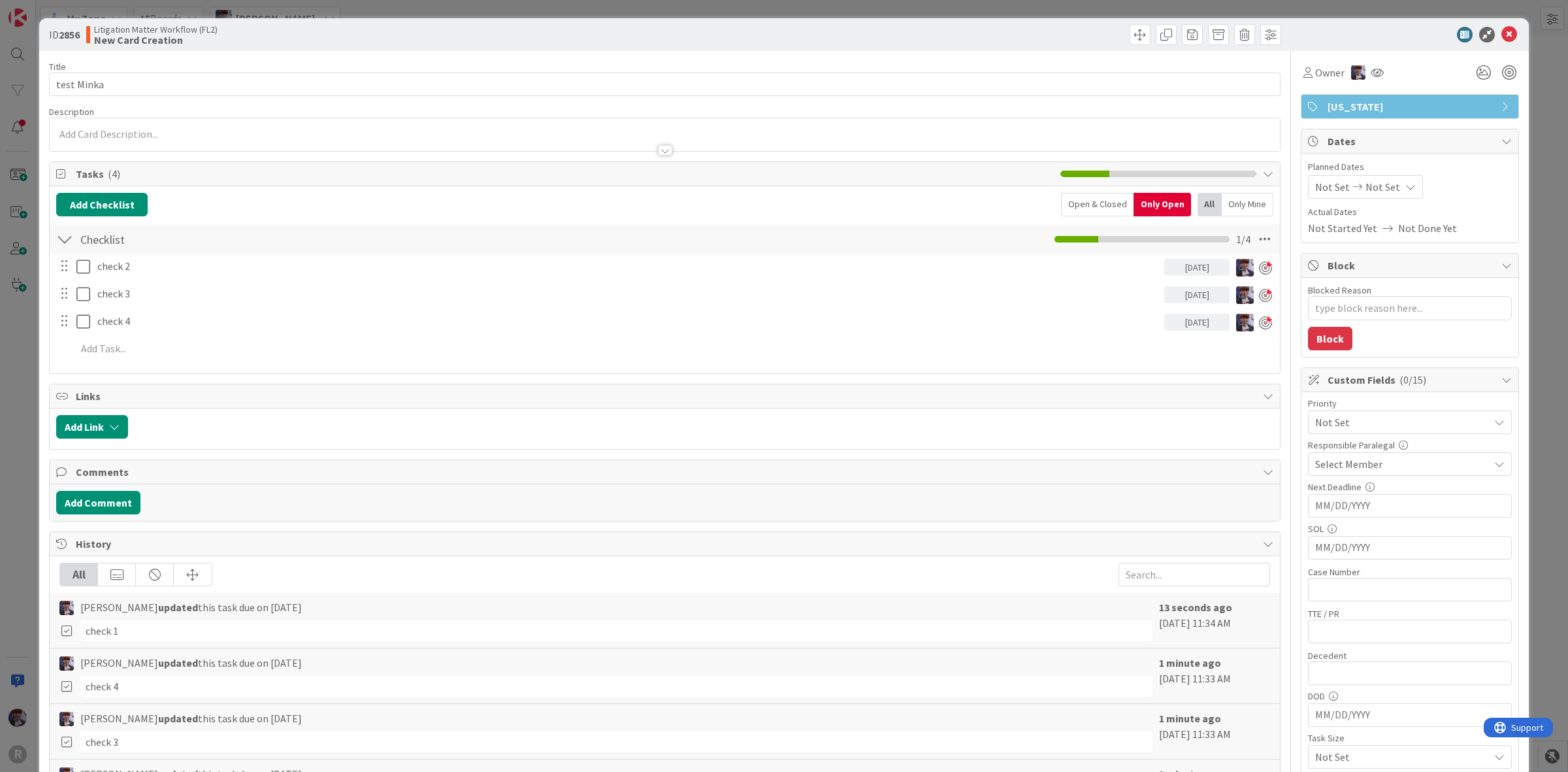
click at [1091, 209] on div "Open & Closed" at bounding box center [1097, 205] width 73 height 24
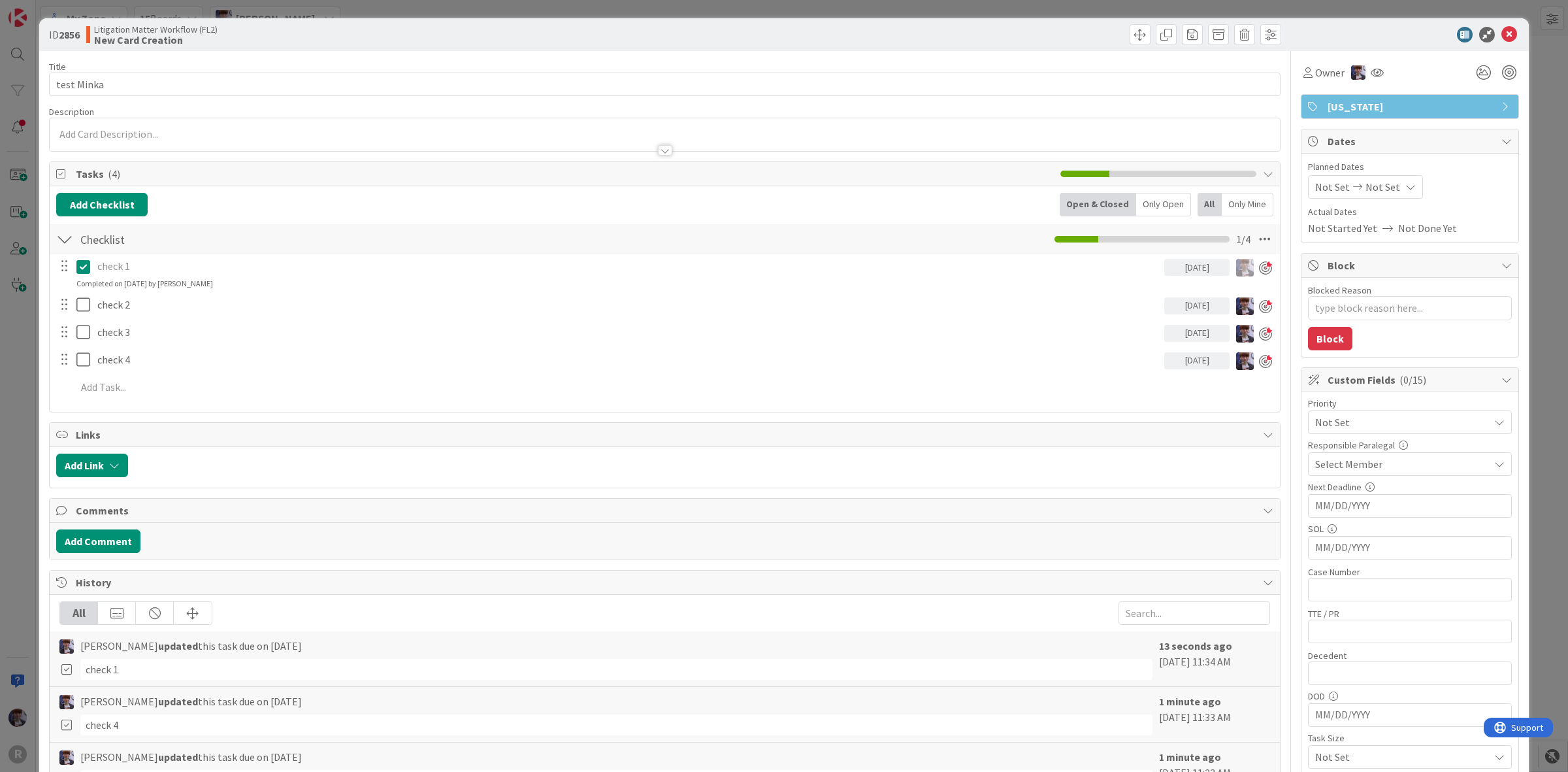
click at [86, 275] on icon at bounding box center [83, 266] width 14 height 16
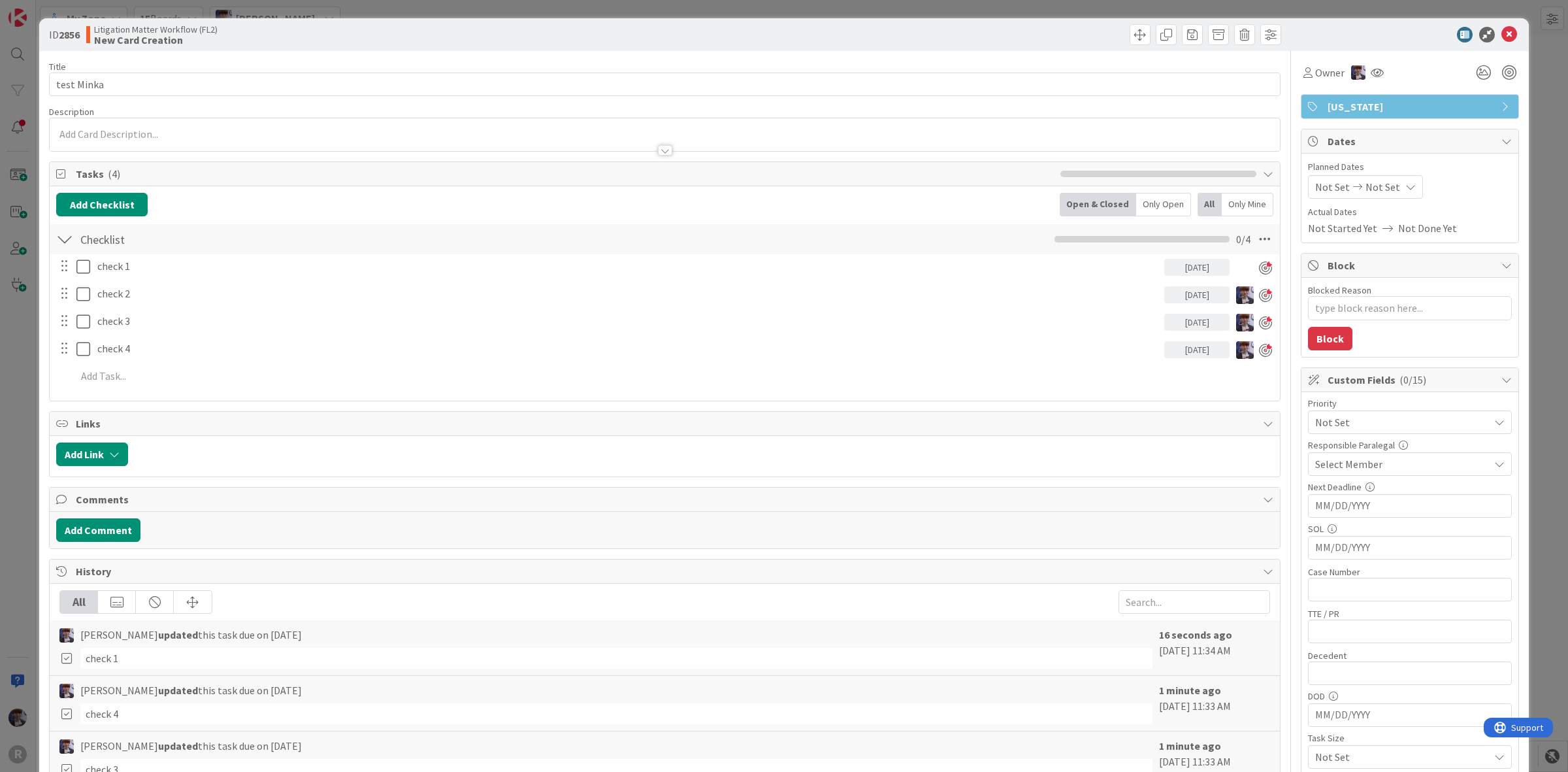
click at [11, 357] on div "ID 2856 Litigation Matter Workflow (FL2) New Card Creation Title 10 / 128 test …" at bounding box center [784, 386] width 1568 height 772
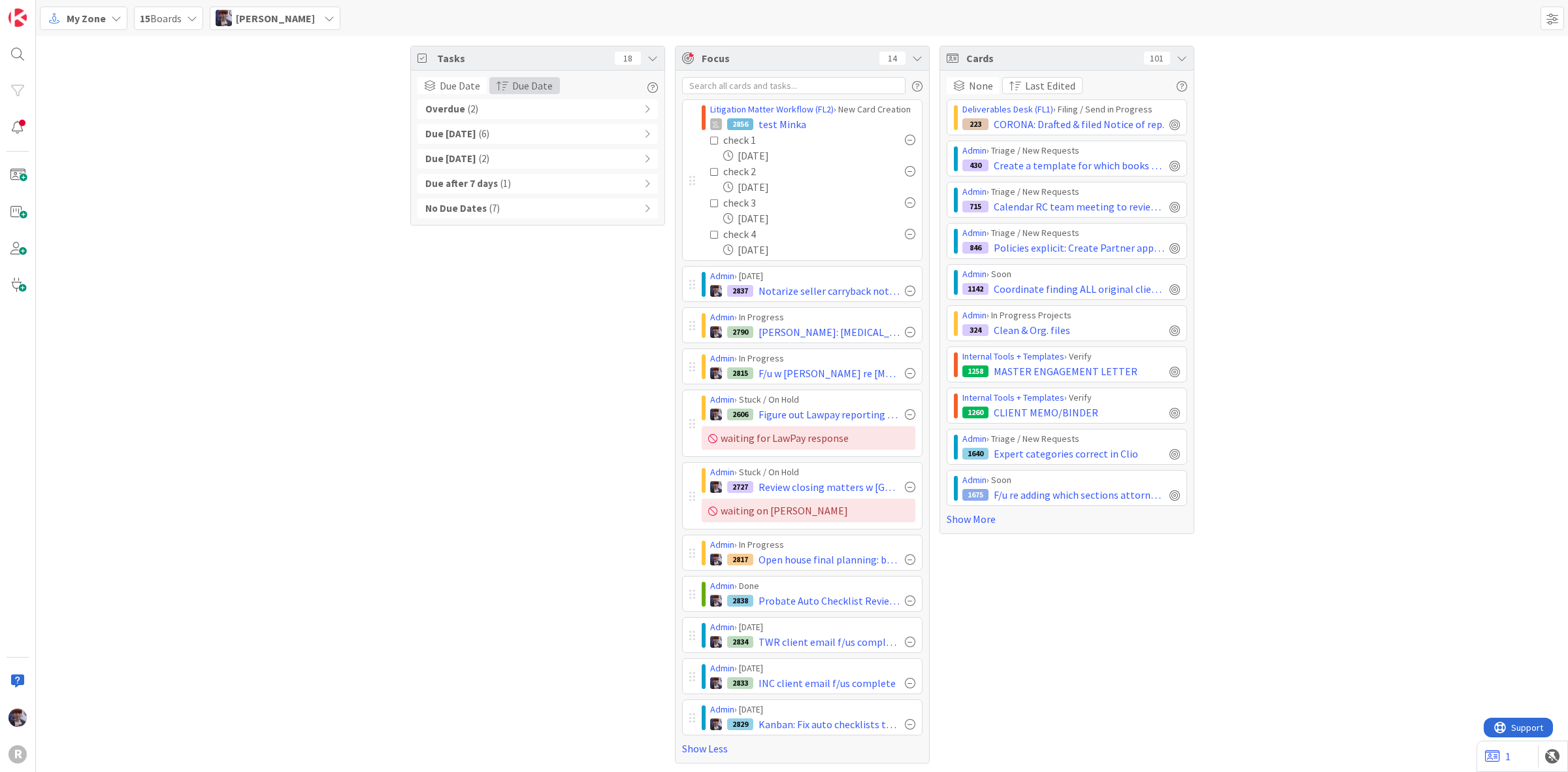
click at [498, 82] on span "button" at bounding box center [502, 85] width 12 height 11
click at [466, 266] on div "Tasks 18 Due Date Due Date Sort By Last Edited Due Date Oldest First Newest Fir…" at bounding box center [538, 404] width 255 height 718
click at [1028, 96] on div "None Last Edited Deliverables Desk (FL1) › Filing / Send in Progress 223 CORONA…" at bounding box center [1067, 302] width 241 height 450
click at [1010, 82] on span "button" at bounding box center [1016, 85] width 12 height 11
click at [1026, 157] on span "Due Date" at bounding box center [1046, 151] width 40 height 16
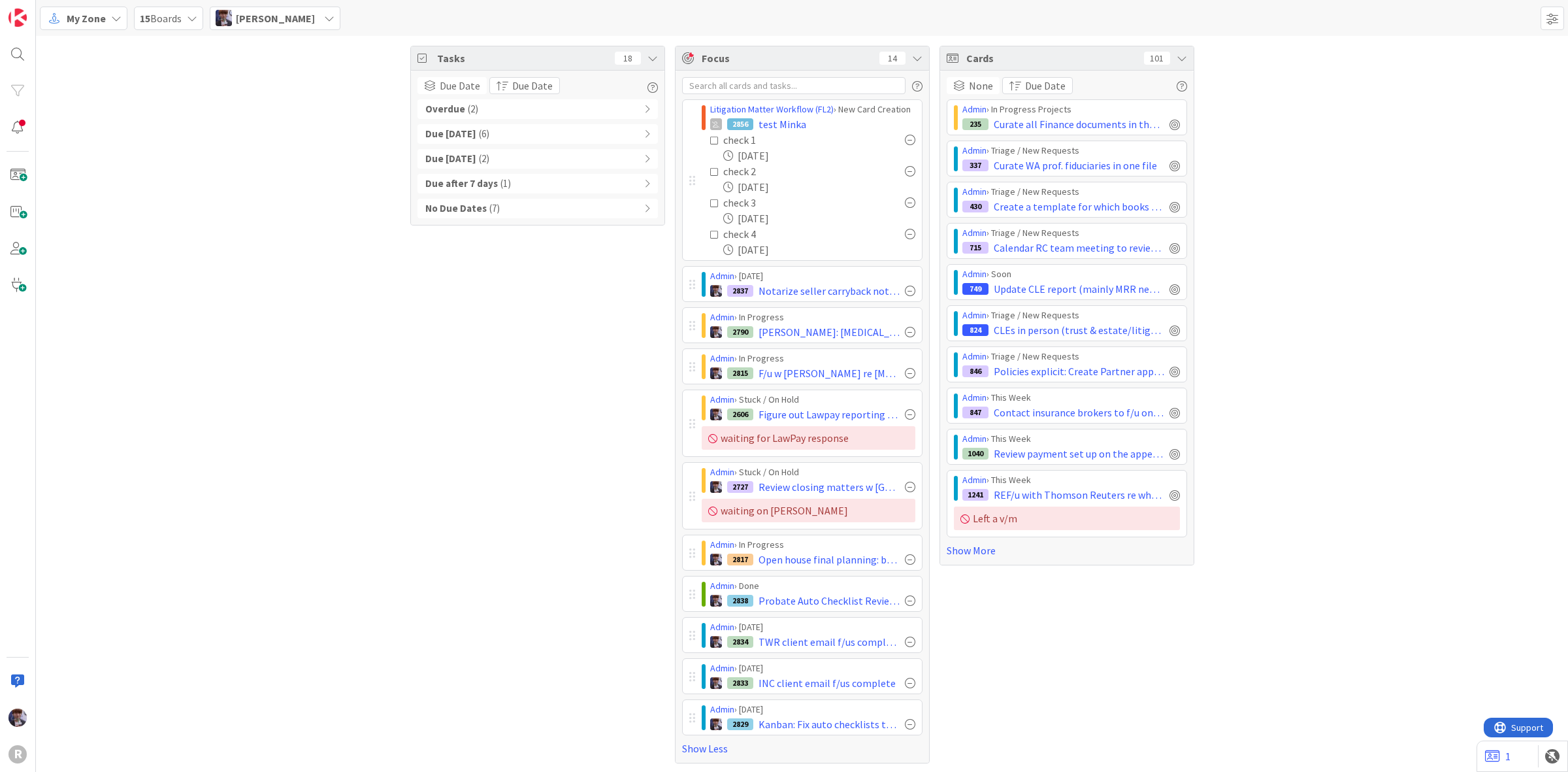
click at [1249, 138] on div "Tasks 18 Due Date Due Date Sort By Last Edited Due Date Oldest First Newest Fir…" at bounding box center [802, 405] width 1533 height 737
click at [711, 143] on icon at bounding box center [715, 140] width 9 height 9
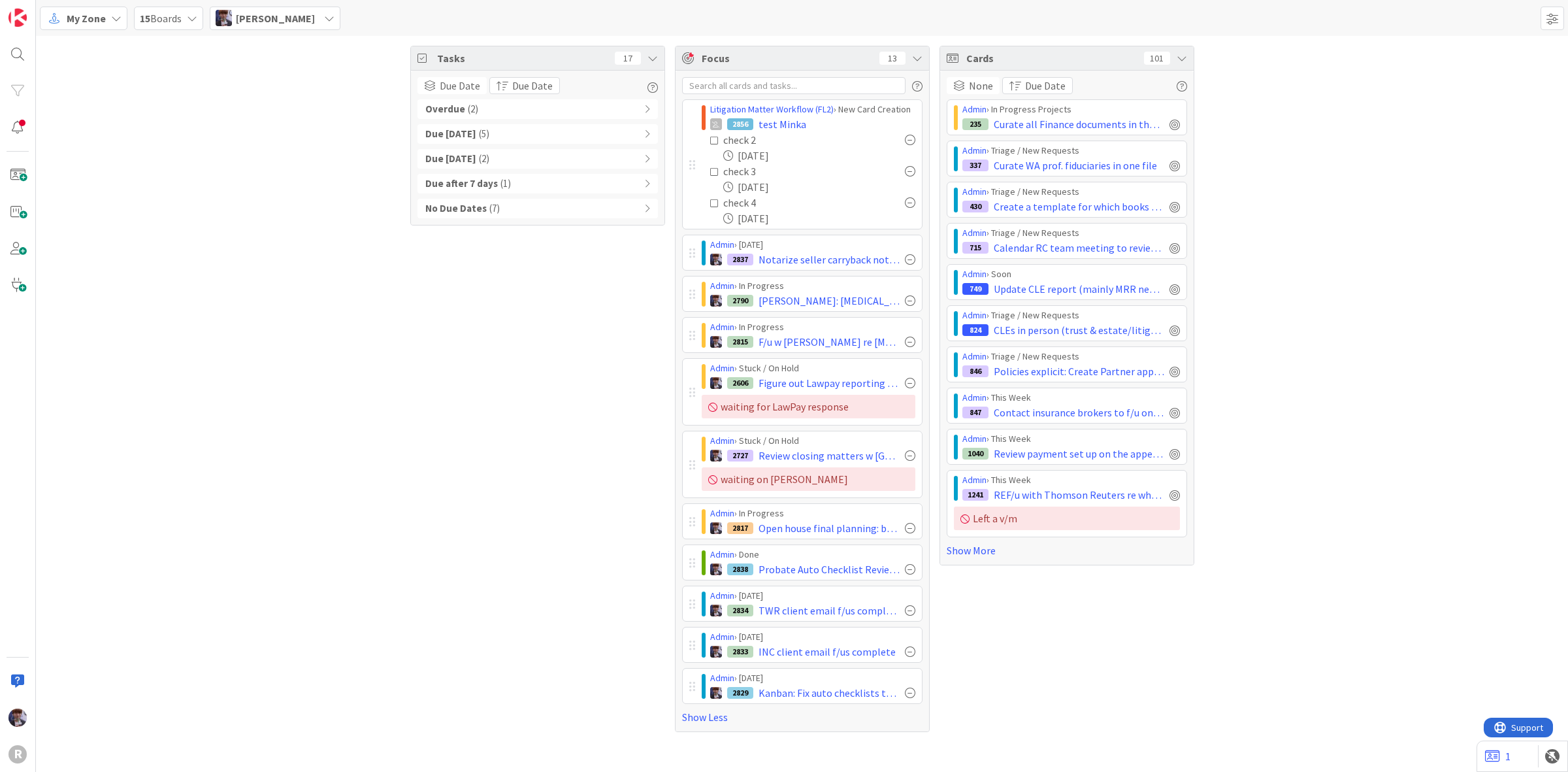
click at [716, 170] on icon at bounding box center [715, 172] width 9 height 9
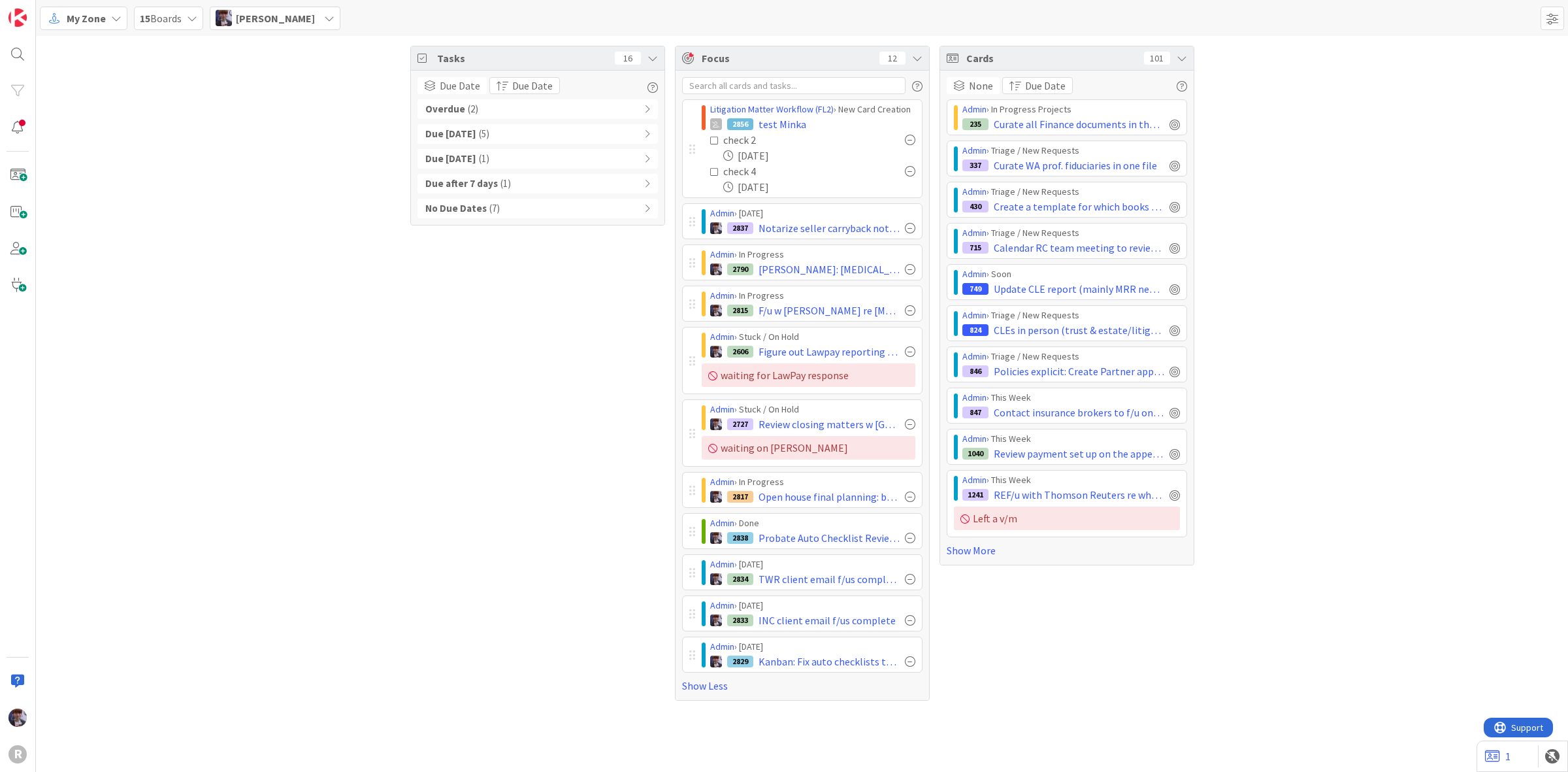
click at [714, 136] on icon at bounding box center [715, 140] width 9 height 9
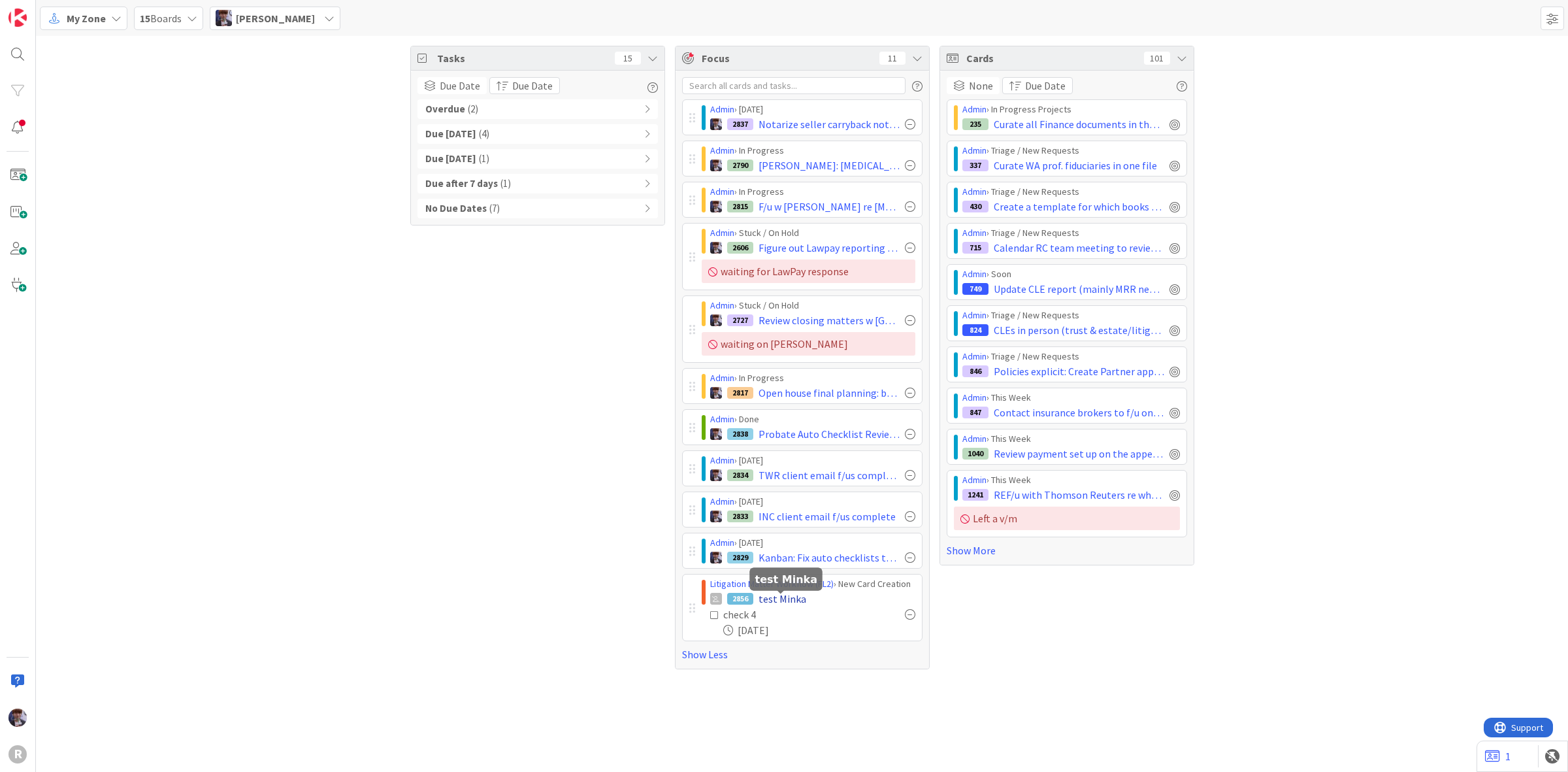
click at [763, 600] on span "test Minka" at bounding box center [782, 599] width 48 height 16
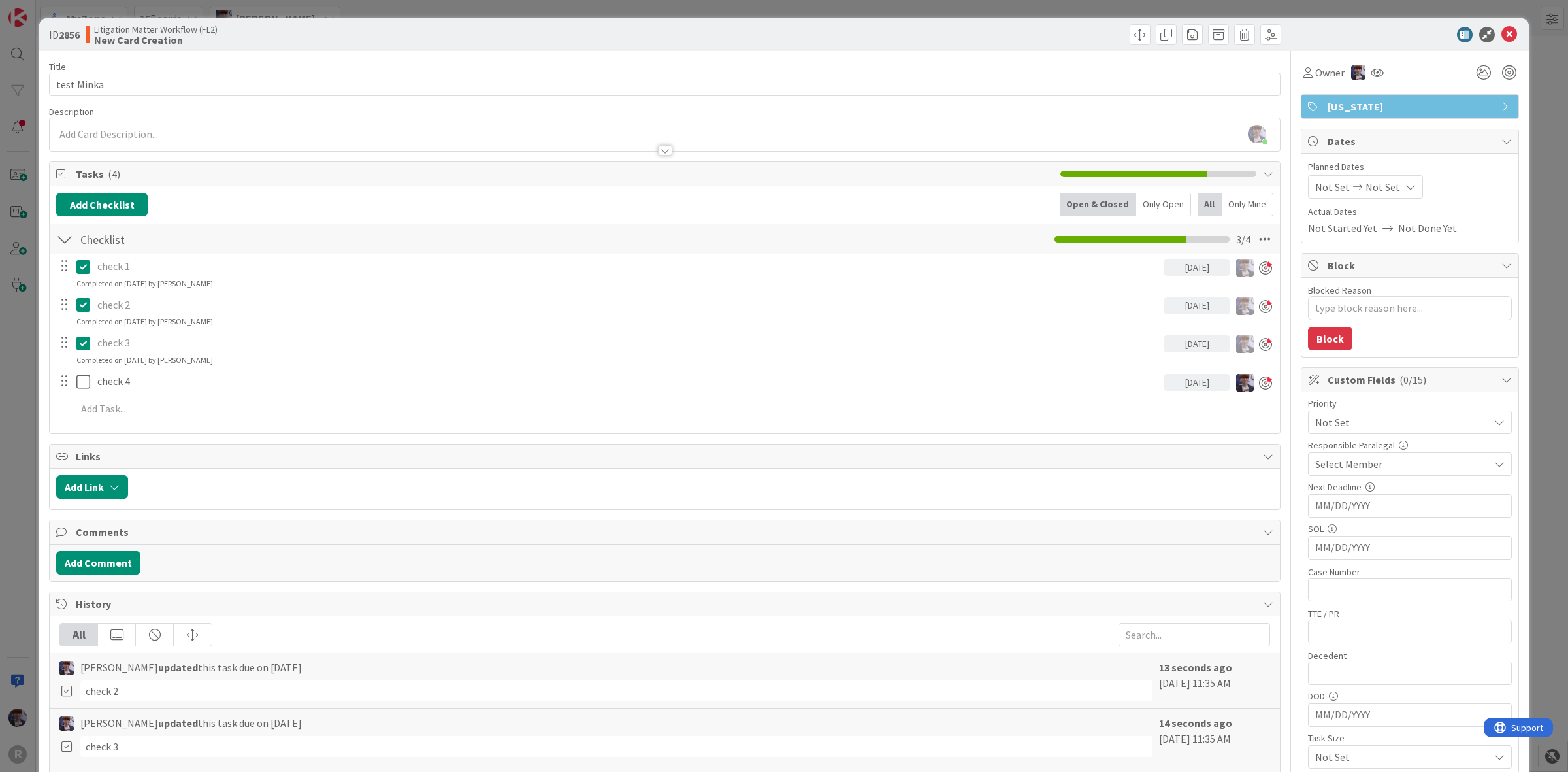
click at [86, 344] on icon at bounding box center [83, 343] width 14 height 16
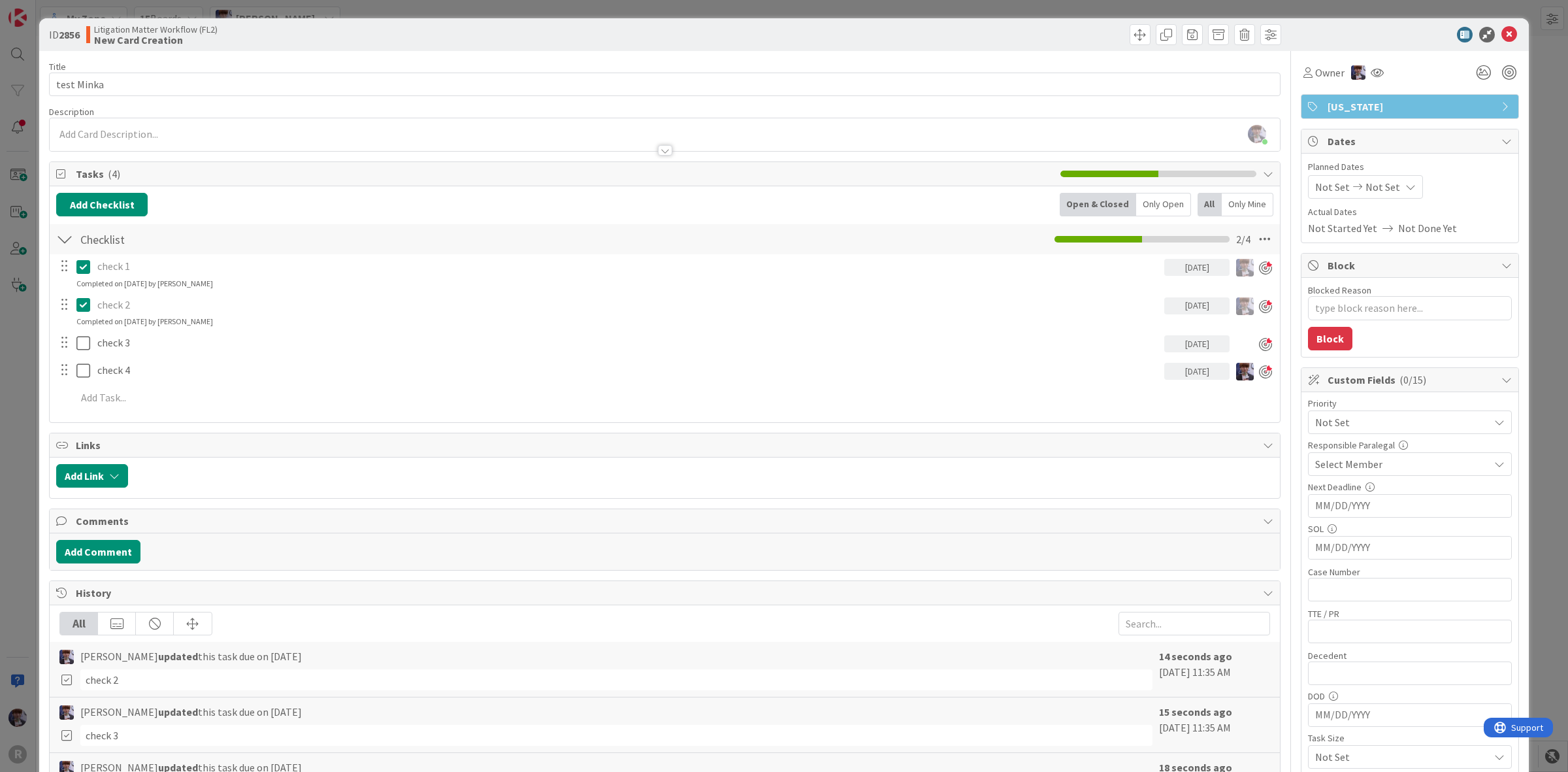
click at [82, 304] on icon at bounding box center [83, 304] width 14 height 16
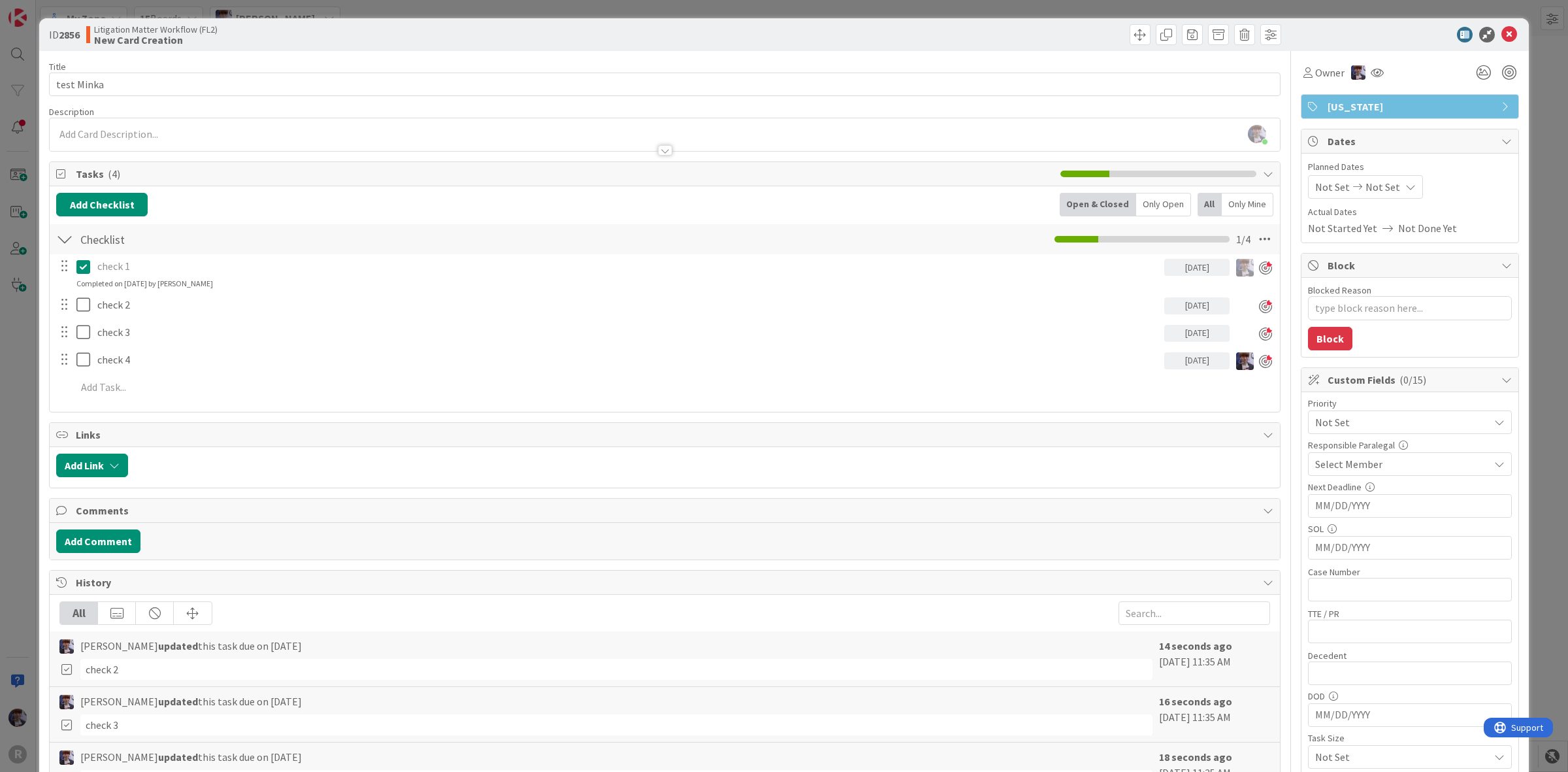
click at [83, 272] on icon at bounding box center [83, 266] width 14 height 16
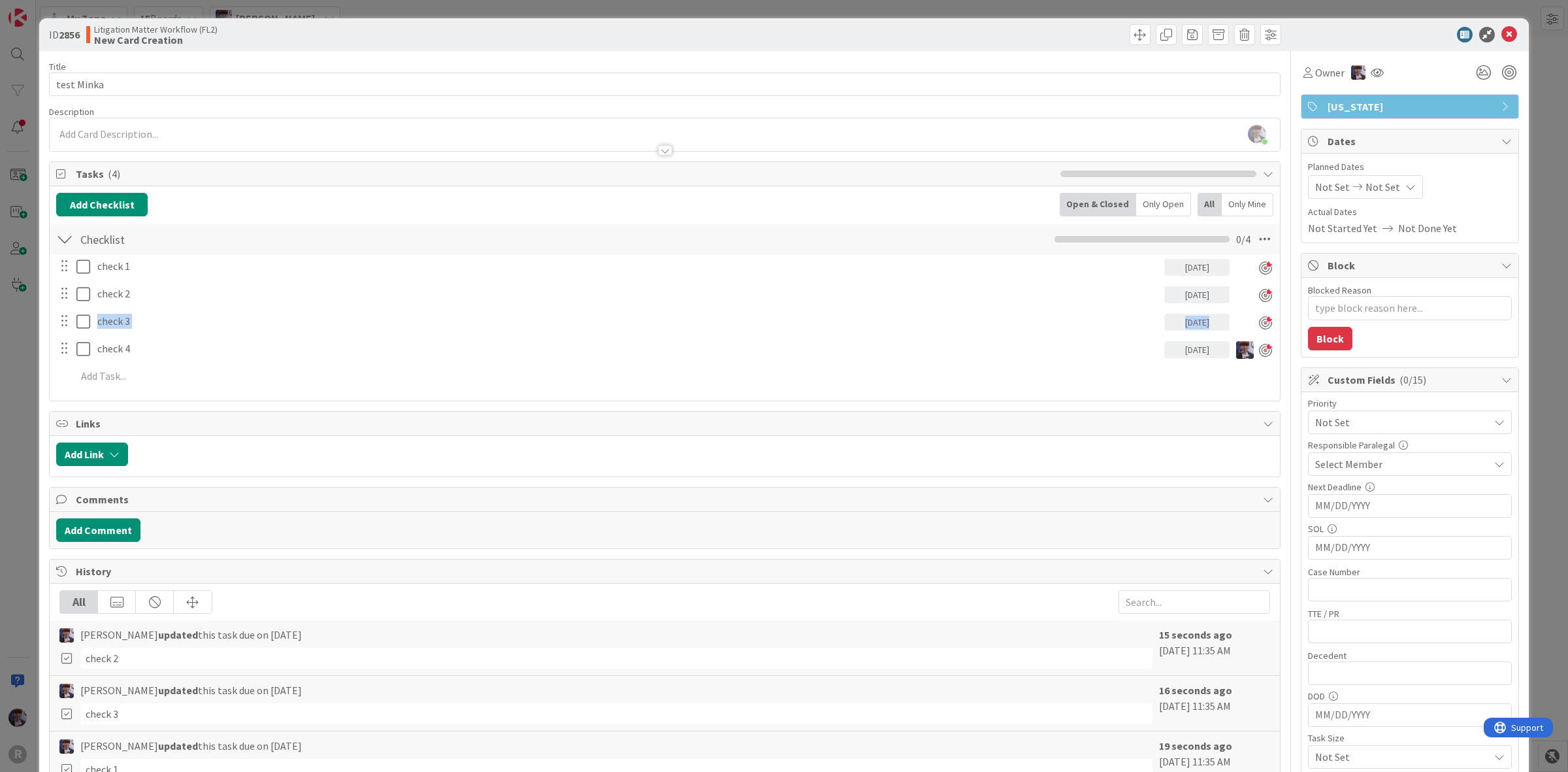
click at [30, 337] on div "ID 2856 Litigation Matter Workflow (FL2) New Card Creation Title 10 / 128 test …" at bounding box center [784, 386] width 1568 height 772
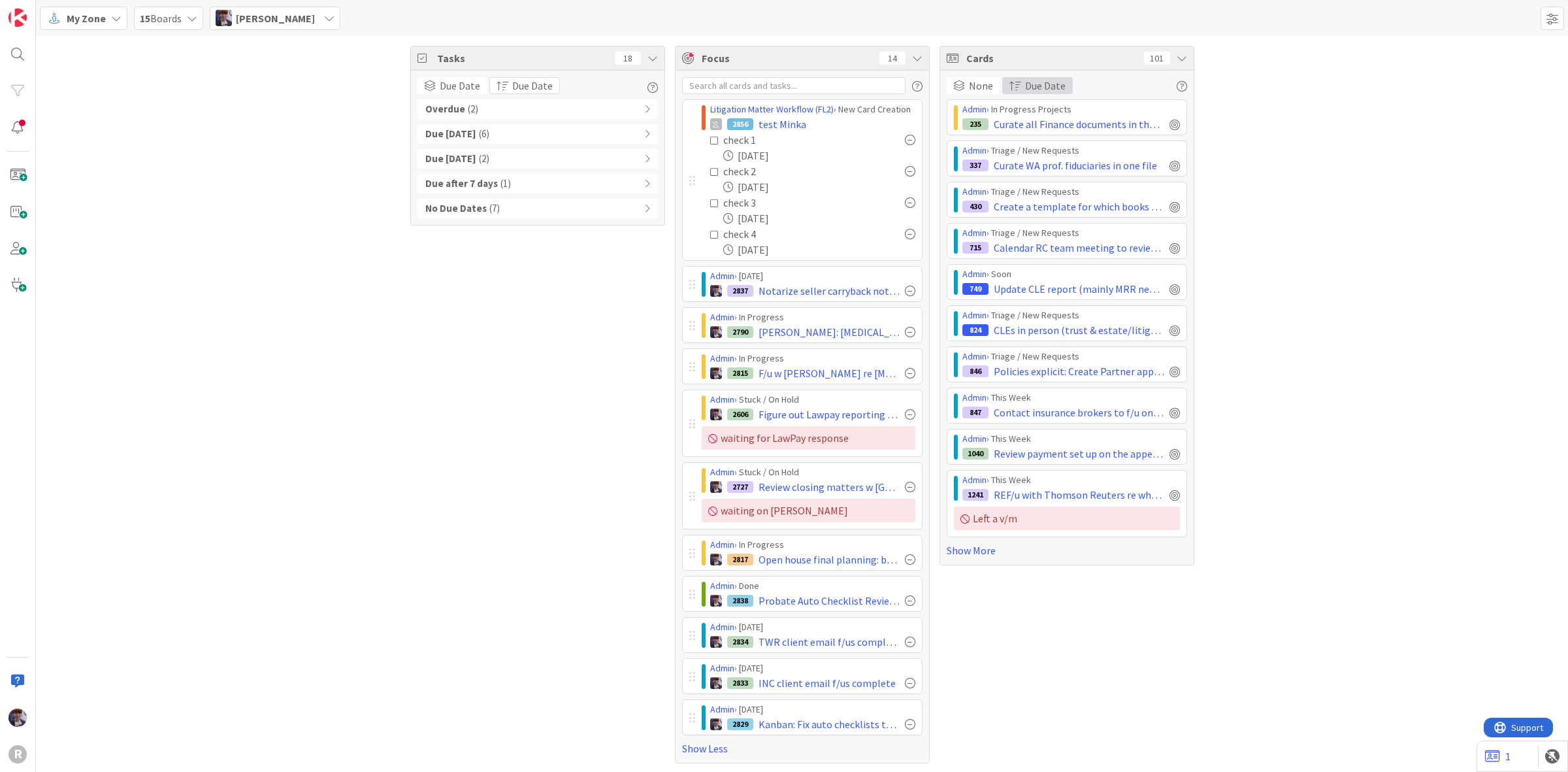
click at [1018, 82] on button "Due Date" at bounding box center [1038, 86] width 71 height 17
click at [1051, 132] on span "Last Edited" at bounding box center [1051, 127] width 50 height 16
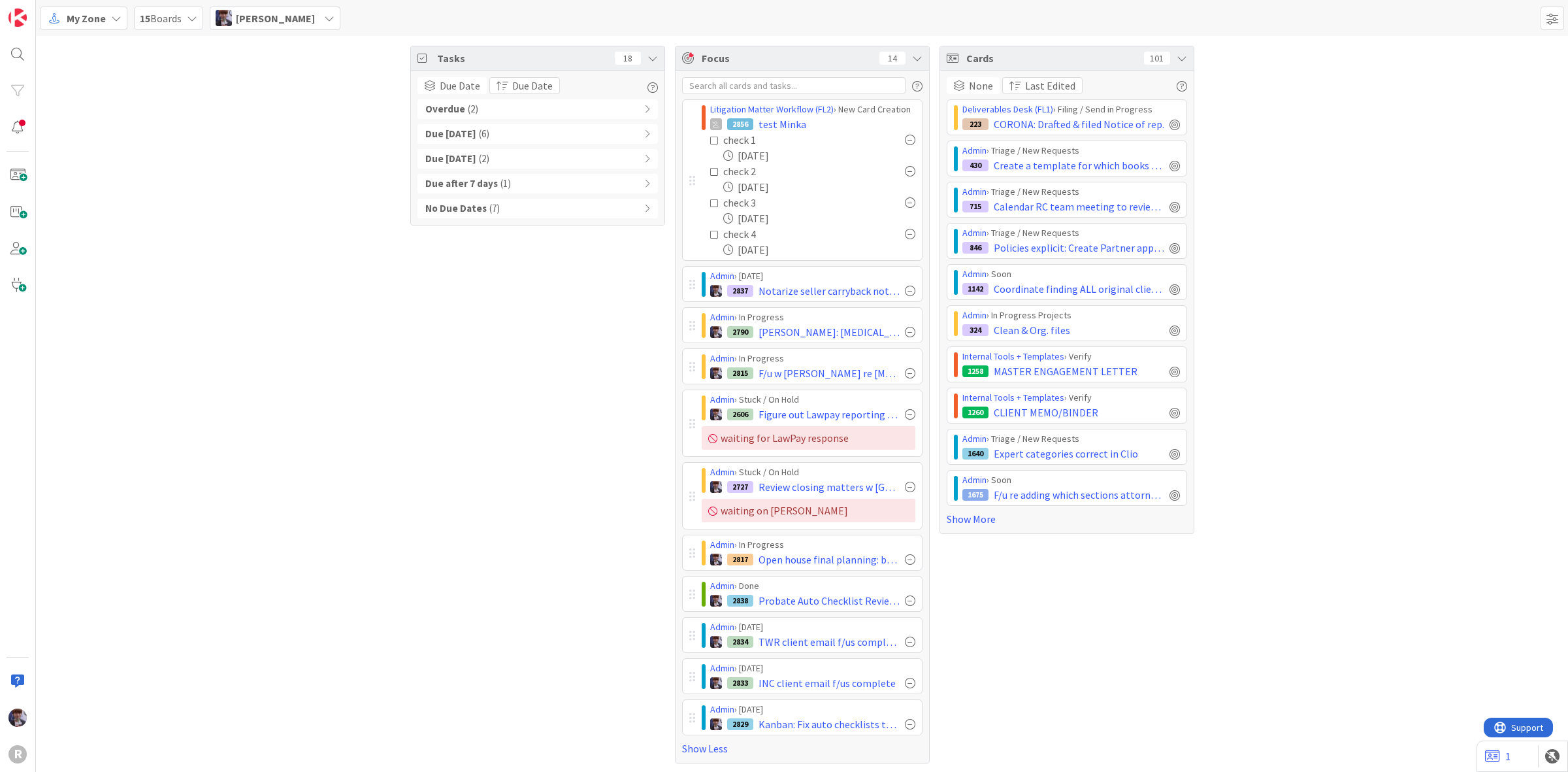
click at [1271, 164] on div "Tasks 18 Due Date Due Date Sort By Last Edited Due Date Oldest First Newest Fir…" at bounding box center [802, 405] width 1533 height 737
click at [514, 86] on span "Due Date" at bounding box center [532, 85] width 40 height 16
click at [458, 89] on span "Due Date" at bounding box center [459, 85] width 40 height 16
click at [461, 128] on span "None" at bounding box center [501, 128] width 119 height 20
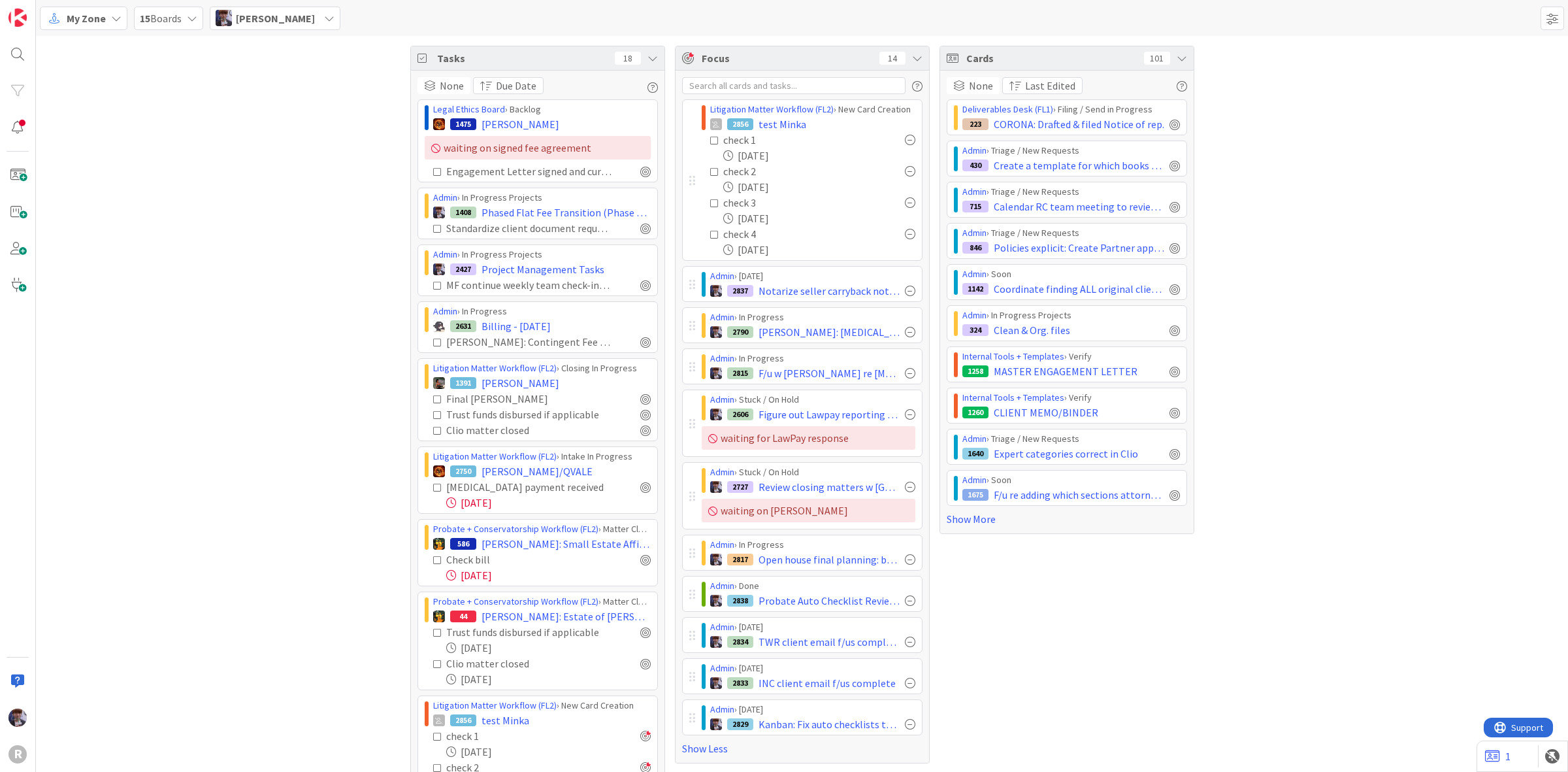
click at [345, 185] on div "Tasks 18 None Group By None Board Column State Due Date Due Date Sort By Last E…" at bounding box center [802, 501] width 1533 height 931
click at [500, 85] on span "Due Date" at bounding box center [516, 85] width 40 height 16
click at [452, 87] on span "None" at bounding box center [451, 85] width 24 height 16
click at [461, 203] on span "Due Date" at bounding box center [501, 198] width 119 height 20
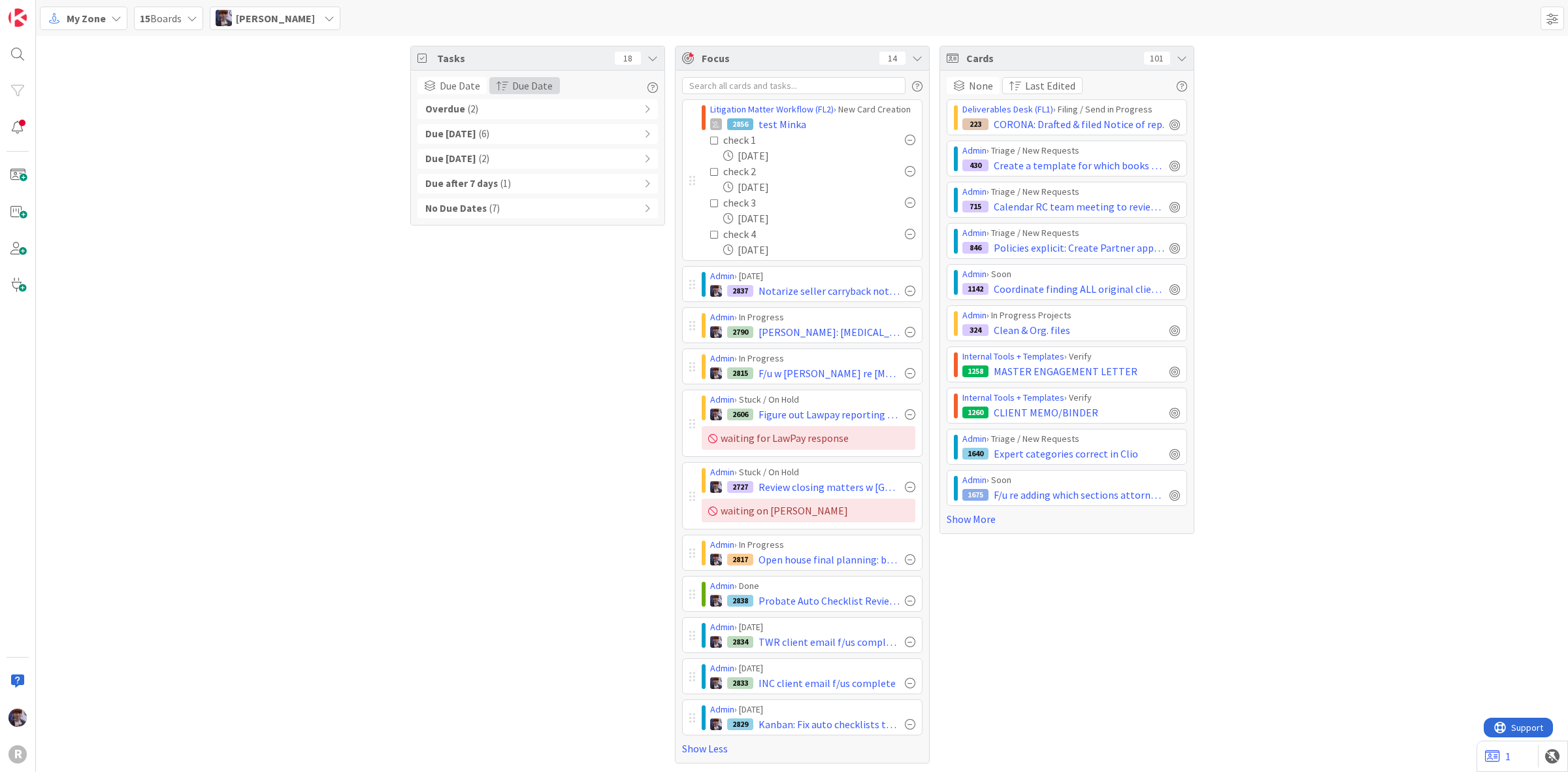
click at [514, 86] on span "Due Date" at bounding box center [532, 85] width 40 height 16
click at [514, 125] on span "Last Edited" at bounding box center [538, 127] width 50 height 16
drag, startPoint x: 341, startPoint y: 190, endPoint x: 339, endPoint y: 198, distance: 8.2
click at [339, 194] on div "Tasks 18 Due Date Group By None Board Column State Due Date Last Edited Sort By…" at bounding box center [802, 405] width 1533 height 737
click at [711, 136] on icon at bounding box center [715, 140] width 9 height 9
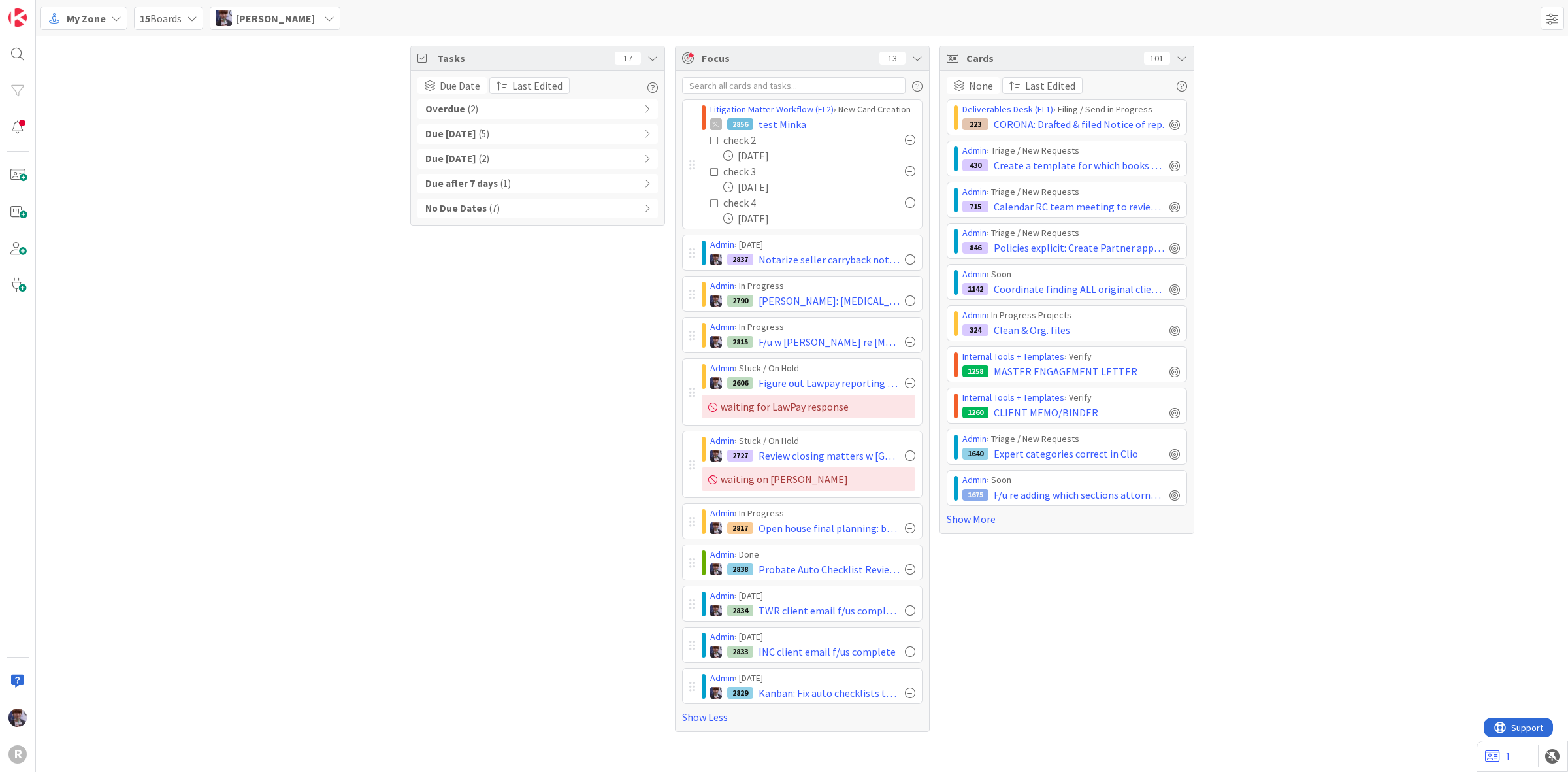
click at [711, 172] on icon at bounding box center [715, 172] width 9 height 9
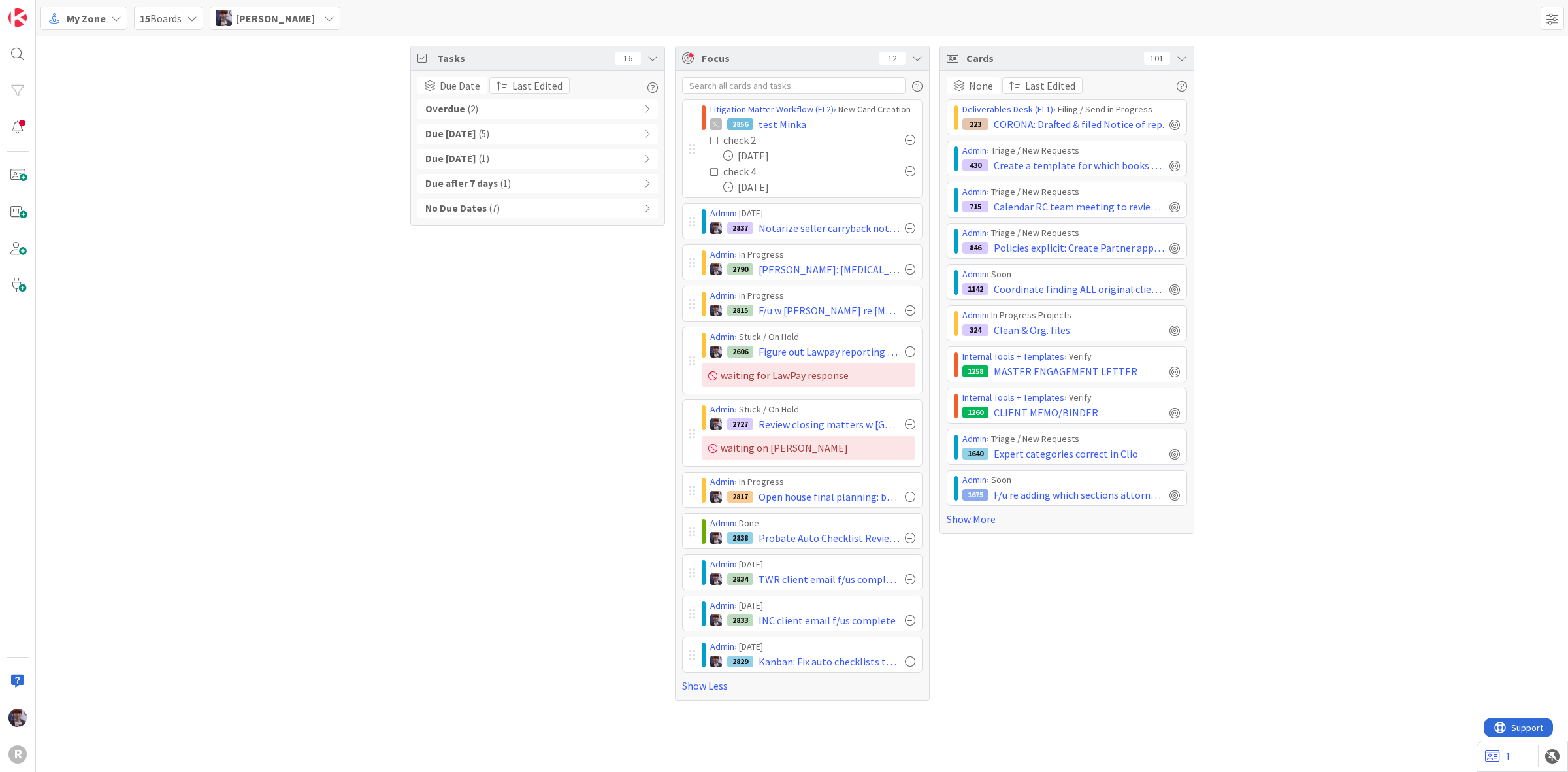
click at [713, 141] on icon at bounding box center [715, 140] width 9 height 9
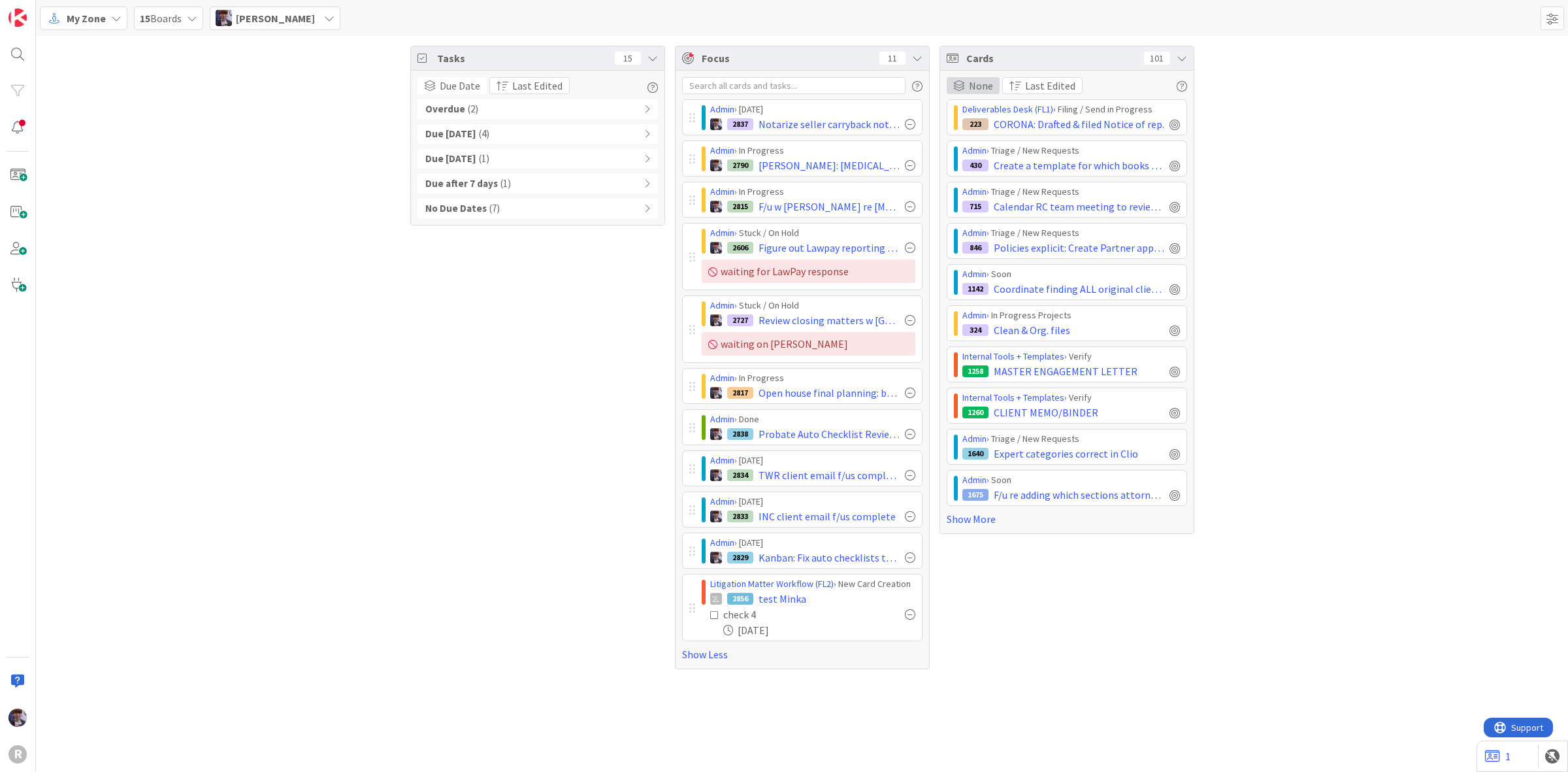
click at [972, 86] on span "None" at bounding box center [980, 85] width 24 height 16
click at [1359, 86] on div "Tasks 15 Due Date Group By None Board Column State Due Date Last Edited Sort By…" at bounding box center [802, 358] width 1533 height 643
click at [773, 600] on span "test Minka" at bounding box center [782, 599] width 48 height 16
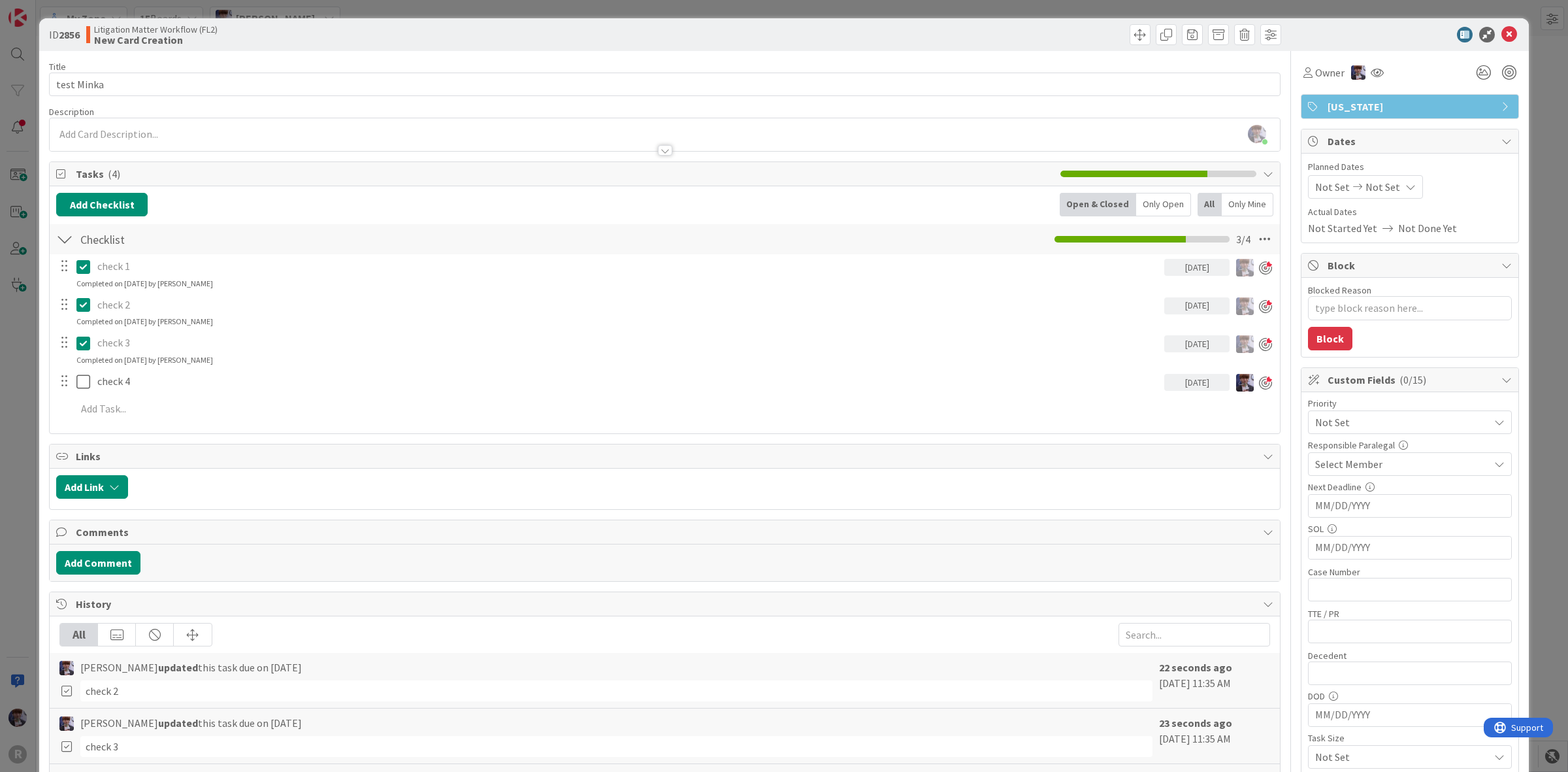
click at [85, 270] on icon at bounding box center [83, 266] width 14 height 16
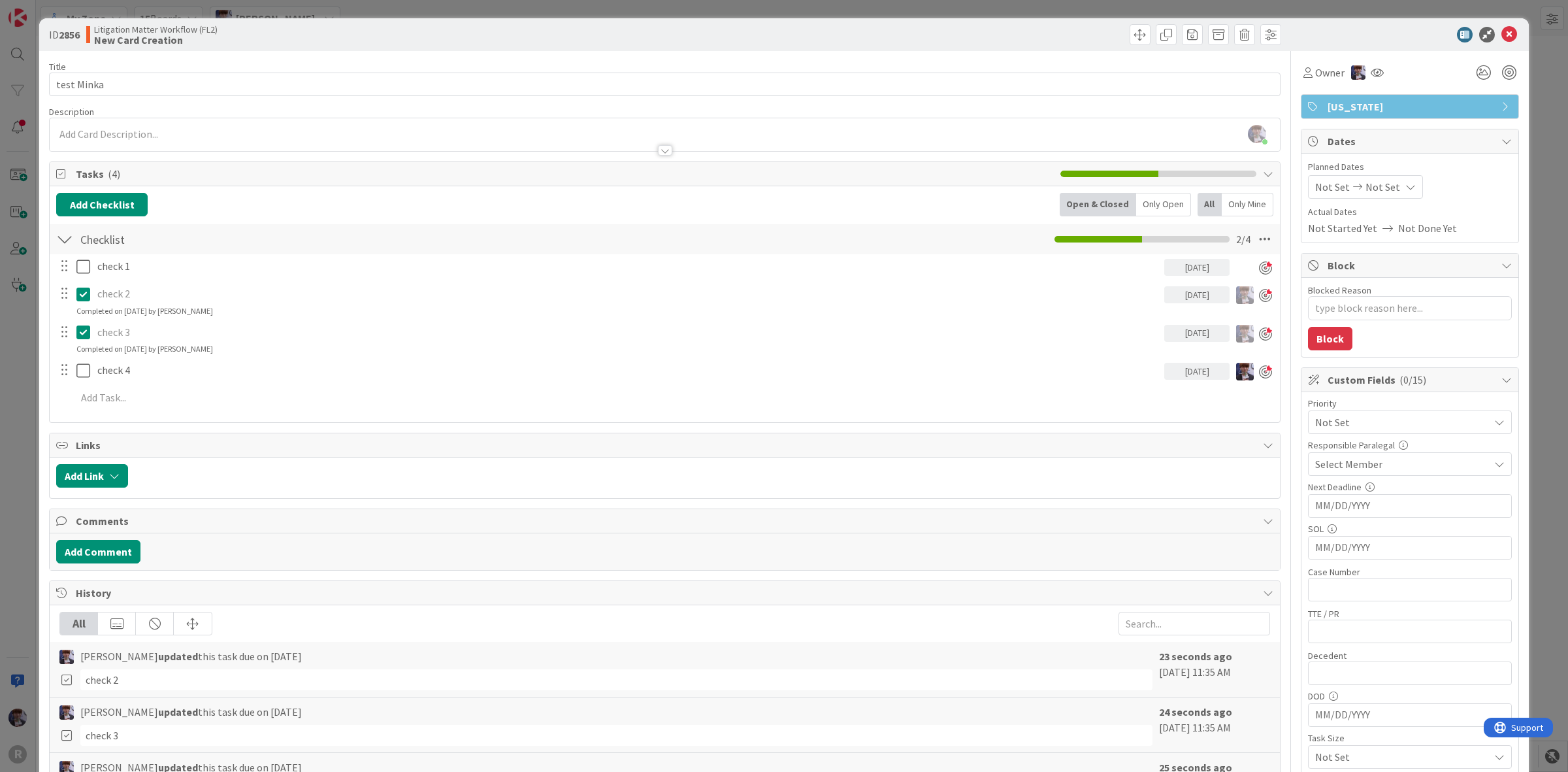
click at [83, 330] on div "check 1 09/12/2025 Update Cancel check 2 09/13/2025 Update Cancel Completed on …" at bounding box center [664, 334] width 1218 height 160
click at [82, 335] on icon at bounding box center [83, 332] width 14 height 16
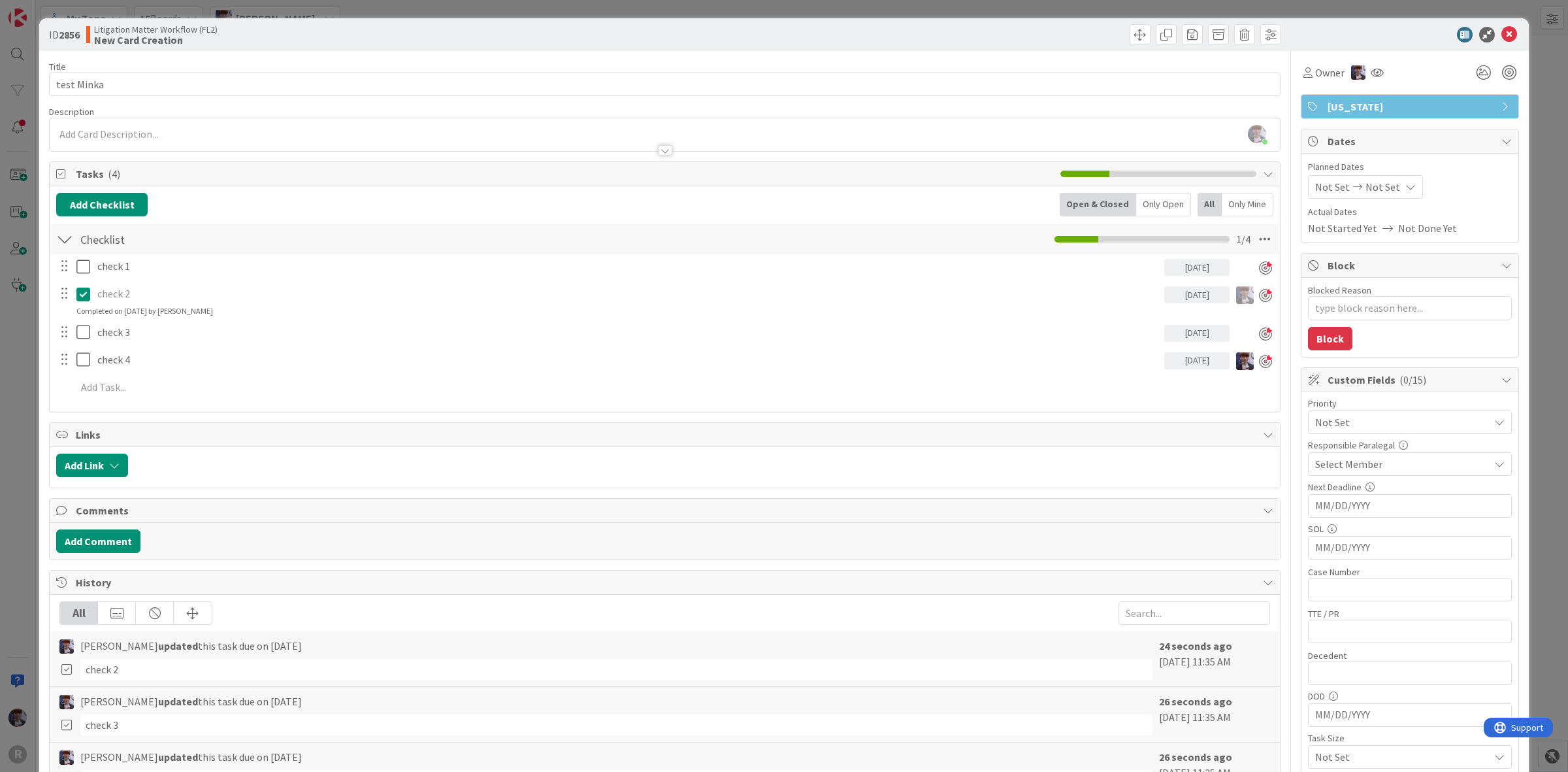
click at [83, 302] on icon at bounding box center [83, 294] width 14 height 16
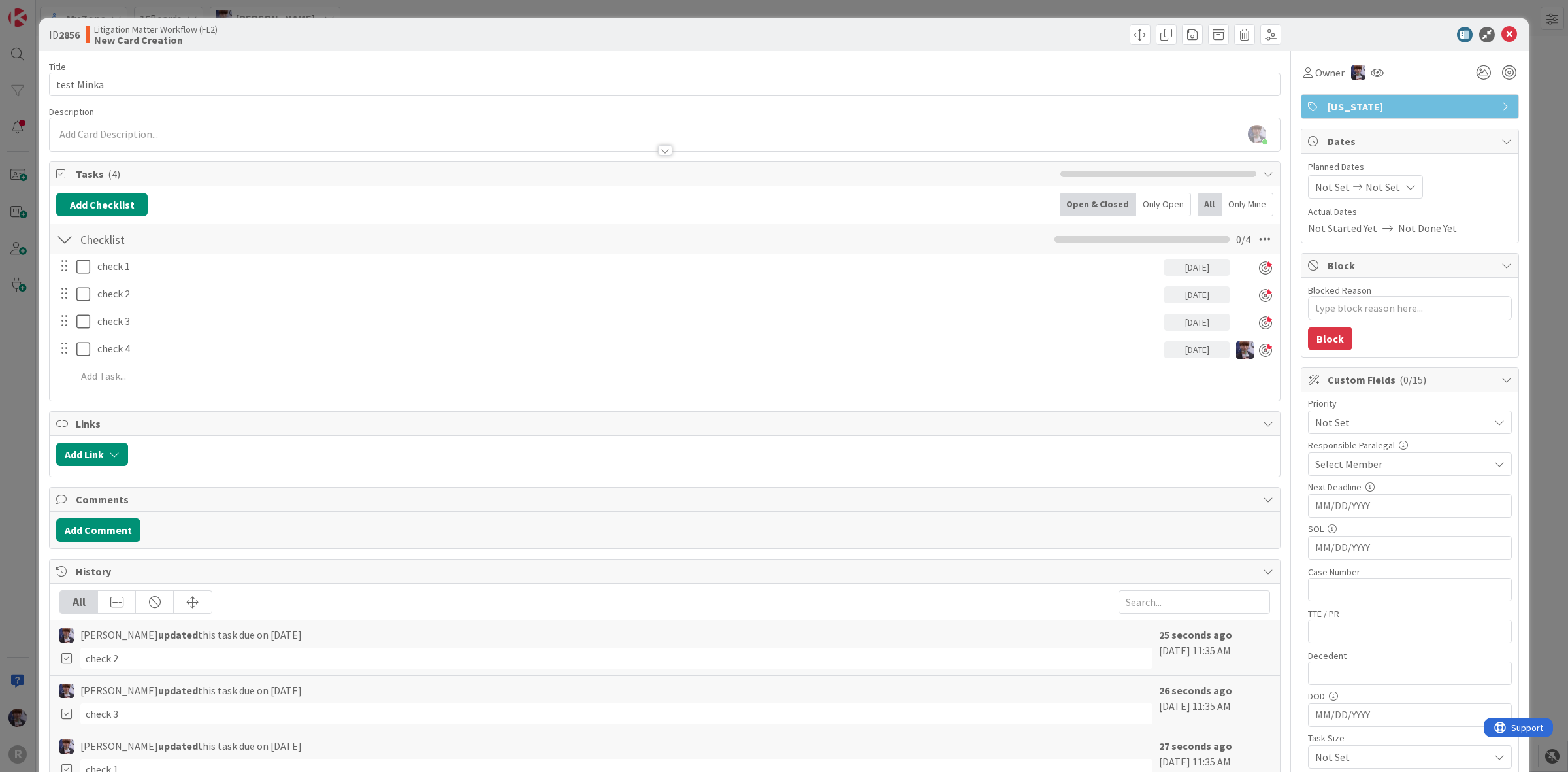
click at [25, 365] on div "ID 2856 Litigation Matter Workflow (FL2) New Card Creation Title 10 / 128 test …" at bounding box center [784, 386] width 1568 height 772
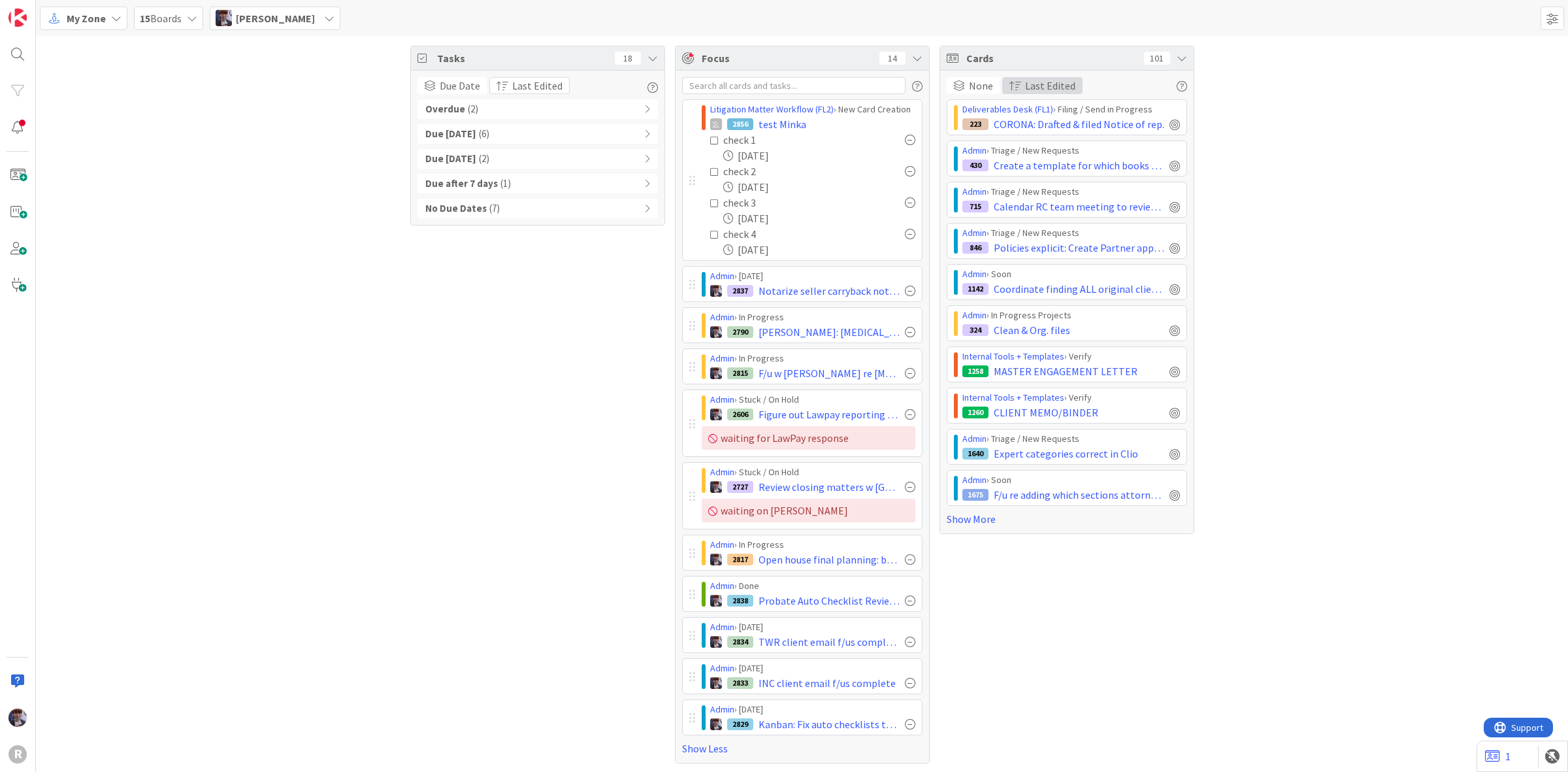
click at [1043, 85] on span "Last Edited" at bounding box center [1050, 85] width 50 height 16
click at [1049, 158] on span "Due Date" at bounding box center [1046, 151] width 40 height 16
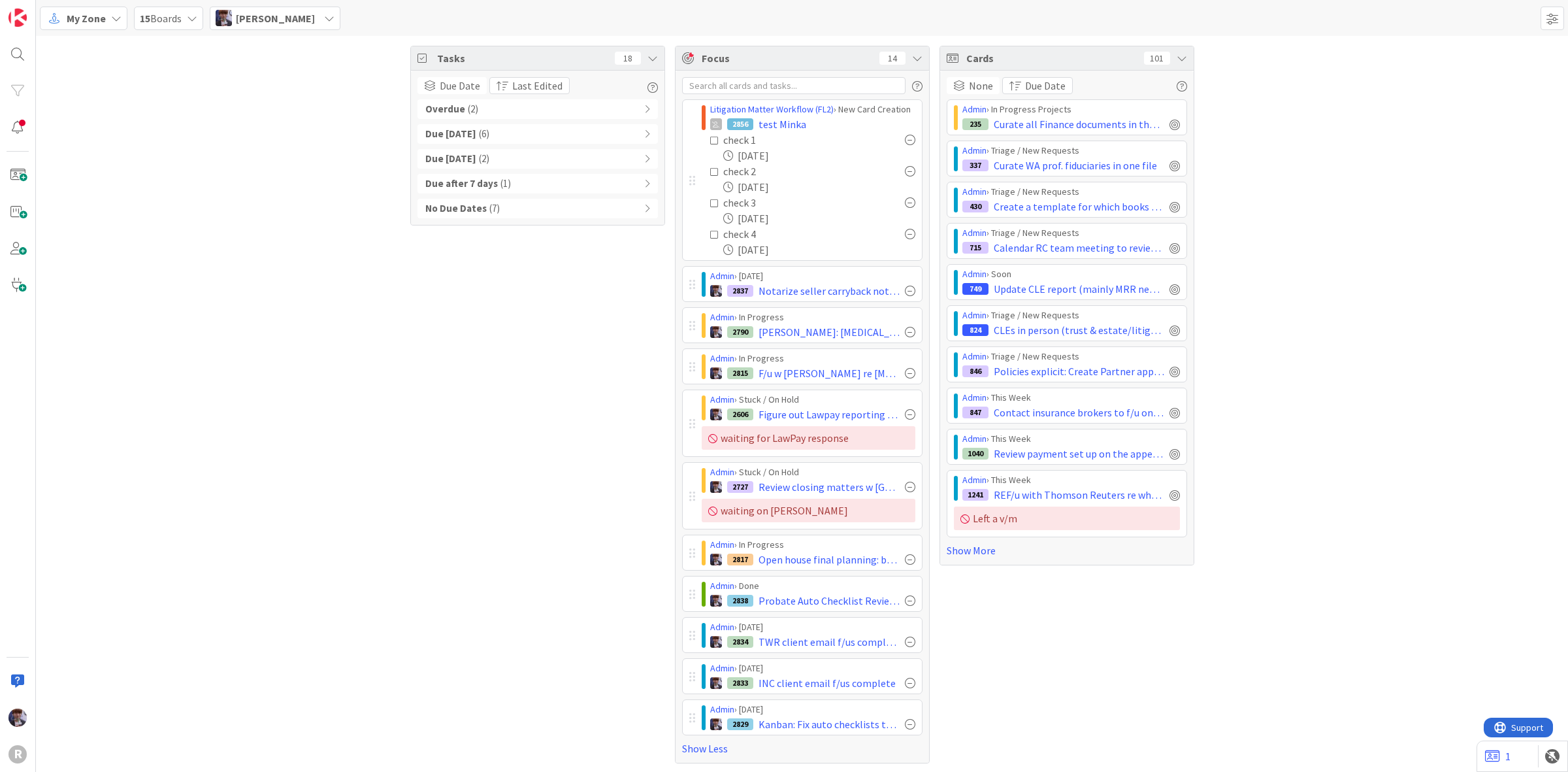
drag, startPoint x: 1275, startPoint y: 113, endPoint x: 1273, endPoint y: 102, distance: 11.2
click at [1275, 106] on div "Tasks 18 Due Date Group By None Board Column State Due Date Last Edited Sort By…" at bounding box center [802, 405] width 1533 height 737
click at [512, 78] on span "Last Edited" at bounding box center [537, 85] width 50 height 16
click at [523, 149] on span "Due Date" at bounding box center [533, 151] width 40 height 16
click at [513, 95] on div "Due Date Group By None Board Column State Due Date Due Date Sort By Last Edited…" at bounding box center [538, 148] width 241 height 141
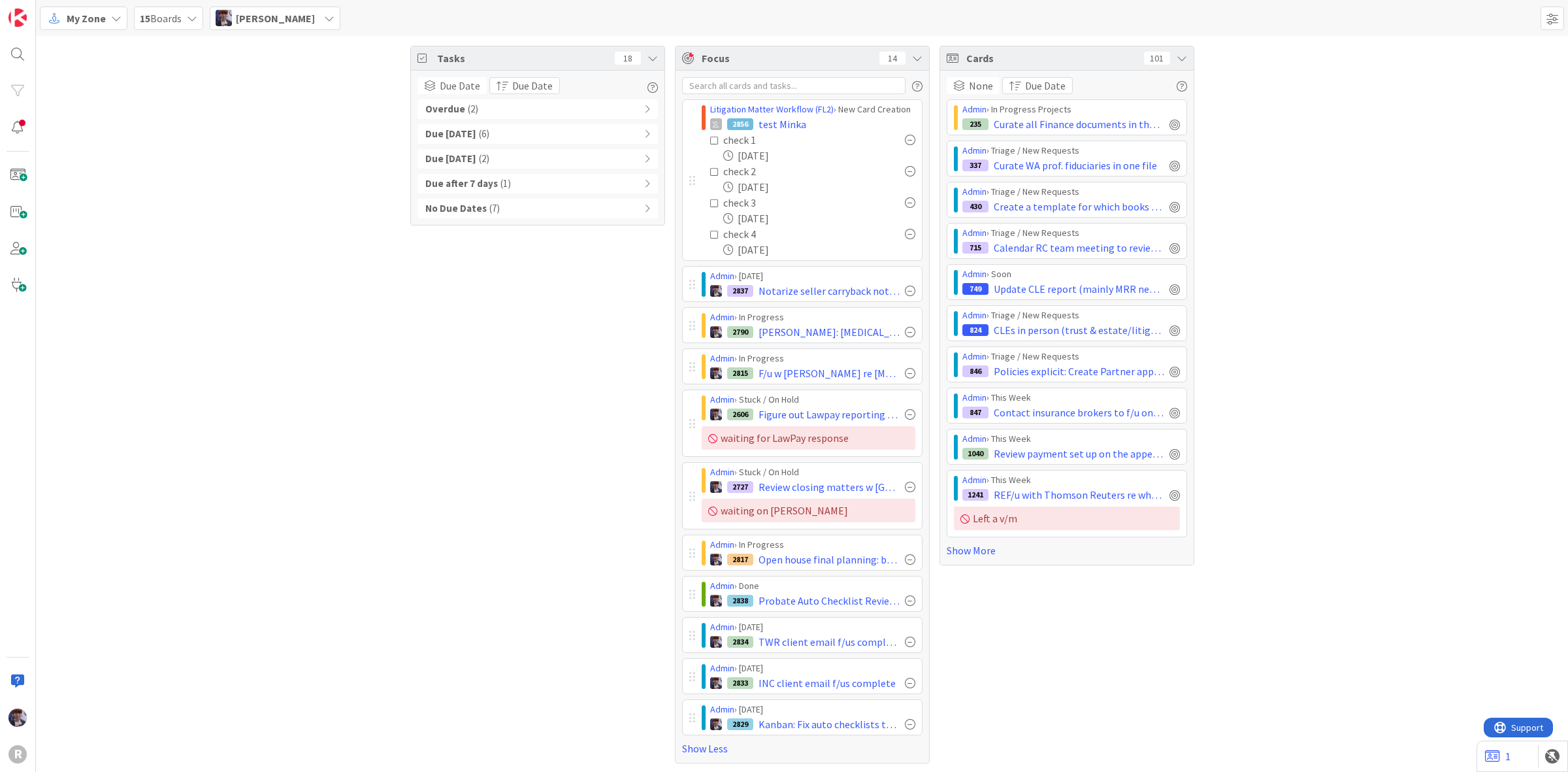
click at [647, 83] on icon "button" at bounding box center [652, 87] width 11 height 11
click at [916, 83] on div "Litigation Matter Workflow (FL2) › New Card Creation 2856 test Minka check 1 09…" at bounding box center [803, 417] width 254 height 692
click at [912, 83] on icon "button" at bounding box center [917, 86] width 11 height 11
click at [1176, 82] on icon "button" at bounding box center [1181, 86] width 11 height 11
click at [453, 86] on span "Due Date" at bounding box center [459, 85] width 40 height 16
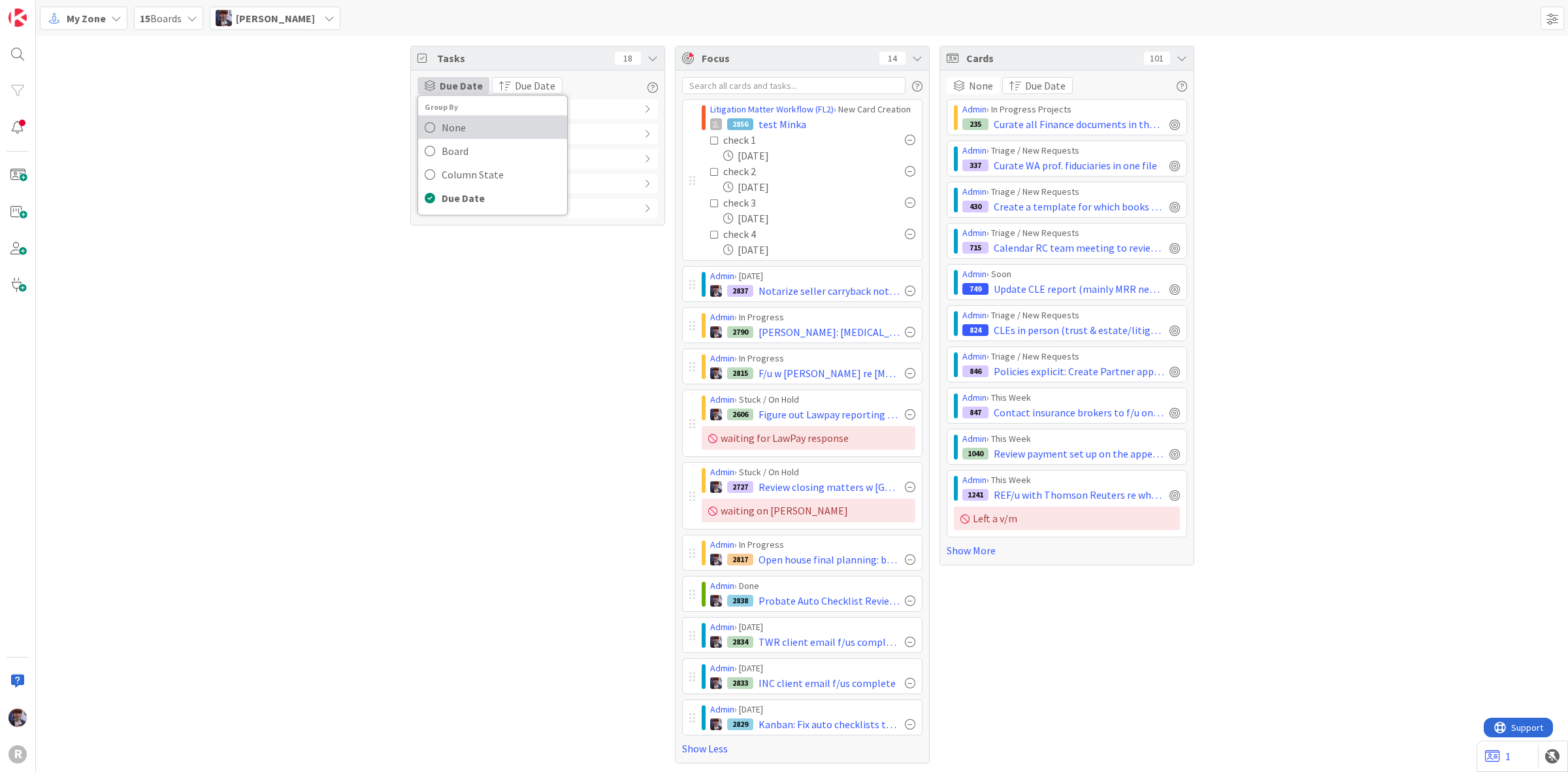
click at [459, 129] on span "None" at bounding box center [501, 128] width 119 height 20
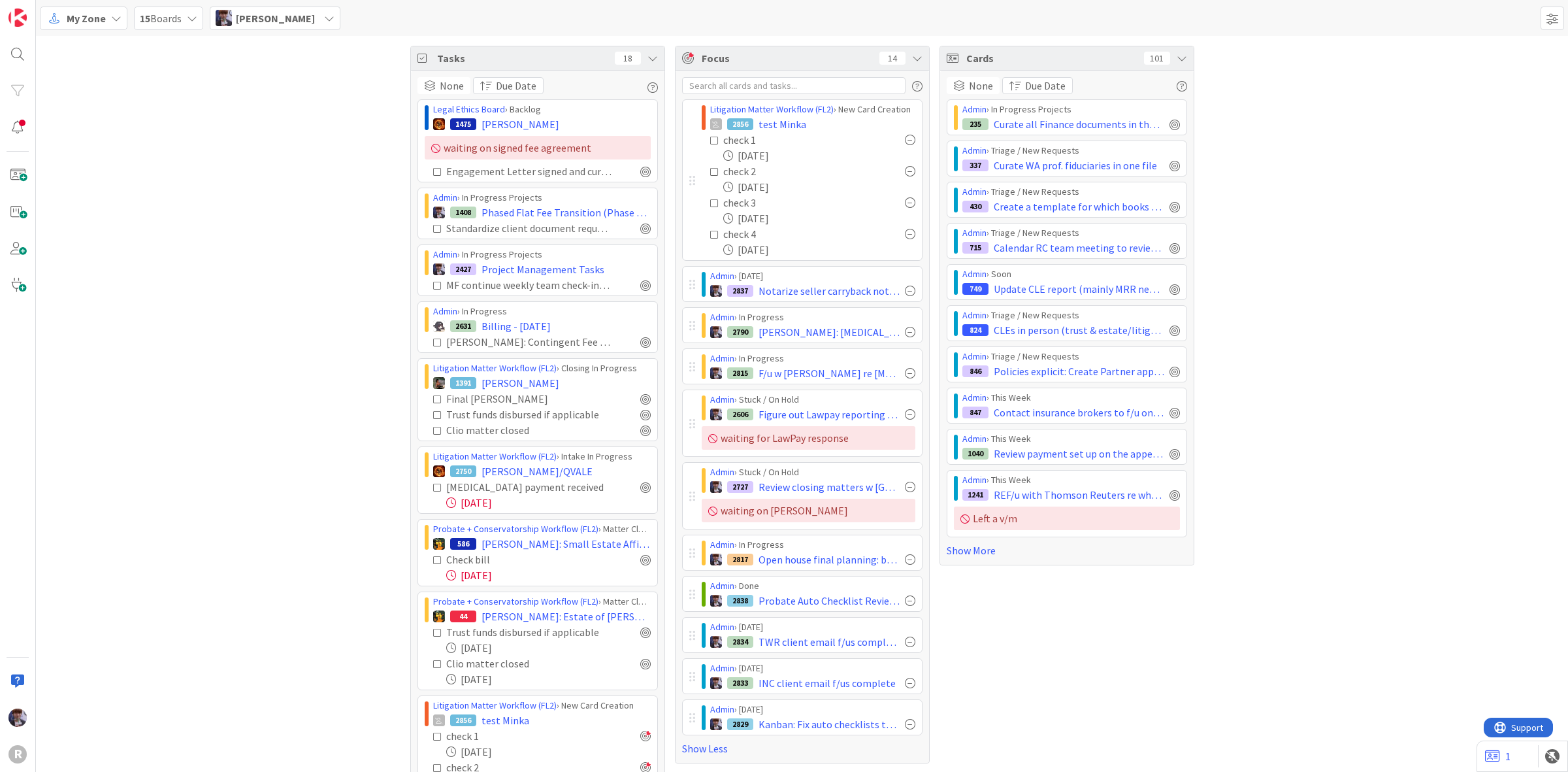
click at [333, 148] on div "Tasks 18 None Group By None Board Column State Due Date Due Date Sort By Last E…" at bounding box center [802, 501] width 1533 height 931
click at [509, 82] on span "Due Date" at bounding box center [516, 85] width 40 height 16
click at [328, 242] on div "Tasks 18 None Group By None Board Column State Due Date Due Date Sort By Last E…" at bounding box center [802, 501] width 1533 height 931
click at [1296, 239] on div "Tasks 18 None Group By None Board Column State Due Date Due Date Sort By Last E…" at bounding box center [802, 501] width 1533 height 931
click at [650, 50] on div "Tasks 18" at bounding box center [538, 58] width 254 height 24
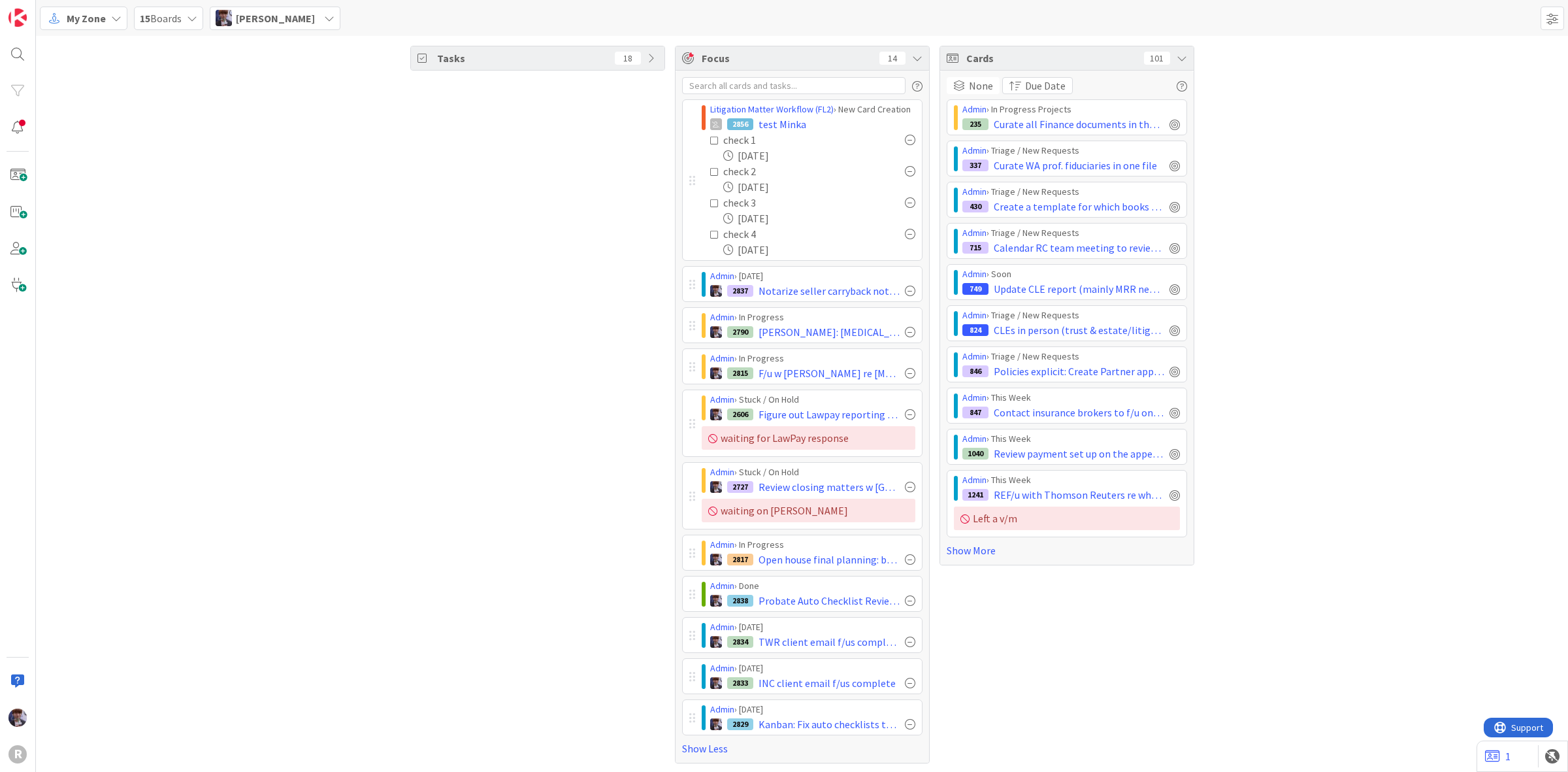
click at [650, 60] on icon at bounding box center [652, 58] width 11 height 11
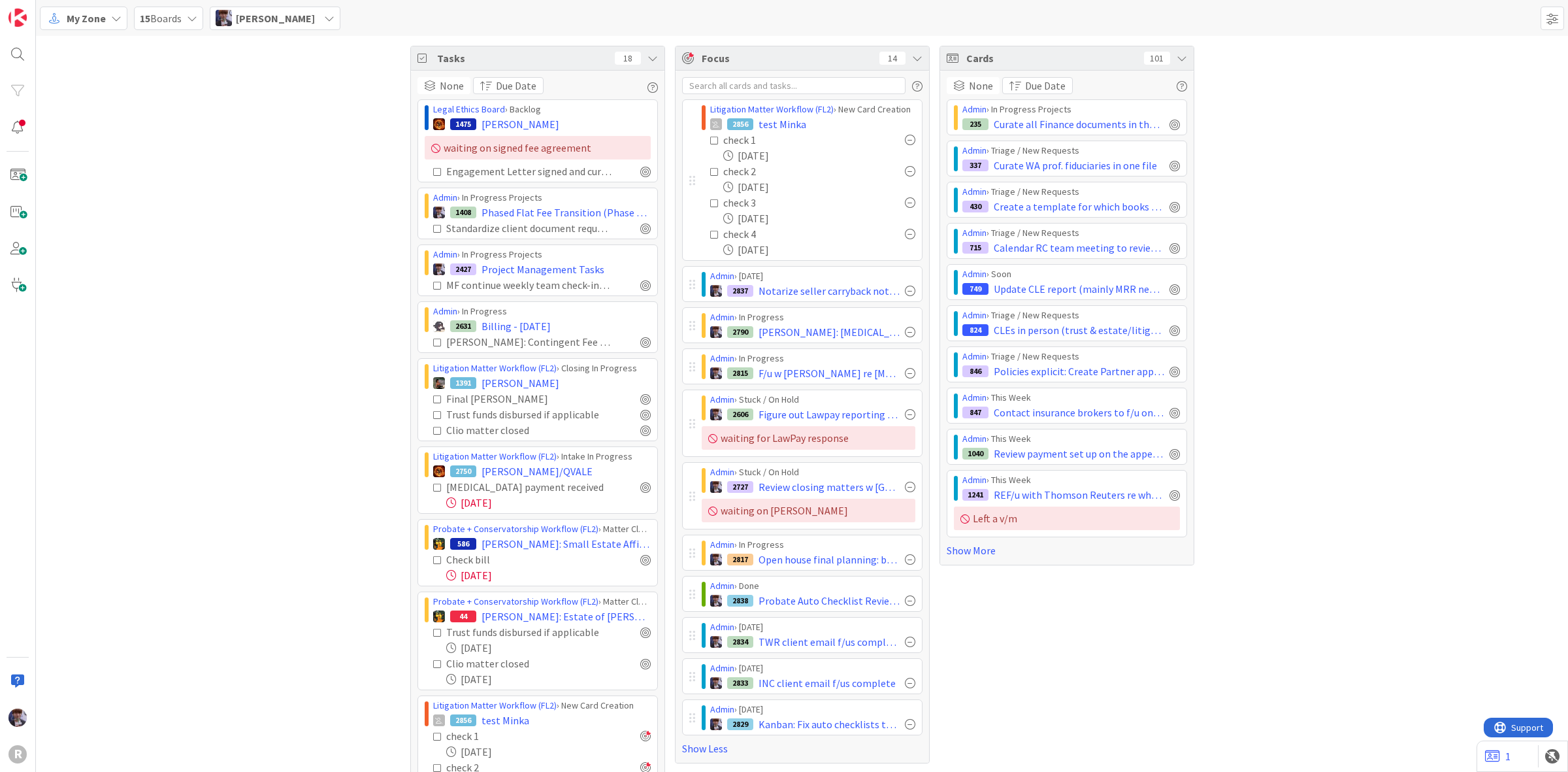
click at [270, 333] on div "Tasks 18 None Due Date Legal Ethics Board › Backlog 1475 ROSE, Adam waiting on …" at bounding box center [802, 501] width 1533 height 931
click at [712, 170] on icon at bounding box center [715, 172] width 9 height 9
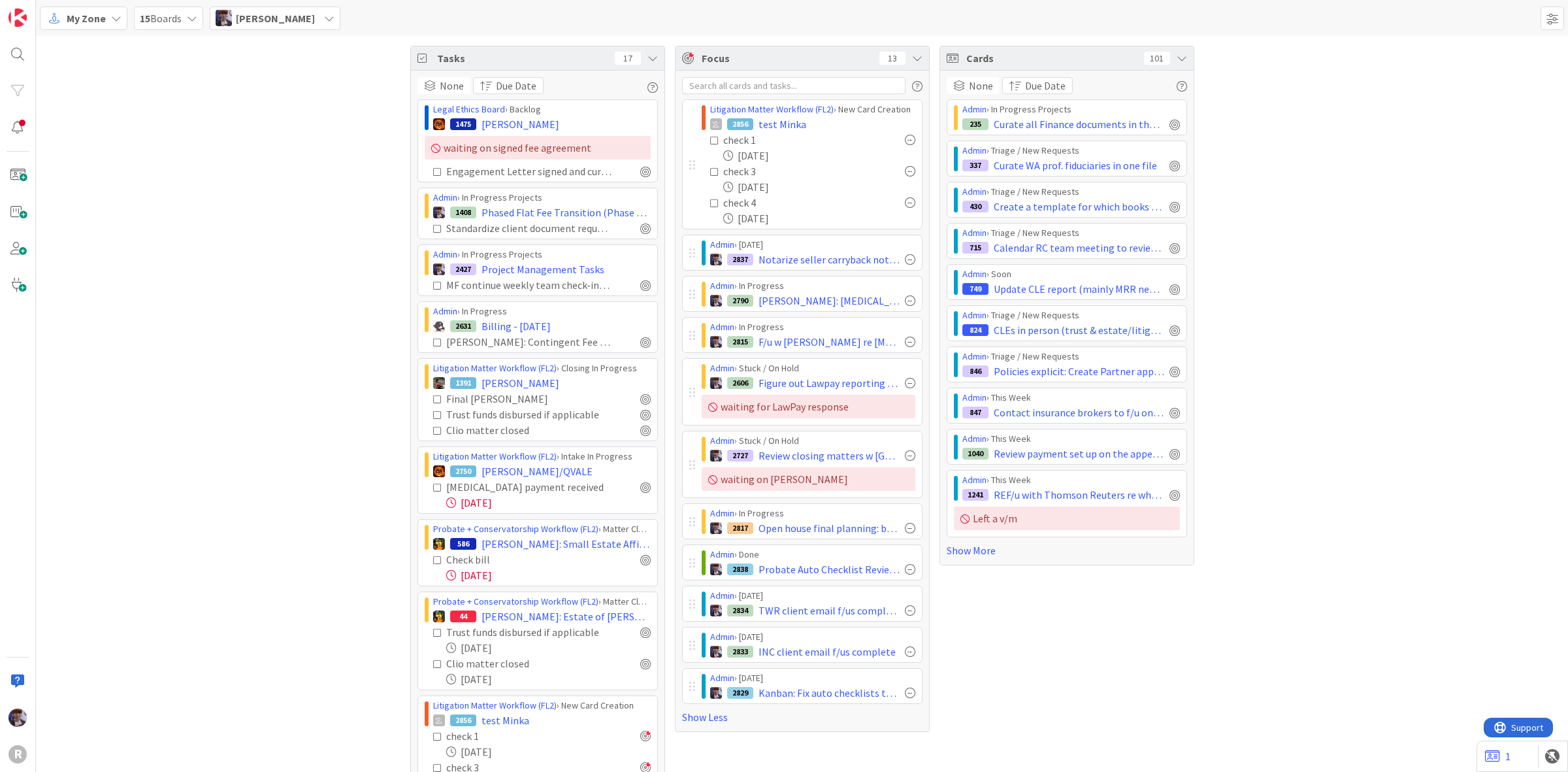
click at [711, 139] on icon at bounding box center [715, 140] width 9 height 9
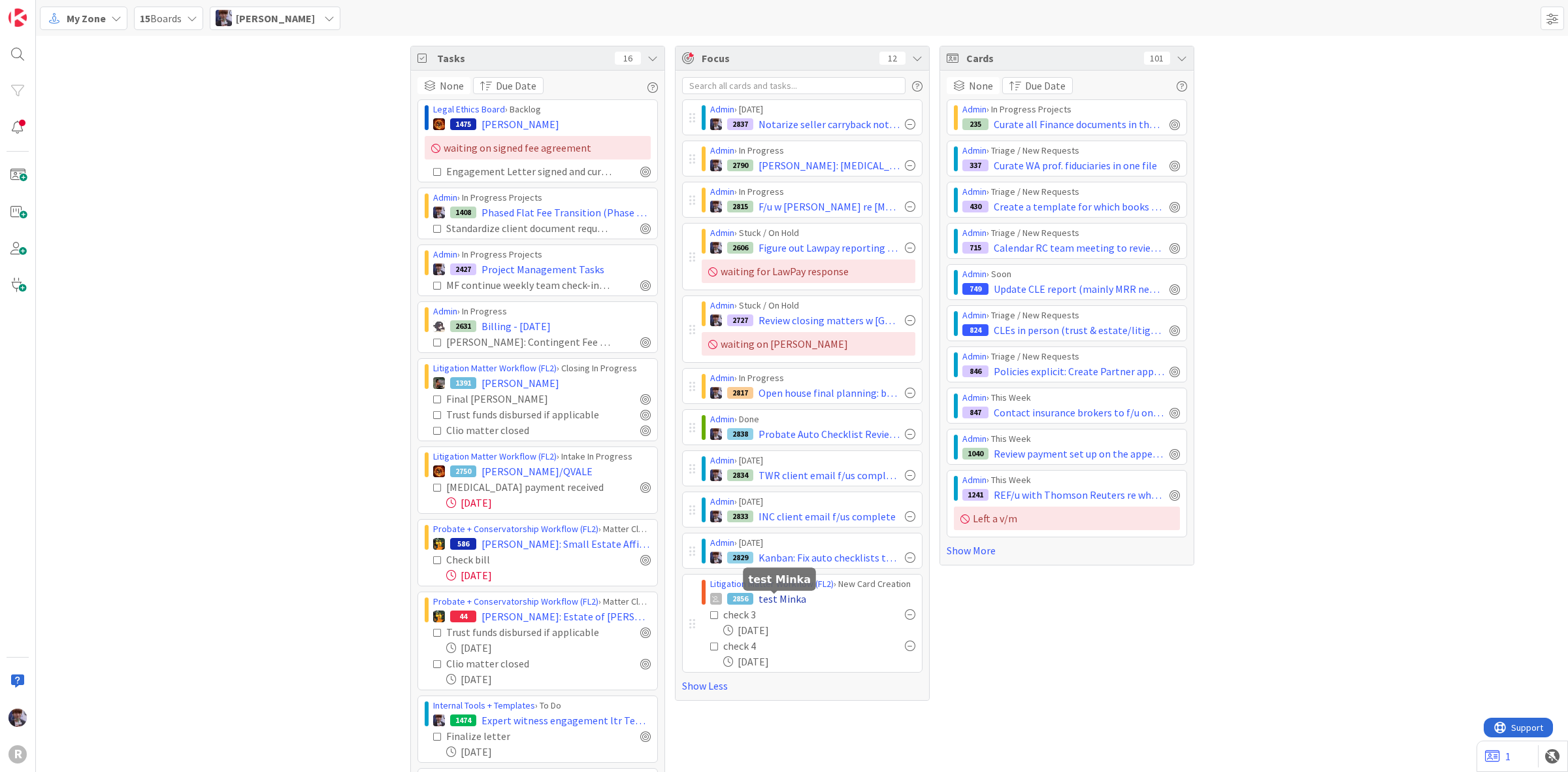
click at [772, 601] on span "test Minka" at bounding box center [782, 599] width 48 height 16
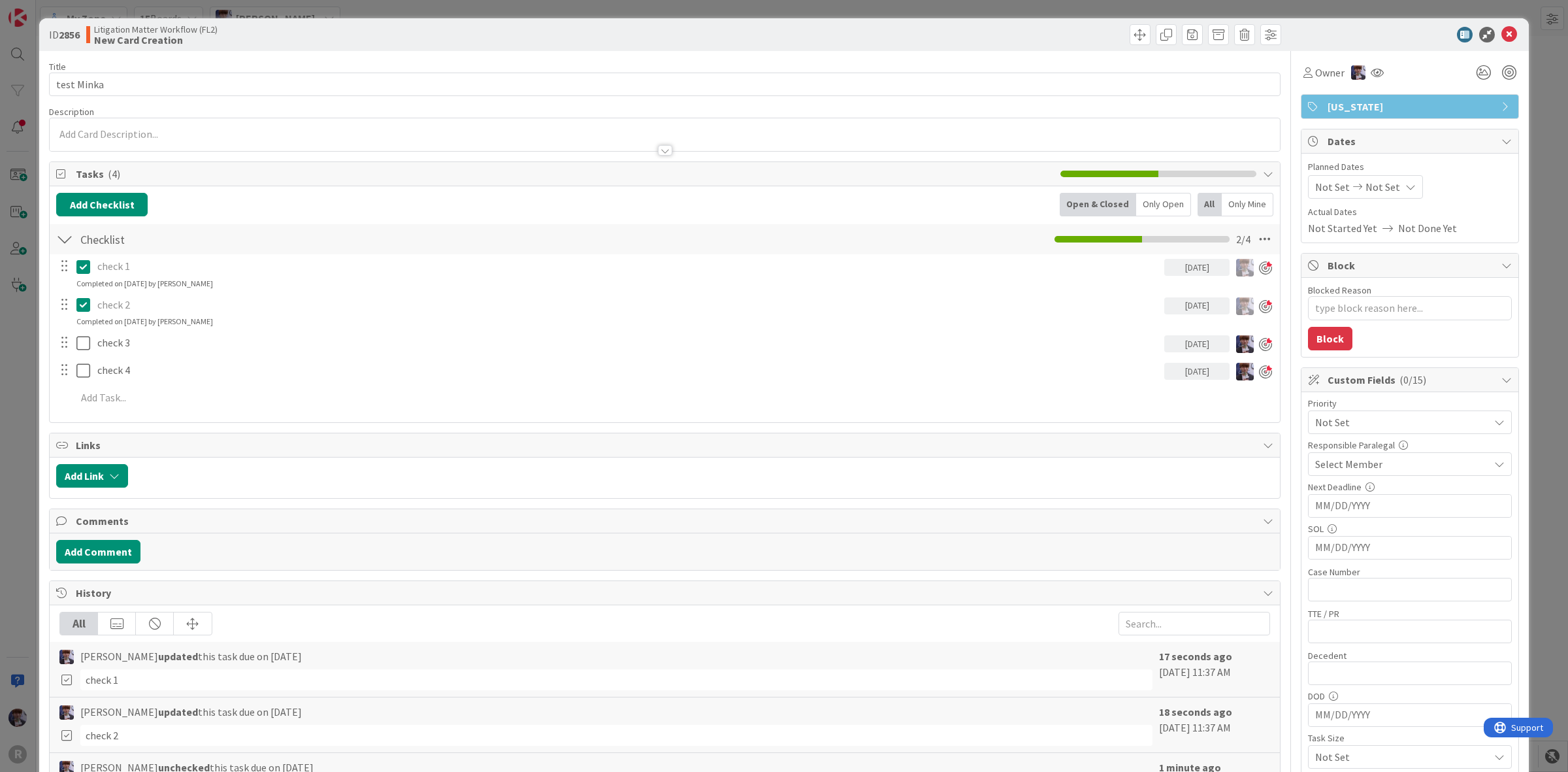
click at [82, 301] on icon at bounding box center [83, 304] width 14 height 16
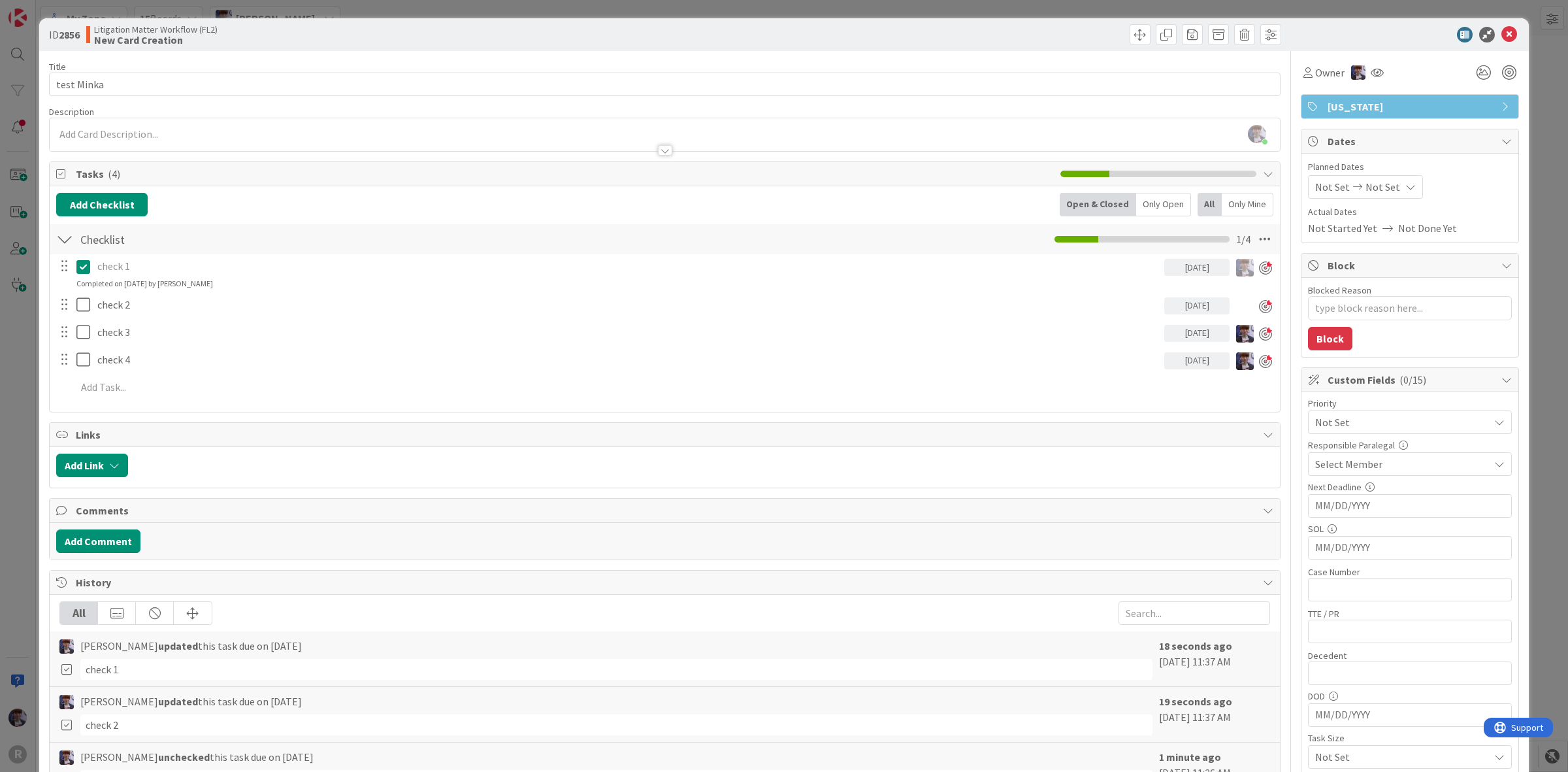
click at [85, 266] on icon at bounding box center [83, 266] width 14 height 16
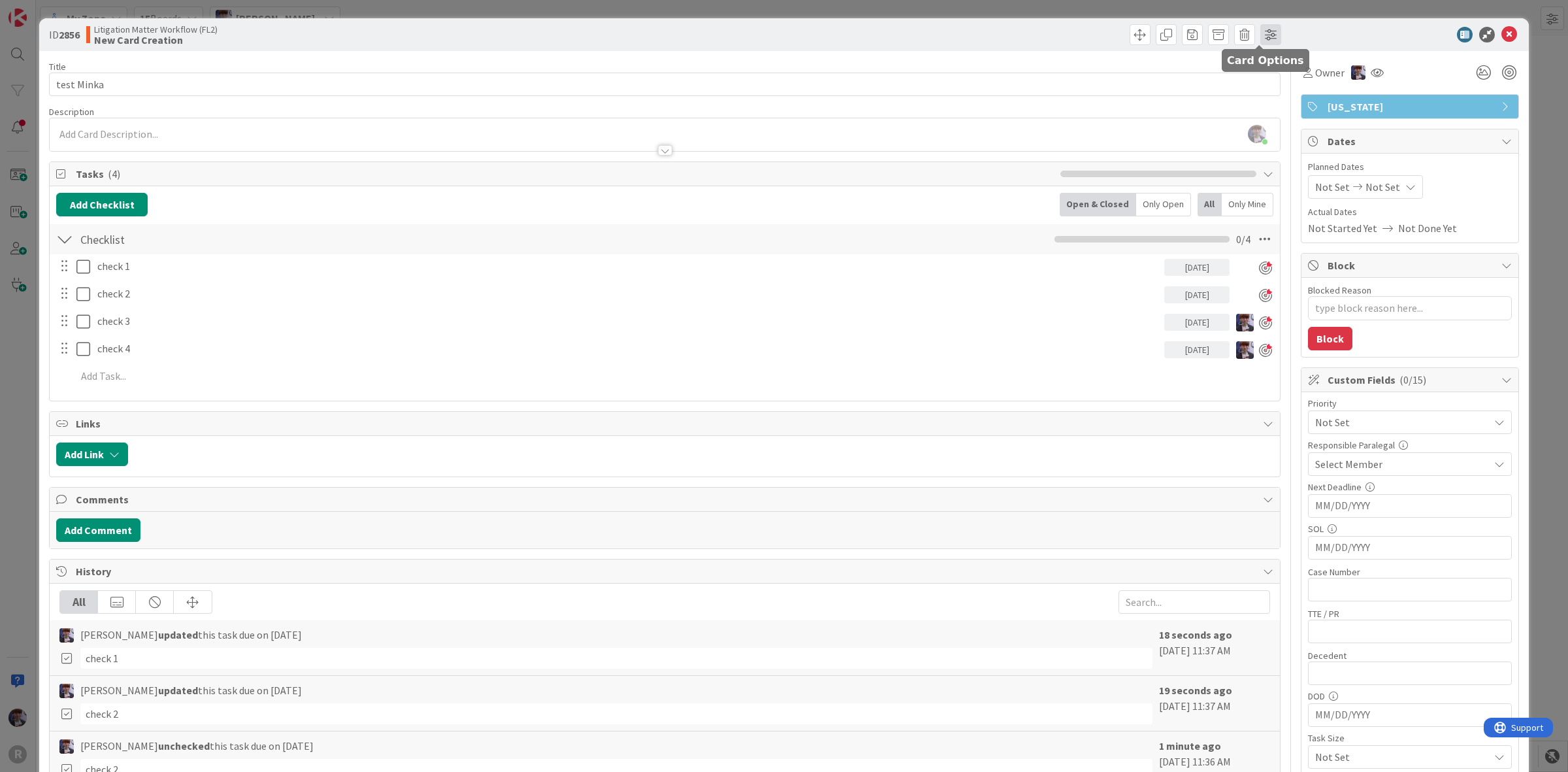
click at [1261, 36] on span at bounding box center [1270, 34] width 21 height 21
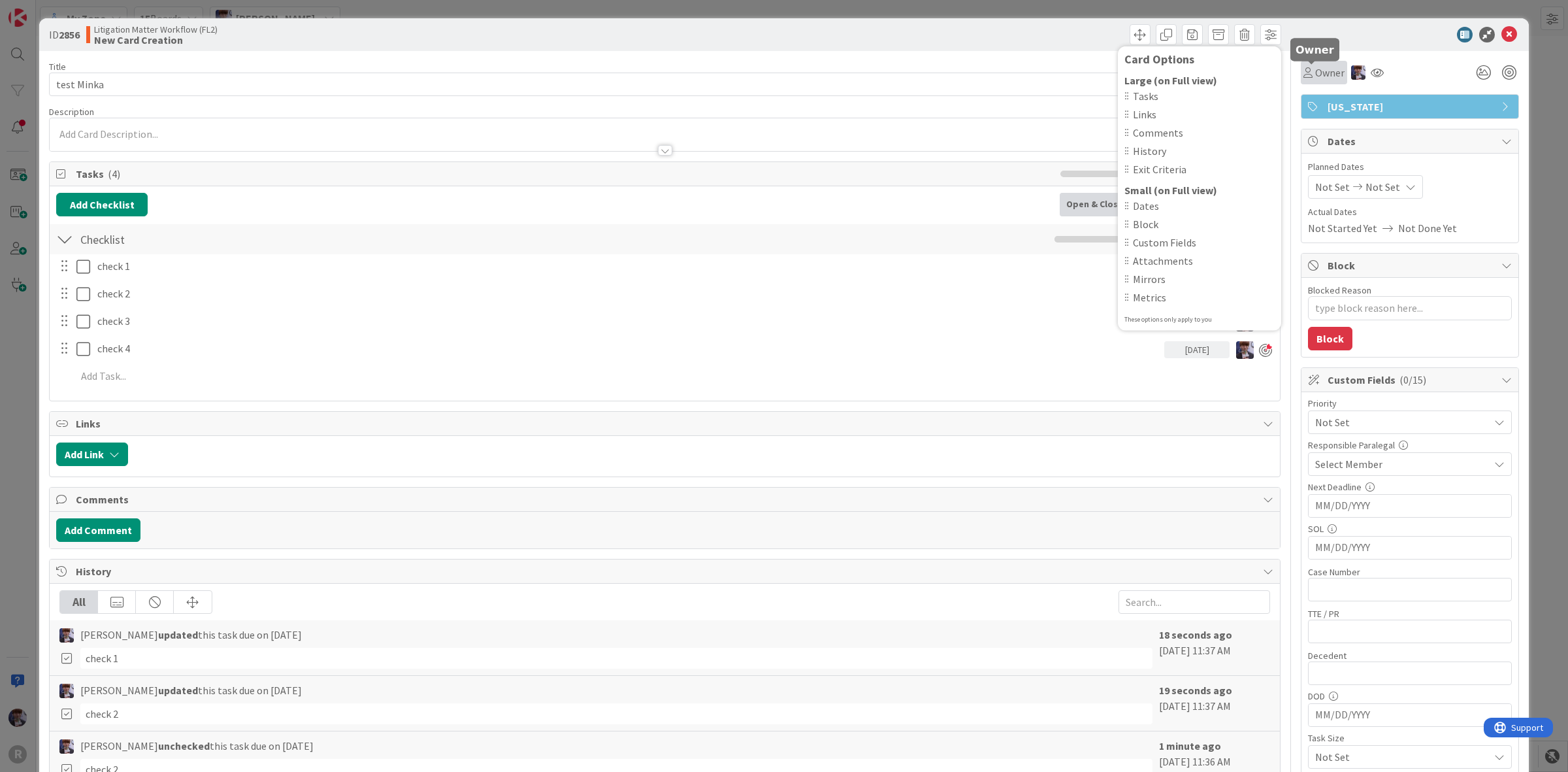
click at [1318, 70] on span "Owner" at bounding box center [1331, 72] width 30 height 16
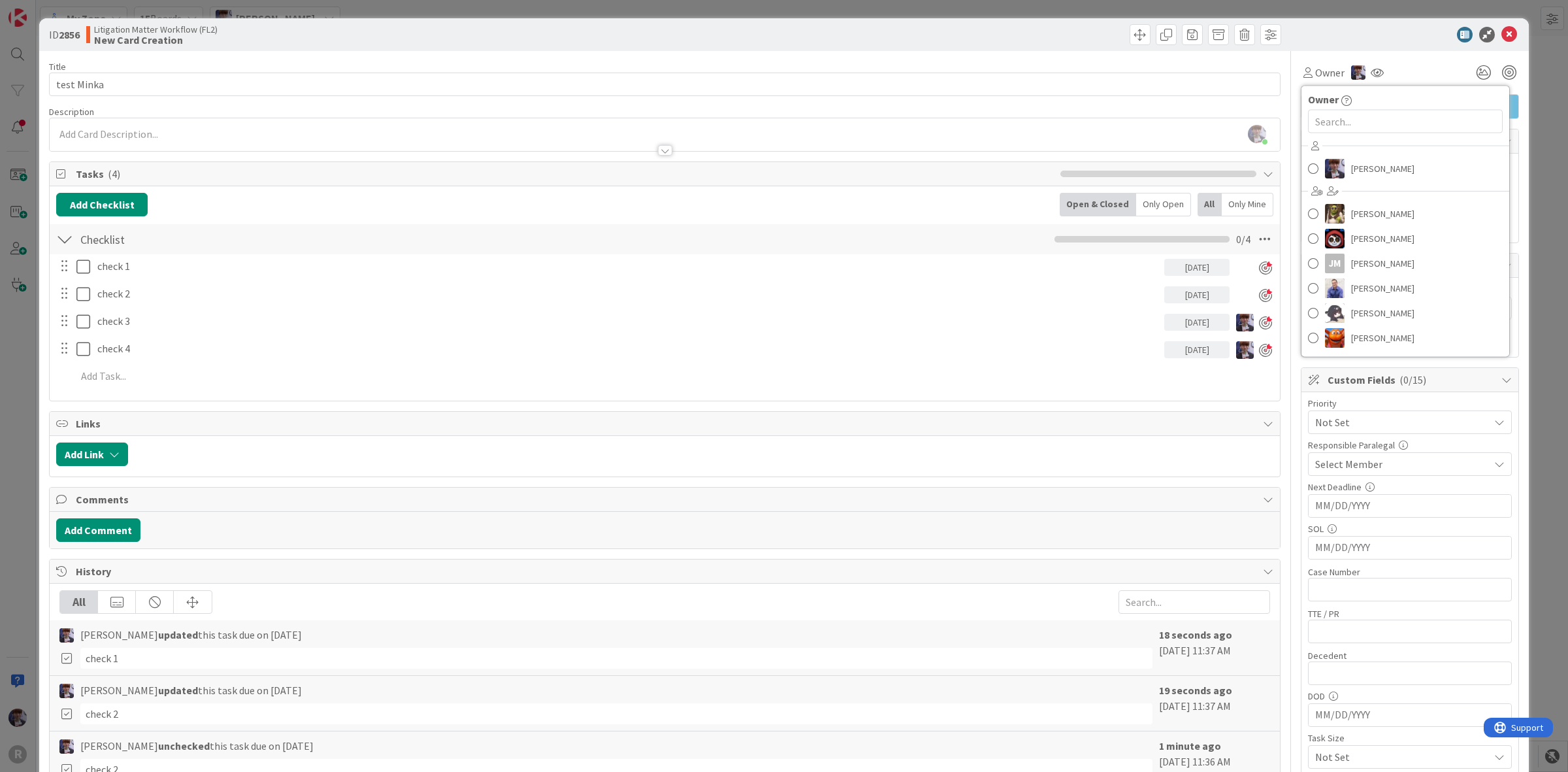
click at [1348, 151] on div "Minka Laine Friesen Devine Gines Jasmin Sanchez JM Jeff Myers John Grant Kelly …" at bounding box center [1406, 244] width 208 height 216
click at [1351, 163] on span "Minka Laine Friesen" at bounding box center [1383, 169] width 63 height 20
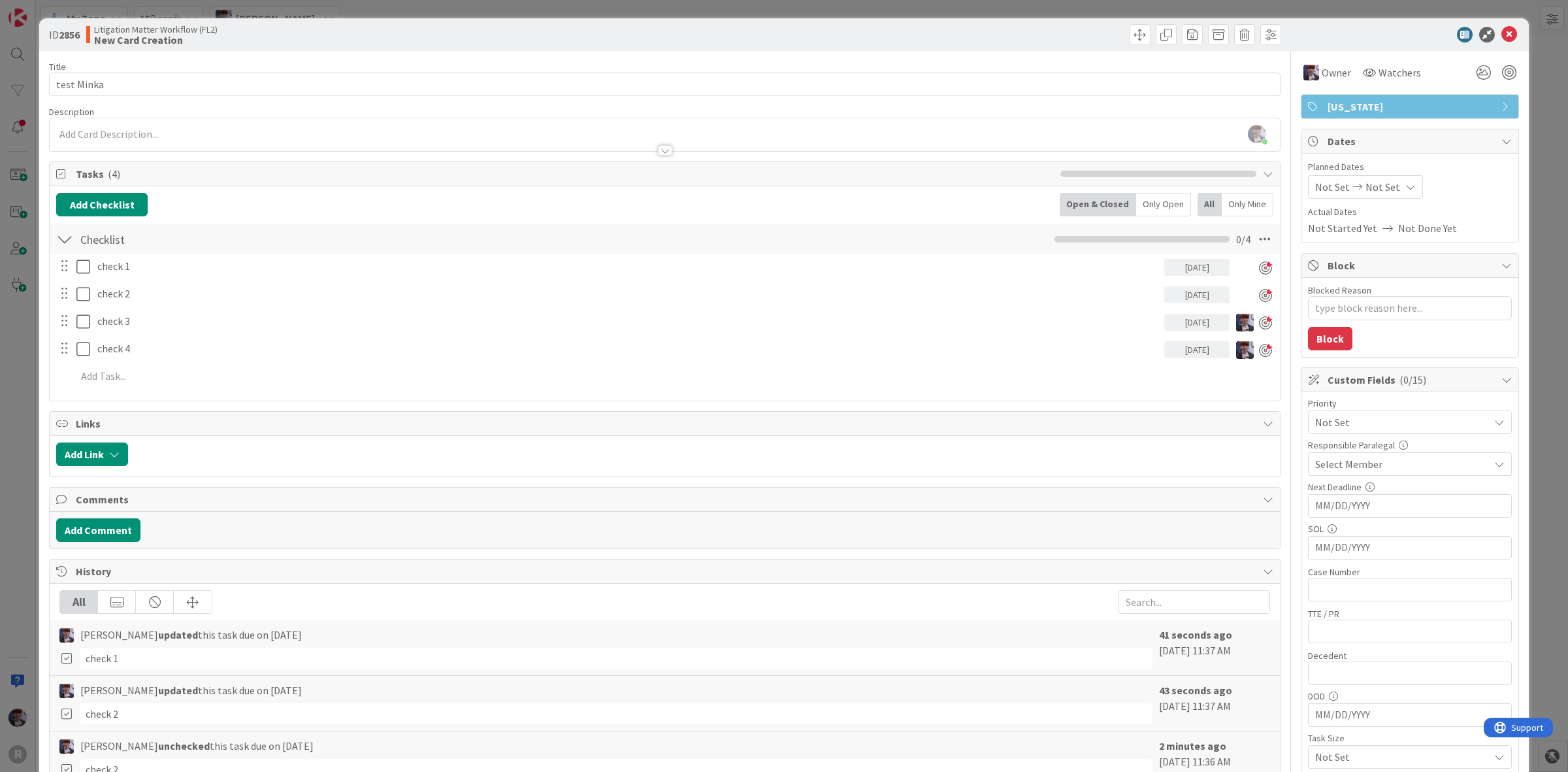
click at [1364, 44] on div "ID 2856 Litigation Matter Workflow (FL2) New Card Creation Card Options Large (…" at bounding box center [784, 35] width 1490 height 33
click at [1182, 31] on span at bounding box center [1192, 34] width 21 height 21
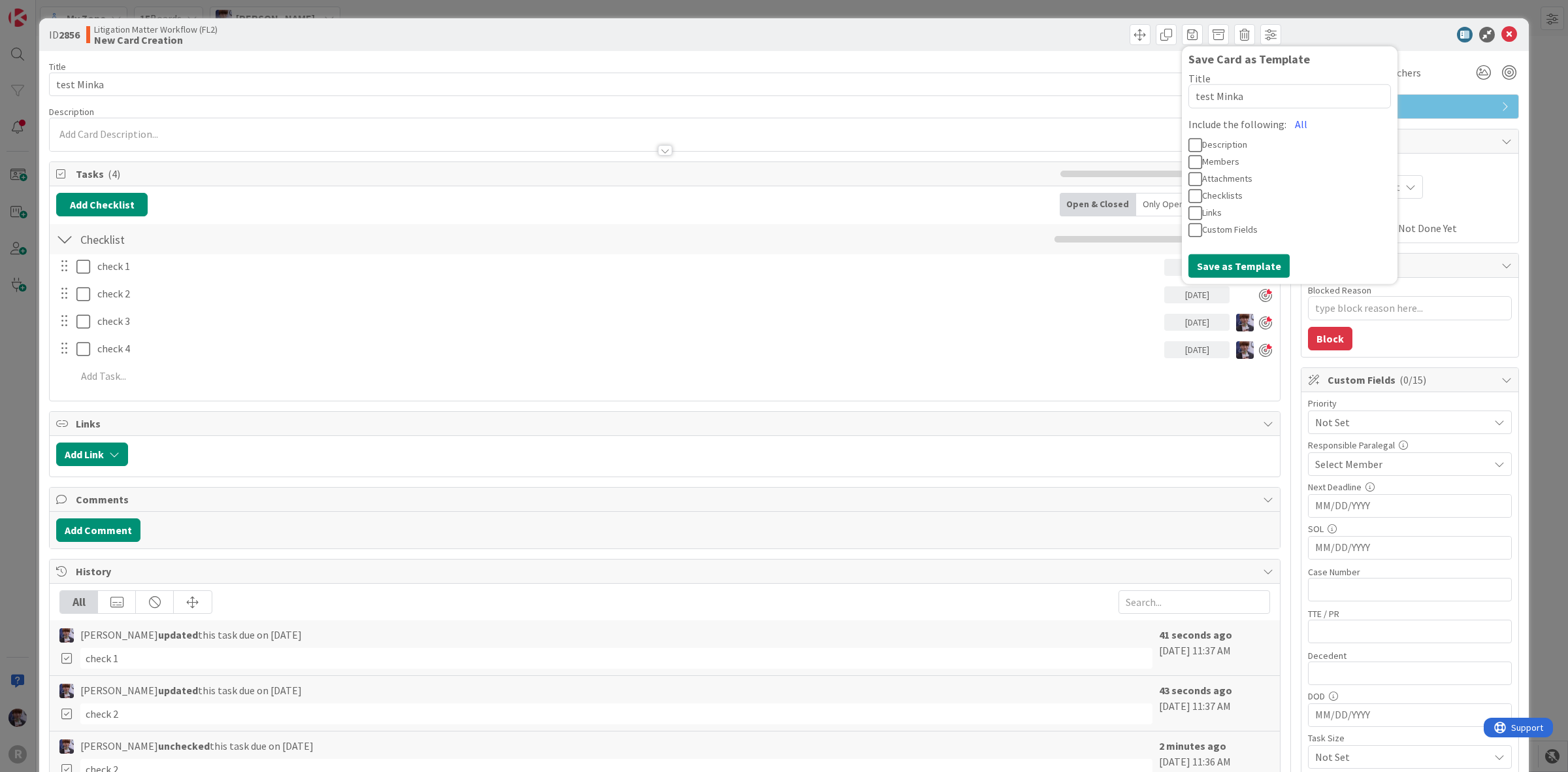
click at [1042, 49] on div "ID 2856 Litigation Matter Workflow (FL2) New Card Creation Save Card as Templat…" at bounding box center [784, 35] width 1490 height 33
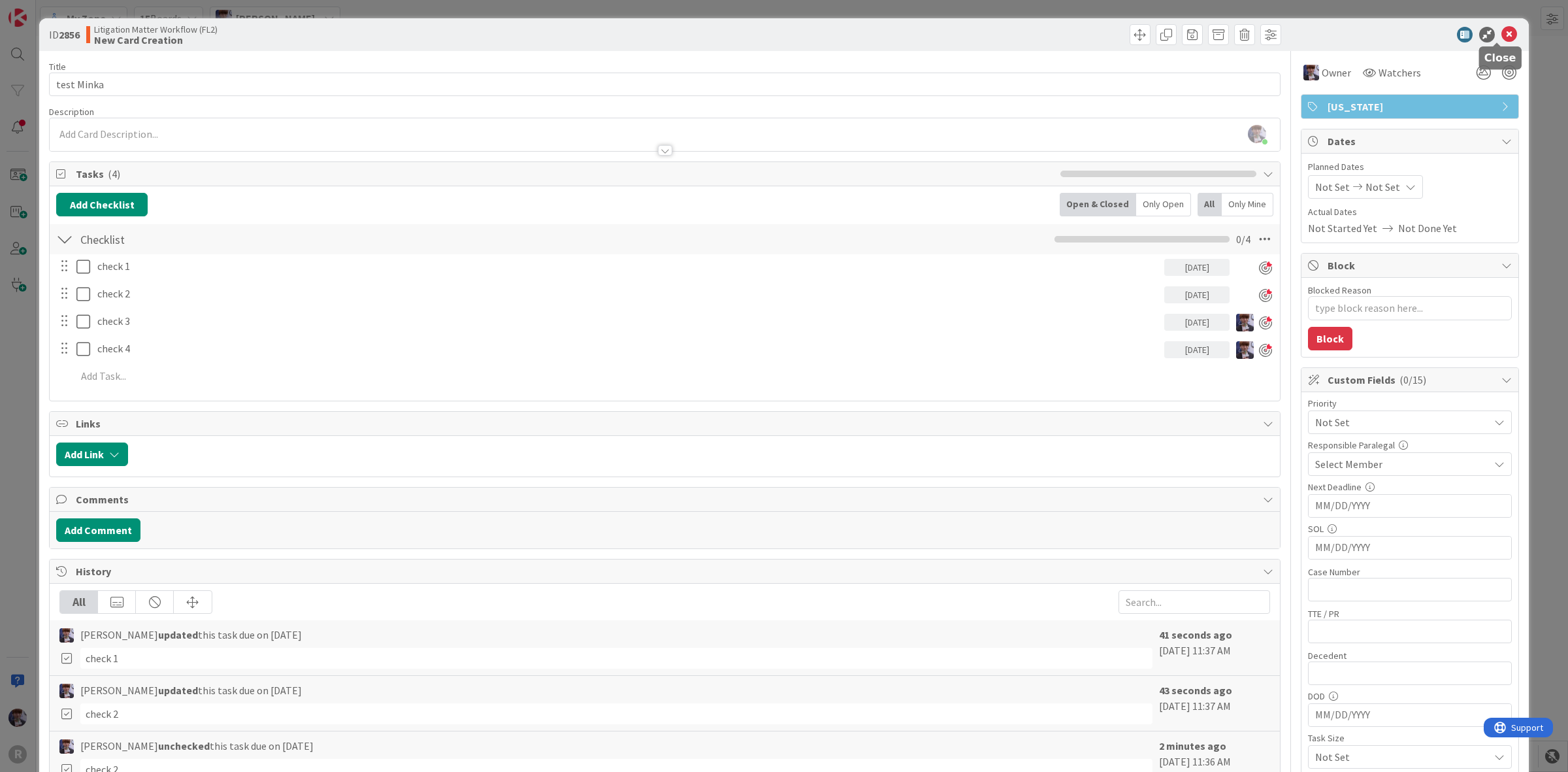
click at [1504, 33] on icon at bounding box center [1509, 34] width 16 height 16
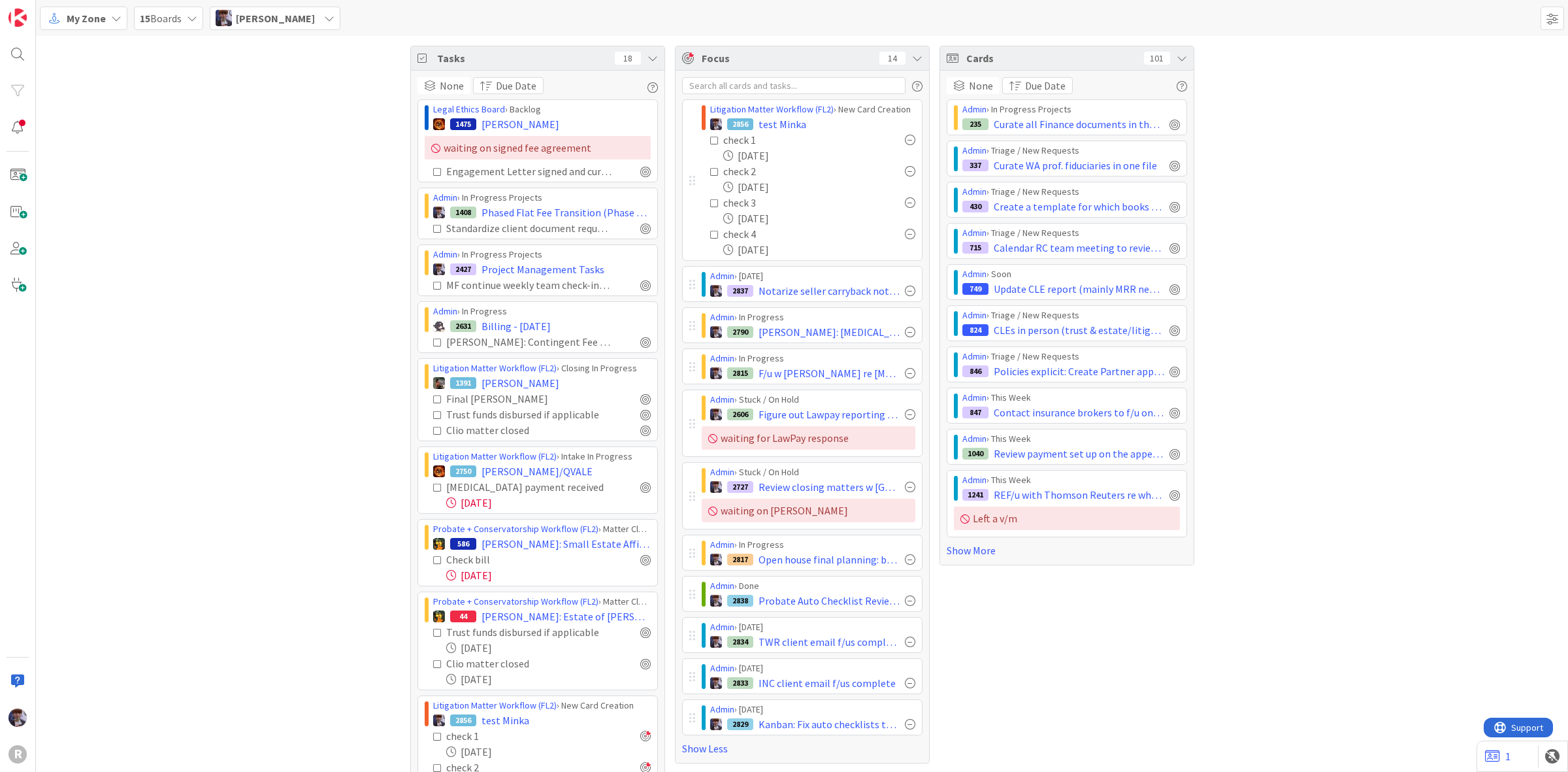
click at [411, 89] on div "None Due Date Legal Ethics Board › Backlog 1475 ROSE, Adam waiting on signed fe…" at bounding box center [538, 514] width 254 height 887
drag, startPoint x: 434, startPoint y: 92, endPoint x: 425, endPoint y: 106, distance: 16.6
click at [425, 100] on div "None Due Date Legal Ethics Board › Backlog 1475 ROSE, Adam waiting on signed fe…" at bounding box center [538, 514] width 241 height 873
click at [433, 87] on div "None" at bounding box center [444, 86] width 53 height 17
click at [429, 146] on icon at bounding box center [430, 151] width 11 height 20
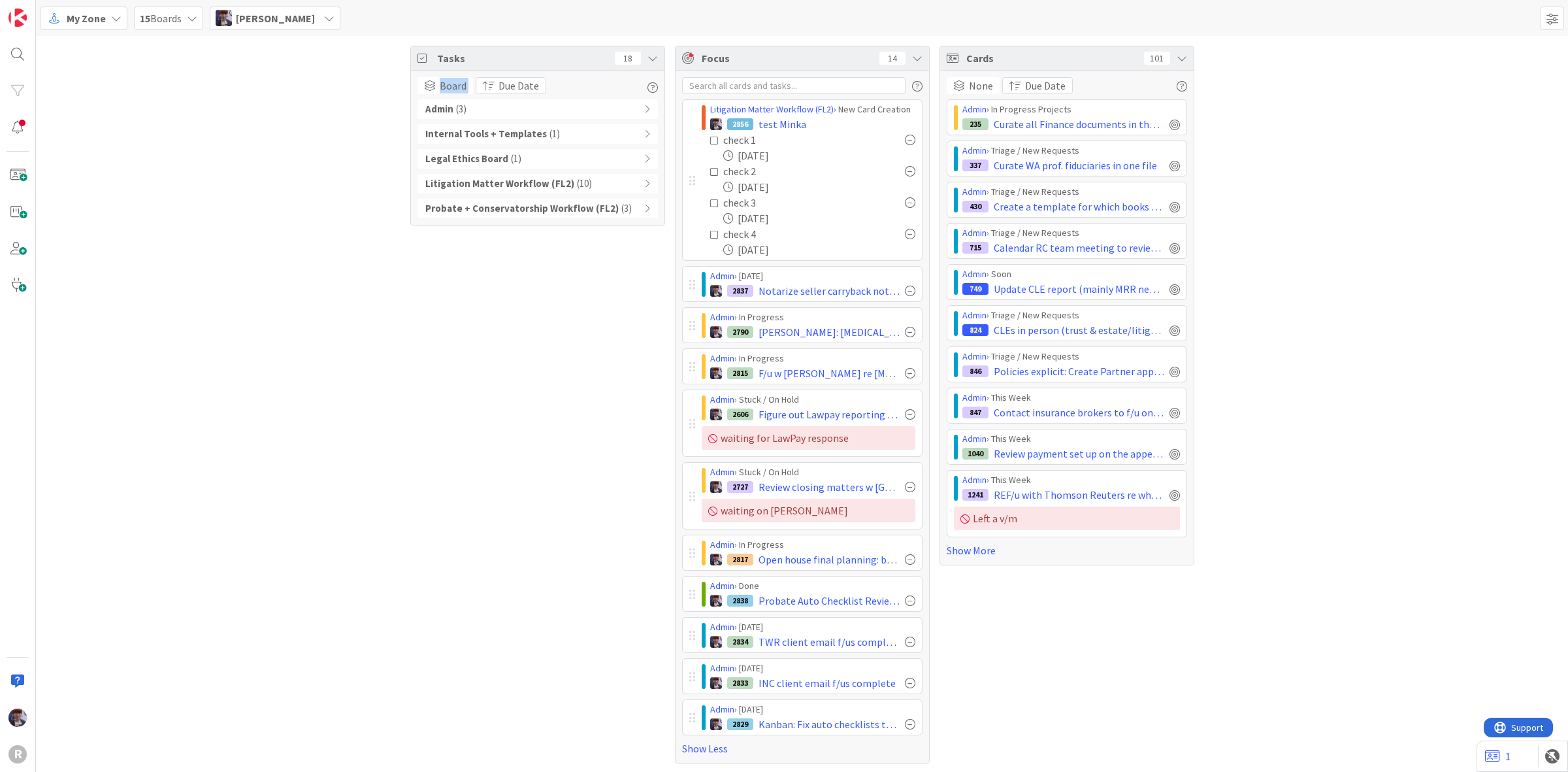
drag, startPoint x: 389, startPoint y: 146, endPoint x: 438, endPoint y: 99, distance: 67.9
click at [387, 146] on div "Tasks 18 Board Group By None Board Column State Due Date Due Date Admin ( 3 ) I…" at bounding box center [802, 405] width 1533 height 737
drag, startPoint x: 377, startPoint y: 138, endPoint x: 427, endPoint y: 79, distance: 77.3
click at [374, 138] on div "Tasks 18 Board Group By None Board Column State Due Date Due Date Admin ( 3 ) I…" at bounding box center [802, 405] width 1533 height 737
click at [438, 74] on div "Board Group By None Board Column State Due Date Due Date Admin ( 3 ) Internal T…" at bounding box center [538, 148] width 254 height 154
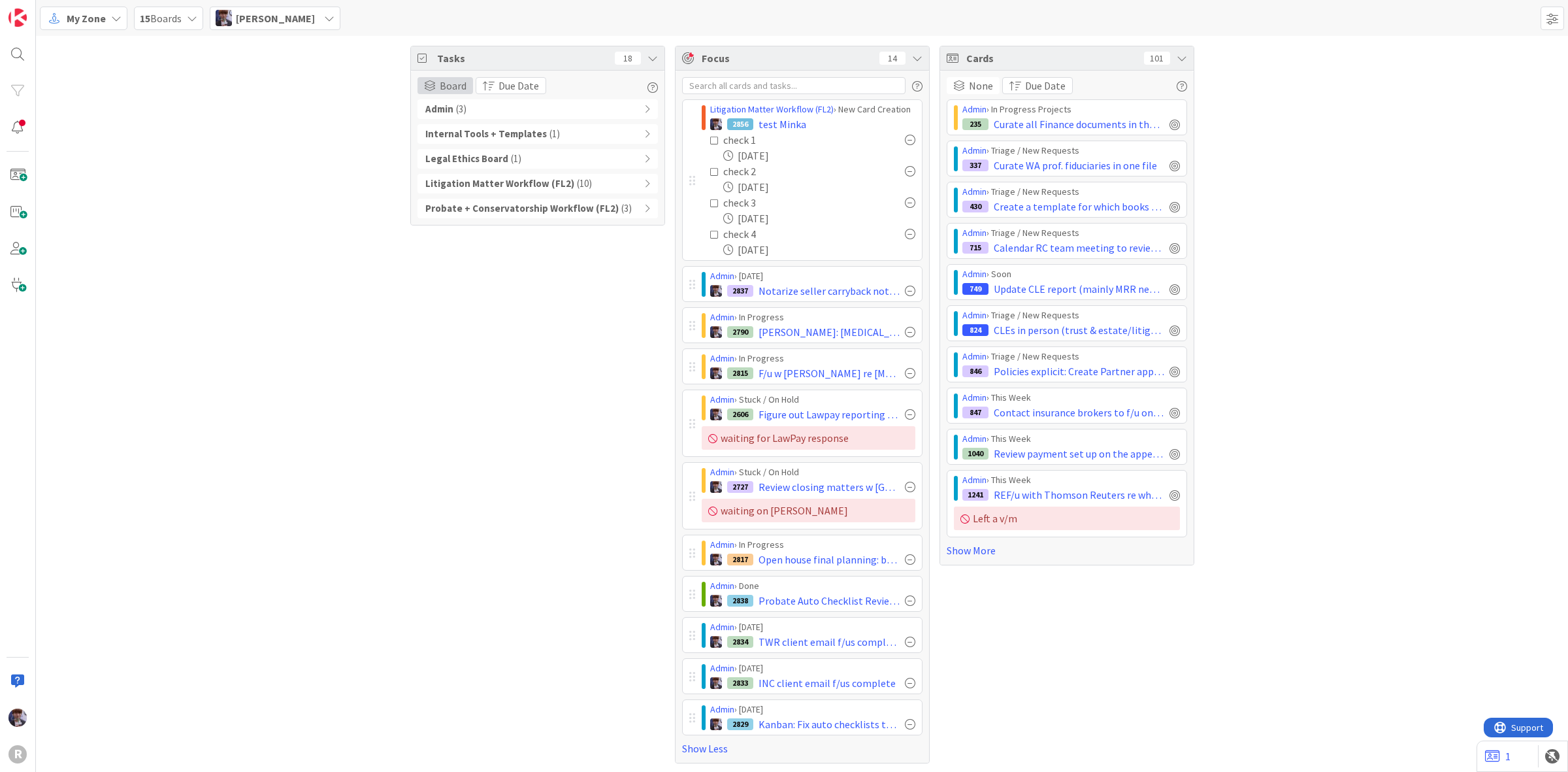
click at [433, 85] on div "Board" at bounding box center [444, 86] width 55 height 17
click at [455, 204] on span "Due Date" at bounding box center [501, 198] width 119 height 20
click at [345, 200] on div "Tasks 18 Due Date Group By None Board Column State Due Date Due Date Overdue ( …" at bounding box center [802, 405] width 1533 height 737
click at [893, 52] on div "14" at bounding box center [893, 59] width 26 height 13
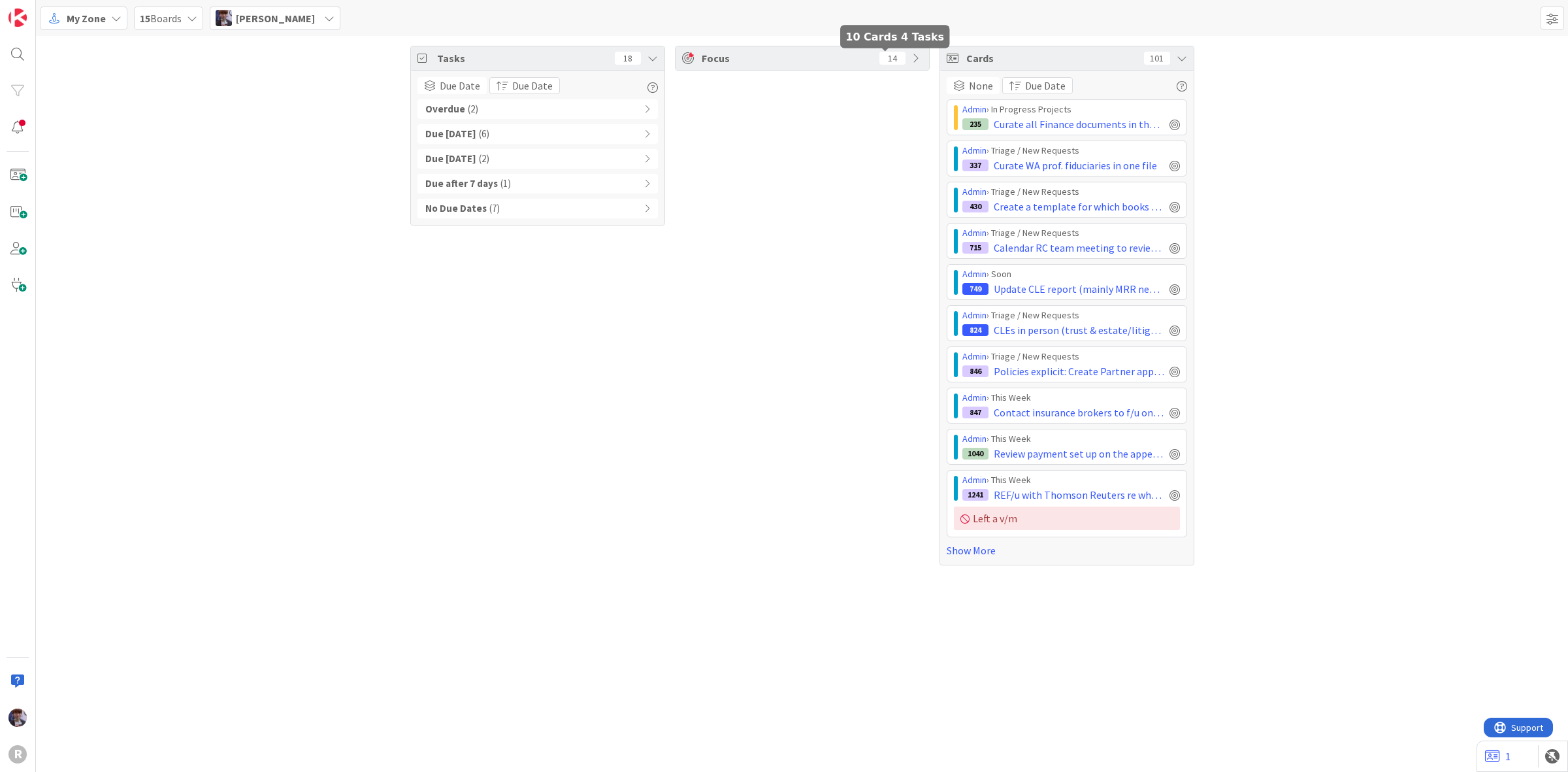
click at [893, 52] on div "14" at bounding box center [893, 59] width 26 height 13
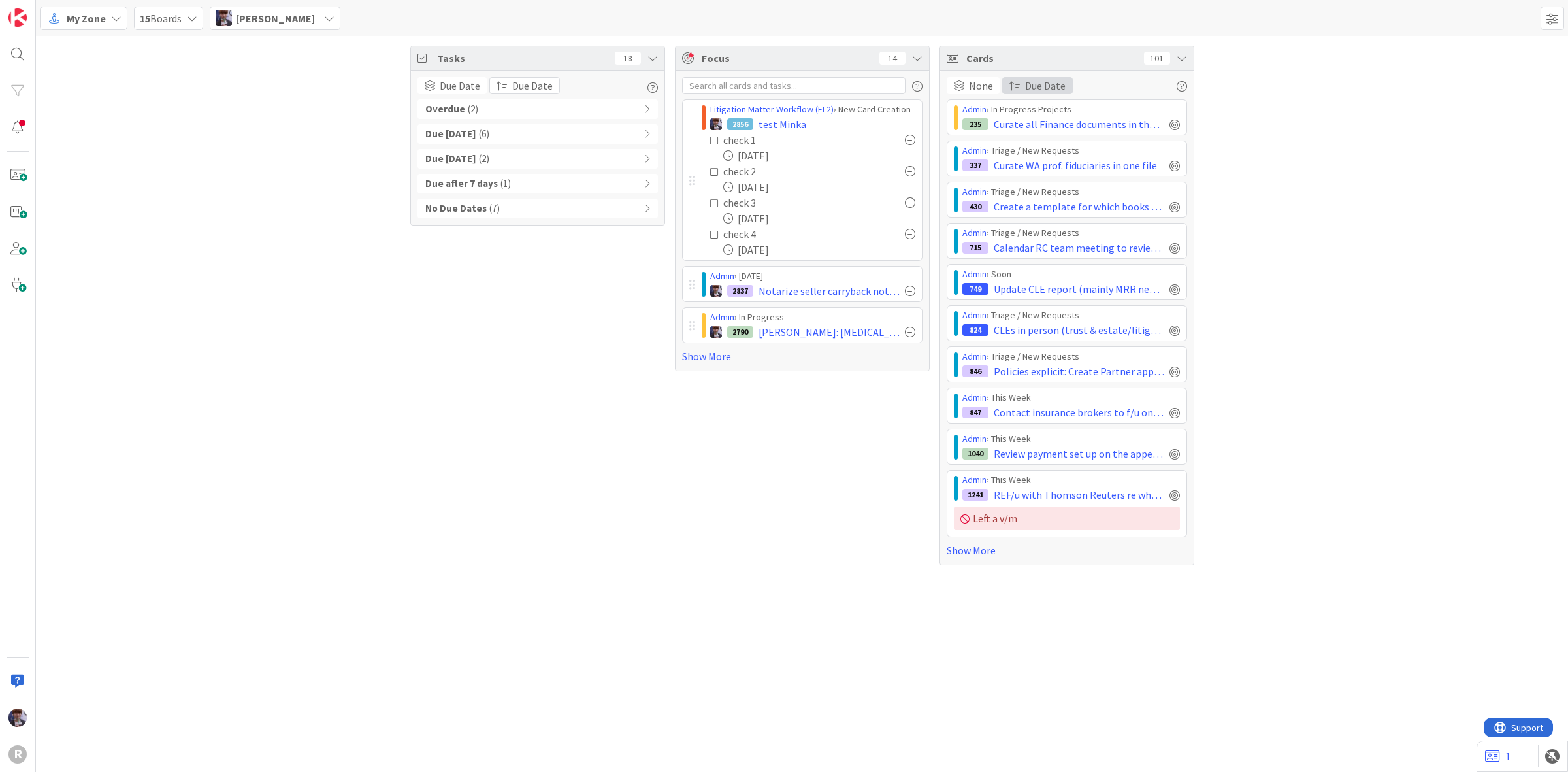
click at [1054, 89] on span "Due Date" at bounding box center [1045, 85] width 40 height 16
click at [1067, 203] on span "Newest First" at bounding box center [1054, 198] width 57 height 16
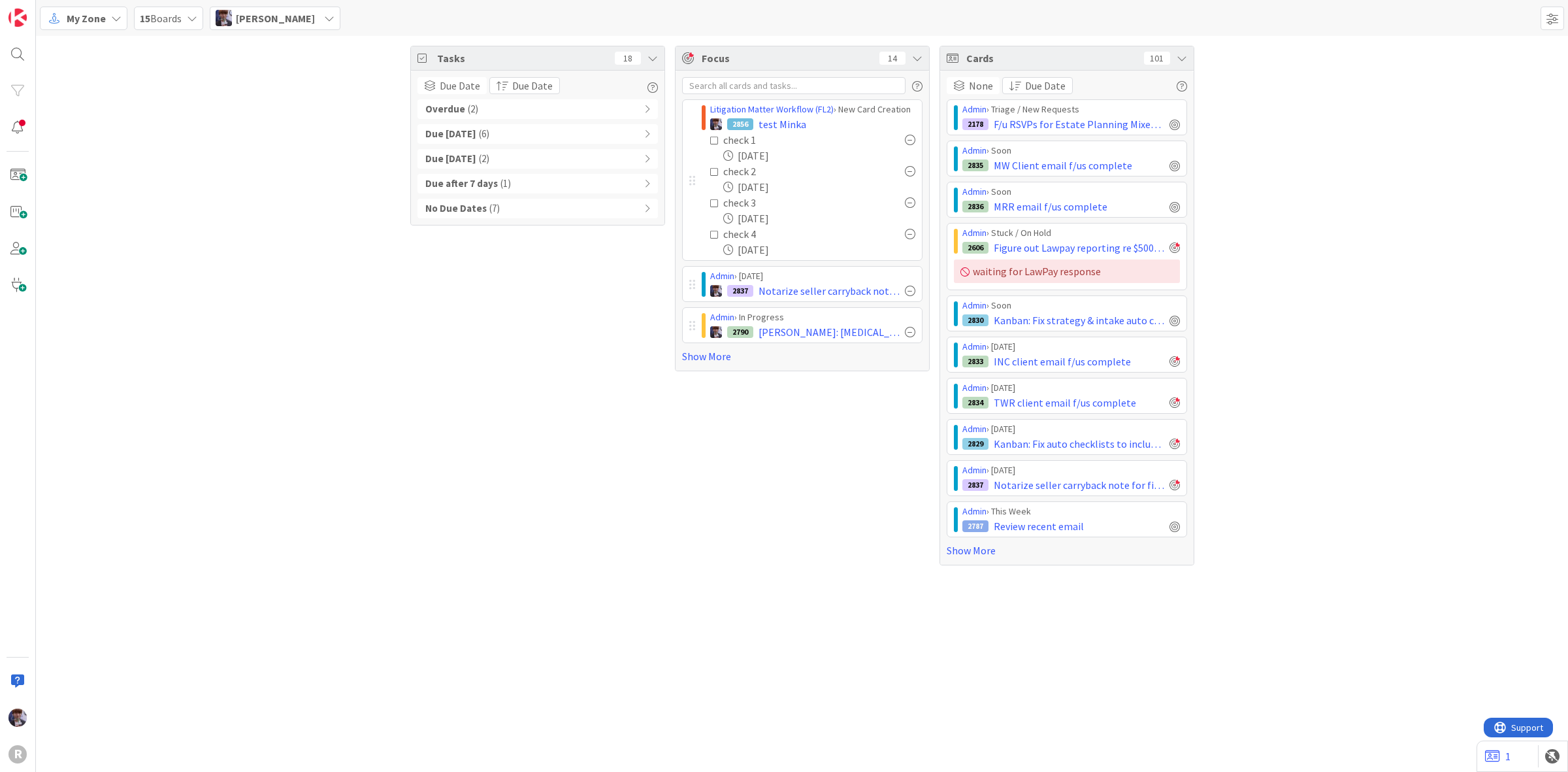
drag, startPoint x: 1243, startPoint y: 83, endPoint x: 1129, endPoint y: 92, distance: 114.4
click at [1243, 82] on div "Tasks 18 Due Date Group By None Board Column State Due Date Due Date Overdue ( …" at bounding box center [802, 306] width 1533 height 539
click at [716, 143] on icon at bounding box center [715, 140] width 9 height 9
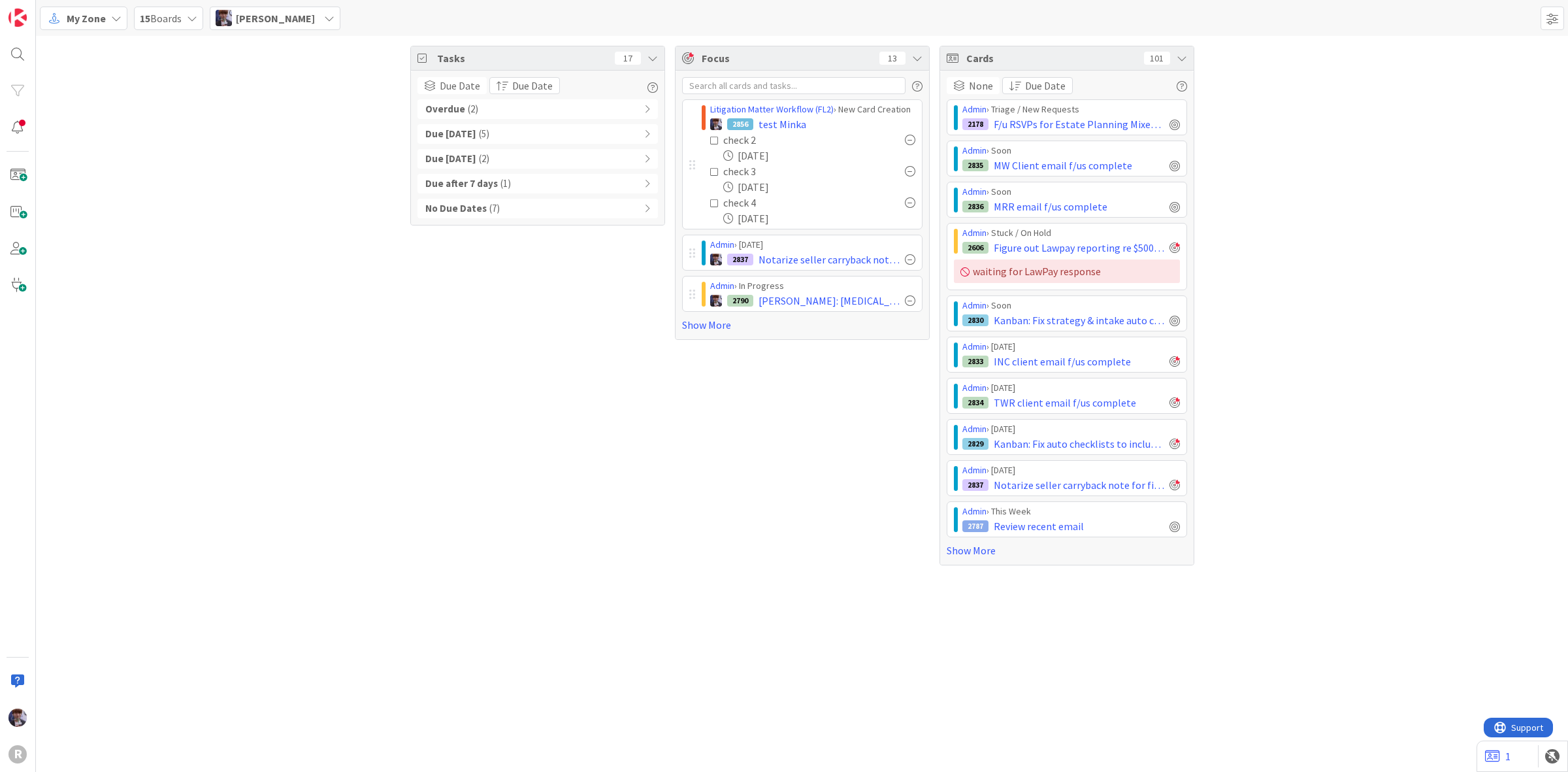
click at [713, 168] on icon at bounding box center [715, 172] width 9 height 9
click at [716, 139] on icon at bounding box center [715, 140] width 9 height 9
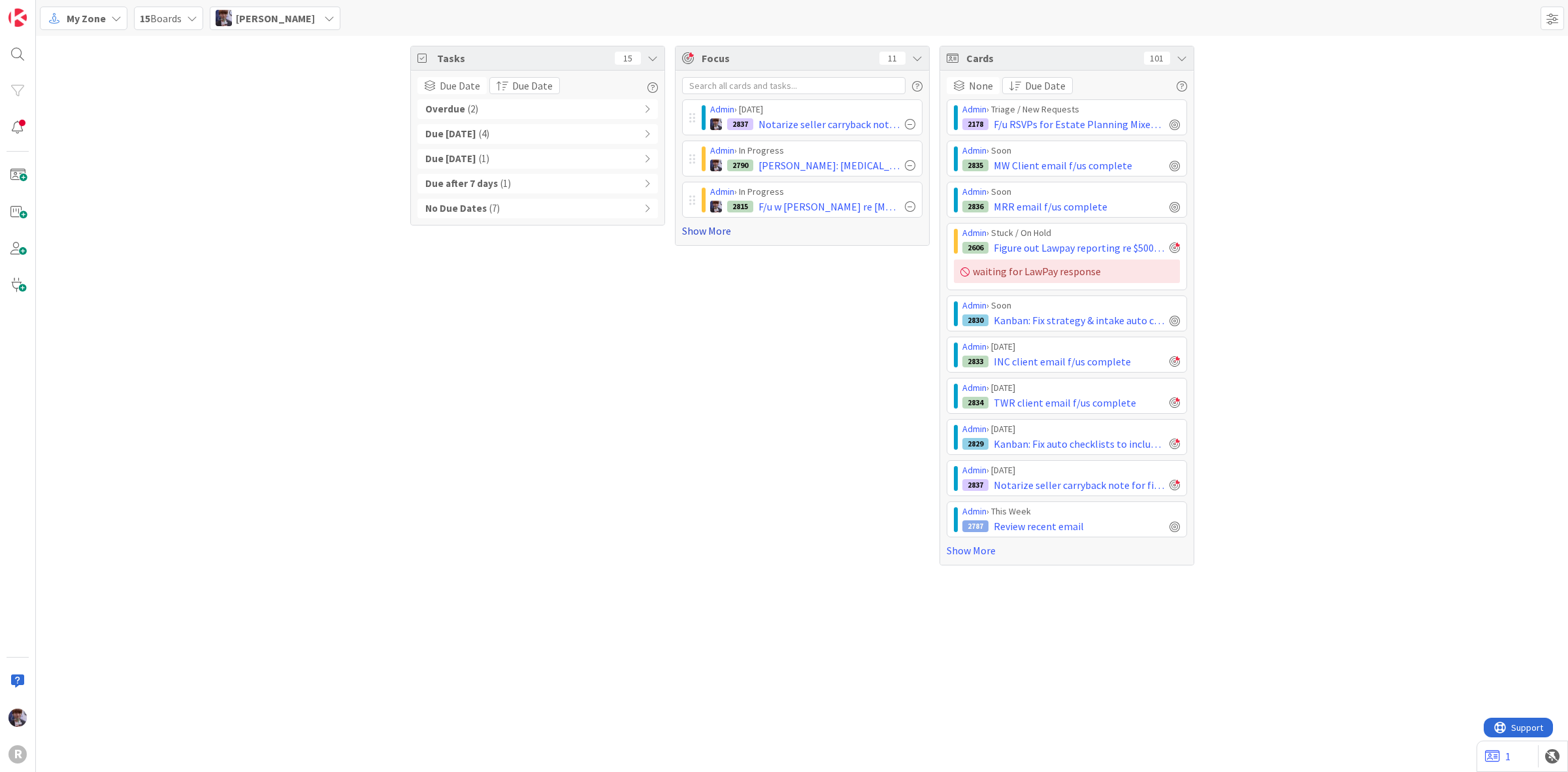
click at [706, 227] on link "Show More" at bounding box center [802, 230] width 241 height 16
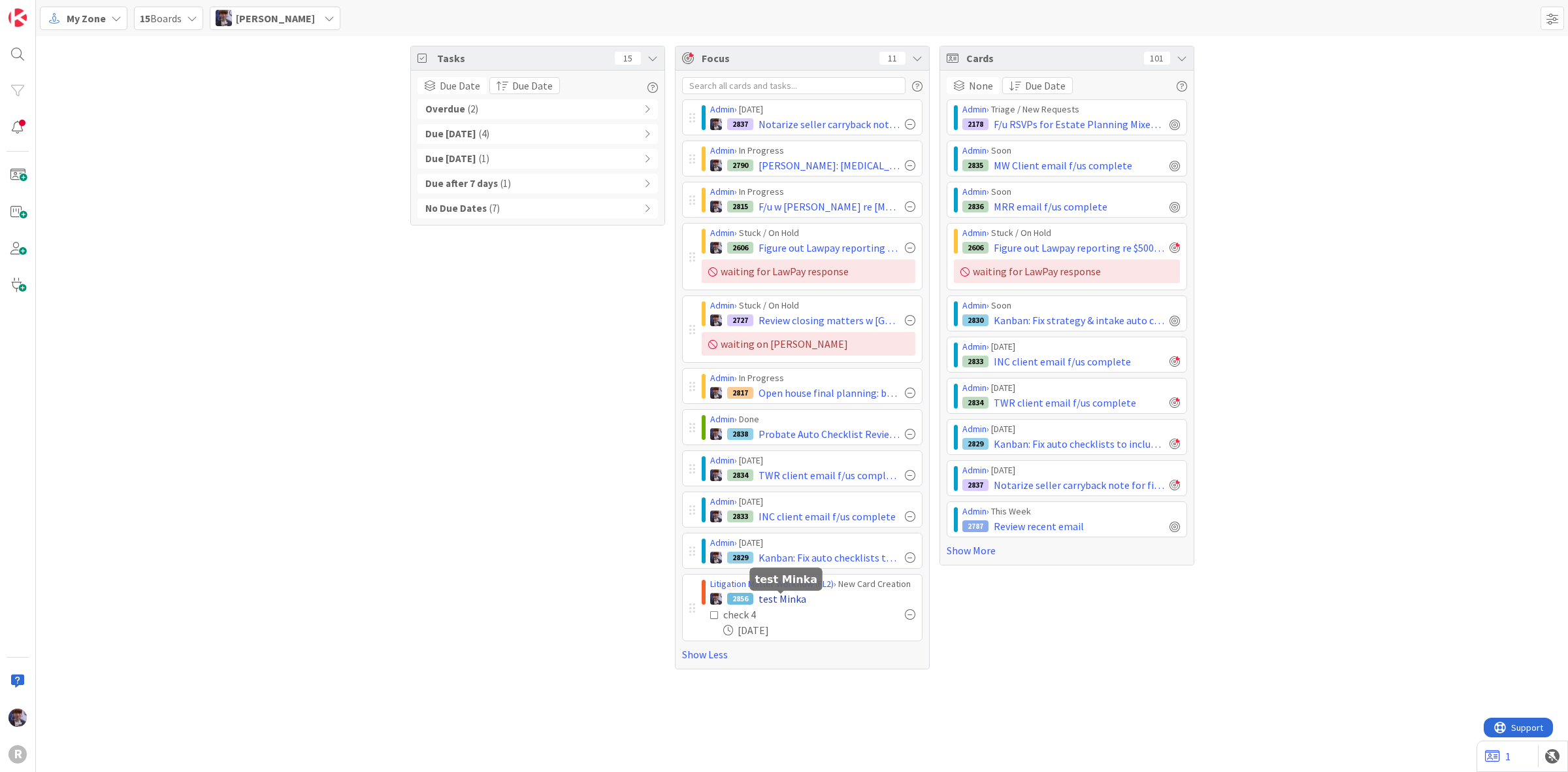
click at [784, 603] on span "test Minka" at bounding box center [782, 599] width 48 height 16
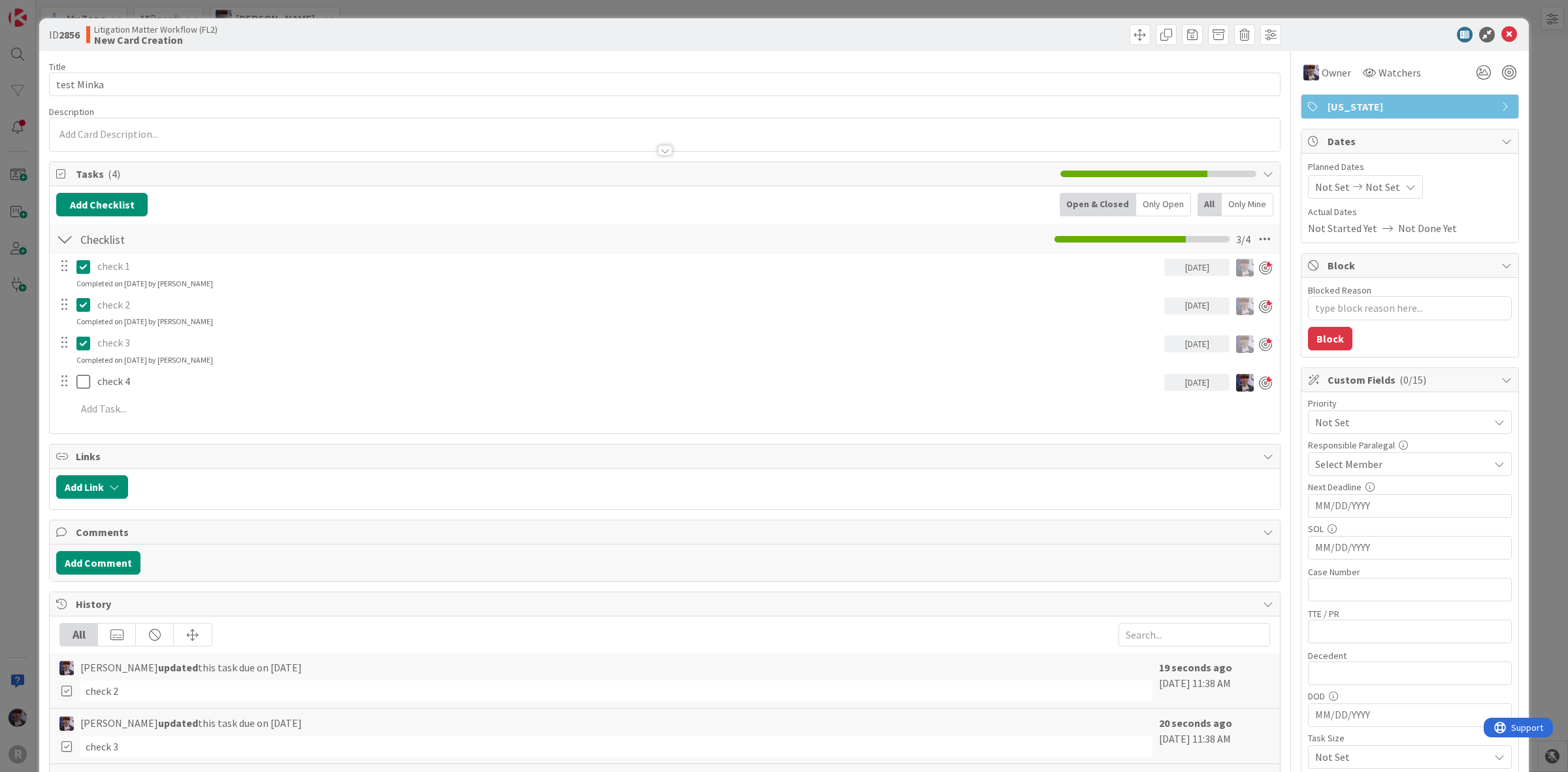
click at [85, 339] on icon at bounding box center [83, 343] width 14 height 16
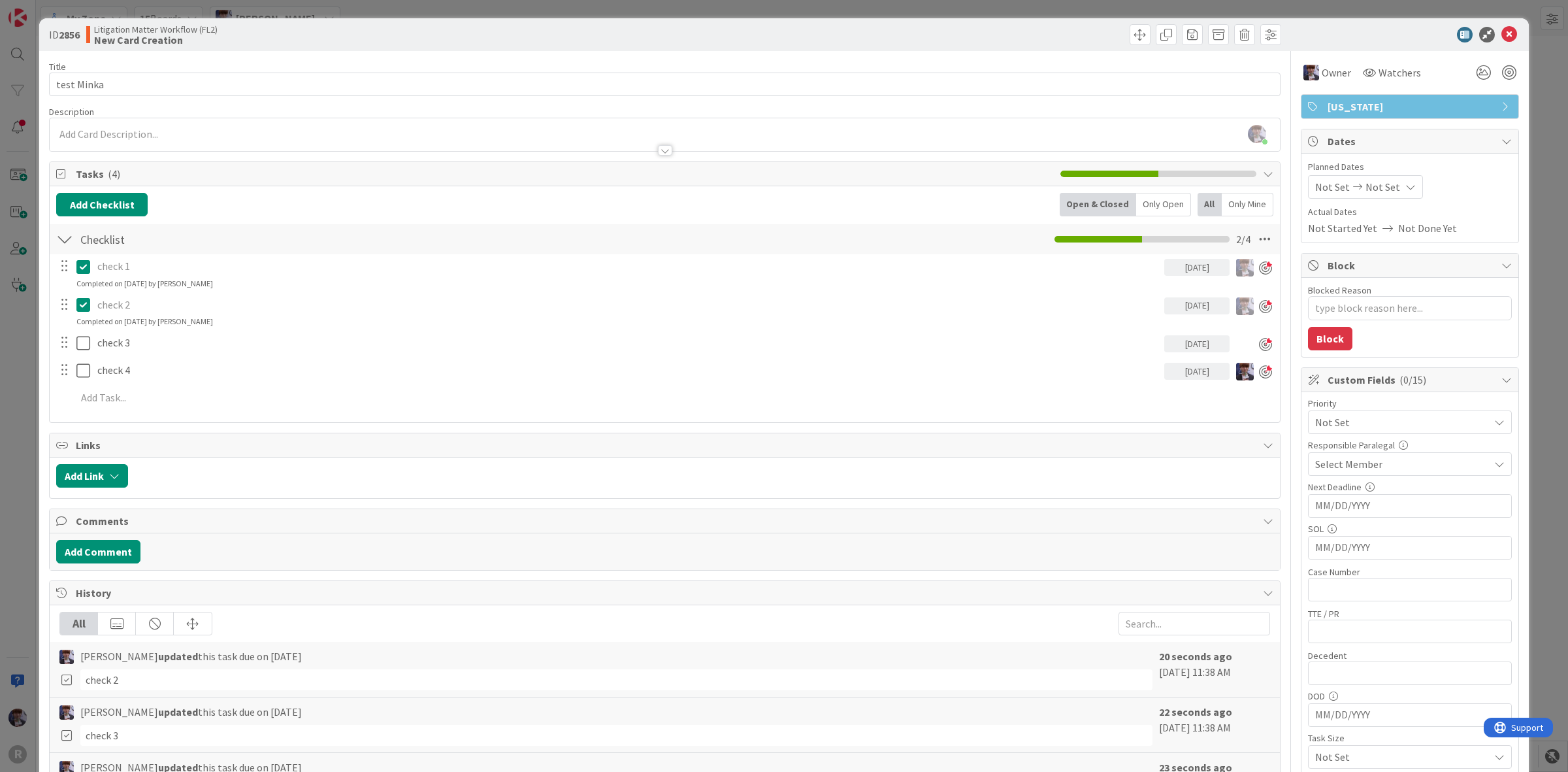
click at [82, 294] on div at bounding box center [73, 305] width 36 height 23
click at [85, 304] on icon at bounding box center [83, 304] width 14 height 16
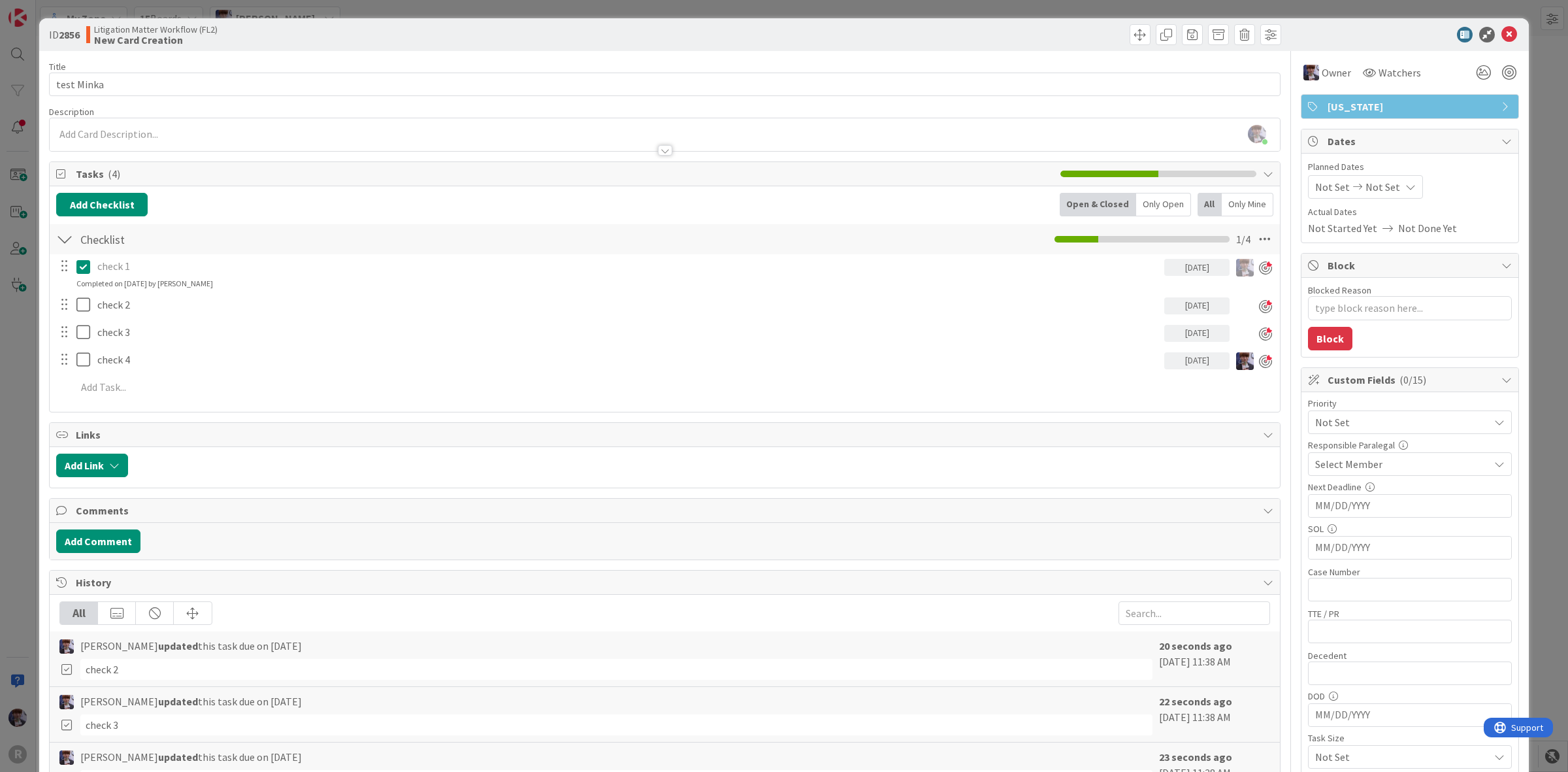
click at [83, 270] on icon at bounding box center [83, 266] width 14 height 16
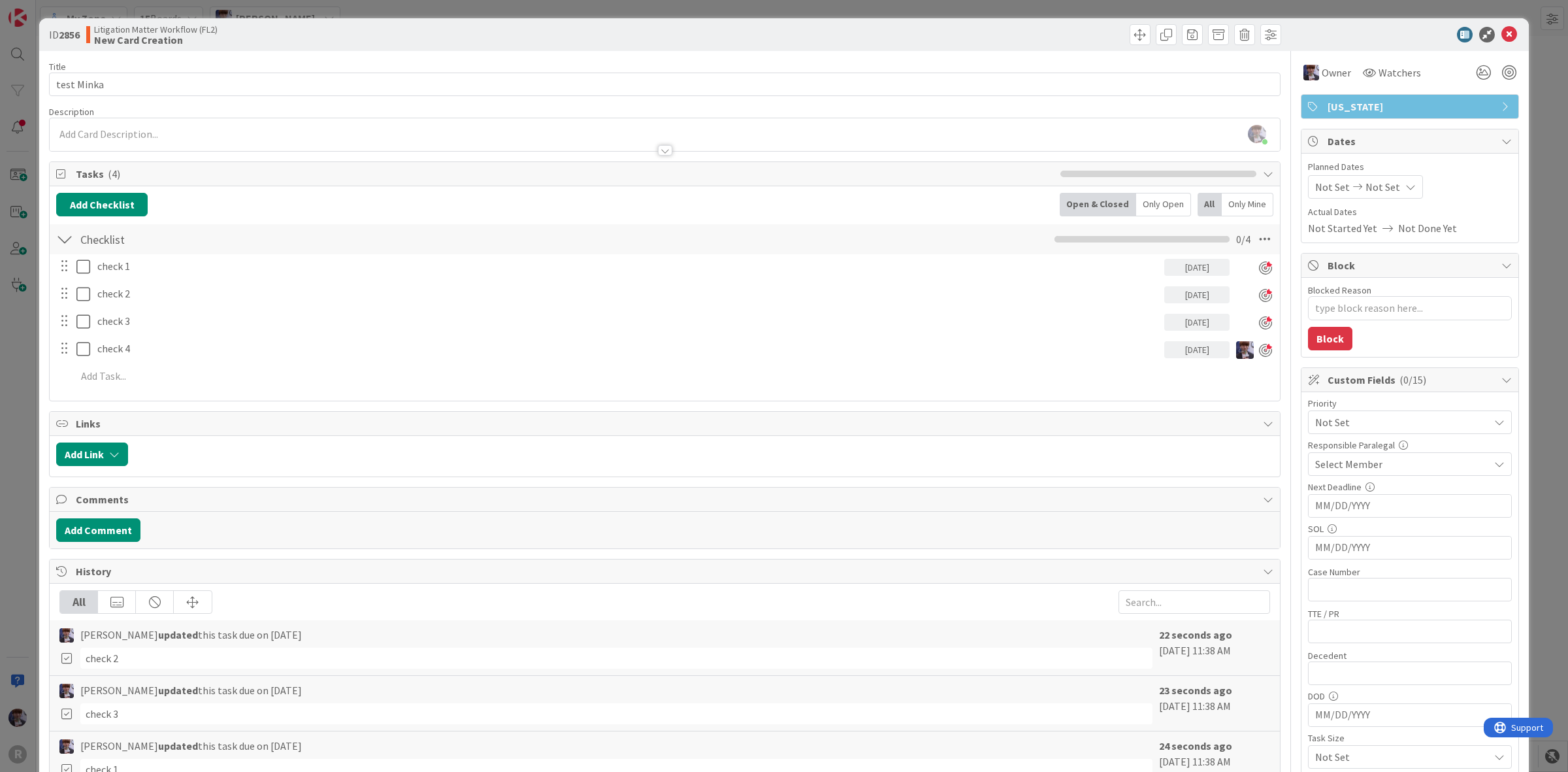
click at [21, 374] on div "ID 2856 Litigation Matter Workflow (FL2) New Card Creation Title 10 / 128 test …" at bounding box center [784, 386] width 1568 height 772
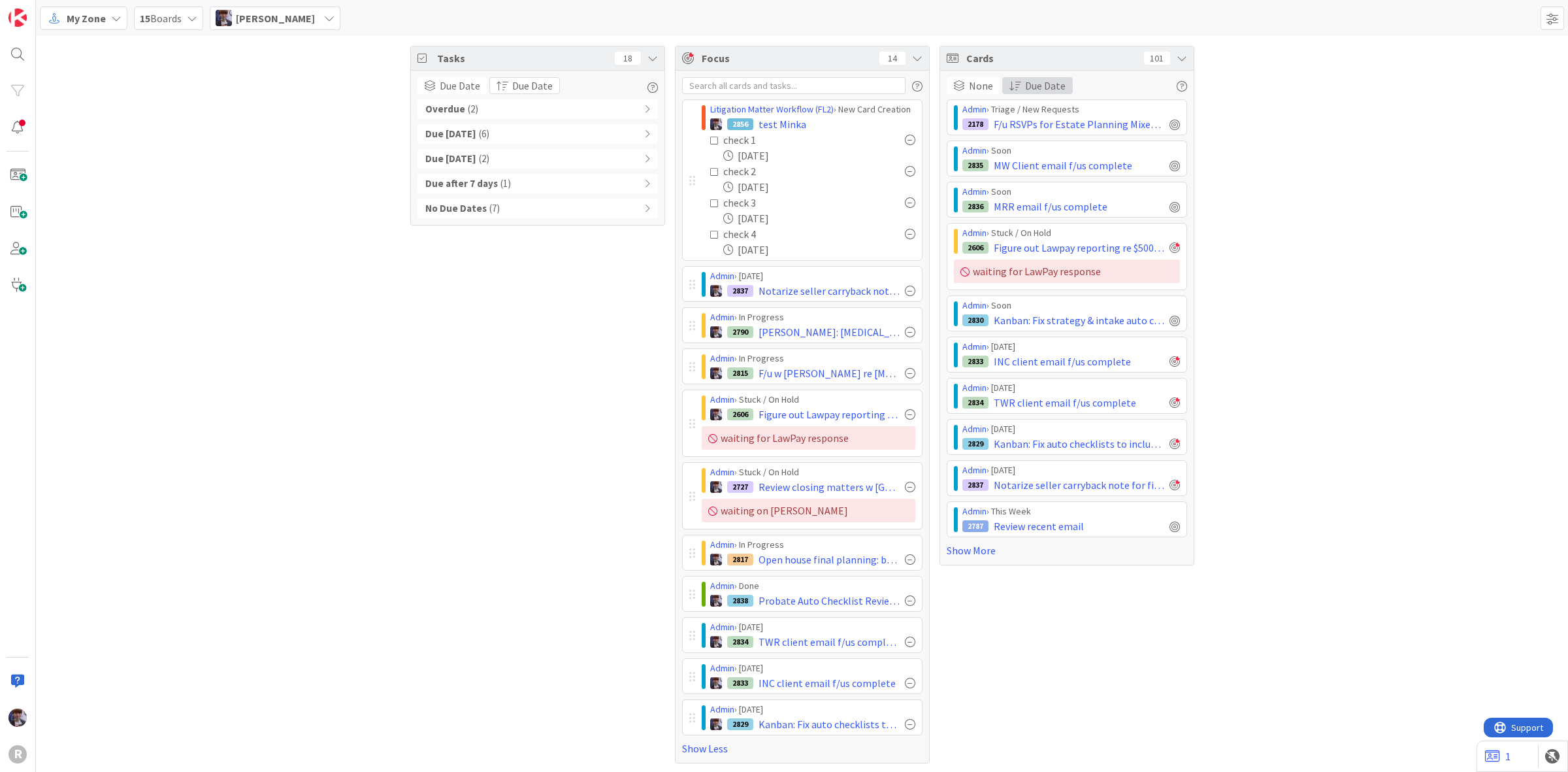
click at [1026, 85] on span "Due Date" at bounding box center [1045, 85] width 40 height 16
click at [1063, 135] on link "Last Edited" at bounding box center [1054, 127] width 103 height 24
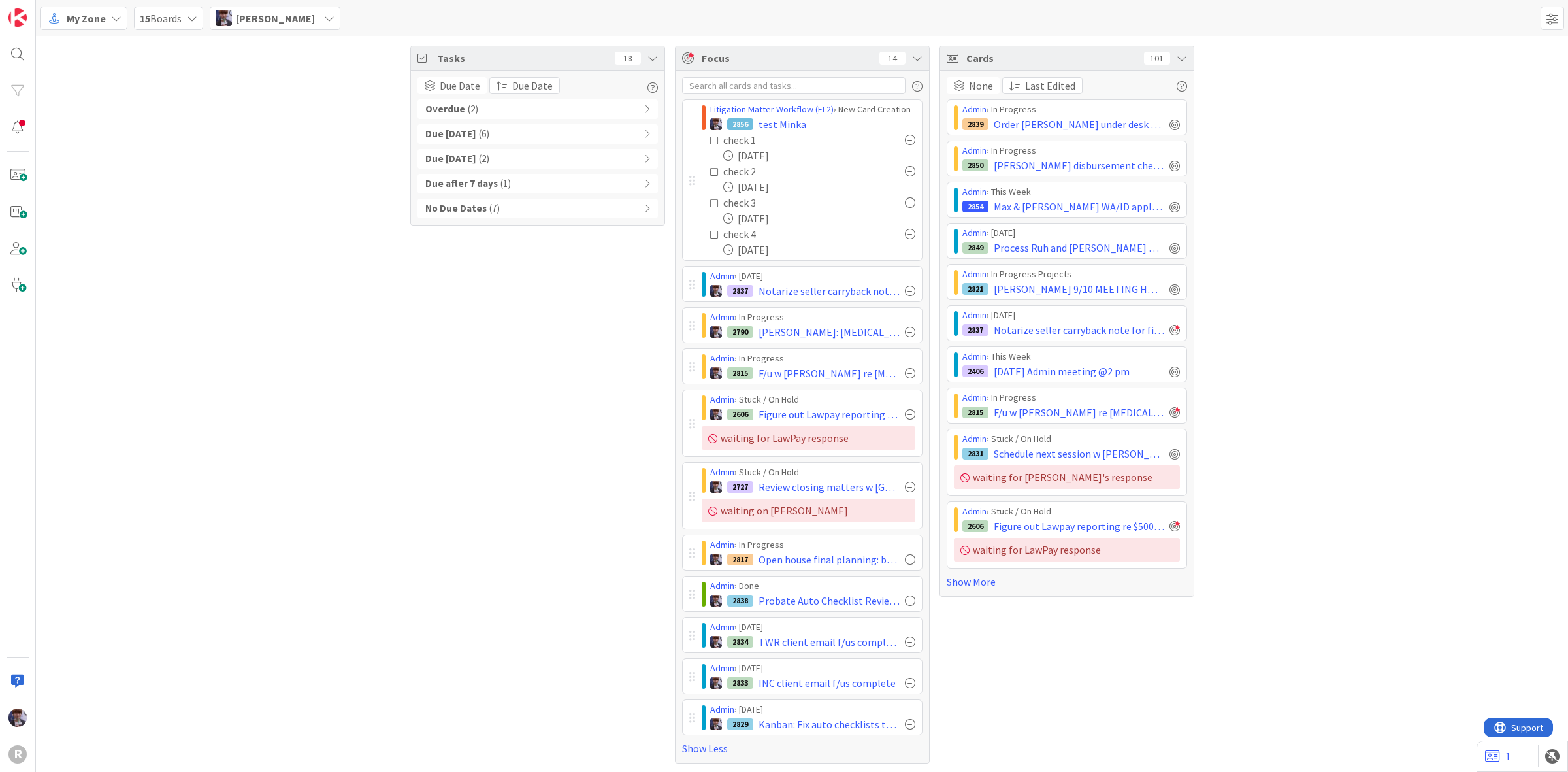
click at [1263, 150] on div "Tasks 18 Due Date Group By None Board Column State Due Date Due Date Overdue ( …" at bounding box center [802, 405] width 1533 height 737
click at [711, 139] on icon at bounding box center [715, 140] width 9 height 9
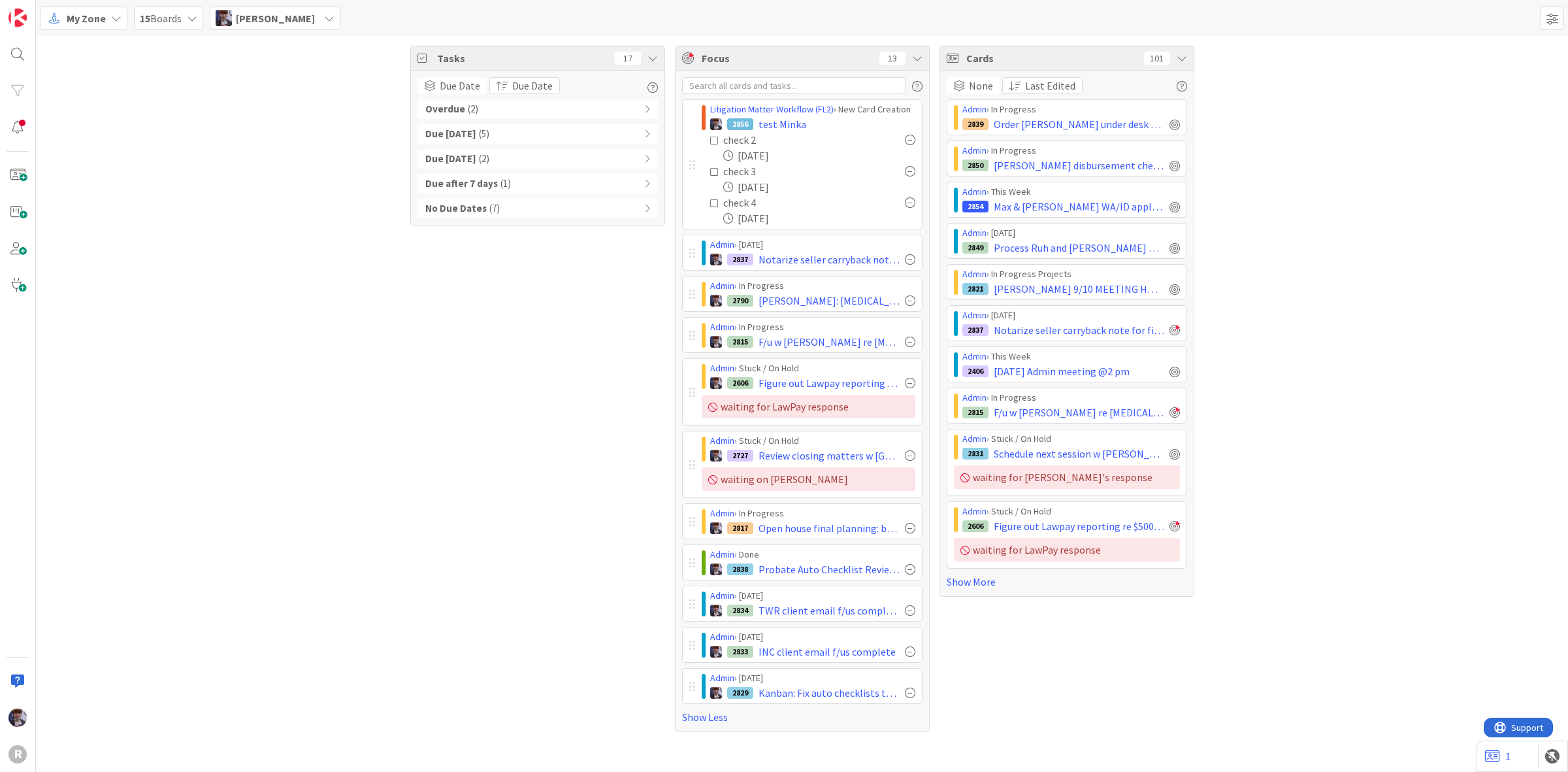
click at [712, 138] on icon at bounding box center [715, 140] width 9 height 9
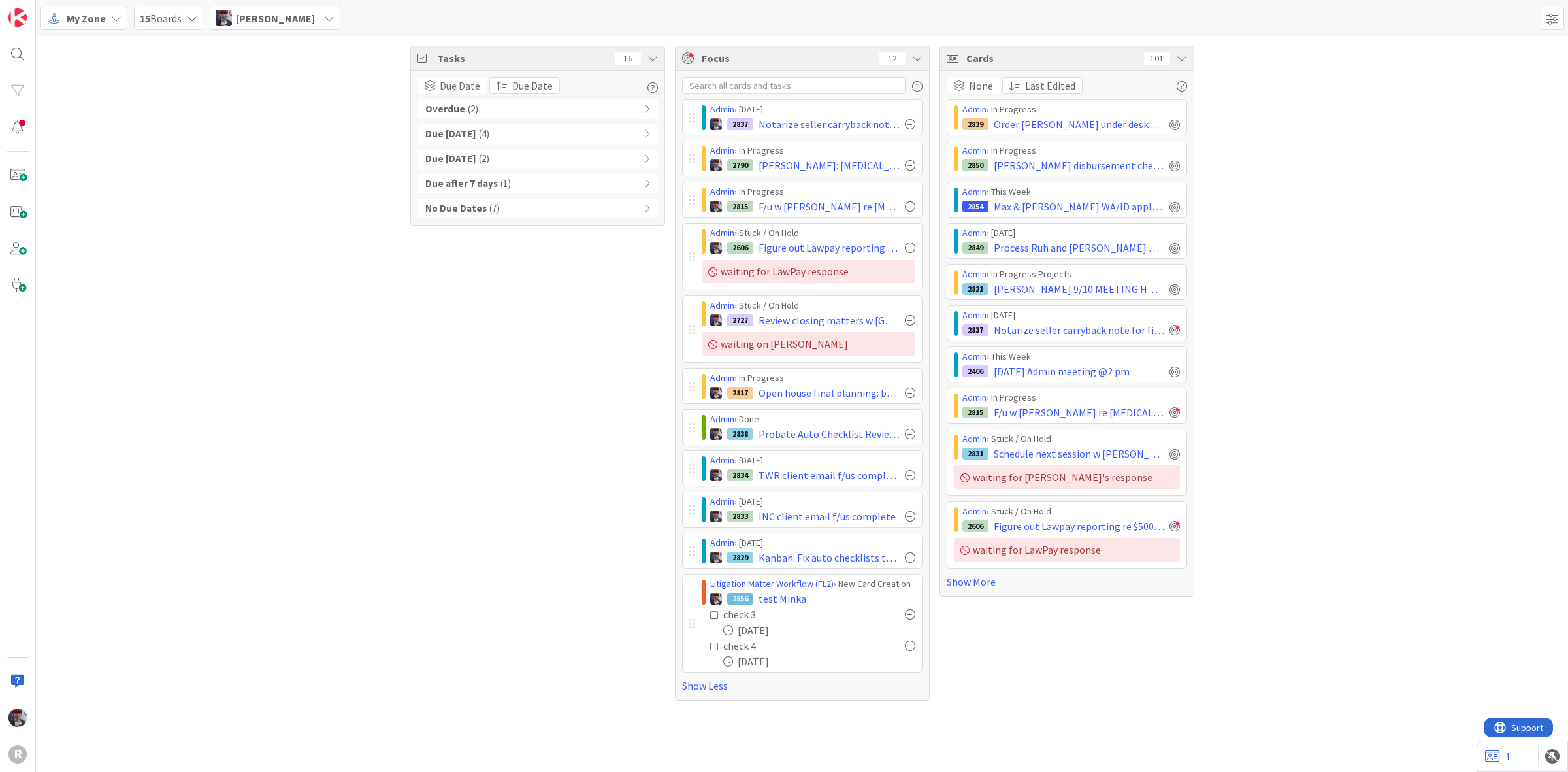
click at [1008, 95] on div "None Group By None Board Column State Due Date Last Edited Sort By Last Edited …" at bounding box center [1067, 333] width 241 height 512
click at [1021, 89] on button "Last Edited" at bounding box center [1042, 86] width 80 height 17
click at [1025, 151] on link "Due Date" at bounding box center [1054, 151] width 103 height 24
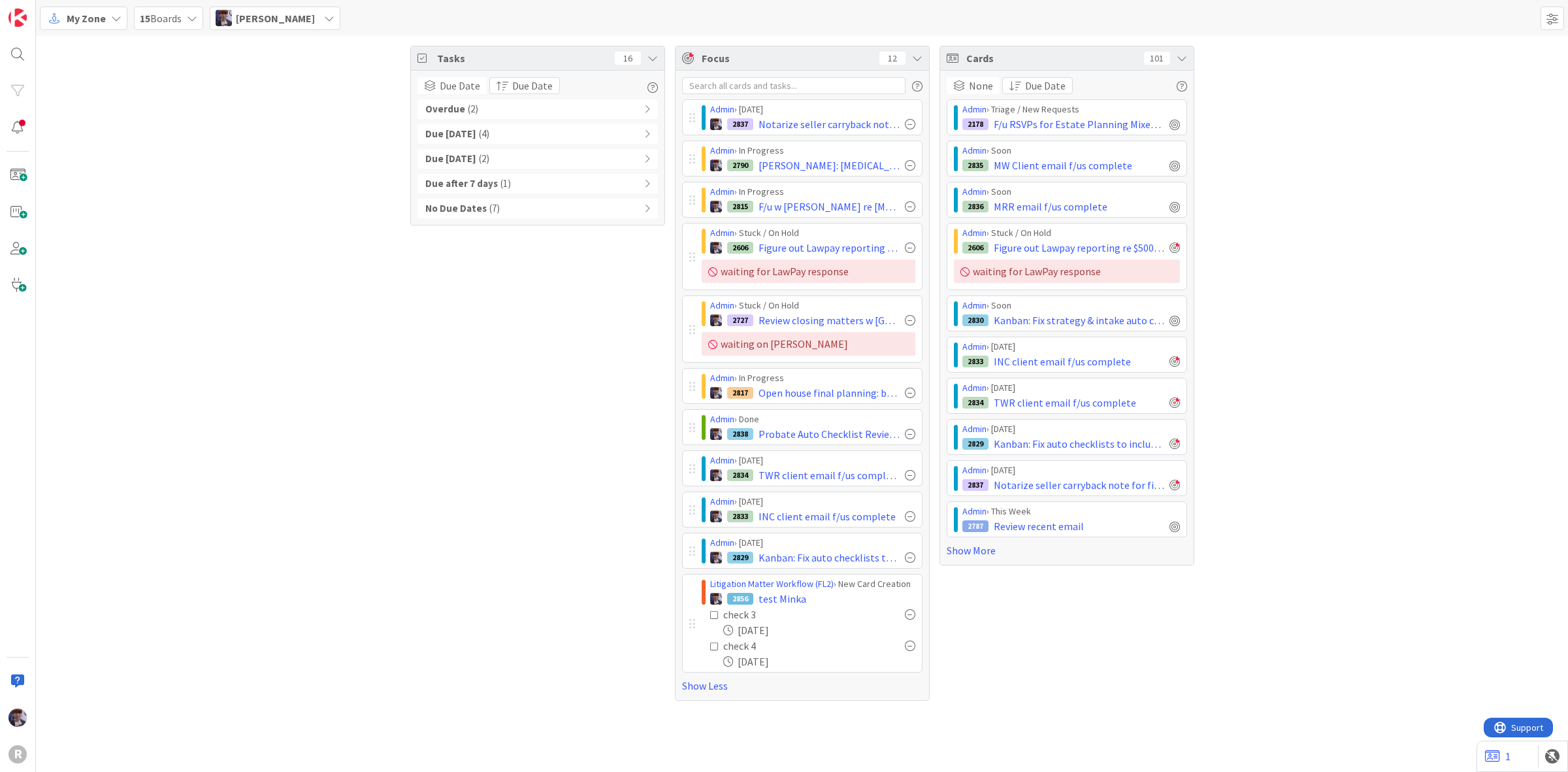
click at [1511, 213] on div "Tasks 16 Due Date Group By None Board Column State Due Date Due Date Overdue ( …" at bounding box center [802, 374] width 1533 height 675
click at [794, 607] on span "test Minka" at bounding box center [782, 599] width 48 height 16
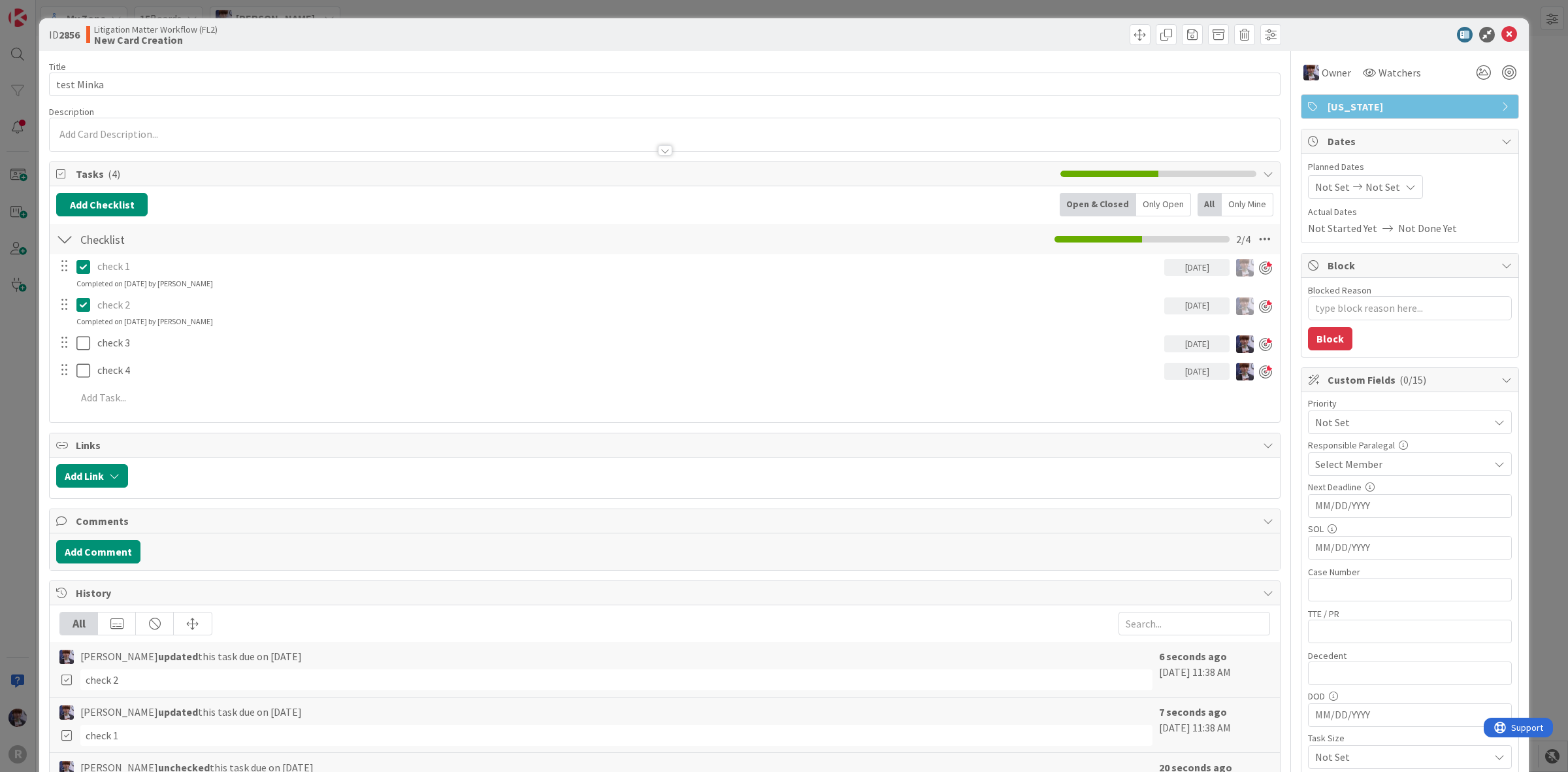
click at [78, 265] on icon at bounding box center [83, 266] width 14 height 16
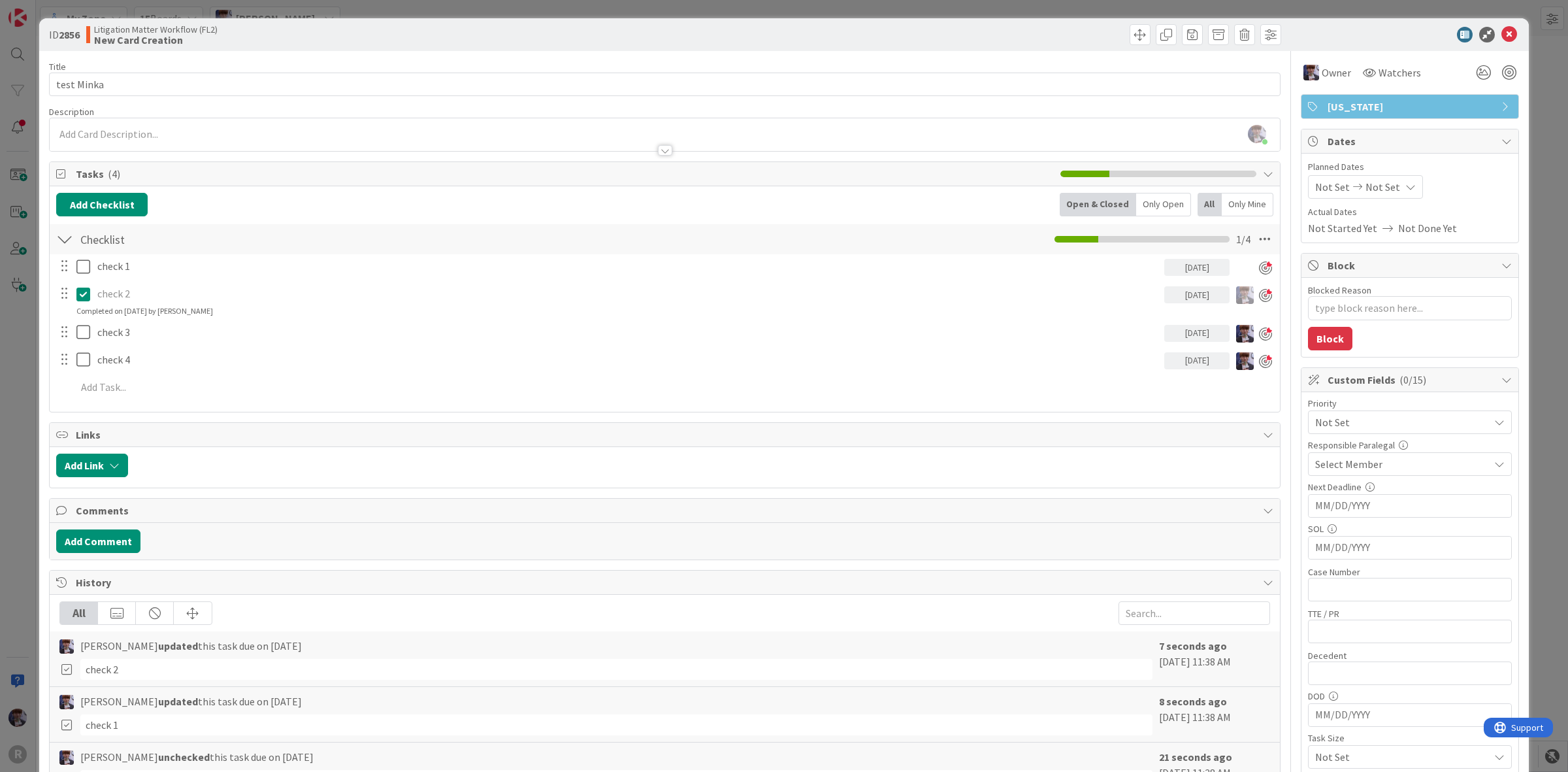
click at [83, 325] on div "check 1 09/12/2025 Update Cancel check 2 09/13/2025 Update Cancel Completed on …" at bounding box center [664, 329] width 1218 height 150
click at [78, 304] on button at bounding box center [84, 294] width 16 height 21
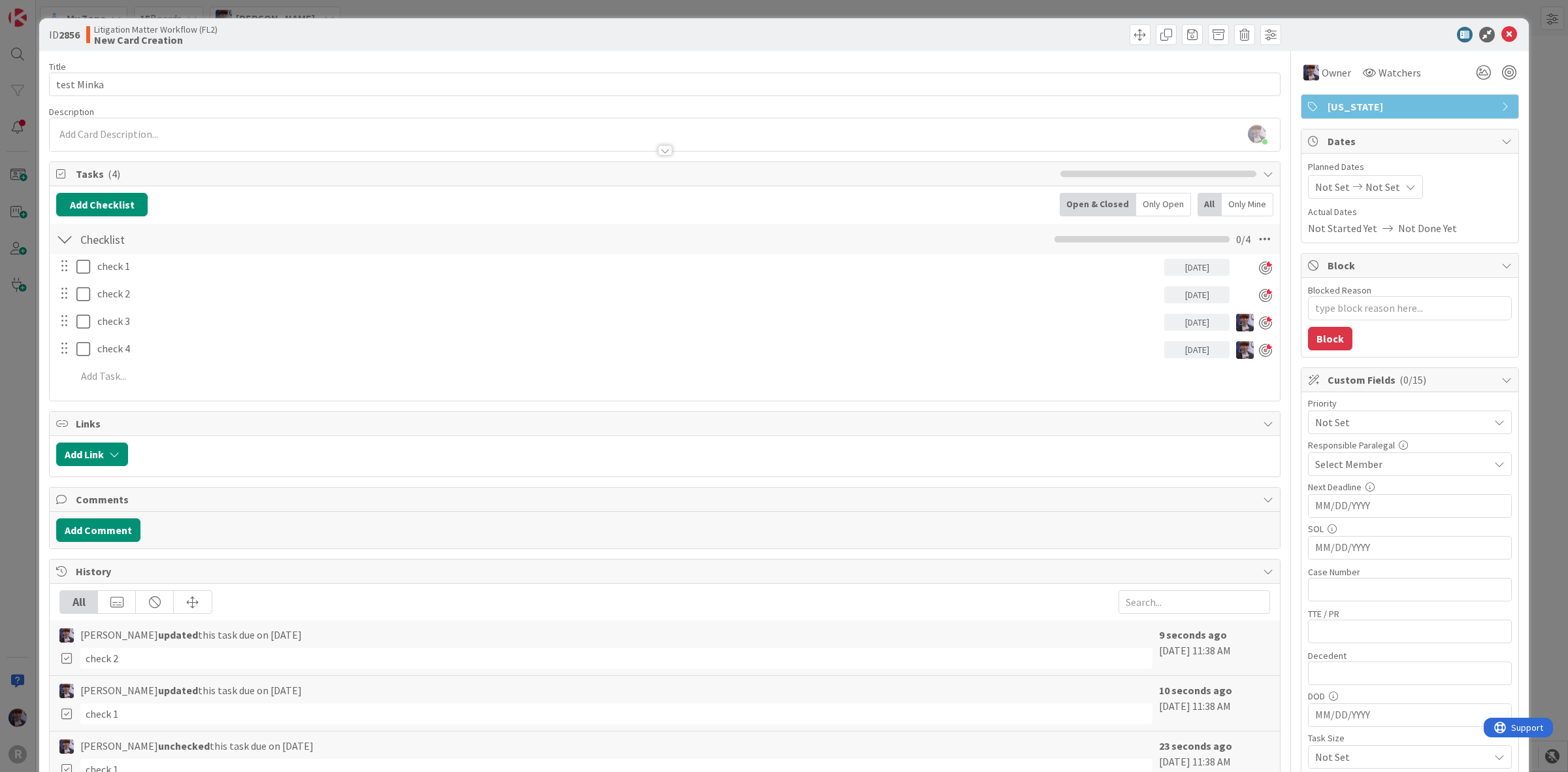
click at [33, 334] on div "ID 2856 Litigation Matter Workflow (FL2) New Card Creation Title 10 / 128 test …" at bounding box center [784, 386] width 1568 height 772
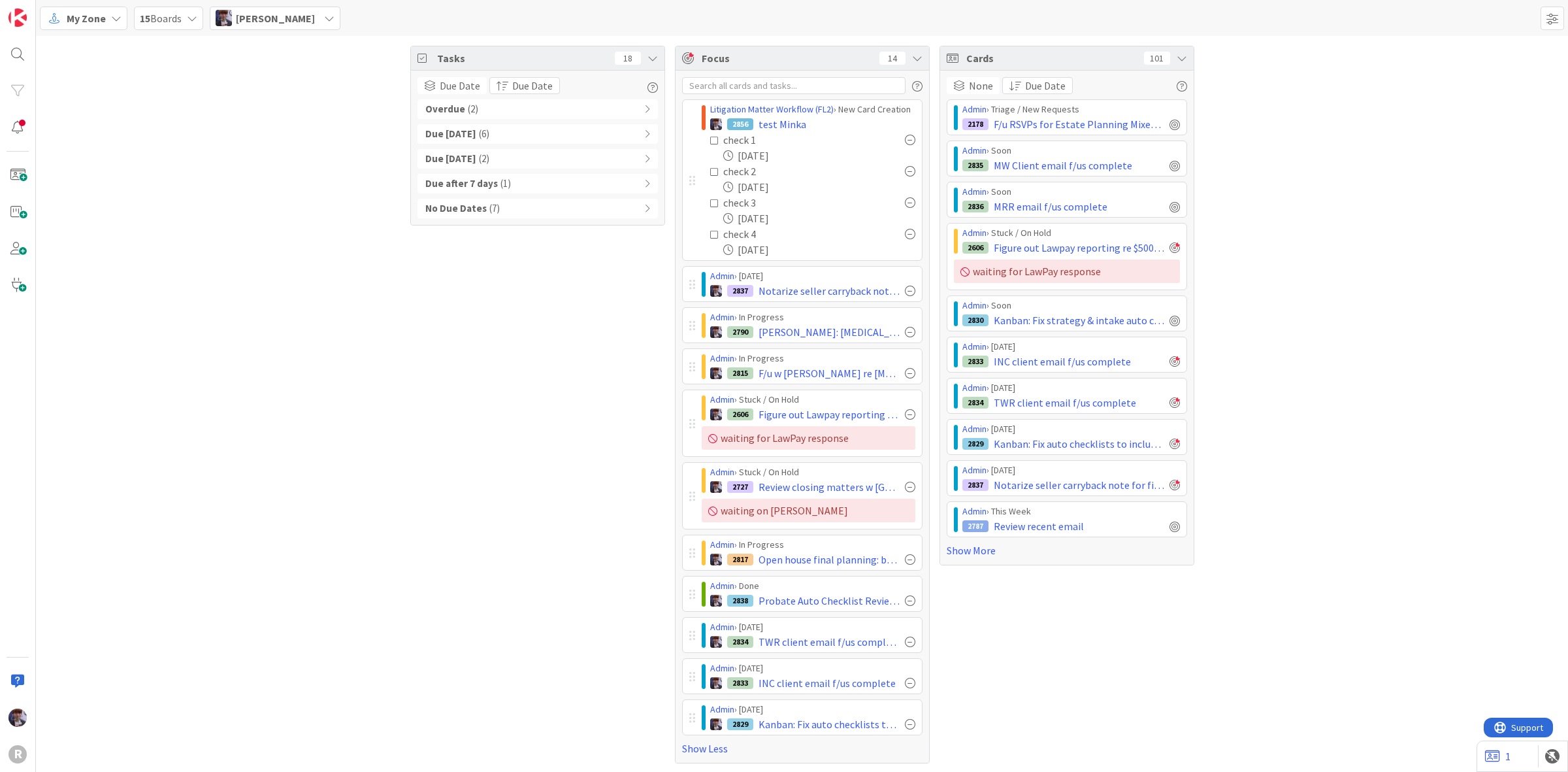
click at [556, 167] on div "Due within 7 days ( 2 )" at bounding box center [538, 159] width 241 height 20
click at [567, 163] on div "Due within 7 days ( 2 )" at bounding box center [538, 159] width 241 height 20
click at [912, 80] on div at bounding box center [917, 86] width 11 height 13
click at [1544, 21] on span at bounding box center [1552, 18] width 24 height 24
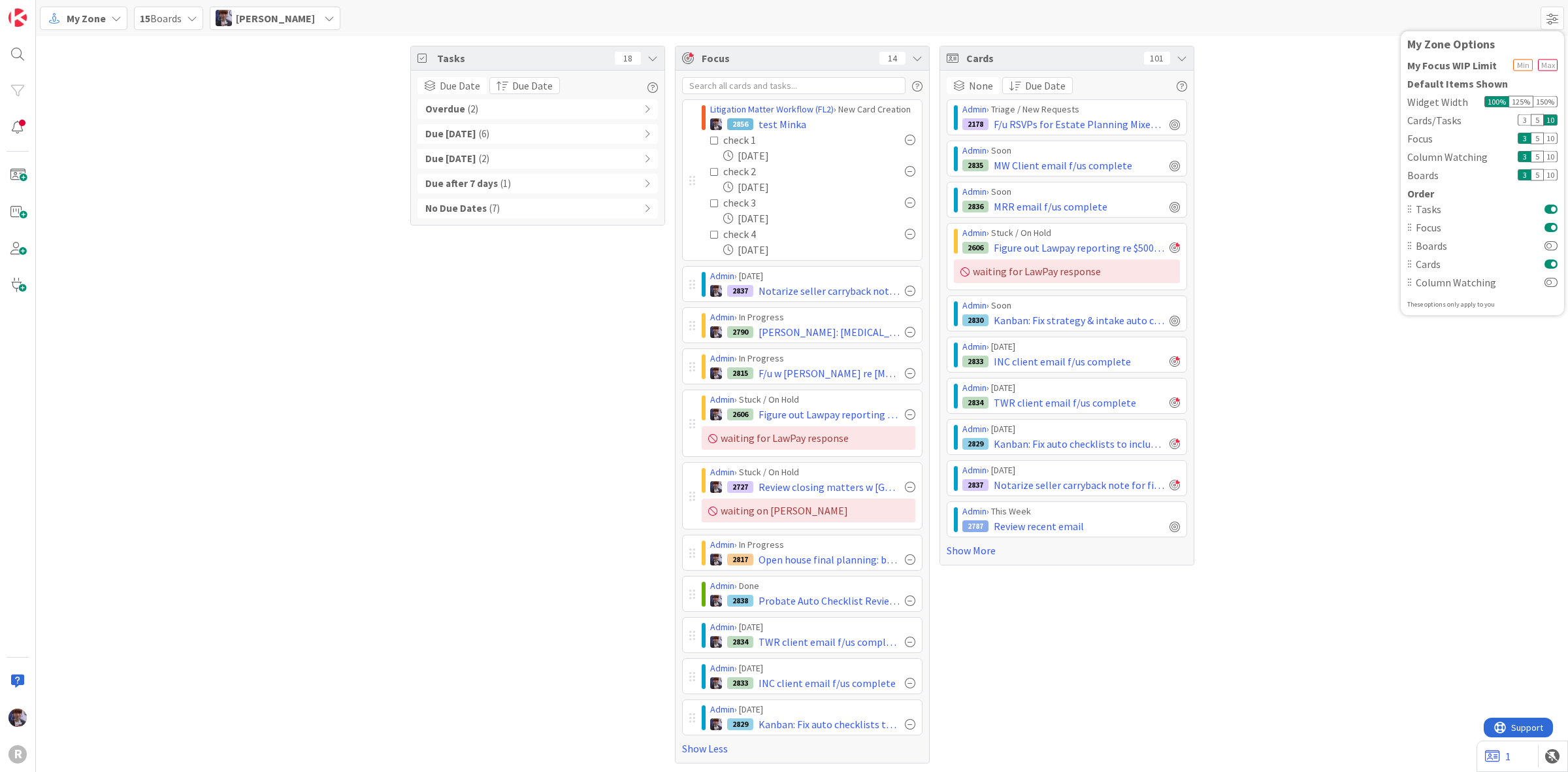
click at [1359, 68] on div "Tasks 18 Due Date Group By None Board Column State Due Date Due Date Overdue ( …" at bounding box center [802, 405] width 1533 height 737
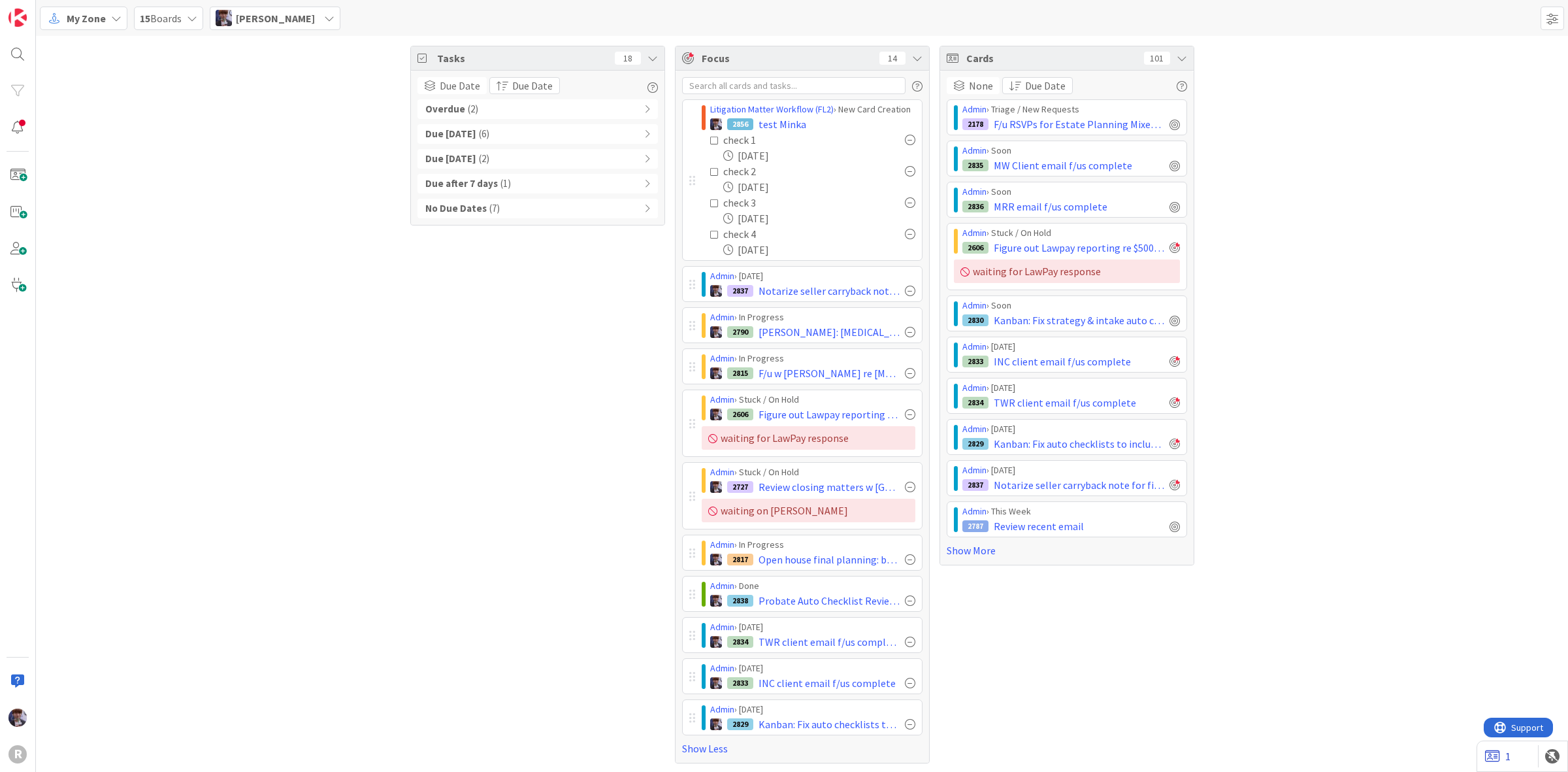
click at [1498, 752] on icon at bounding box center [1493, 756] width 15 height 13
click at [1523, 757] on icon at bounding box center [1524, 756] width 16 height 16
click at [1524, 756] on icon at bounding box center [1524, 756] width 16 height 16
click at [1528, 756] on icon at bounding box center [1524, 756] width 16 height 16
click at [1527, 760] on icon at bounding box center [1524, 756] width 16 height 16
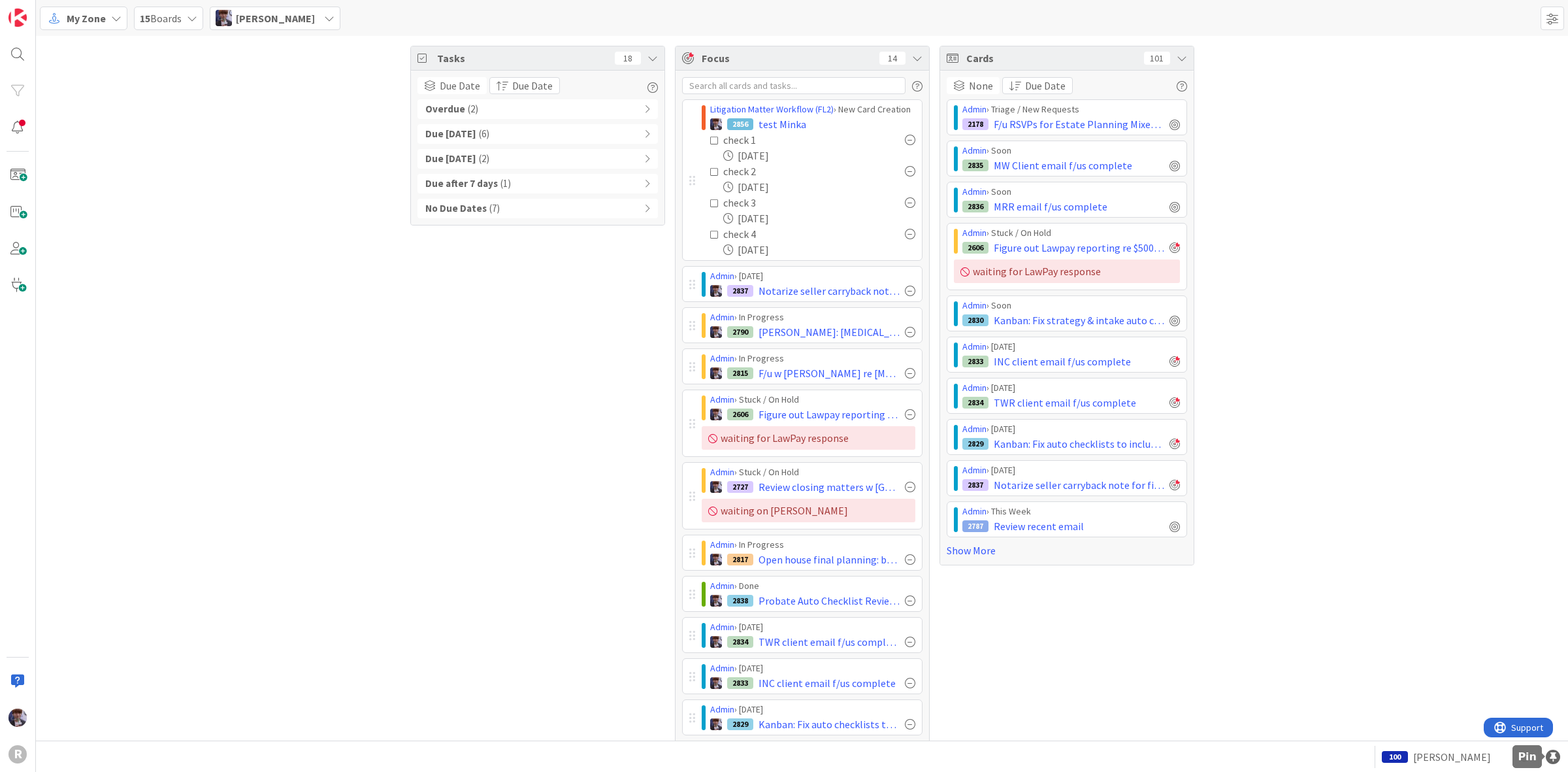
click at [1552, 755] on div at bounding box center [1552, 756] width 14 height 14
click at [1501, 612] on div "Tasks 18 Due Date Group By None Board Column State Due Date Due Date Overdue ( …" at bounding box center [802, 405] width 1533 height 737
click at [177, 21] on span "15 Boards" at bounding box center [161, 18] width 42 height 16
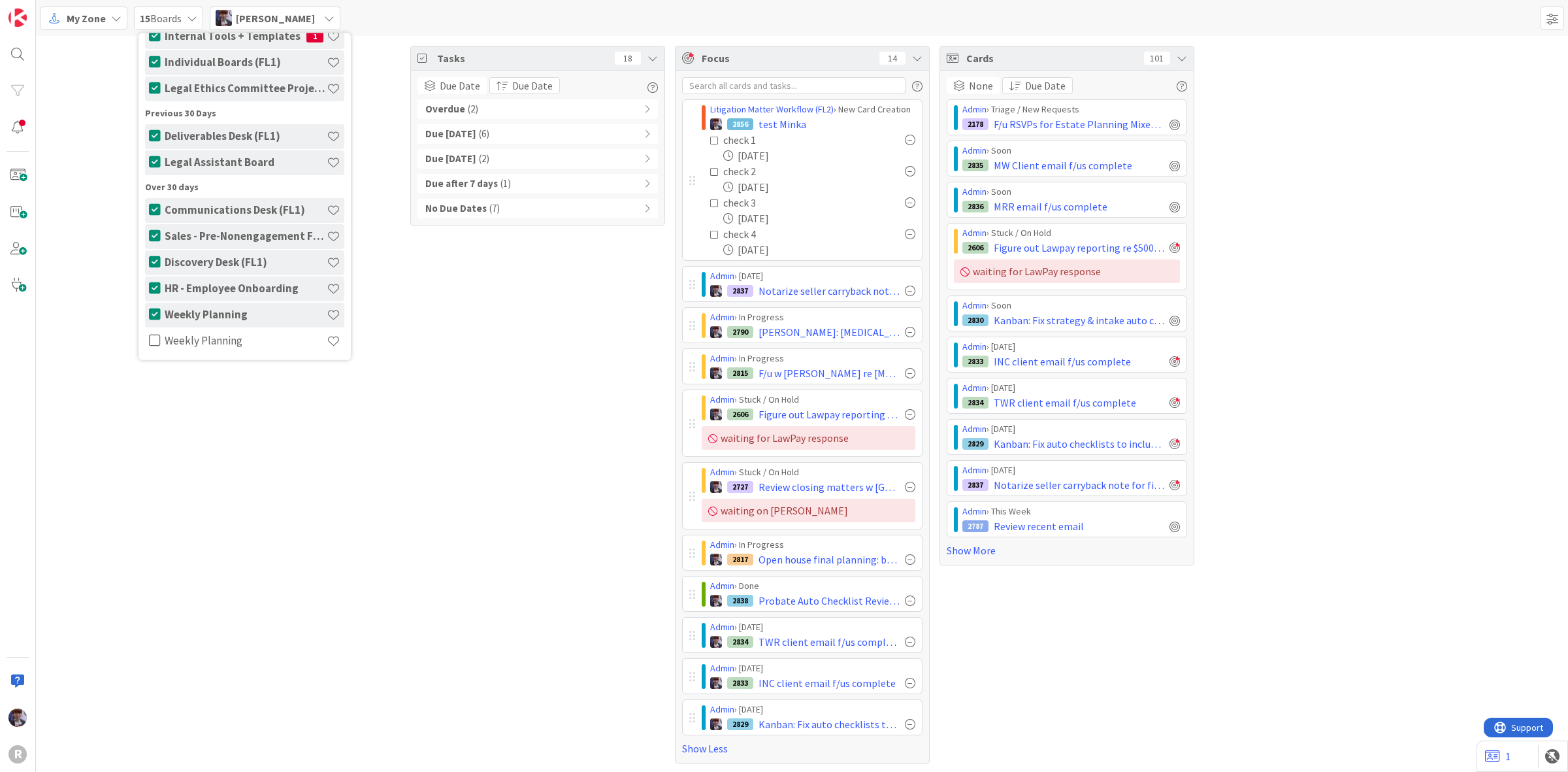
scroll to position [247, 0]
click at [106, 273] on div "Tasks 18 Due Date Group By None Board Column State Due Date Due Date Overdue ( …" at bounding box center [802, 405] width 1533 height 737
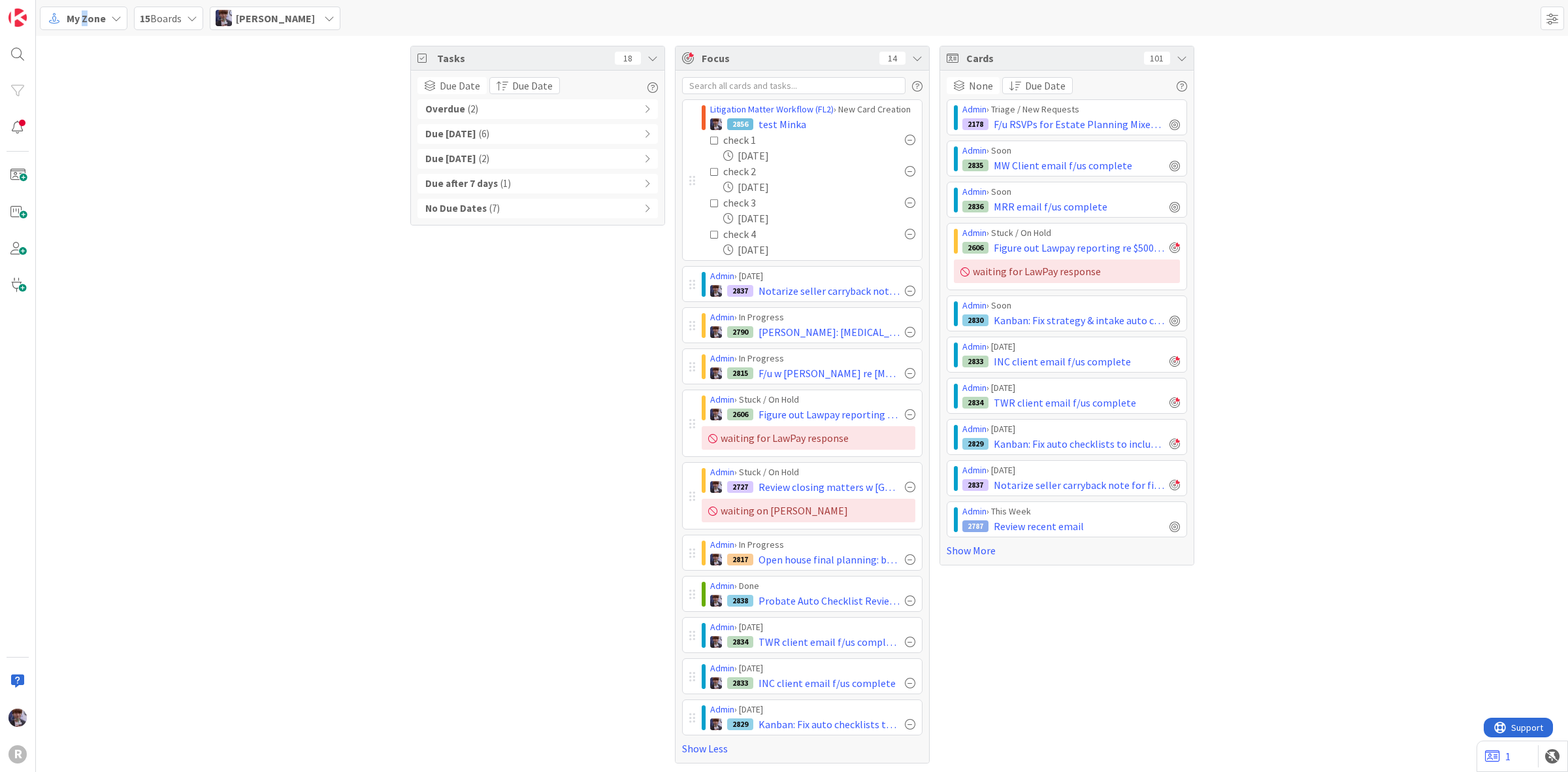
click at [85, 21] on span "My Zone" at bounding box center [87, 18] width 40 height 16
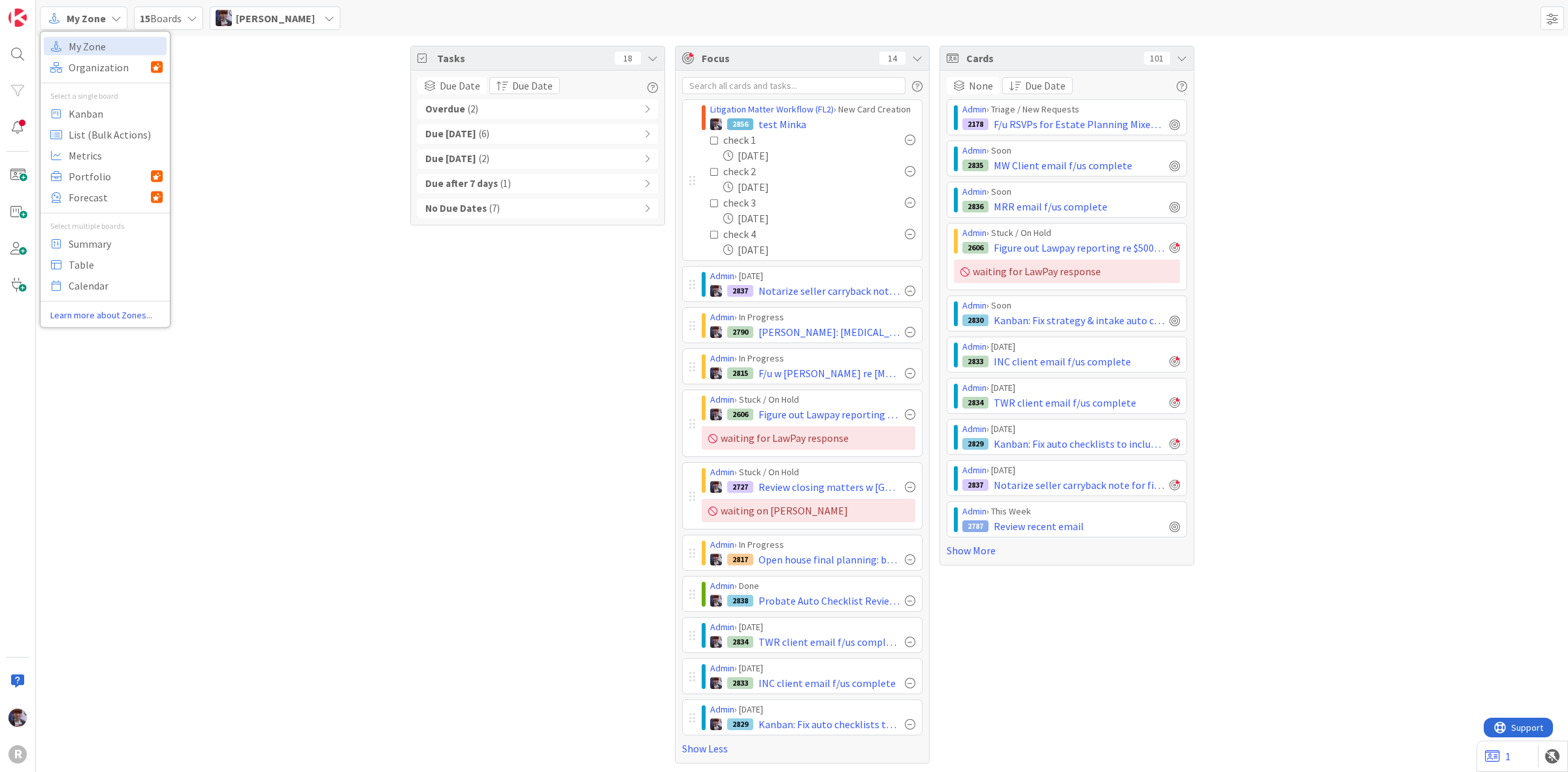
click at [237, 92] on div "Tasks 18 Due Date Group By None Board Column State Due Date Due Date Overdue ( …" at bounding box center [802, 405] width 1533 height 737
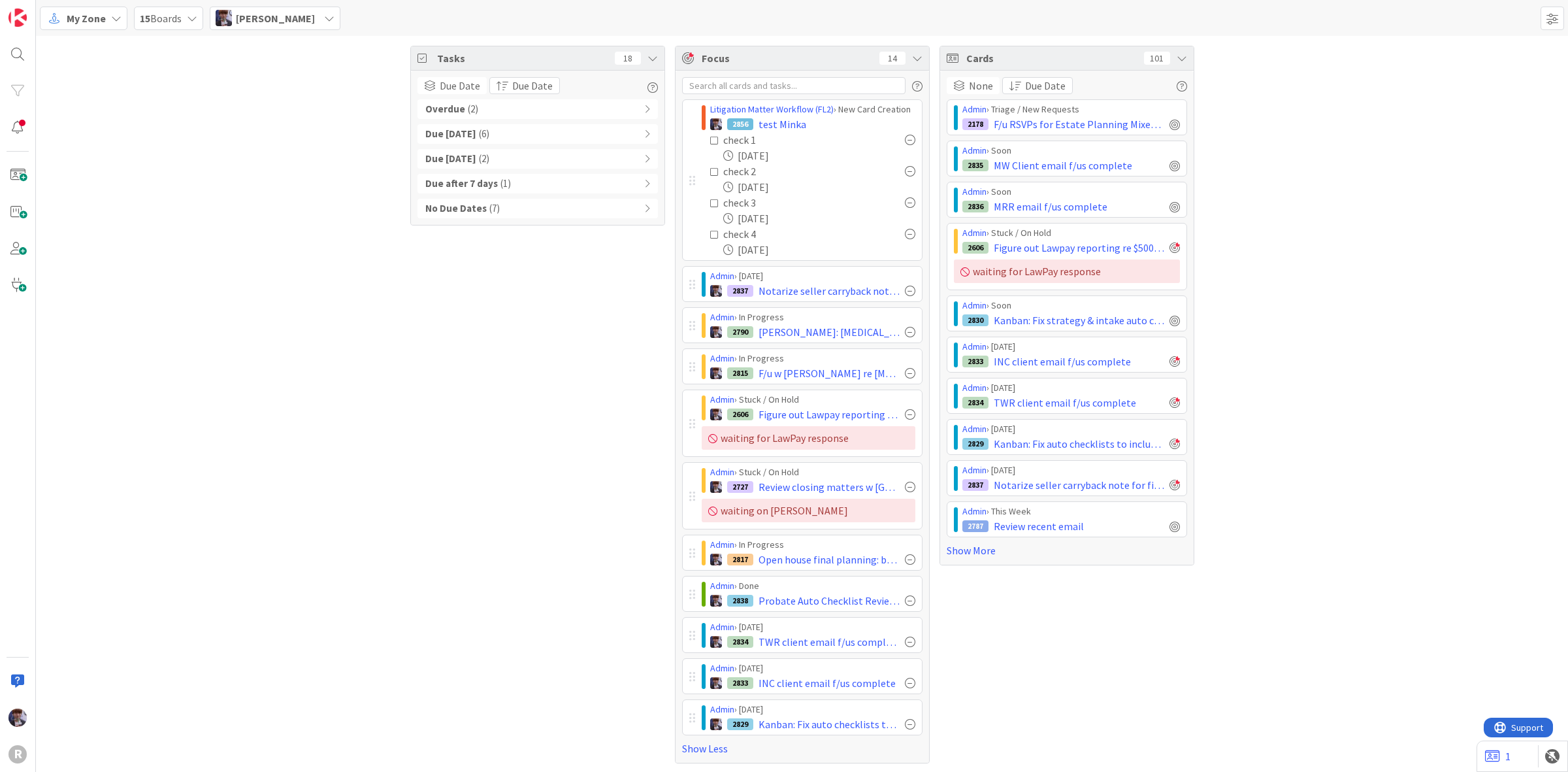
click at [256, 263] on div "Tasks 18 Due Date Group By None Board Column State Due Date Due Date Overdue ( …" at bounding box center [802, 405] width 1533 height 737
drag, startPoint x: 1268, startPoint y: 36, endPoint x: 1214, endPoint y: 12, distance: 59.1
click at [1268, 34] on div "My Zone My Zone Organization Select a single board Kanban List (Bulk Actions) M…" at bounding box center [802, 386] width 1533 height 772
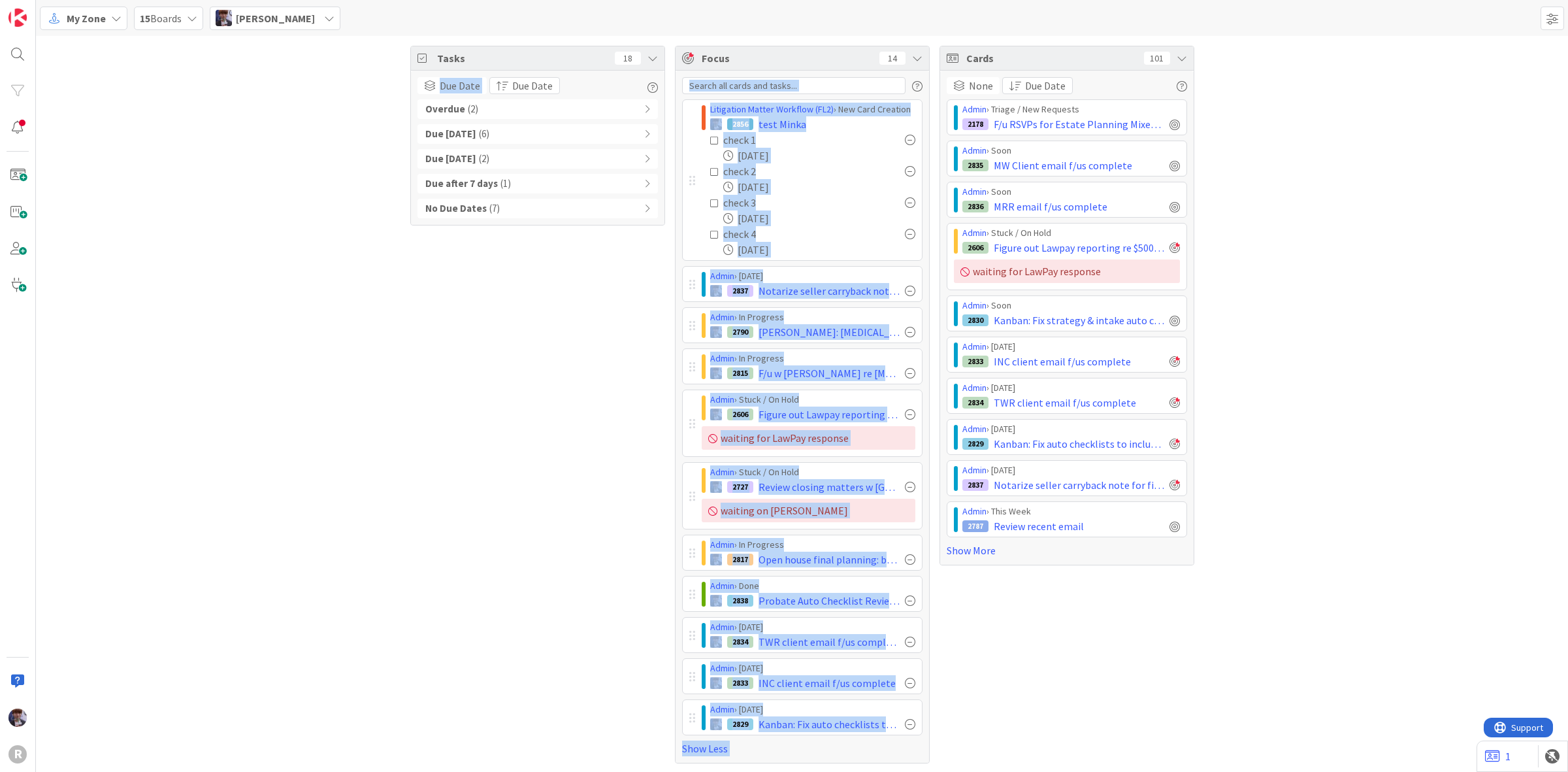
click at [755, 36] on div "Tasks 18 Due Date Group By None Board Column State Due Date Due Date Overdue ( …" at bounding box center [802, 405] width 1533 height 737
click at [683, 240] on div "Litigation Matter Workflow (FL2) › New Card Creation 2856 test Minka check 1 09…" at bounding box center [802, 180] width 241 height 162
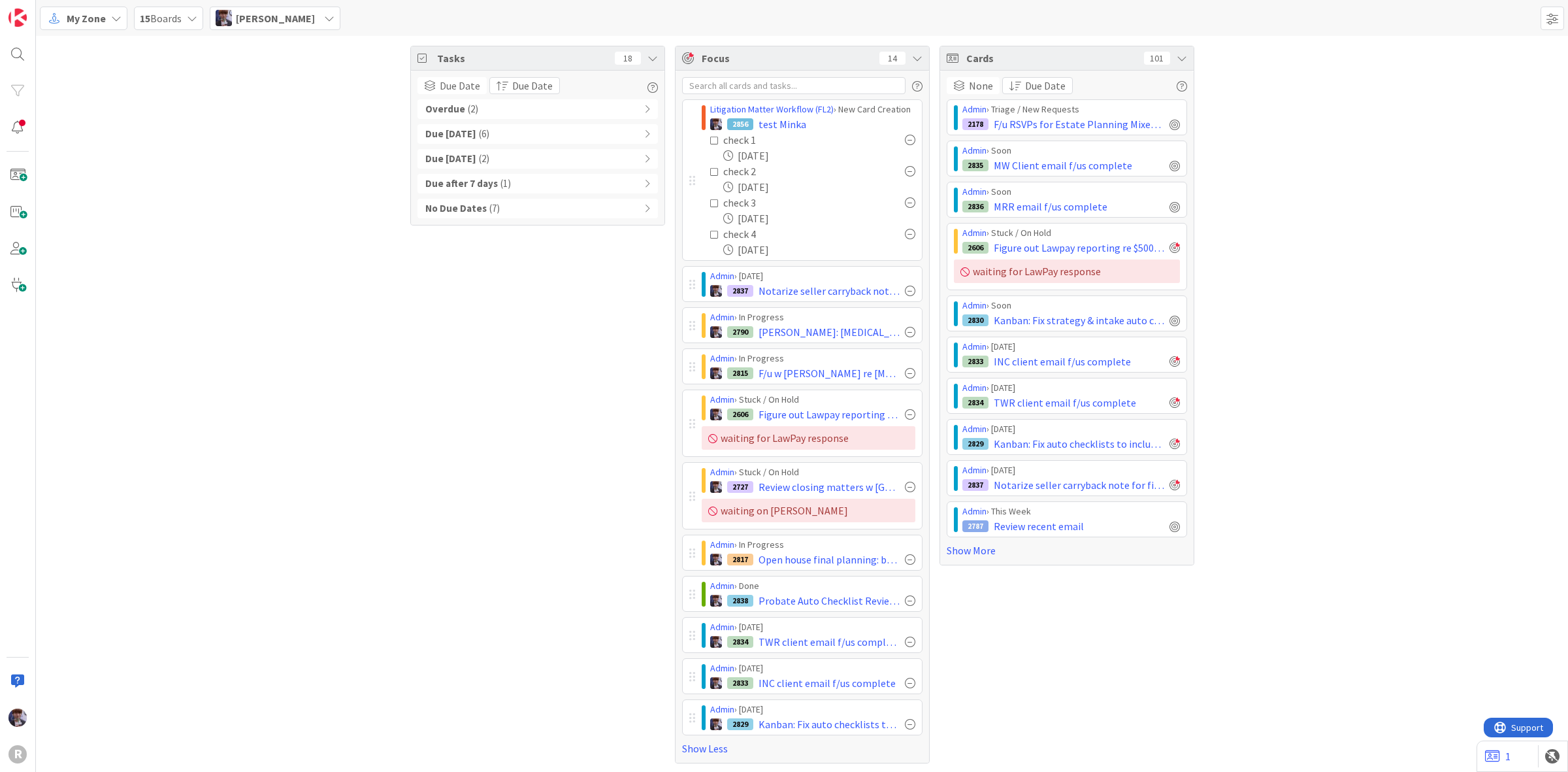
click at [689, 181] on div at bounding box center [692, 181] width 6 height 12
click at [772, 125] on span "test Minka" at bounding box center [782, 124] width 48 height 16
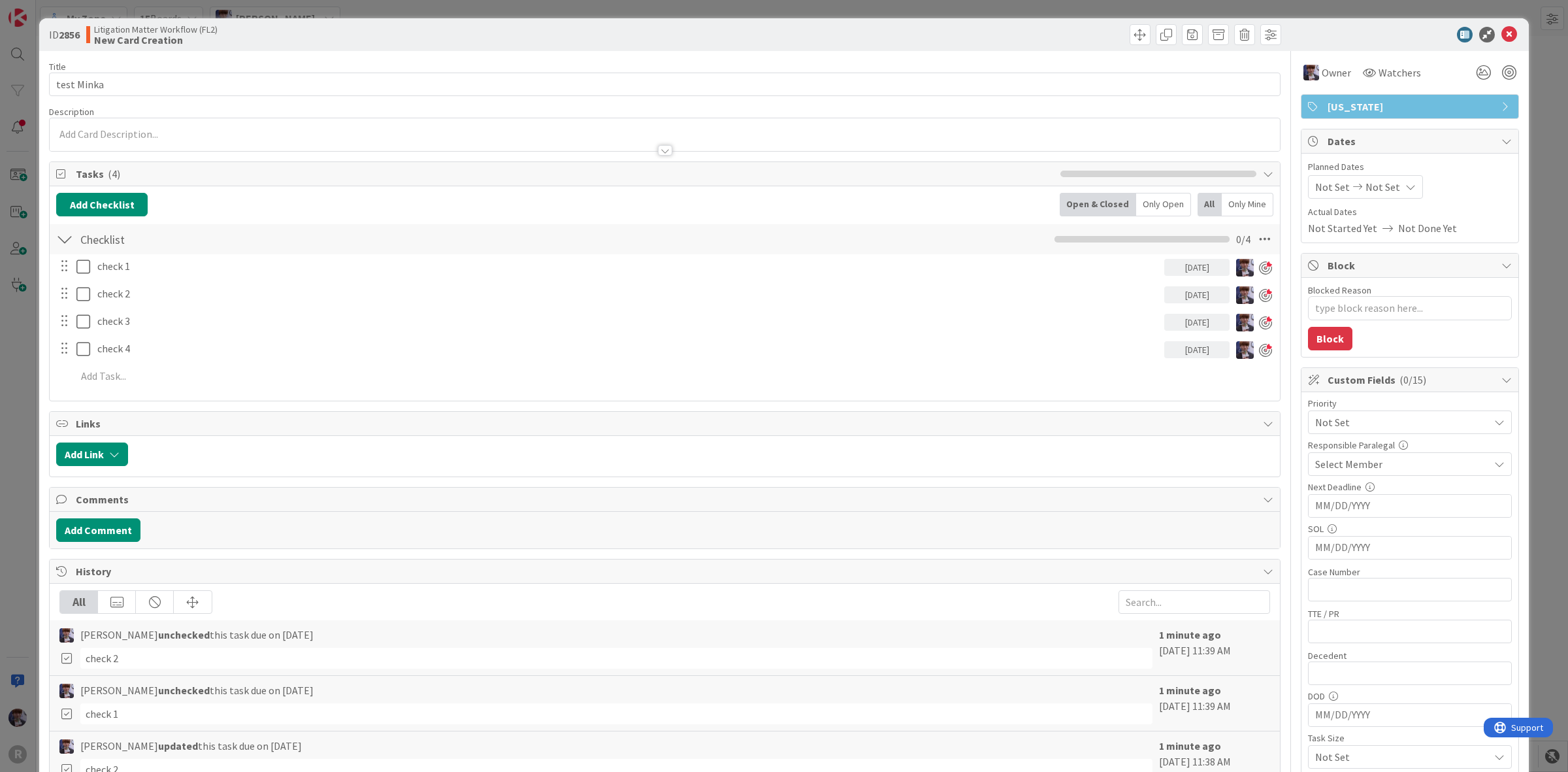
type textarea "x"
click at [30, 288] on div "ID 2856 Litigation Matter Workflow (FL2) New Card Creation Title 10 / 128 test …" at bounding box center [784, 386] width 1568 height 772
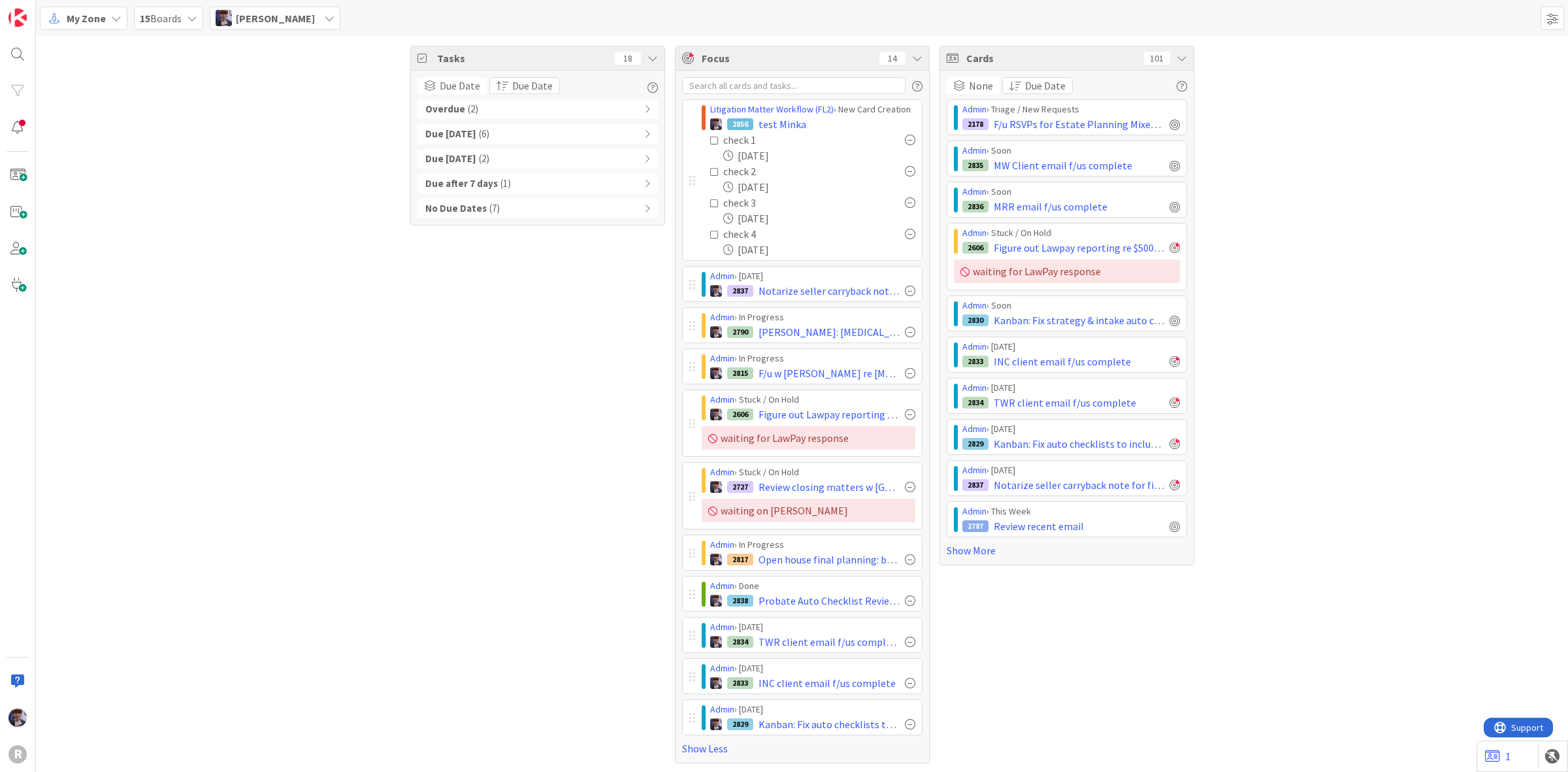
click at [96, 14] on span "My Zone" at bounding box center [87, 18] width 40 height 16
